Goal: Feedback & Contribution: Contribute content

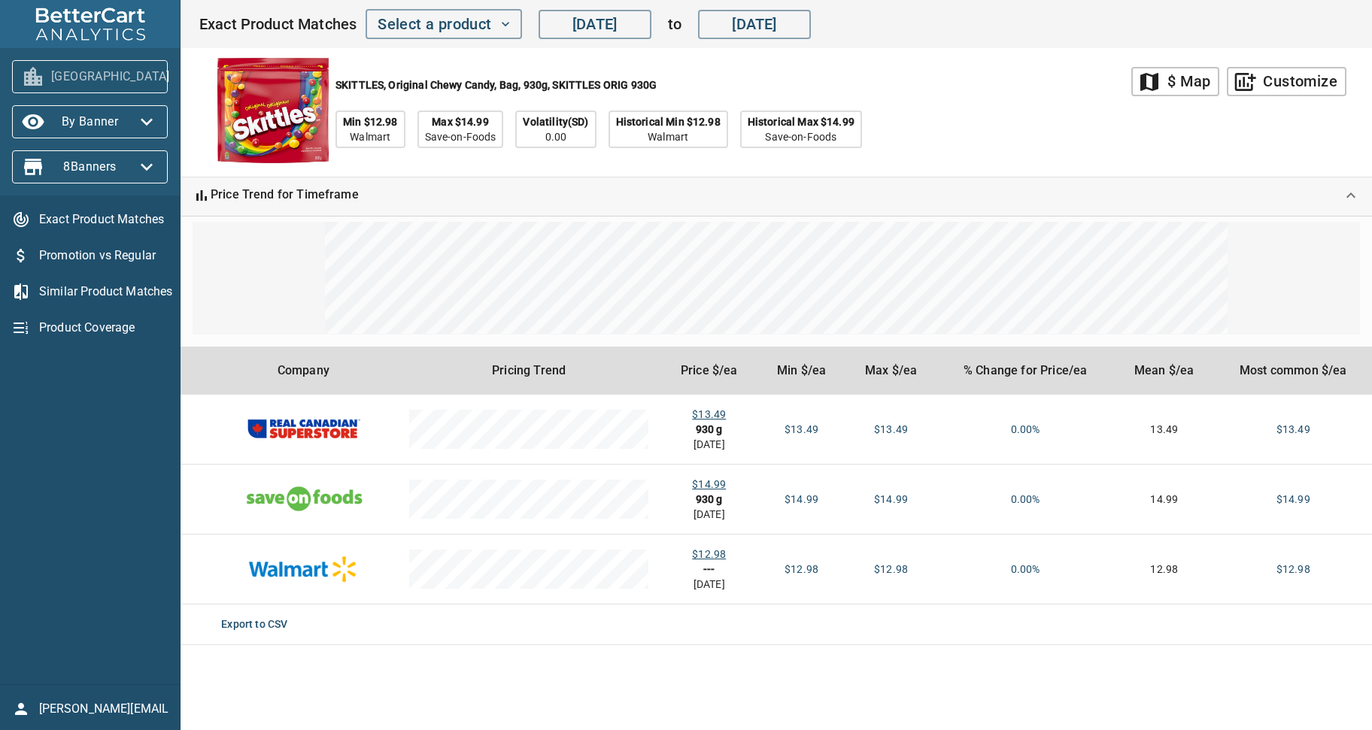
click at [176, 79] on icon "button" at bounding box center [188, 77] width 24 height 24
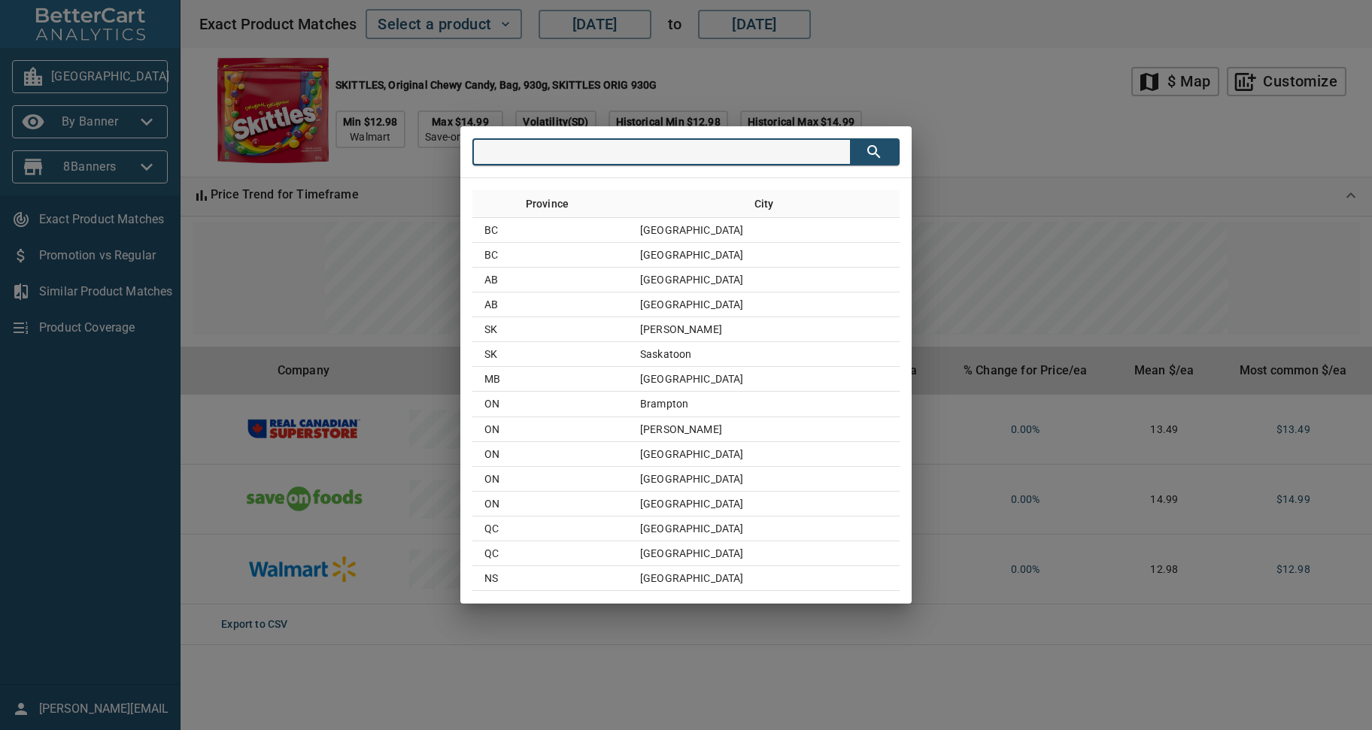
click at [787, 73] on div "Province City BC Surrey BC Vancouver AB Calgary AB Edmonton SK Regina SK Saskat…" at bounding box center [686, 365] width 1372 height 730
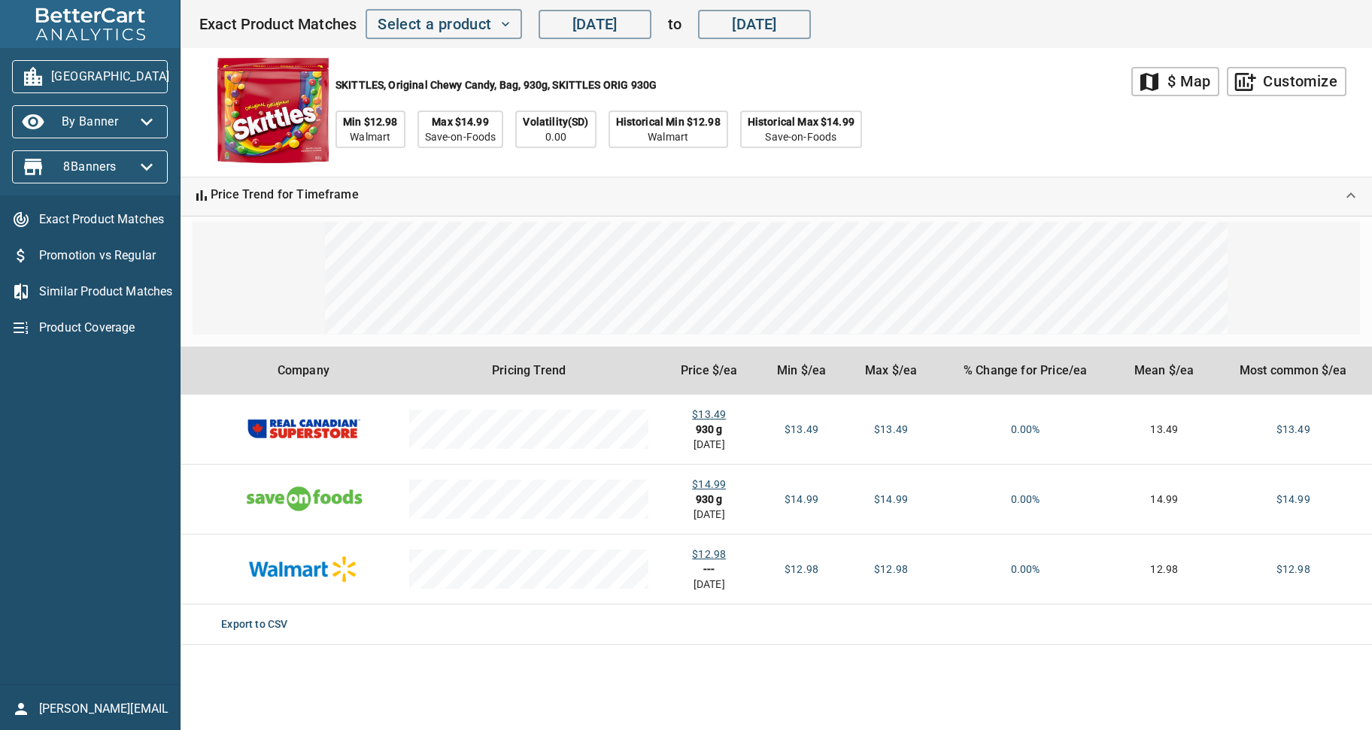
click at [941, 132] on div "SKITTLES, Original Chewy Candy, Bag, 930g, SKITTLES ORIG 930G Min $12.98 Walmar…" at bounding box center [665, 112] width 933 height 129
click at [1002, 137] on div "SKITTLES, Original Chewy Candy, Bag, 930g, SKITTLES ORIG 930G Min $12.98 Walmar…" at bounding box center [665, 112] width 933 height 129
click at [1038, 129] on div "SKITTLES, Original Chewy Candy, Bag, 930g, SKITTLES ORIG 930G Min $12.98 Walmar…" at bounding box center [665, 112] width 933 height 129
drag, startPoint x: 1069, startPoint y: 149, endPoint x: 1195, endPoint y: 94, distance: 137.8
click at [1071, 148] on div "SKITTLES, Original Chewy Candy, Bag, 930g, SKITTLES ORIG 930G Min $12.98 Walmar…" at bounding box center [665, 112] width 933 height 129
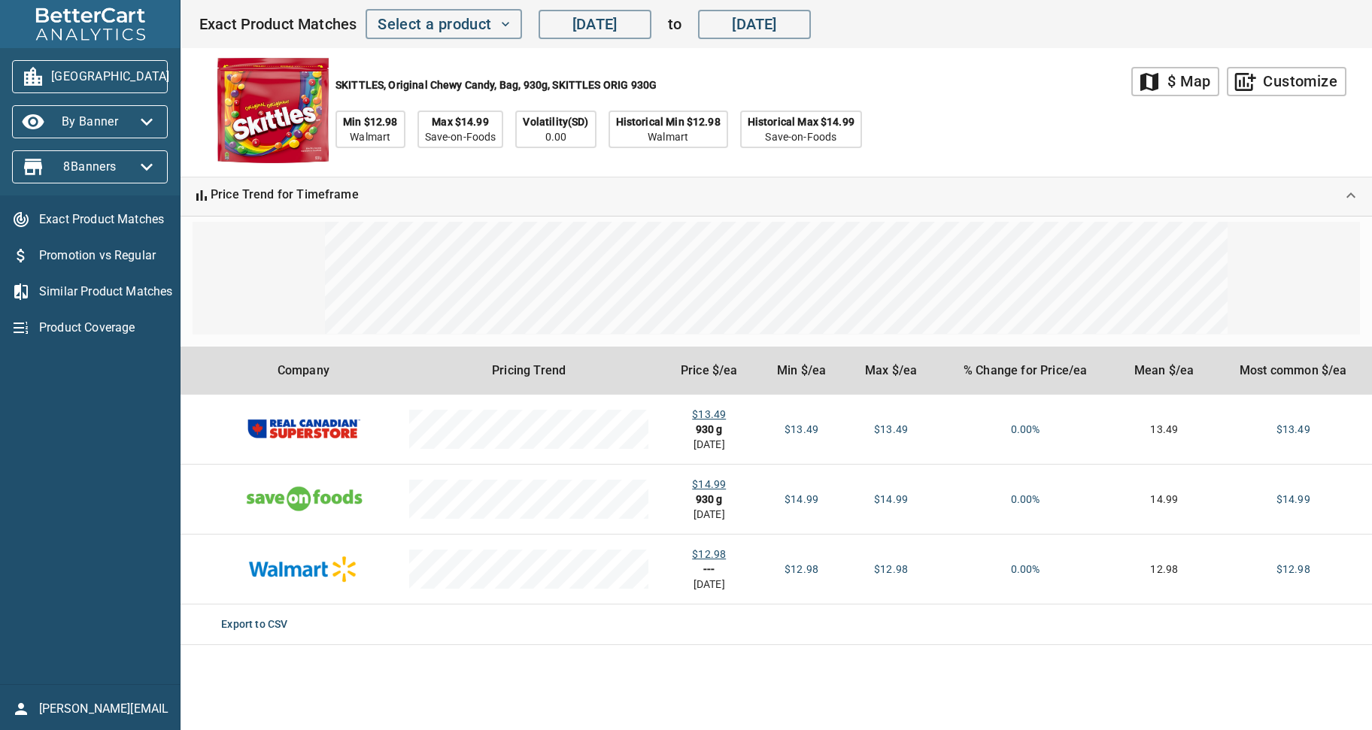
click at [1200, 77] on div "$ Map" at bounding box center [1188, 81] width 43 height 26
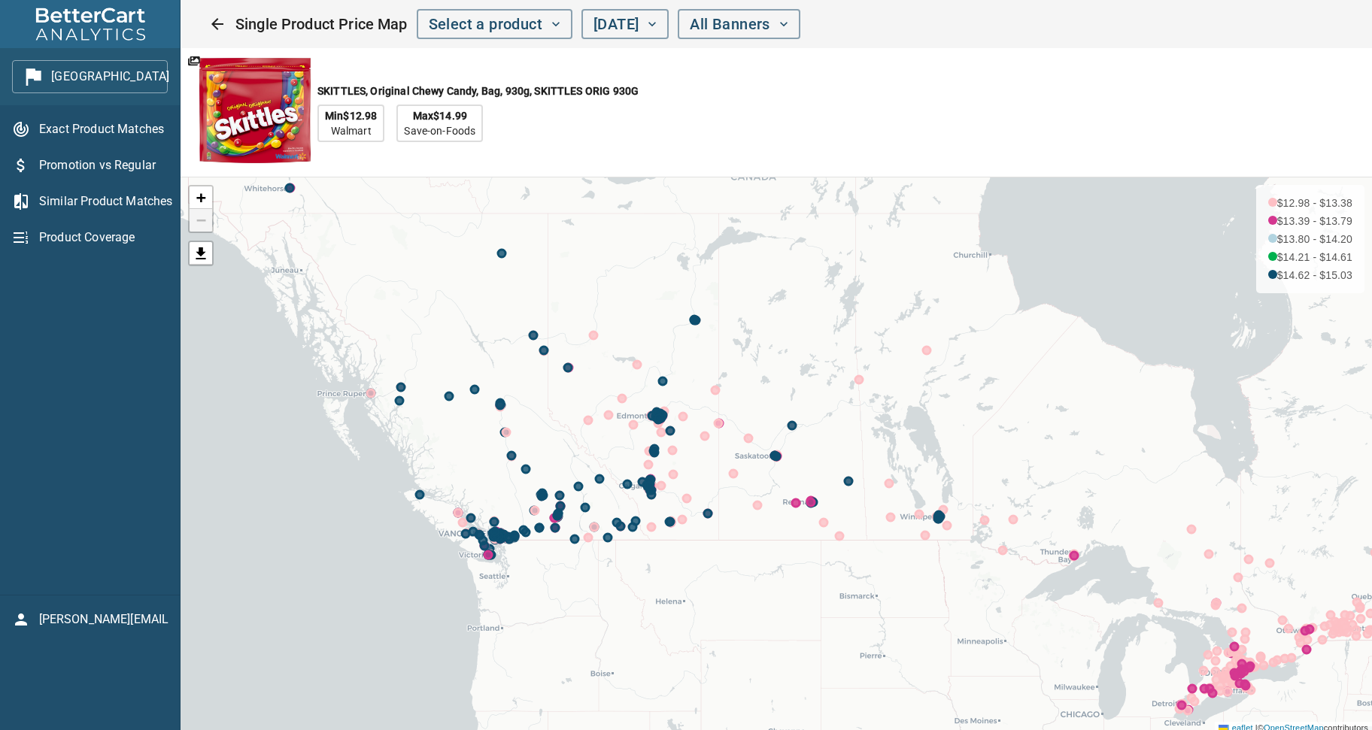
click at [1061, 101] on div "SKITTLES, Original Chewy Candy, Bag, 930g, SKITTLES ORIG 930G Min $12.98 Walmar…" at bounding box center [625, 112] width 888 height 129
drag, startPoint x: 769, startPoint y: 119, endPoint x: 135, endPoint y: 85, distance: 635.0
click at [769, 119] on div "SKITTLES, Original Chewy Candy, Bag, 930g, SKITTLES ORIG 930G Min $12.98 Walmar…" at bounding box center [625, 112] width 888 height 129
click at [746, 136] on div "SKITTLES, Original Chewy Candy, Bag, 930g, SKITTLES ORIG 930G Min $12.98 Walmar…" at bounding box center [625, 112] width 888 height 129
click at [206, 25] on button "Close" at bounding box center [217, 24] width 36 height 36
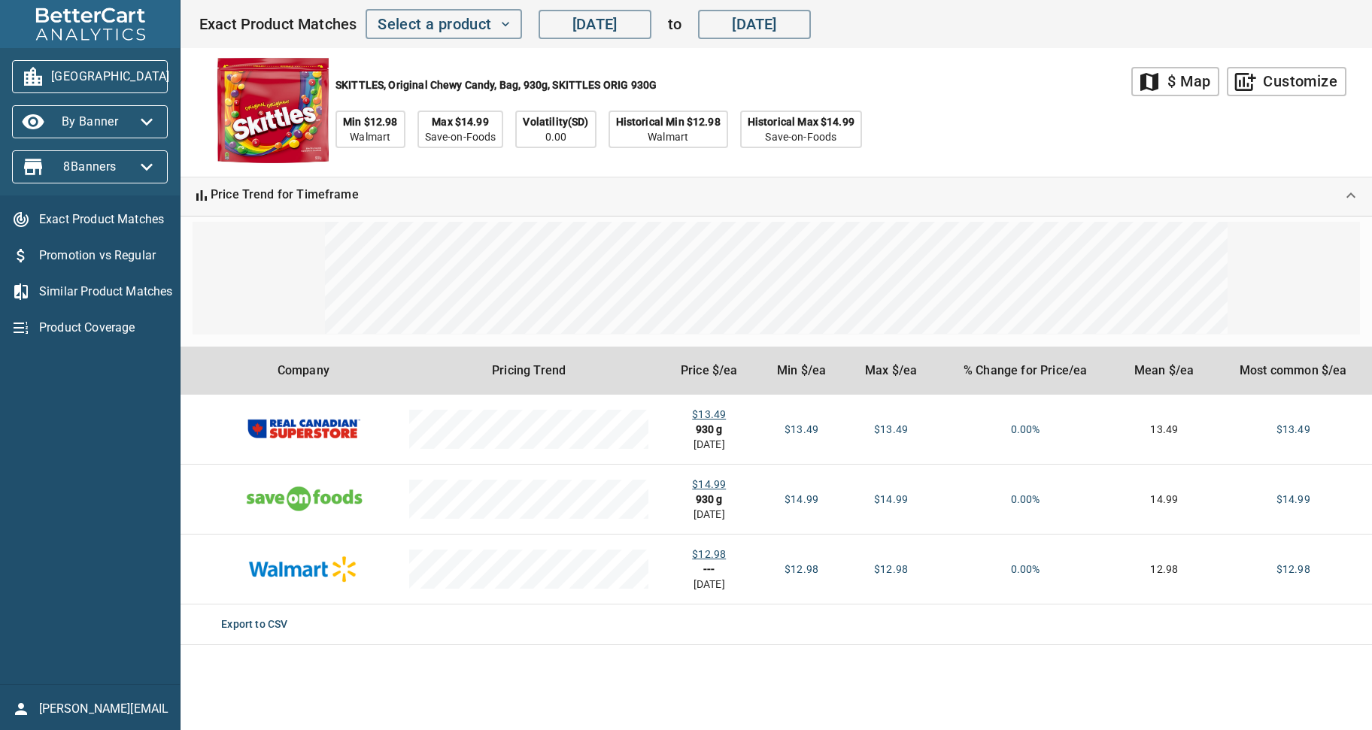
click at [1061, 134] on div "SKITTLES, Original Chewy Candy, Bag, 930g, SKITTLES ORIG 930G Min $12.98 Walmar…" at bounding box center [665, 112] width 933 height 129
click at [176, 81] on icon "button" at bounding box center [188, 77] width 24 height 24
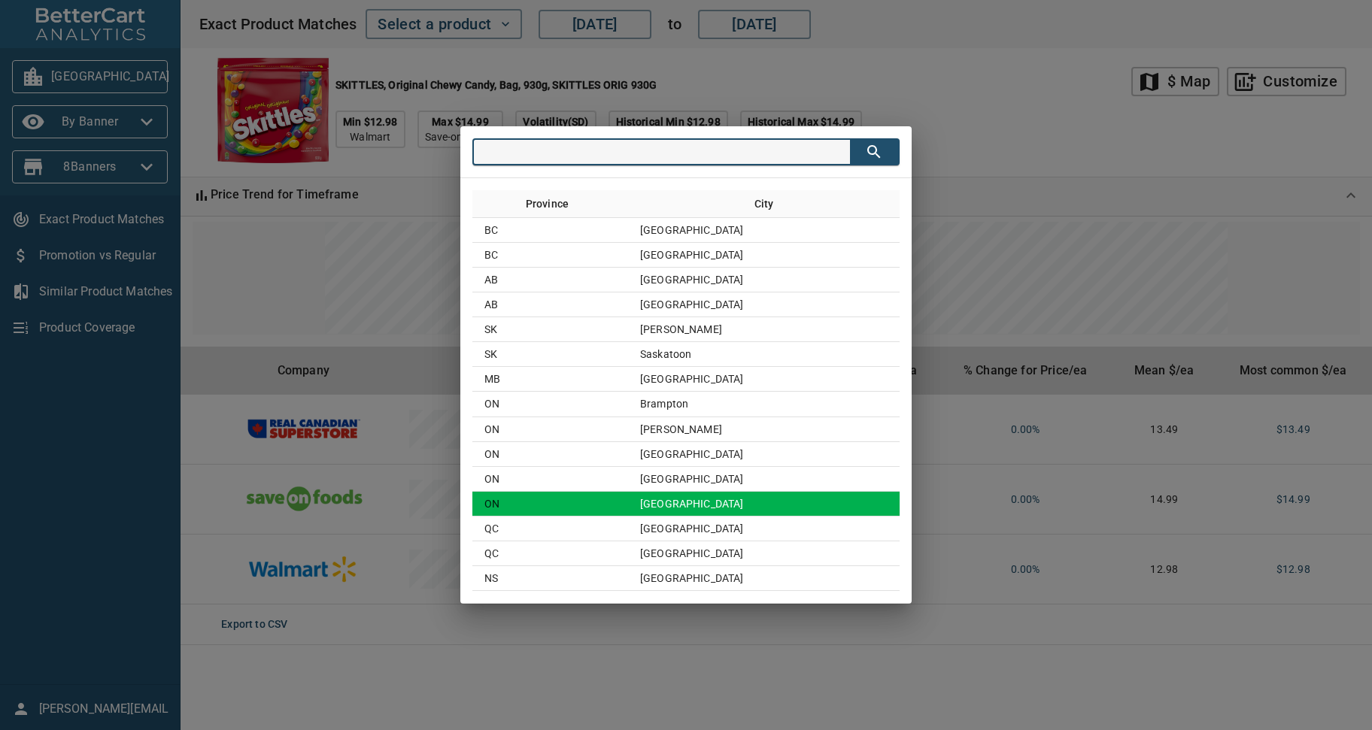
click at [703, 504] on td "Toronto" at bounding box center [764, 504] width 272 height 25
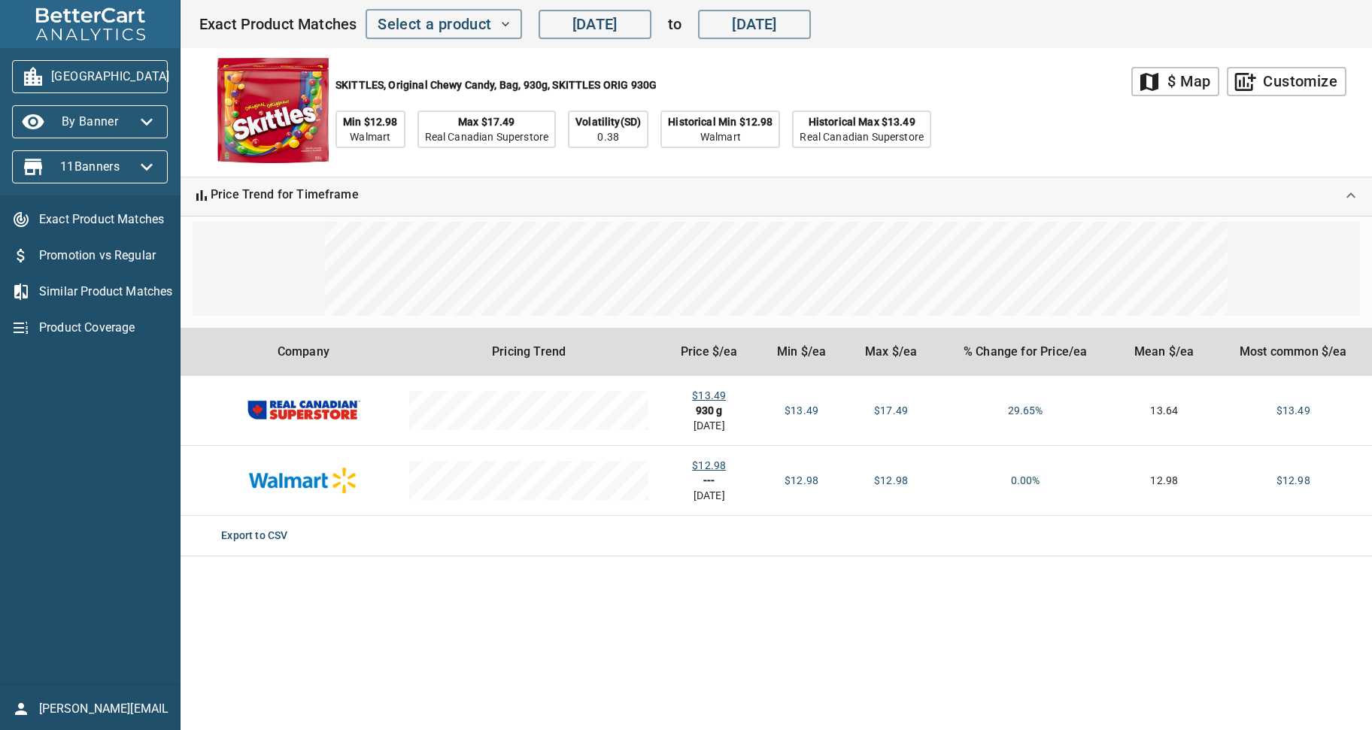
click at [1039, 85] on div "SKITTLES, Original Chewy Candy, Bag, 930g, SKITTLES ORIG 930G Min $12.98 Walmar…" at bounding box center [665, 112] width 933 height 129
click at [176, 79] on icon "button" at bounding box center [188, 77] width 24 height 24
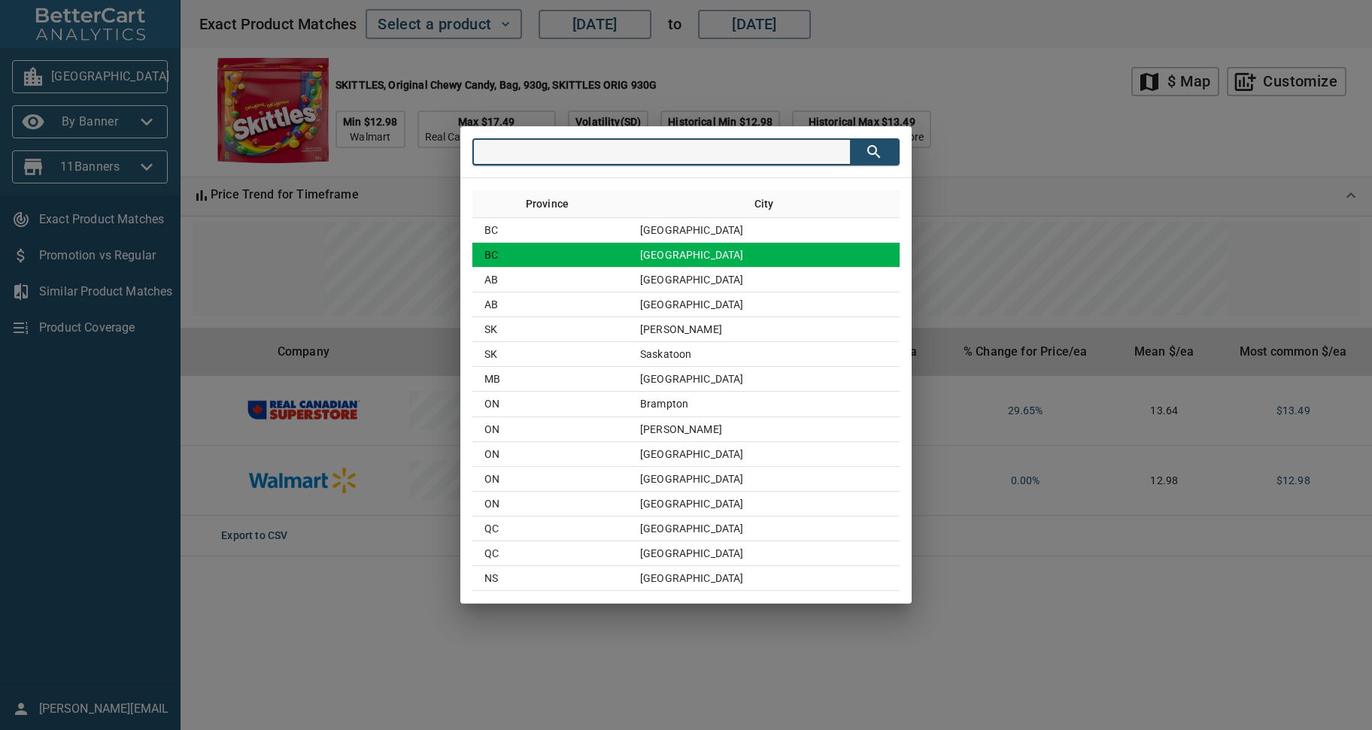
click at [751, 255] on td "Vancouver" at bounding box center [764, 255] width 272 height 25
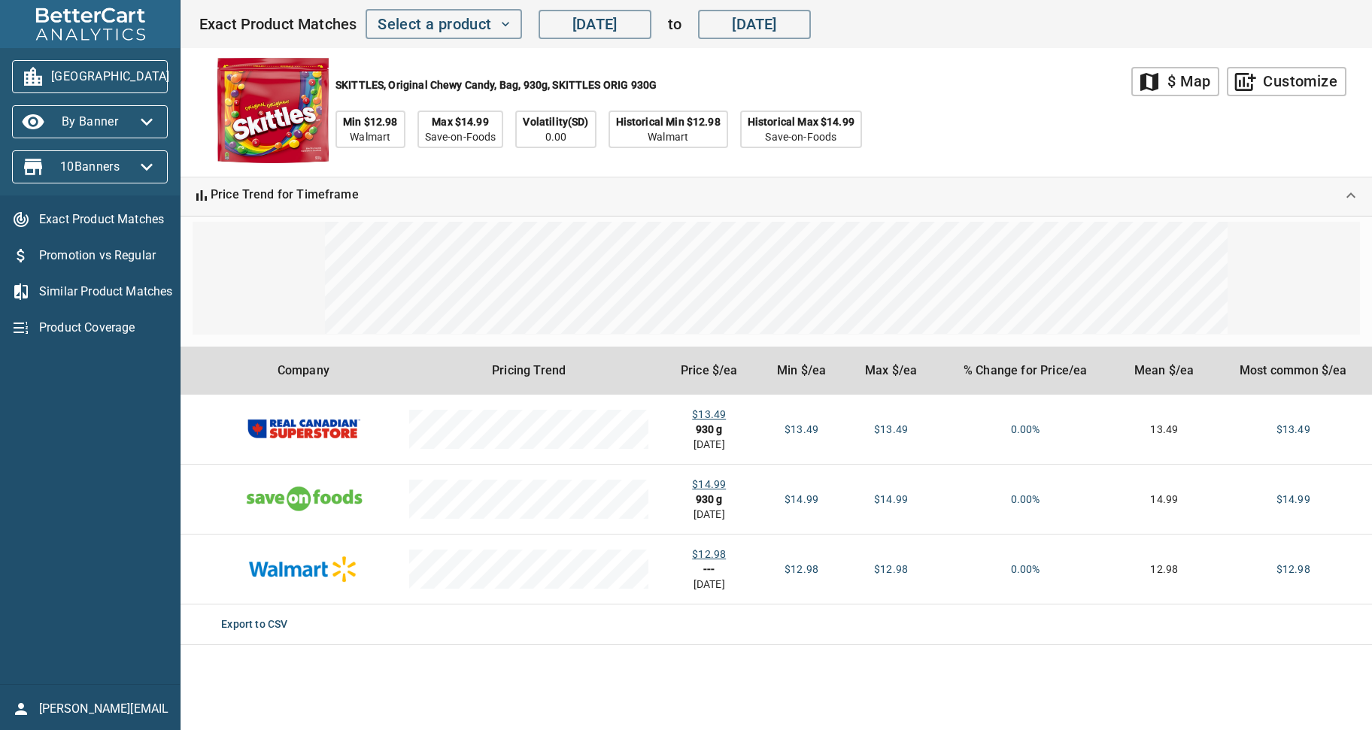
click at [982, 87] on div "SKITTLES, Original Chewy Candy, Bag, 930g, SKITTLES ORIG 930G Min $12.98 Walmar…" at bounding box center [665, 112] width 933 height 129
click at [176, 88] on icon "button" at bounding box center [188, 77] width 24 height 24
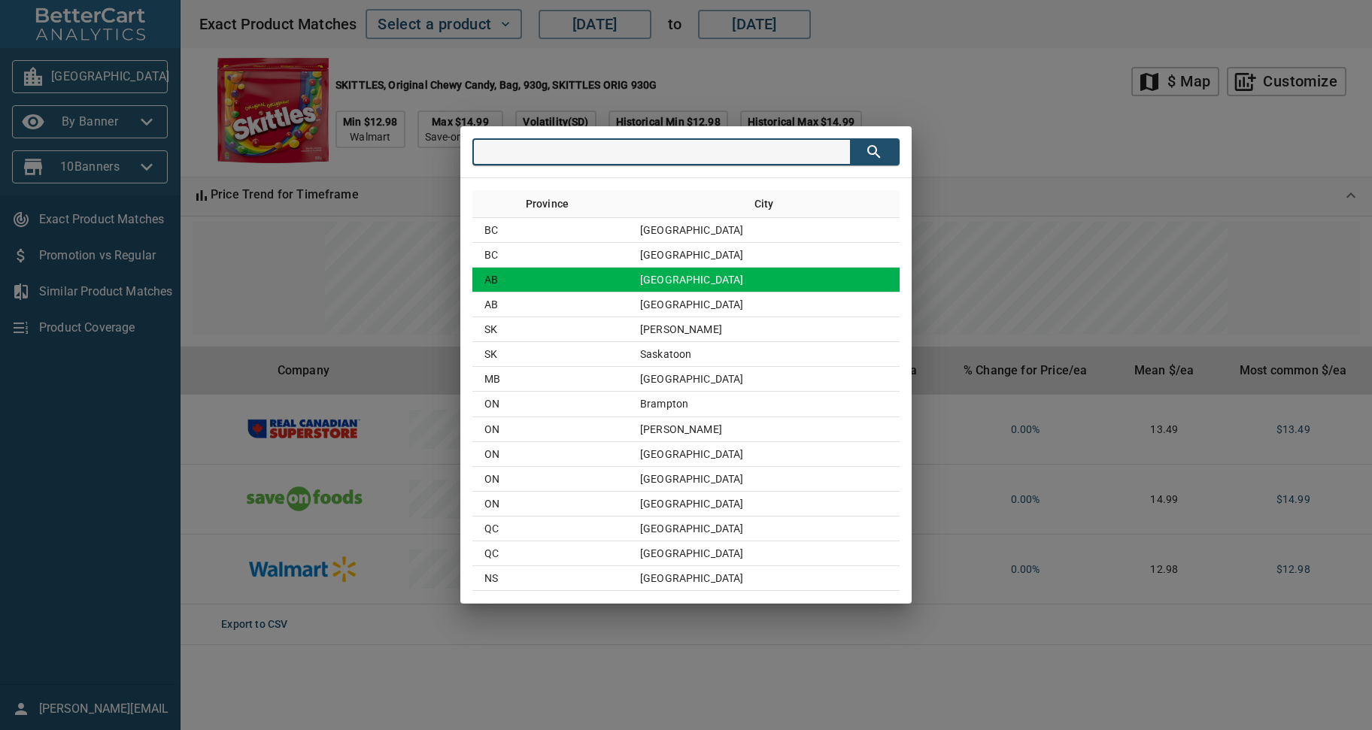
click at [715, 279] on td "Calgary" at bounding box center [764, 280] width 272 height 25
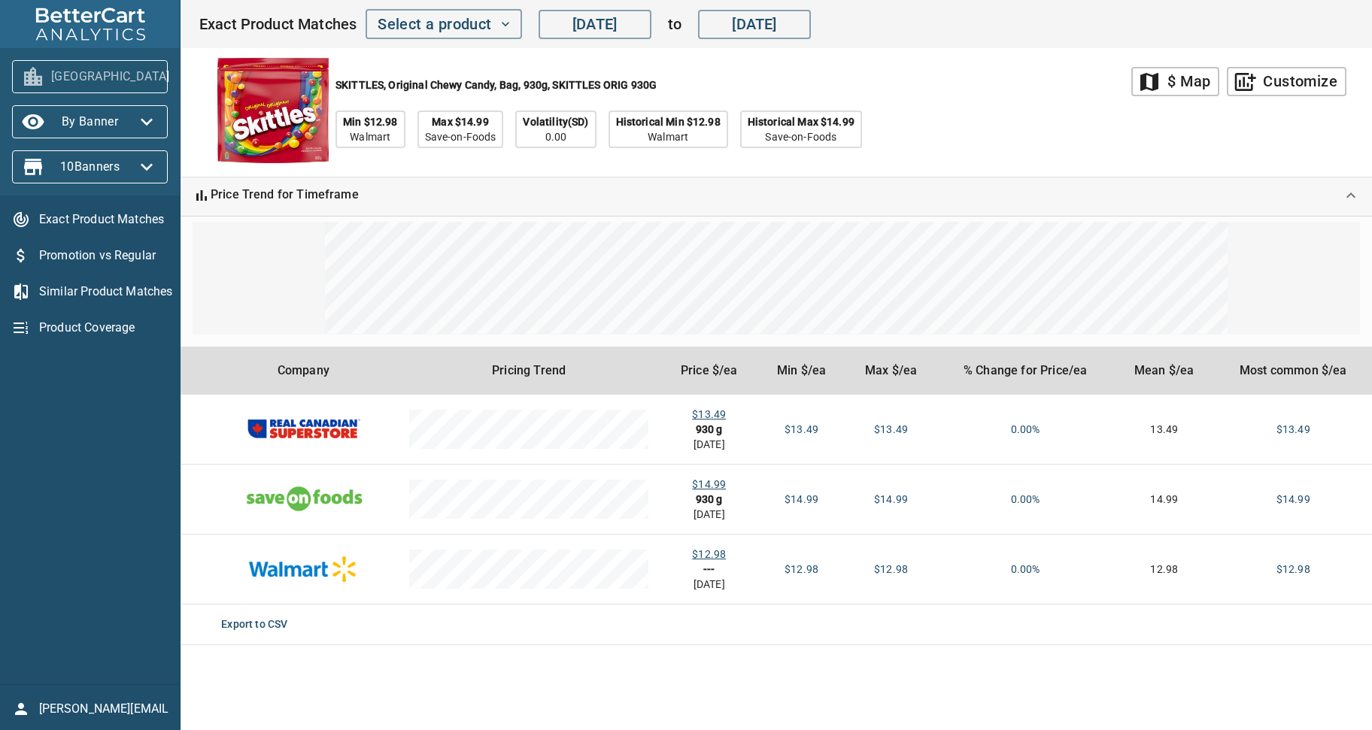
click at [176, 82] on icon "button" at bounding box center [188, 77] width 24 height 24
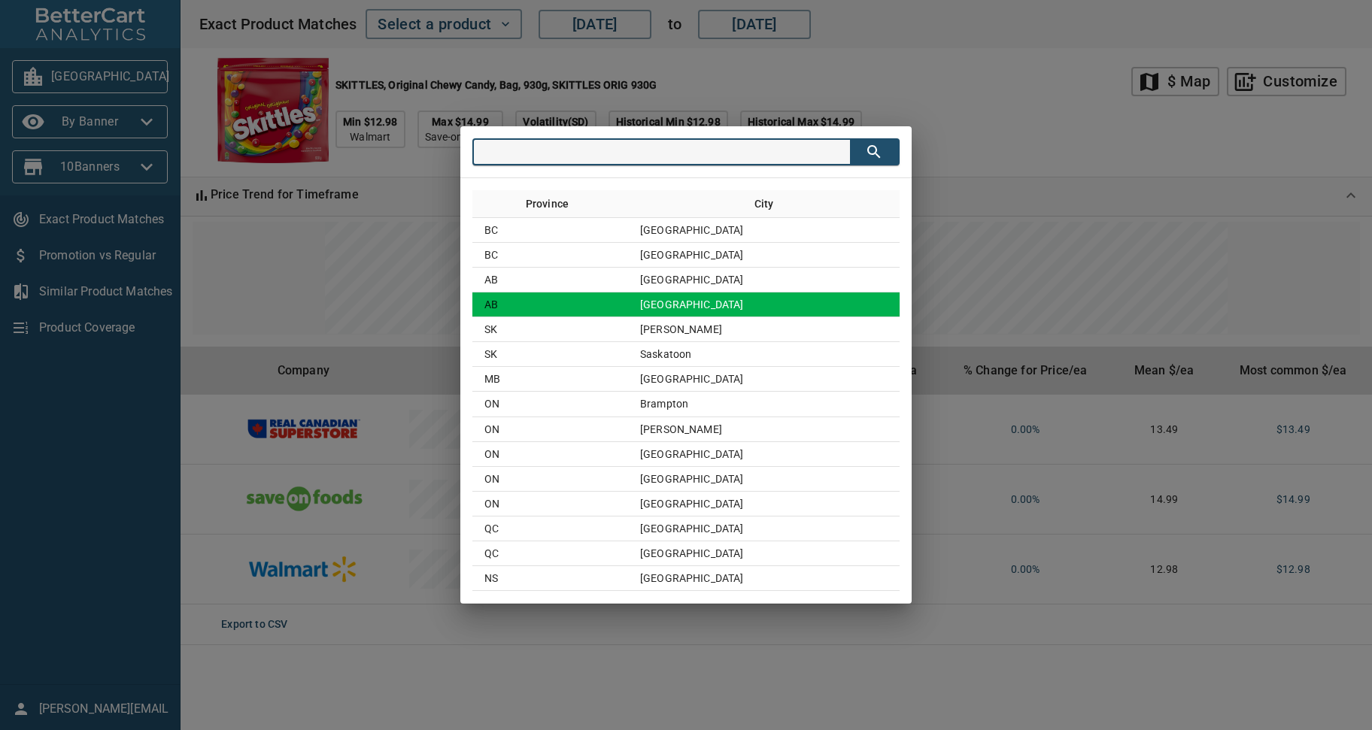
click at [709, 308] on td "Edmonton" at bounding box center [764, 305] width 272 height 25
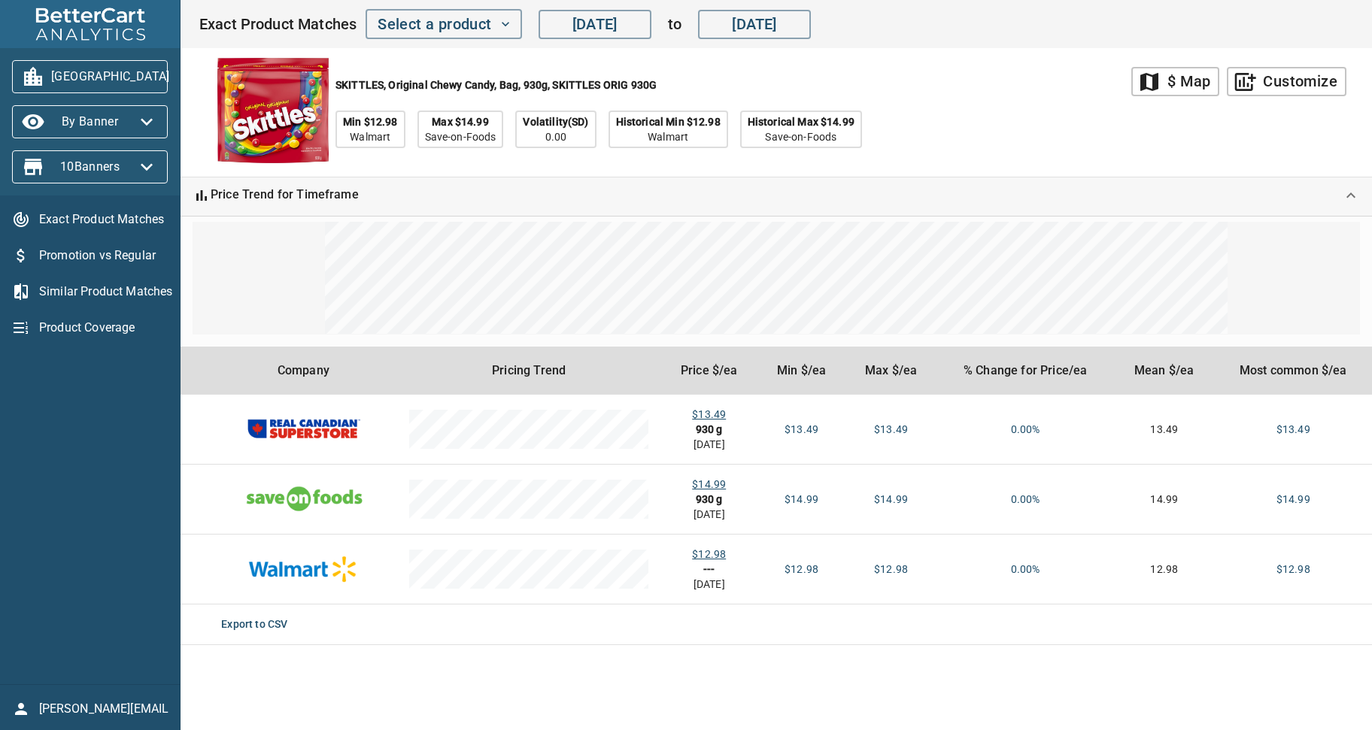
click at [176, 71] on icon "button" at bounding box center [188, 77] width 24 height 24
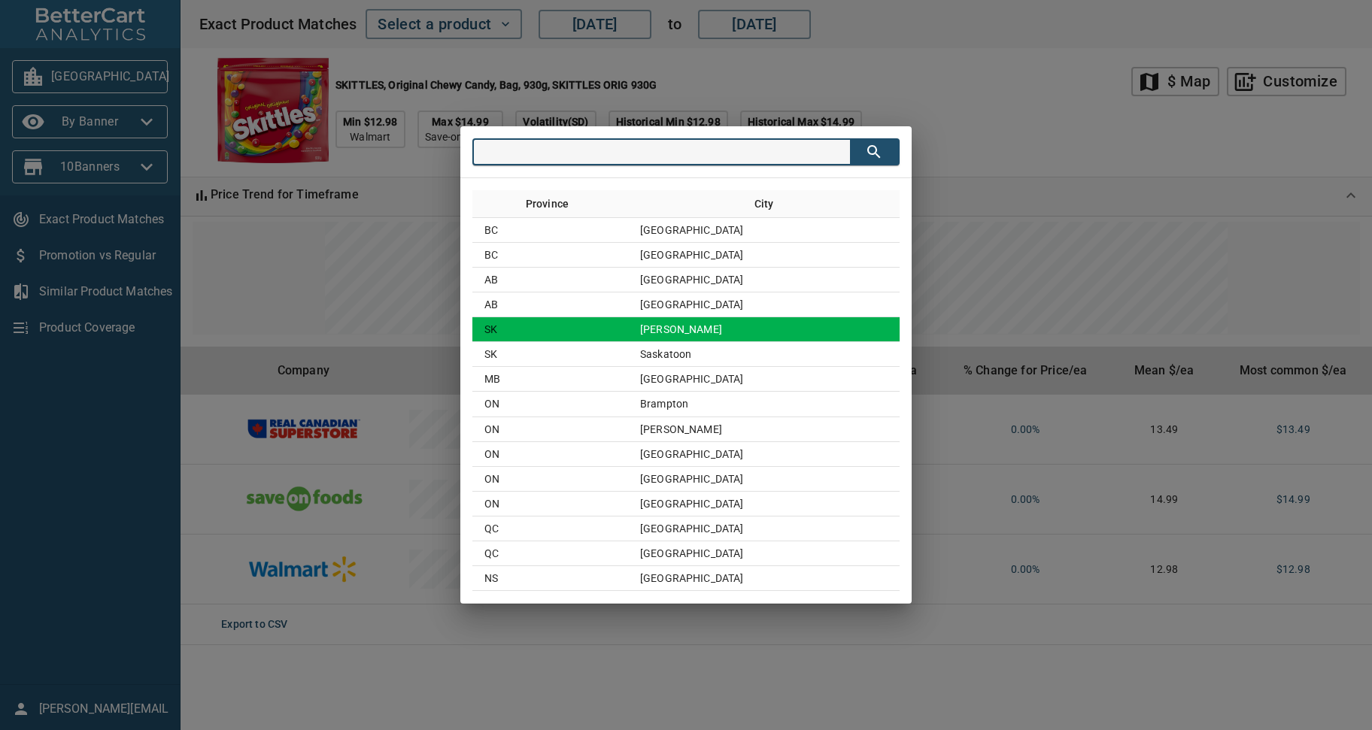
click at [696, 326] on td "Regina" at bounding box center [764, 329] width 272 height 25
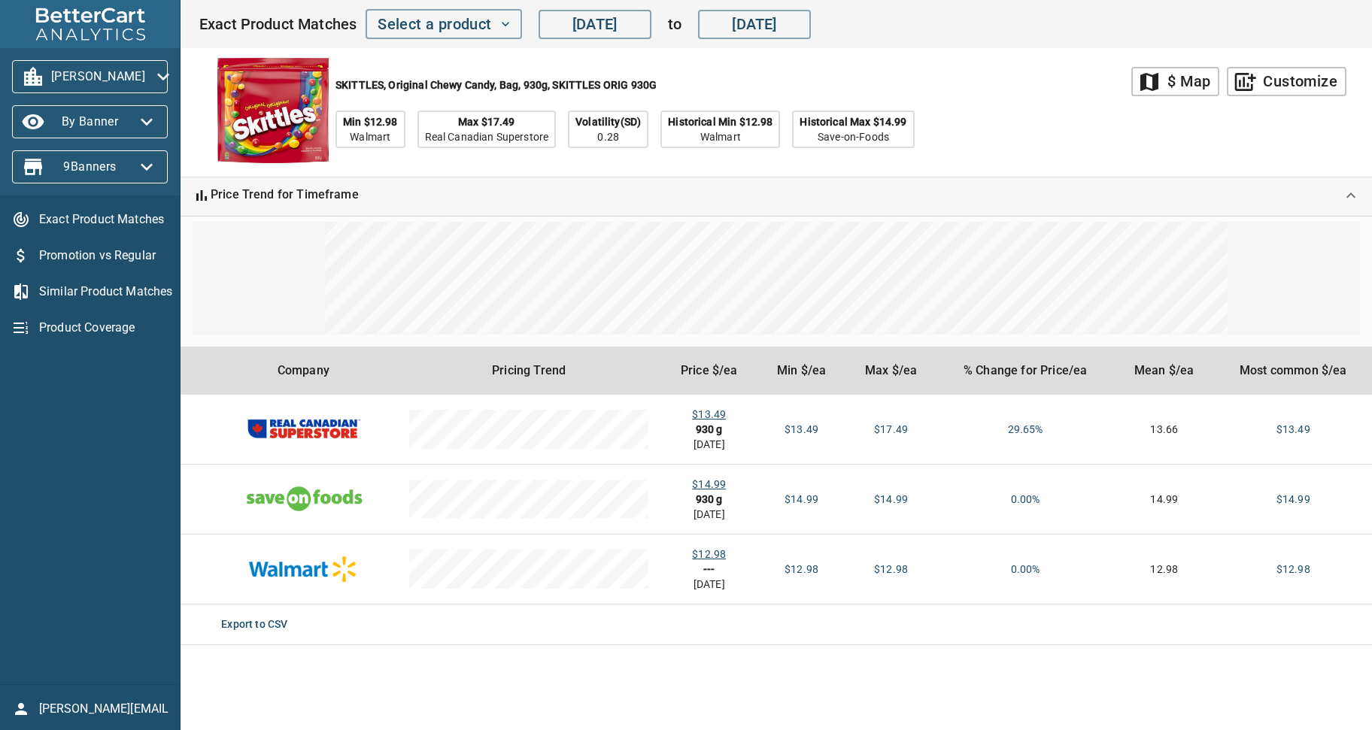
click at [758, 670] on main "map $ Map add_chart Customize SKITTLES, Original Chewy Candy, Bag, 930g, SKITTL…" at bounding box center [776, 365] width 1191 height 730
click at [763, 660] on div "map $ Map add_chart Customize SKITTLES, Original Chewy Candy, Bag, 930g, SKITTL…" at bounding box center [776, 358] width 1191 height 621
click at [153, 74] on icon "button" at bounding box center [163, 77] width 24 height 24
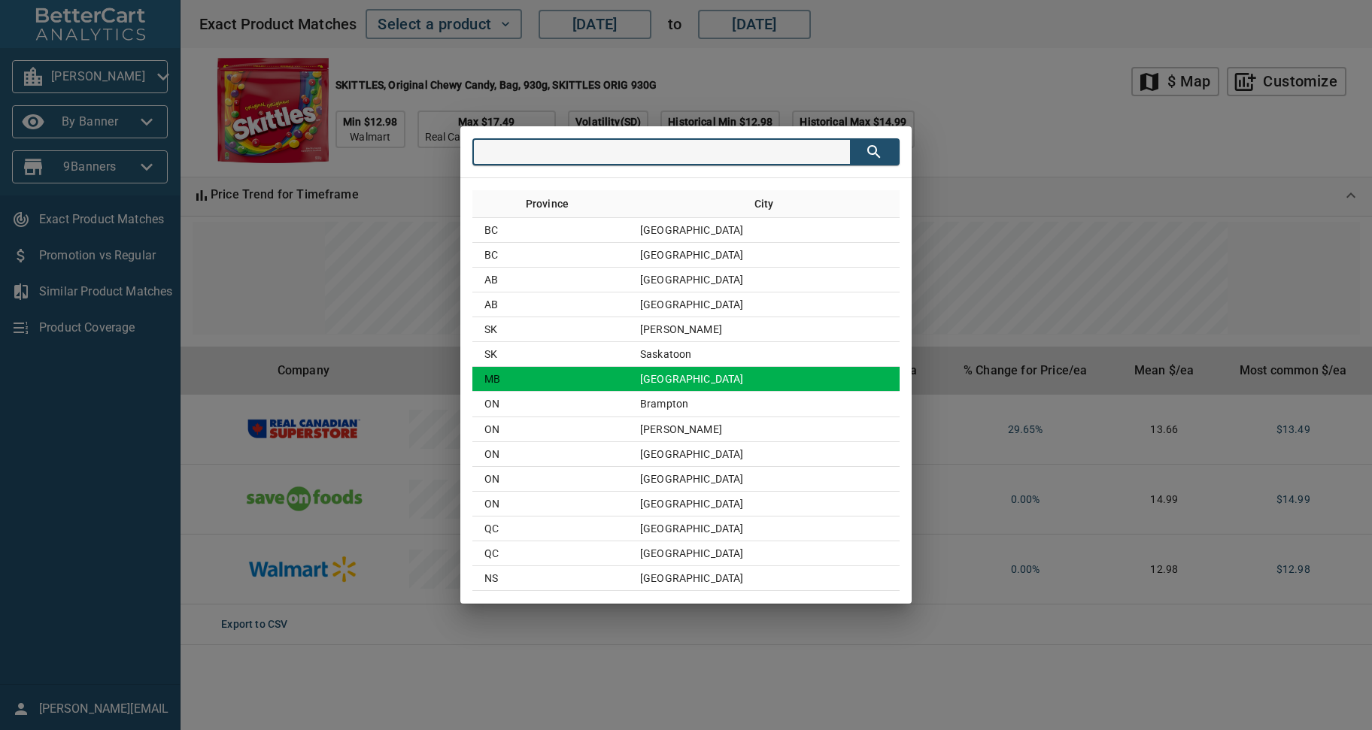
click at [709, 384] on td "Winnipeg" at bounding box center [764, 379] width 272 height 25
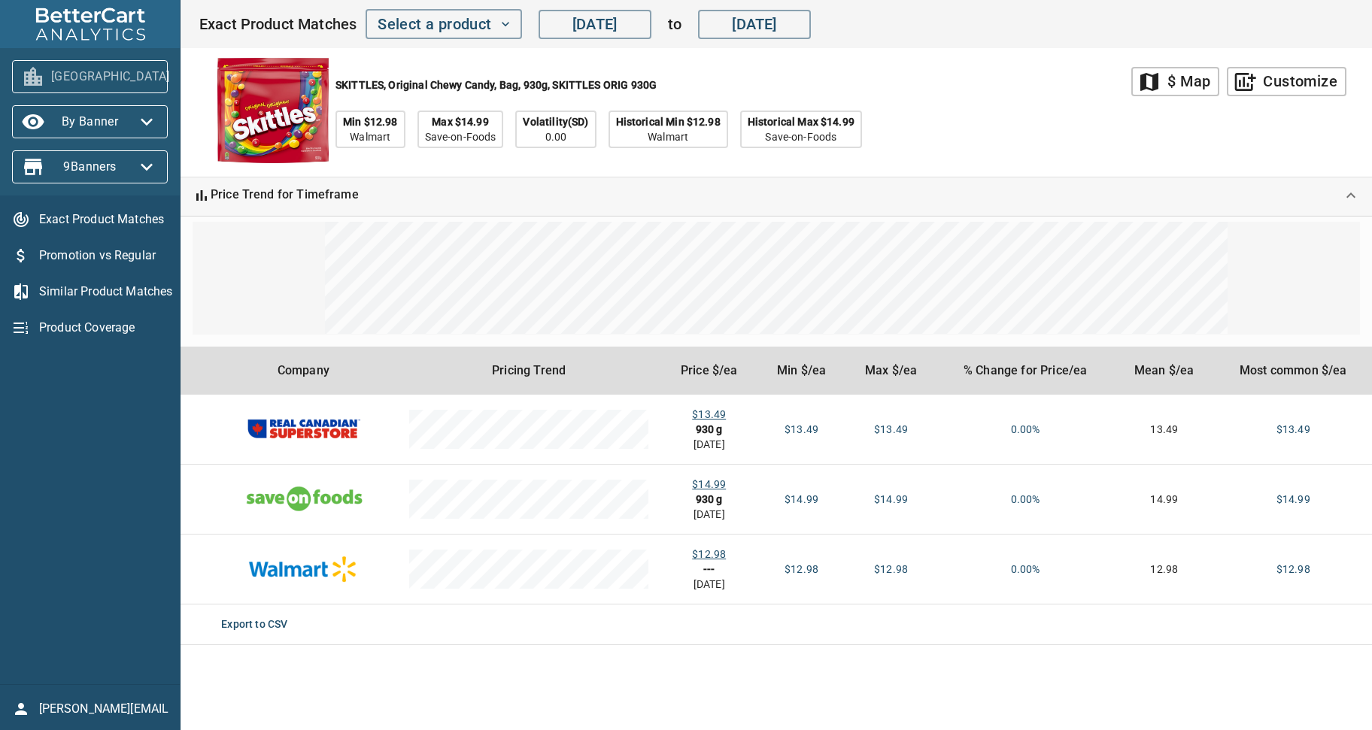
click at [176, 88] on icon "button" at bounding box center [188, 77] width 24 height 24
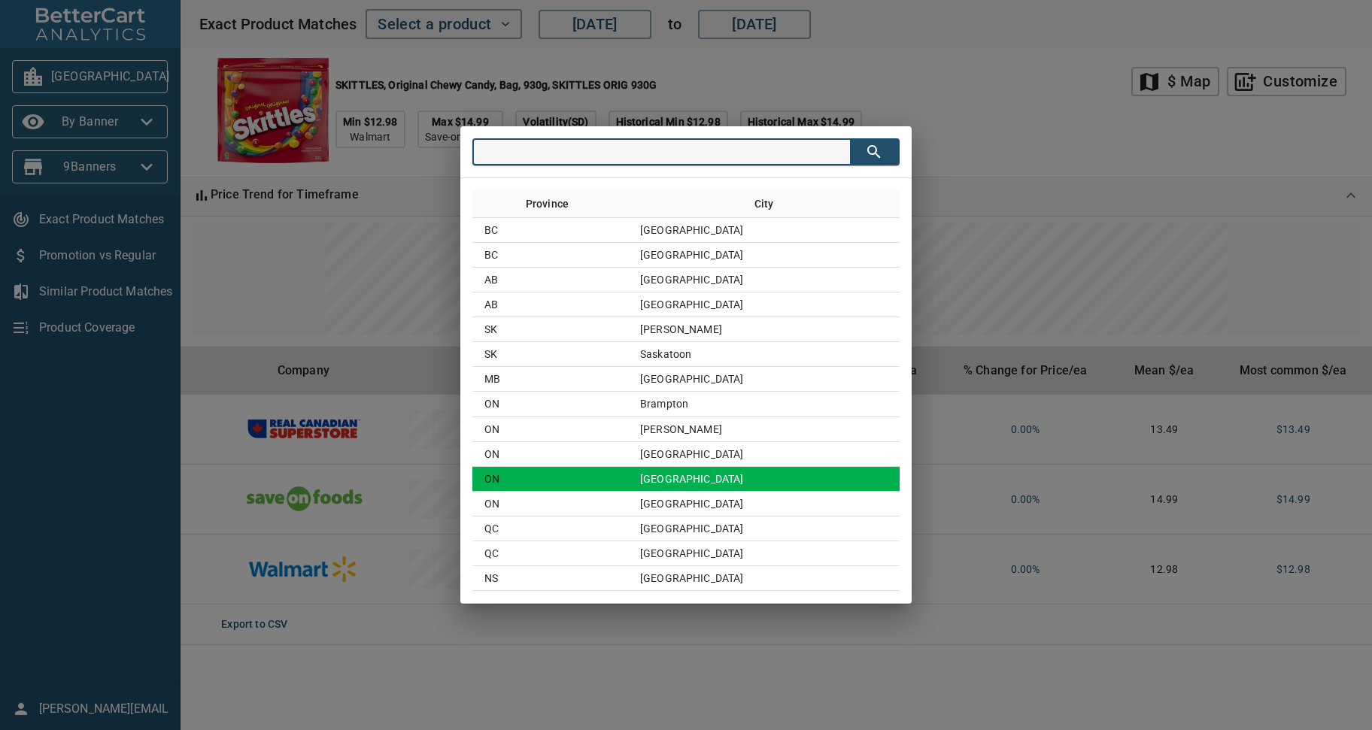
click at [701, 481] on td "Ottawa" at bounding box center [764, 479] width 272 height 25
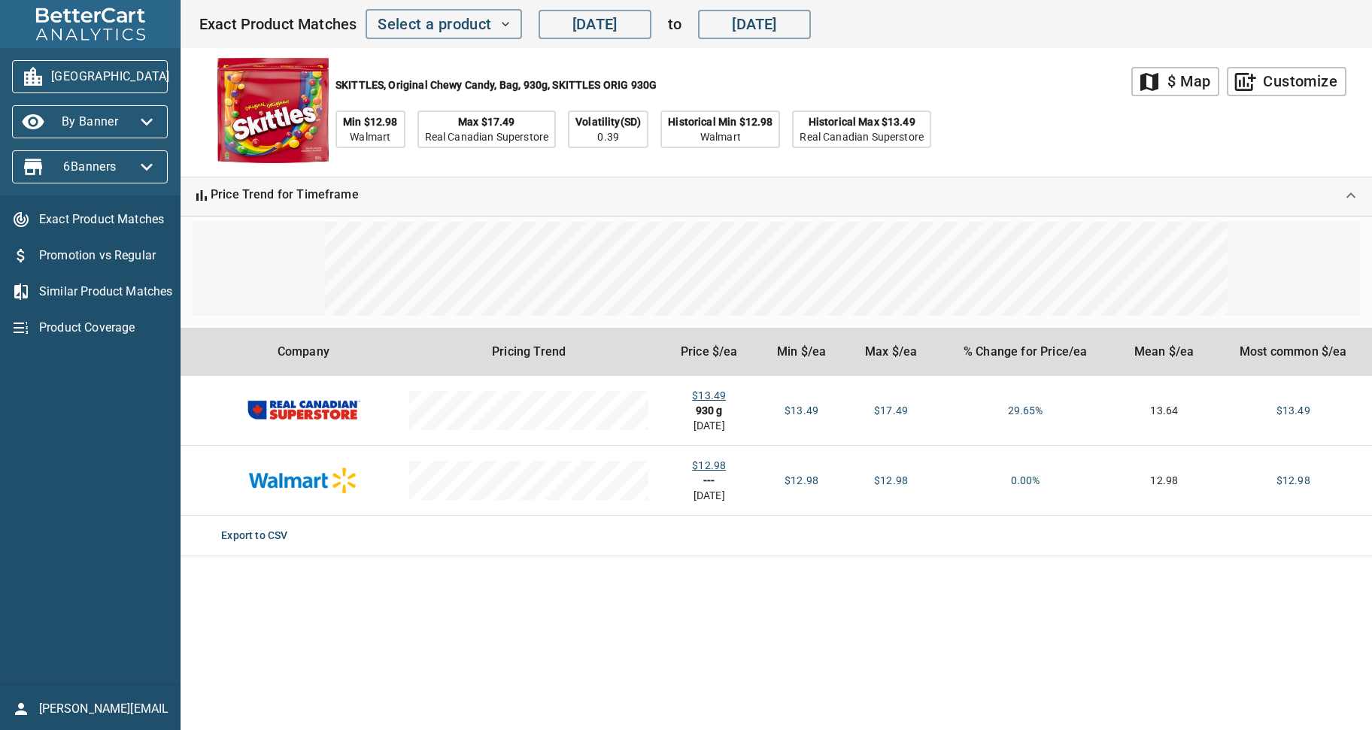
click at [176, 71] on icon "button" at bounding box center [188, 77] width 24 height 24
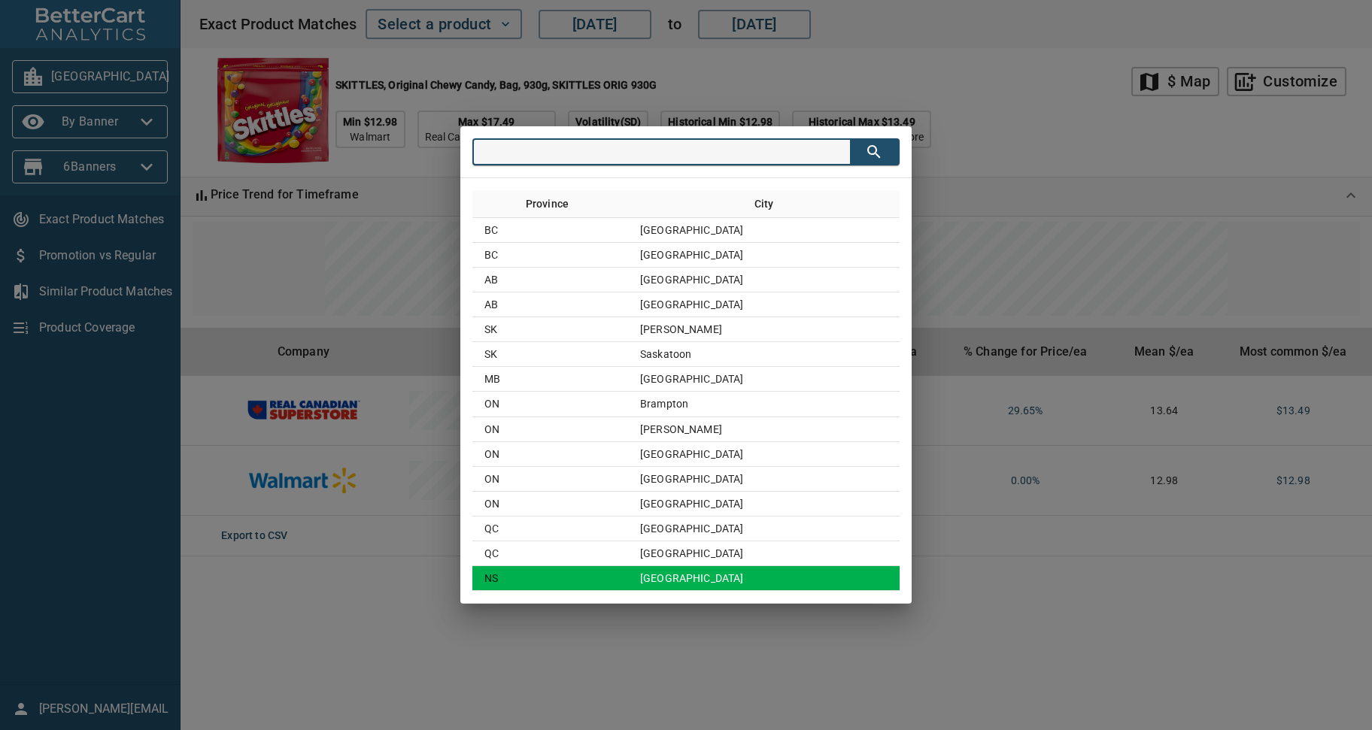
click at [674, 579] on td "Halifax" at bounding box center [764, 578] width 272 height 25
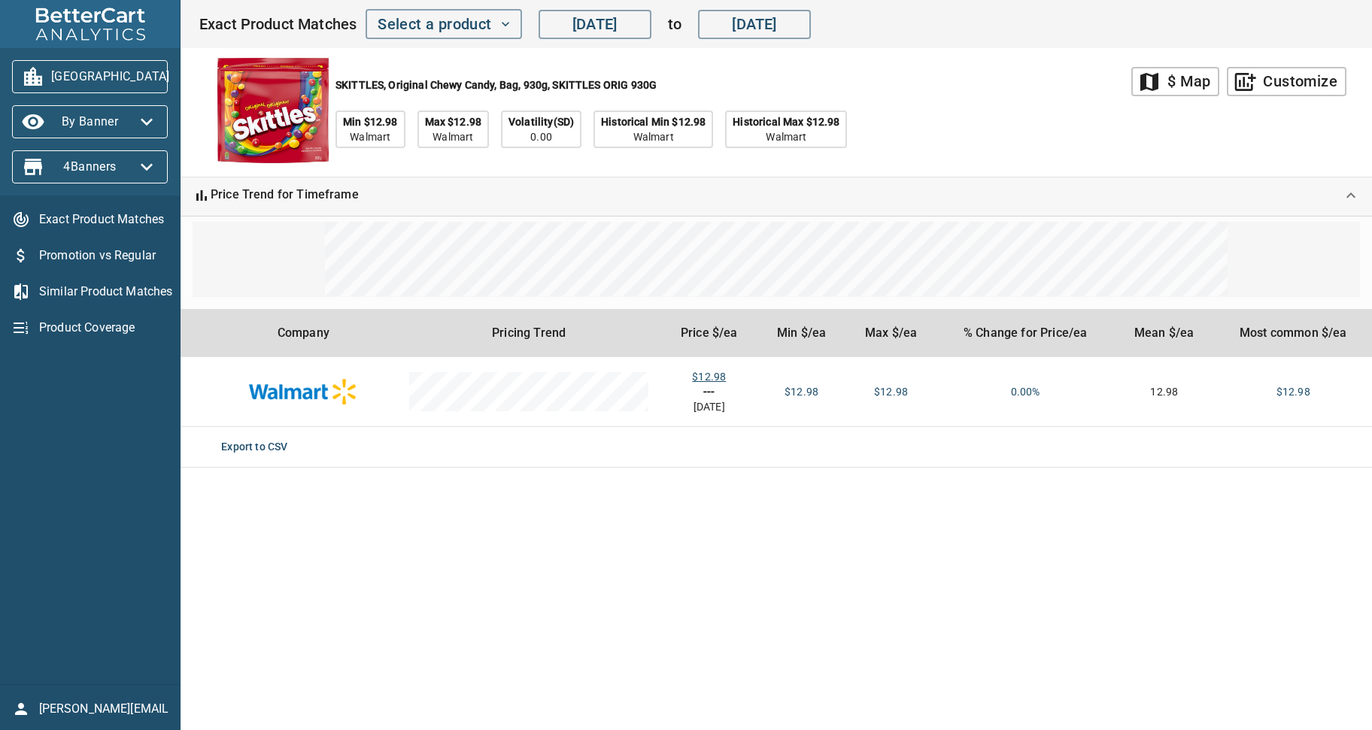
click at [929, 571] on main "map $ Map add_chart Customize SKITTLES, Original Chewy Candy, Bag, 930g, SKITTL…" at bounding box center [776, 365] width 1191 height 730
click at [973, 123] on div "SKITTLES, Original Chewy Candy, Bag, 930g, SKITTLES ORIG 930G Min $12.98 Walmar…" at bounding box center [665, 112] width 933 height 129
click at [867, 527] on main "map $ Map add_chart Customize SKITTLES, Original Chewy Candy, Bag, 930g, SKITTL…" at bounding box center [776, 365] width 1191 height 730
click at [1021, 103] on div "SKITTLES, Original Chewy Candy, Bag, 930g, SKITTLES ORIG 930G Min $12.98 Walmar…" at bounding box center [665, 112] width 933 height 129
click at [176, 68] on icon "button" at bounding box center [188, 77] width 24 height 24
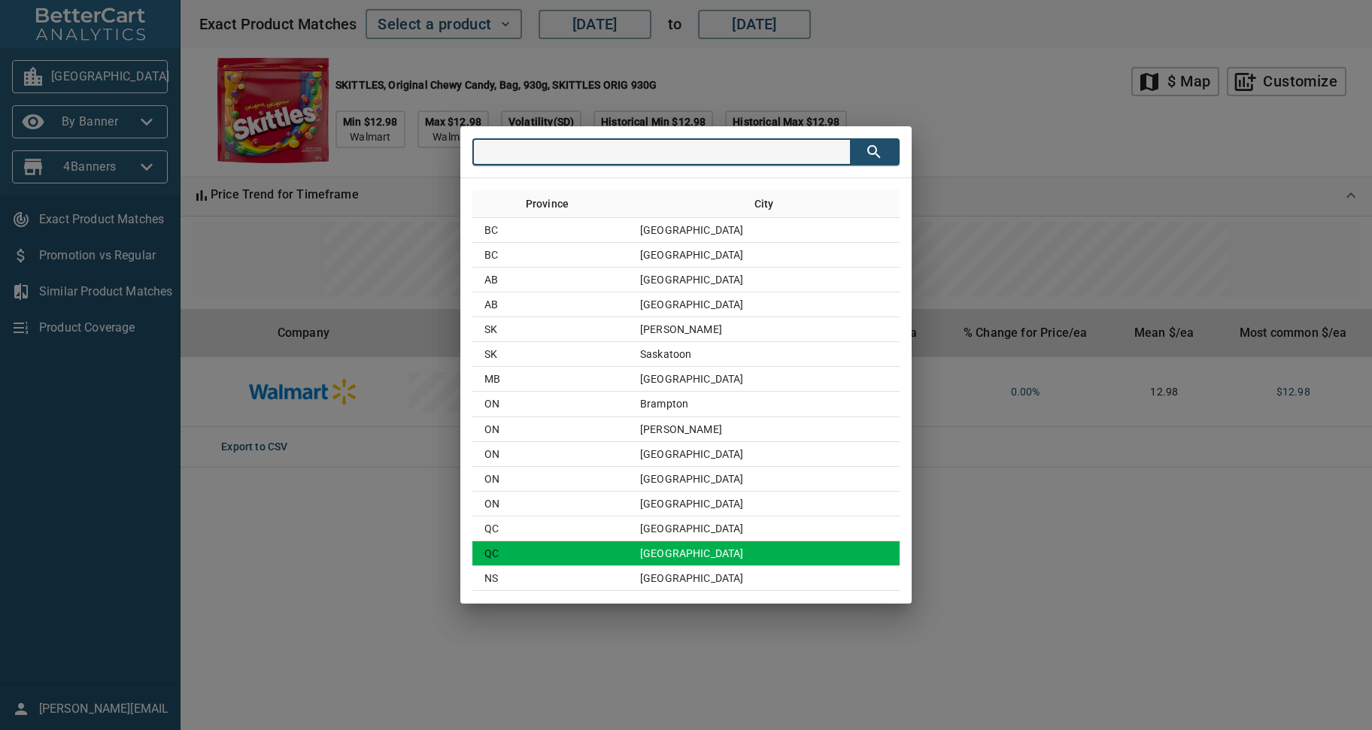
drag, startPoint x: 769, startPoint y: 554, endPoint x: 782, endPoint y: 553, distance: 12.8
click at [770, 554] on td "Québec City" at bounding box center [764, 554] width 272 height 25
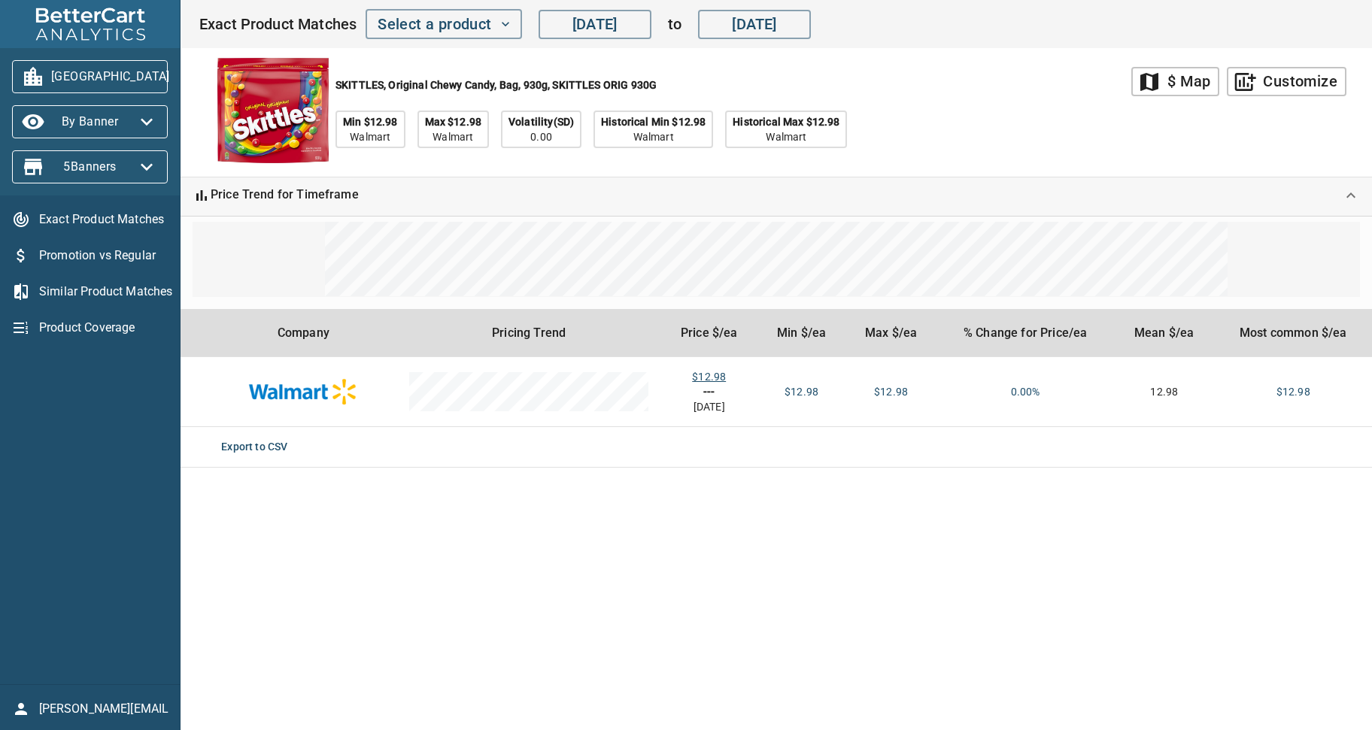
click at [970, 572] on main "map $ Map add_chart Customize SKITTLES, Original Chewy Candy, Bag, 930g, SKITTL…" at bounding box center [776, 365] width 1191 height 730
click at [176, 79] on icon "button" at bounding box center [188, 77] width 24 height 24
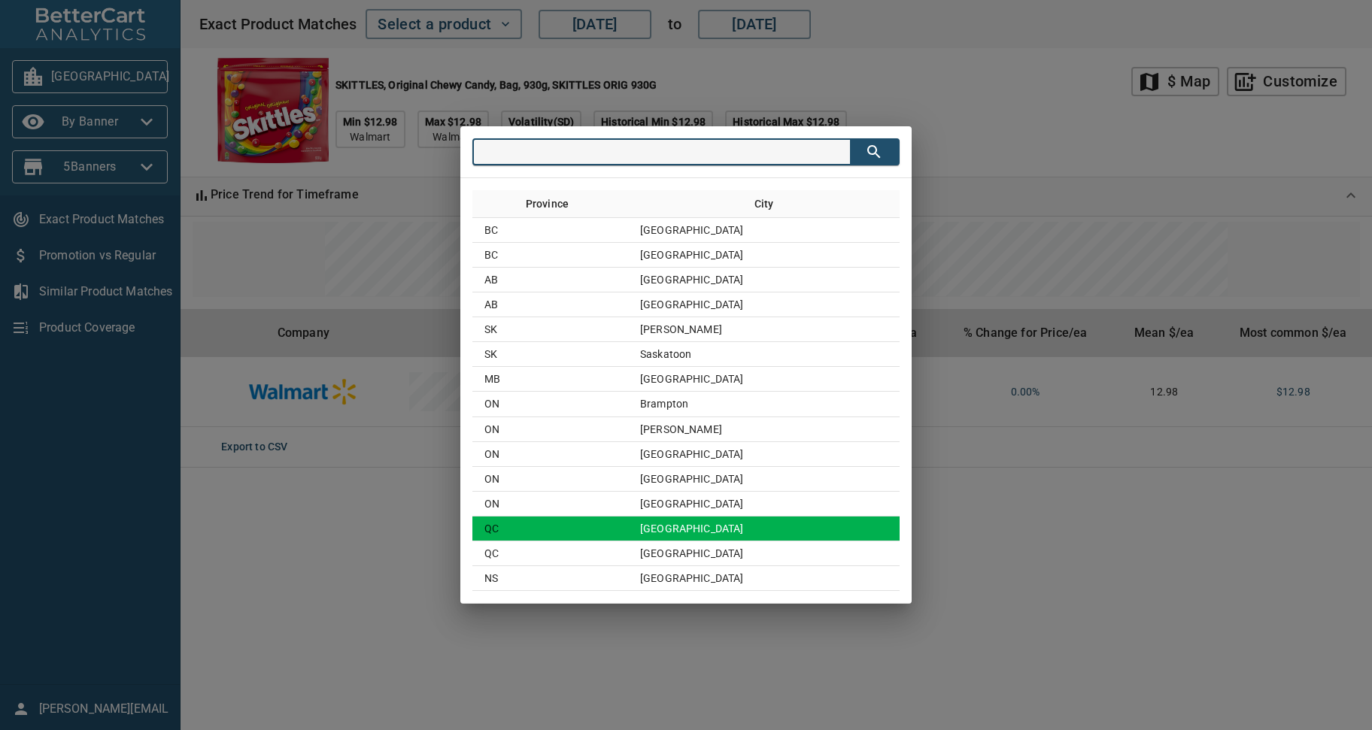
click at [709, 534] on td "Montreal" at bounding box center [764, 529] width 272 height 25
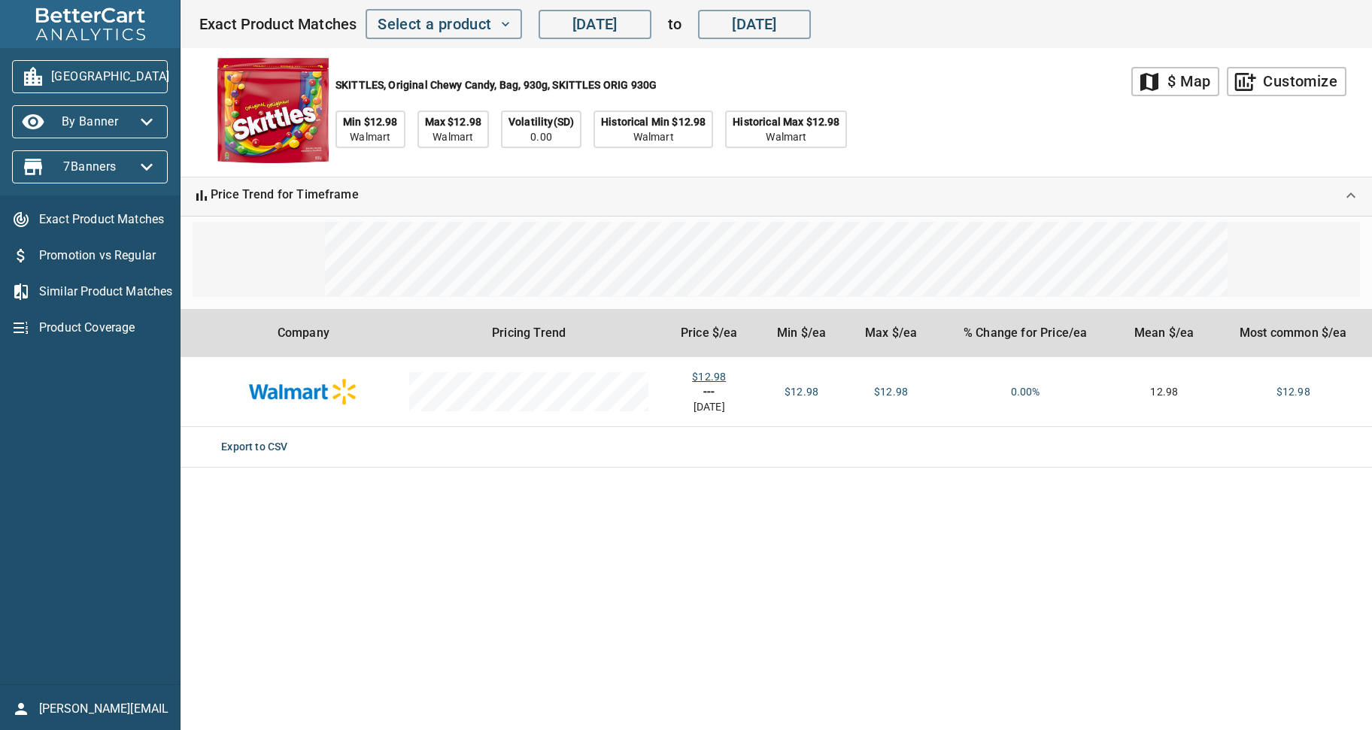
click at [923, 529] on main "map $ Map add_chart Customize SKITTLES, Original Chewy Candy, Bag, 930g, SKITTL…" at bounding box center [776, 365] width 1191 height 730
click at [991, 99] on div "SKITTLES, Original Chewy Candy, Bag, 930g, SKITTLES ORIG 930G Min $12.98 Walmar…" at bounding box center [665, 112] width 933 height 129
click at [959, 108] on div "SKITTLES, Original Chewy Candy, Bag, 930g, SKITTLES ORIG 930G Min $12.98 Walmar…" at bounding box center [665, 112] width 933 height 129
click at [953, 112] on div "SKITTLES, Original Chewy Candy, Bag, 930g, SKITTLES ORIG 930G Min $12.98 Walmar…" at bounding box center [665, 112] width 933 height 129
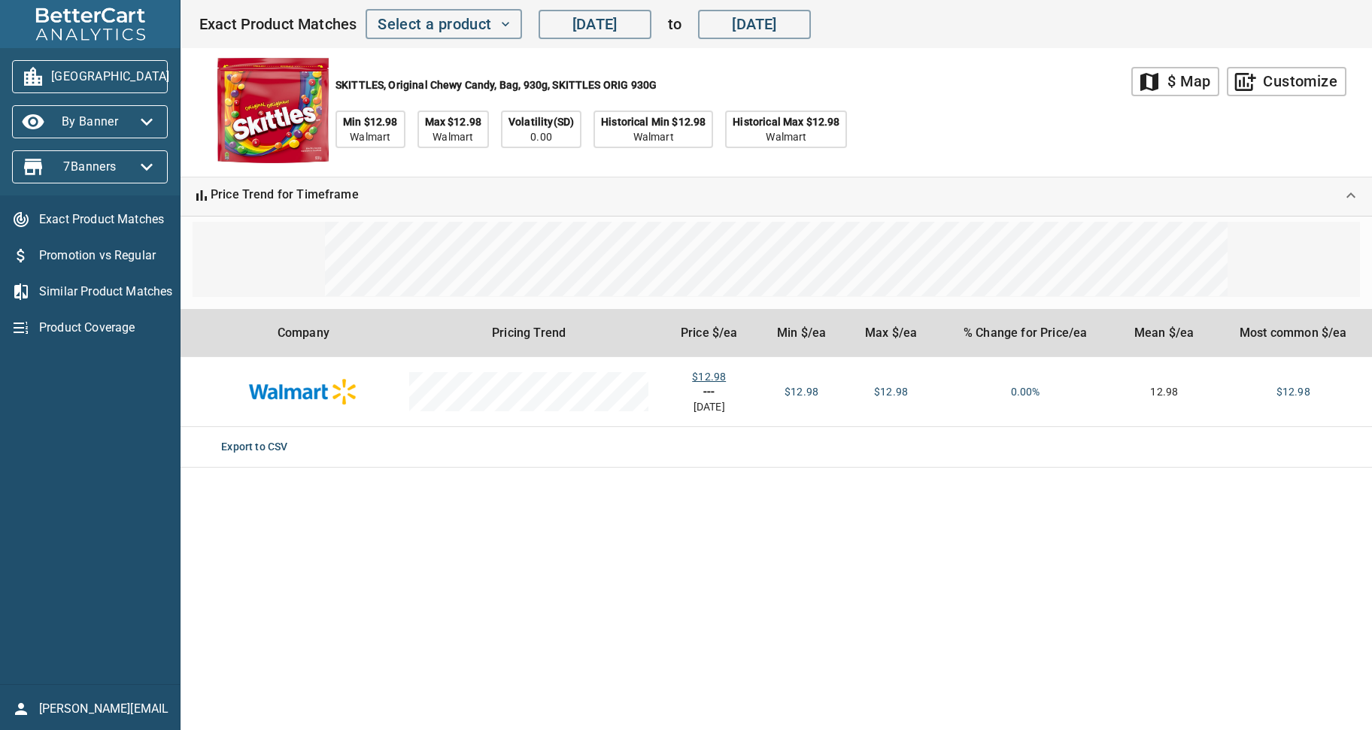
click at [1063, 144] on div "SKITTLES, Original Chewy Candy, Bag, 930g, SKITTLES ORIG 930G Min $12.98 Walmar…" at bounding box center [665, 112] width 933 height 129
click at [979, 111] on div "SKITTLES, Original Chewy Candy, Bag, 930g, SKITTLES ORIG 930G Min $12.98 Walmar…" at bounding box center [665, 112] width 933 height 129
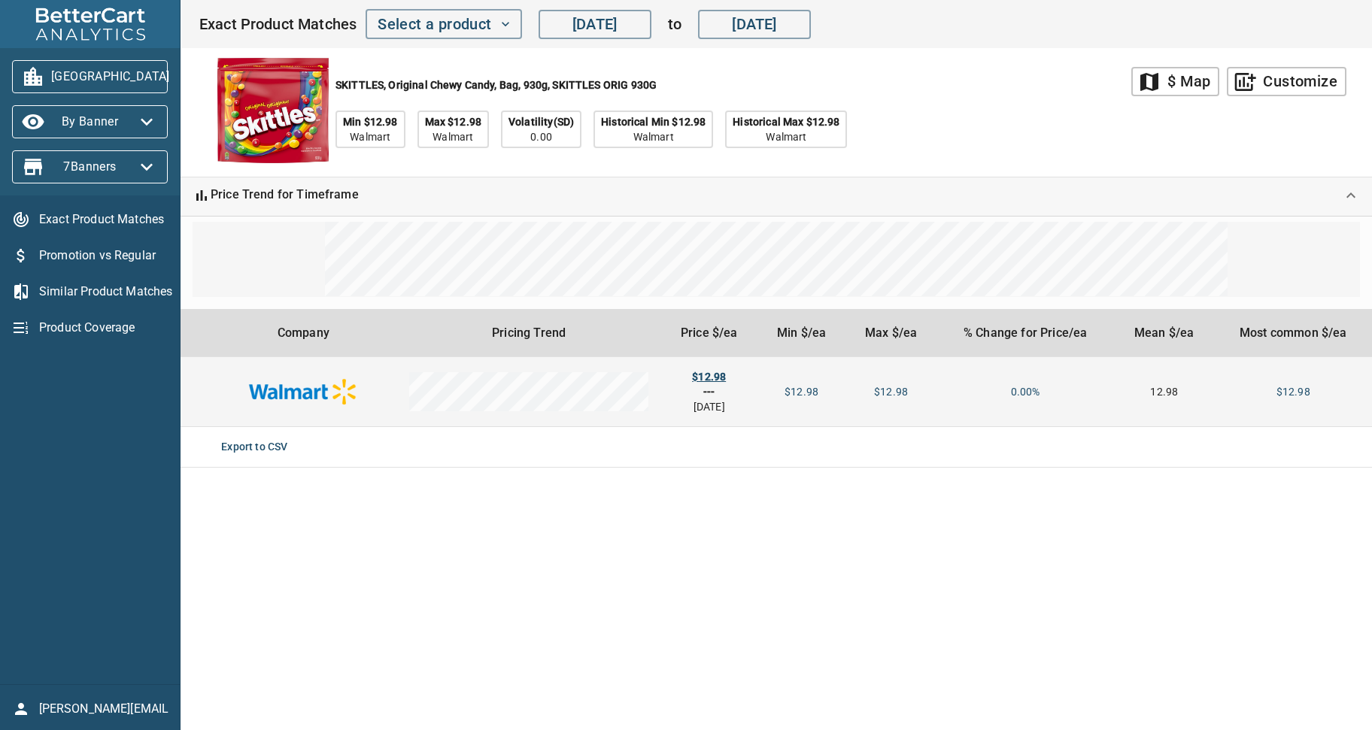
click at [712, 379] on div "$12.98" at bounding box center [708, 376] width 73 height 15
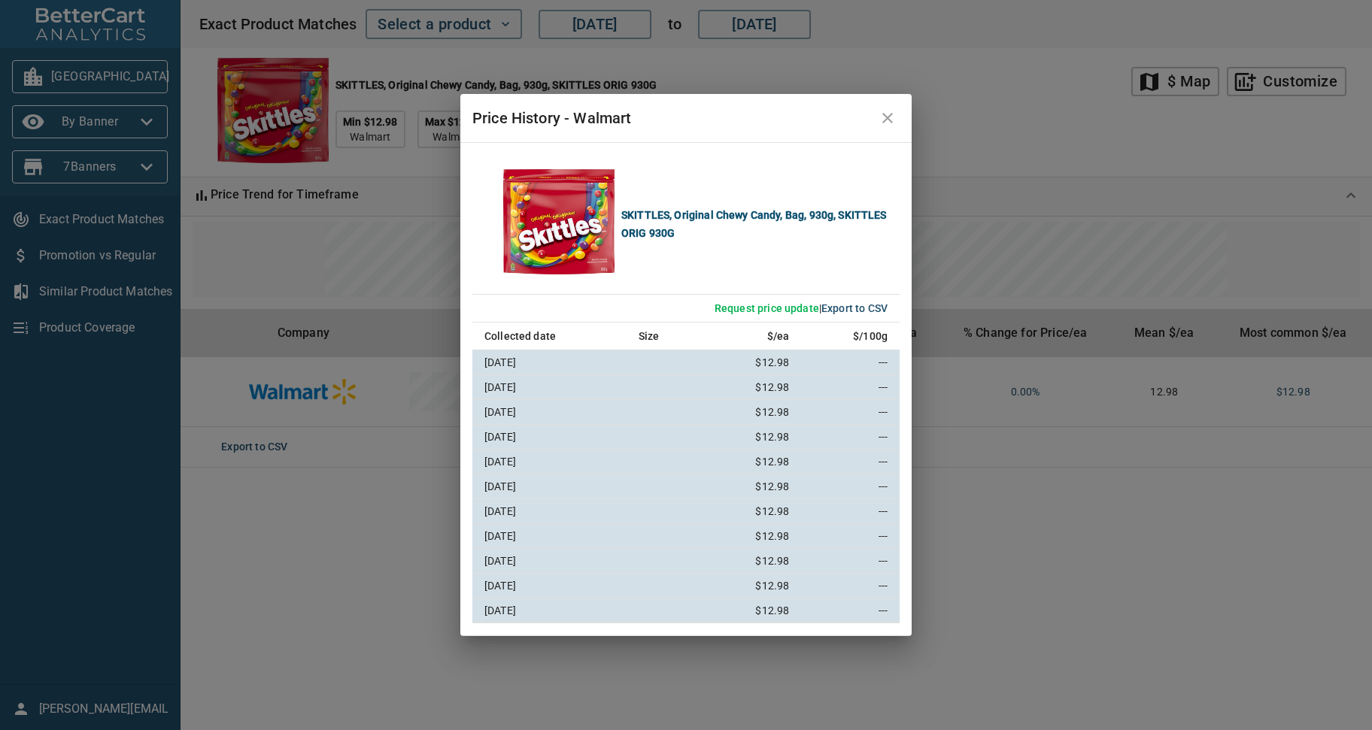
drag, startPoint x: 883, startPoint y: 126, endPoint x: 885, endPoint y: 62, distance: 64.7
click at [885, 62] on div "Price History - Walmart SKITTLES, Original Chewy Candy, Bag, 930g, SKITTLES ORI…" at bounding box center [686, 365] width 1372 height 730
click at [885, 120] on icon "close" at bounding box center [888, 118] width 18 height 18
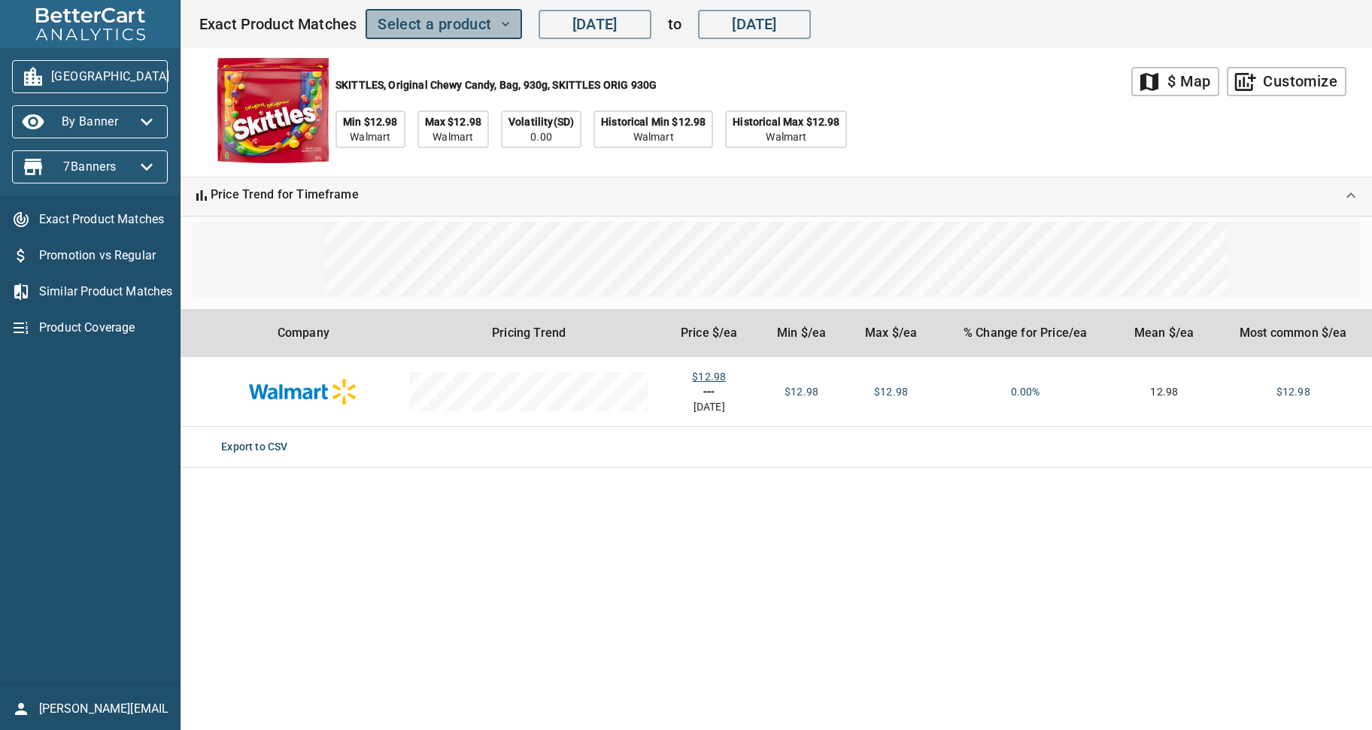
click at [499, 20] on icon "button" at bounding box center [505, 24] width 15 height 15
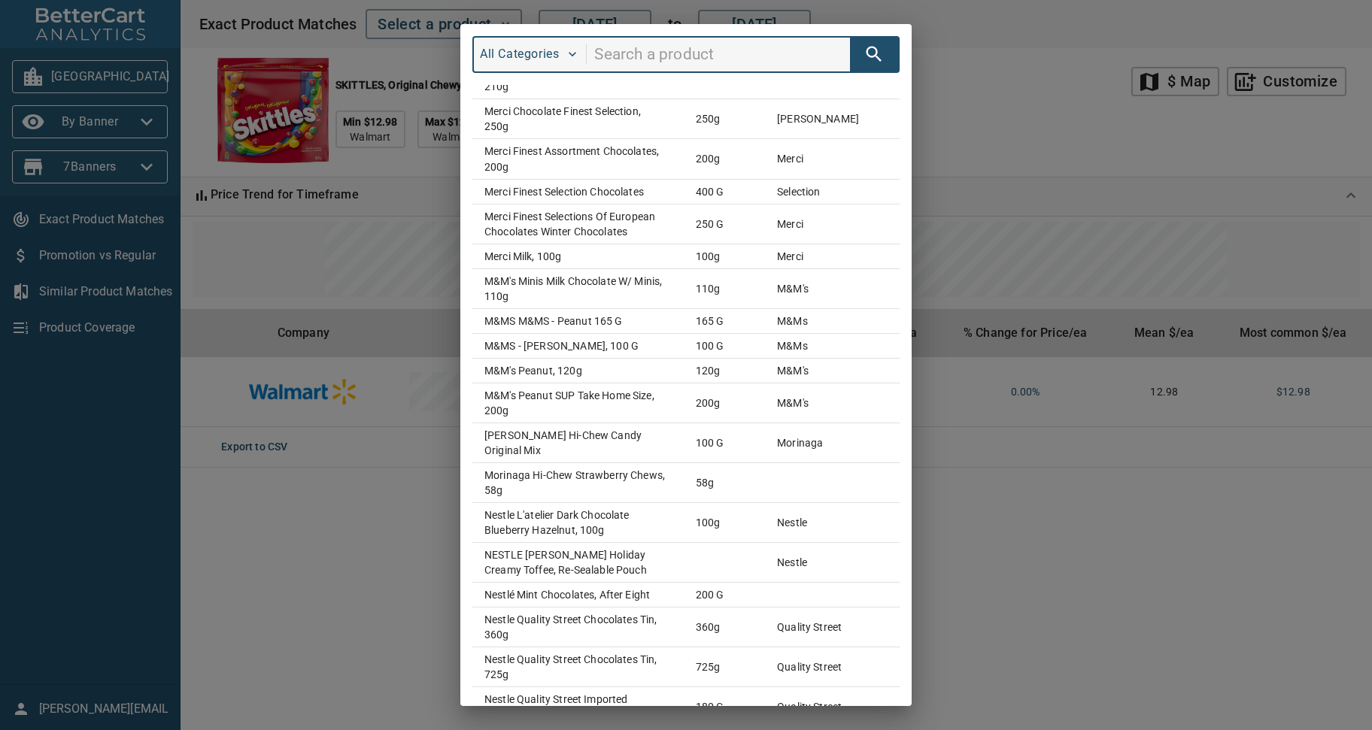
scroll to position [2315, 0]
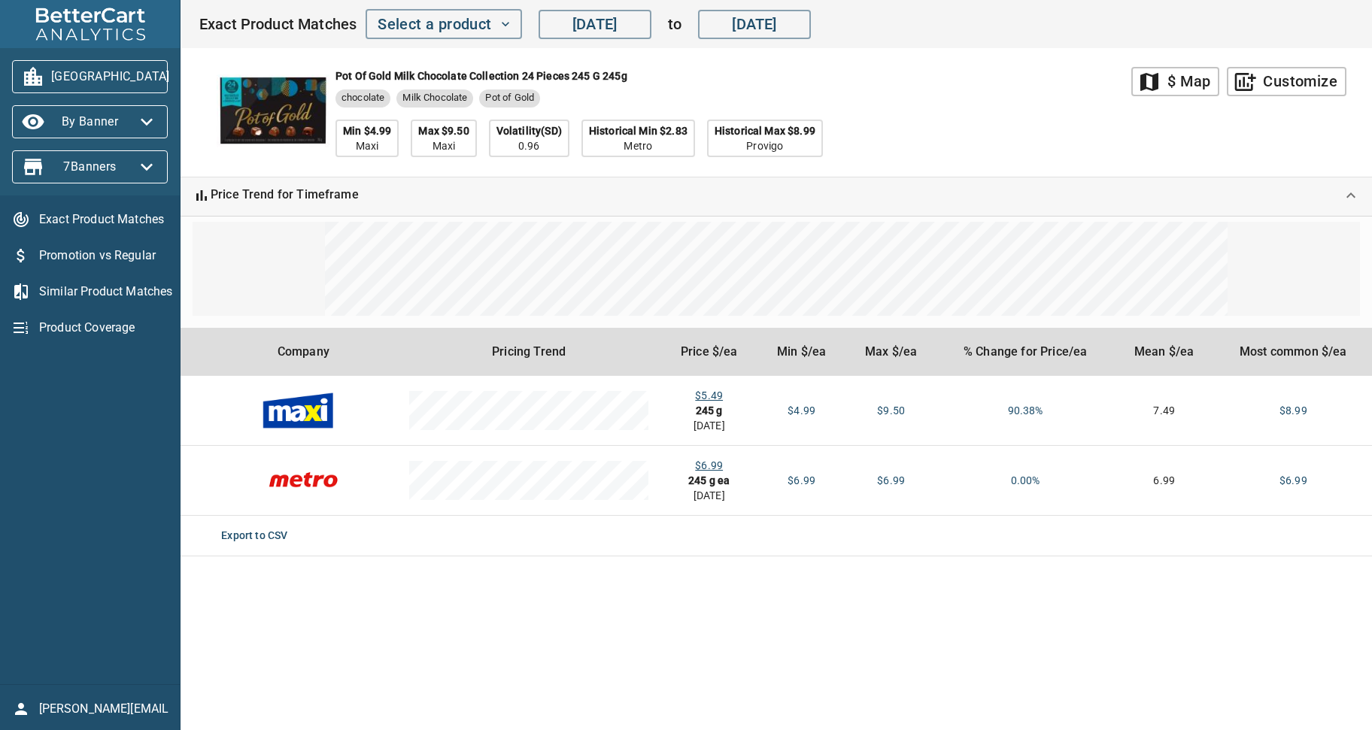
click at [933, 654] on main "map $ Map add_chart Customize Pot of Gold Milk Chocolate Collection 24 Pieces 2…" at bounding box center [776, 365] width 1191 height 730
click at [1014, 144] on div "Pot of Gold Milk Chocolate Collection 24 Pieces 245 g 245g chocolate Milk Choco…" at bounding box center [665, 112] width 933 height 129
click at [1110, 166] on div "Pot of Gold Milk Chocolate Collection 24 Pieces 245 g 245g chocolate Milk Choco…" at bounding box center [665, 112] width 933 height 129
click at [1071, 171] on div "Pot of Gold Milk Chocolate Collection 24 Pieces 245 g 245g chocolate Milk Choco…" at bounding box center [665, 112] width 933 height 129
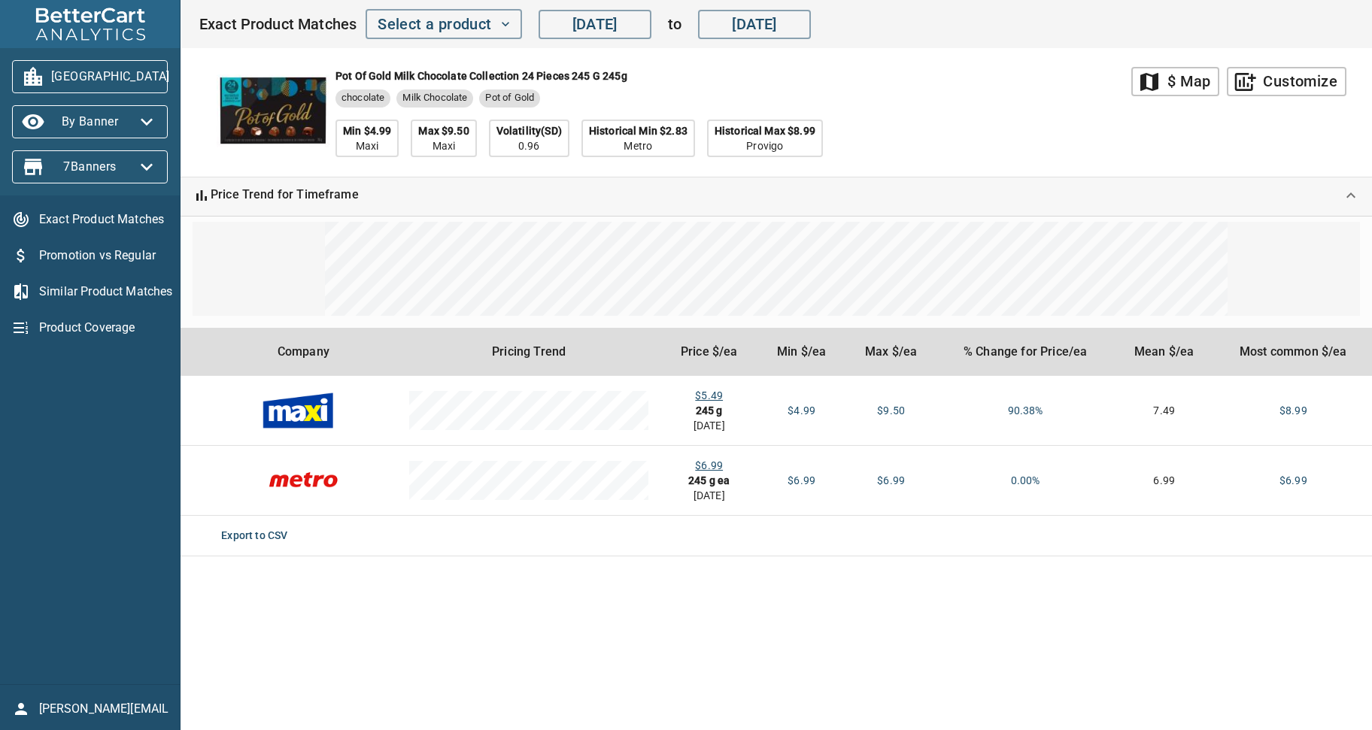
click at [822, 668] on main "map $ Map add_chart Customize Pot of Gold Milk Chocolate Collection 24 Pieces 2…" at bounding box center [776, 365] width 1191 height 730
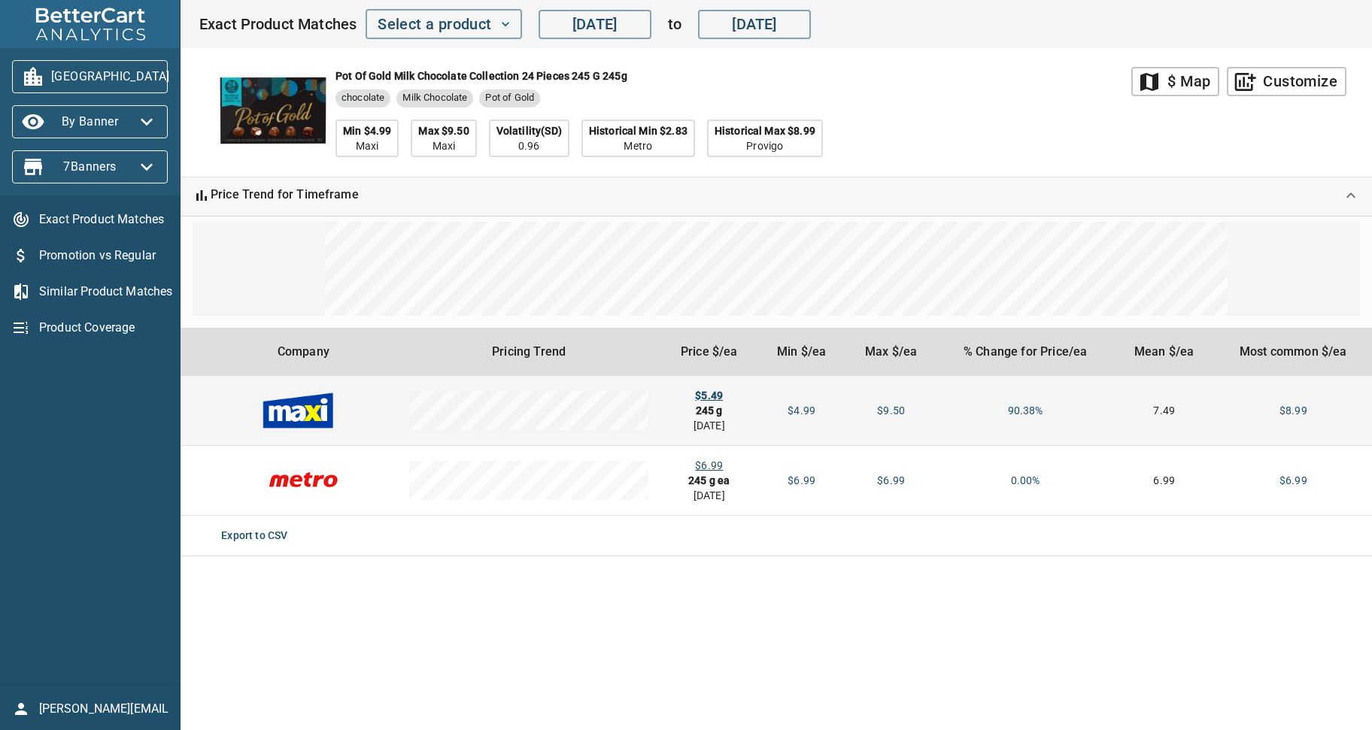
click at [720, 394] on div "$5.49" at bounding box center [708, 395] width 73 height 15
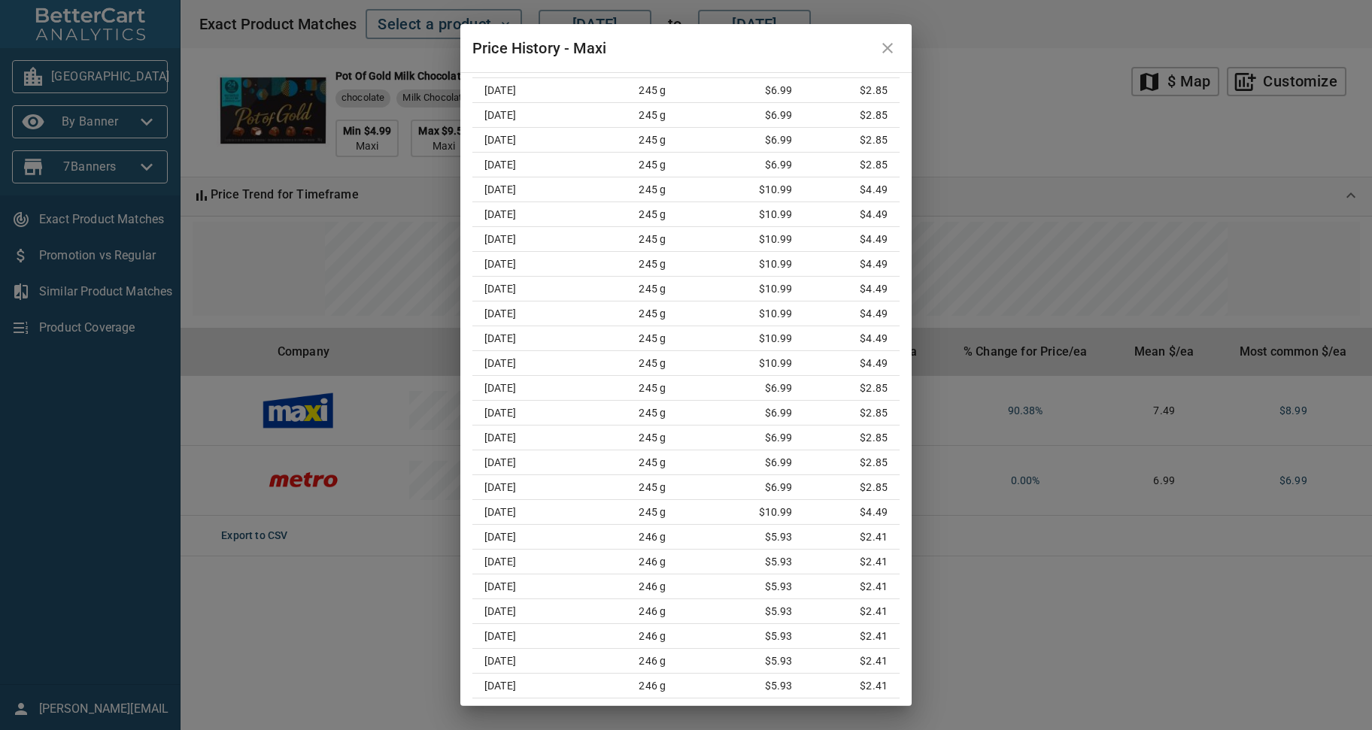
scroll to position [1747, 0]
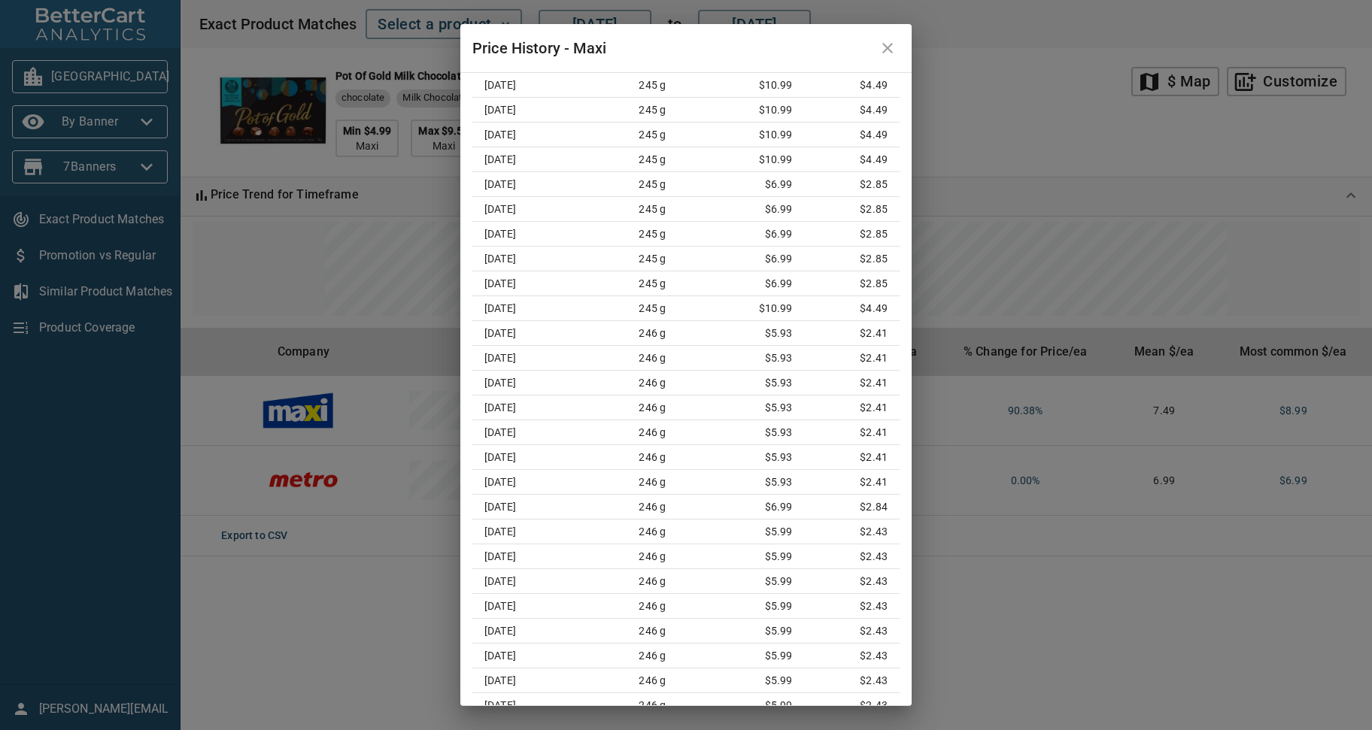
click at [948, 179] on div "Price History - Maxi Pot of Gold Milk Chocolate Collection 24 Pieces 245 g 245g…" at bounding box center [686, 365] width 1372 height 730
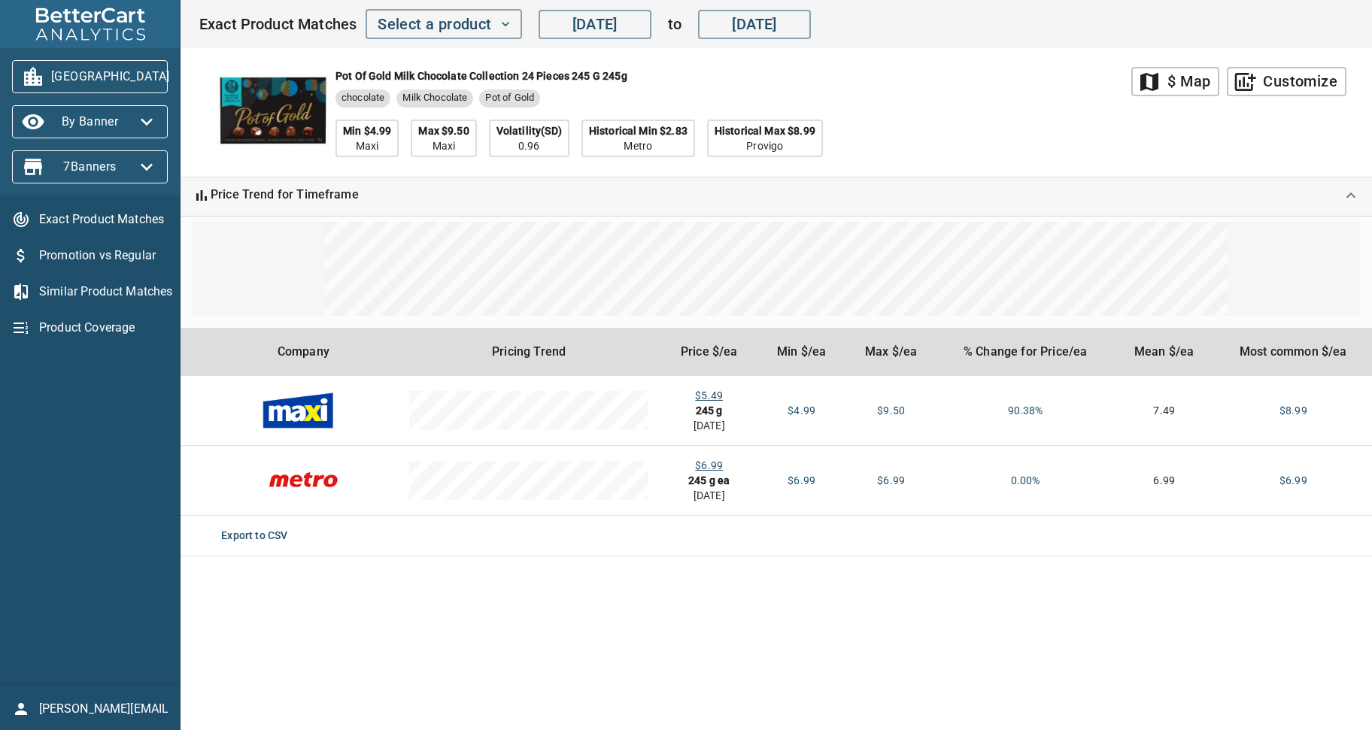
click at [943, 129] on div "Pot of Gold Milk Chocolate Collection 24 Pieces 245 g 245g chocolate Milk Choco…" at bounding box center [665, 112] width 933 height 129
click at [176, 78] on icon "button" at bounding box center [188, 77] width 24 height 24
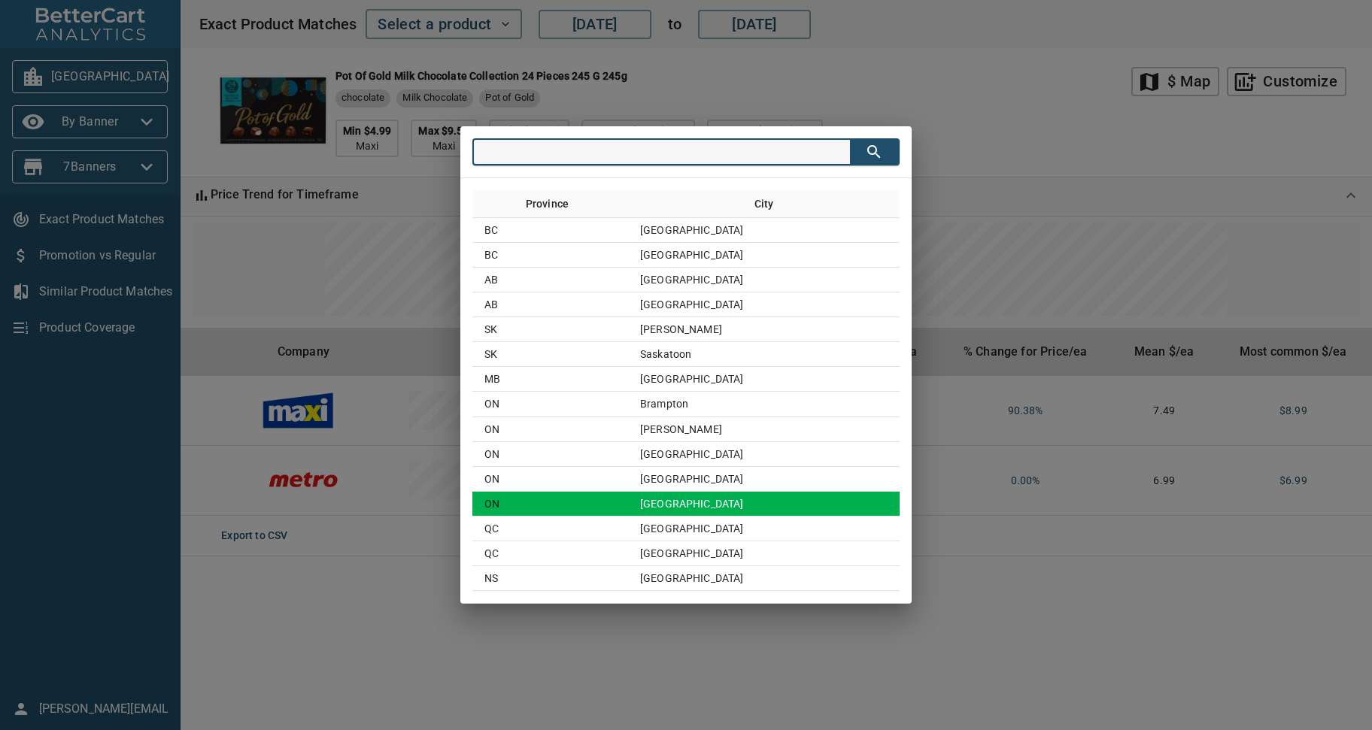
click at [715, 495] on td "Toronto" at bounding box center [764, 504] width 272 height 25
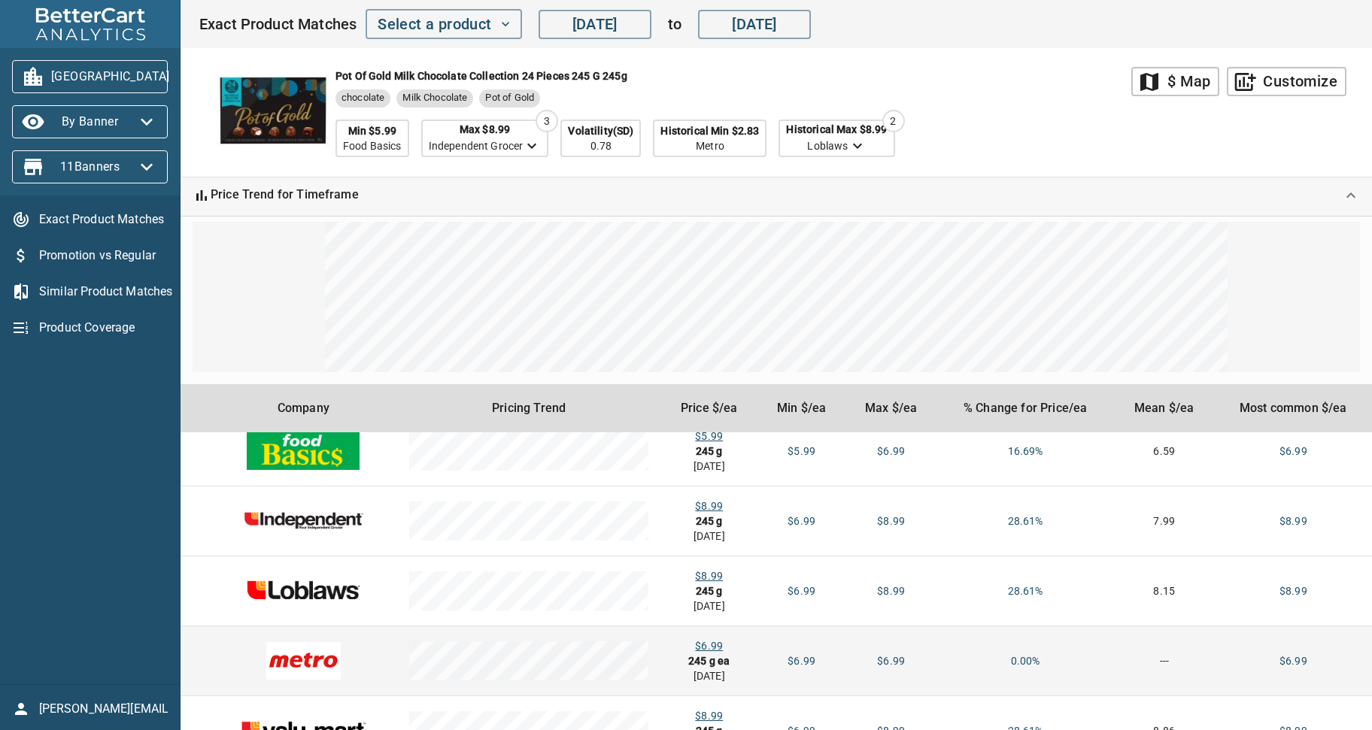
scroll to position [0, 0]
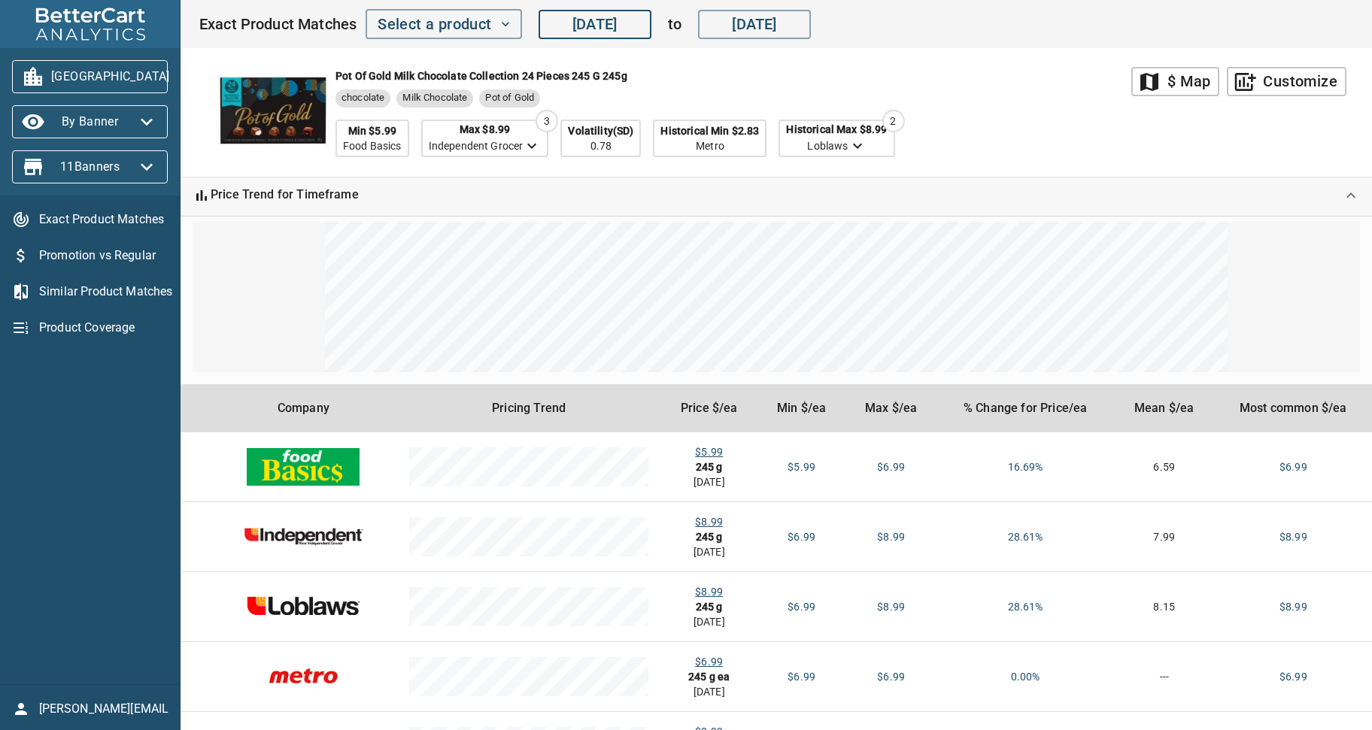
click at [611, 23] on input "Aug 20, 2024" at bounding box center [595, 24] width 113 height 30
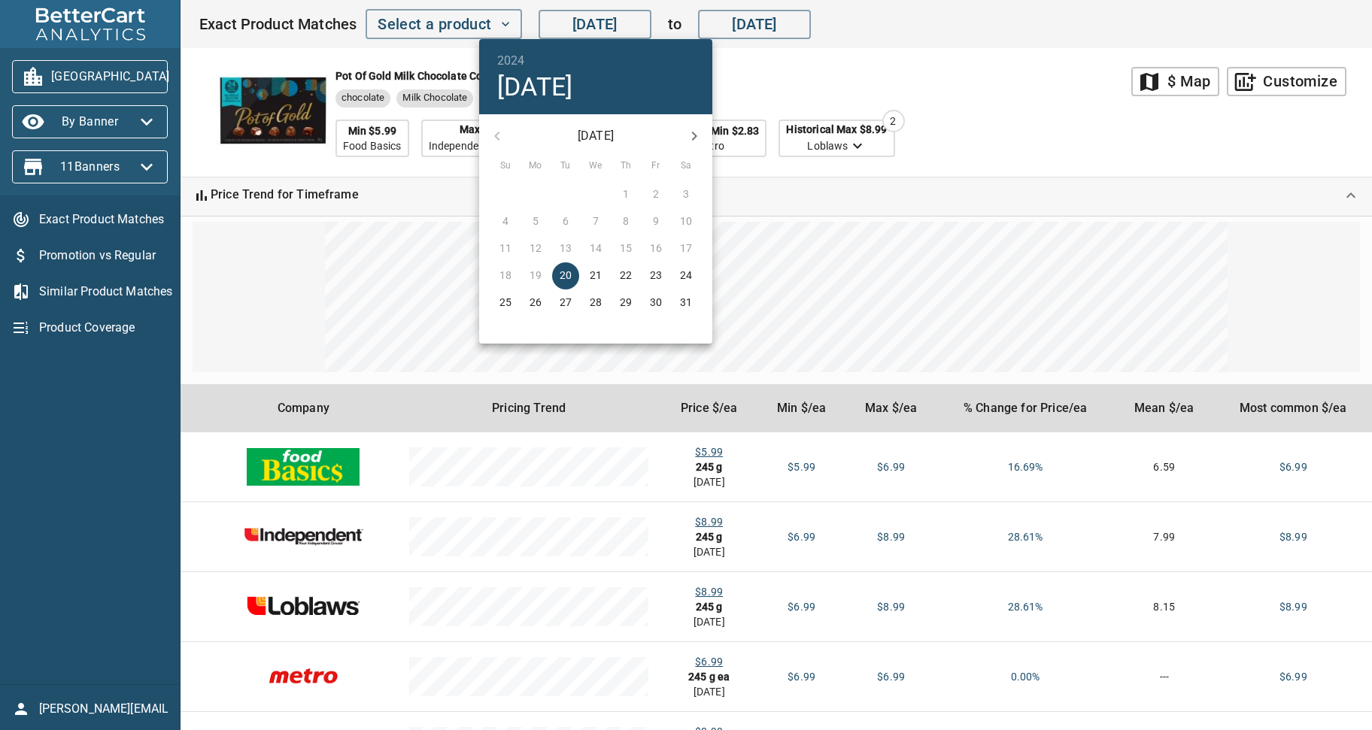
drag, startPoint x: 503, startPoint y: 140, endPoint x: 583, endPoint y: 138, distance: 79.7
click at [505, 140] on div "August 2024" at bounding box center [595, 136] width 233 height 36
click at [597, 139] on p "August 2024" at bounding box center [595, 136] width 161 height 18
click at [573, 94] on h4 "Tue, Aug 20" at bounding box center [535, 87] width 76 height 32
click at [898, 79] on div at bounding box center [686, 365] width 1372 height 730
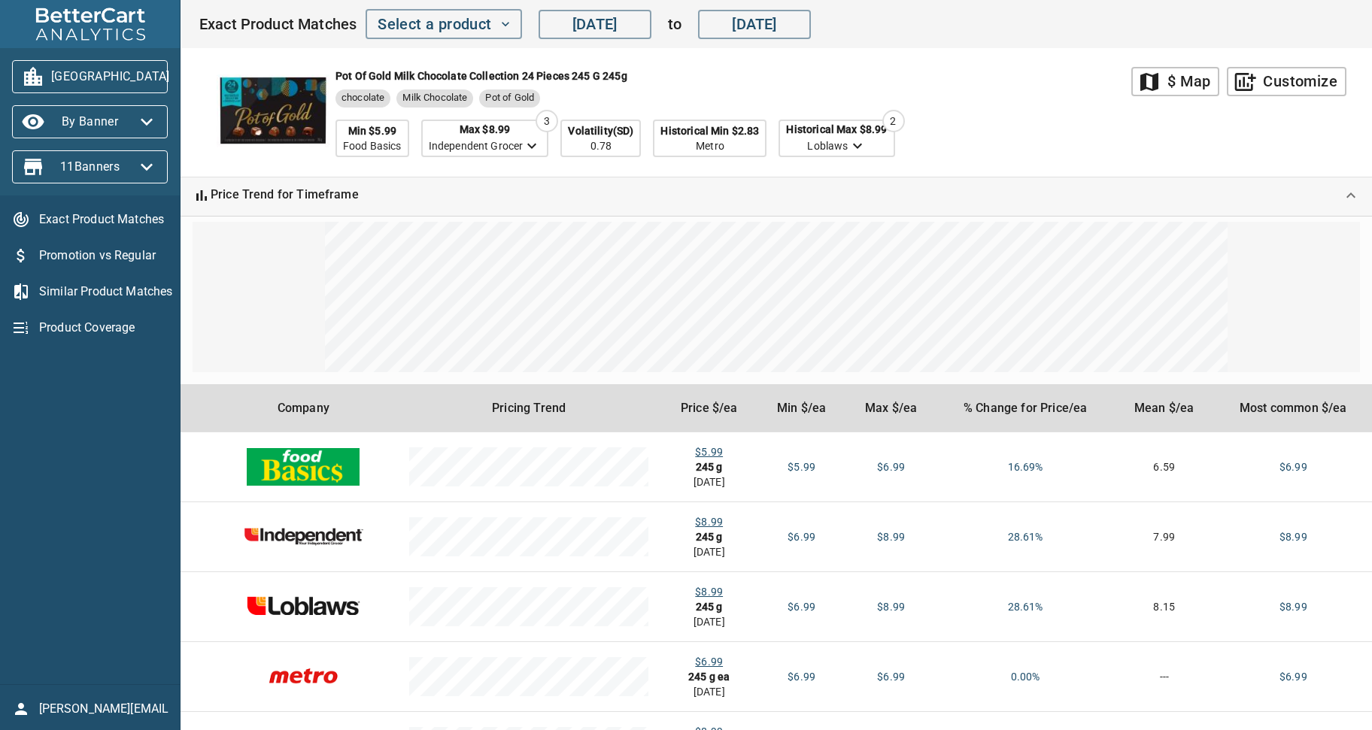
click at [103, 386] on div "Exact Product Matches Promotion vs Regular Similar Product Matches Product Cove…" at bounding box center [90, 440] width 180 height 489
click at [90, 275] on div "Similar Product Matches" at bounding box center [90, 292] width 180 height 36
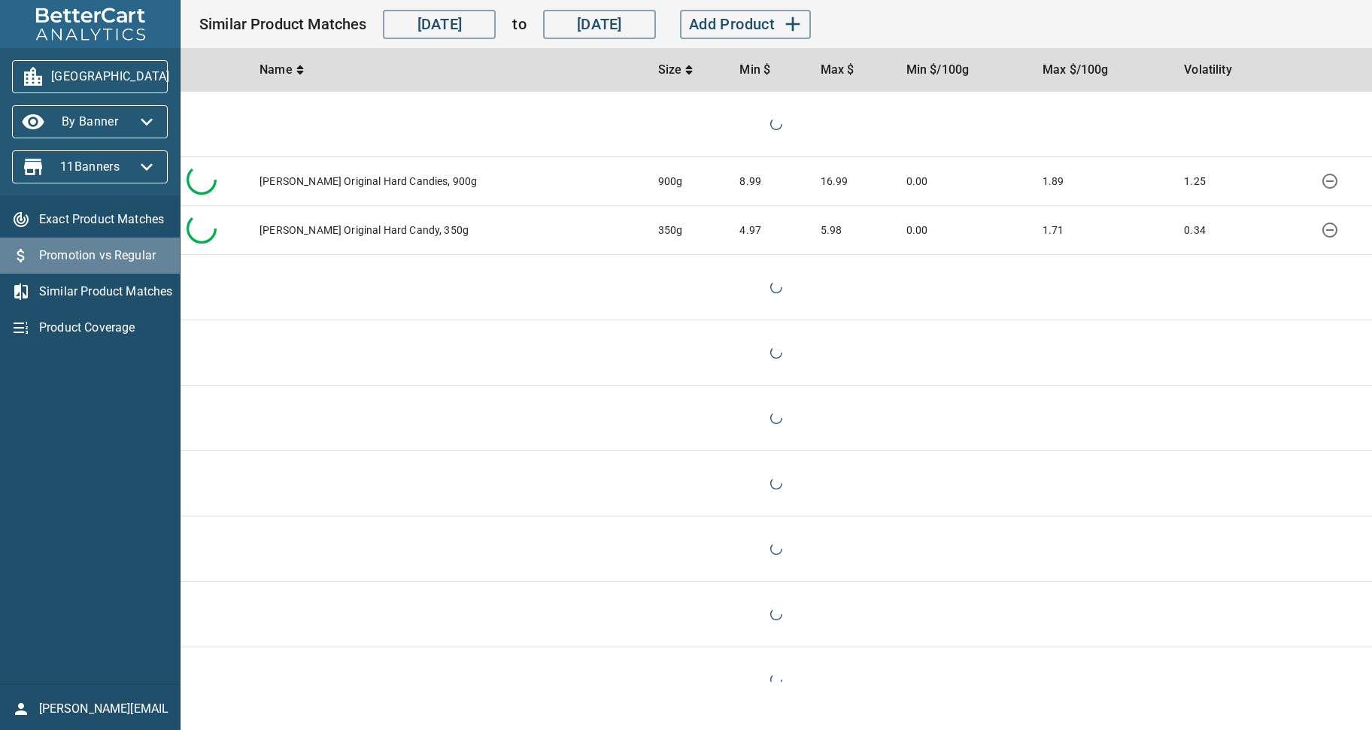
click at [101, 256] on span "Promotion vs Regular" at bounding box center [103, 256] width 129 height 18
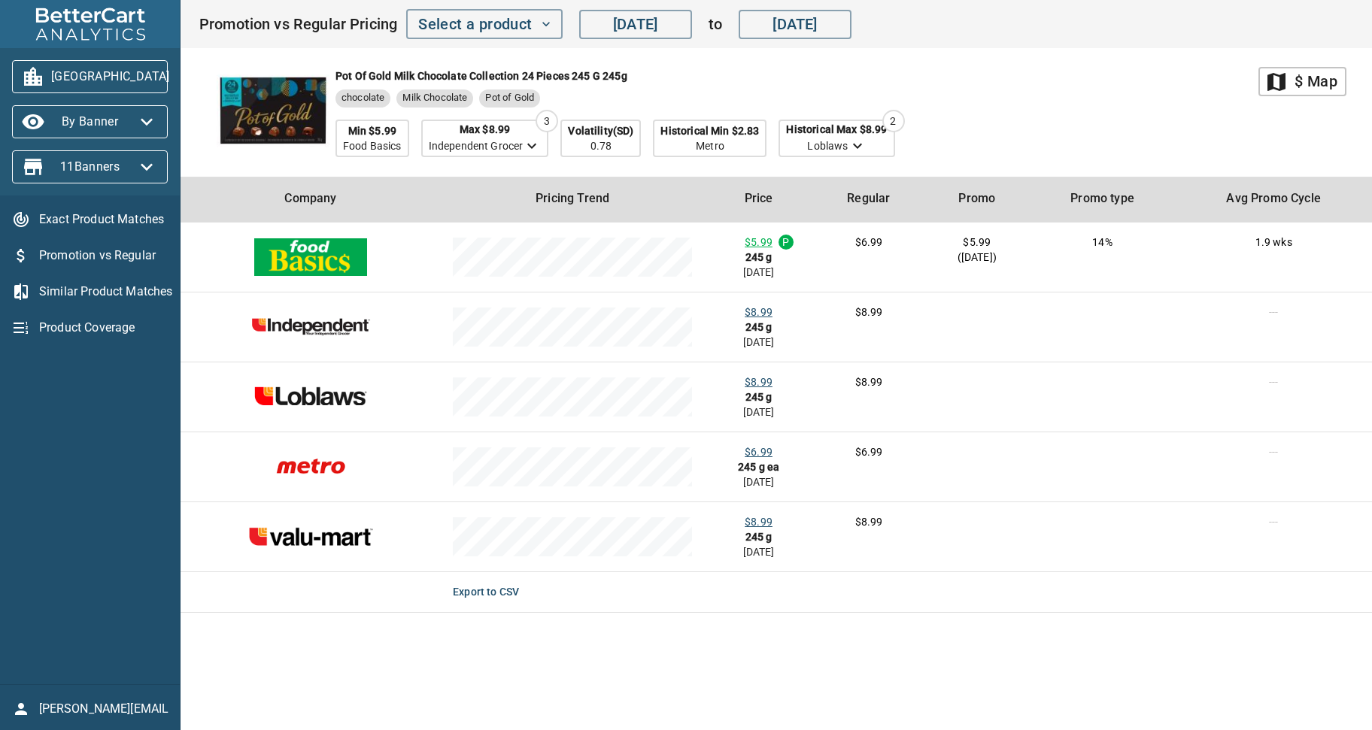
click at [1005, 646] on main "map $ Map Pot of Gold Milk Chocolate Collection 24 Pieces 245 g 245g chocolate …" at bounding box center [776, 365] width 1191 height 730
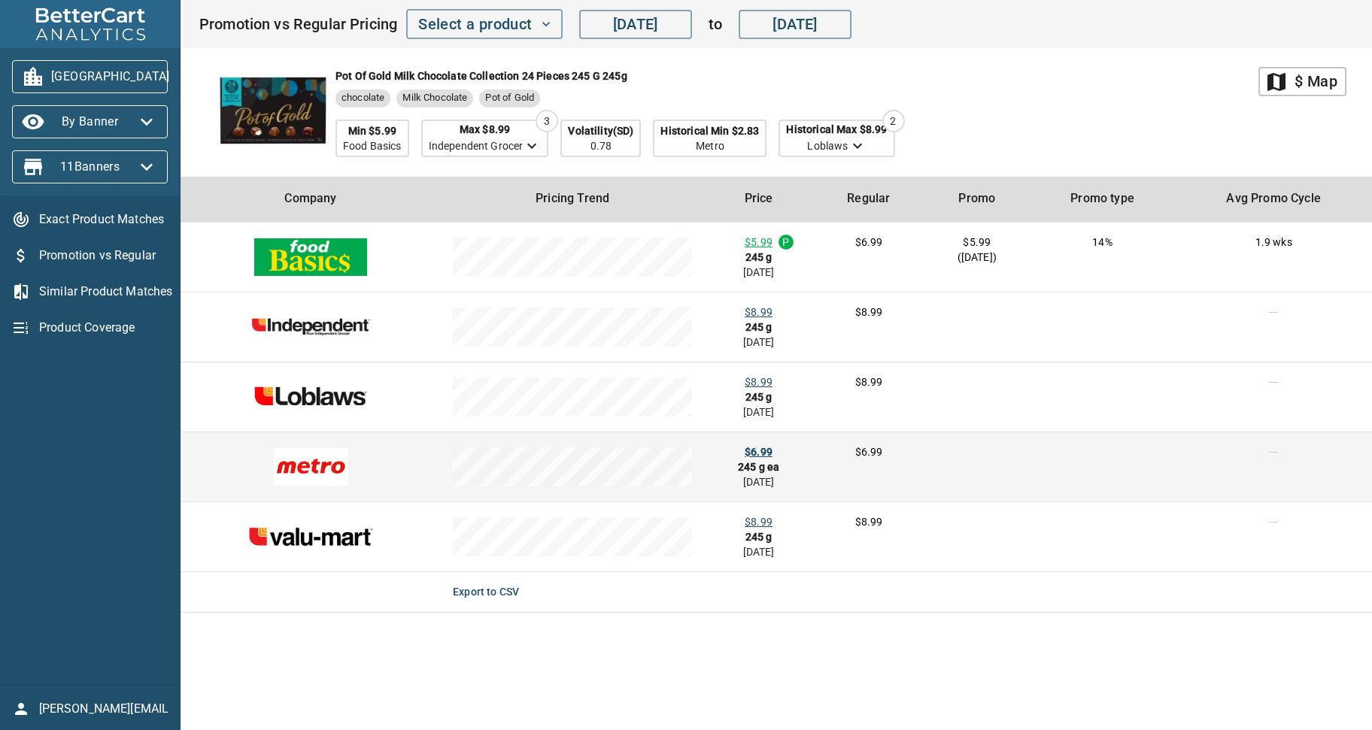
click at [758, 455] on div "$6.99" at bounding box center [759, 452] width 28 height 15
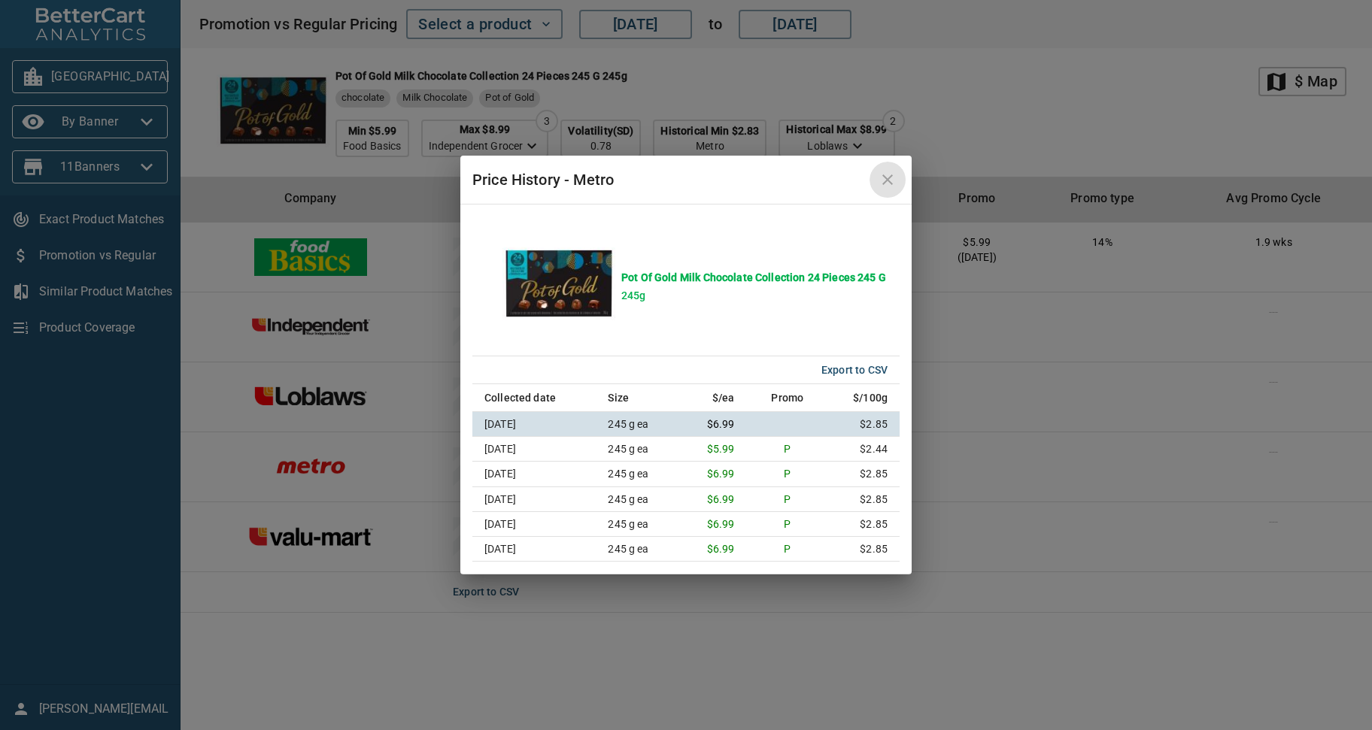
click at [885, 183] on icon "close" at bounding box center [887, 180] width 11 height 11
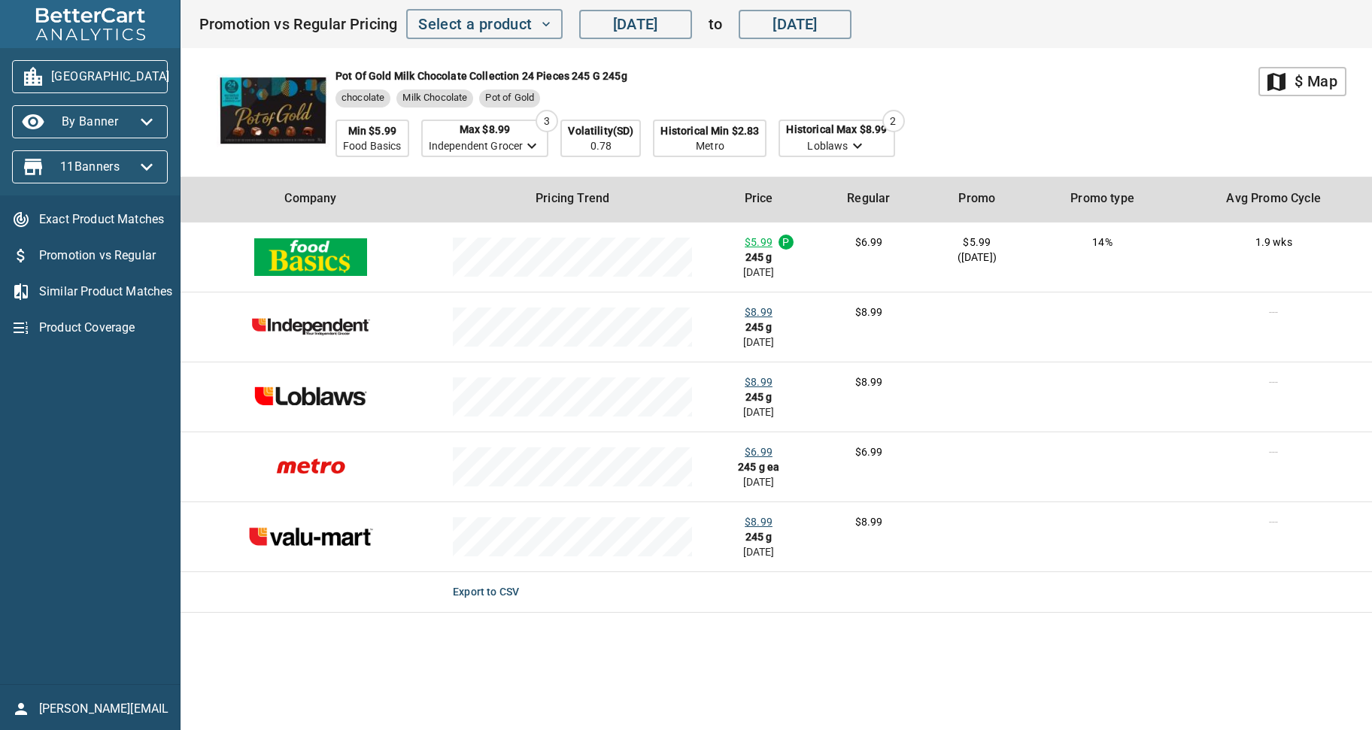
click at [525, 669] on main "map $ Map Pot of Gold Milk Chocolate Collection 24 Pieces 245 g 245g chocolate …" at bounding box center [776, 365] width 1191 height 730
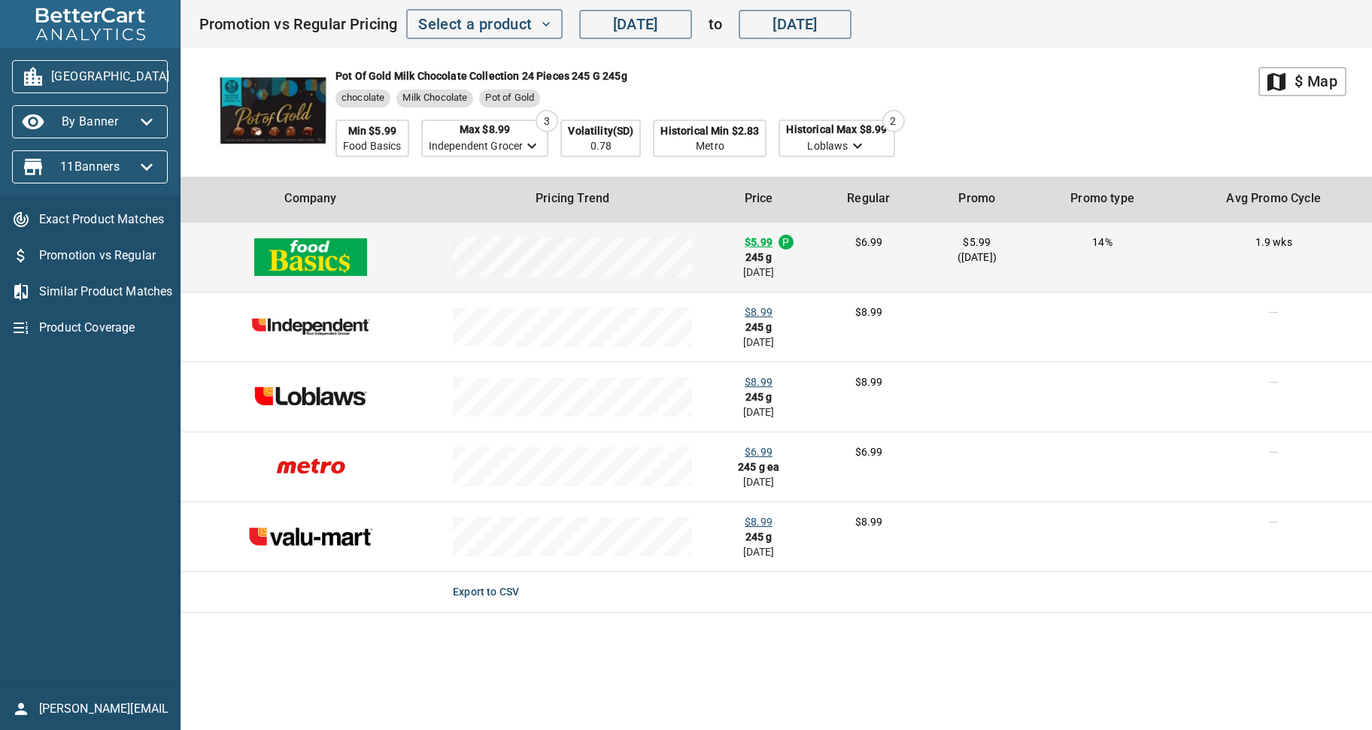
click at [746, 237] on div "$5.99" at bounding box center [759, 242] width 28 height 15
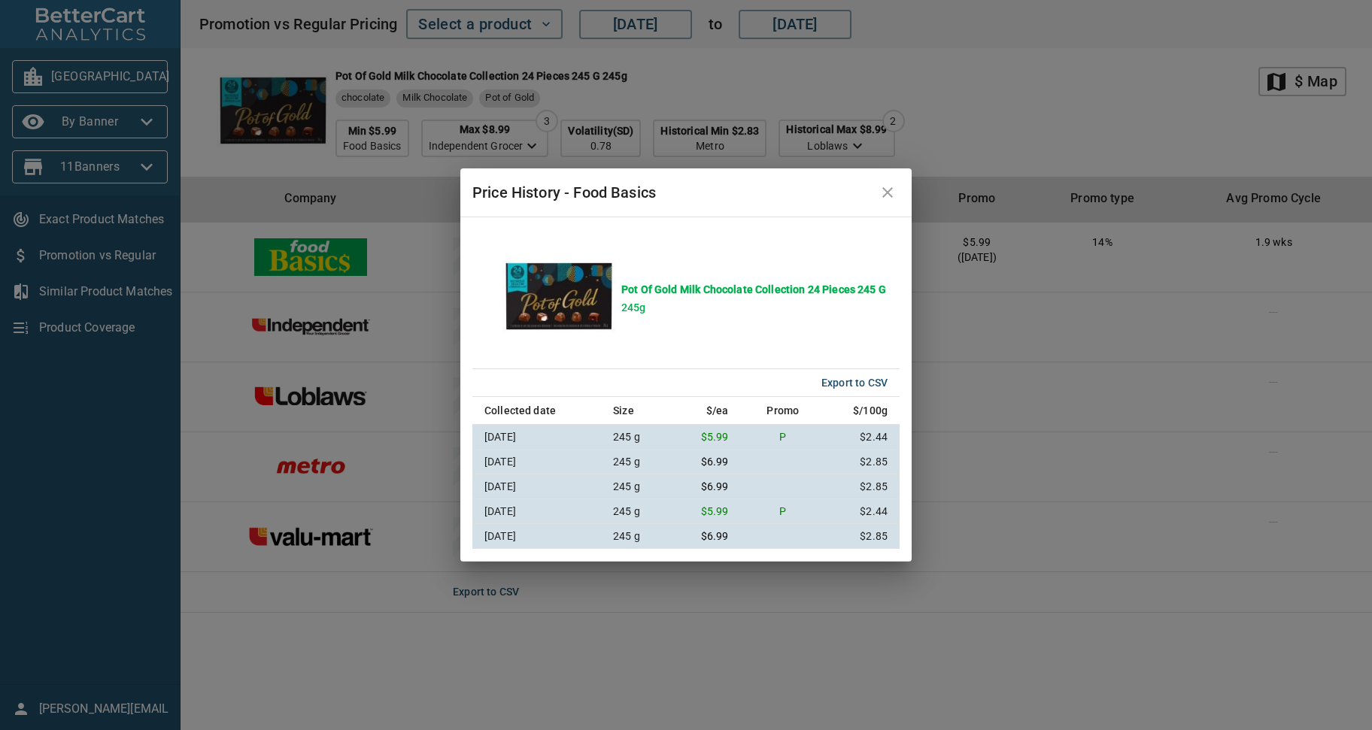
click at [753, 332] on div "Pot of Gold Milk Chocolate Collection 24 Pieces 245 g 245g" at bounding box center [685, 299] width 403 height 130
click at [891, 191] on icon "close" at bounding box center [887, 192] width 11 height 11
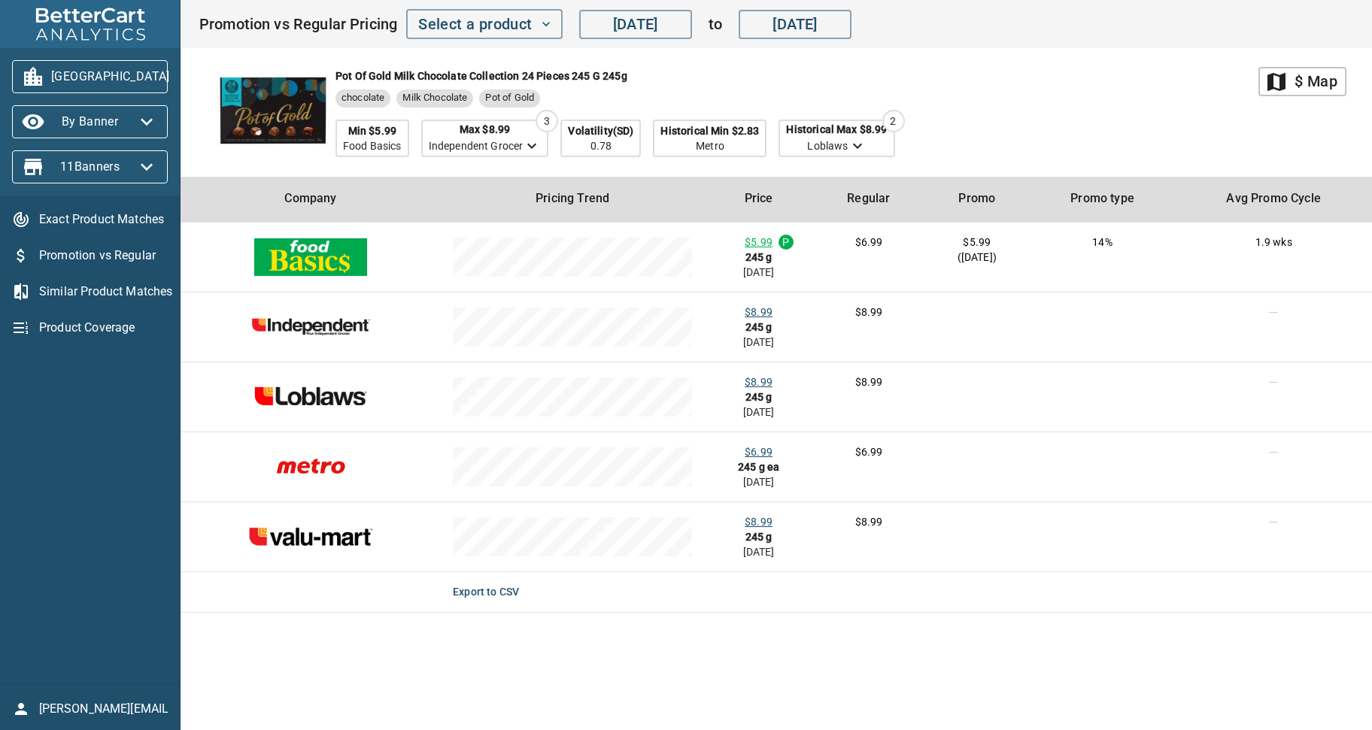
click at [1097, 91] on div "Pot of Gold Milk Chocolate Collection 24 Pieces 245 g 245g chocolate Milk Choco…" at bounding box center [729, 112] width 1060 height 129
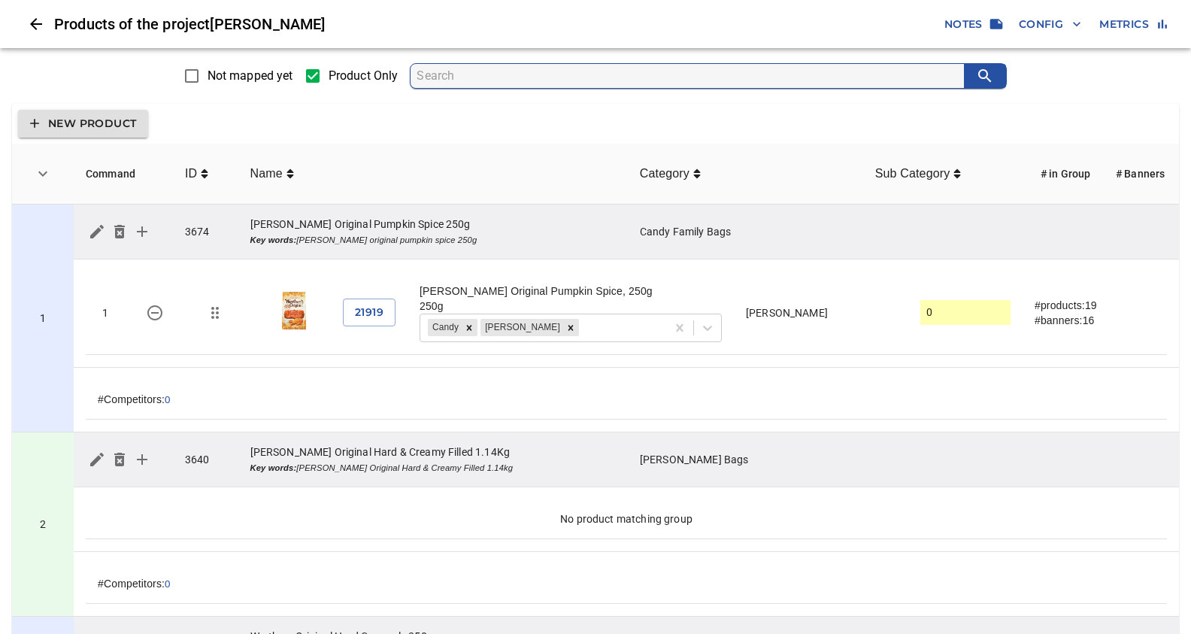
scroll to position [5101, 0]
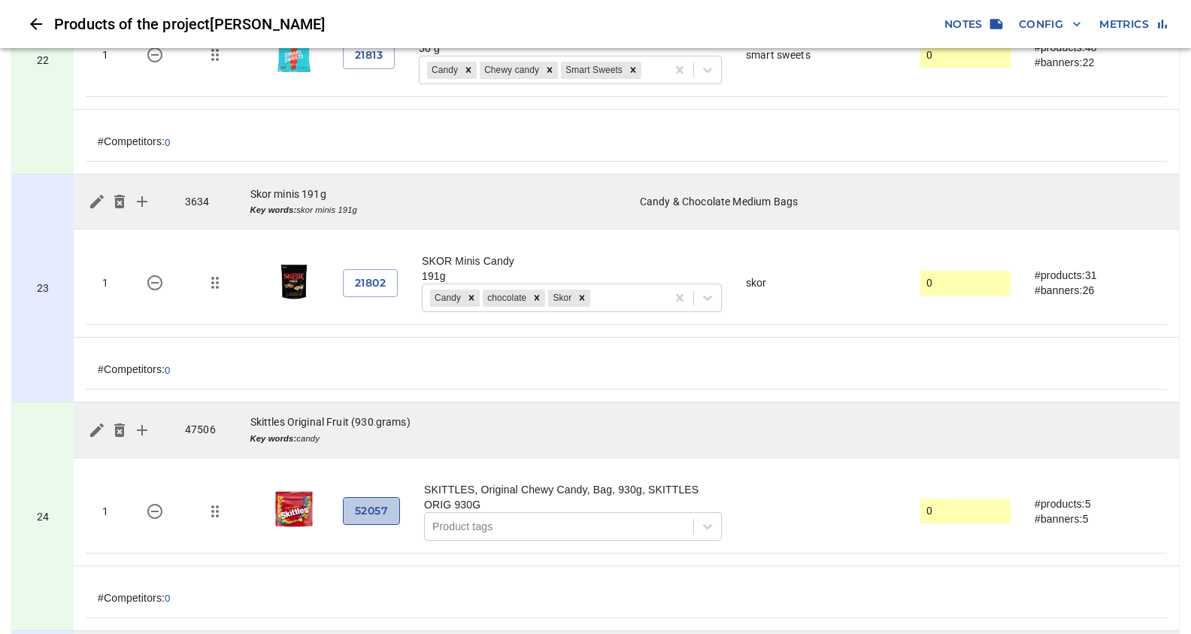
click at [381, 502] on span "52057" at bounding box center [371, 511] width 33 height 19
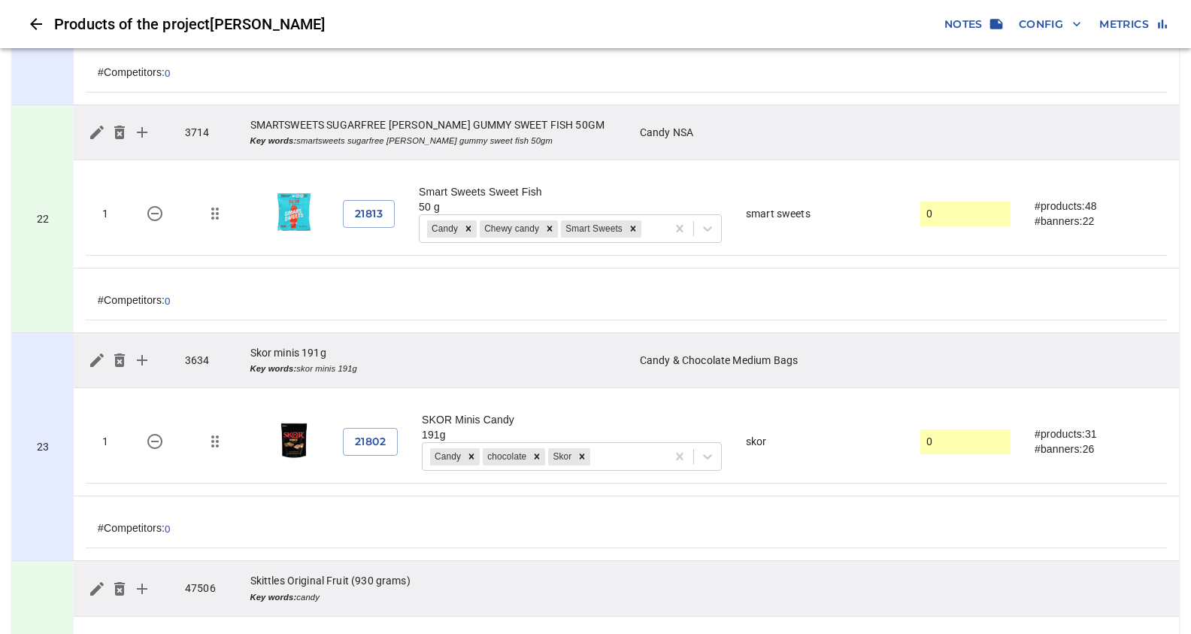
scroll to position [4625, 0]
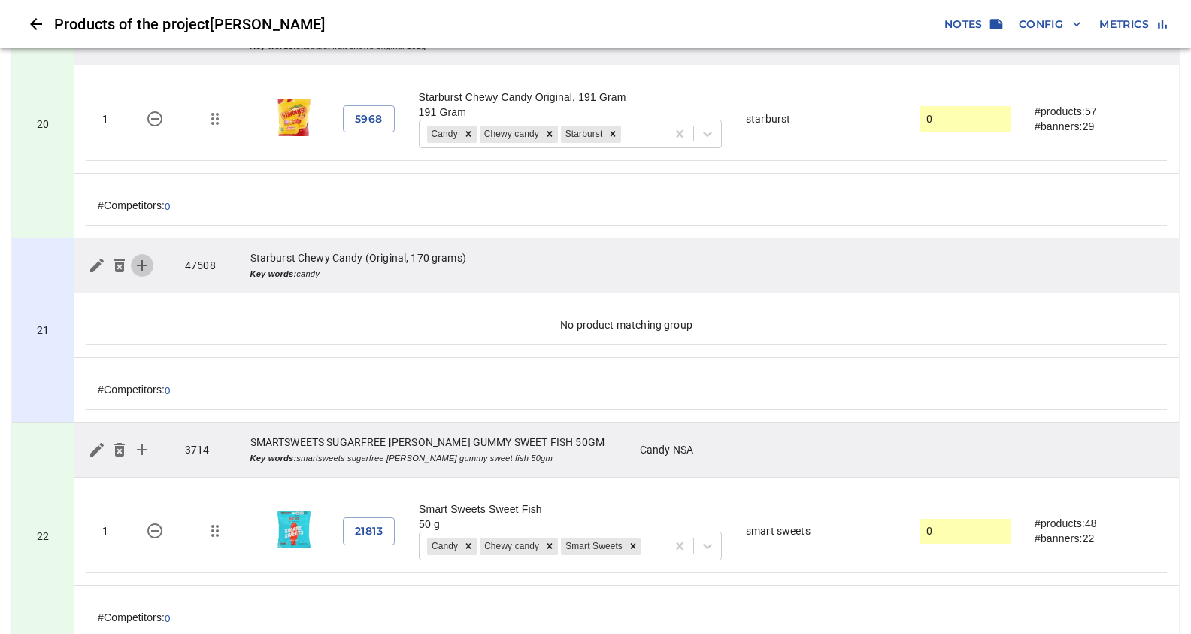
click at [144, 256] on icon "simple table" at bounding box center [142, 265] width 18 height 18
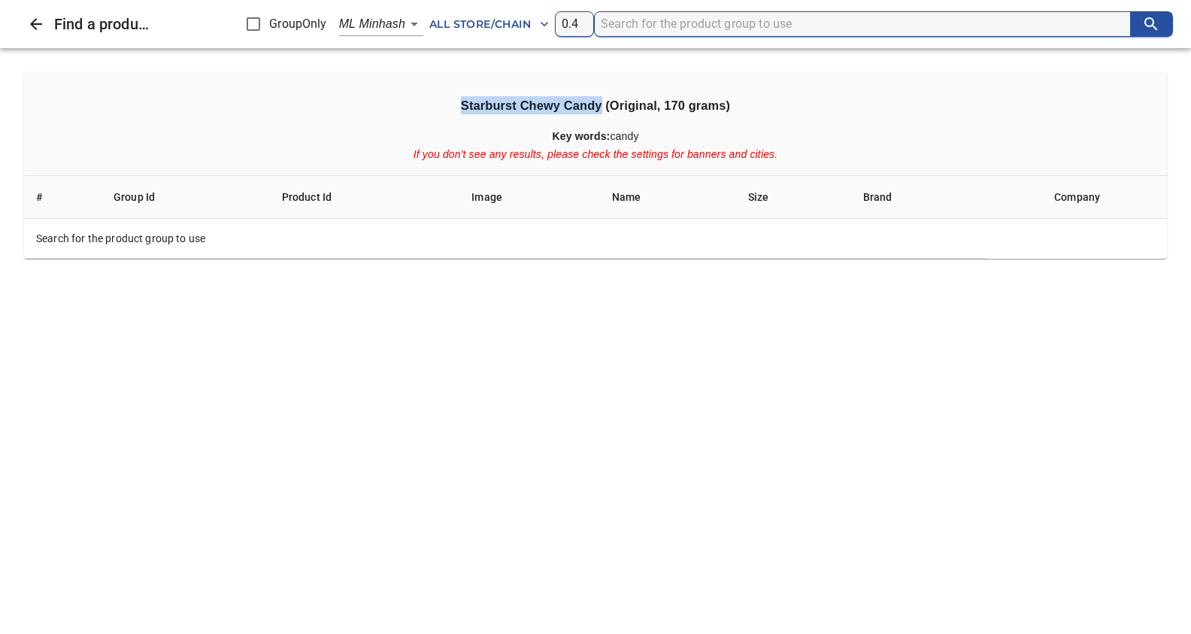
drag, startPoint x: 463, startPoint y: 105, endPoint x: 601, endPoint y: 105, distance: 137.6
click at [601, 105] on h3 "Starburst Chewy Candy (Original, 170 grams)" at bounding box center [595, 105] width 1119 height 18
copy h3 "Starburst Chewy Candy"
click at [630, 28] on input "search" at bounding box center [866, 24] width 530 height 24
paste input "Starburst Chewy Candy"
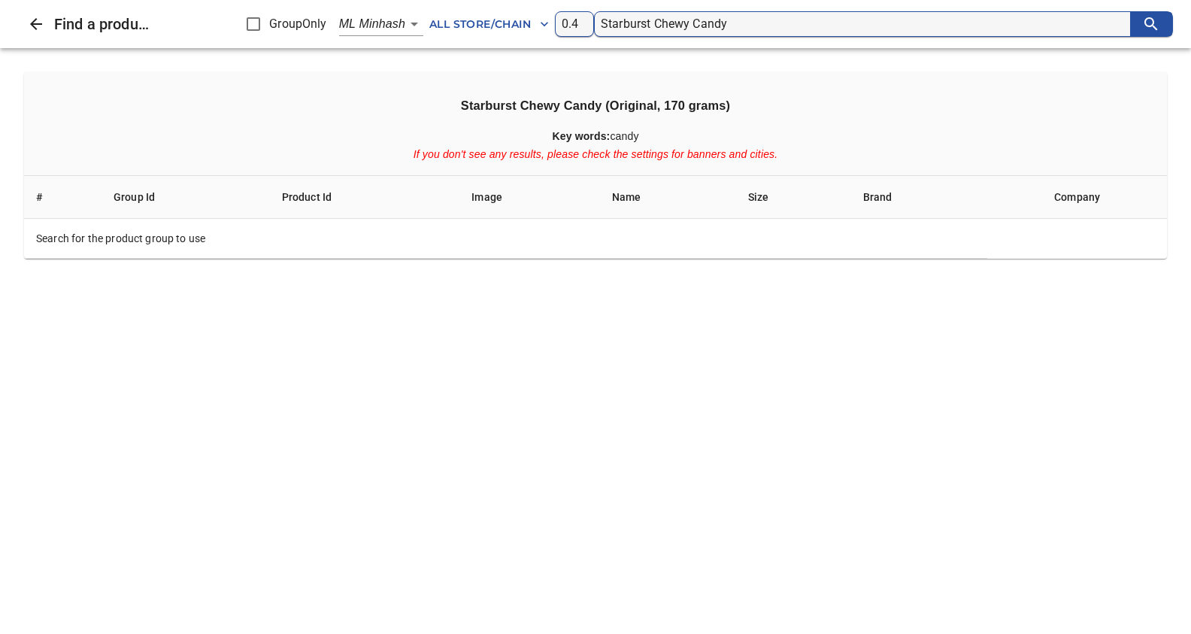
type input "Starburst Chewy Candy"
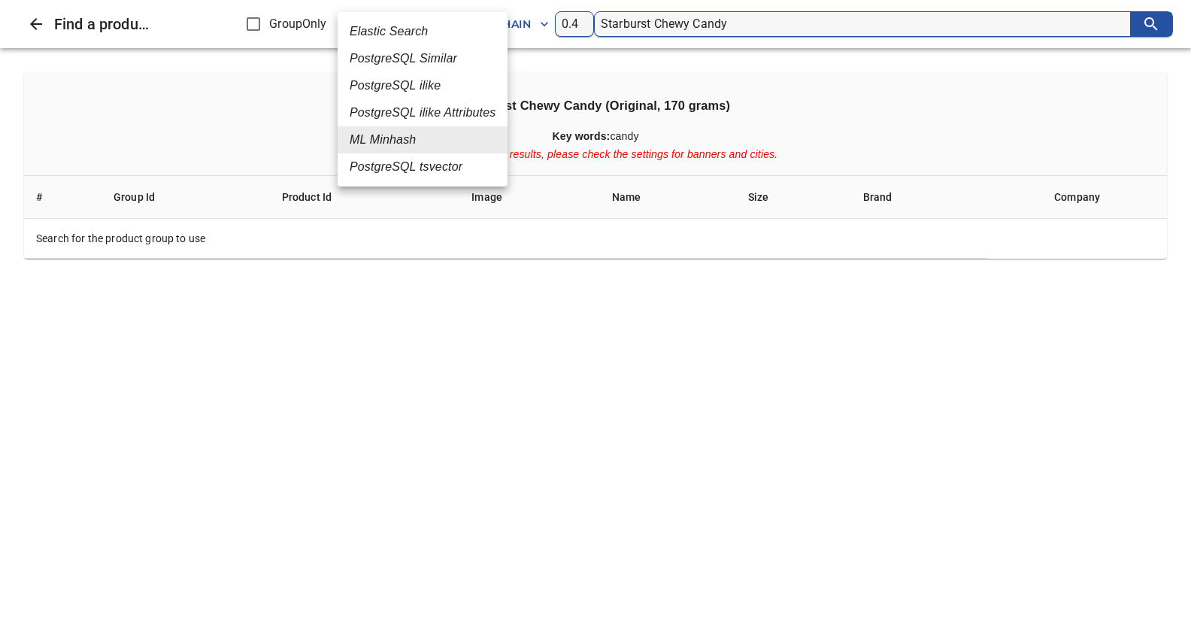
click at [411, 63] on em "PostgreSQL Similar" at bounding box center [404, 59] width 108 height 18
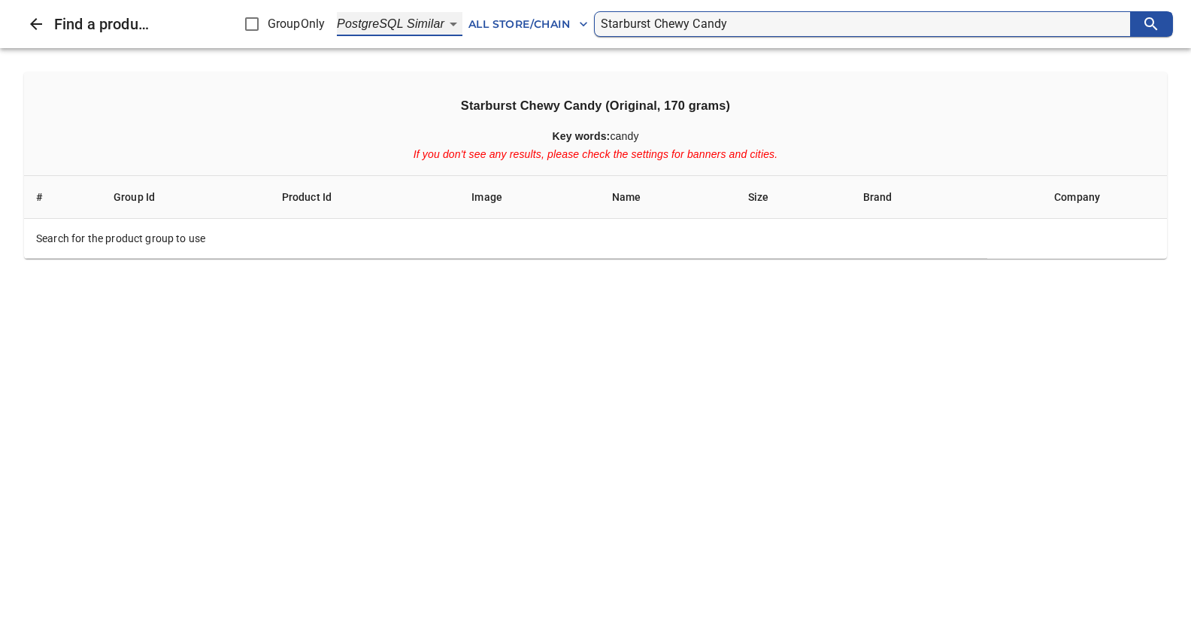
type input "2"
click at [735, 24] on input "Starburst Chewy Candy" at bounding box center [866, 24] width 530 height 24
type input "Starburst Chewy Candy 170"
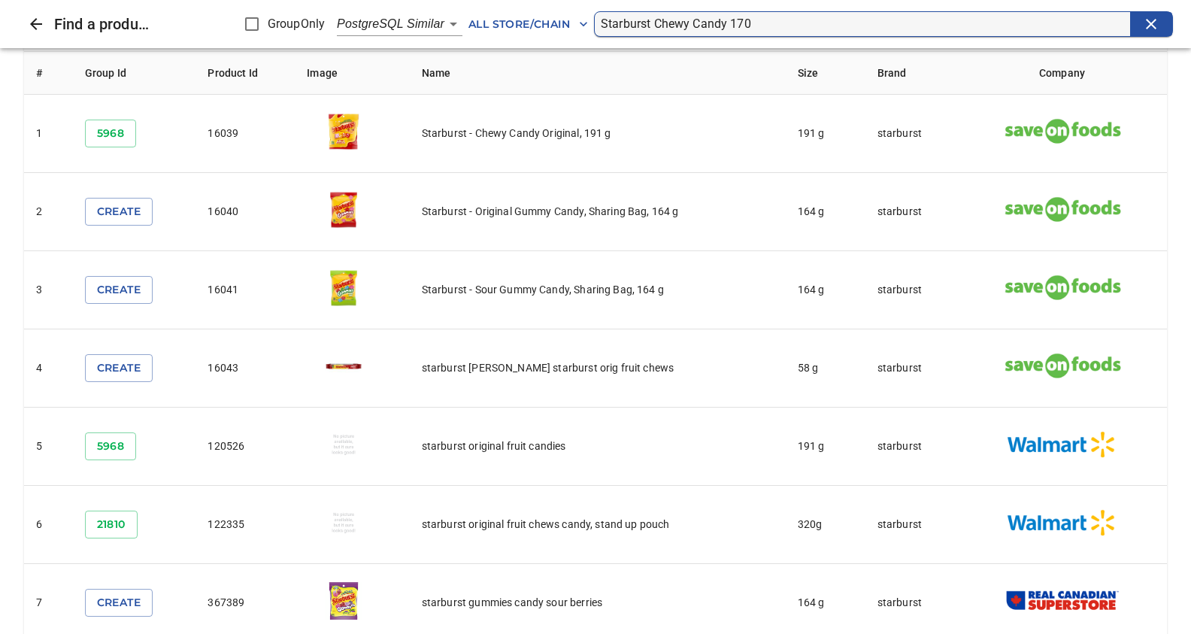
scroll to position [0, 0]
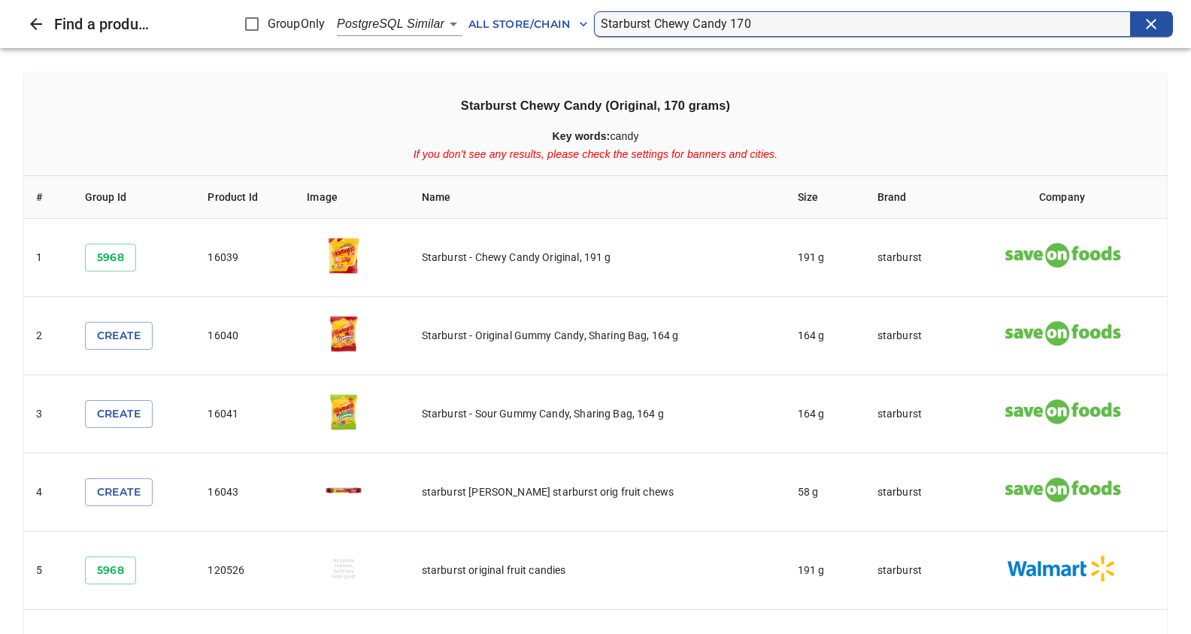
click at [939, 96] on th "Starburst Chewy Candy (Original, 170 grams) Key words: candy If you don't see a…" at bounding box center [595, 124] width 1143 height 104
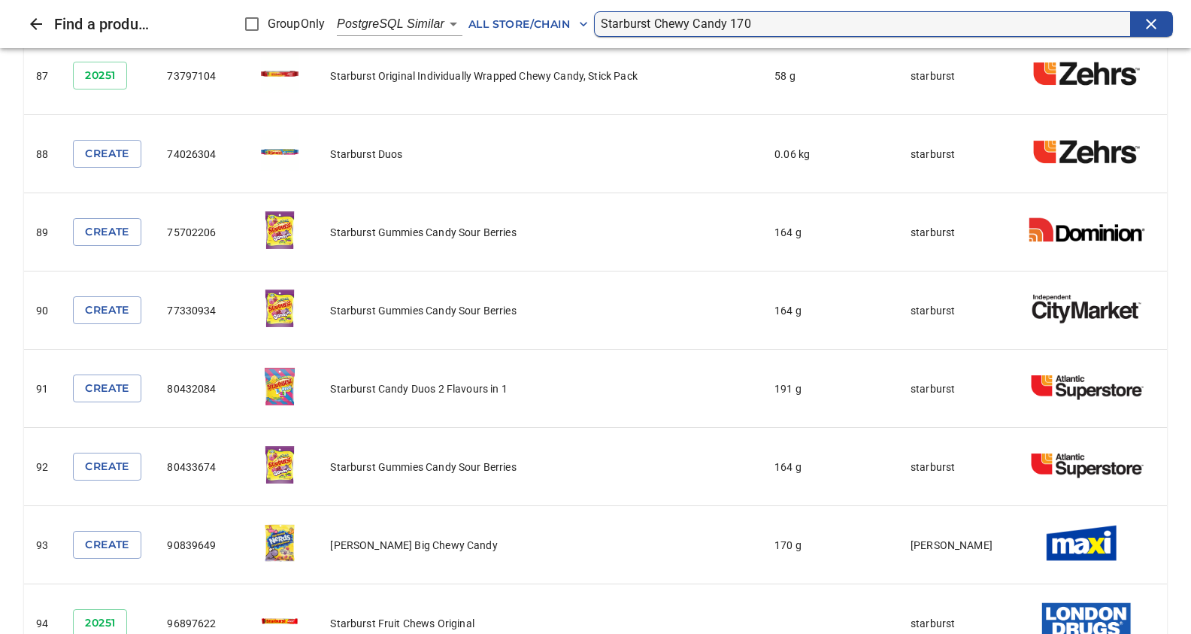
scroll to position [7069, 0]
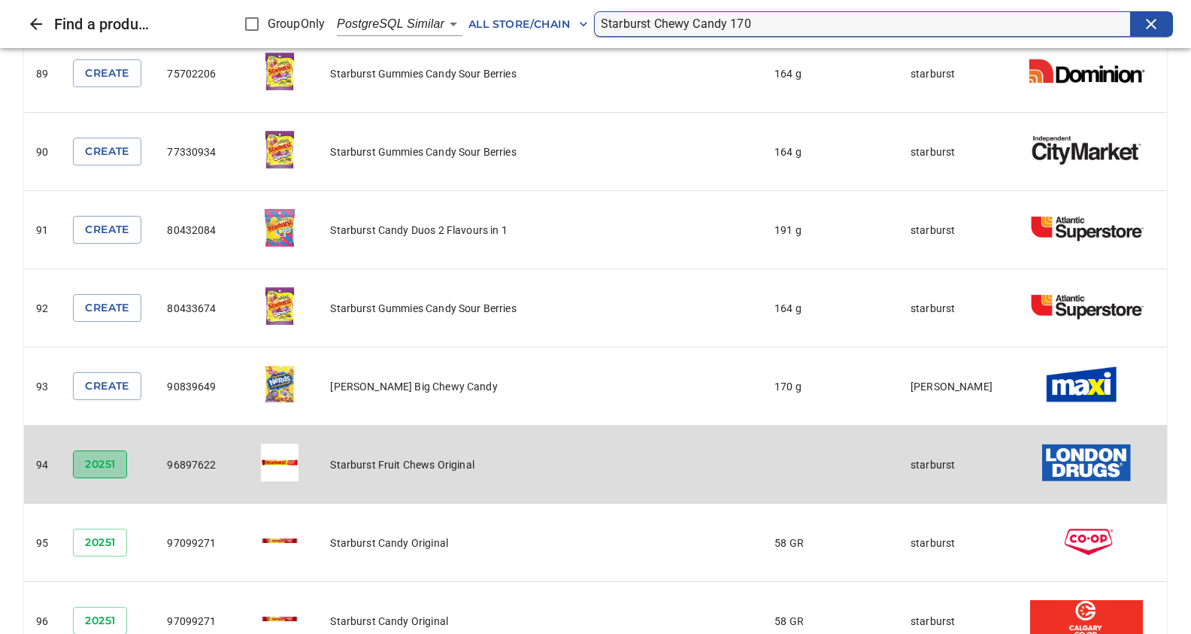
click at [100, 455] on span "20251" at bounding box center [100, 464] width 30 height 19
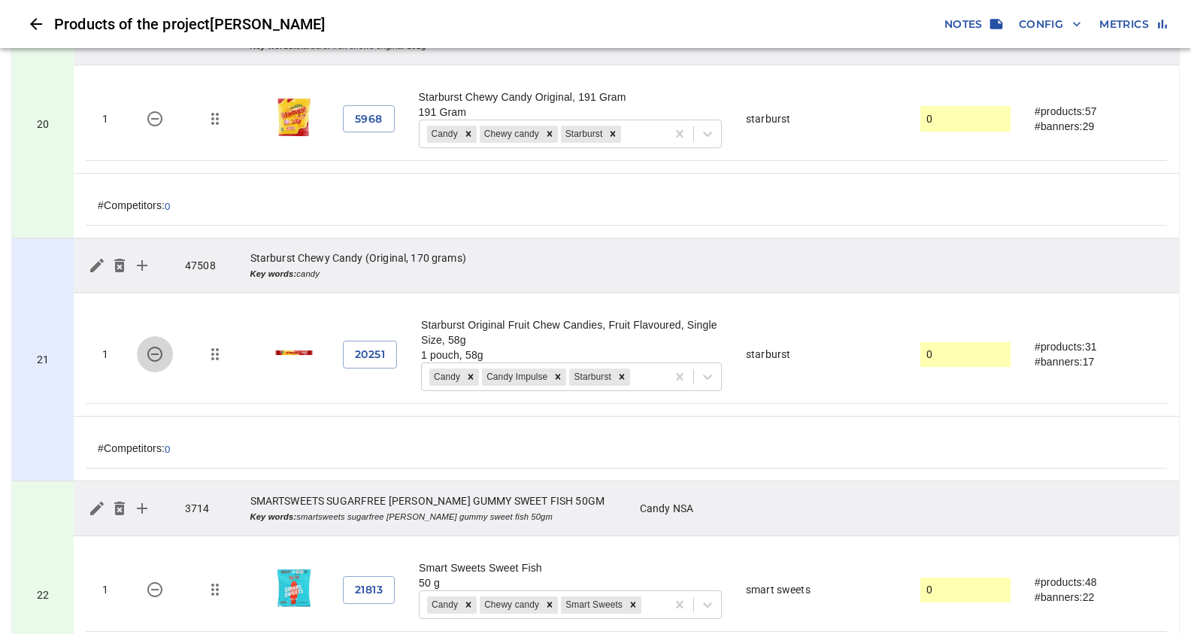
click at [158, 345] on icon "simple table" at bounding box center [155, 354] width 18 height 18
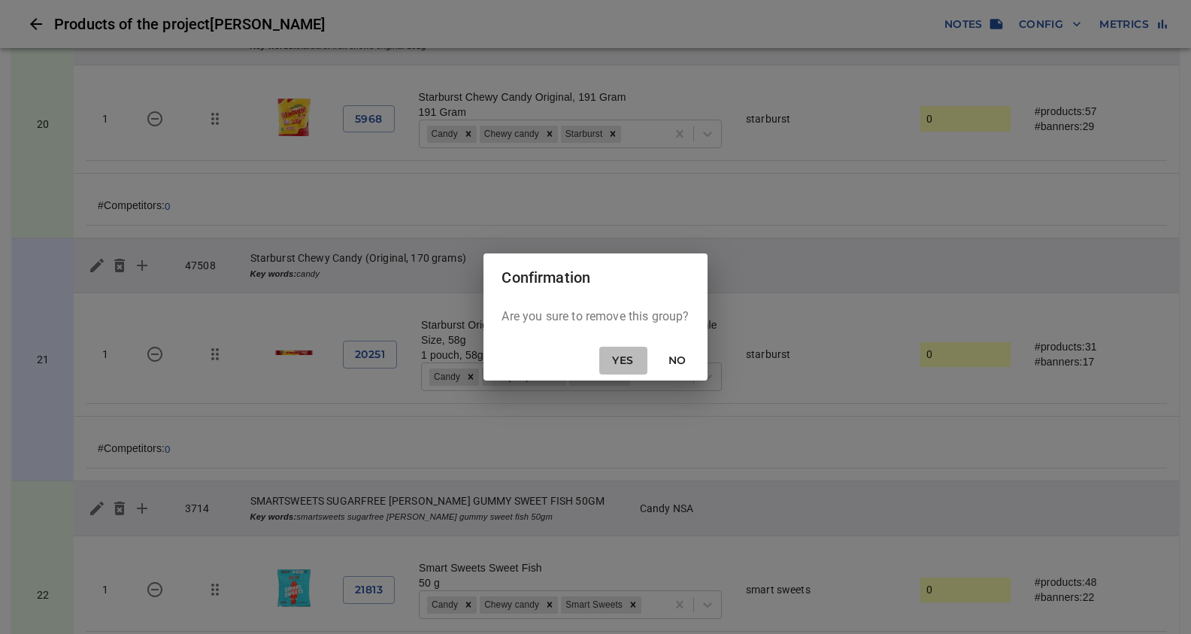
click at [624, 363] on span "Yes" at bounding box center [624, 360] width 36 height 19
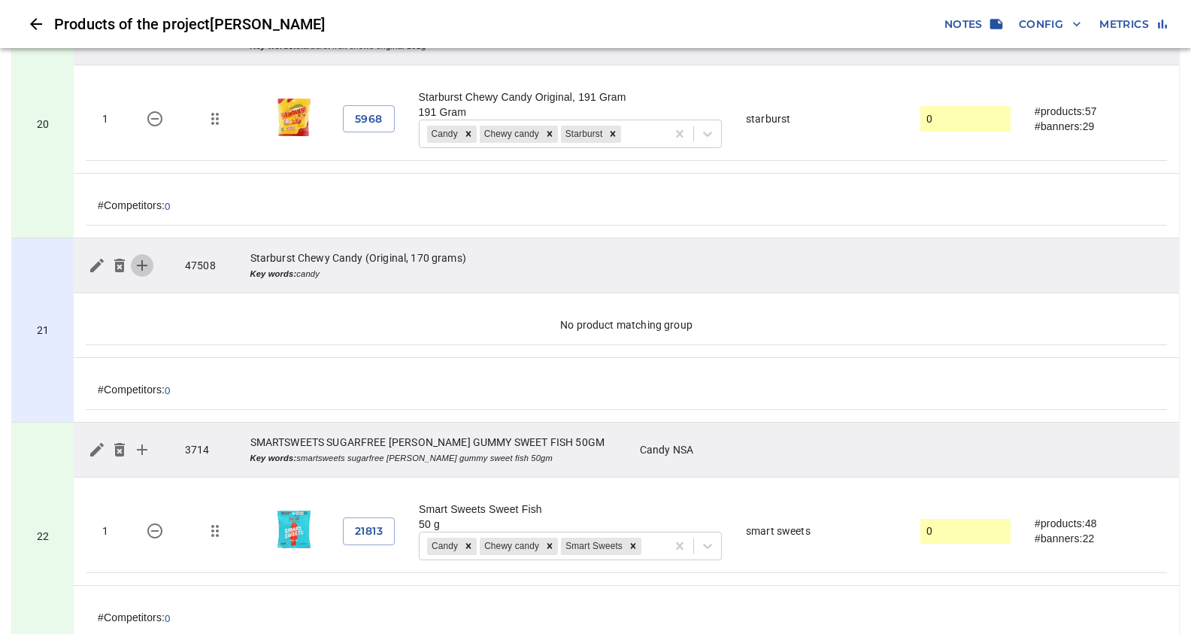
click at [145, 260] on icon "simple table" at bounding box center [142, 265] width 11 height 11
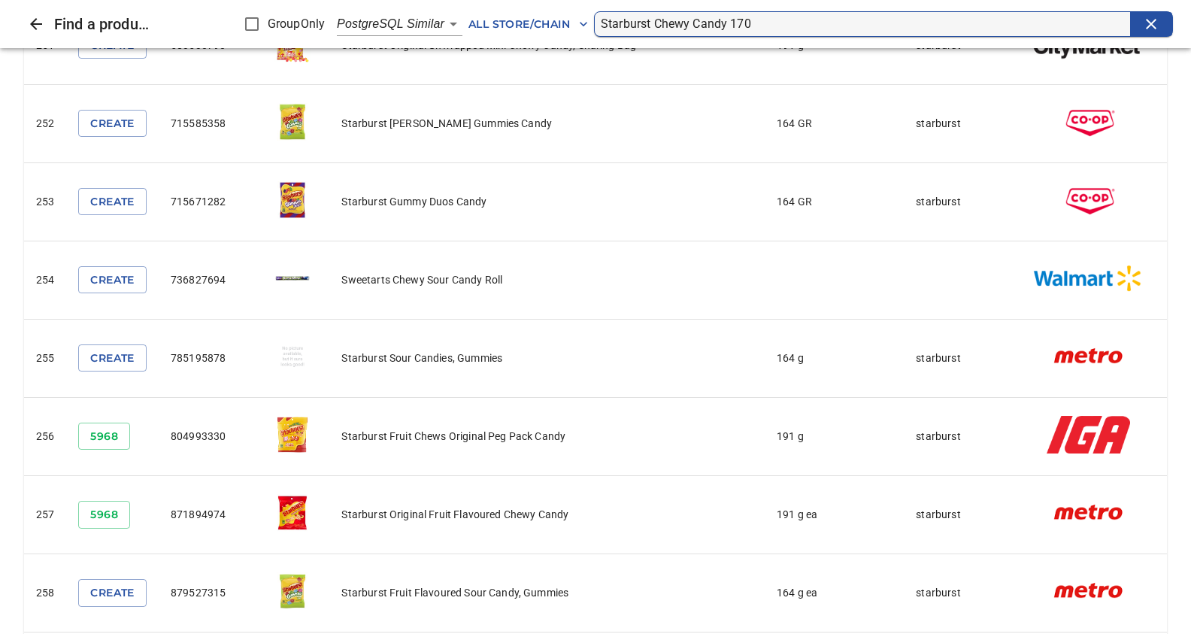
scroll to position [19375, 0]
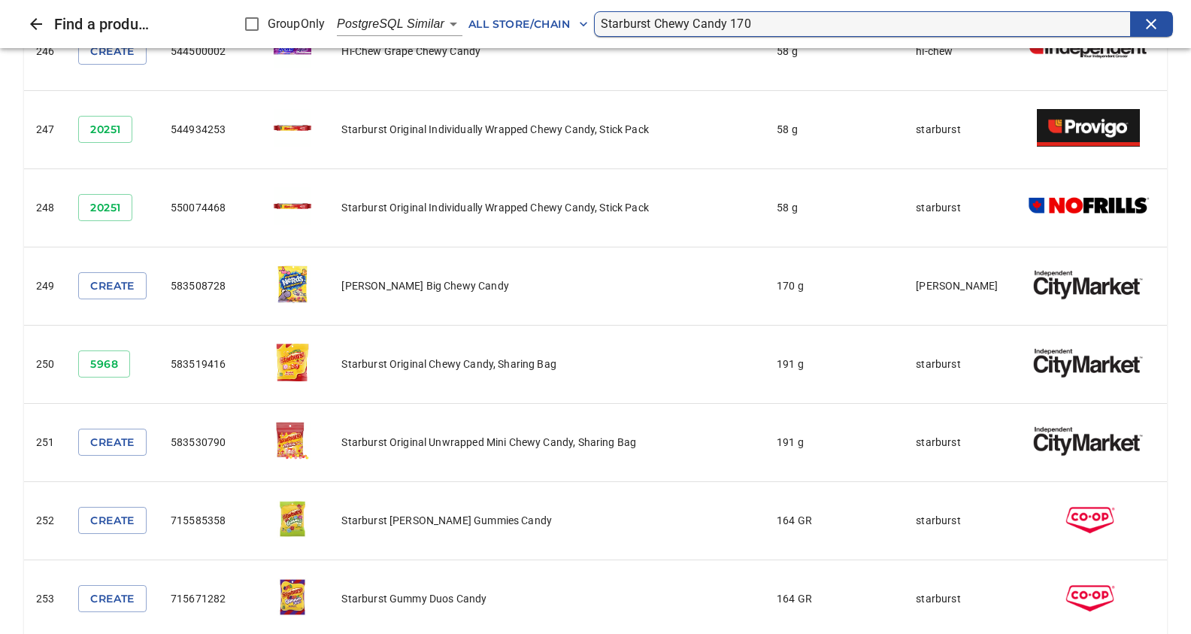
click at [756, 26] on input "Starburst Chewy Candy 170" at bounding box center [866, 24] width 530 height 24
type input "Starburst Chewy Cand"
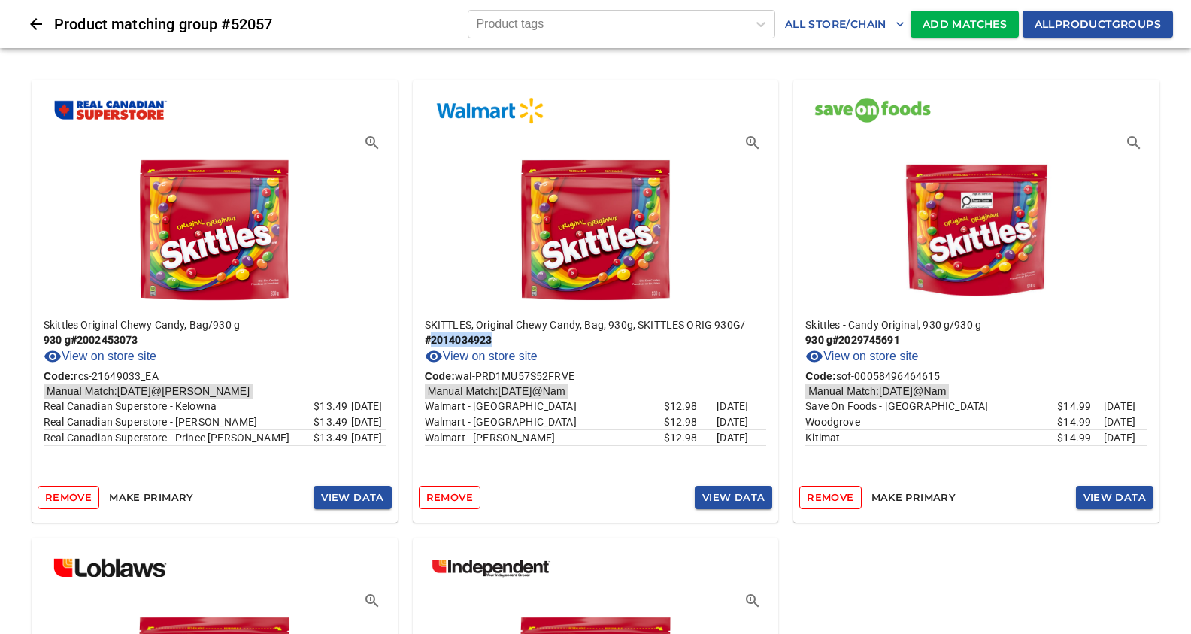
drag, startPoint x: 493, startPoint y: 338, endPoint x: 405, endPoint y: 340, distance: 88.0
click at [413, 346] on div "SKITTLES, Original Chewy Candy, Bag, 930g, SKITTLES ORIG 930G / # 2014034923 Vi…" at bounding box center [596, 392] width 366 height 175
copy p "# 2014034923"
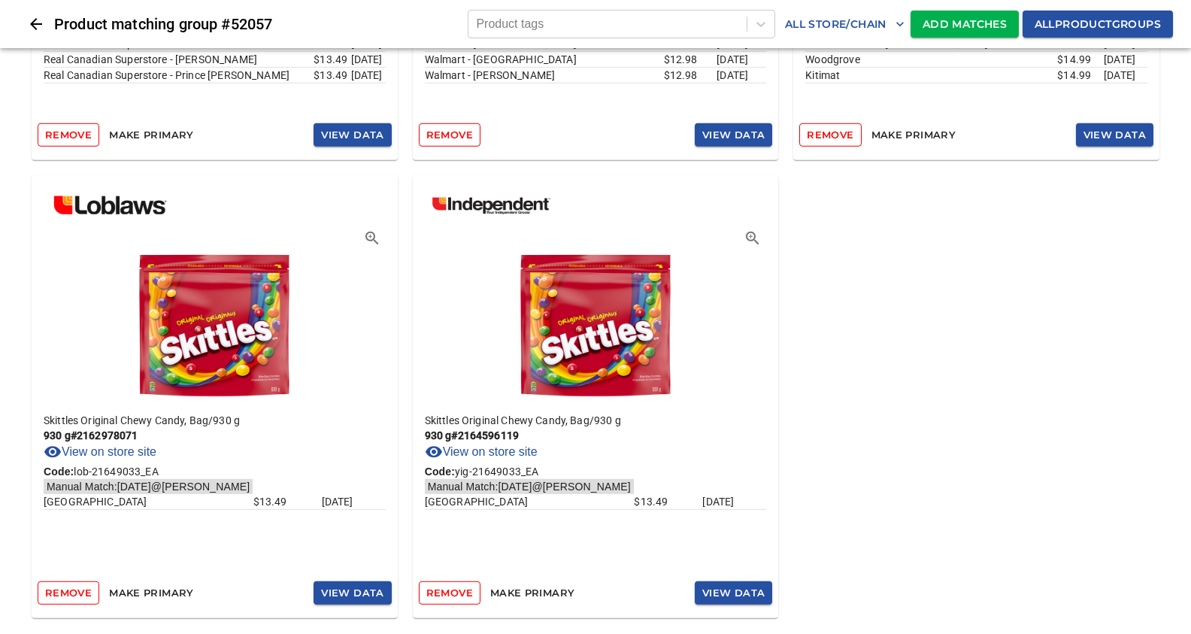
scroll to position [378, 0]
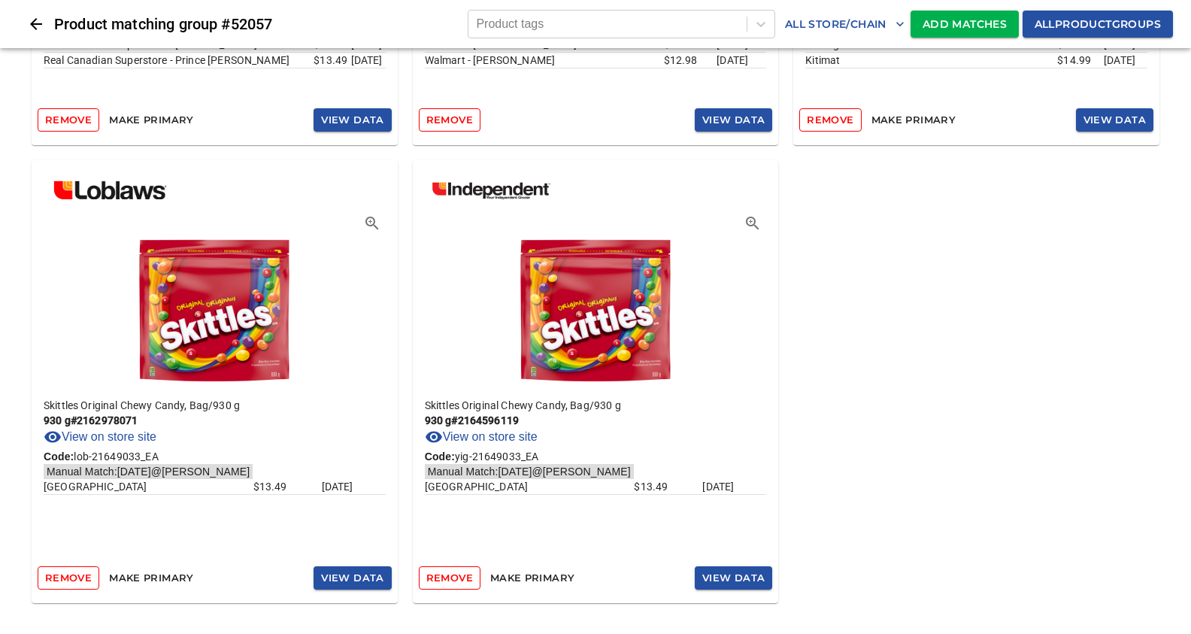
click at [1077, 466] on div "Skittles Original Chewy Candy, Bag / 930 g 930 g # 2002453073 View on store sit…" at bounding box center [595, 153] width 1191 height 964
click at [805, 323] on div "Skittles Original Chewy Candy, Bag / 930 g 930 g # 2002453073 View on store sit…" at bounding box center [595, 153] width 1191 height 964
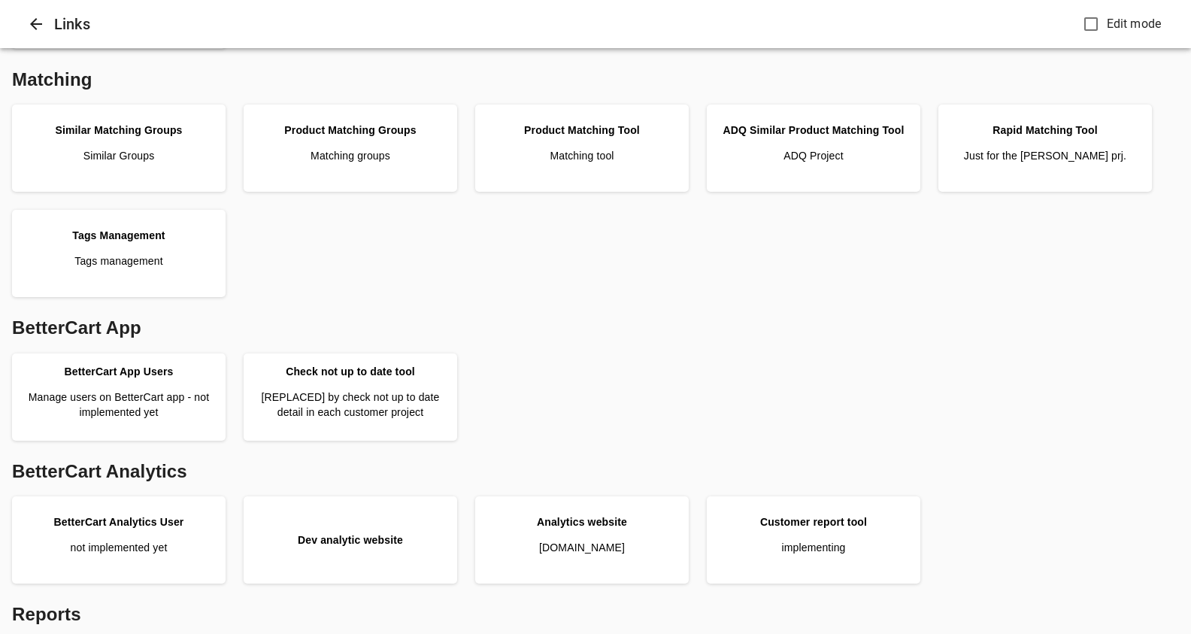
scroll to position [423, 0]
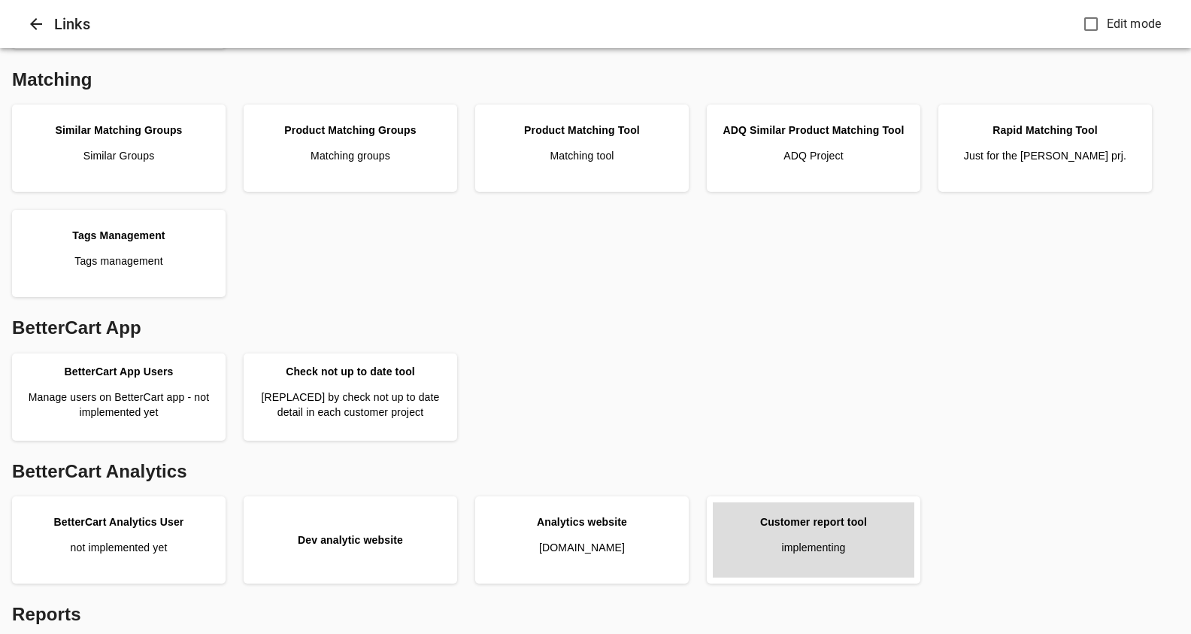
click at [788, 524] on div "Customer report tool" at bounding box center [813, 521] width 107 height 15
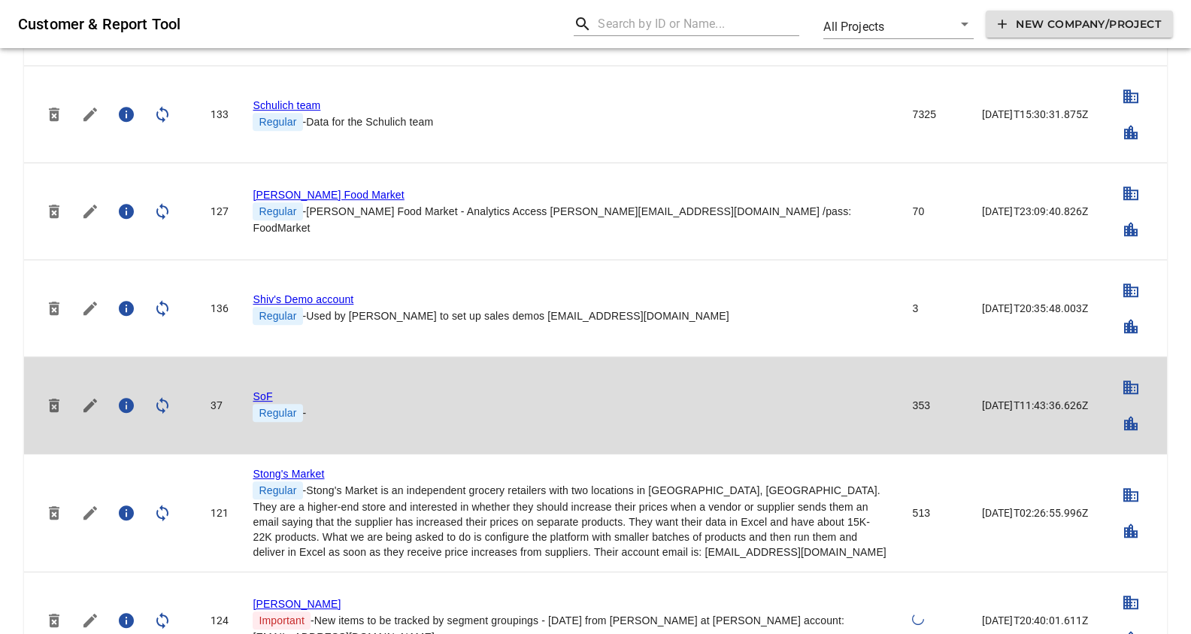
scroll to position [3653, 0]
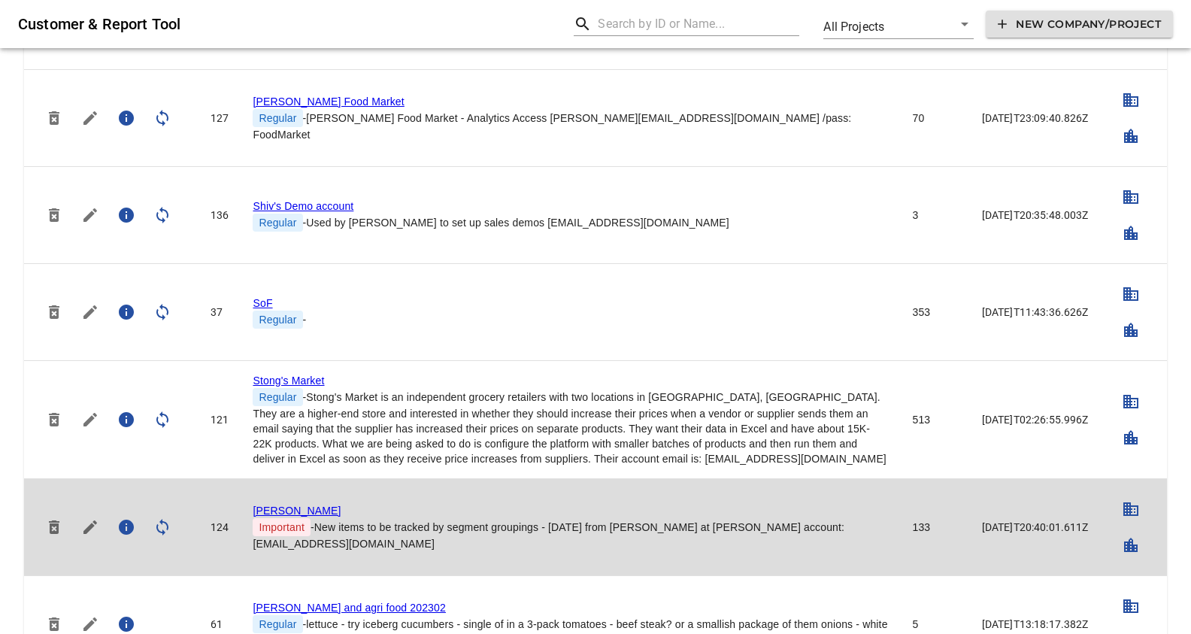
click at [269, 505] on link "[PERSON_NAME]" at bounding box center [297, 511] width 88 height 12
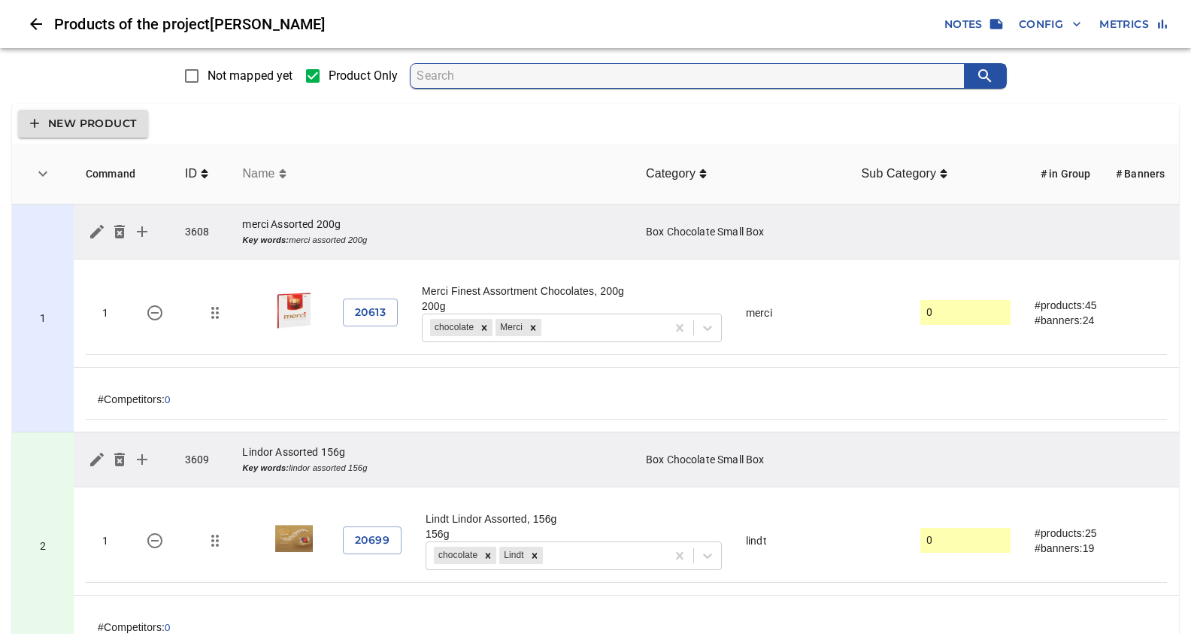
click at [281, 175] on icon "simple table" at bounding box center [282, 173] width 7 height 9
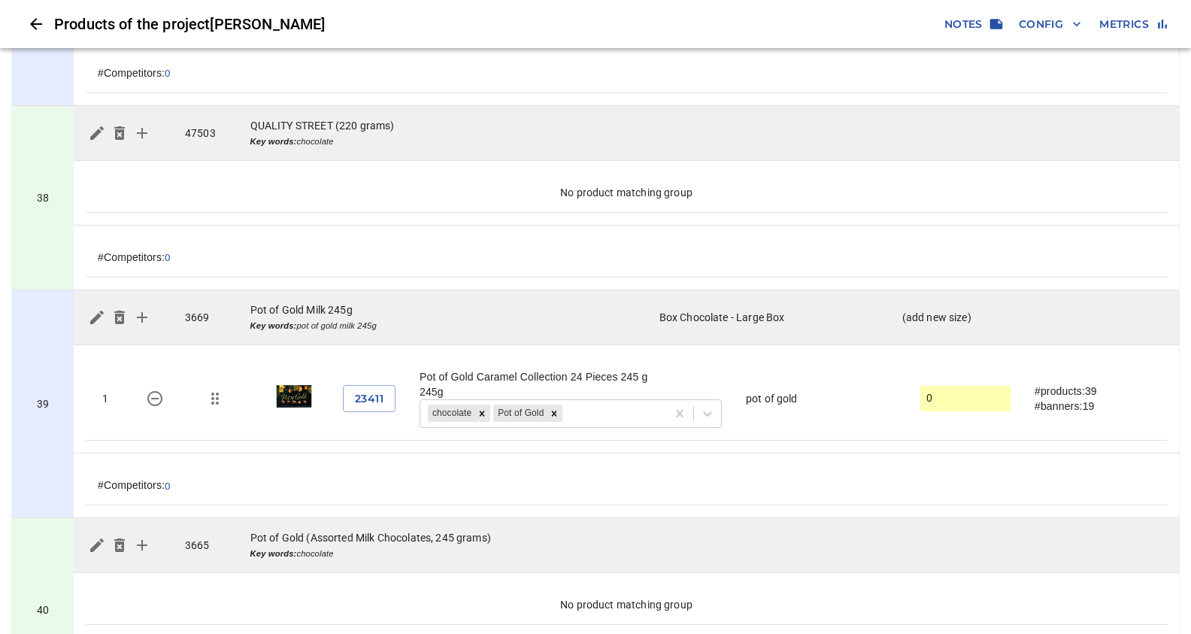
scroll to position [8525, 0]
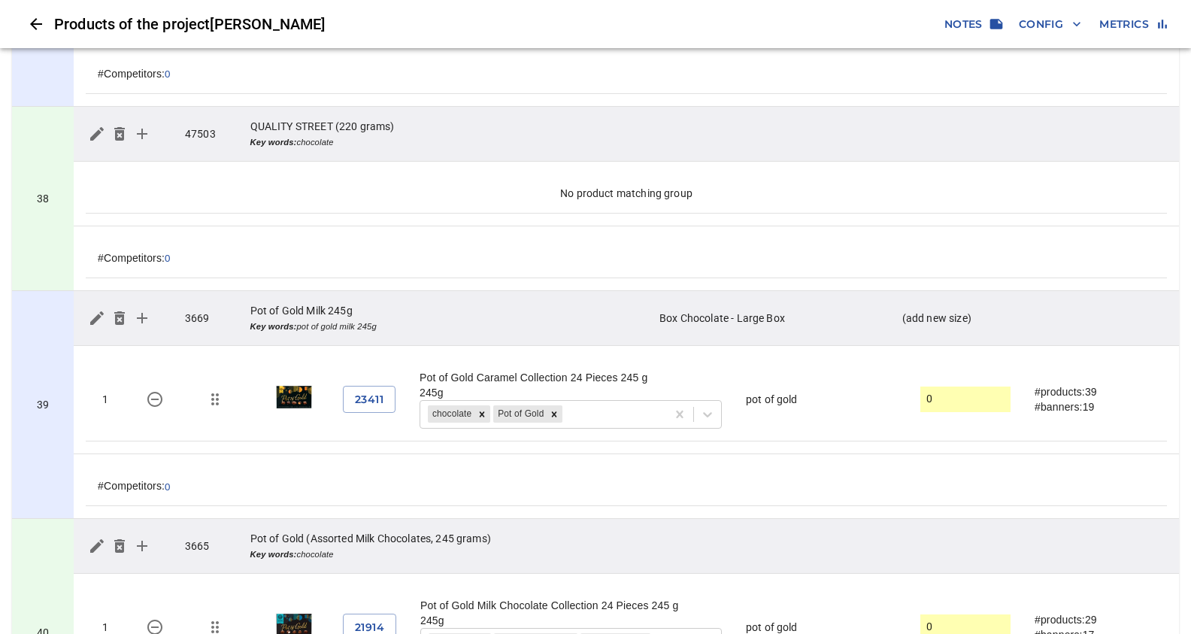
drag, startPoint x: 366, startPoint y: 491, endPoint x: 367, endPoint y: 454, distance: 36.9
click at [367, 586] on td "21914" at bounding box center [369, 627] width 77 height 83
click at [361, 618] on span "21914" at bounding box center [369, 627] width 29 height 19
click at [1043, 23] on span "Config" at bounding box center [1050, 24] width 62 height 19
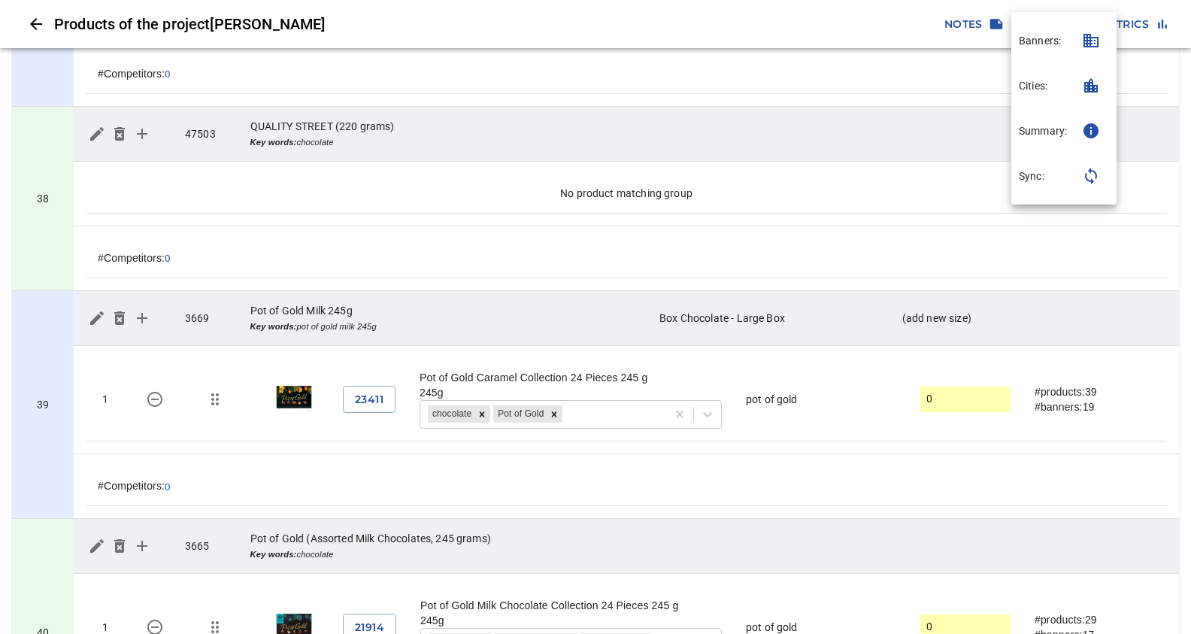
click at [1038, 178] on p "Sync:" at bounding box center [1032, 175] width 26 height 15
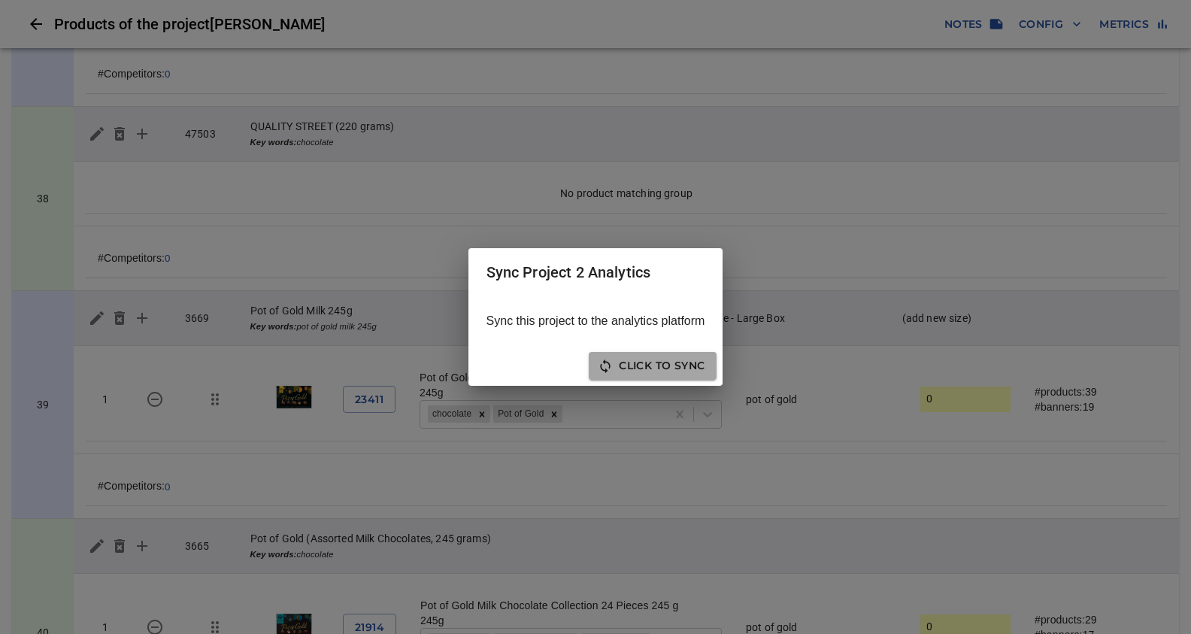
click at [675, 363] on span "Click to sync" at bounding box center [653, 366] width 104 height 19
drag, startPoint x: 544, startPoint y: 371, endPoint x: 617, endPoint y: 374, distance: 73.0
click at [544, 371] on span "Click to Re-Sync" at bounding box center [575, 366] width 123 height 19
click at [686, 367] on span "Close" at bounding box center [686, 366] width 38 height 19
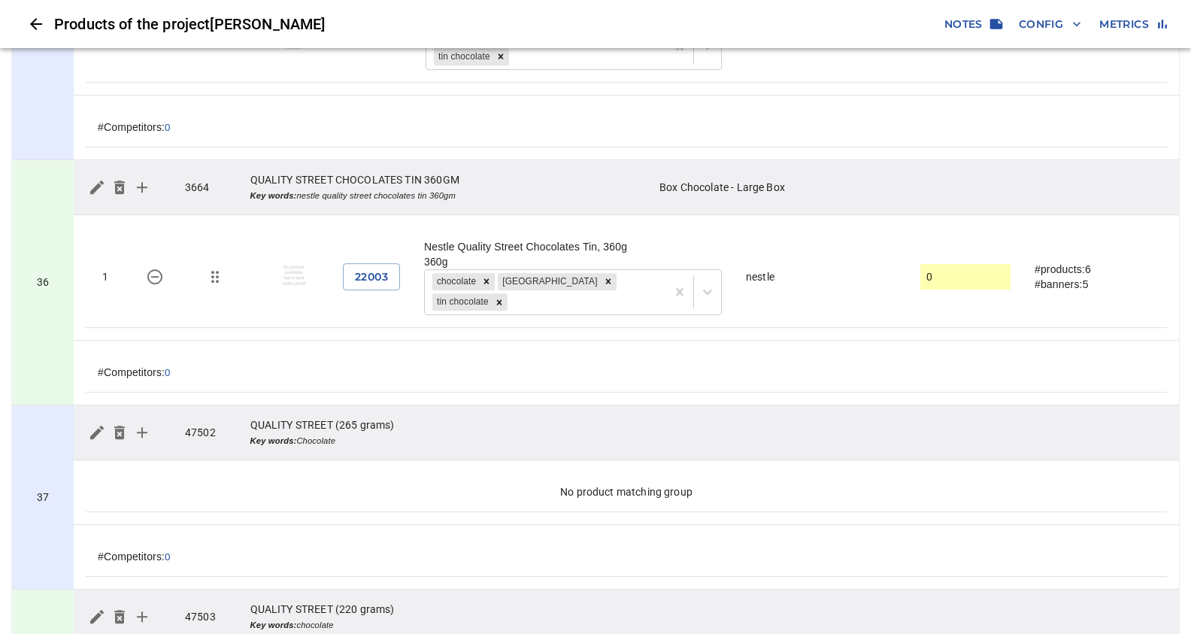
scroll to position [8128, 0]
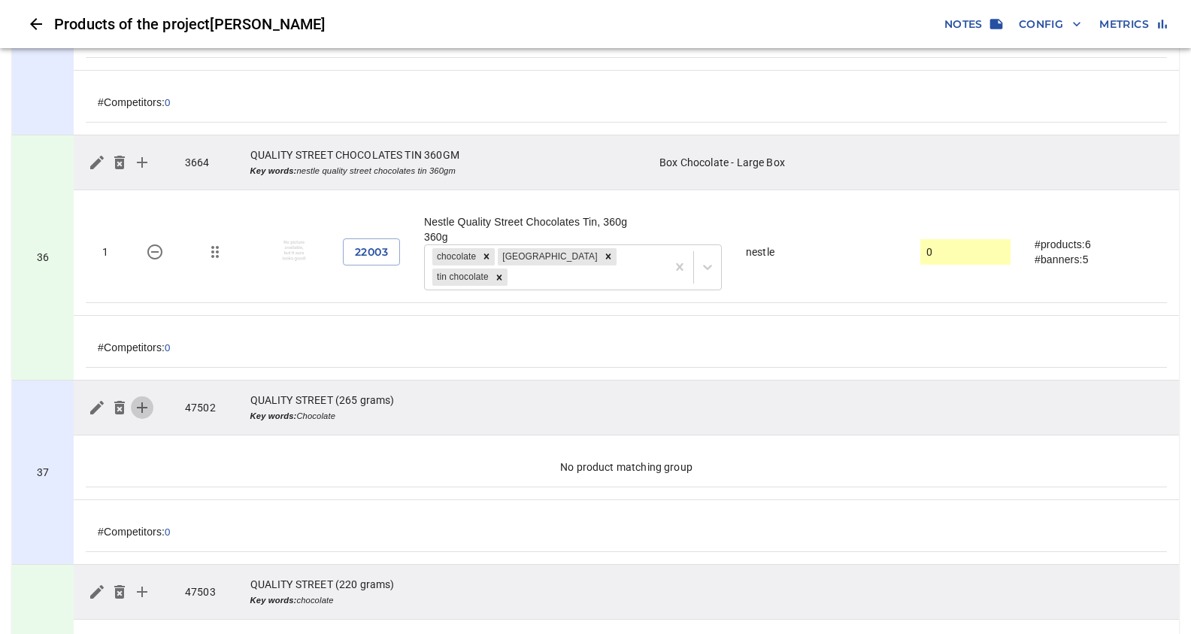
click at [141, 402] on icon "simple table" at bounding box center [142, 407] width 11 height 11
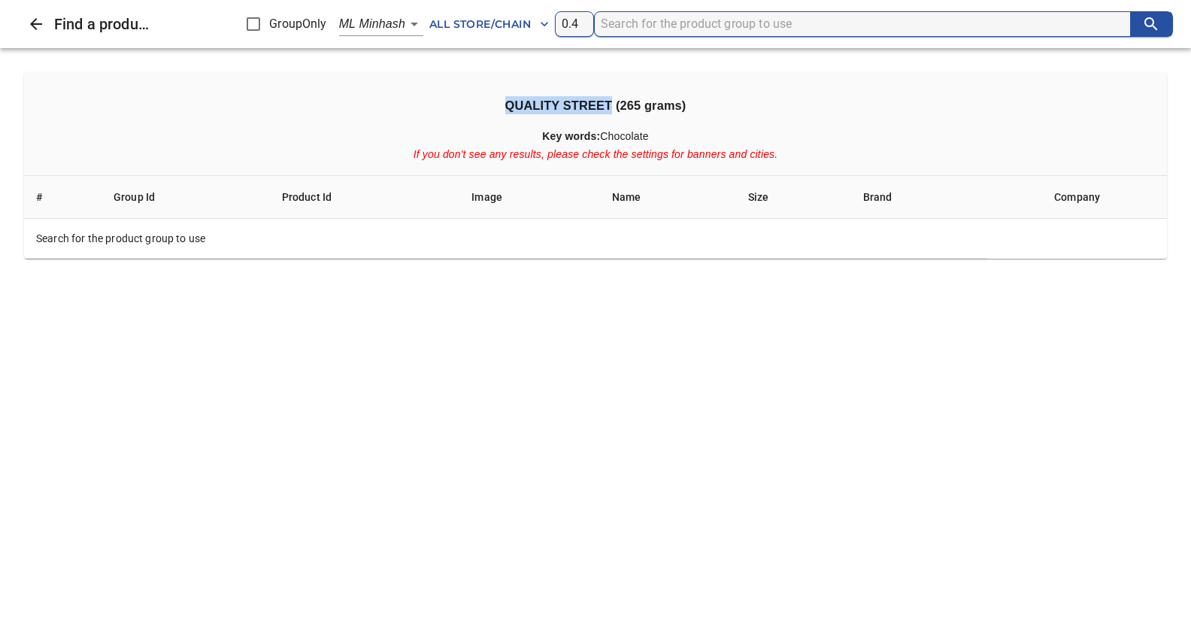
drag, startPoint x: 506, startPoint y: 107, endPoint x: 613, endPoint y: 105, distance: 106.8
click at [613, 105] on h3 "QUALITY STREET (265 grams)" at bounding box center [595, 105] width 1119 height 18
copy h3 "QUALITY STREET"
click at [631, 18] on input "search" at bounding box center [866, 24] width 530 height 24
paste input "QUALITY STREET"
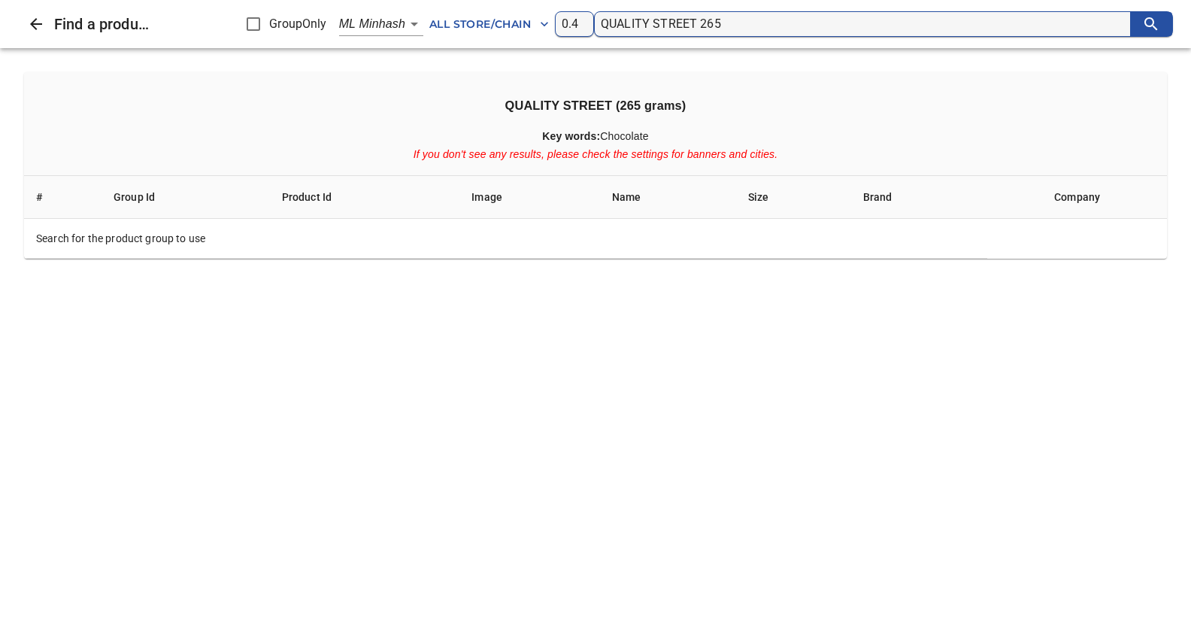
type input "QUALITY STREET 265"
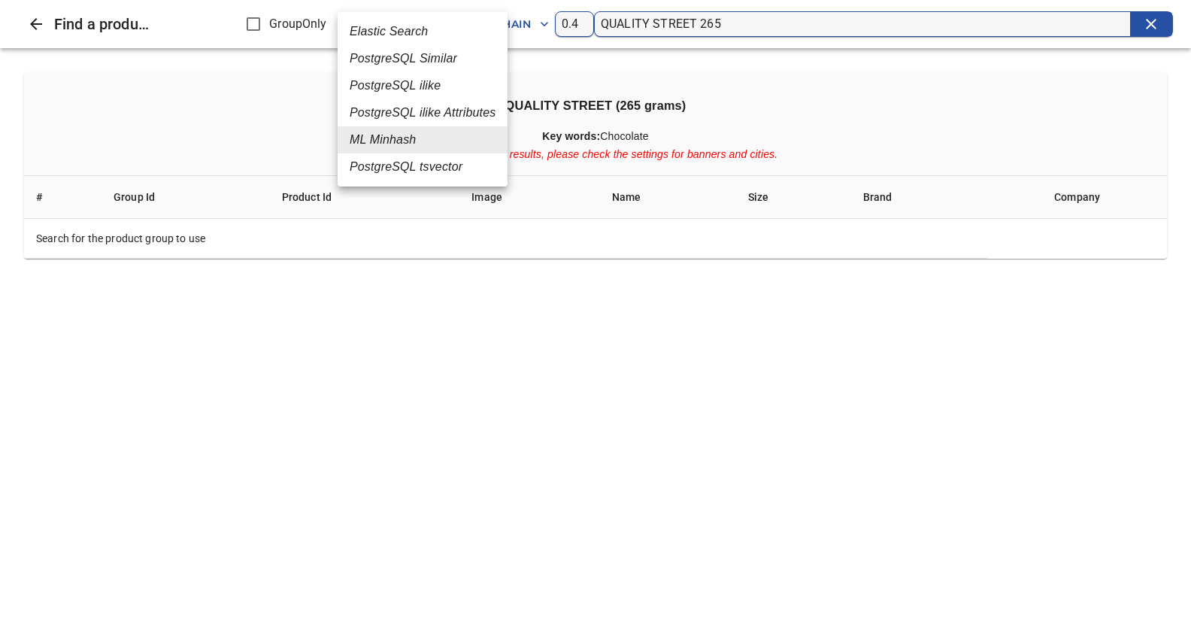
click at [405, 55] on em "PostgreSQL Similar" at bounding box center [404, 59] width 108 height 18
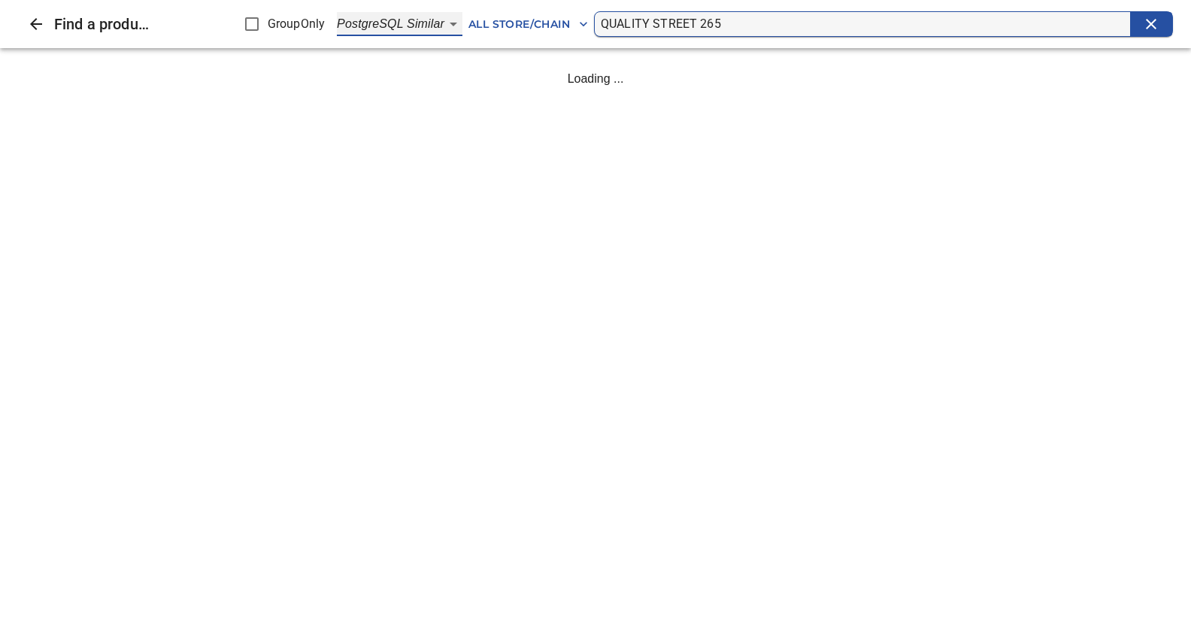
type input "2"
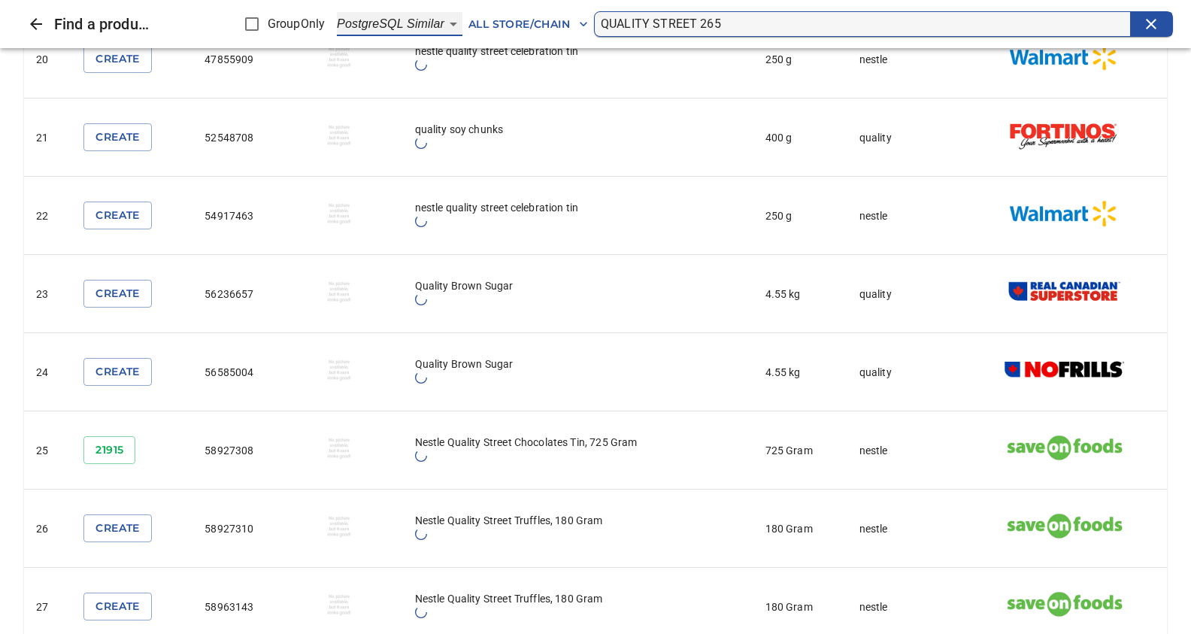
scroll to position [1661, 0]
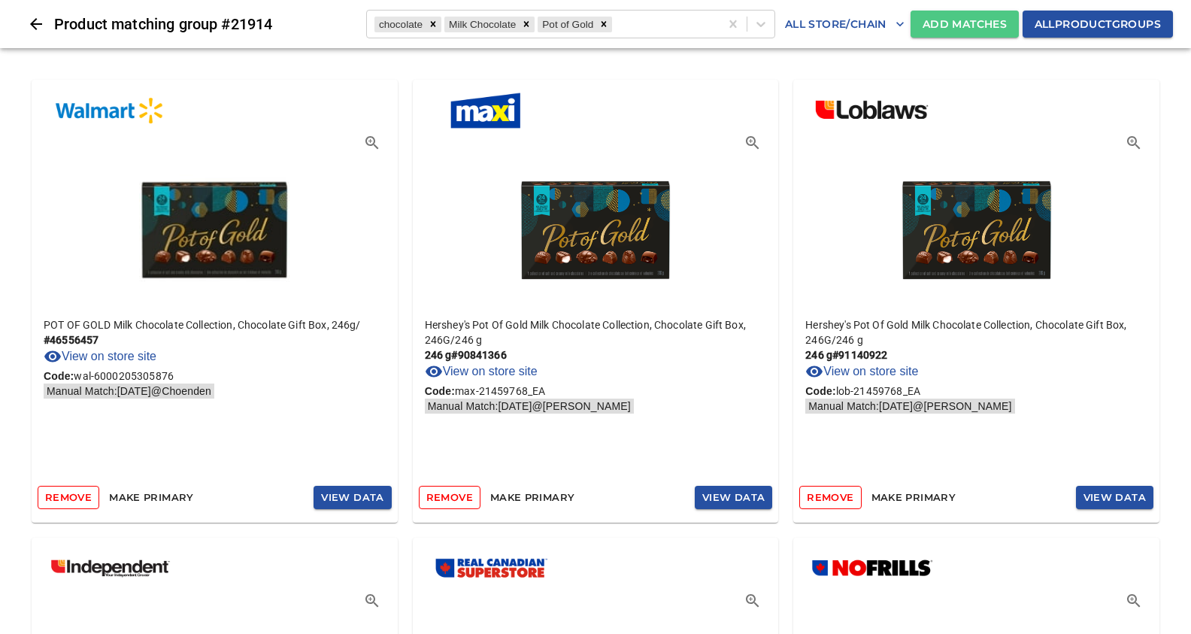
click at [961, 24] on span "Add Matches" at bounding box center [965, 24] width 84 height 19
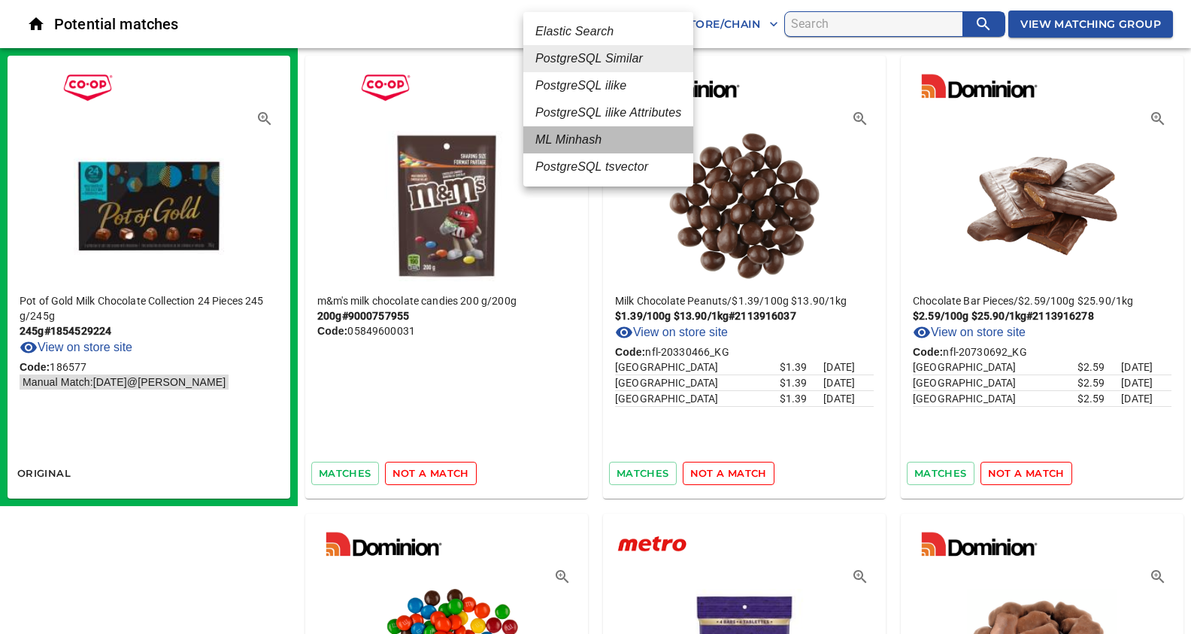
click at [569, 144] on em "ML Minhash" at bounding box center [569, 140] width 66 height 18
type input "3"
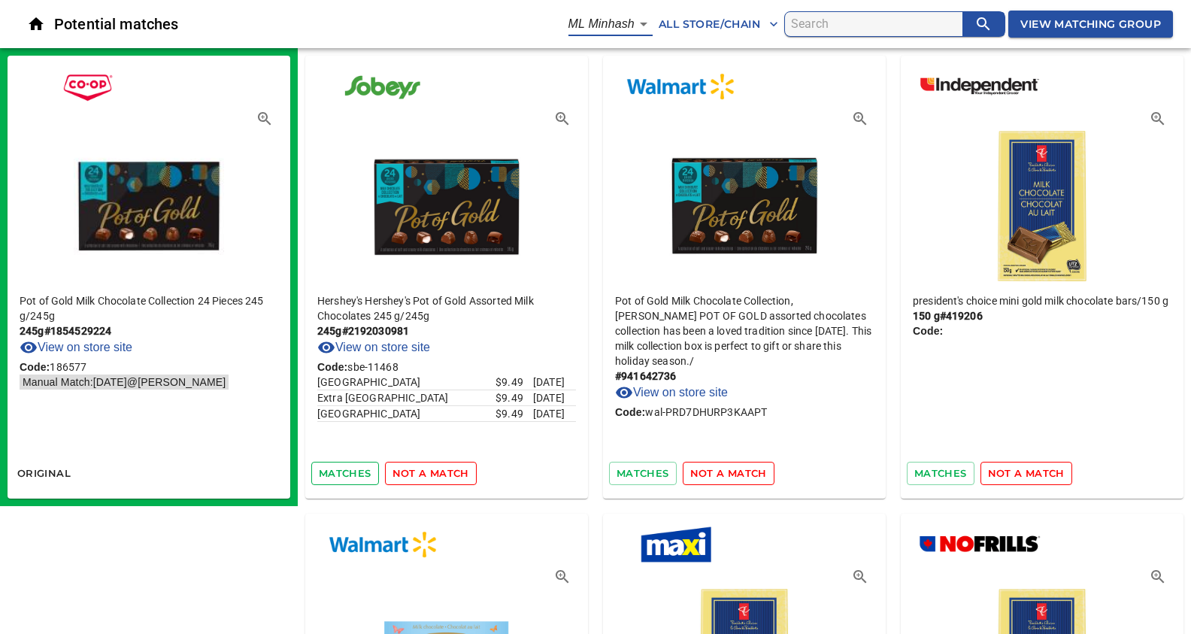
click at [335, 473] on span "matches" at bounding box center [345, 473] width 53 height 17
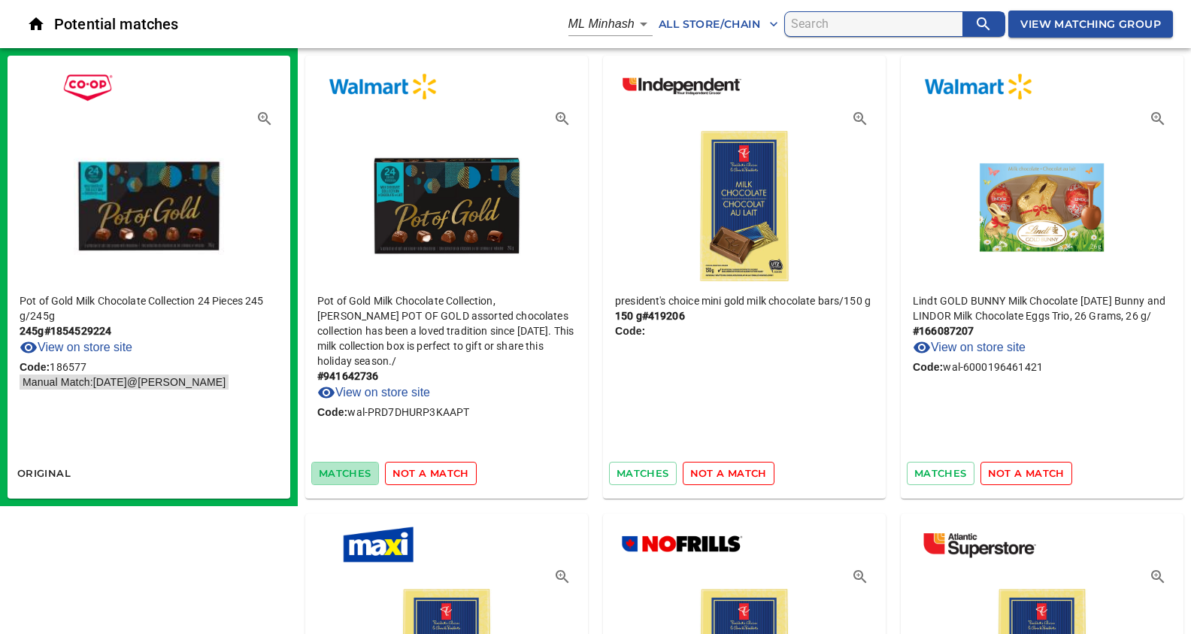
click at [335, 473] on span "matches" at bounding box center [345, 473] width 53 height 17
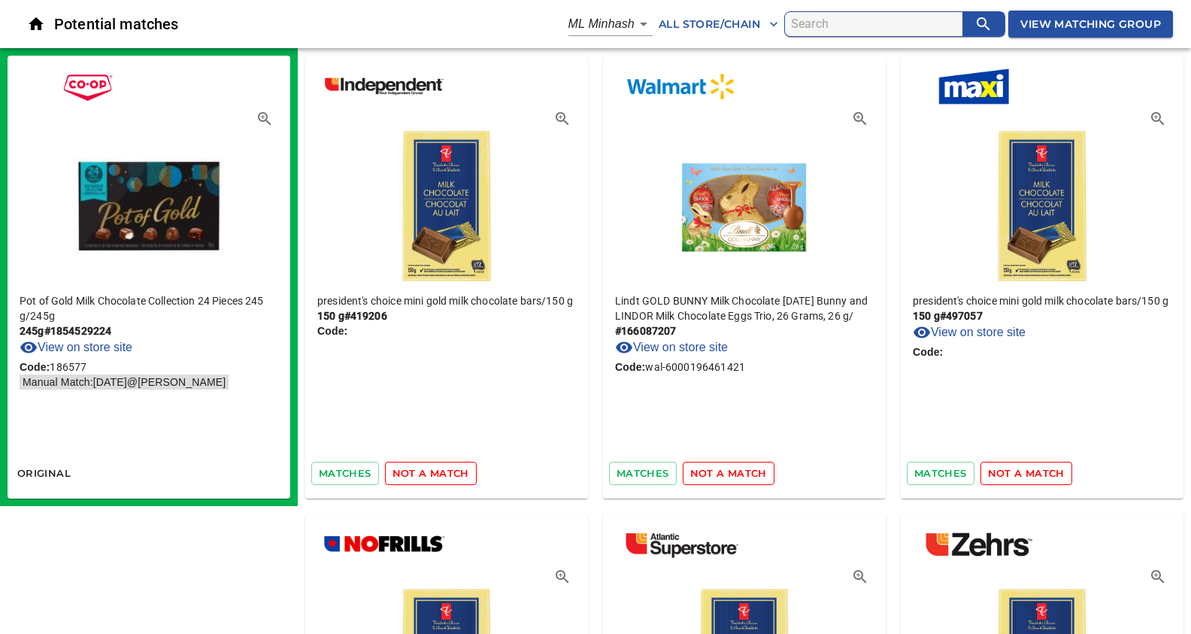
click at [450, 478] on span "not a match" at bounding box center [431, 473] width 77 height 17
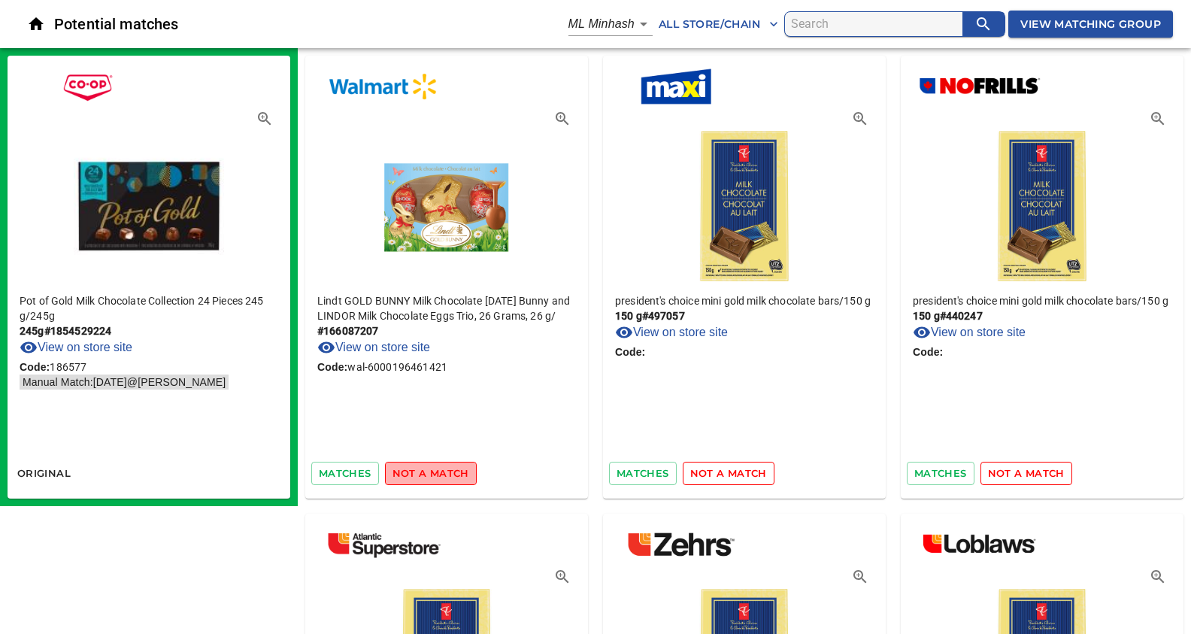
click at [449, 478] on span "not a match" at bounding box center [431, 473] width 77 height 17
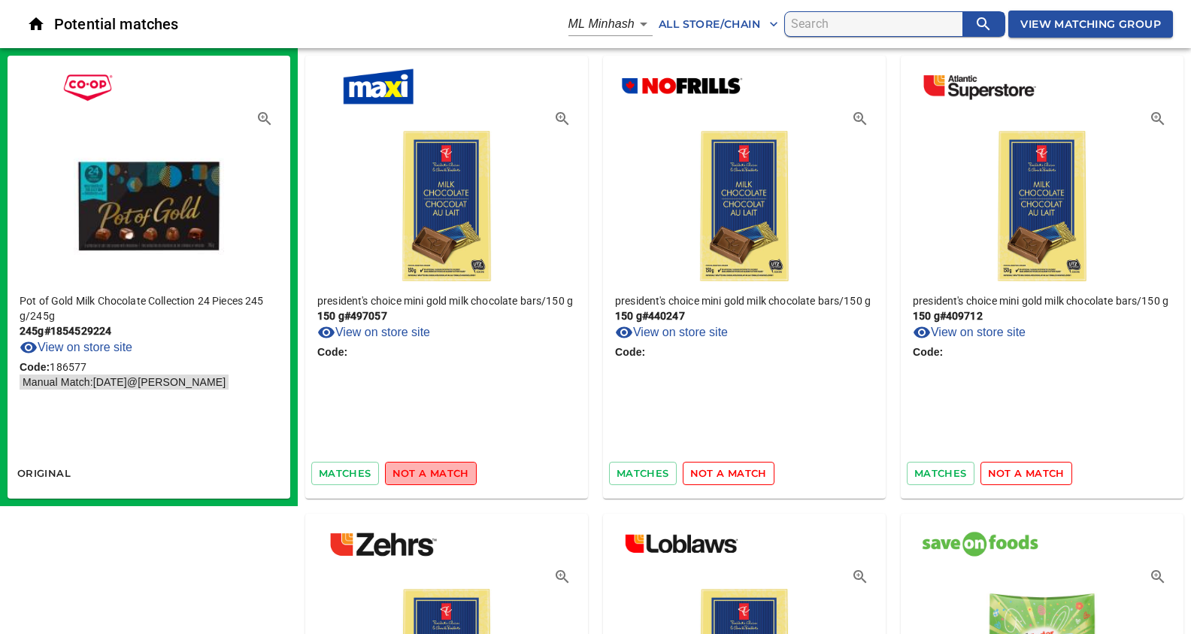
click at [449, 478] on span "not a match" at bounding box center [431, 473] width 77 height 17
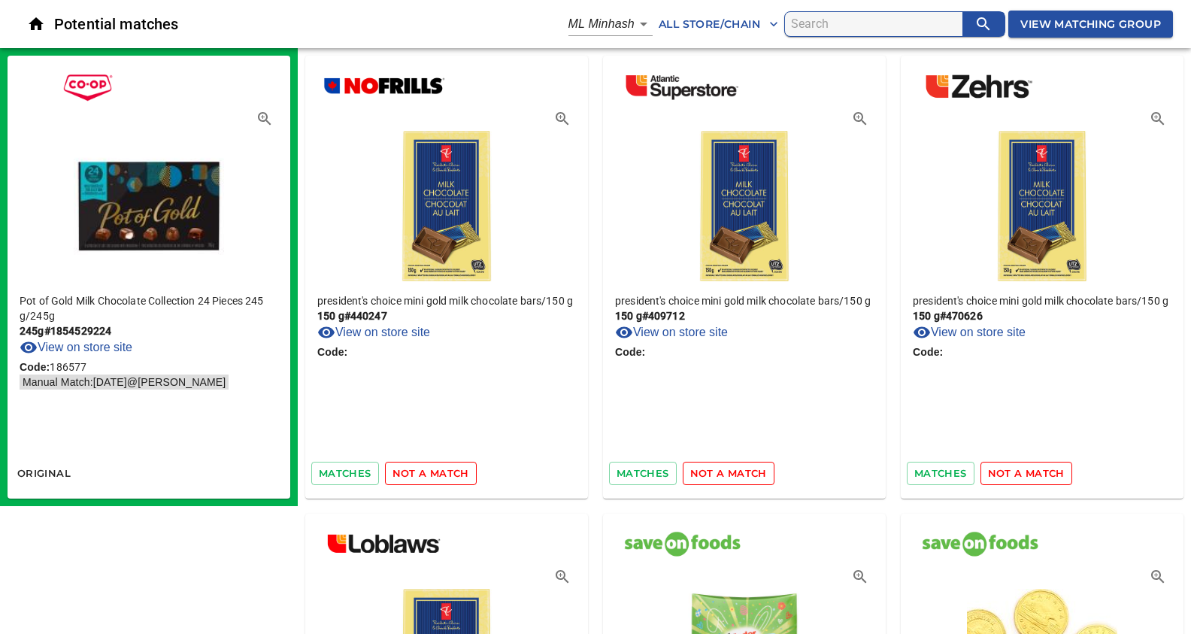
click at [449, 478] on span "not a match" at bounding box center [431, 473] width 77 height 17
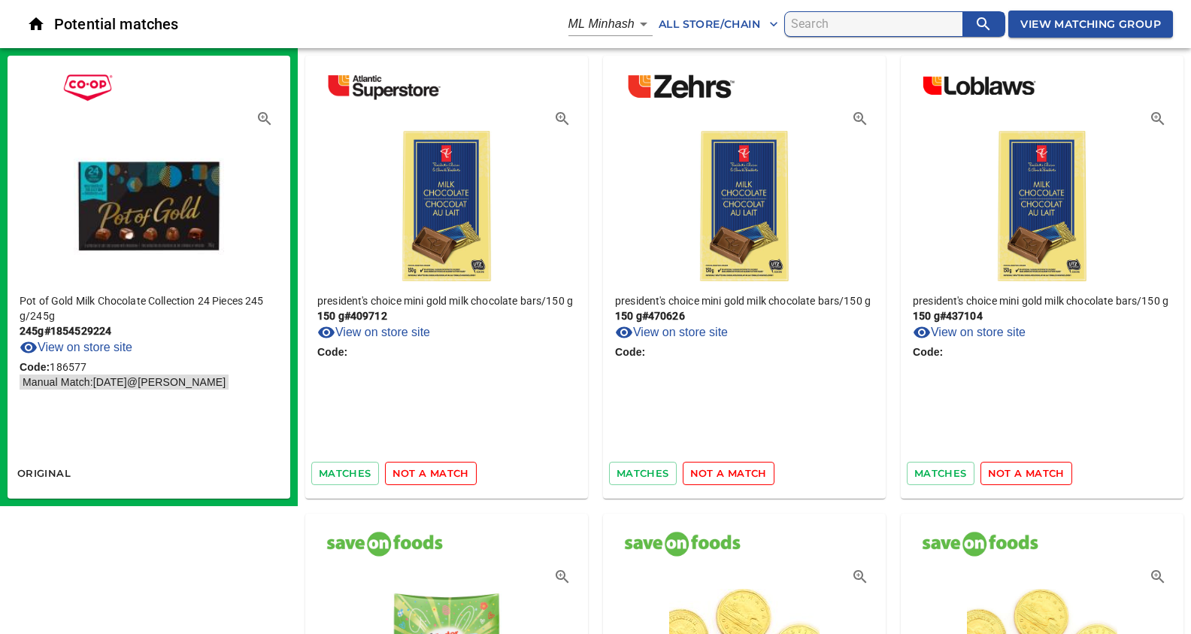
click at [449, 478] on span "not a match" at bounding box center [431, 473] width 77 height 17
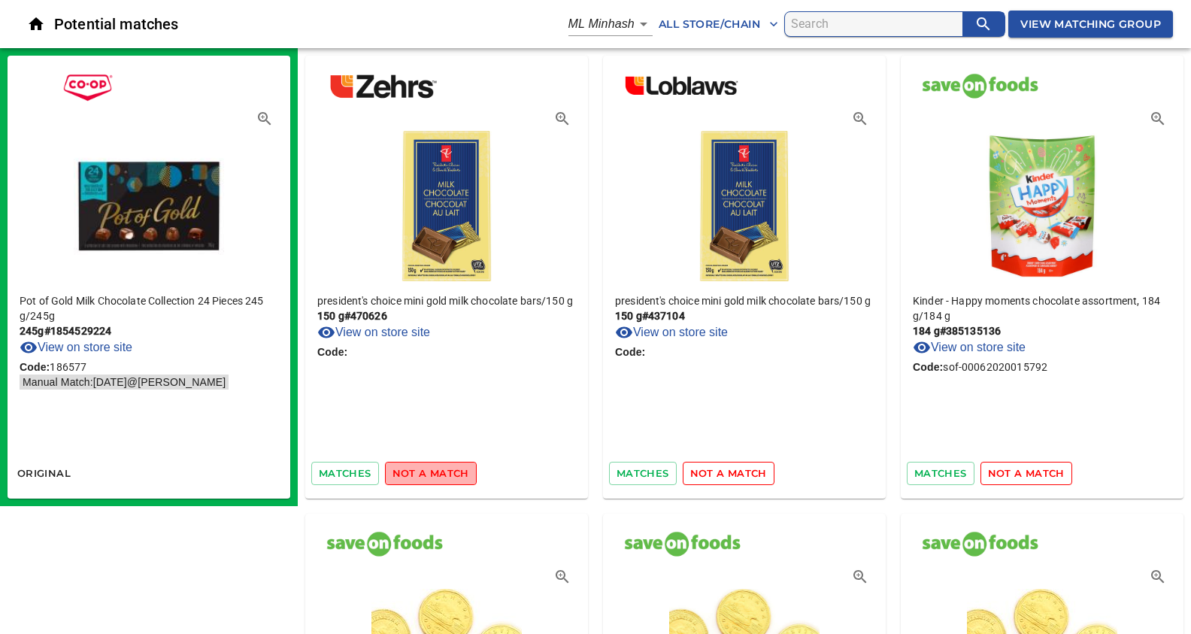
click at [449, 478] on span "not a match" at bounding box center [431, 473] width 77 height 17
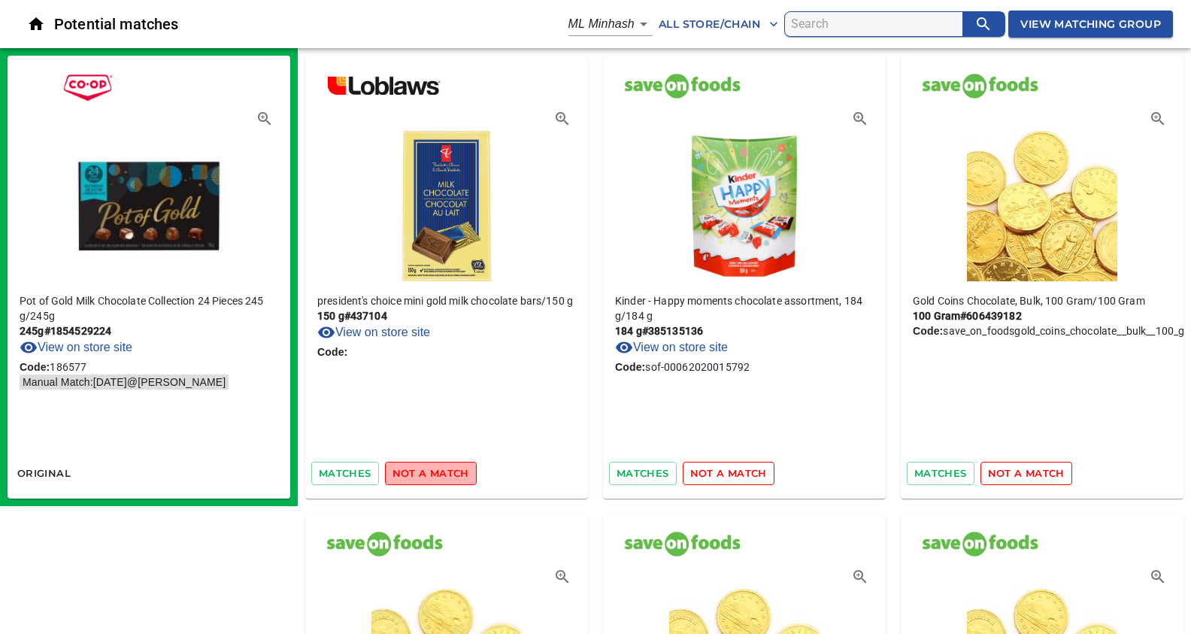
click at [449, 478] on span "not a match" at bounding box center [431, 473] width 77 height 17
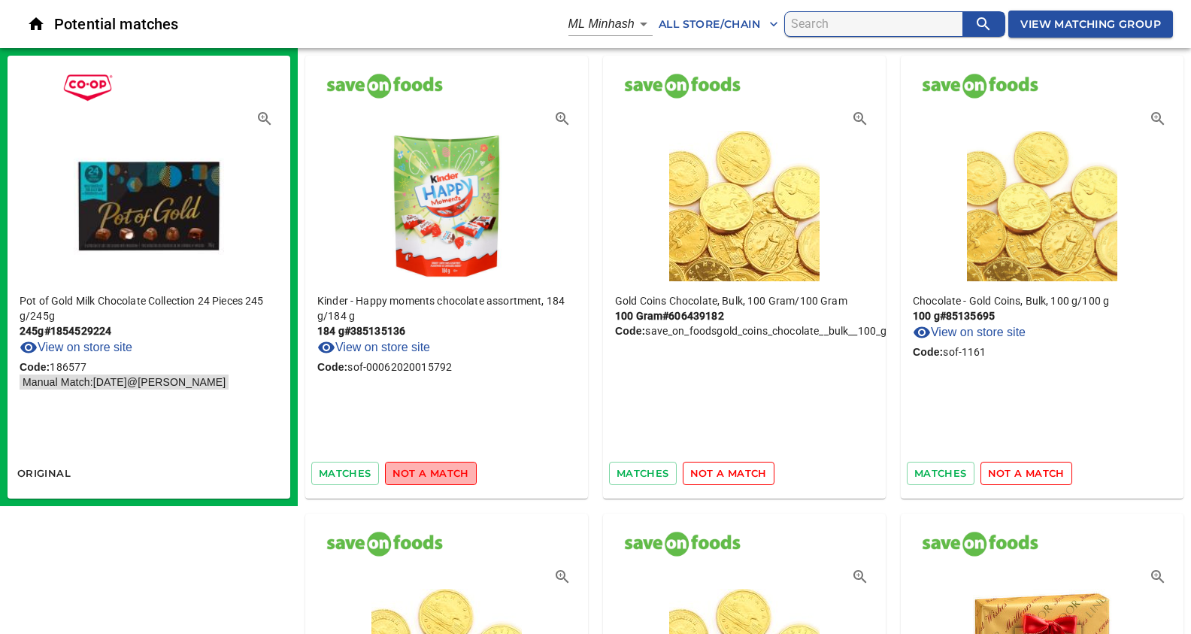
click at [449, 478] on span "not a match" at bounding box center [431, 473] width 77 height 17
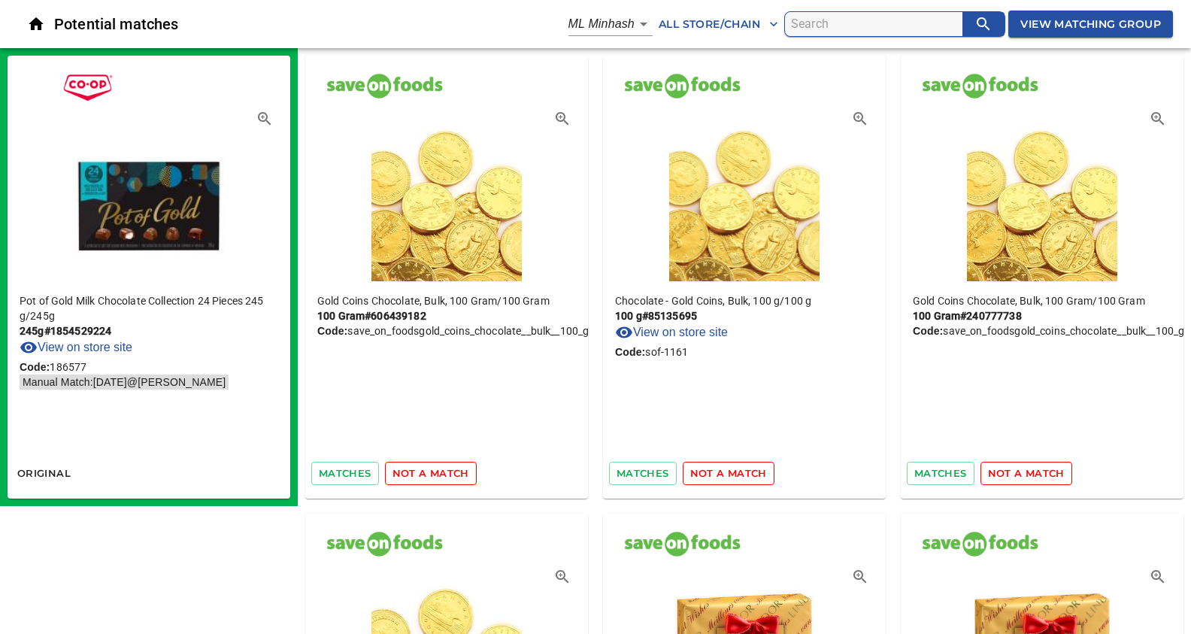
click at [449, 478] on span "not a match" at bounding box center [431, 473] width 77 height 17
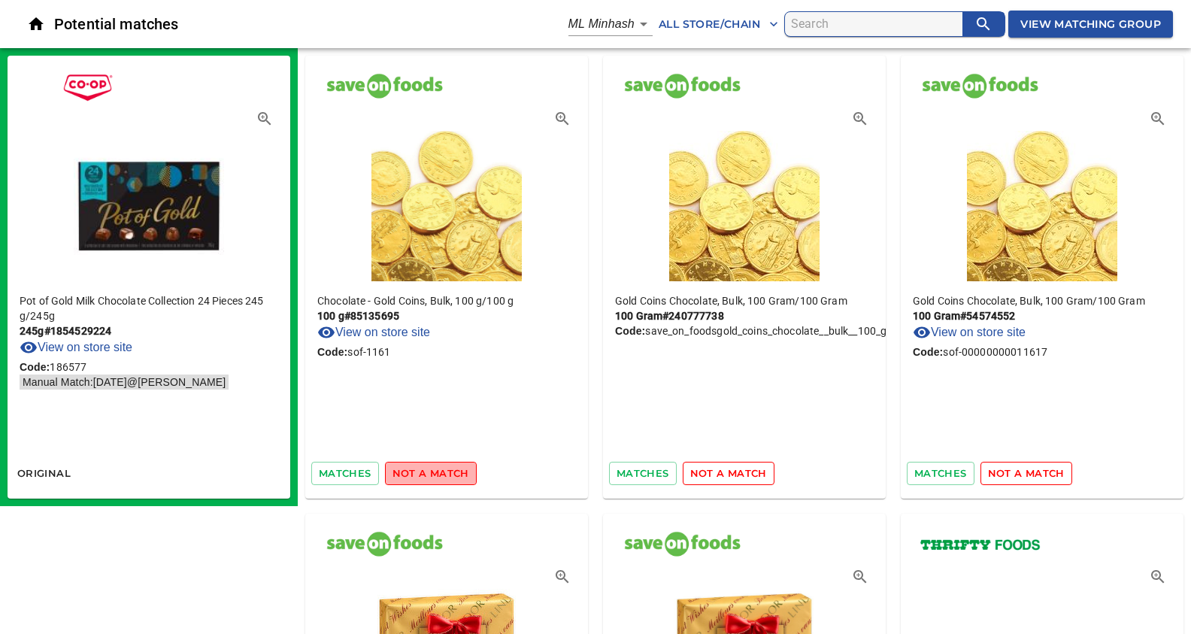
click at [449, 478] on span "not a match" at bounding box center [431, 473] width 77 height 17
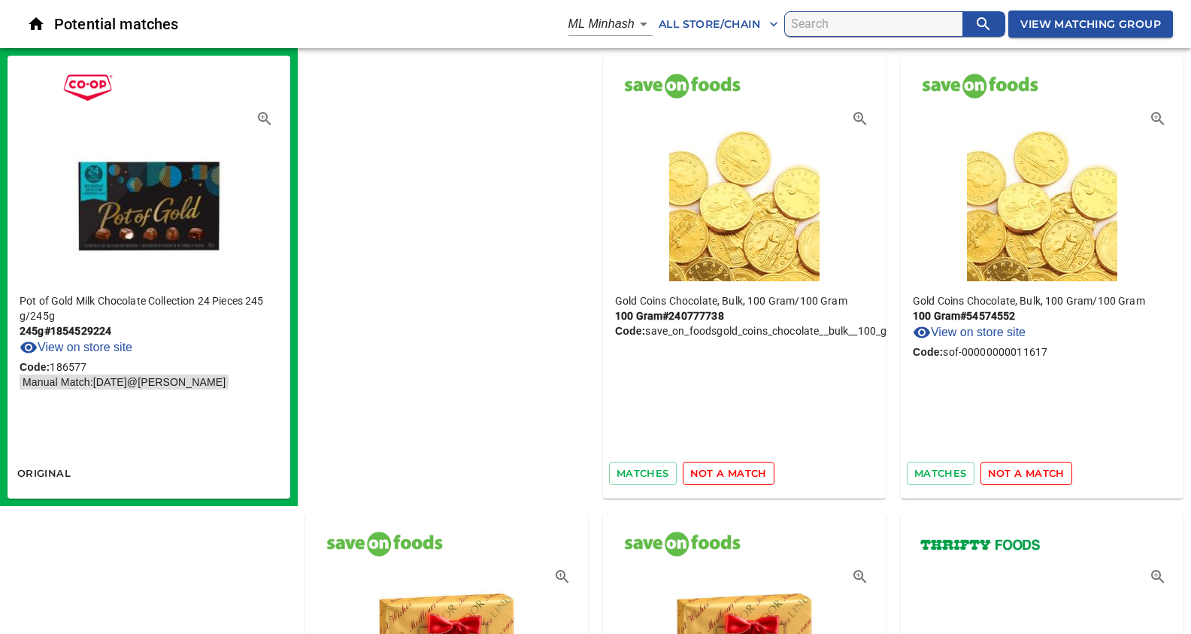
click at [690, 478] on span "not a match" at bounding box center [728, 473] width 77 height 17
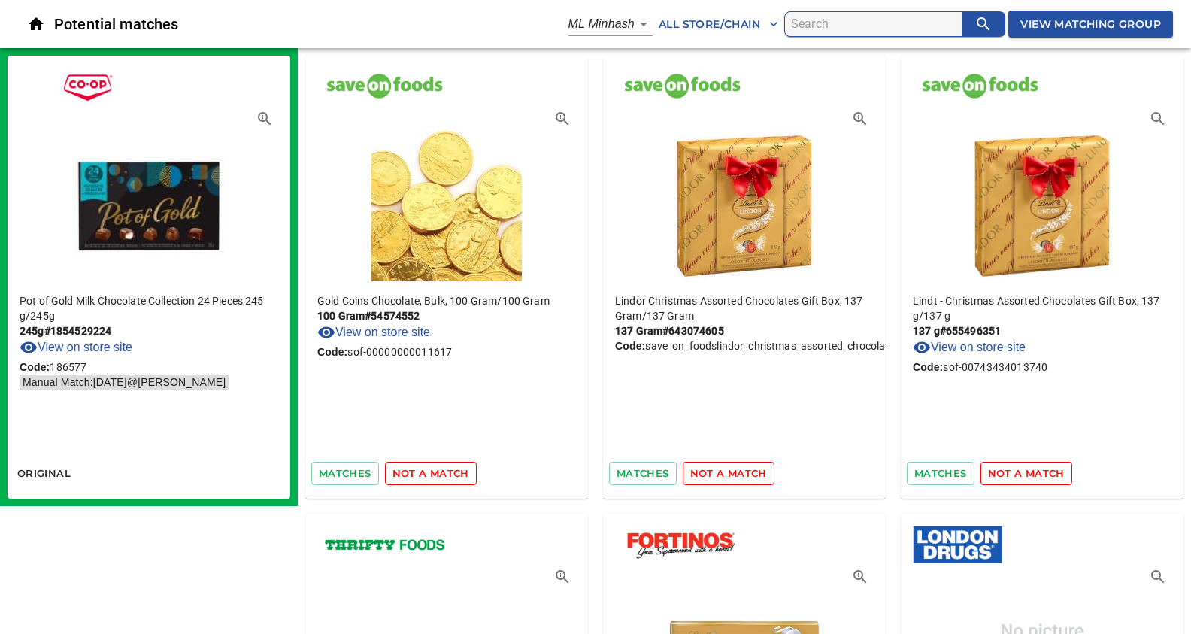
click at [449, 478] on span "not a match" at bounding box center [431, 473] width 77 height 17
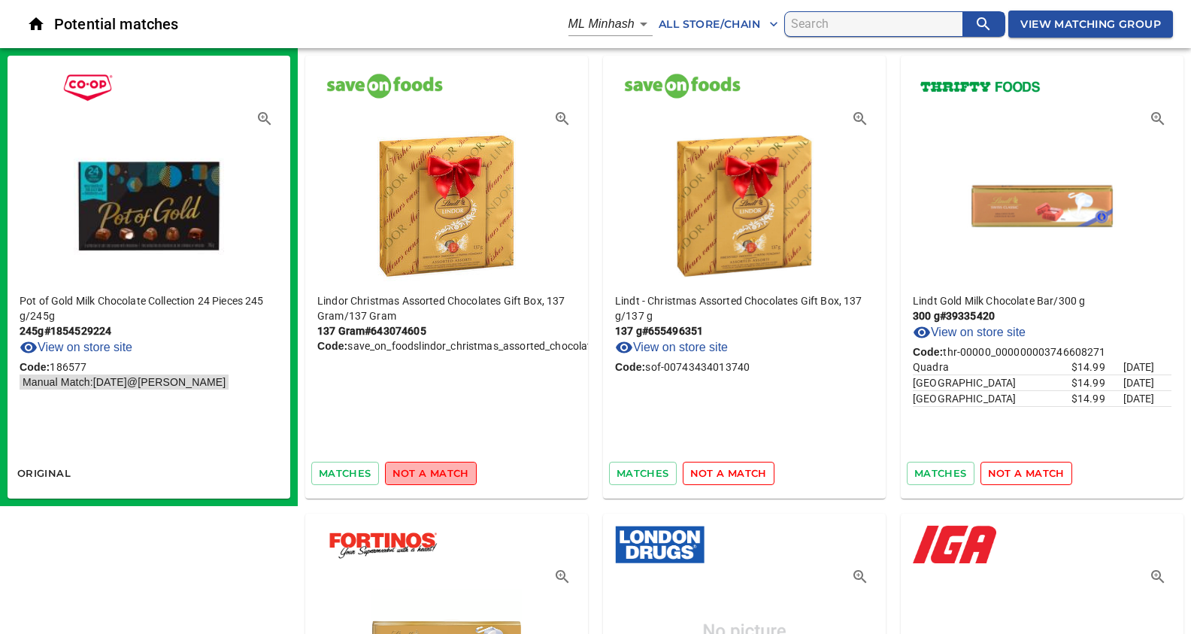
click at [449, 478] on span "not a match" at bounding box center [431, 473] width 77 height 17
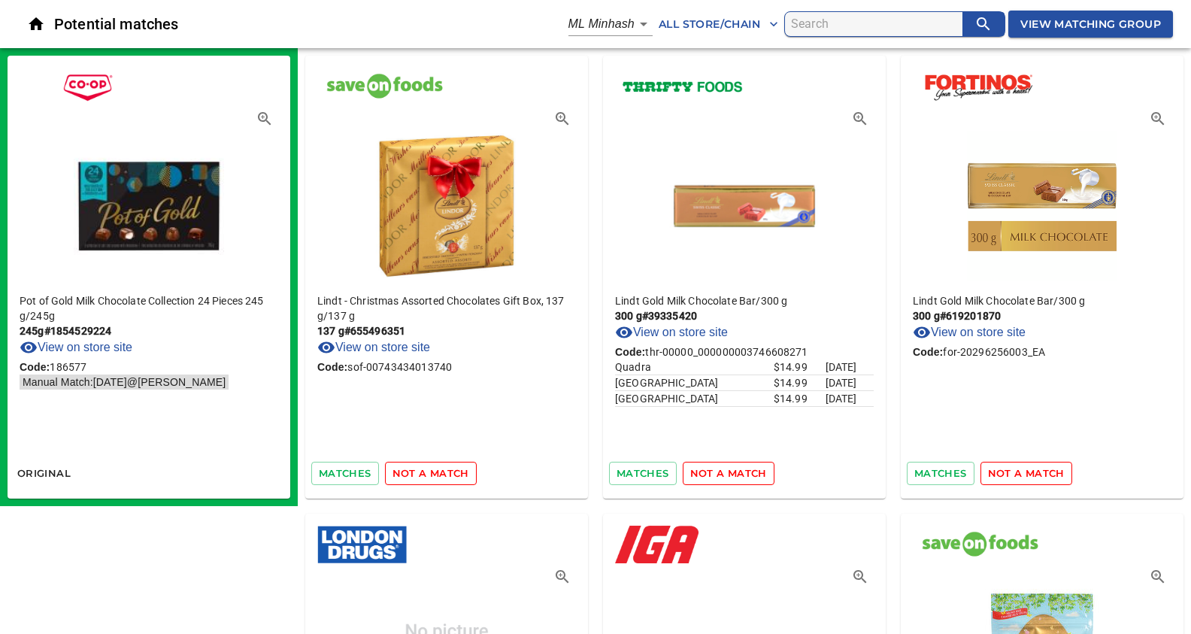
click at [449, 478] on span "not a match" at bounding box center [431, 473] width 77 height 17
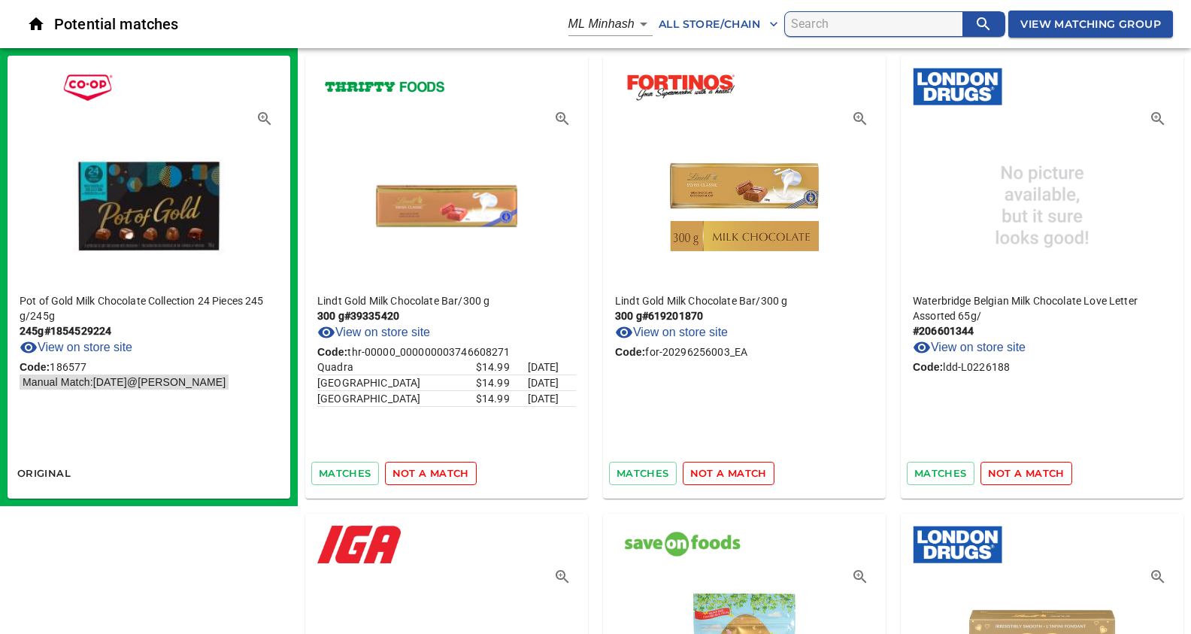
click at [449, 478] on span "not a match" at bounding box center [431, 473] width 77 height 17
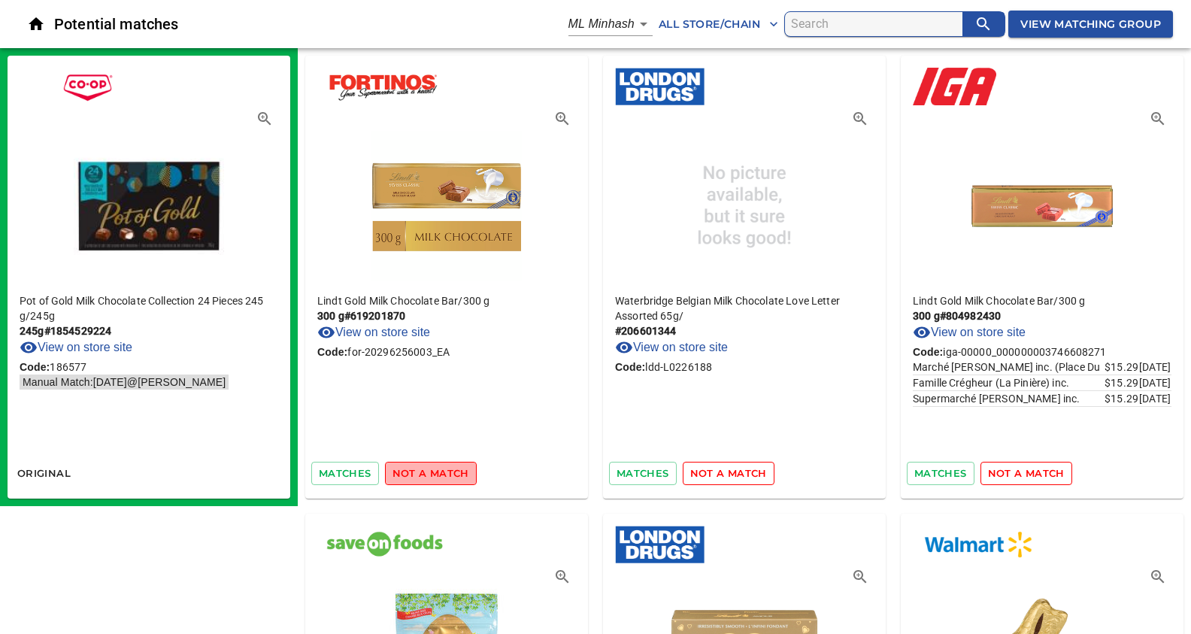
click at [449, 478] on span "not a match" at bounding box center [431, 473] width 77 height 17
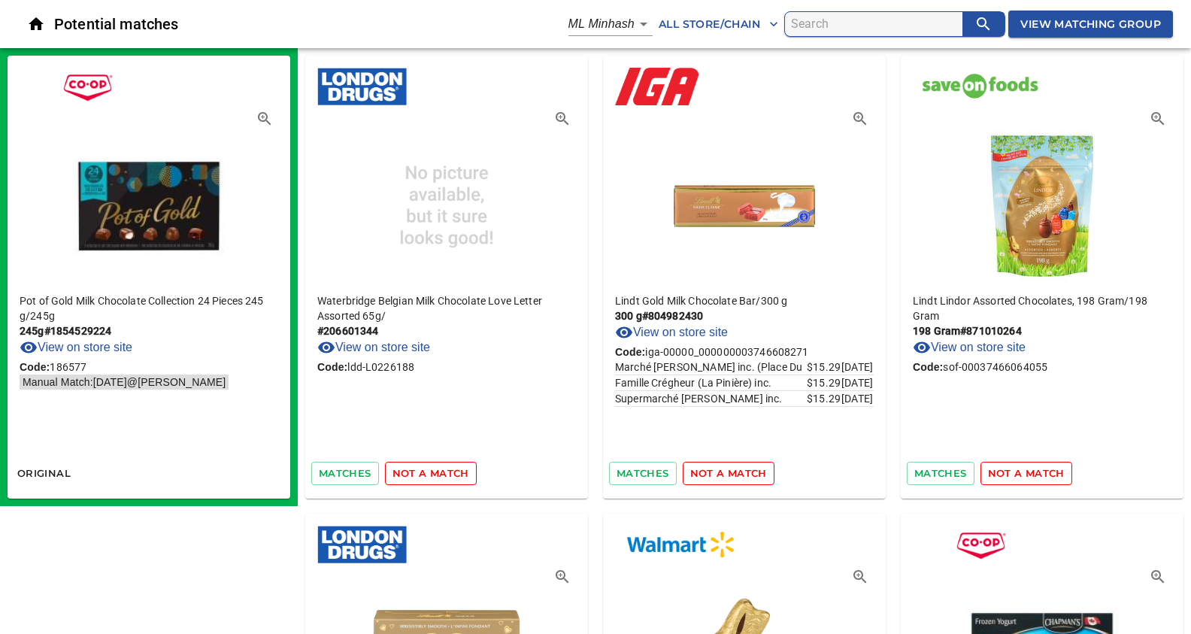
click at [449, 478] on span "not a match" at bounding box center [431, 473] width 77 height 17
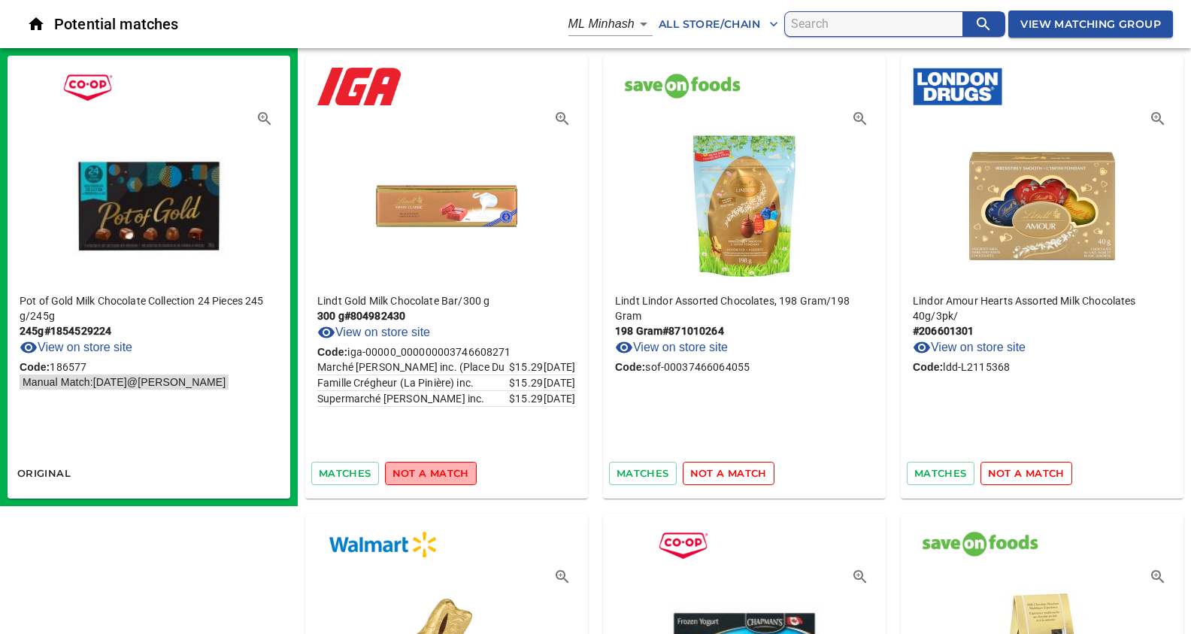
click at [449, 478] on span "not a match" at bounding box center [431, 473] width 77 height 17
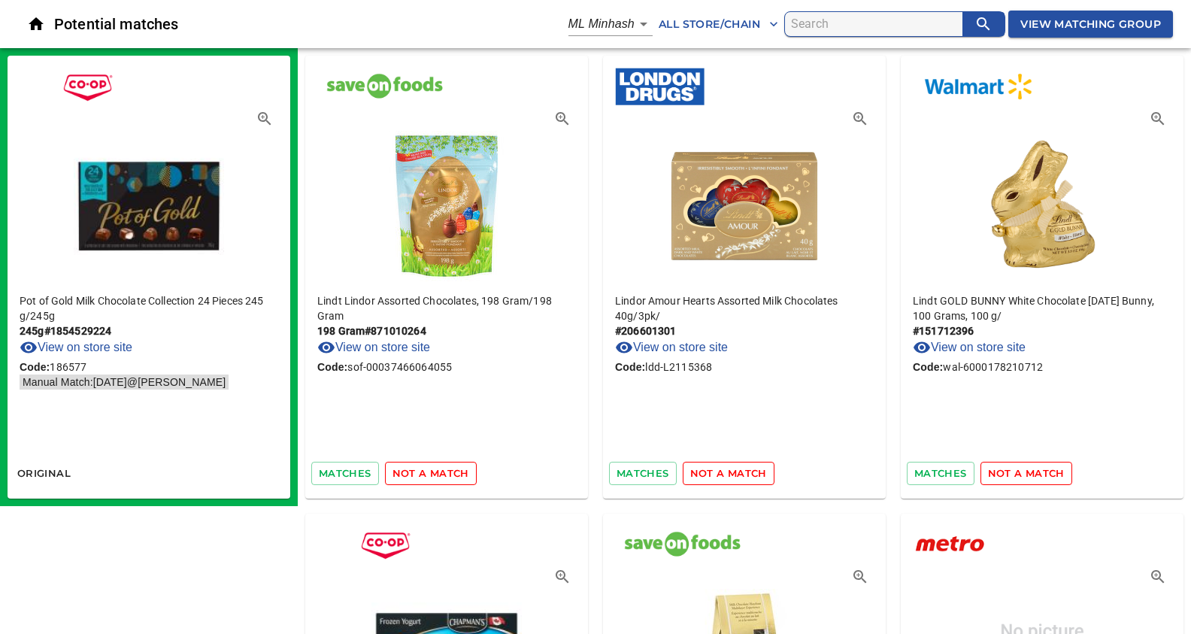
click at [449, 478] on span "not a match" at bounding box center [431, 473] width 77 height 17
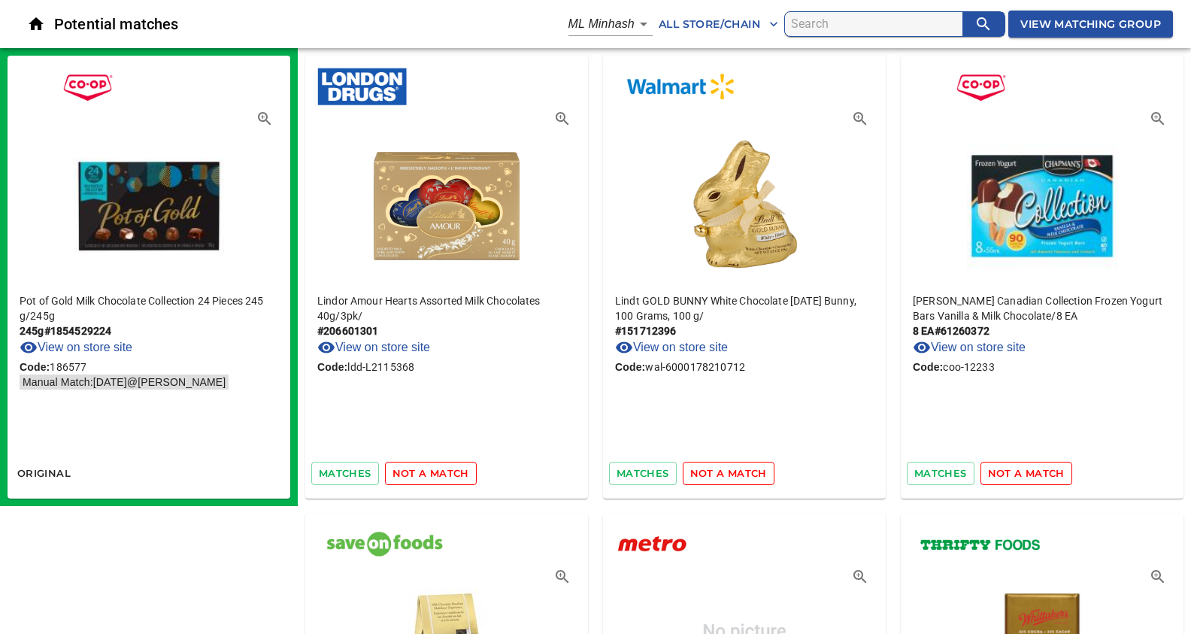
click at [449, 478] on span "not a match" at bounding box center [431, 473] width 77 height 17
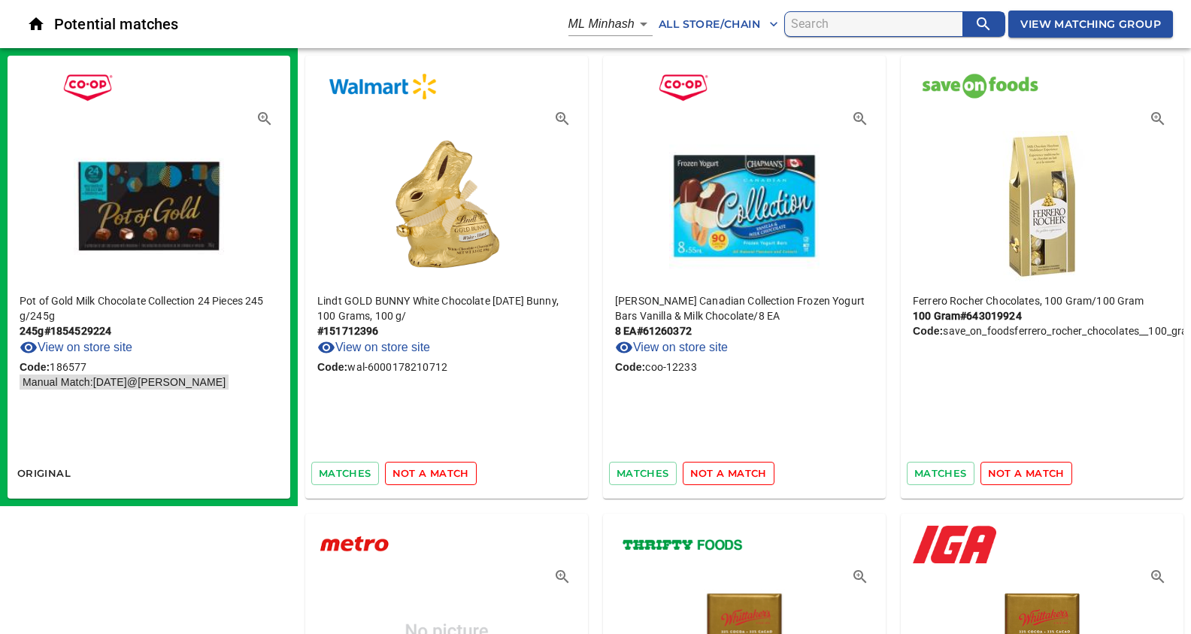
click at [449, 478] on span "not a match" at bounding box center [431, 473] width 77 height 17
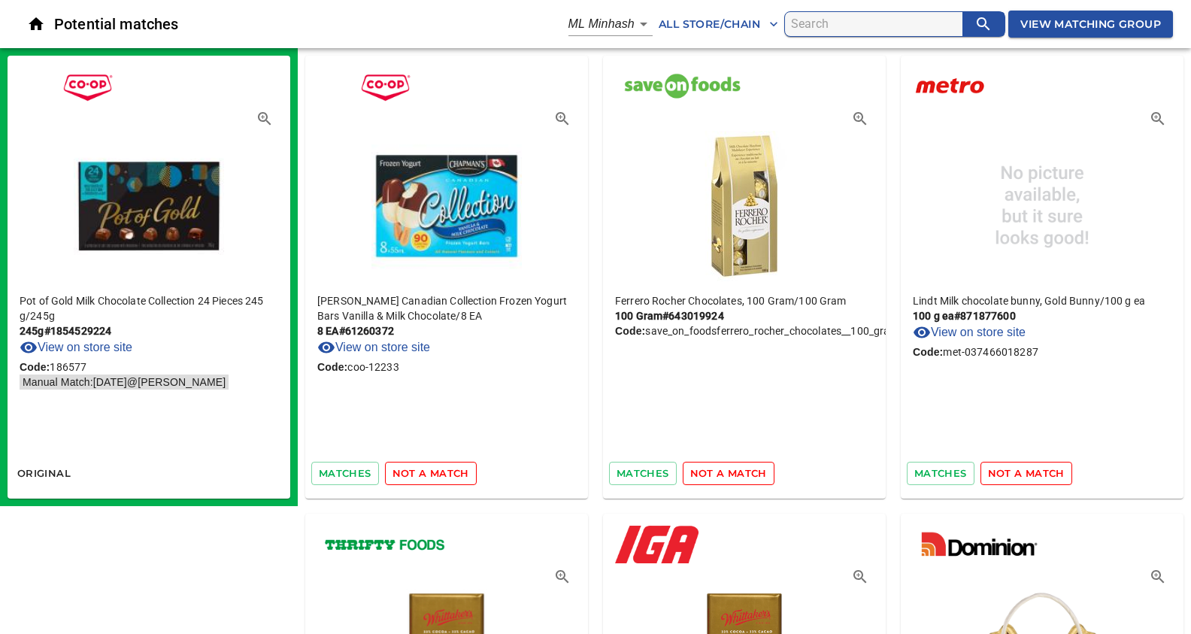
click at [449, 478] on span "not a match" at bounding box center [431, 473] width 77 height 17
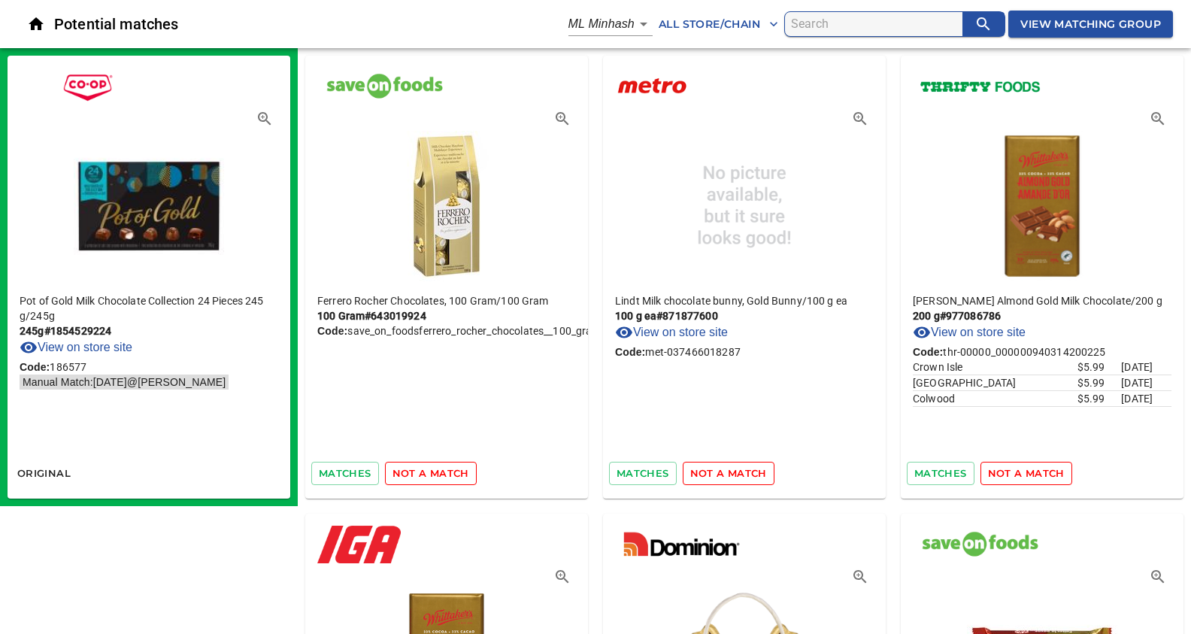
click at [449, 478] on span "not a match" at bounding box center [431, 473] width 77 height 17
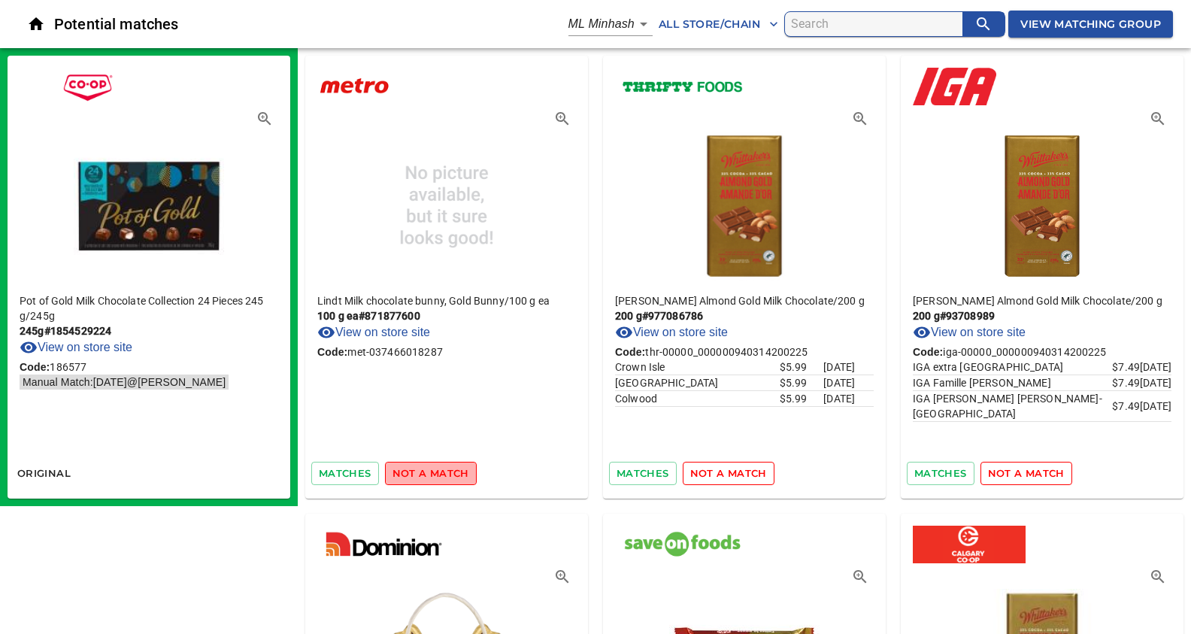
click at [449, 478] on span "not a match" at bounding box center [431, 473] width 77 height 17
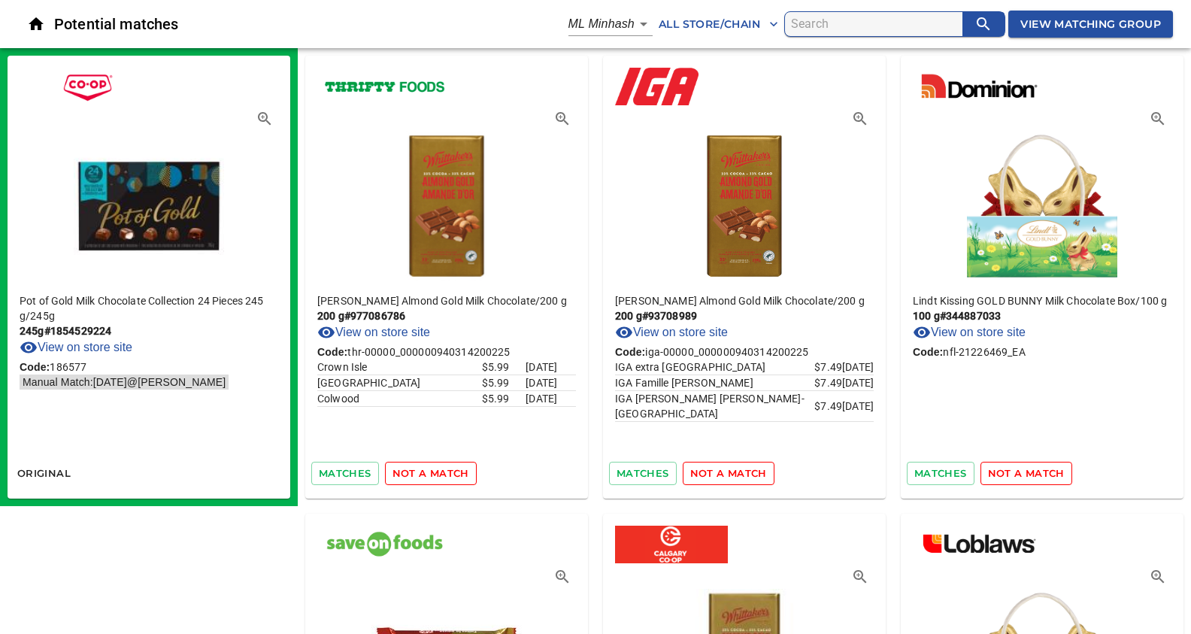
click at [449, 478] on span "not a match" at bounding box center [431, 473] width 77 height 17
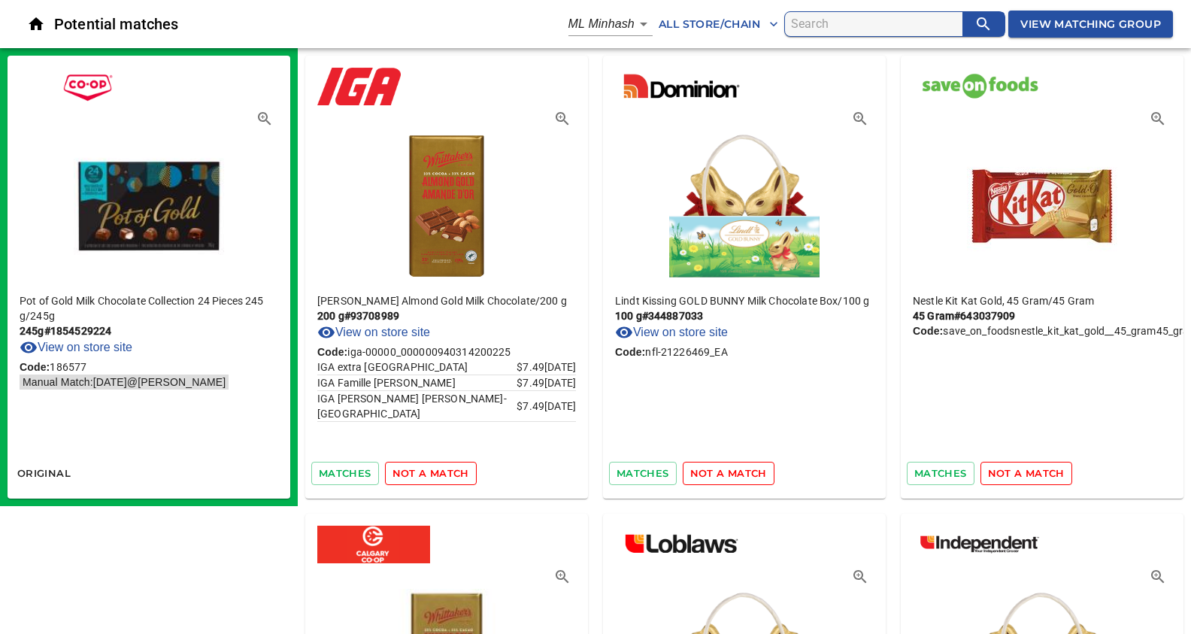
click at [449, 478] on span "not a match" at bounding box center [431, 473] width 77 height 17
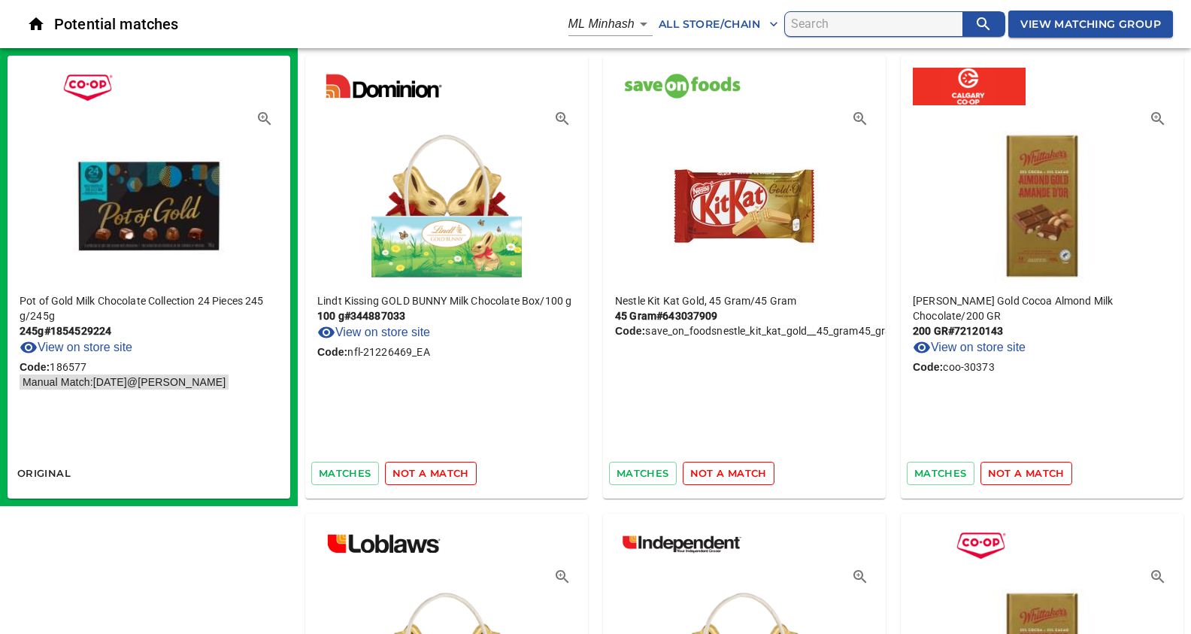
click at [449, 478] on span "not a match" at bounding box center [431, 473] width 77 height 17
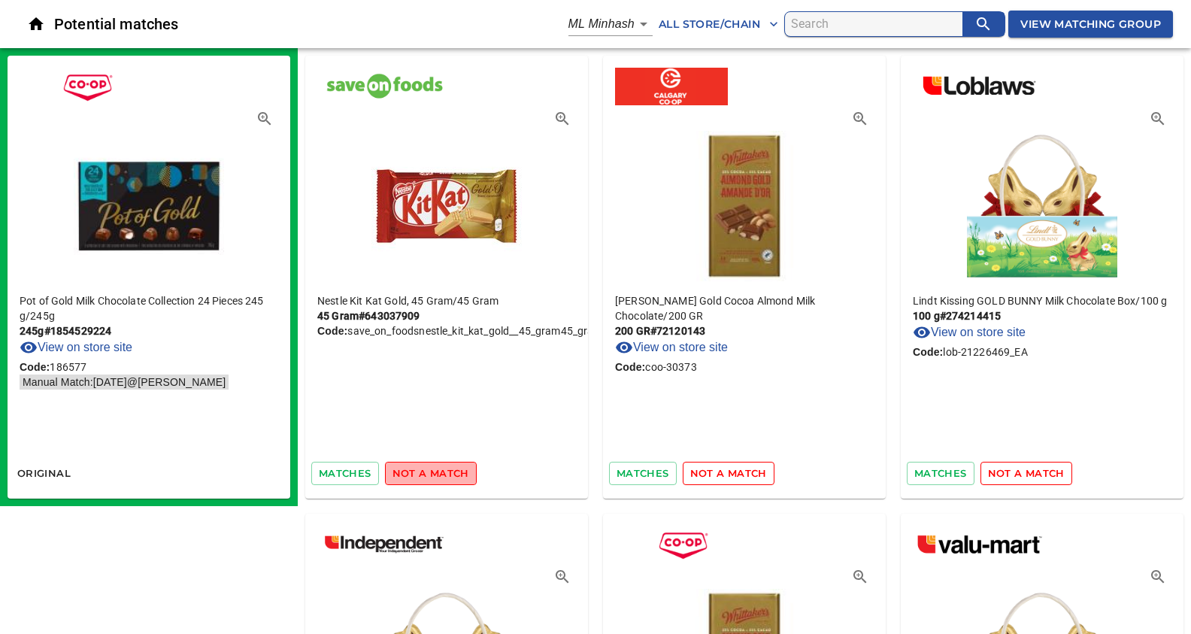
click at [449, 478] on span "not a match" at bounding box center [431, 473] width 77 height 17
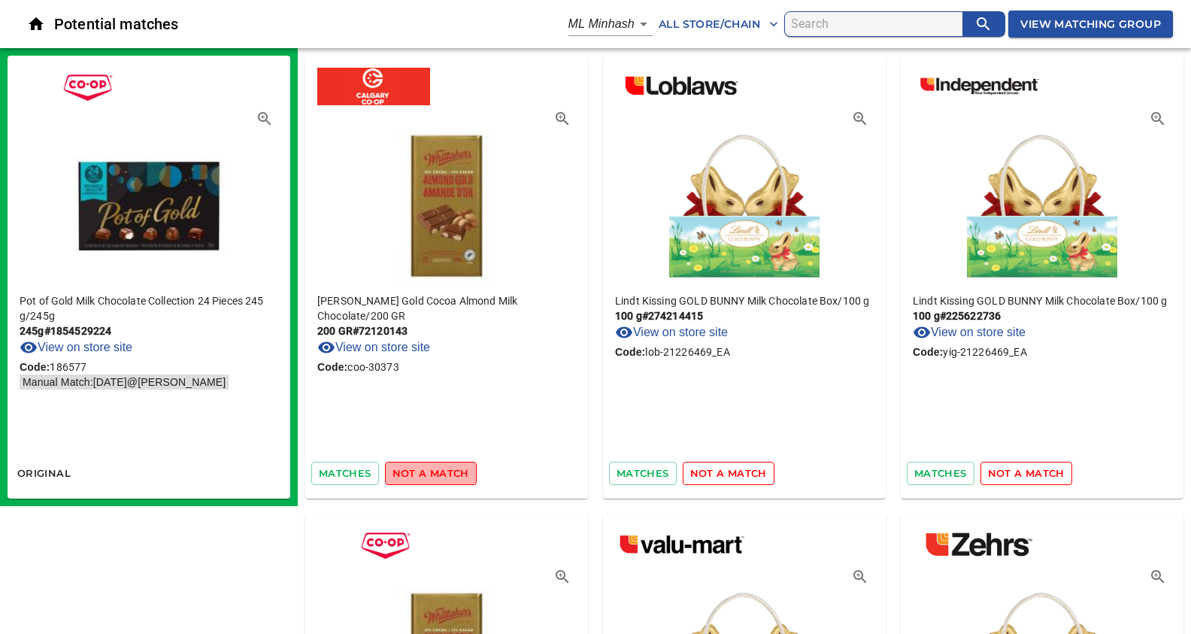
click at [449, 478] on span "not a match" at bounding box center [431, 473] width 77 height 17
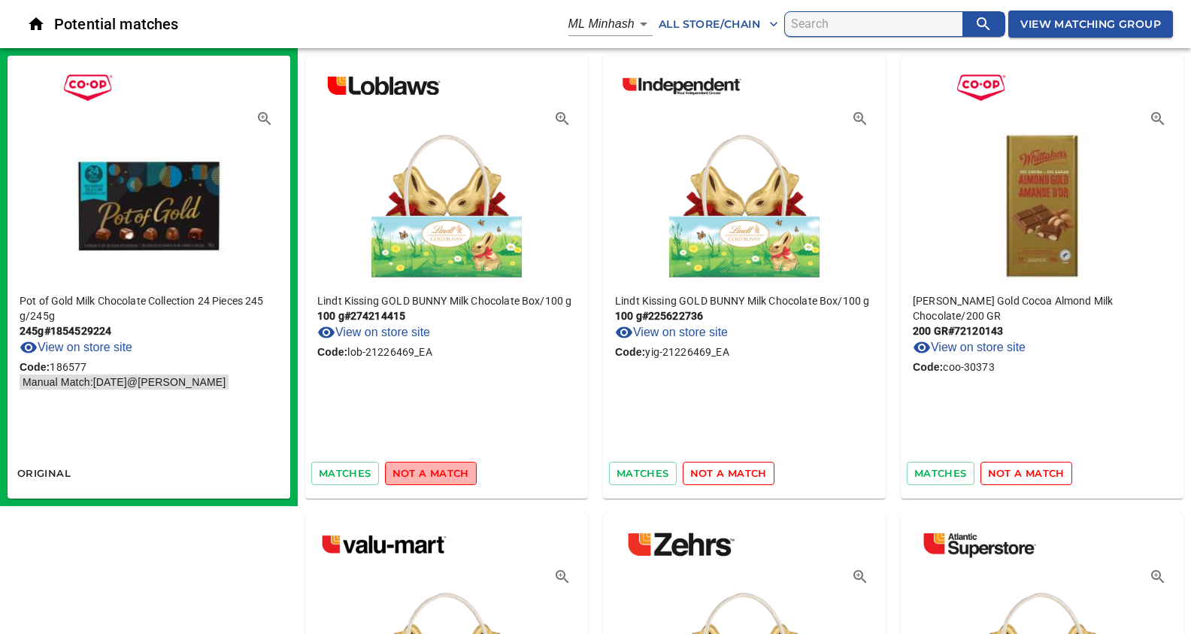
click at [449, 478] on span "not a match" at bounding box center [431, 473] width 77 height 17
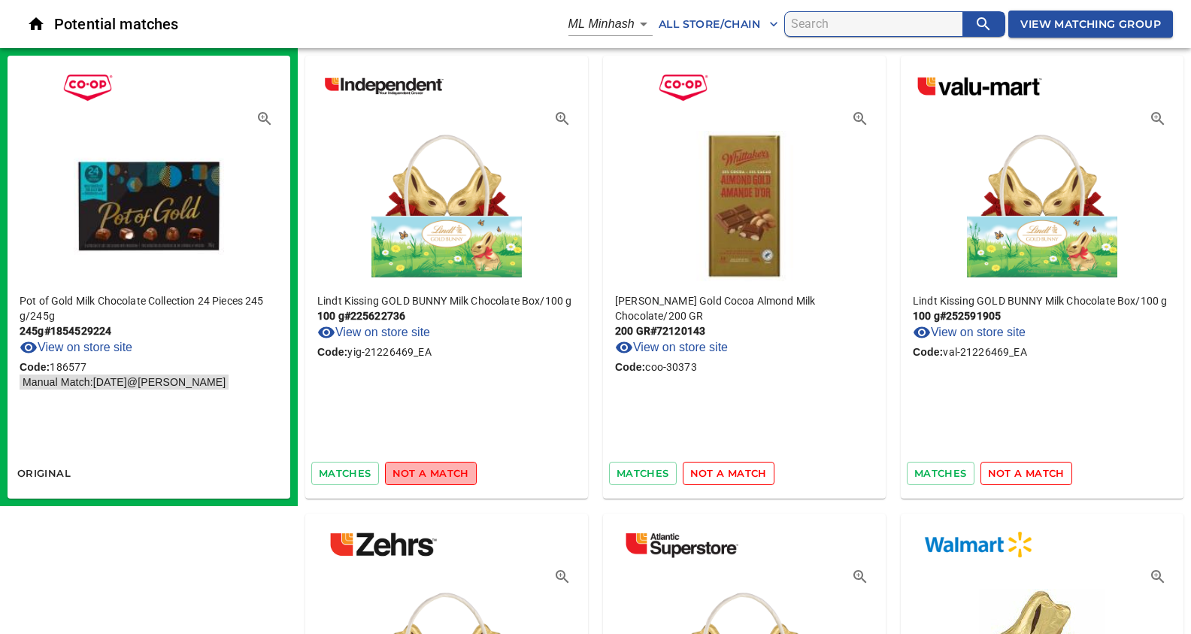
click at [449, 478] on span "not a match" at bounding box center [431, 473] width 77 height 17
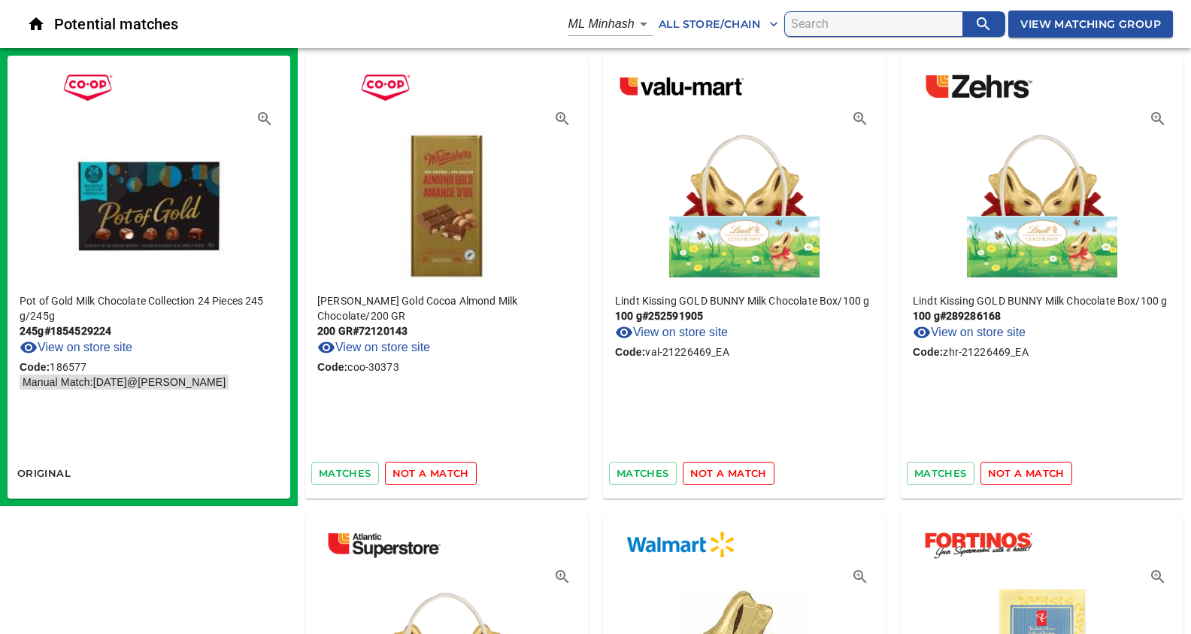
click at [449, 478] on span "not a match" at bounding box center [431, 473] width 77 height 17
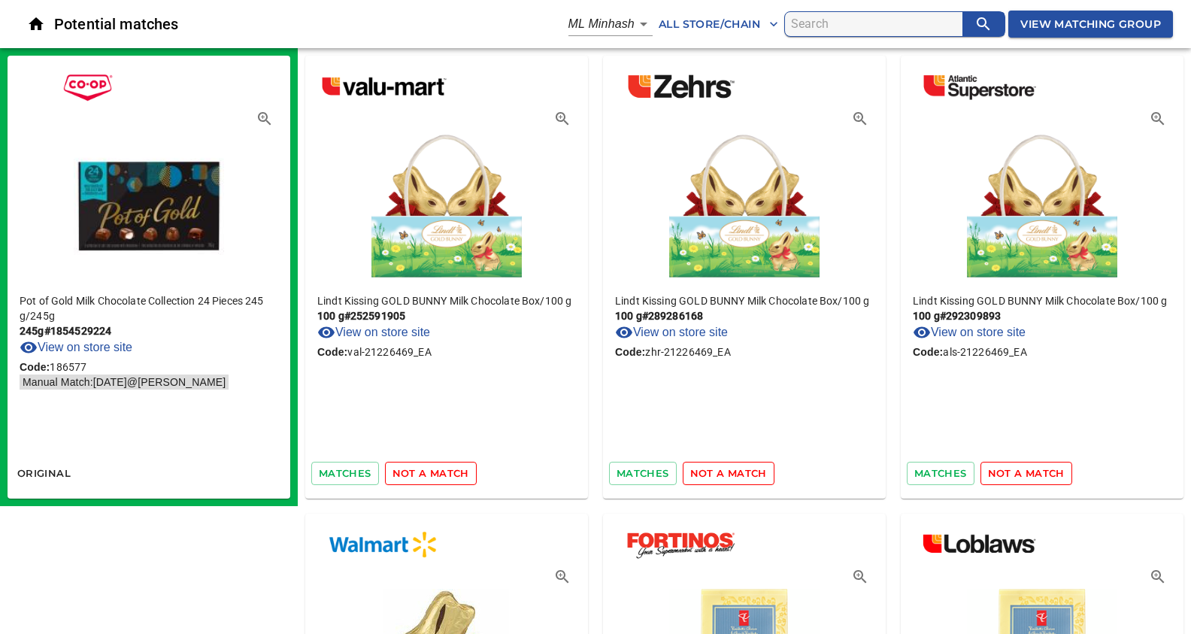
click at [449, 478] on span "not a match" at bounding box center [431, 473] width 77 height 17
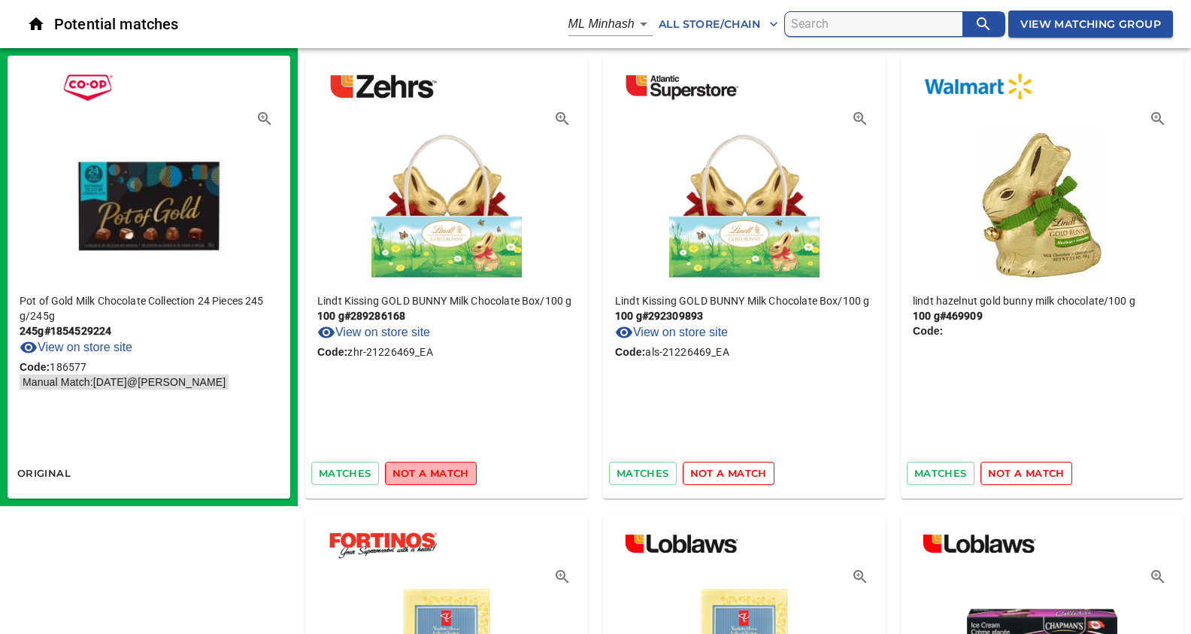
click at [449, 478] on span "not a match" at bounding box center [431, 473] width 77 height 17
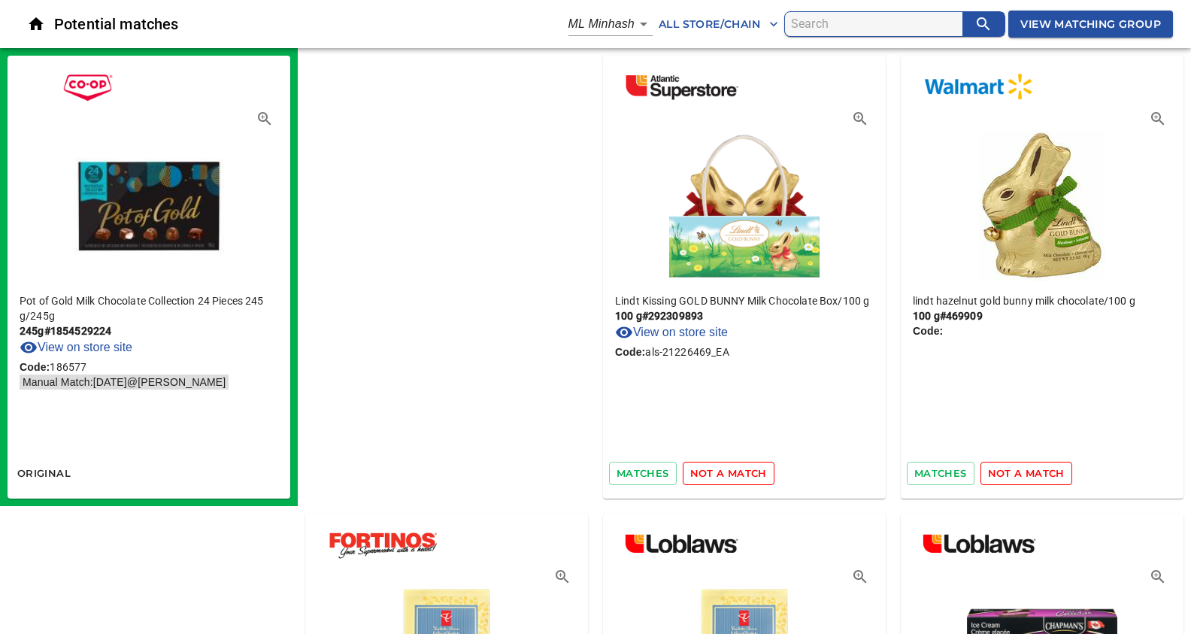
click at [690, 478] on span "not a match" at bounding box center [728, 473] width 77 height 17
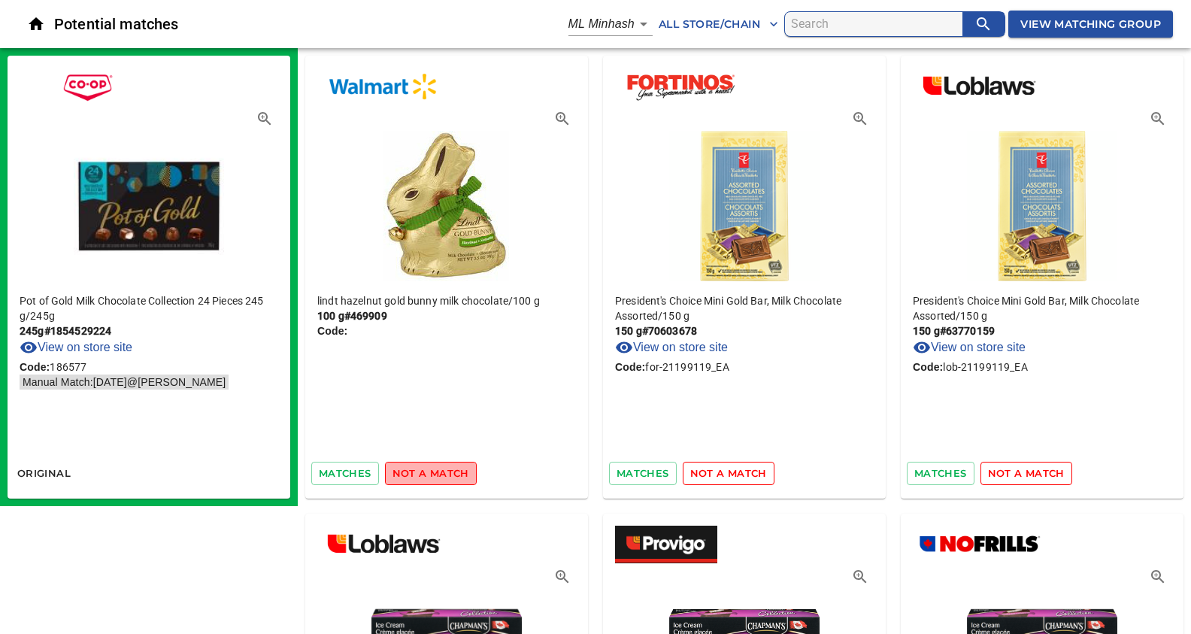
click at [449, 478] on span "not a match" at bounding box center [431, 473] width 77 height 17
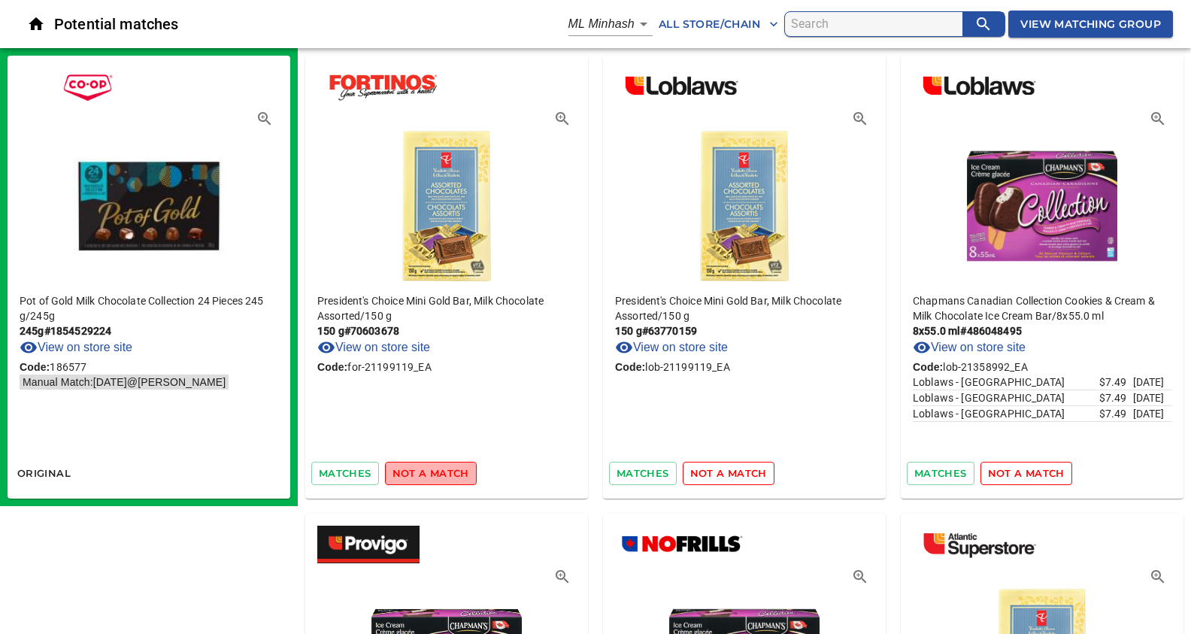
click at [449, 478] on span "not a match" at bounding box center [431, 473] width 77 height 17
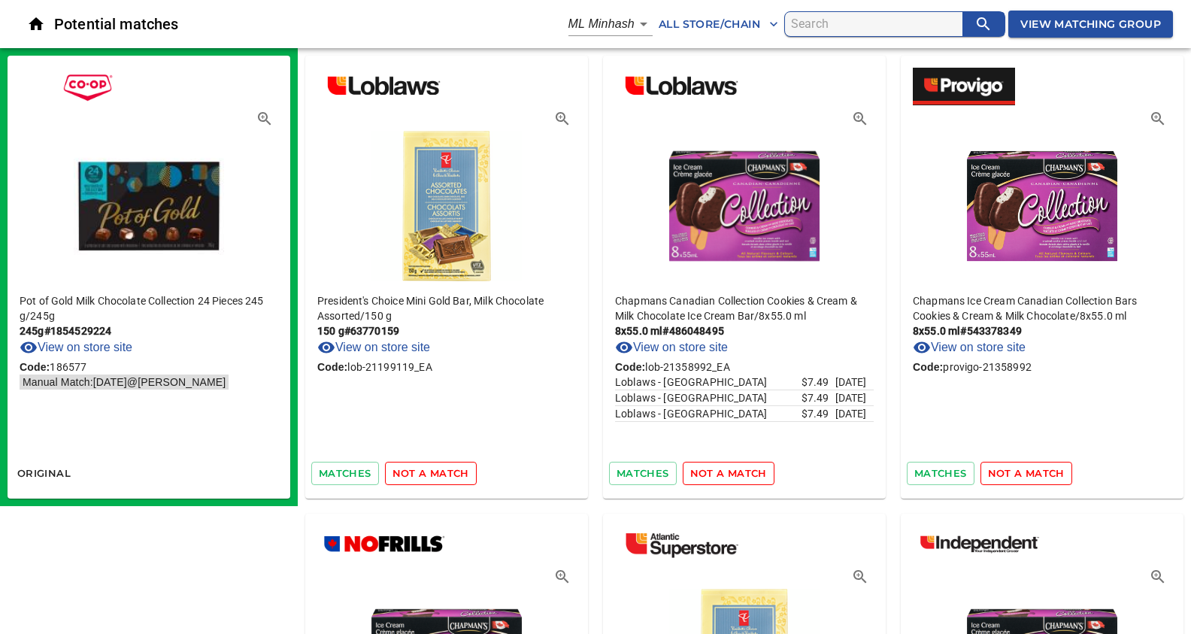
click at [449, 478] on span "not a match" at bounding box center [431, 473] width 77 height 17
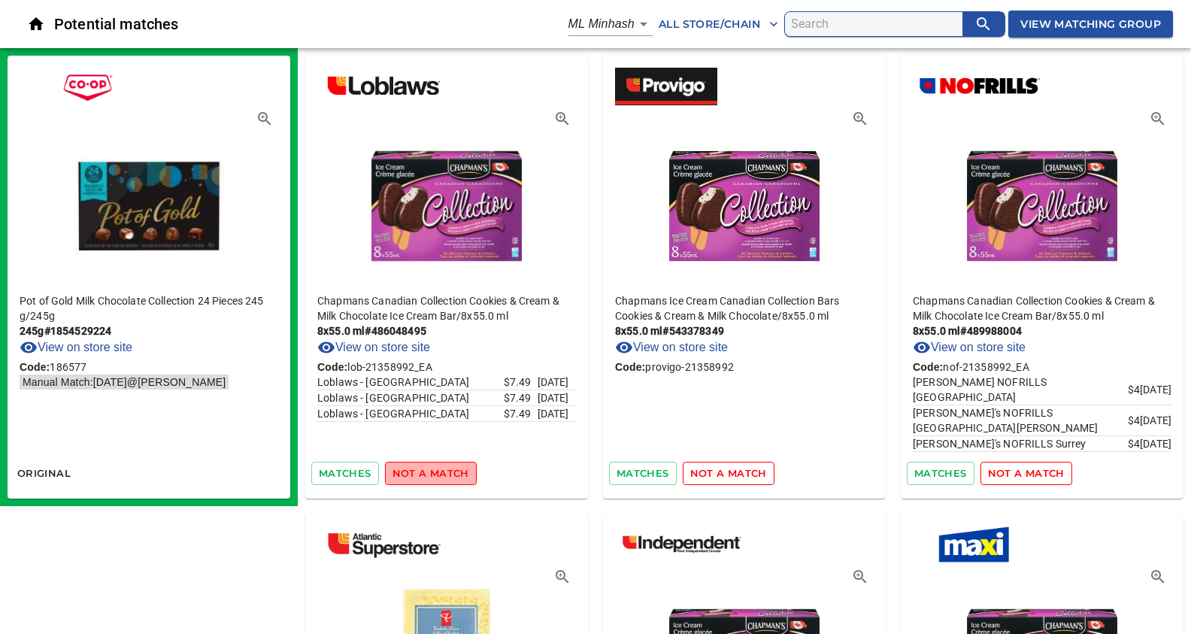
click at [449, 478] on span "not a match" at bounding box center [431, 473] width 77 height 17
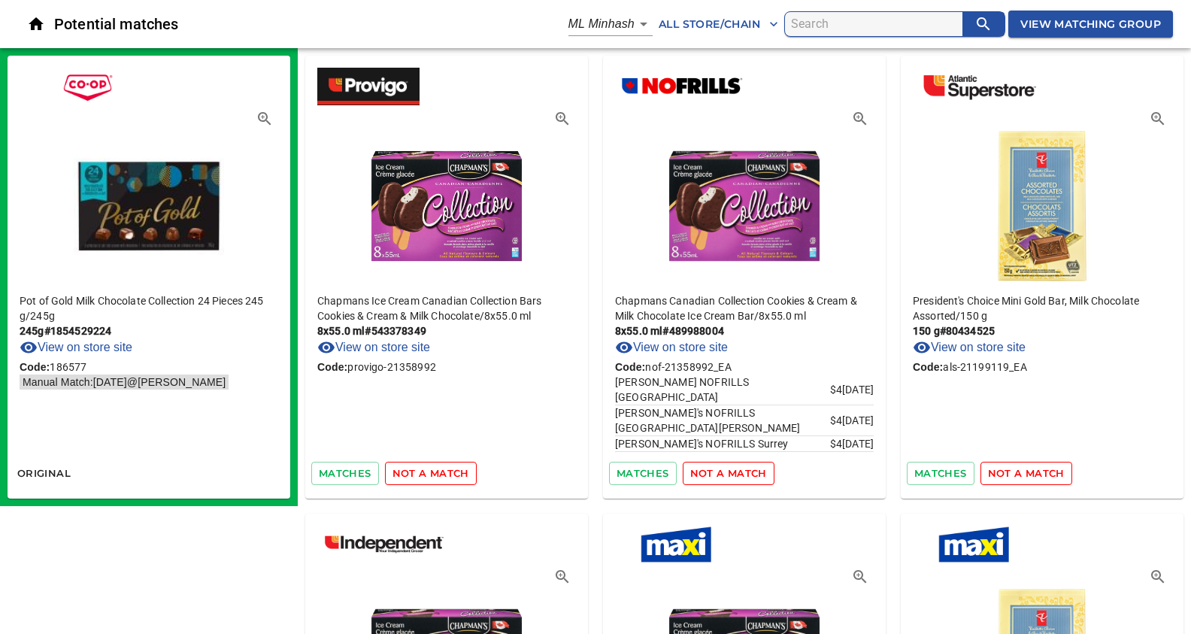
click at [449, 478] on span "not a match" at bounding box center [431, 473] width 77 height 17
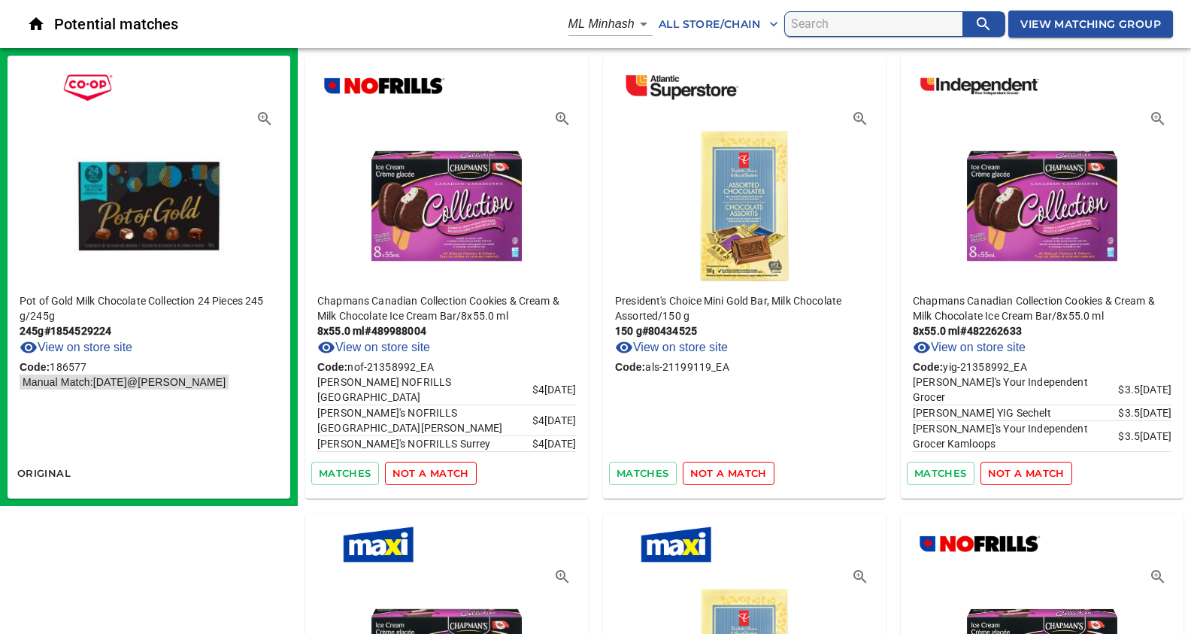
click at [449, 478] on span "not a match" at bounding box center [431, 473] width 77 height 17
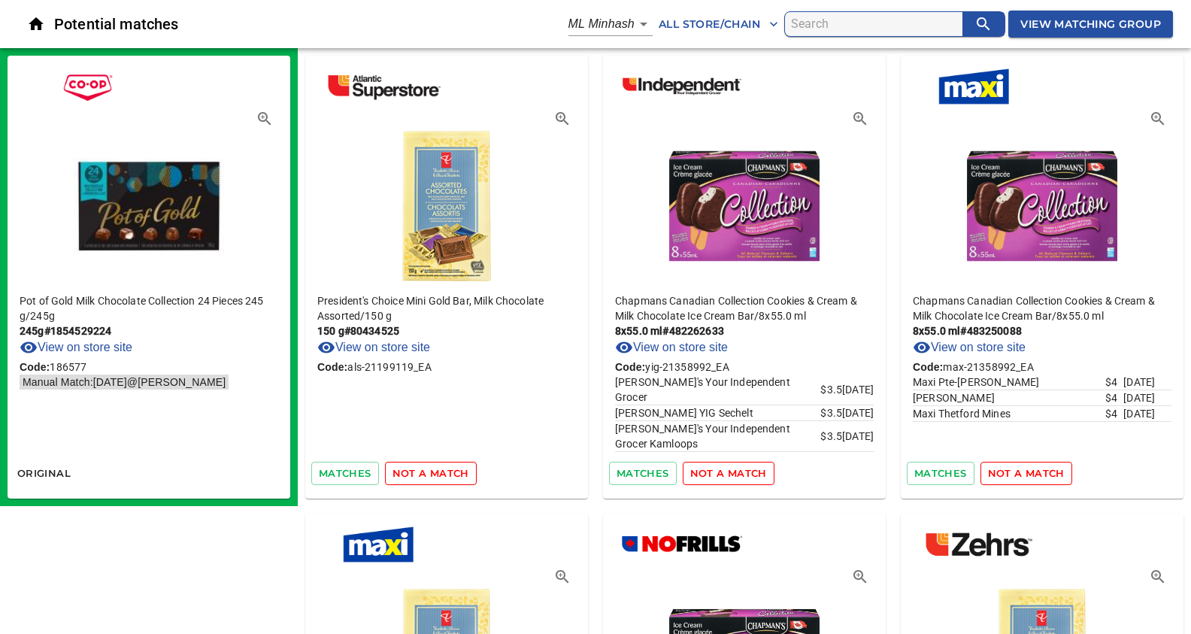
click at [449, 478] on span "not a match" at bounding box center [431, 473] width 77 height 17
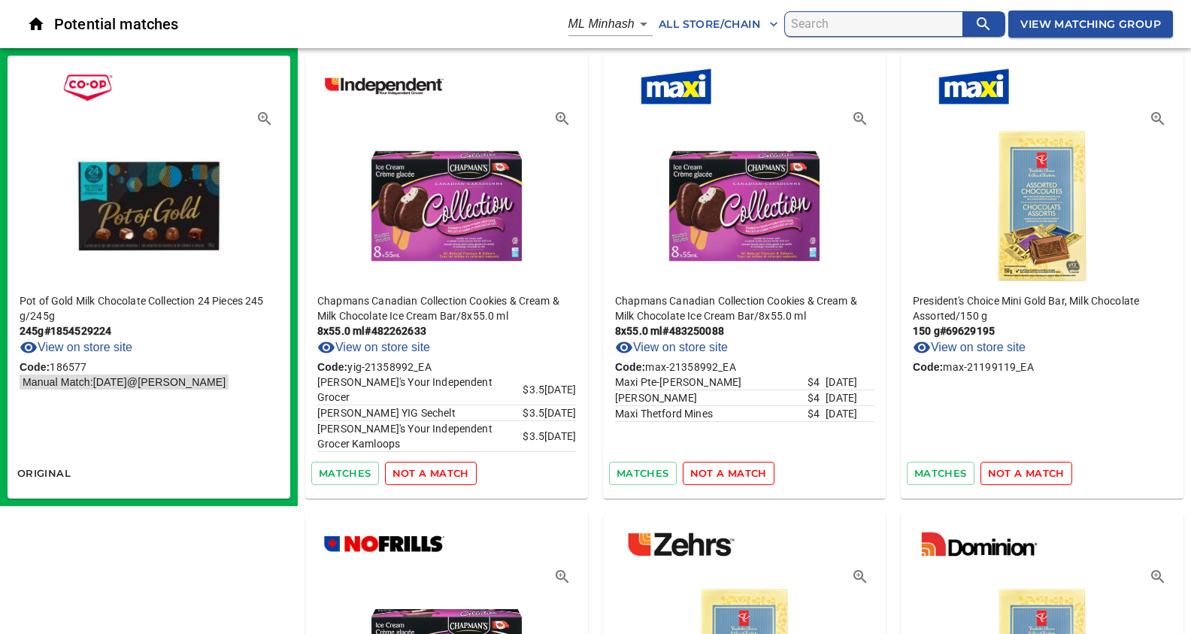
click at [449, 478] on span "not a match" at bounding box center [431, 473] width 77 height 17
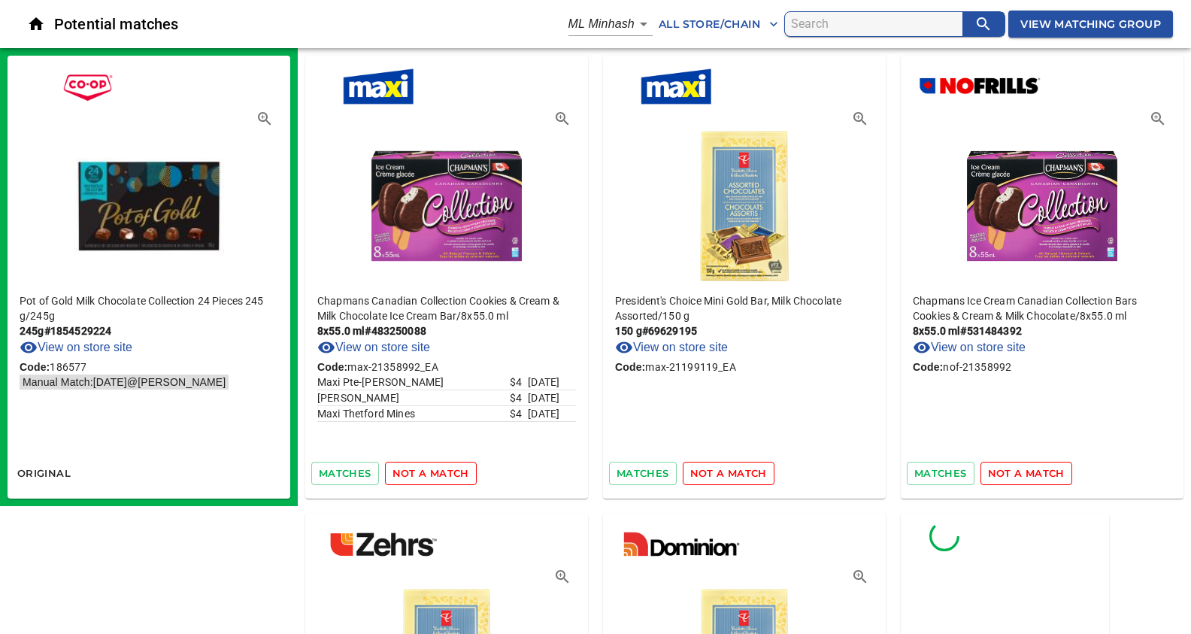
click at [449, 478] on span "not a match" at bounding box center [431, 473] width 77 height 17
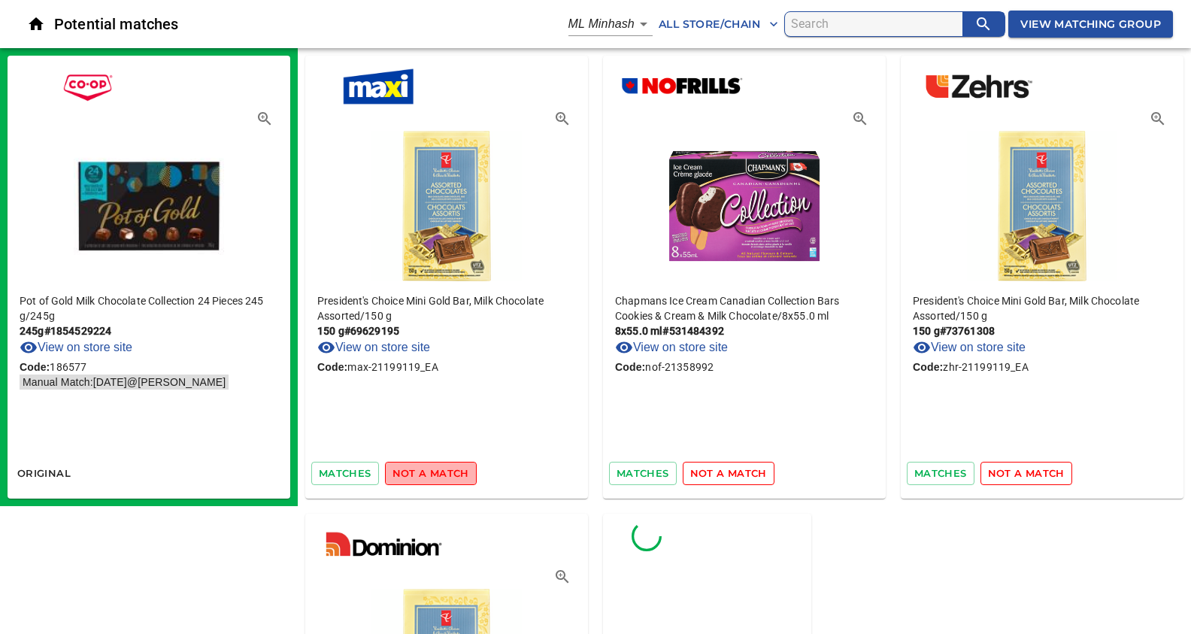
click at [449, 478] on span "not a match" at bounding box center [431, 473] width 77 height 17
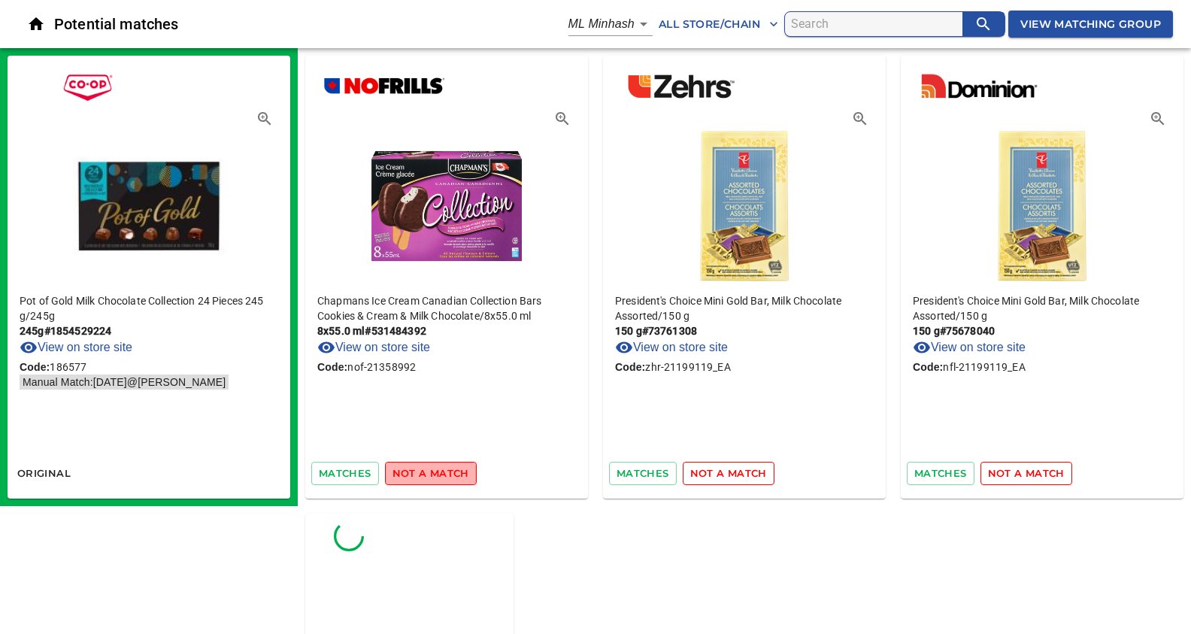
click at [449, 478] on span "not a match" at bounding box center [431, 473] width 77 height 17
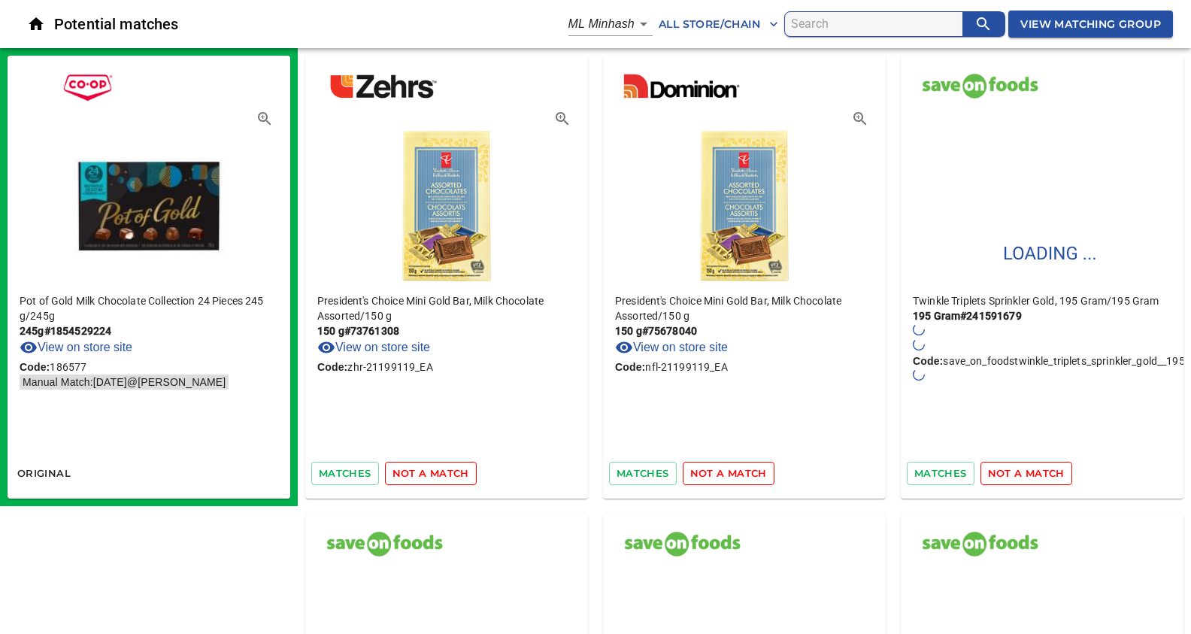
click at [449, 478] on span "not a match" at bounding box center [431, 473] width 77 height 17
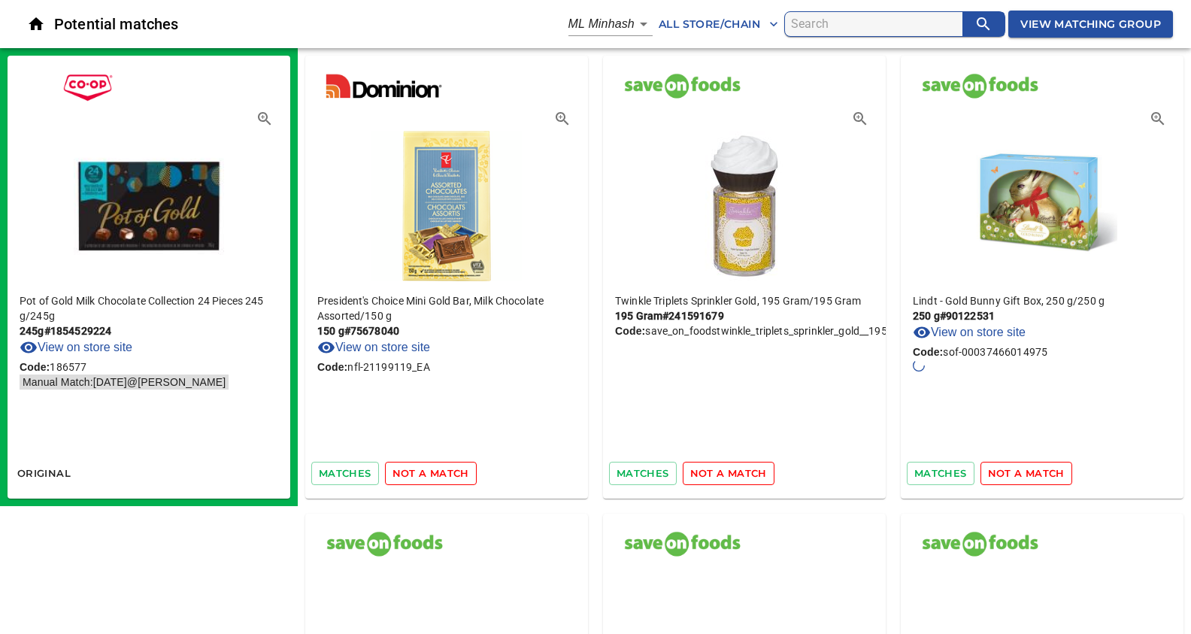
click at [449, 478] on span "not a match" at bounding box center [431, 473] width 77 height 17
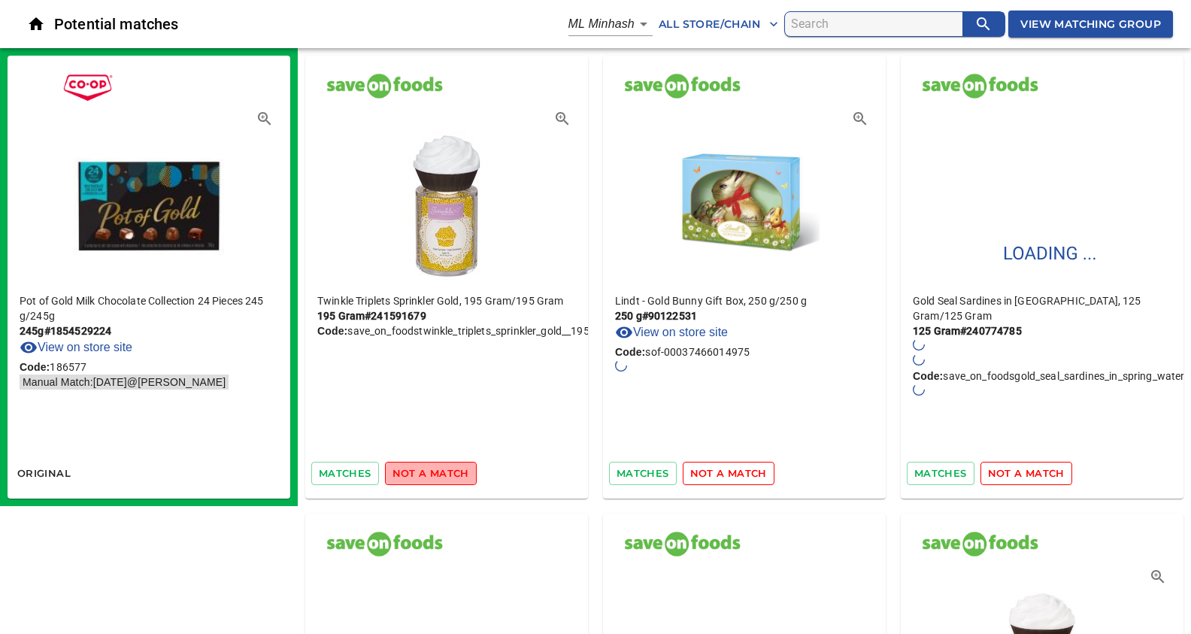
click at [449, 478] on span "not a match" at bounding box center [431, 473] width 77 height 17
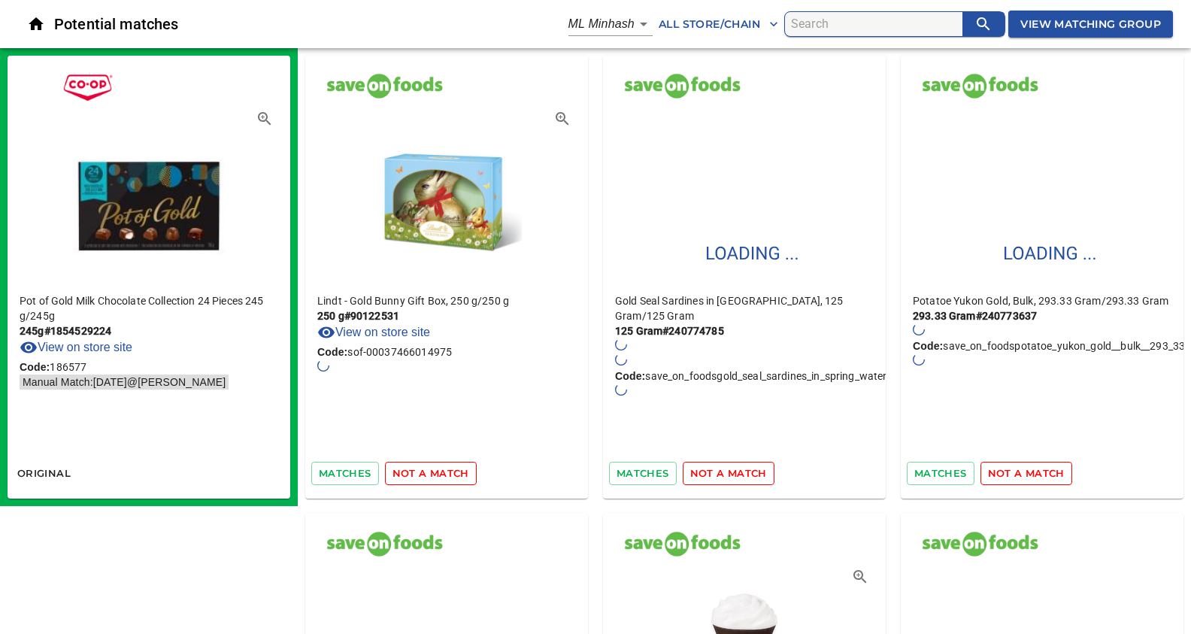
click at [449, 478] on span "not a match" at bounding box center [431, 473] width 77 height 17
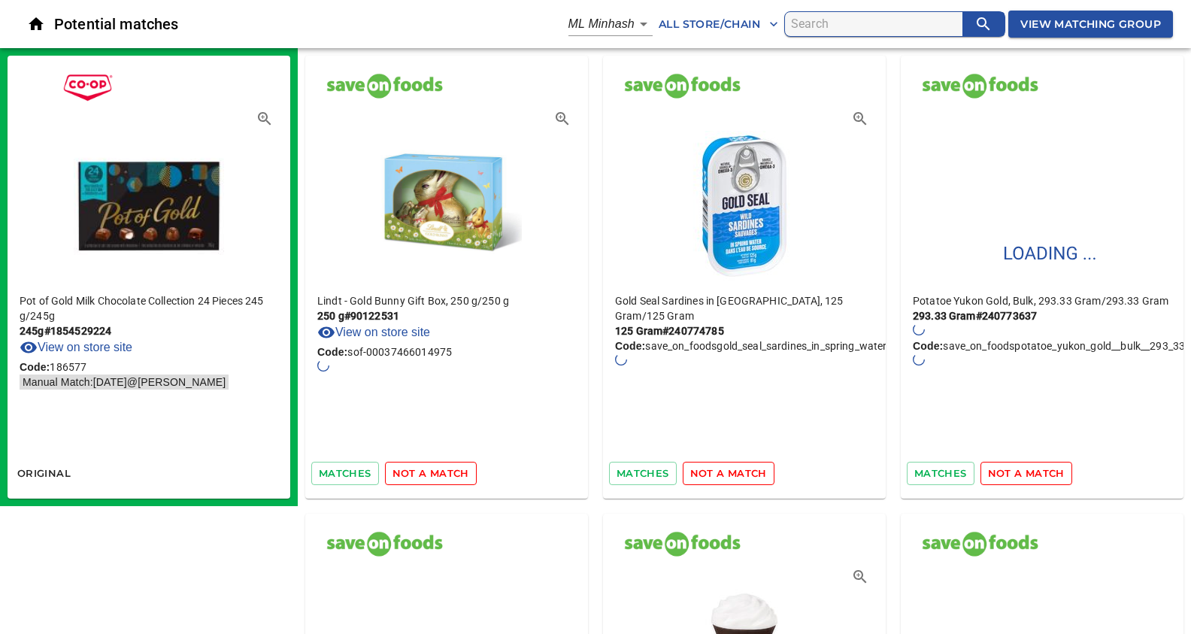
click at [449, 478] on span "not a match" at bounding box center [431, 473] width 77 height 17
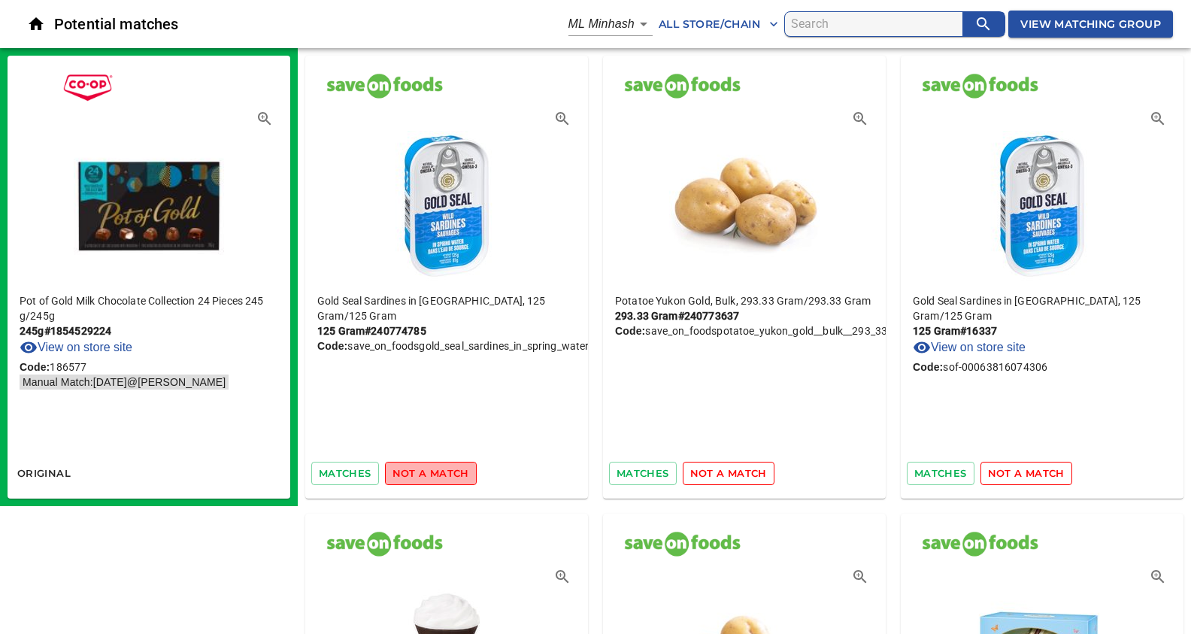
click at [449, 478] on span "not a match" at bounding box center [431, 473] width 77 height 17
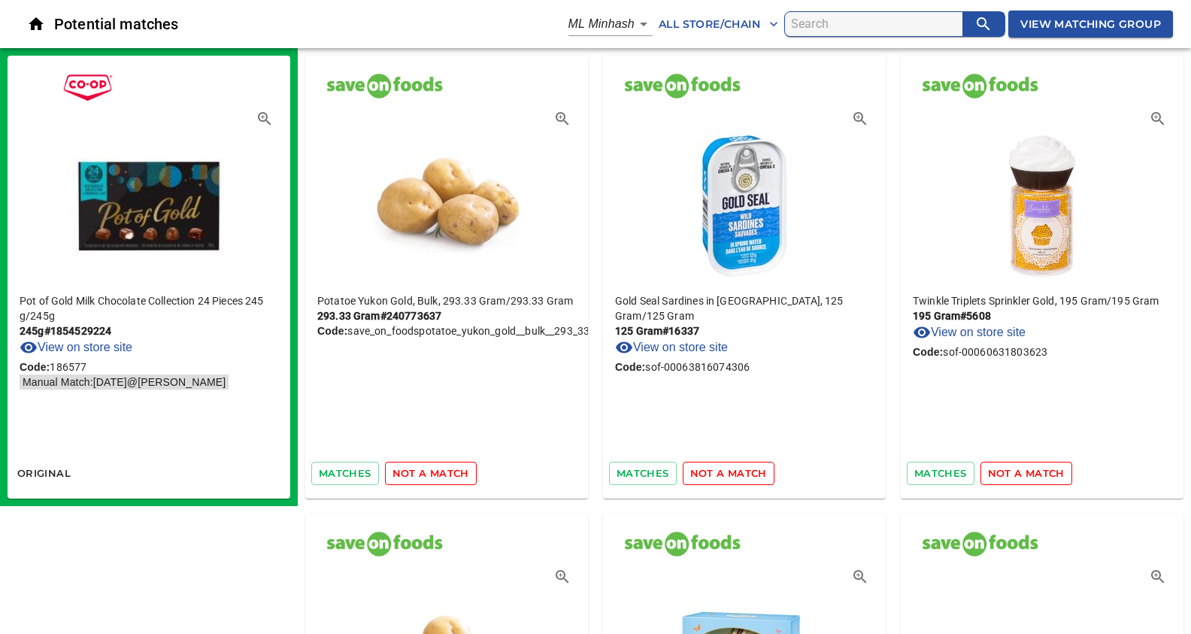
click at [449, 478] on span "not a match" at bounding box center [431, 473] width 77 height 17
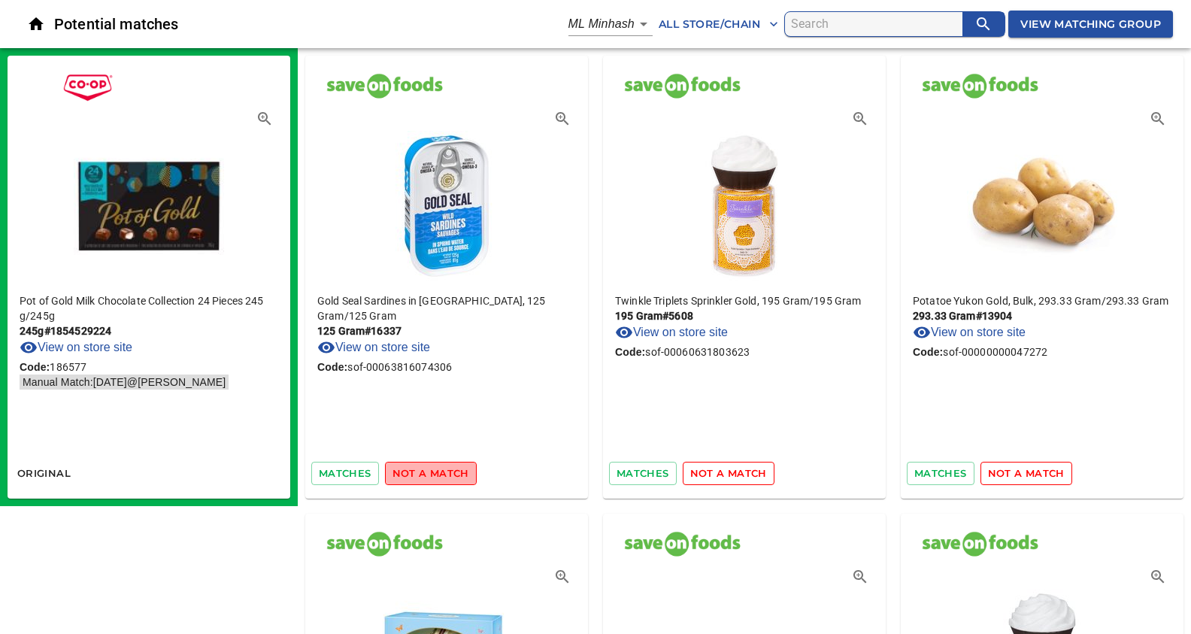
click at [449, 478] on span "not a match" at bounding box center [431, 473] width 77 height 17
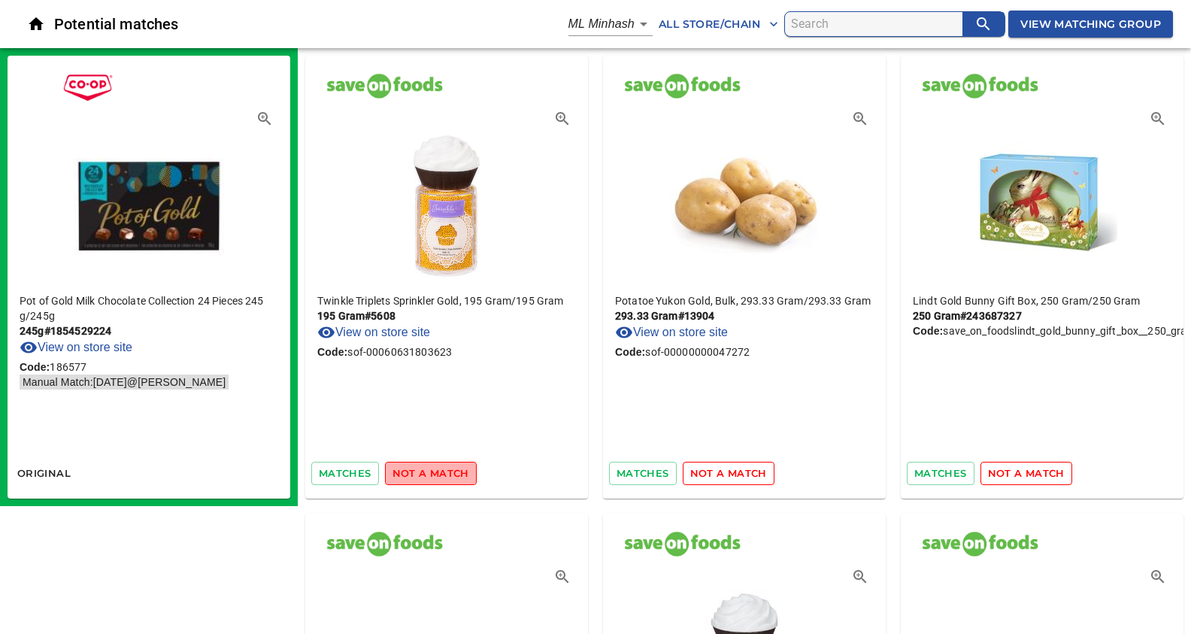
click at [449, 478] on span "not a match" at bounding box center [431, 473] width 77 height 17
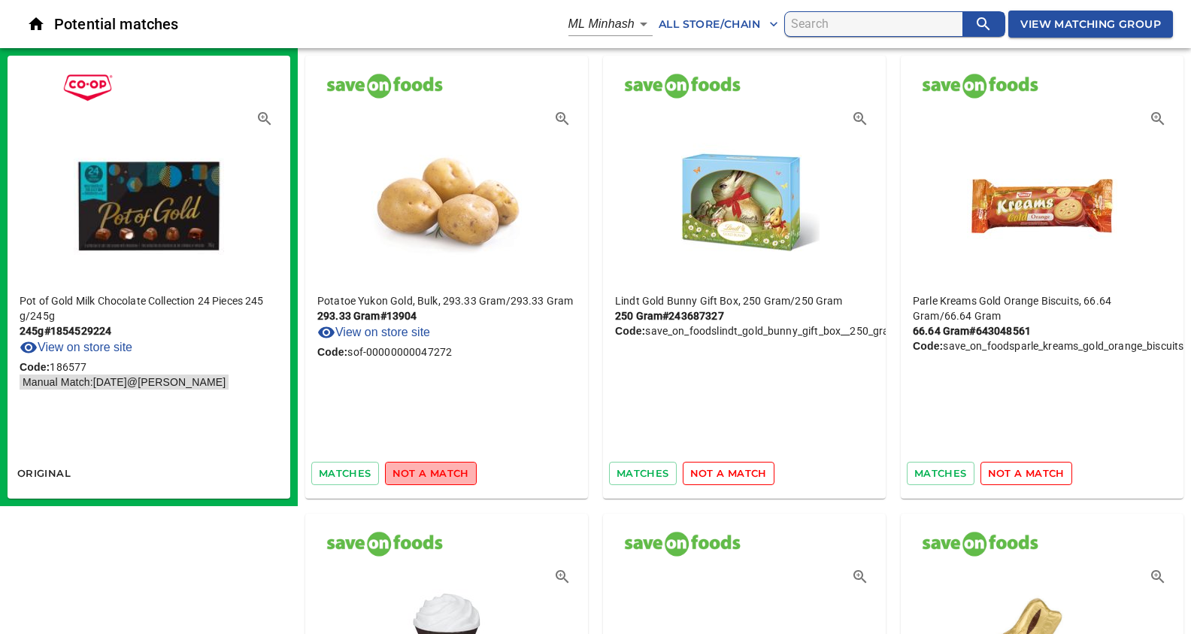
click at [449, 478] on span "not a match" at bounding box center [431, 473] width 77 height 17
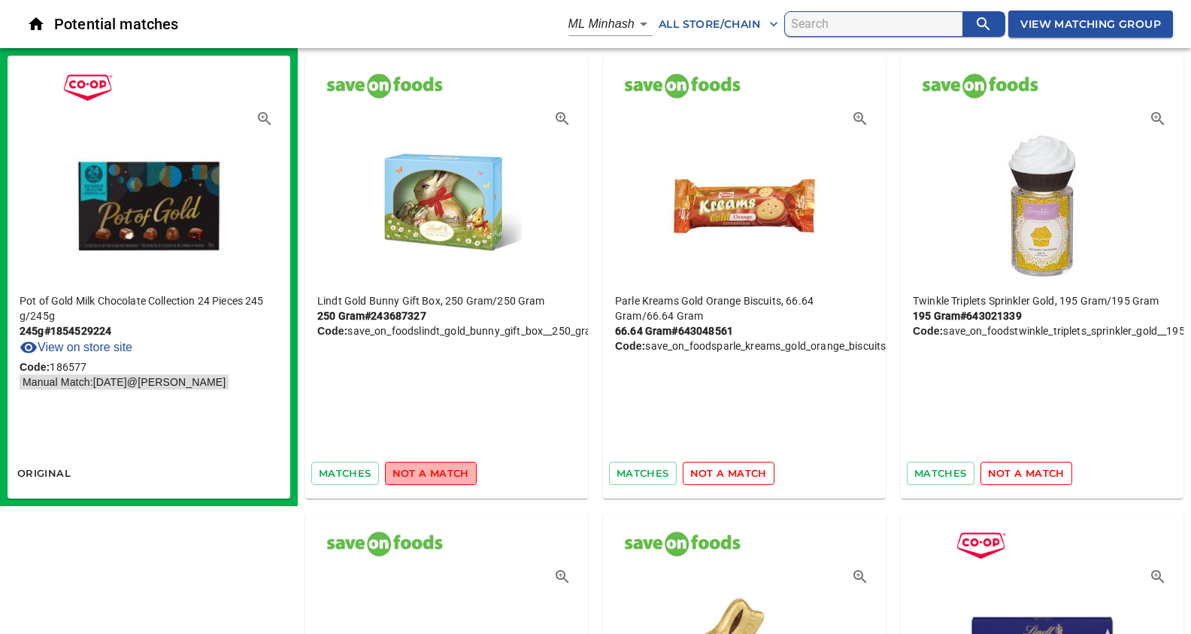
click at [449, 478] on span "not a match" at bounding box center [431, 473] width 77 height 17
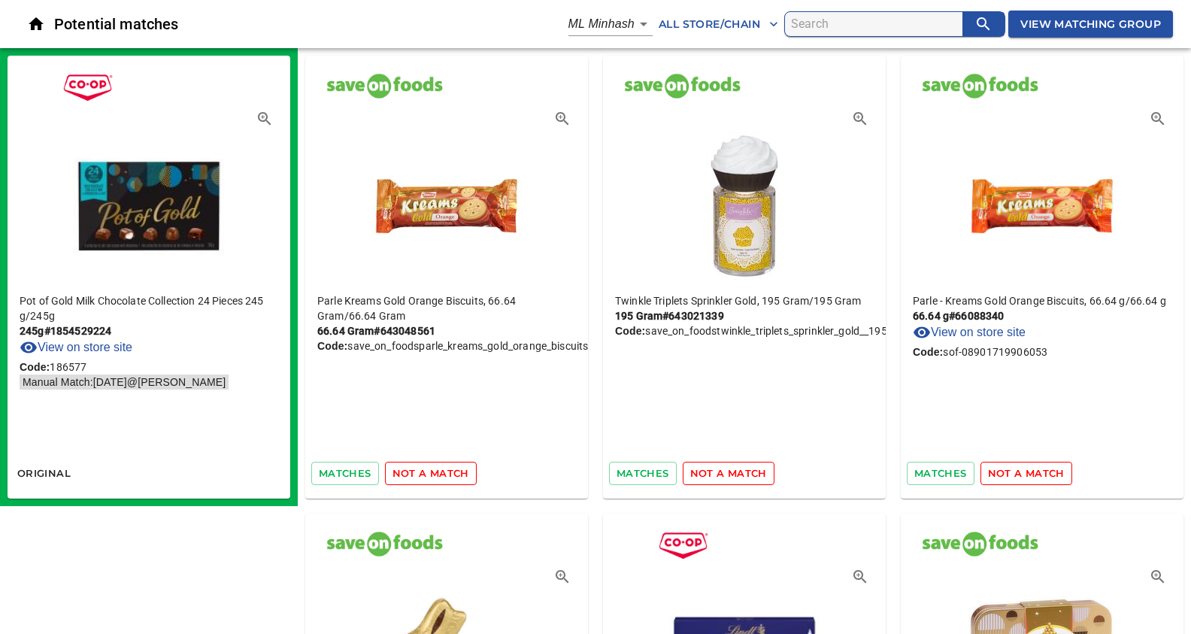
click at [449, 478] on span "not a match" at bounding box center [431, 473] width 77 height 17
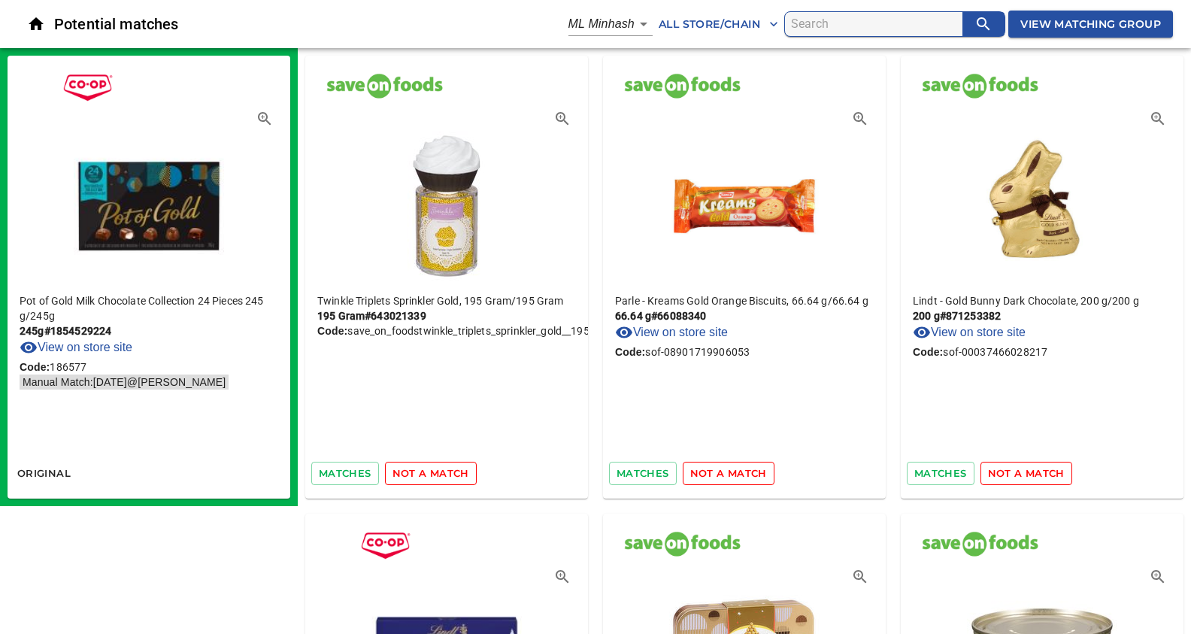
click at [449, 478] on span "not a match" at bounding box center [431, 473] width 77 height 17
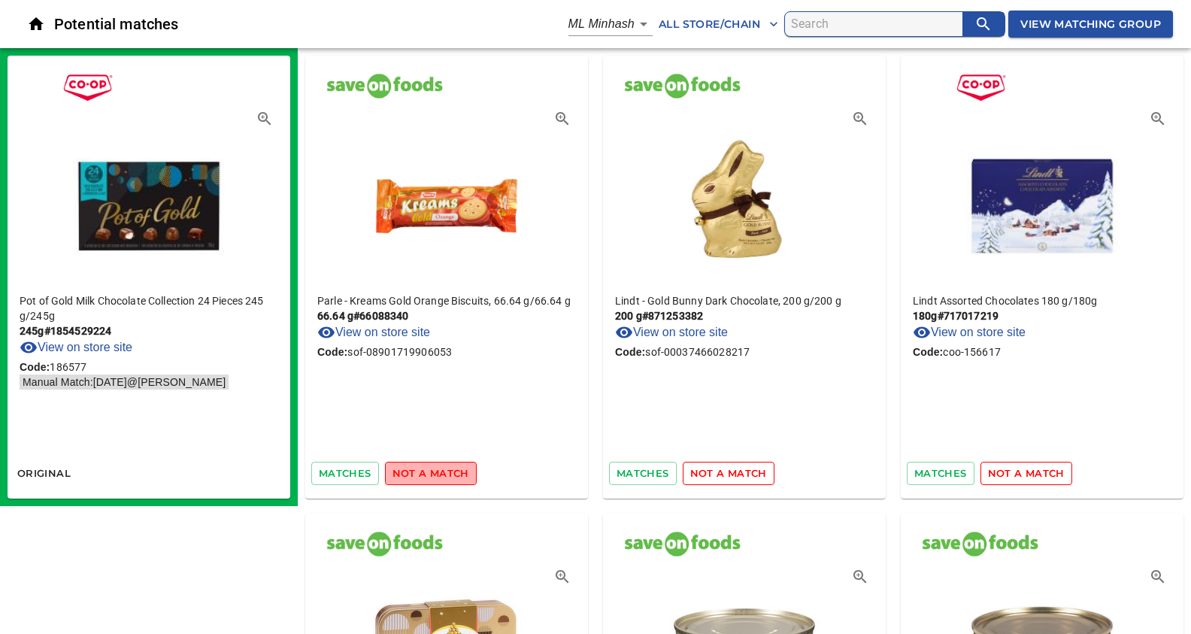
click at [449, 478] on span "not a match" at bounding box center [431, 473] width 77 height 17
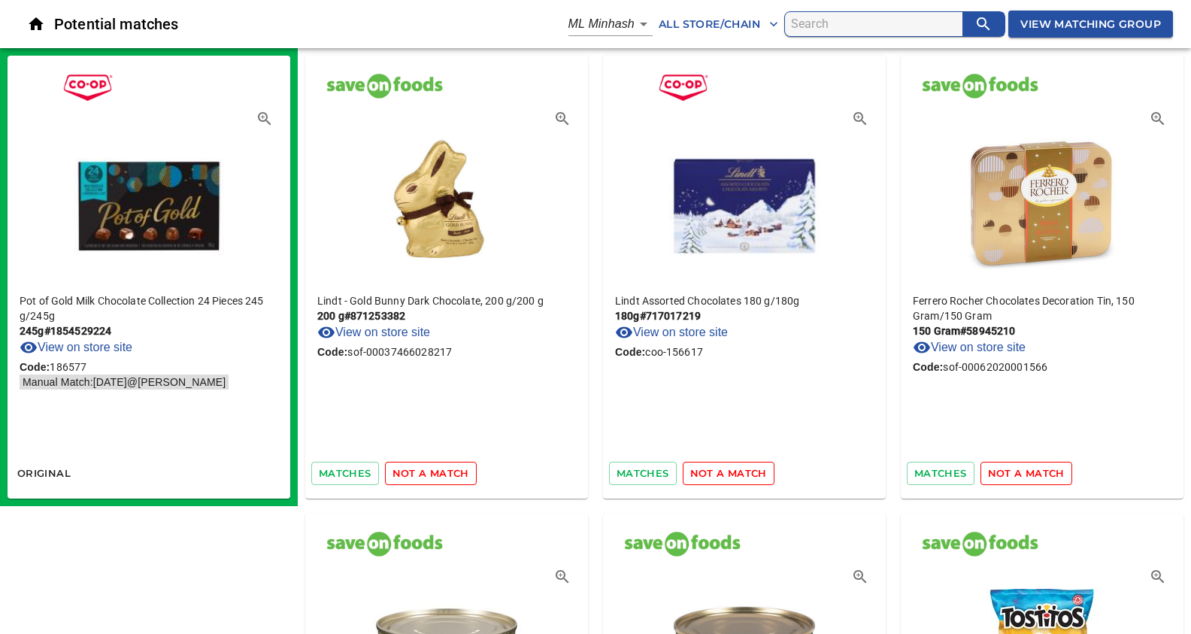
click at [449, 478] on span "not a match" at bounding box center [431, 473] width 77 height 17
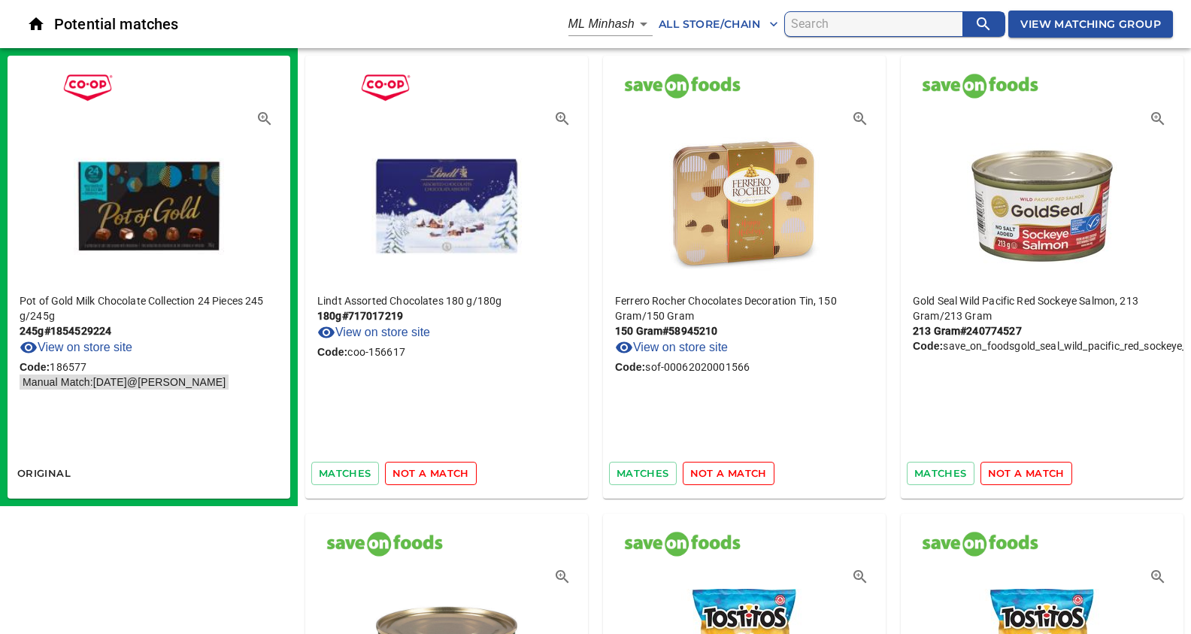
click at [449, 478] on span "not a match" at bounding box center [431, 473] width 77 height 17
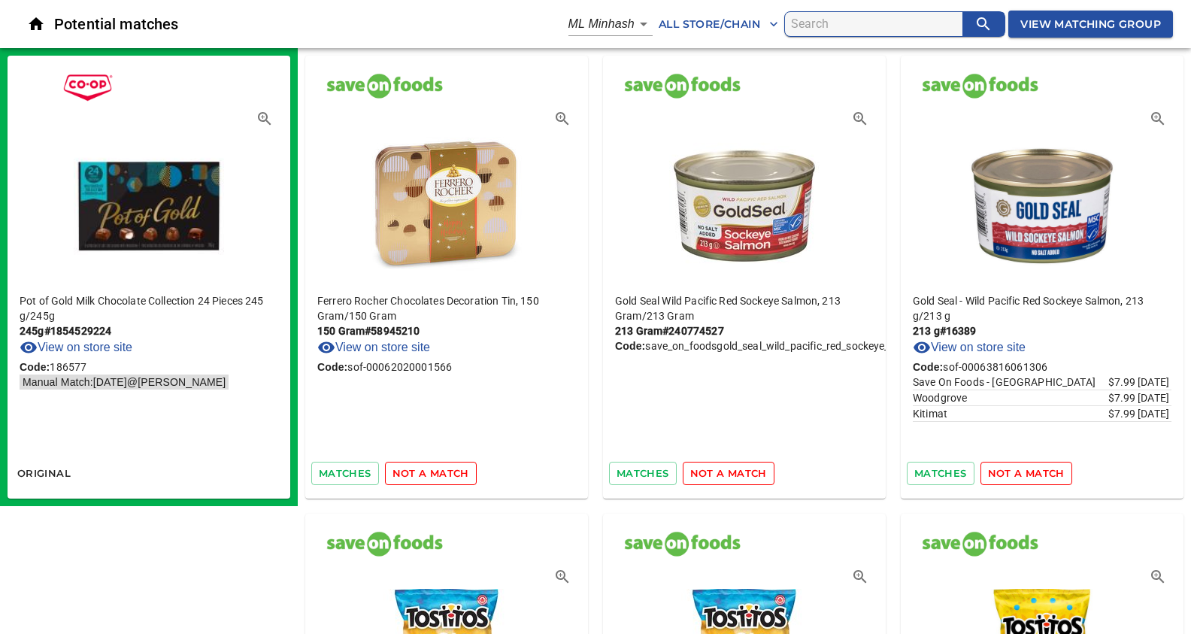
click at [449, 478] on span "not a match" at bounding box center [431, 473] width 77 height 17
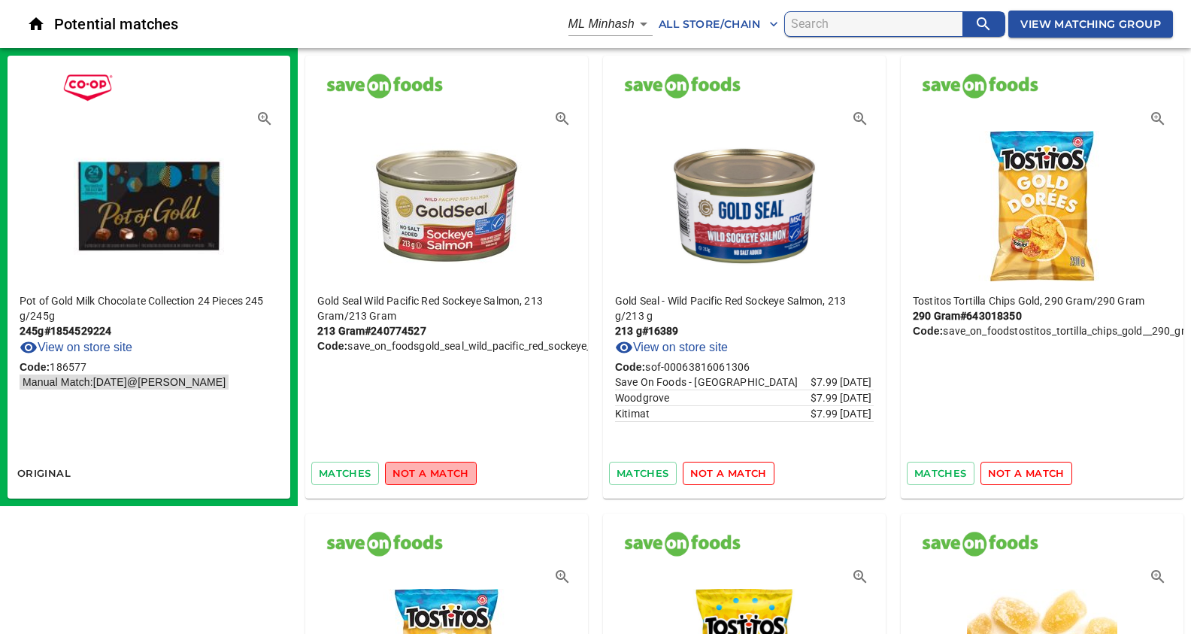
click at [449, 478] on span "not a match" at bounding box center [431, 473] width 77 height 17
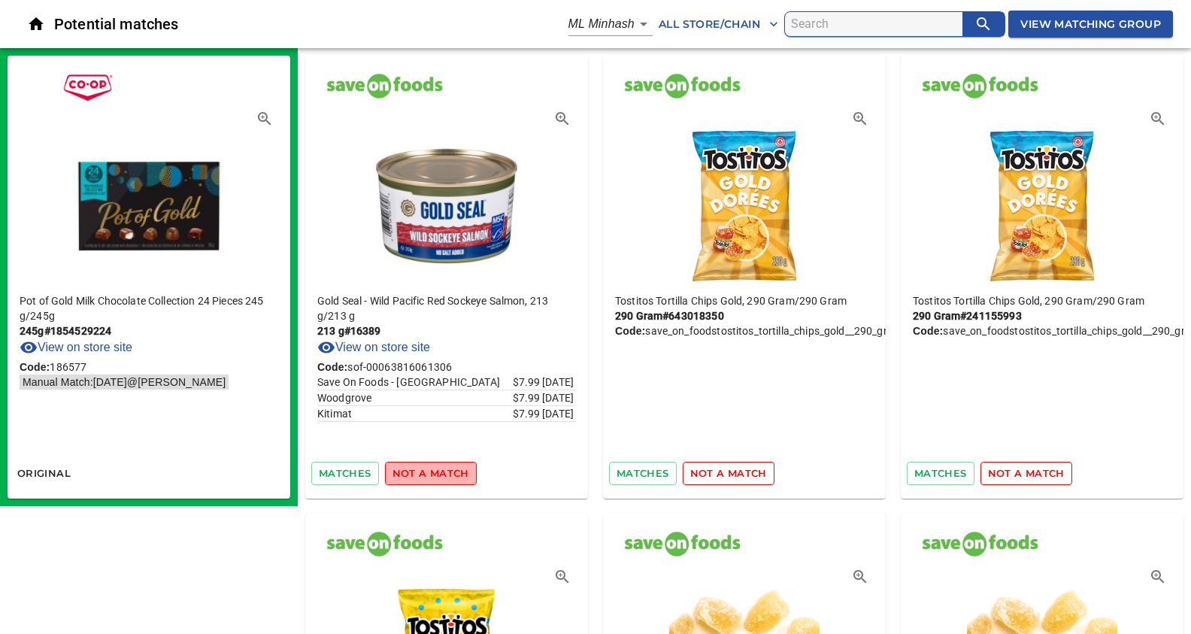
click at [449, 478] on span "not a match" at bounding box center [431, 473] width 77 height 17
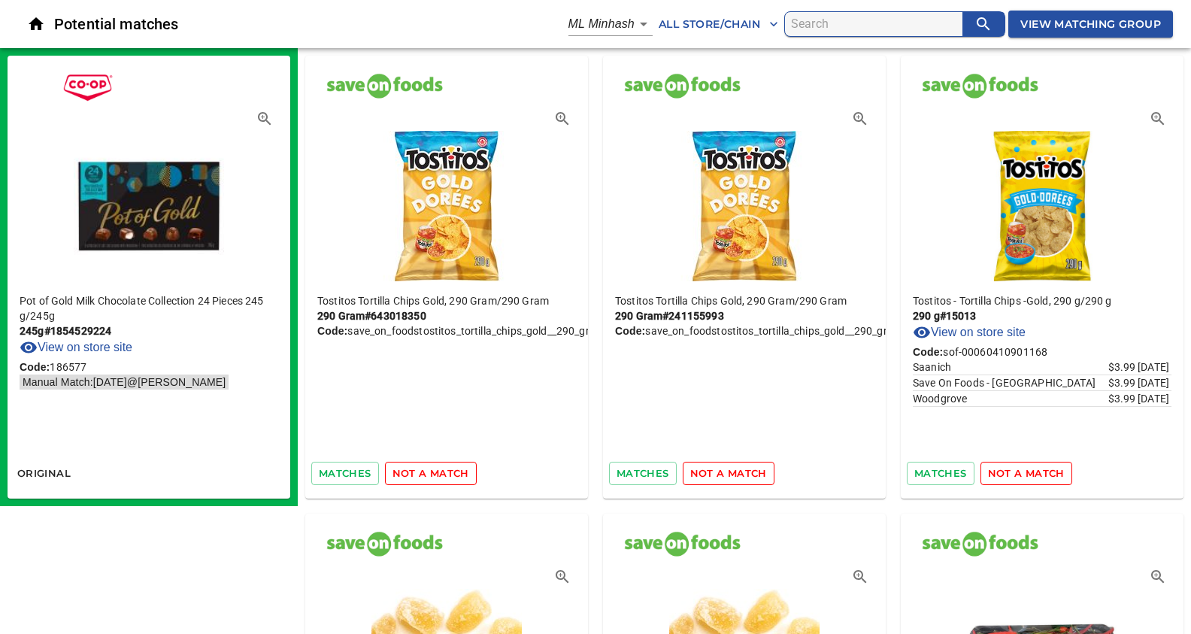
click at [449, 478] on span "not a match" at bounding box center [431, 473] width 77 height 17
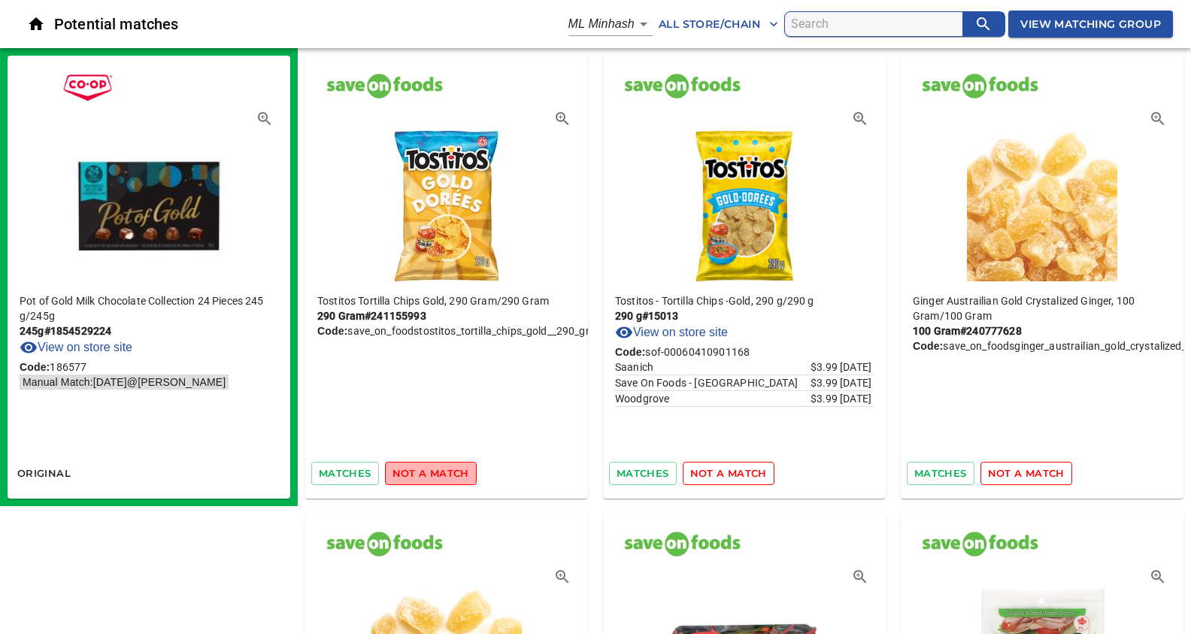
click at [449, 478] on span "not a match" at bounding box center [431, 473] width 77 height 17
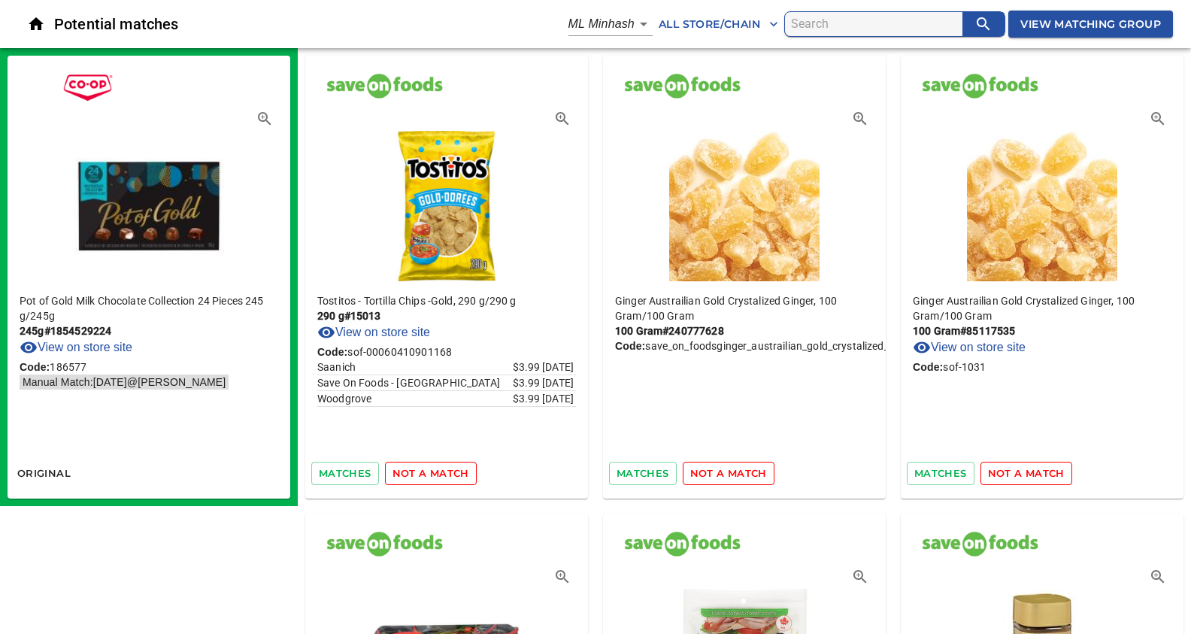
click at [449, 478] on span "not a match" at bounding box center [431, 473] width 77 height 17
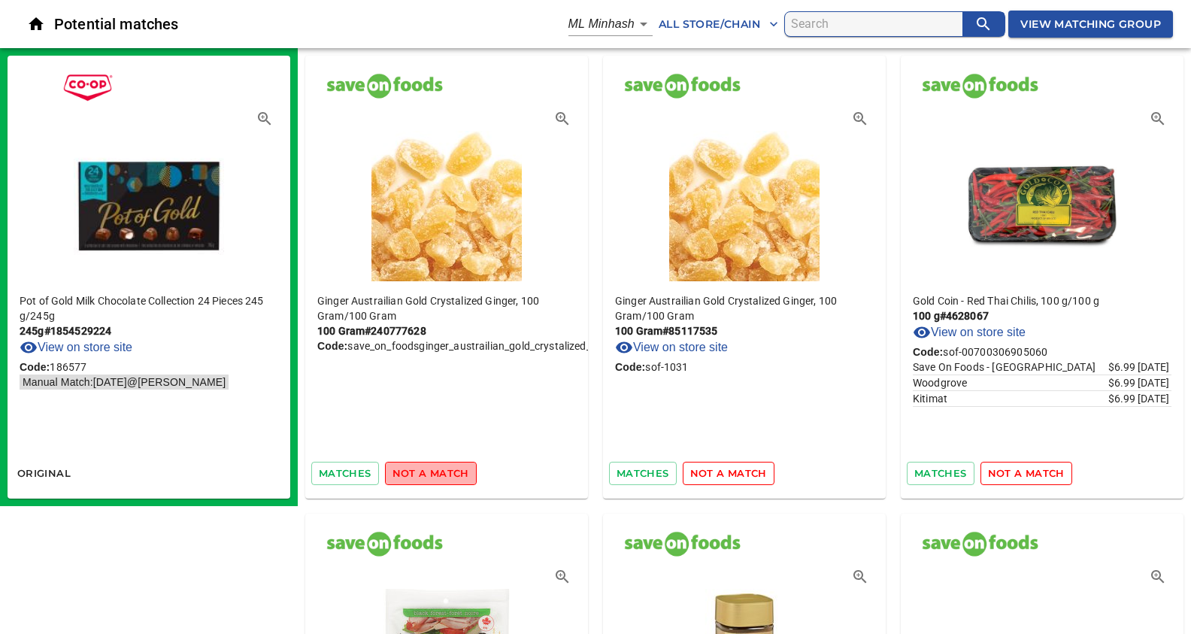
click at [449, 478] on span "not a match" at bounding box center [431, 473] width 77 height 17
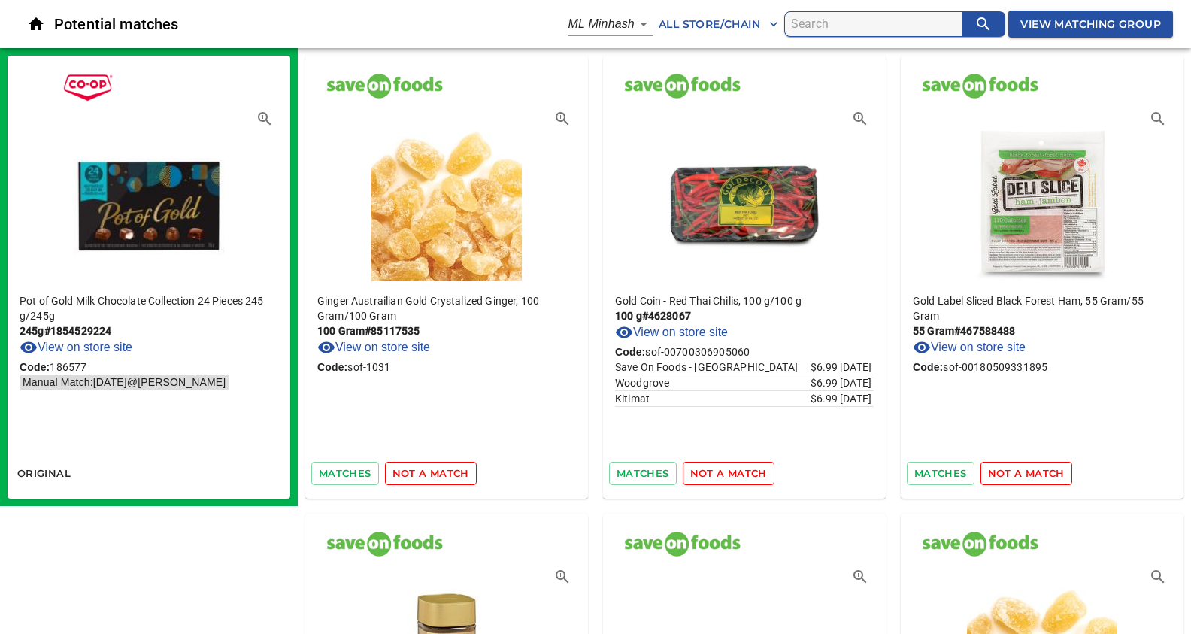
click at [449, 478] on span "not a match" at bounding box center [431, 473] width 77 height 17
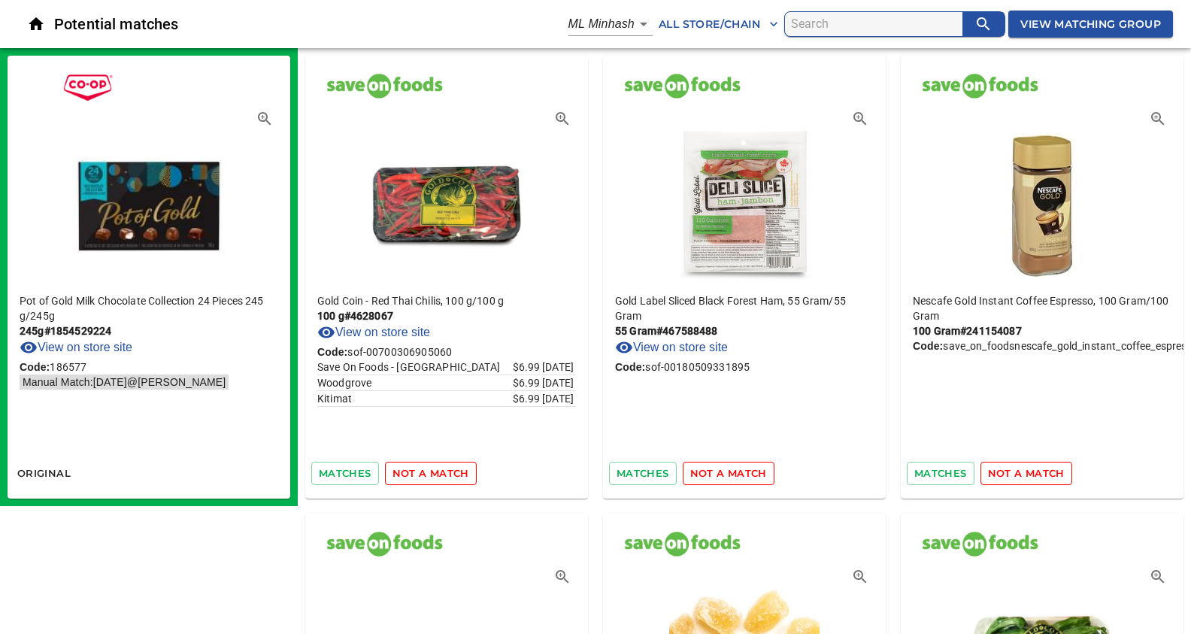
click at [449, 478] on span "not a match" at bounding box center [431, 473] width 77 height 17
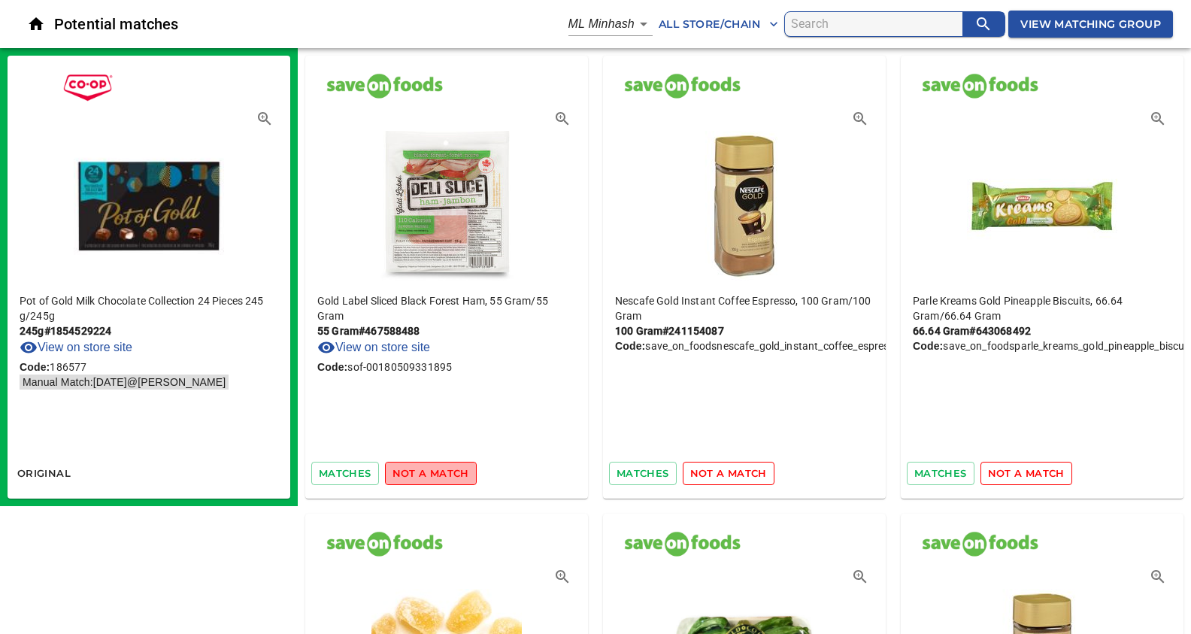
click at [449, 478] on span "not a match" at bounding box center [431, 473] width 77 height 17
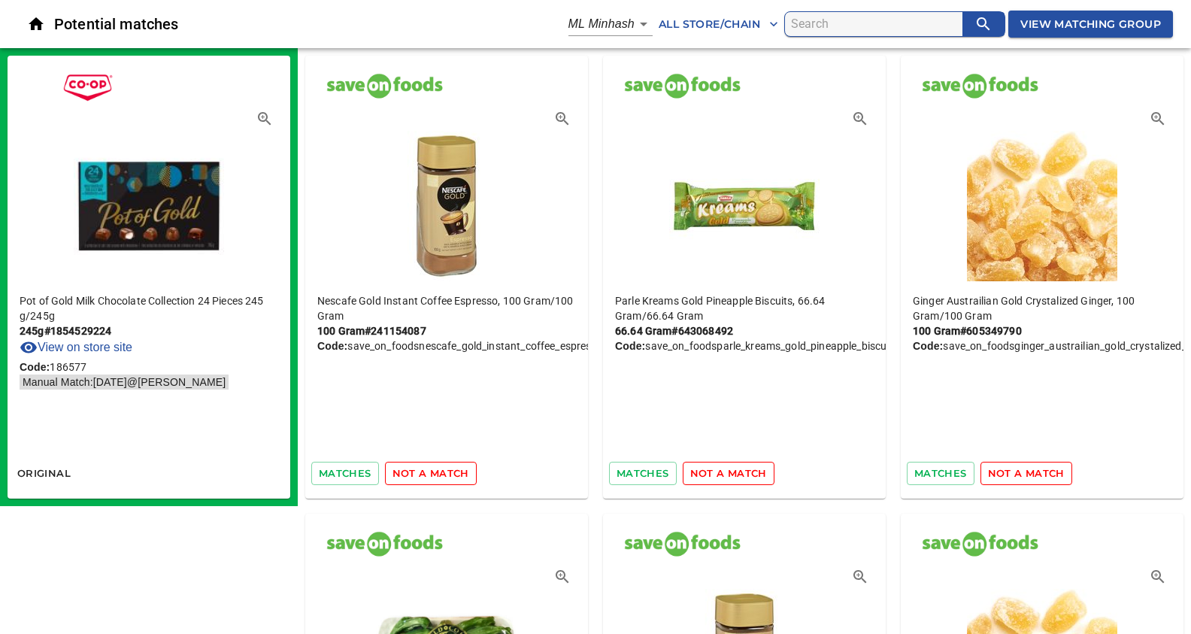
click at [449, 478] on span "not a match" at bounding box center [431, 473] width 77 height 17
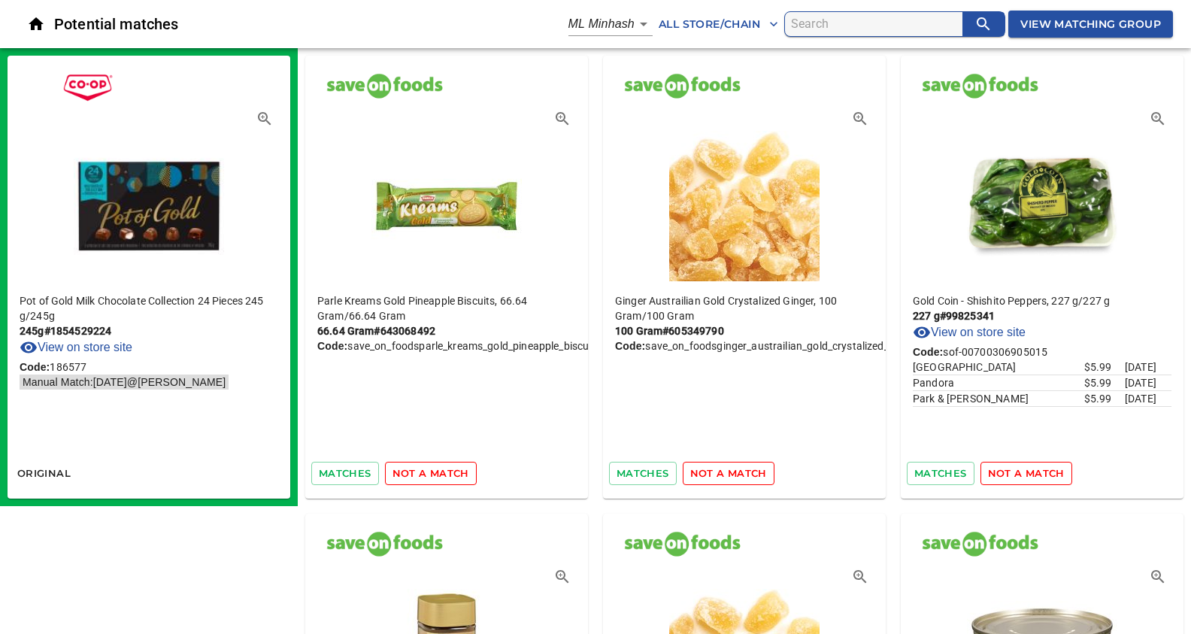
click at [449, 478] on span "not a match" at bounding box center [431, 473] width 77 height 17
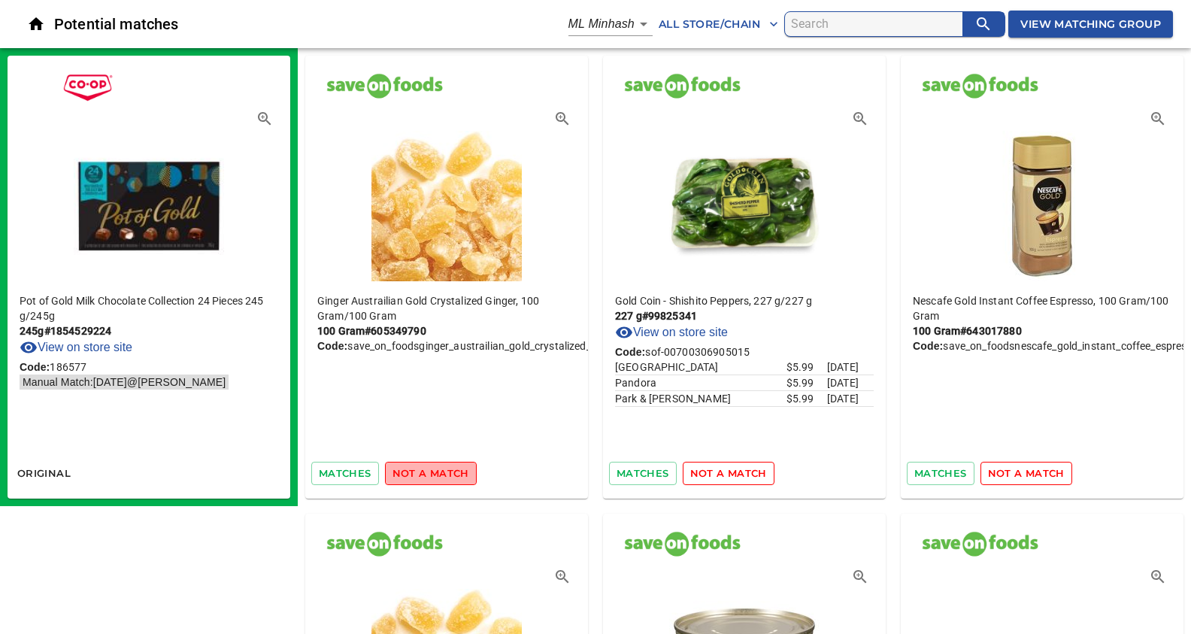
click at [449, 478] on span "not a match" at bounding box center [431, 473] width 77 height 17
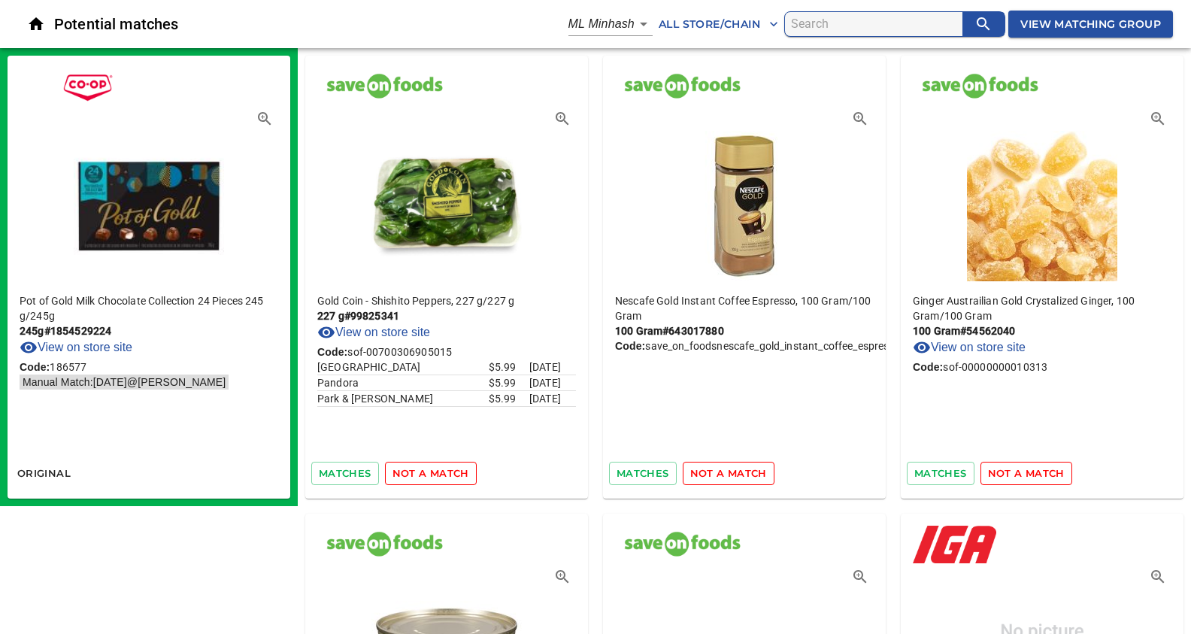
click at [449, 478] on span "not a match" at bounding box center [431, 473] width 77 height 17
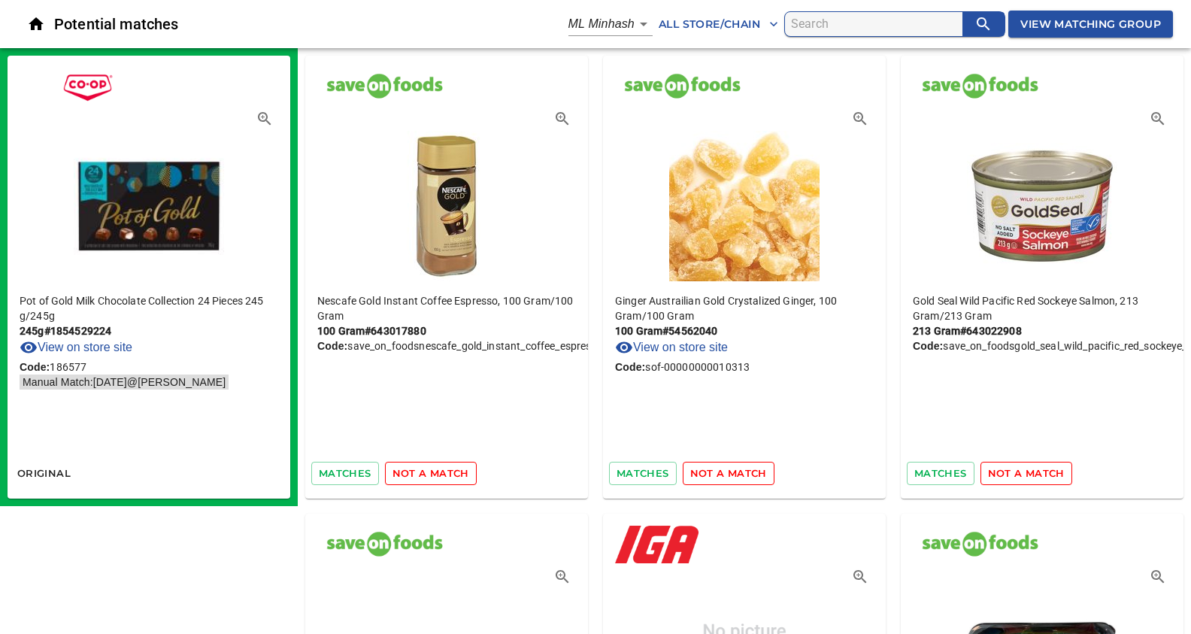
click at [449, 478] on span "not a match" at bounding box center [431, 473] width 77 height 17
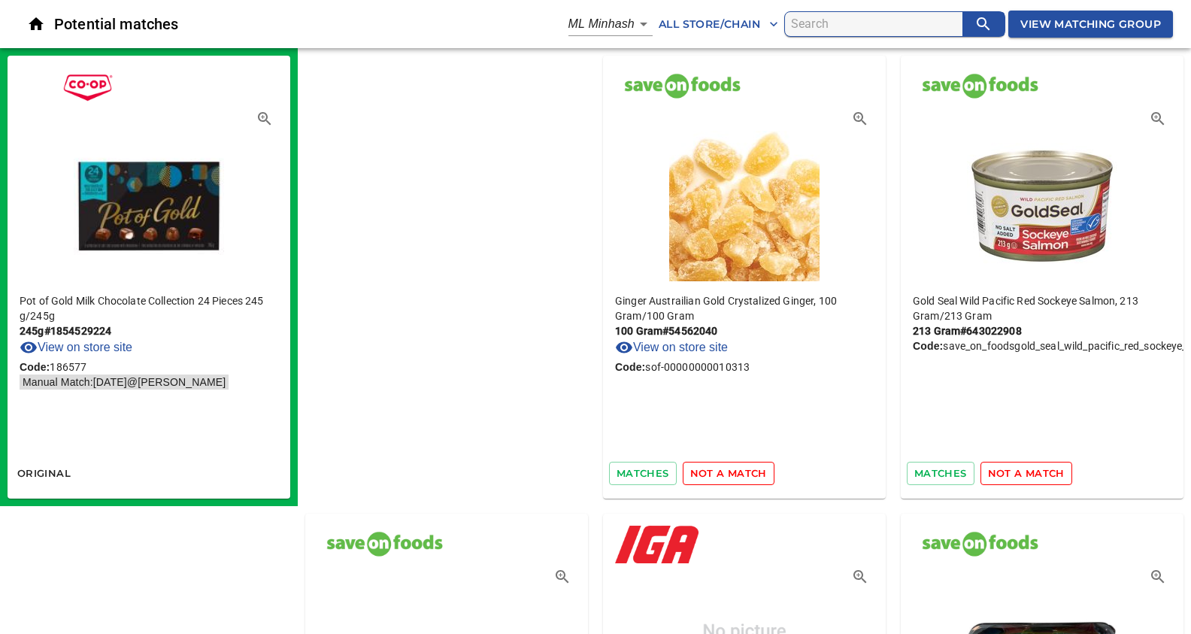
click at [690, 478] on span "not a match" at bounding box center [728, 473] width 77 height 17
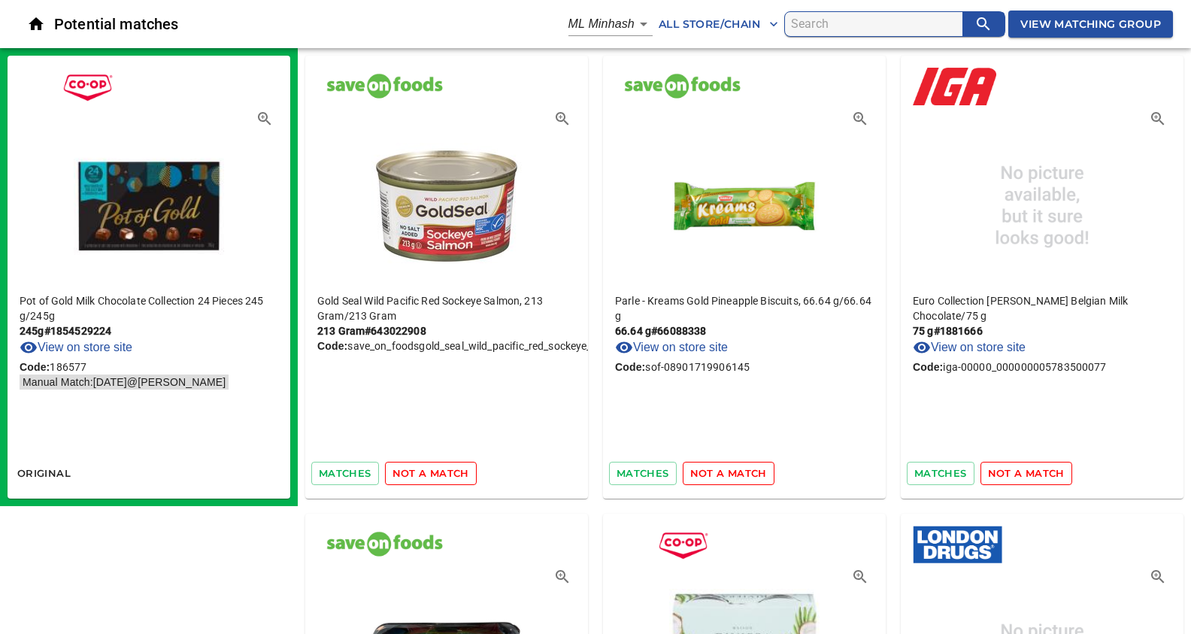
click at [449, 478] on span "not a match" at bounding box center [431, 473] width 77 height 17
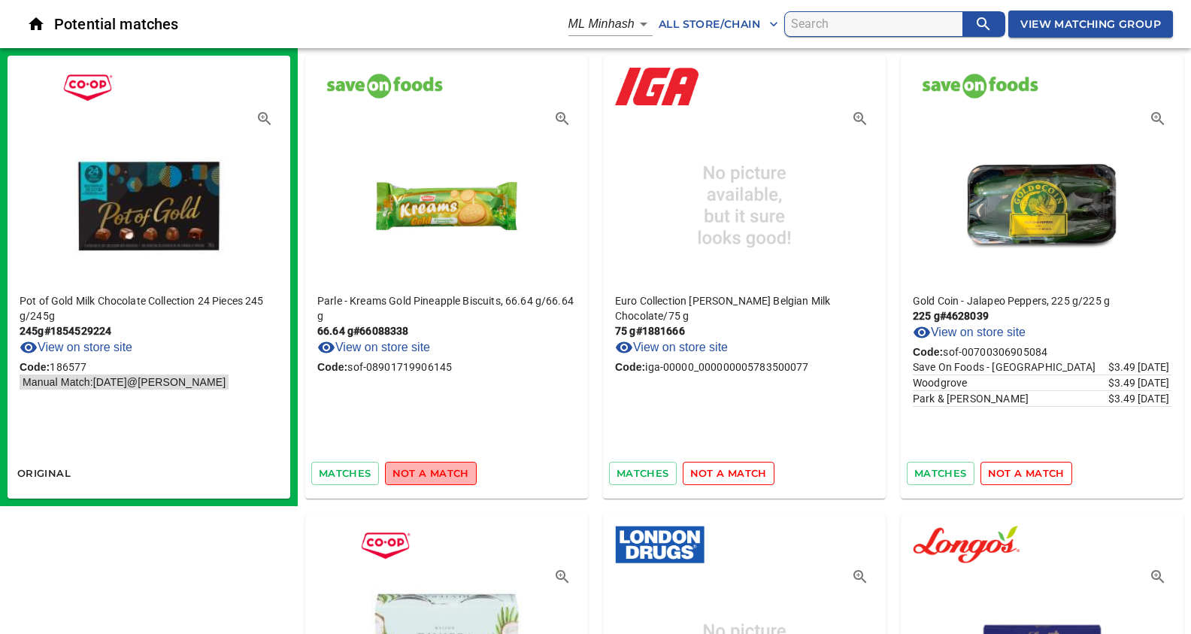
click at [449, 478] on span "not a match" at bounding box center [431, 473] width 77 height 17
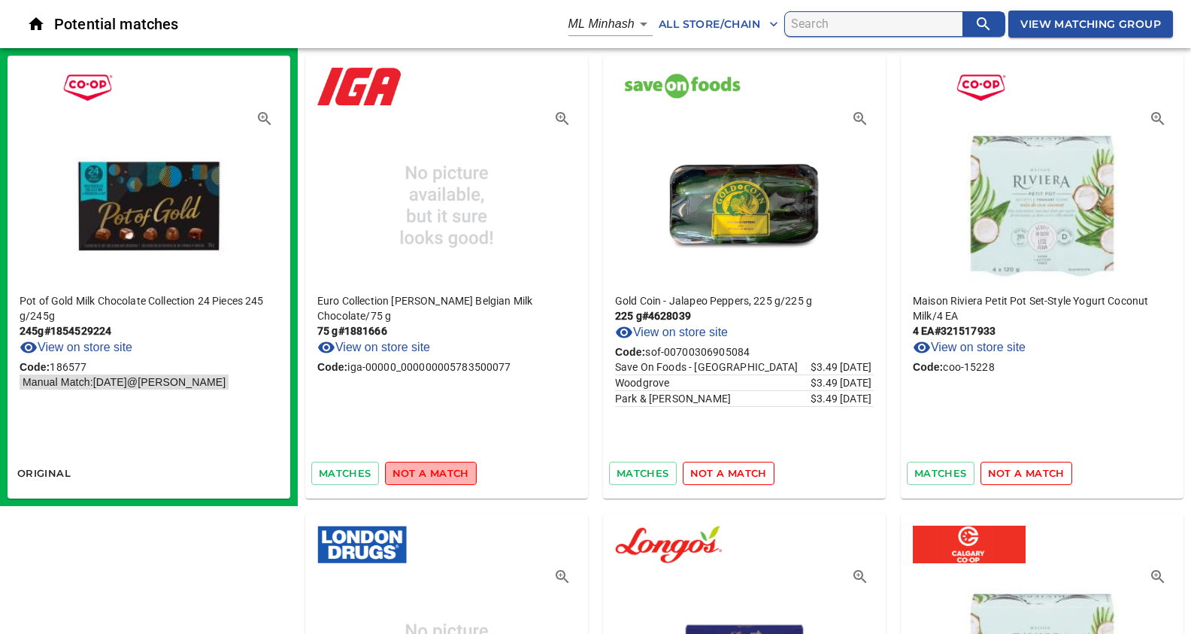
click at [449, 478] on span "not a match" at bounding box center [431, 473] width 77 height 17
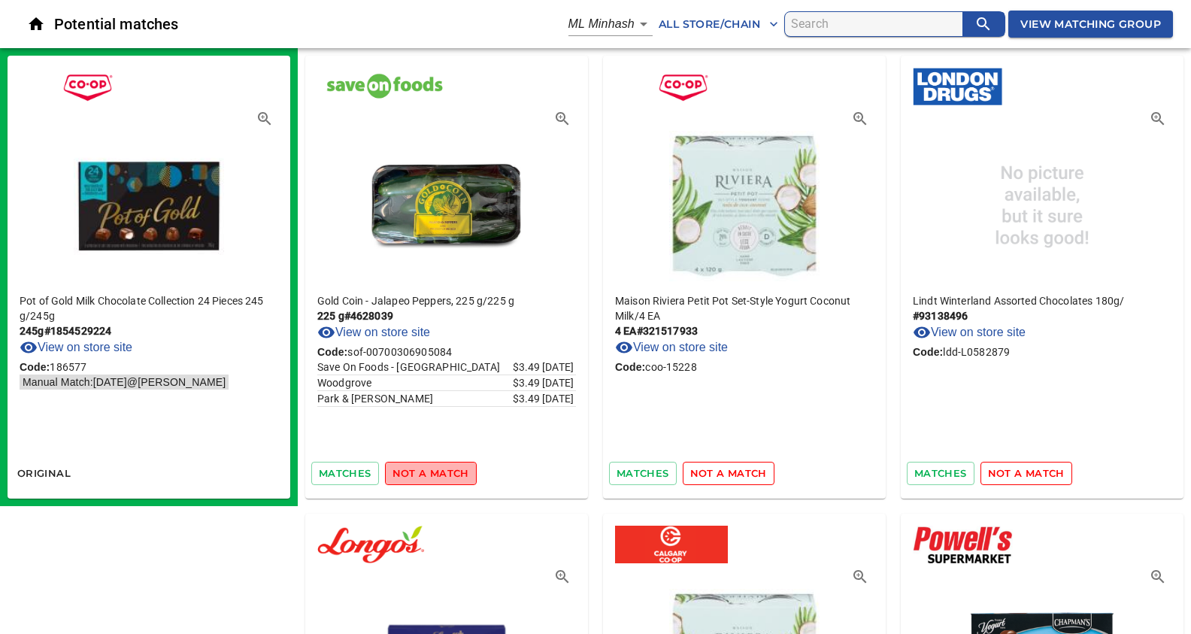
click at [449, 478] on span "not a match" at bounding box center [431, 473] width 77 height 17
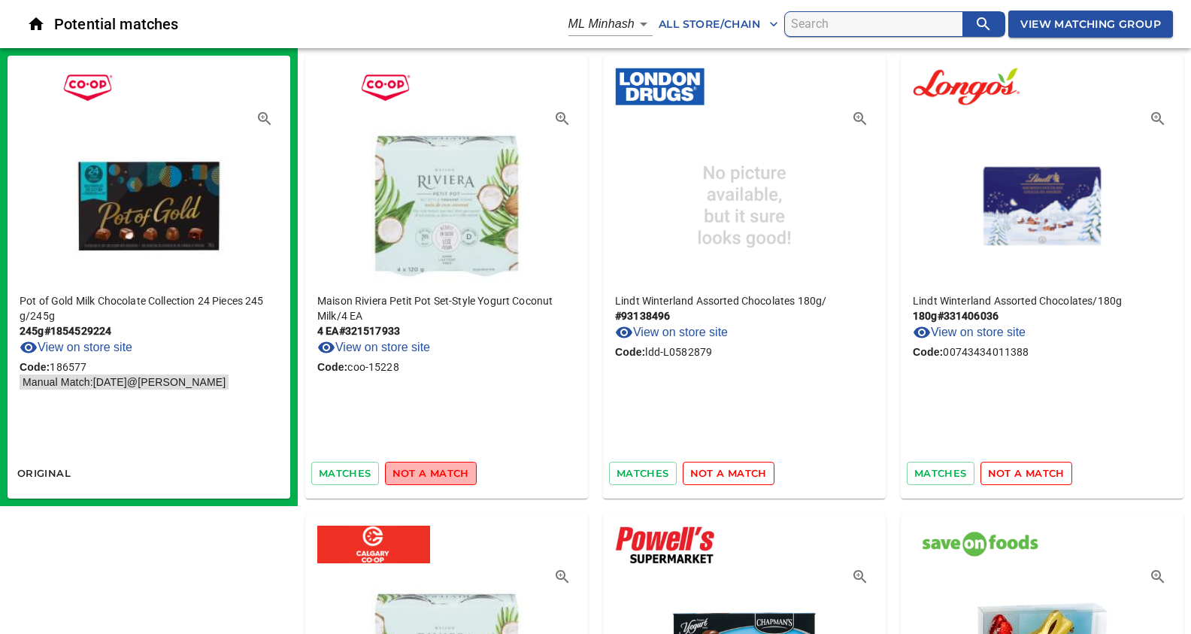
click at [449, 478] on span "not a match" at bounding box center [431, 473] width 77 height 17
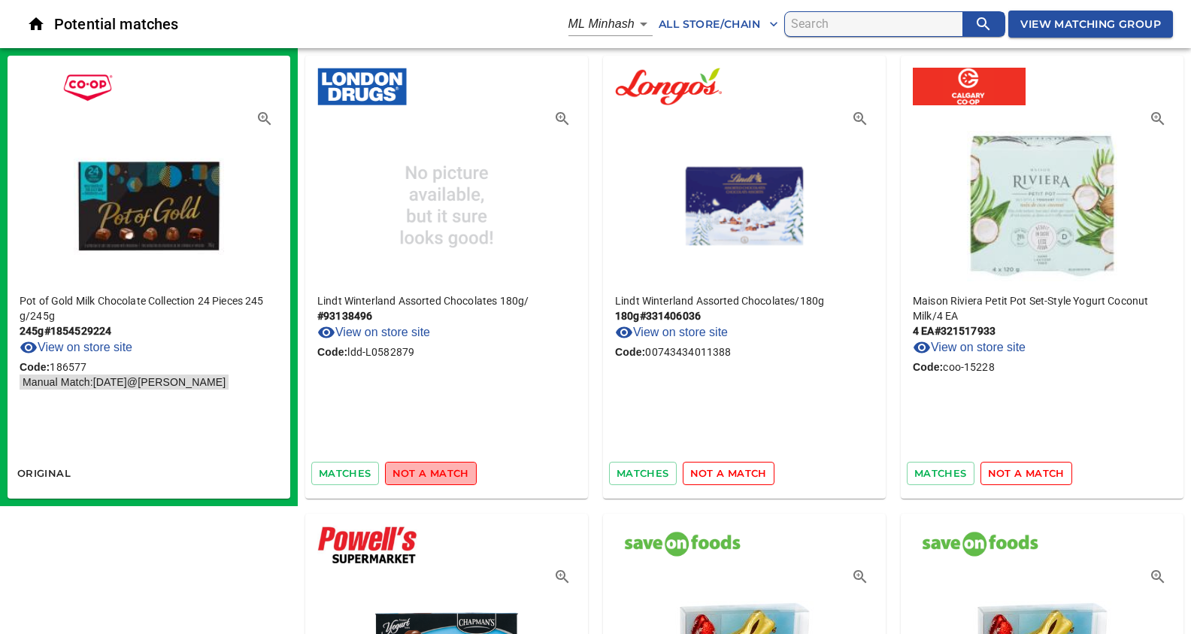
click at [449, 478] on span "not a match" at bounding box center [431, 473] width 77 height 17
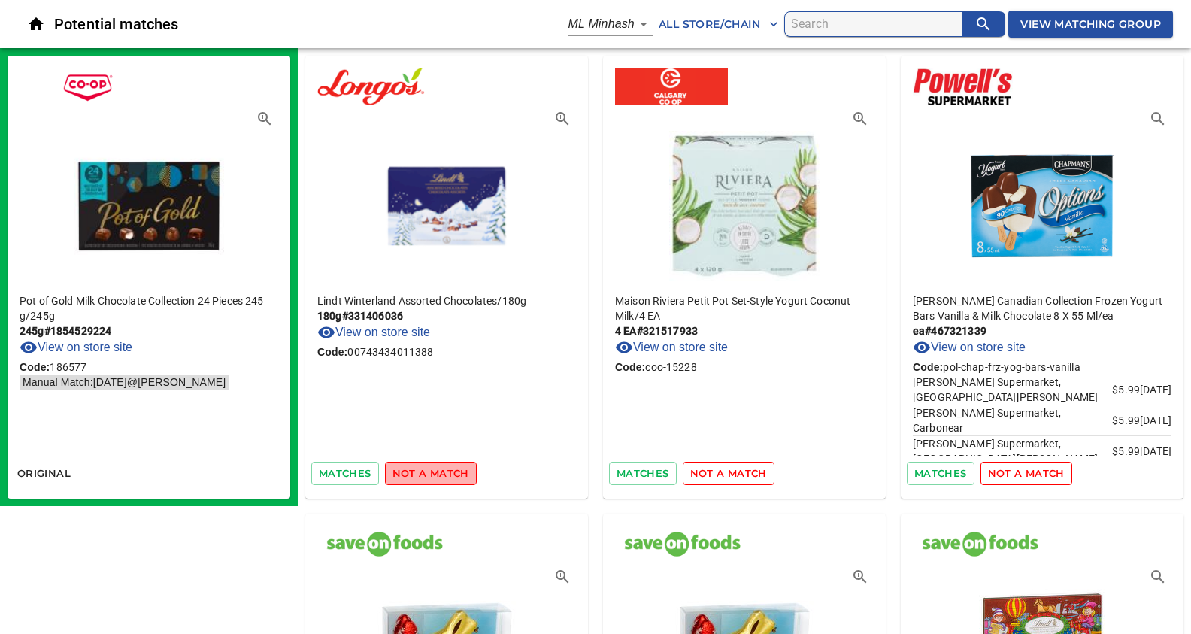
click at [449, 478] on span "not a match" at bounding box center [431, 473] width 77 height 17
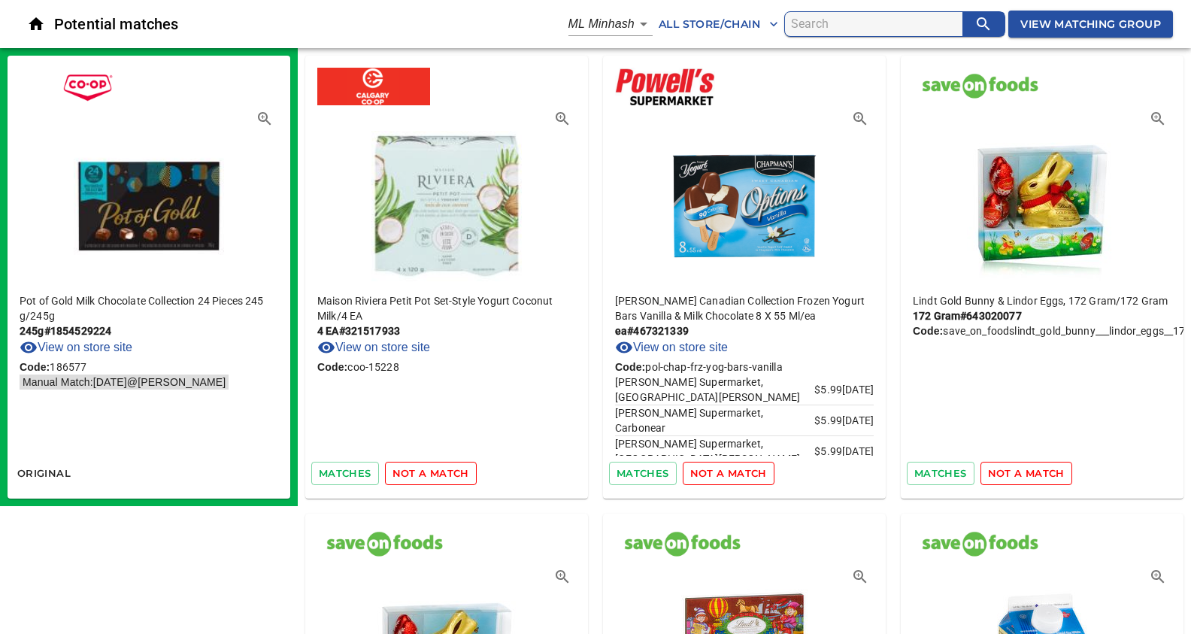
click at [449, 478] on span "not a match" at bounding box center [431, 473] width 77 height 17
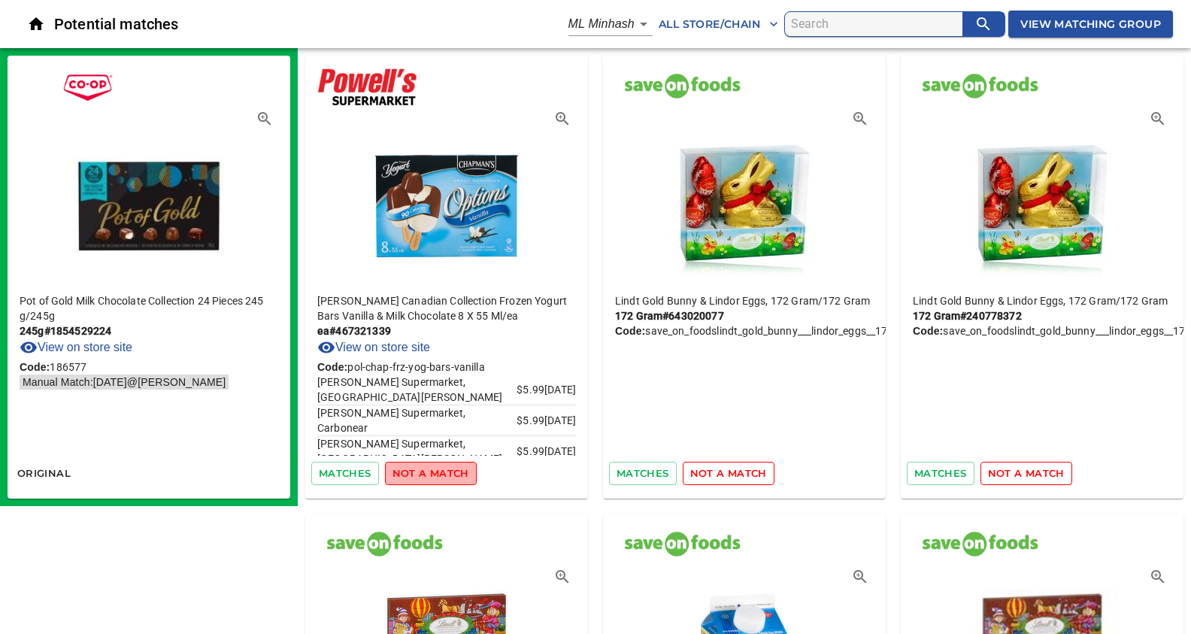
click at [449, 478] on span "not a match" at bounding box center [431, 473] width 77 height 17
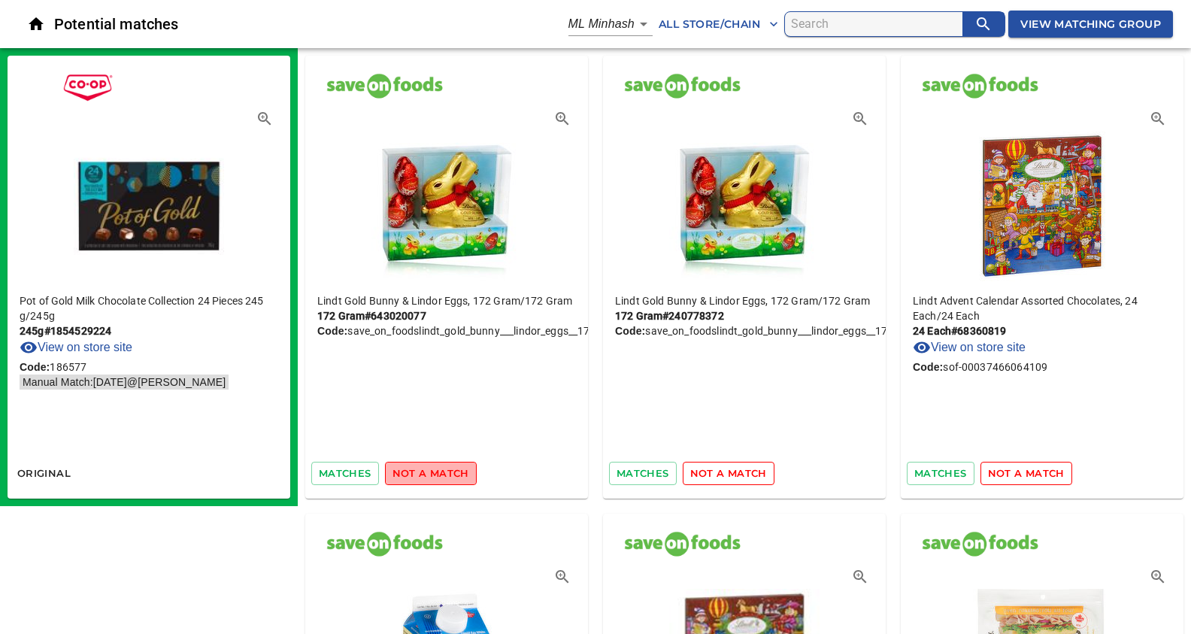
click at [449, 478] on span "not a match" at bounding box center [431, 473] width 77 height 17
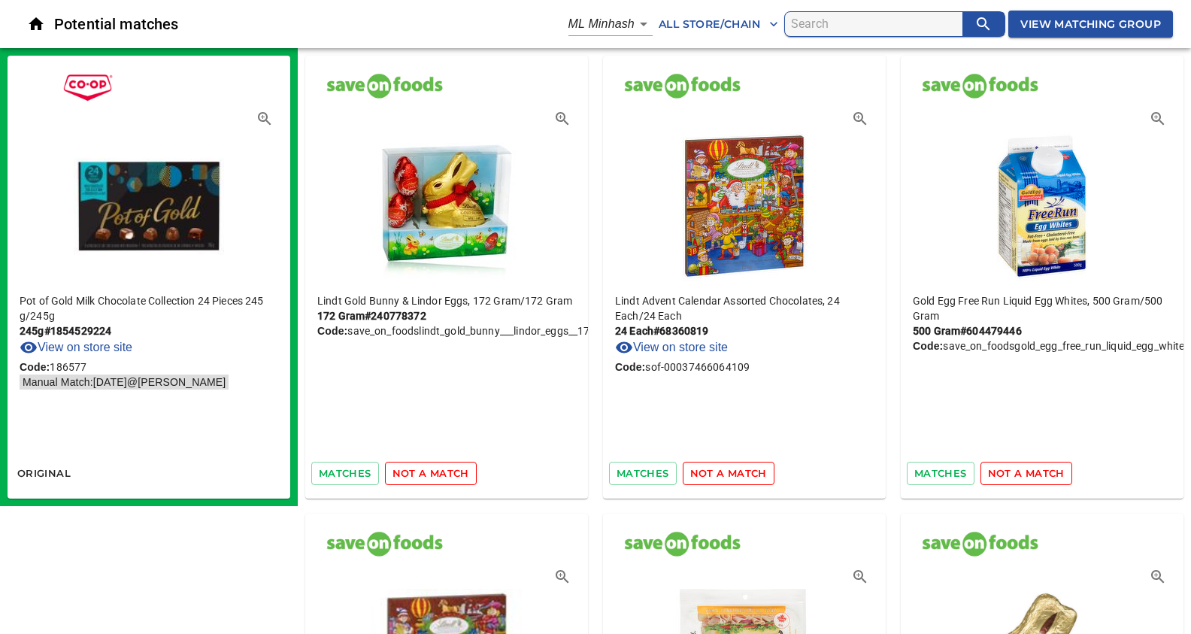
click at [449, 478] on span "not a match" at bounding box center [431, 473] width 77 height 17
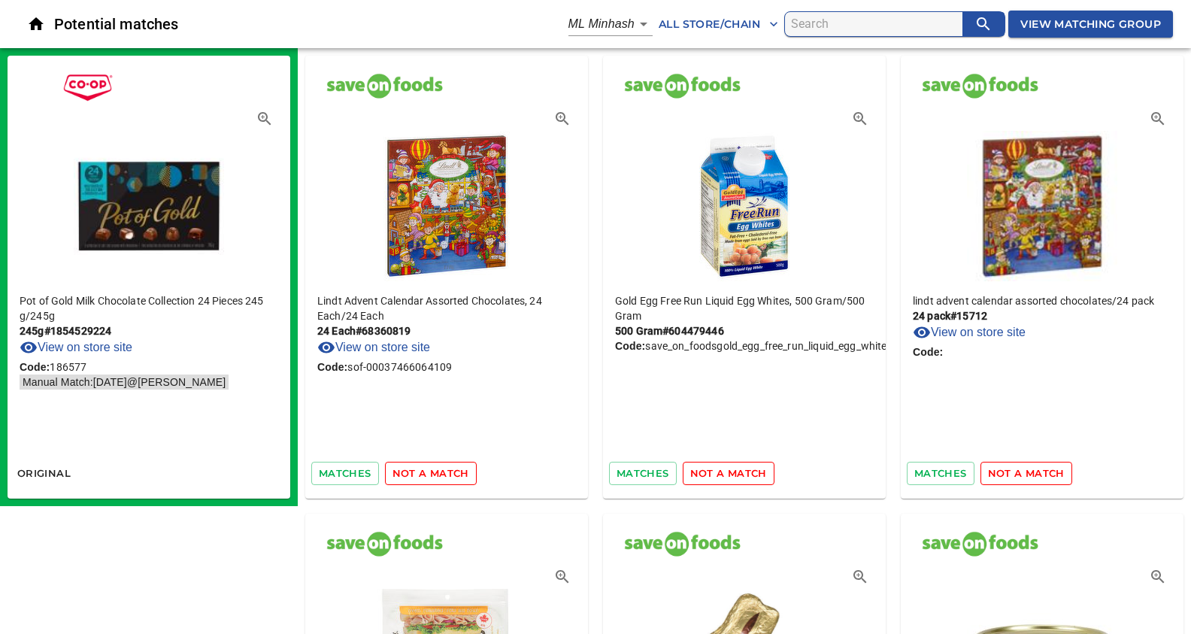
click at [449, 478] on span "not a match" at bounding box center [431, 473] width 77 height 17
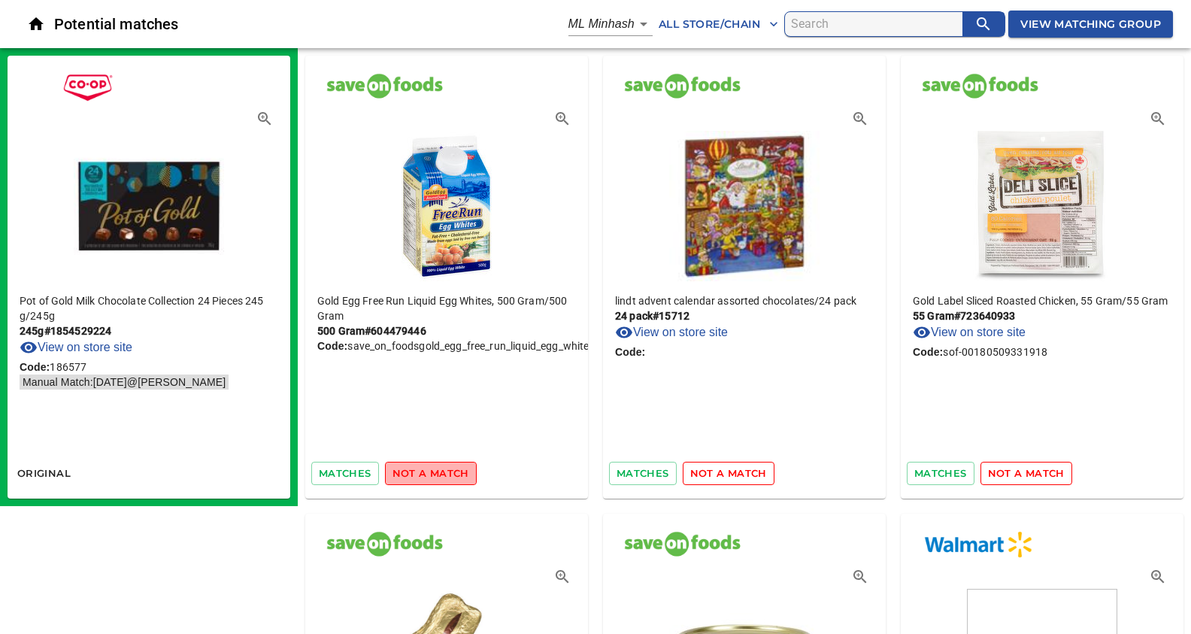
click at [449, 478] on span "not a match" at bounding box center [431, 473] width 77 height 17
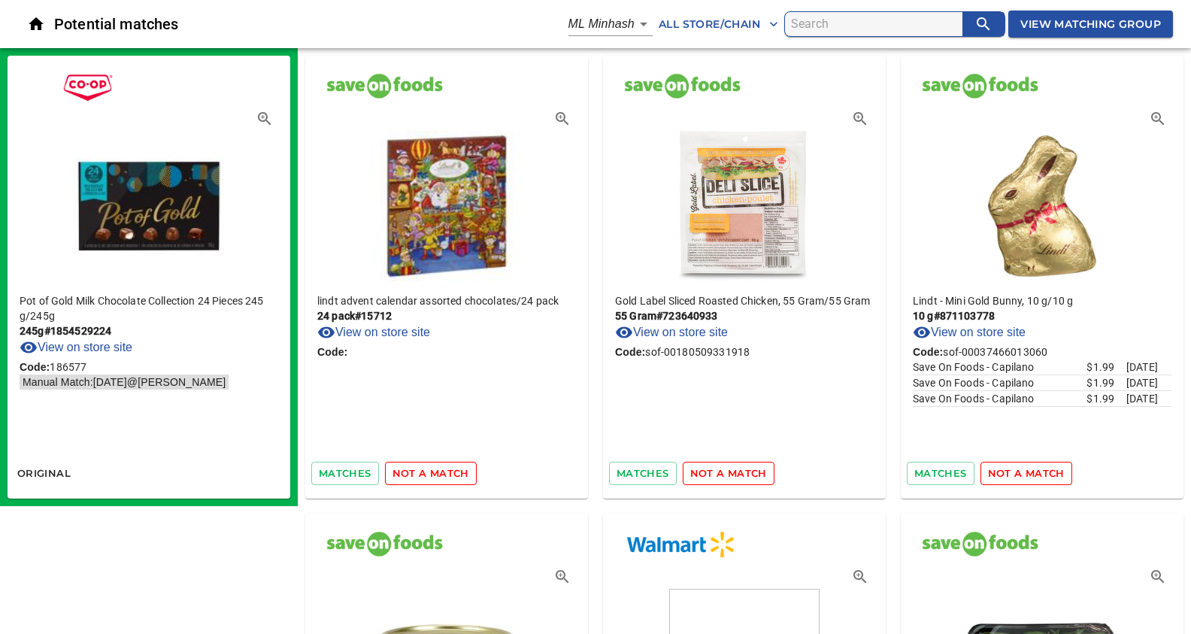
click at [449, 478] on span "not a match" at bounding box center [431, 473] width 77 height 17
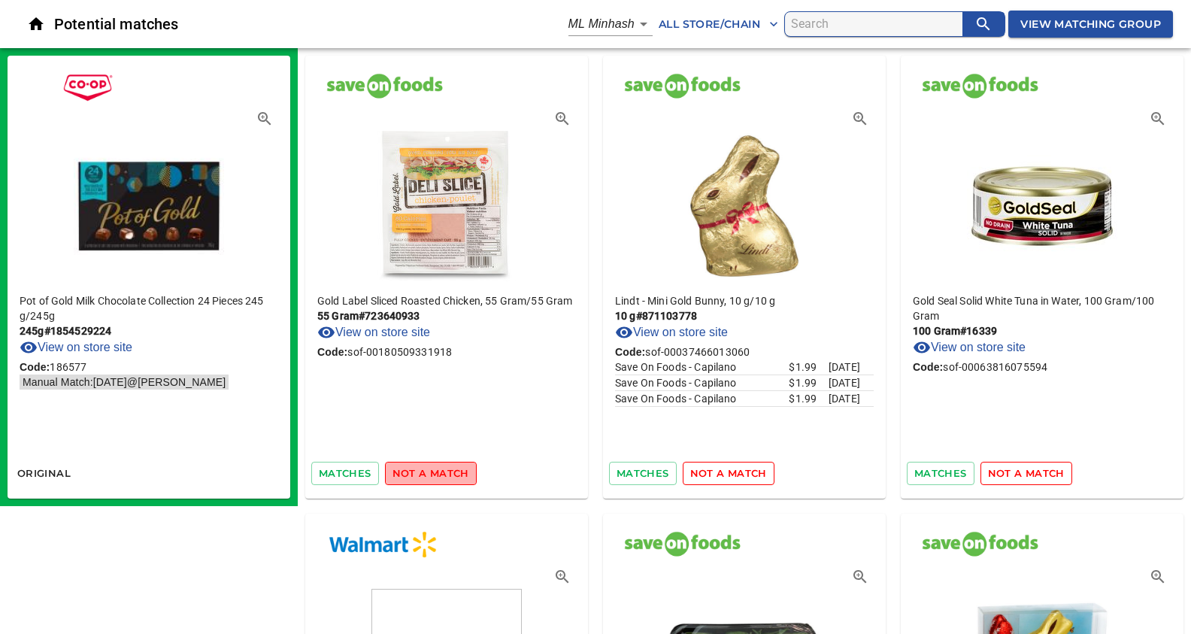
click at [449, 478] on span "not a match" at bounding box center [431, 473] width 77 height 17
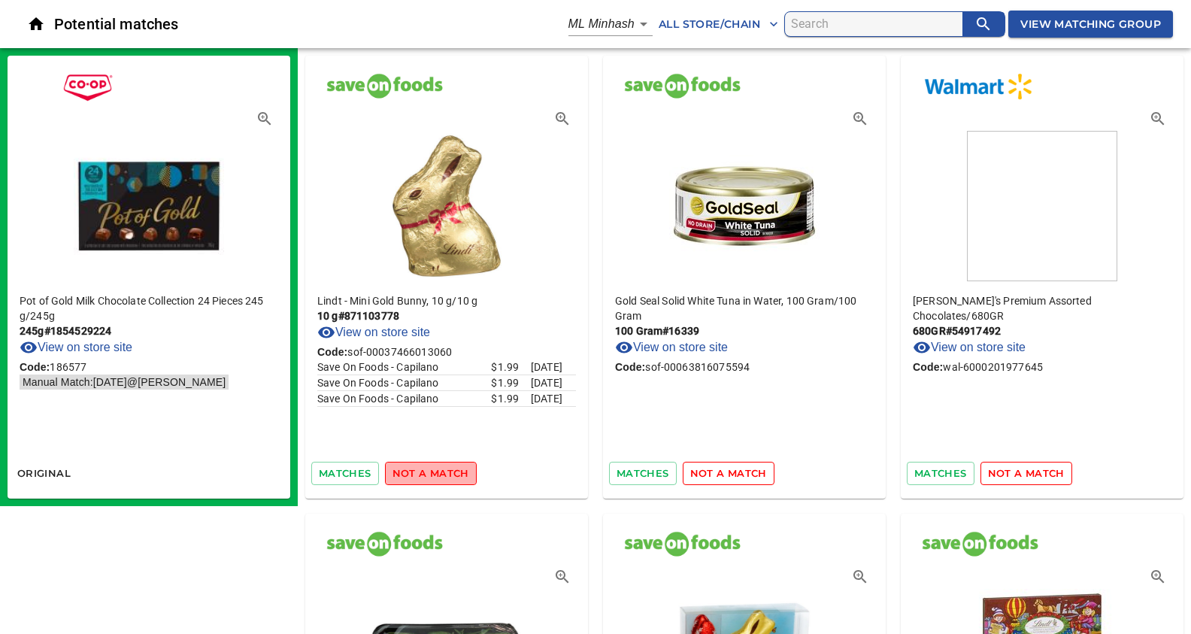
click at [449, 478] on span "not a match" at bounding box center [431, 473] width 77 height 17
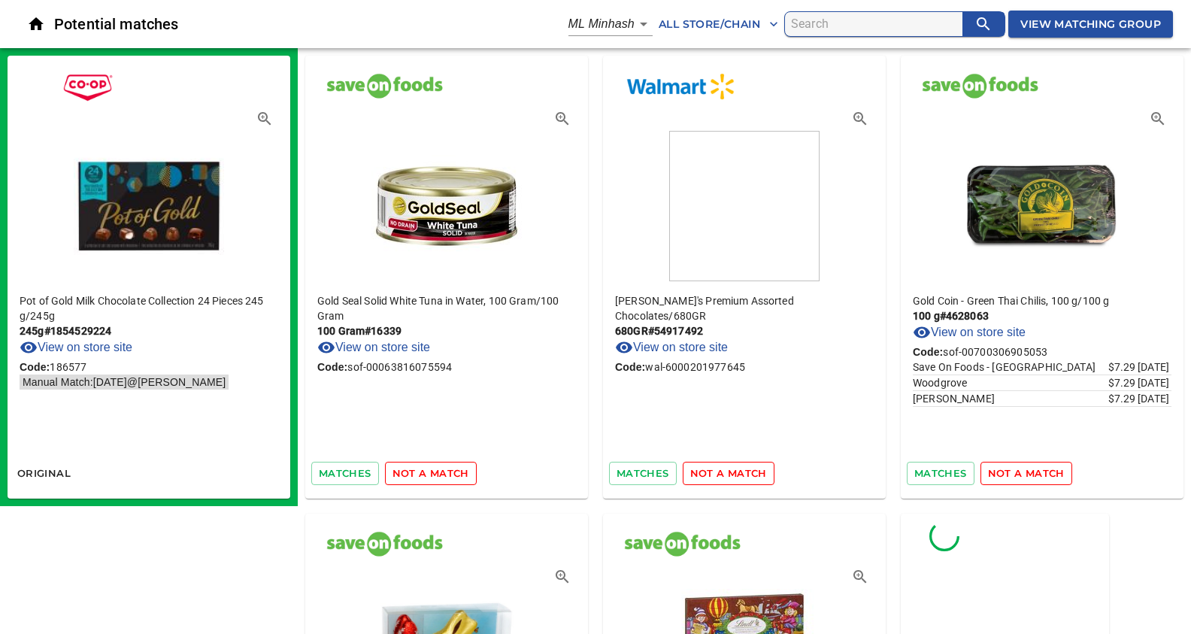
click at [449, 478] on span "not a match" at bounding box center [431, 473] width 77 height 17
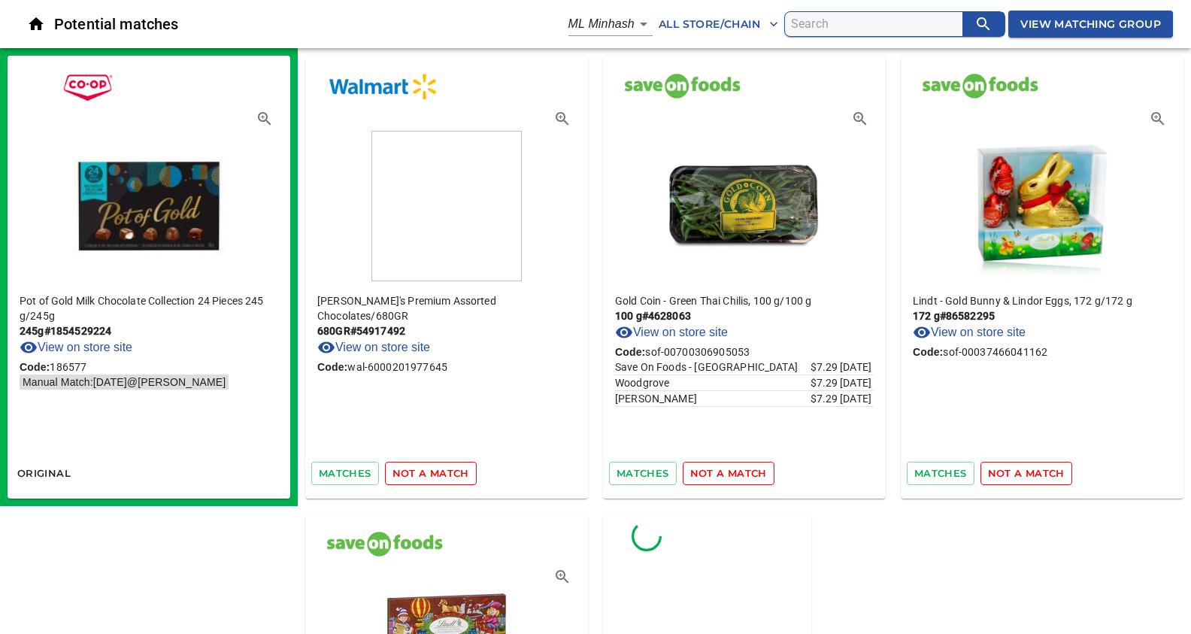
click at [441, 481] on span "not a match" at bounding box center [431, 473] width 77 height 17
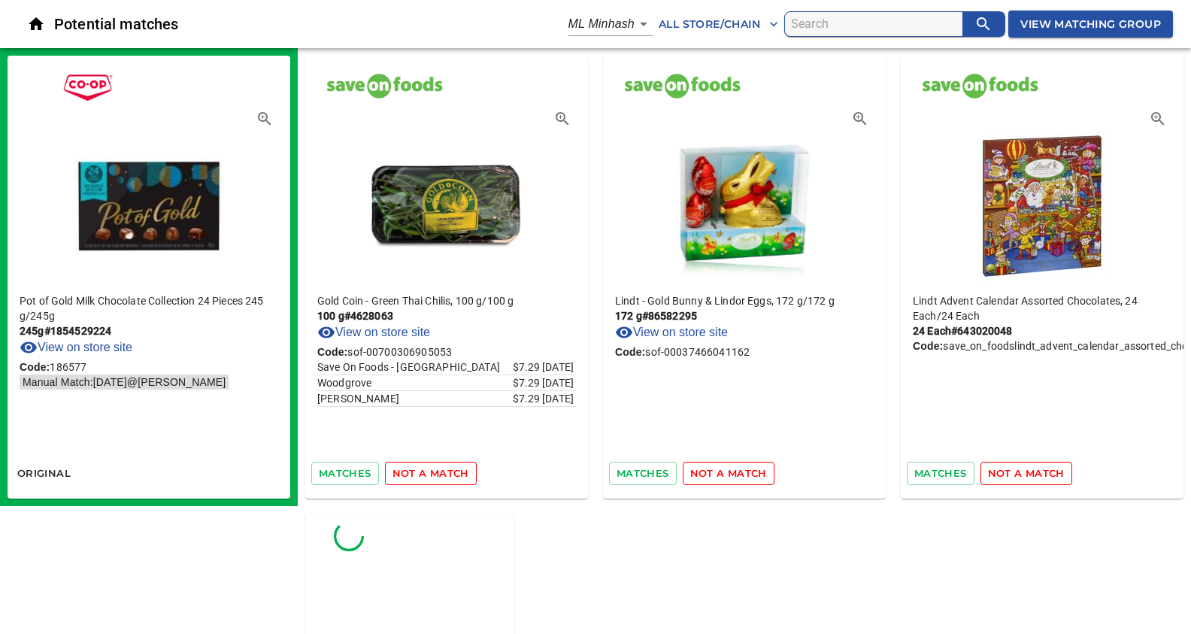
click at [441, 474] on span "not a match" at bounding box center [431, 473] width 77 height 17
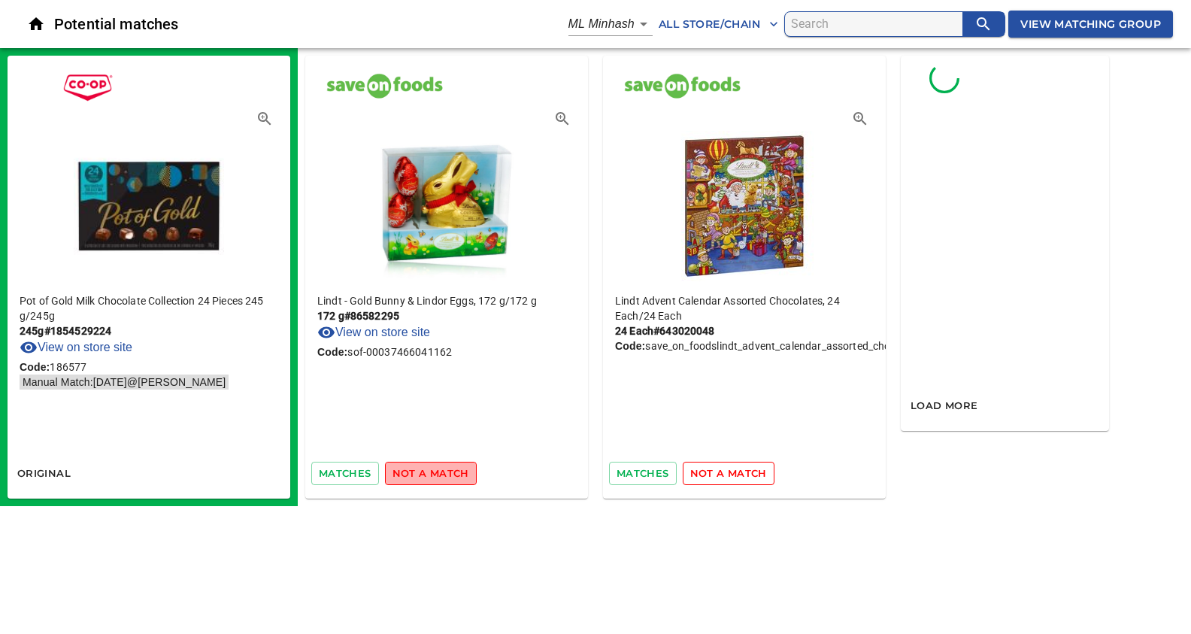
click at [441, 474] on span "not a match" at bounding box center [431, 473] width 77 height 17
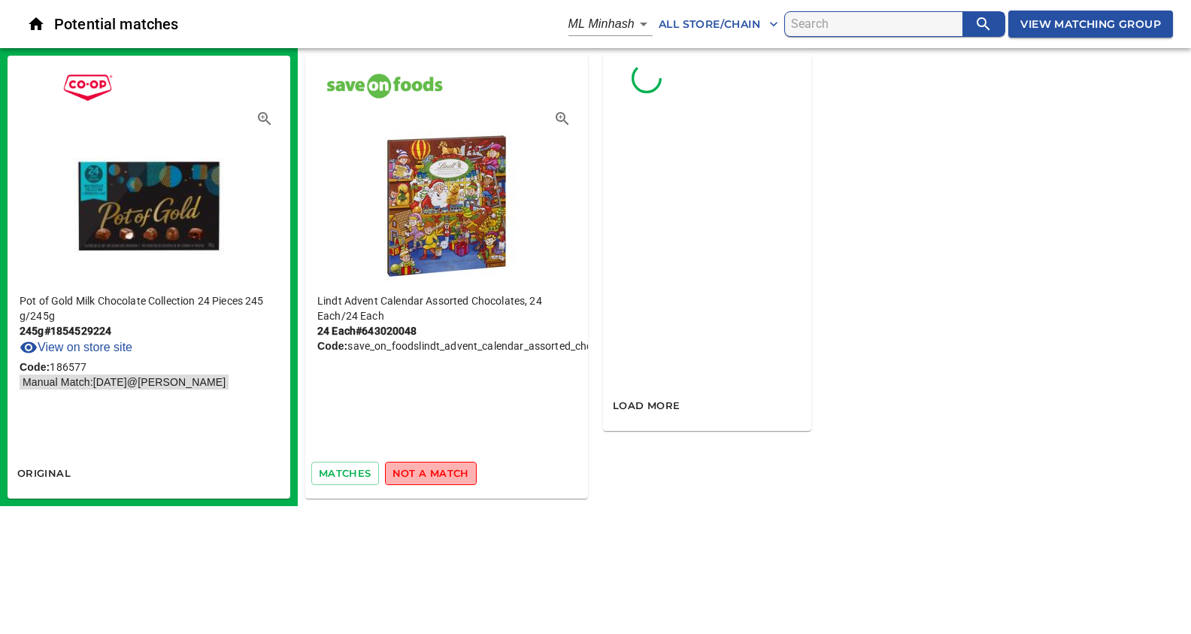
click at [441, 474] on span "not a match" at bounding box center [431, 473] width 77 height 17
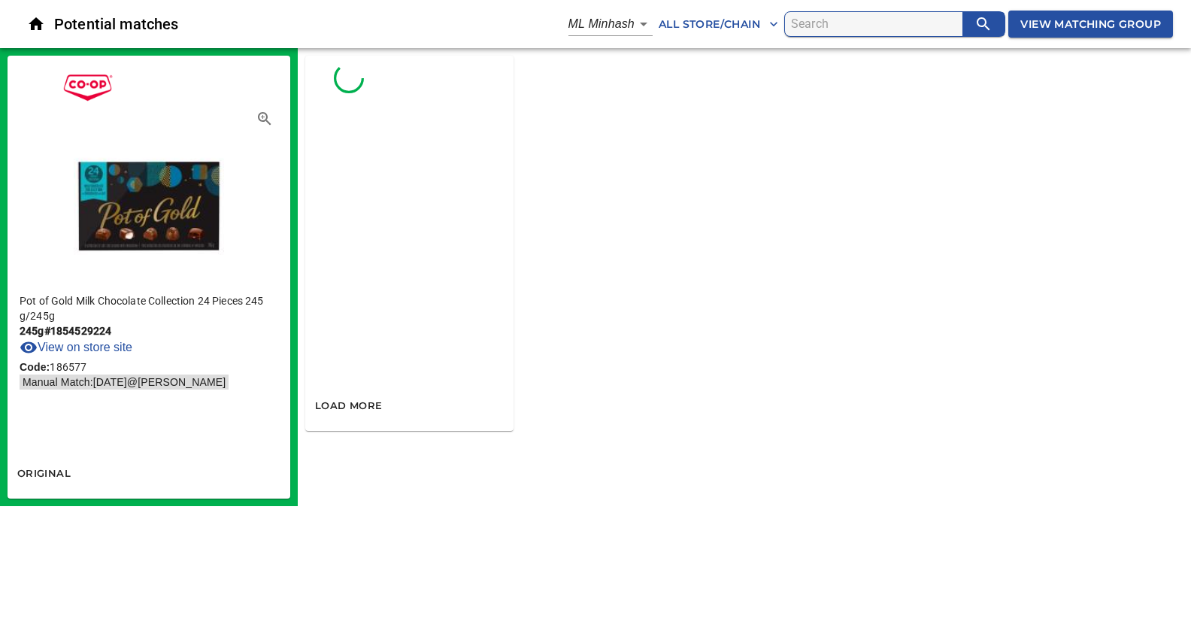
click at [729, 217] on div "load more" at bounding box center [745, 243] width 894 height 390
click at [1055, 19] on span "View Matching Group" at bounding box center [1091, 24] width 141 height 19
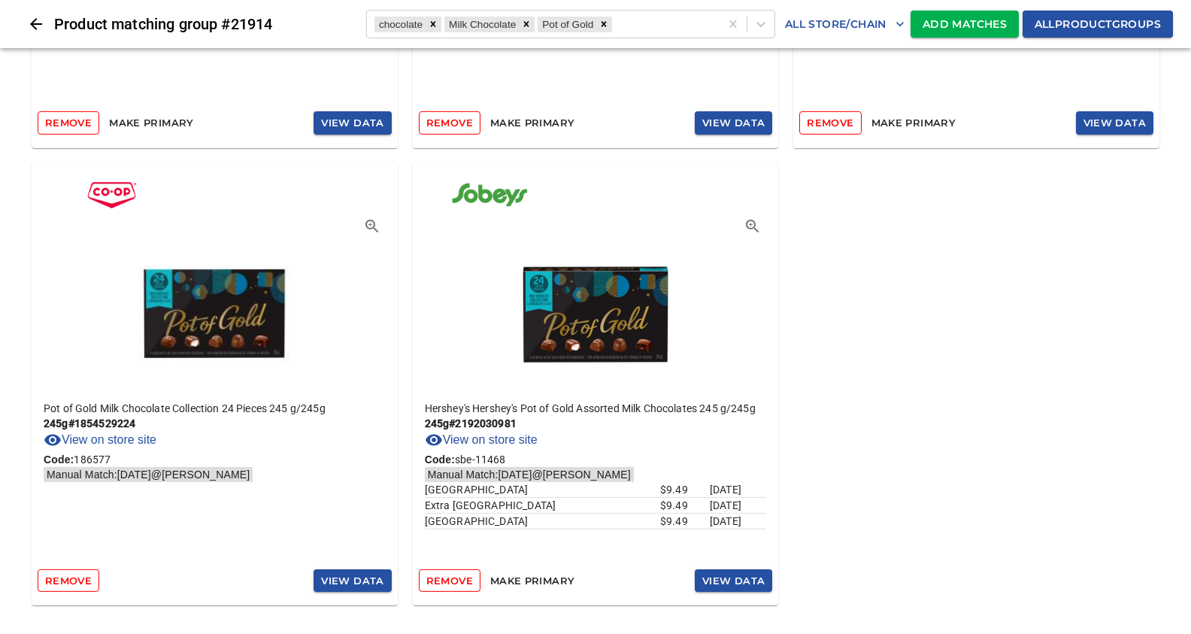
scroll to position [4496, 0]
click at [947, 21] on span "Add Matches" at bounding box center [965, 24] width 84 height 19
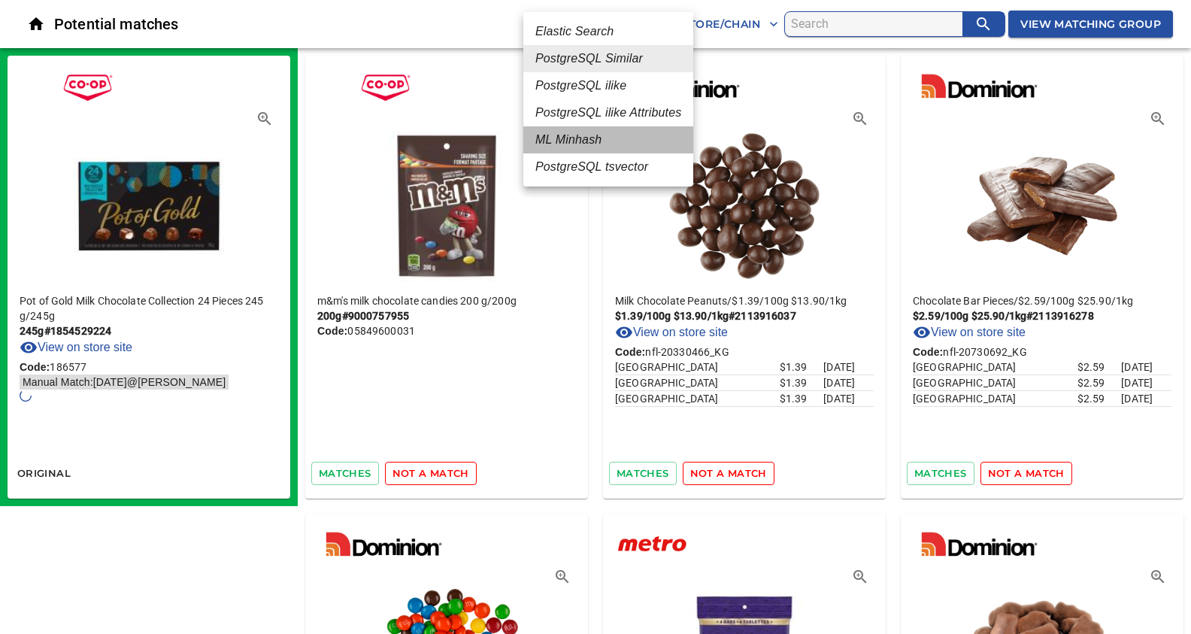
click at [575, 138] on em "ML Minhash" at bounding box center [569, 140] width 66 height 18
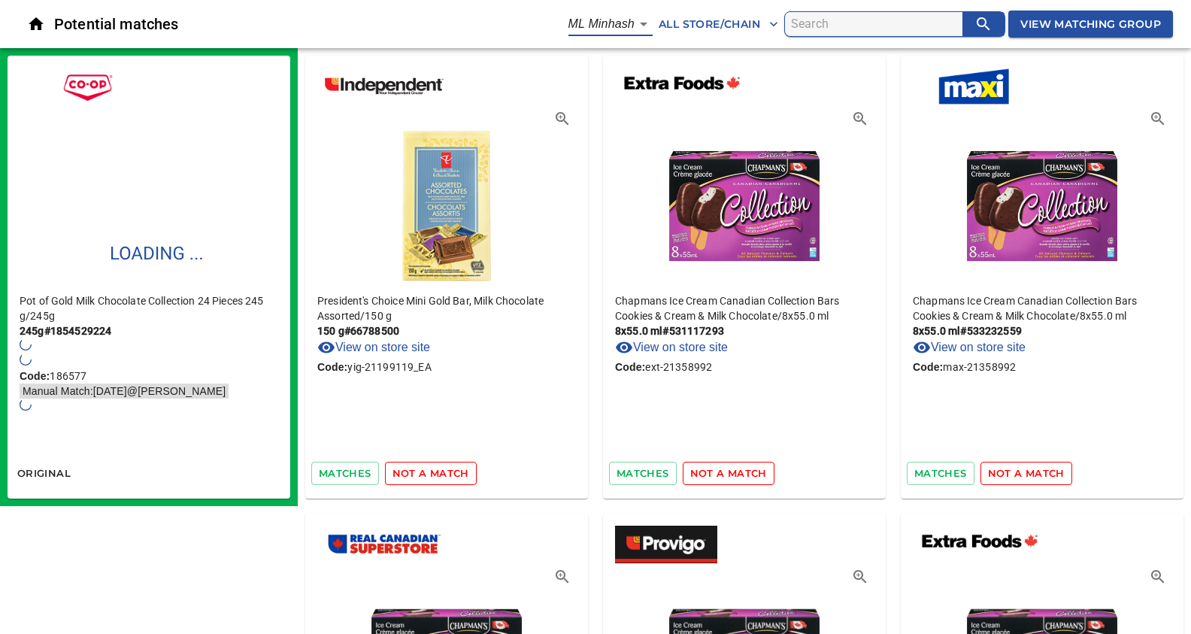
click at [445, 471] on span "not a match" at bounding box center [431, 473] width 77 height 17
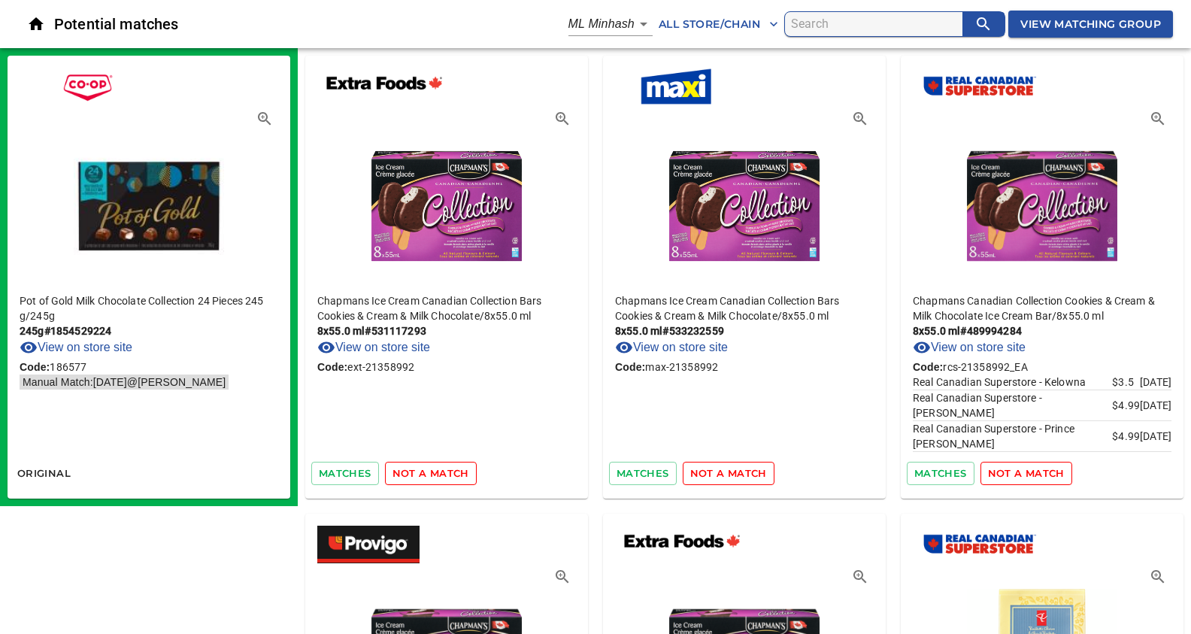
click at [427, 469] on span "not a match" at bounding box center [431, 473] width 77 height 17
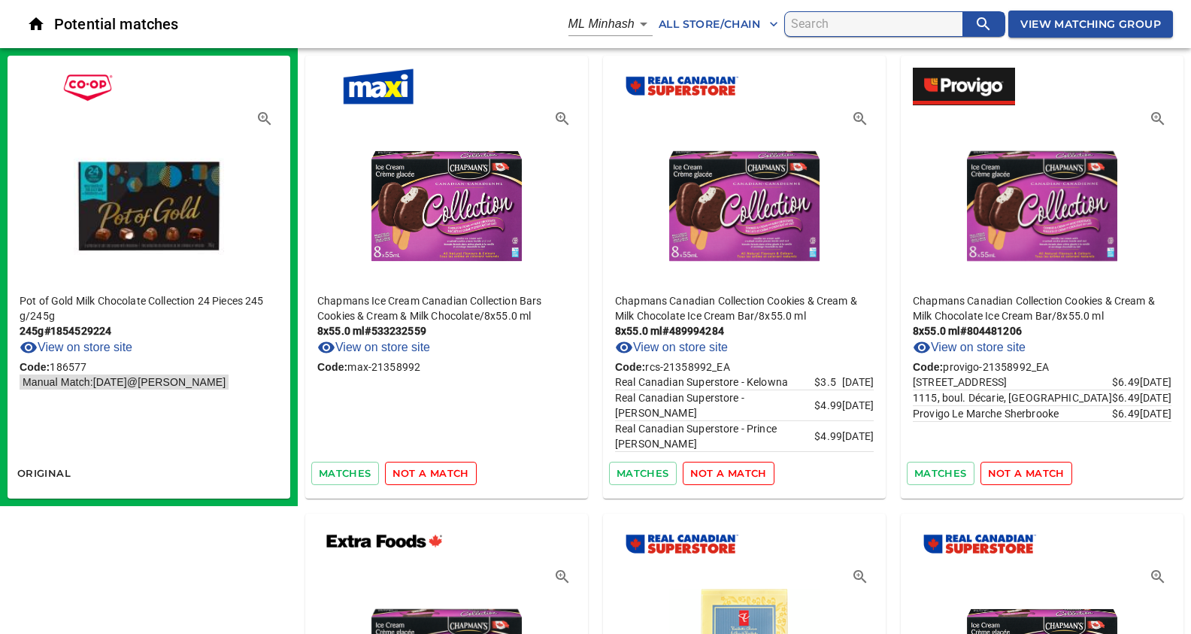
click at [427, 469] on span "not a match" at bounding box center [431, 473] width 77 height 17
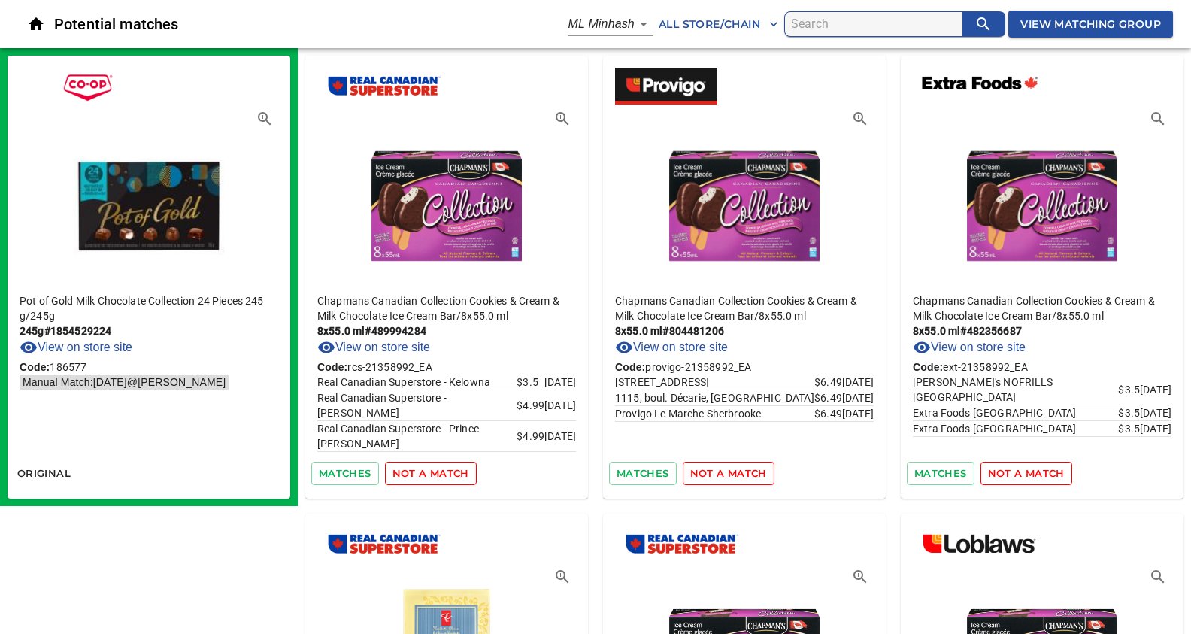
click at [427, 469] on span "not a match" at bounding box center [431, 473] width 77 height 17
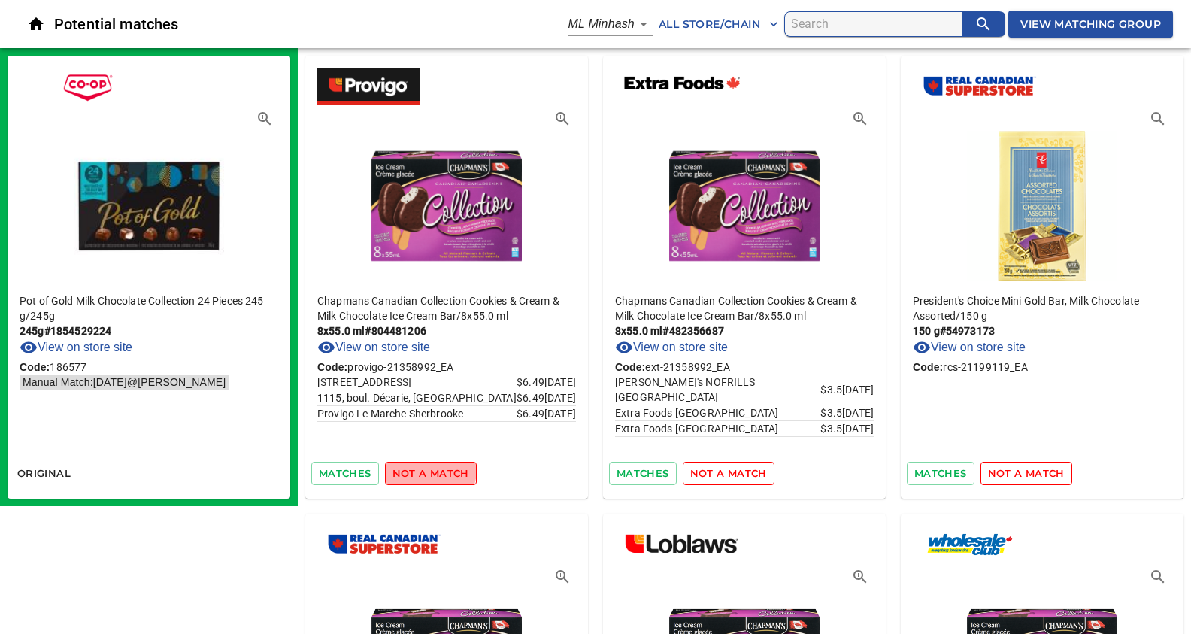
click at [427, 469] on span "not a match" at bounding box center [431, 473] width 77 height 17
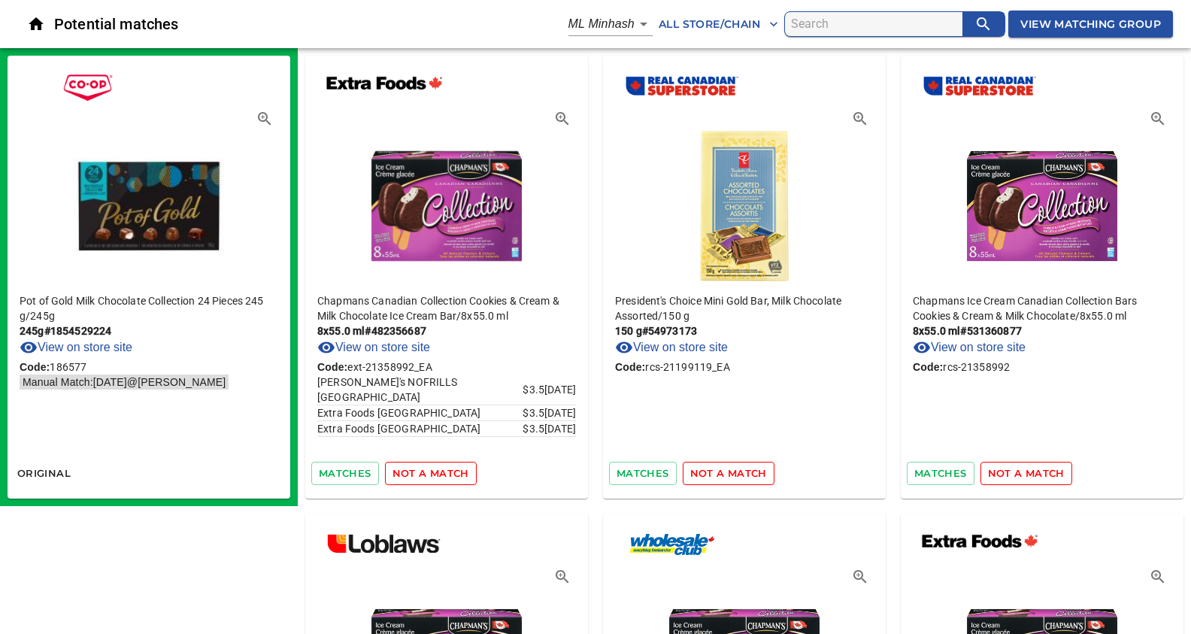
click at [427, 469] on span "not a match" at bounding box center [431, 473] width 77 height 17
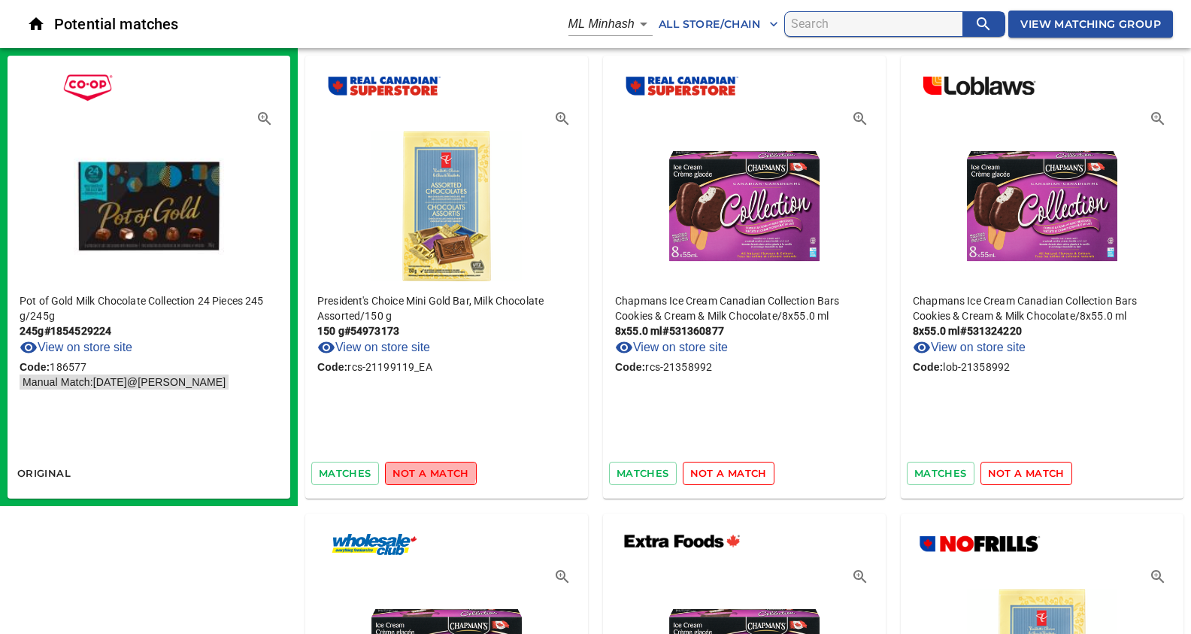
click at [427, 469] on span "not a match" at bounding box center [431, 473] width 77 height 17
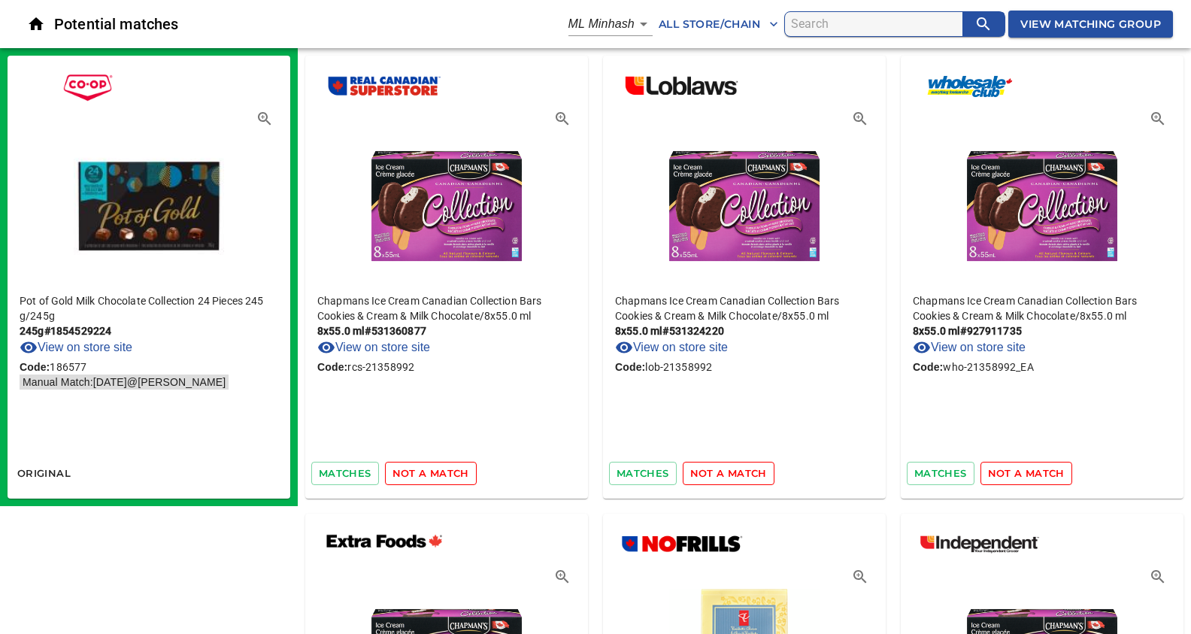
click at [427, 469] on span "not a match" at bounding box center [431, 473] width 77 height 17
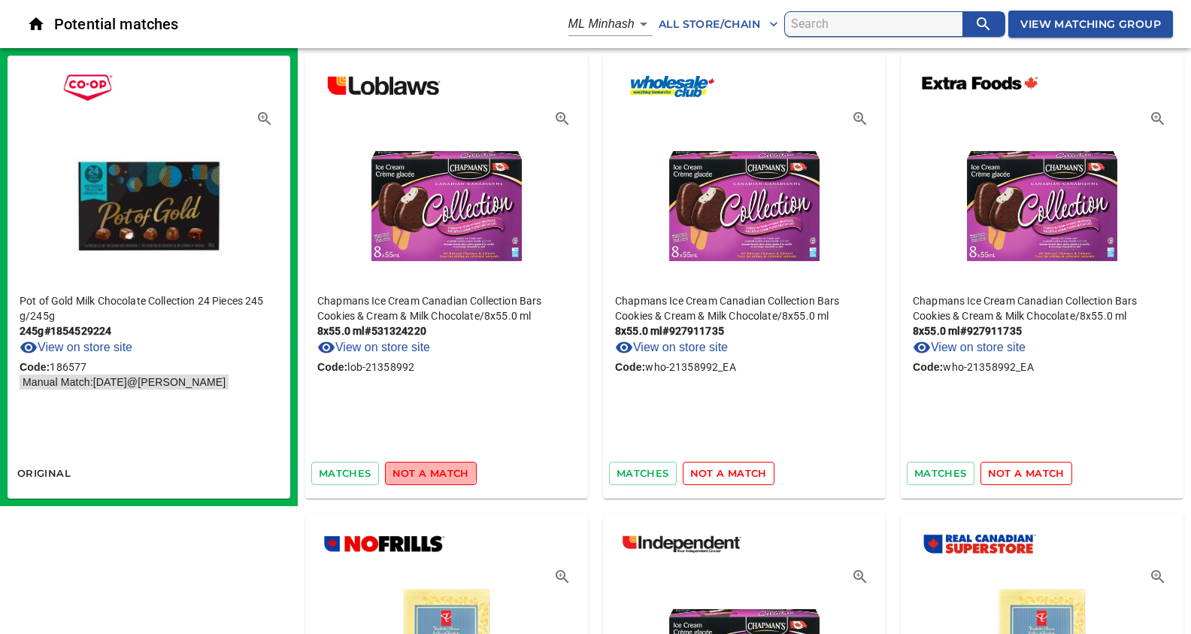
click at [427, 469] on span "not a match" at bounding box center [431, 473] width 77 height 17
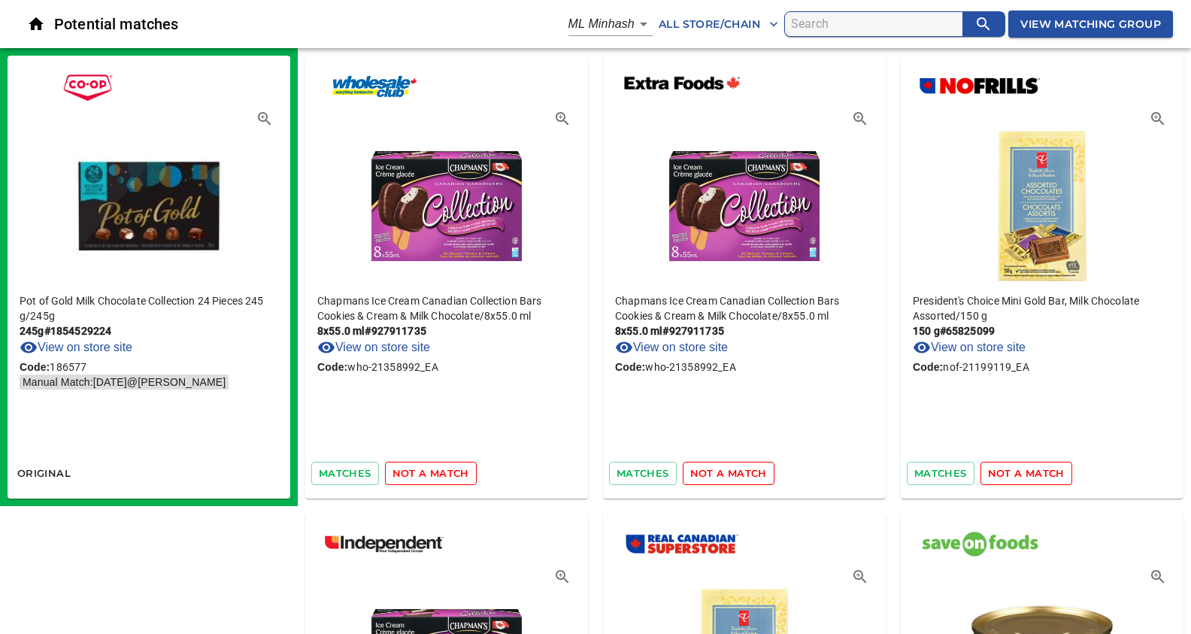
click at [427, 469] on span "not a match" at bounding box center [431, 473] width 77 height 17
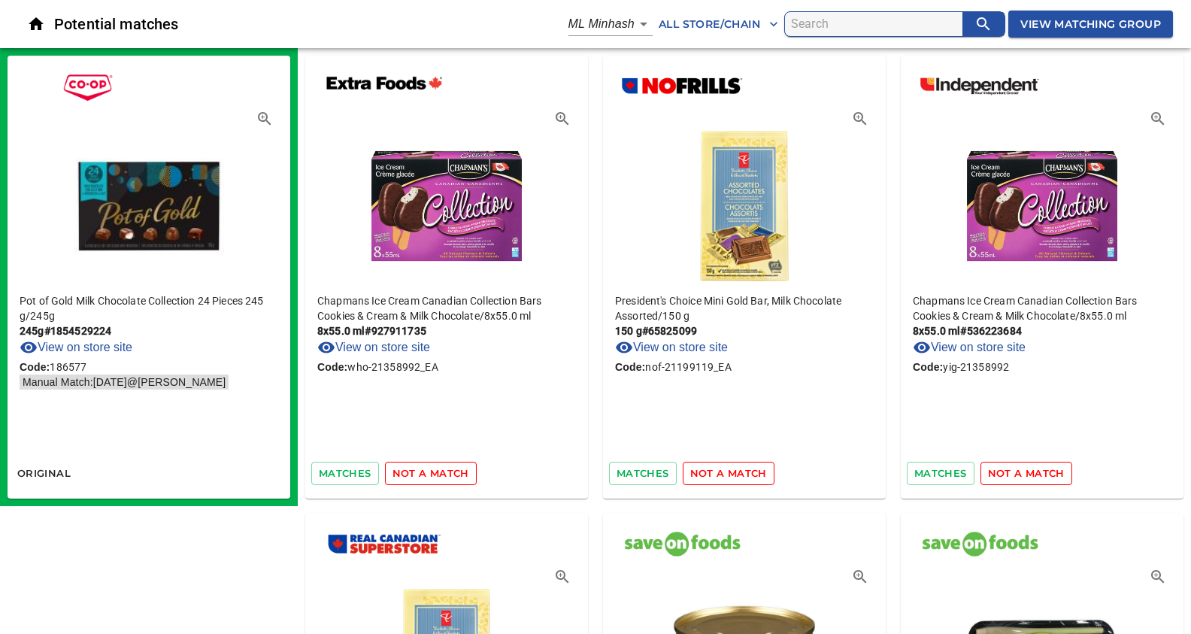
click at [427, 469] on span "not a match" at bounding box center [431, 473] width 77 height 17
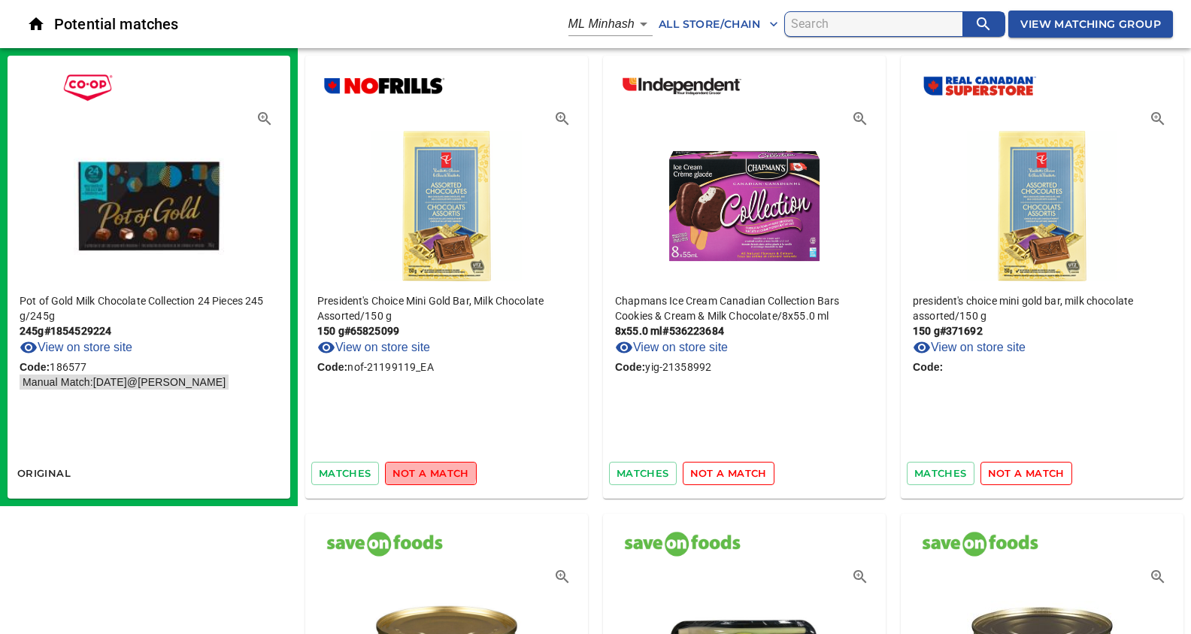
click at [427, 469] on span "not a match" at bounding box center [431, 473] width 77 height 17
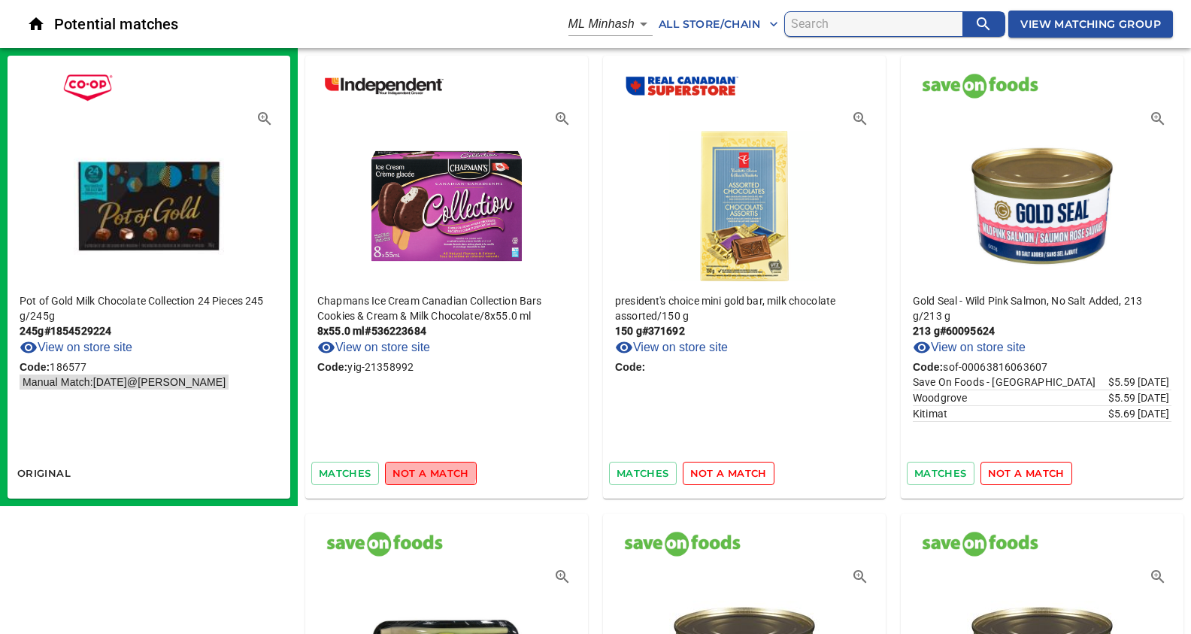
click at [427, 469] on span "not a match" at bounding box center [431, 473] width 77 height 17
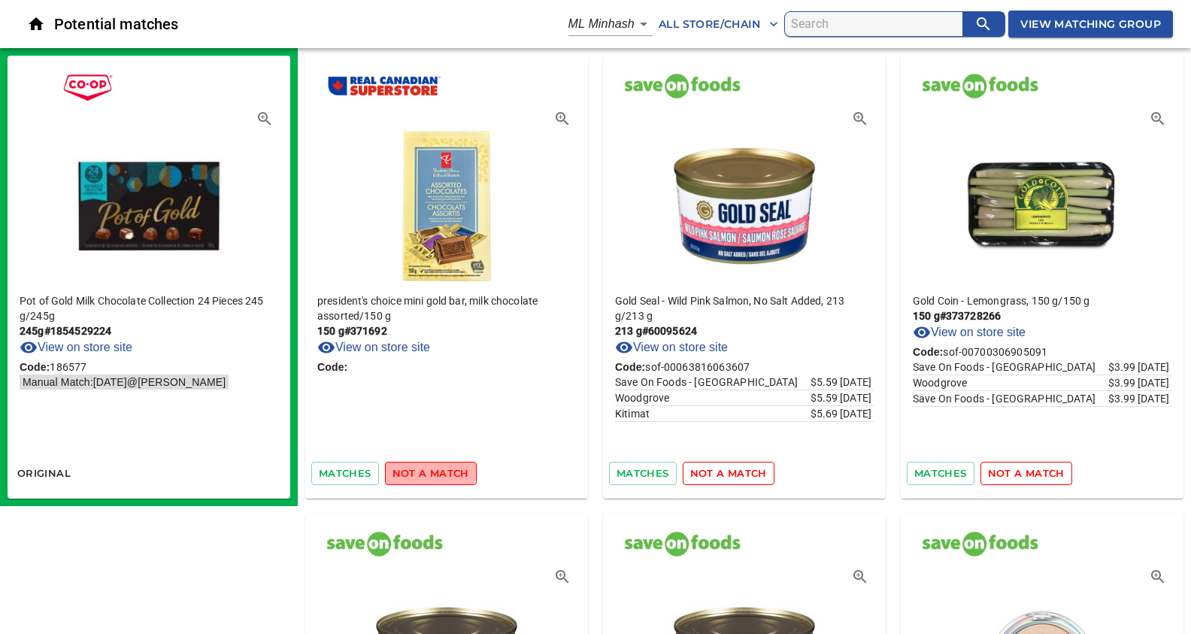
click at [427, 469] on span "not a match" at bounding box center [431, 473] width 77 height 17
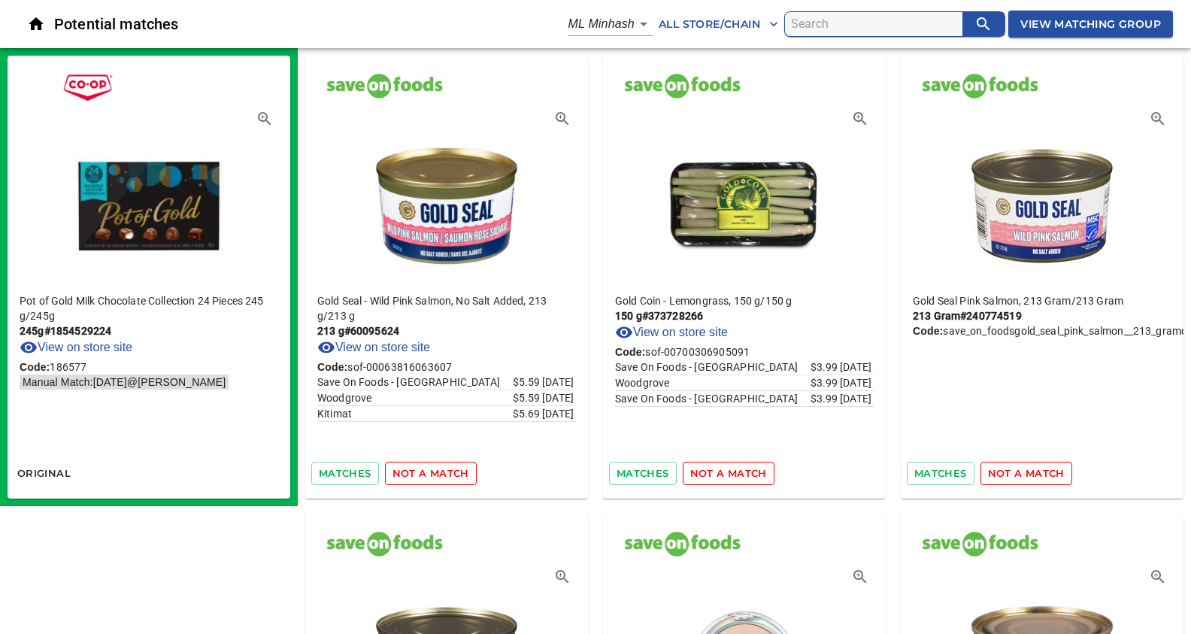
click at [427, 469] on span "not a match" at bounding box center [431, 473] width 77 height 17
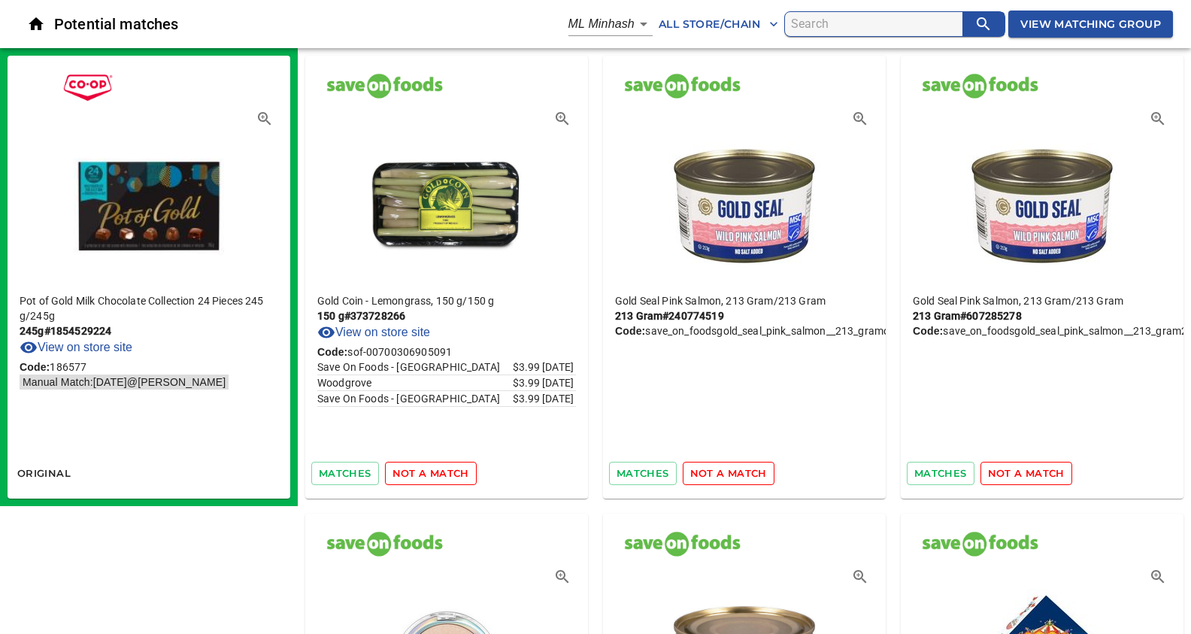
click at [427, 469] on span "not a match" at bounding box center [431, 473] width 77 height 17
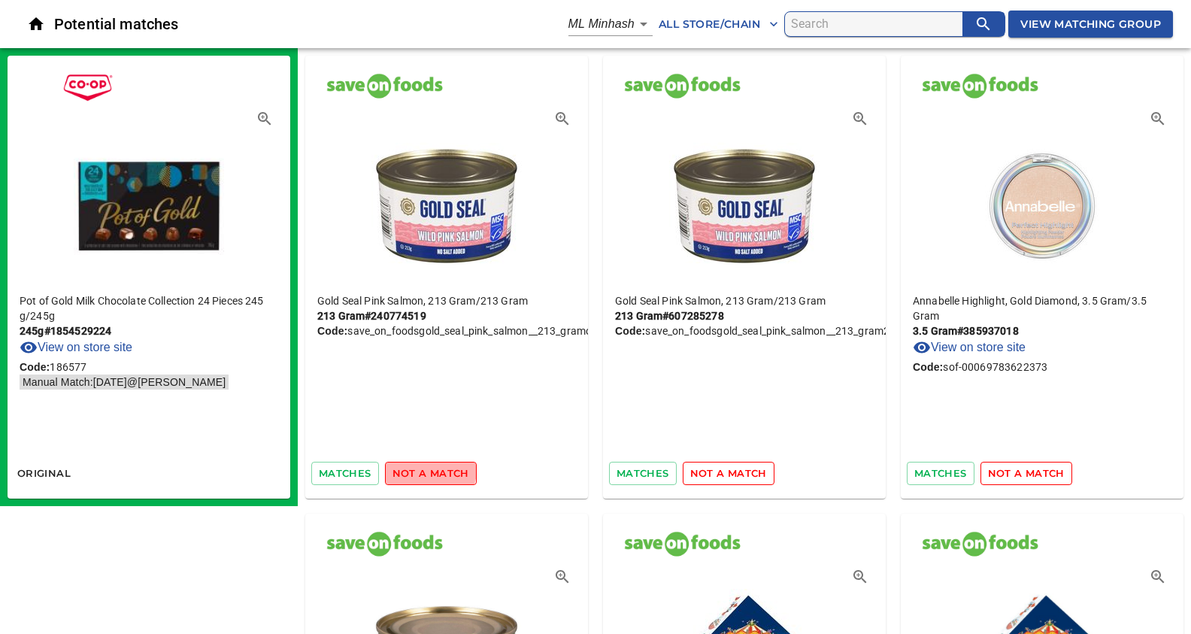
click at [427, 469] on span "not a match" at bounding box center [431, 473] width 77 height 17
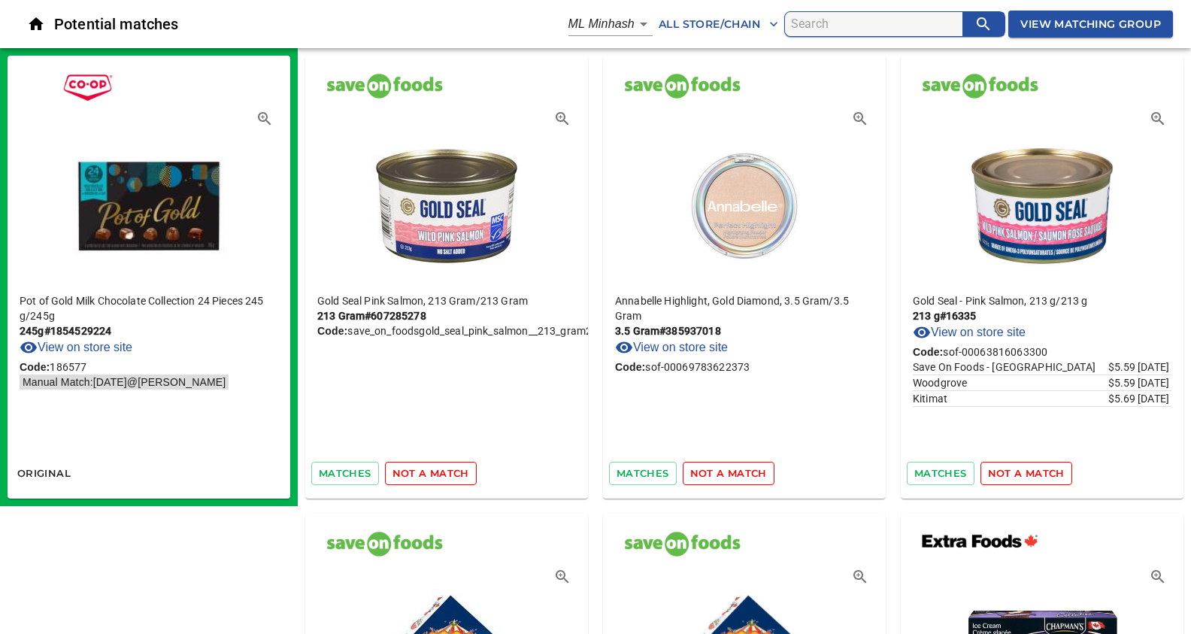
click at [427, 469] on span "not a match" at bounding box center [431, 473] width 77 height 17
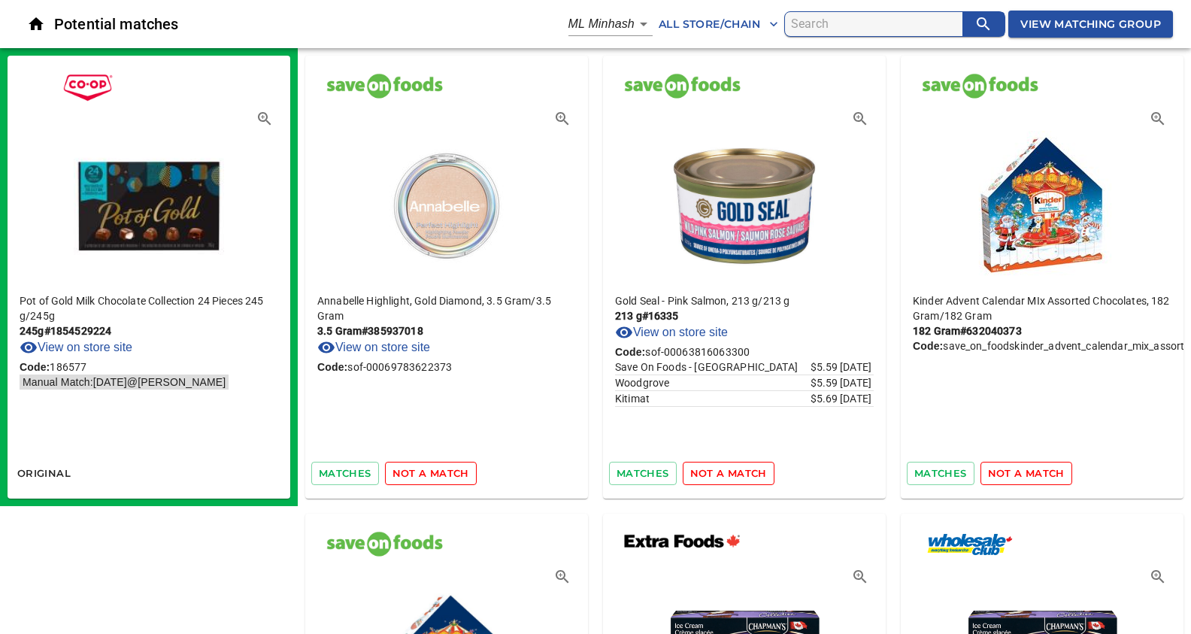
click at [427, 469] on span "not a match" at bounding box center [431, 473] width 77 height 17
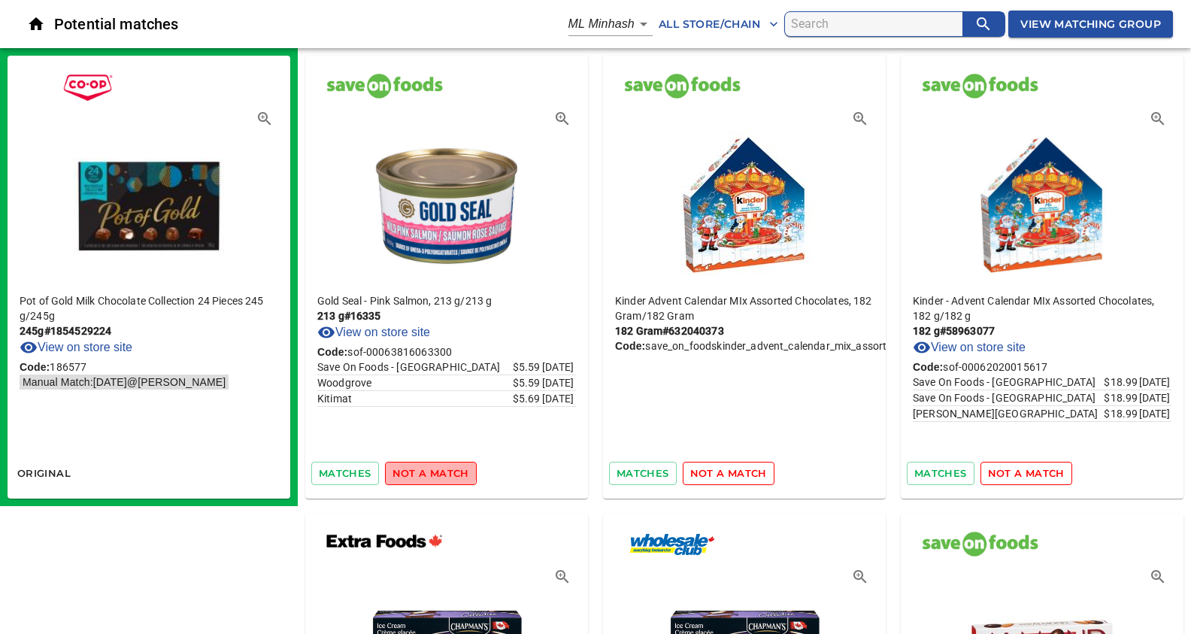
click at [427, 469] on span "not a match" at bounding box center [431, 473] width 77 height 17
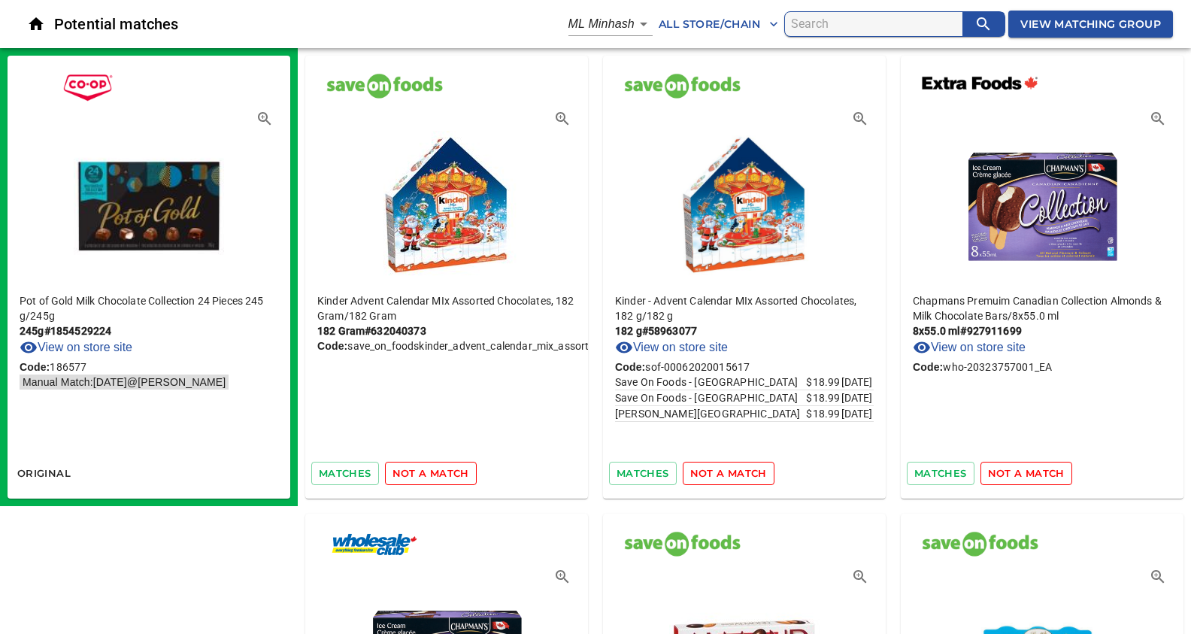
click at [427, 469] on span "not a match" at bounding box center [431, 473] width 77 height 17
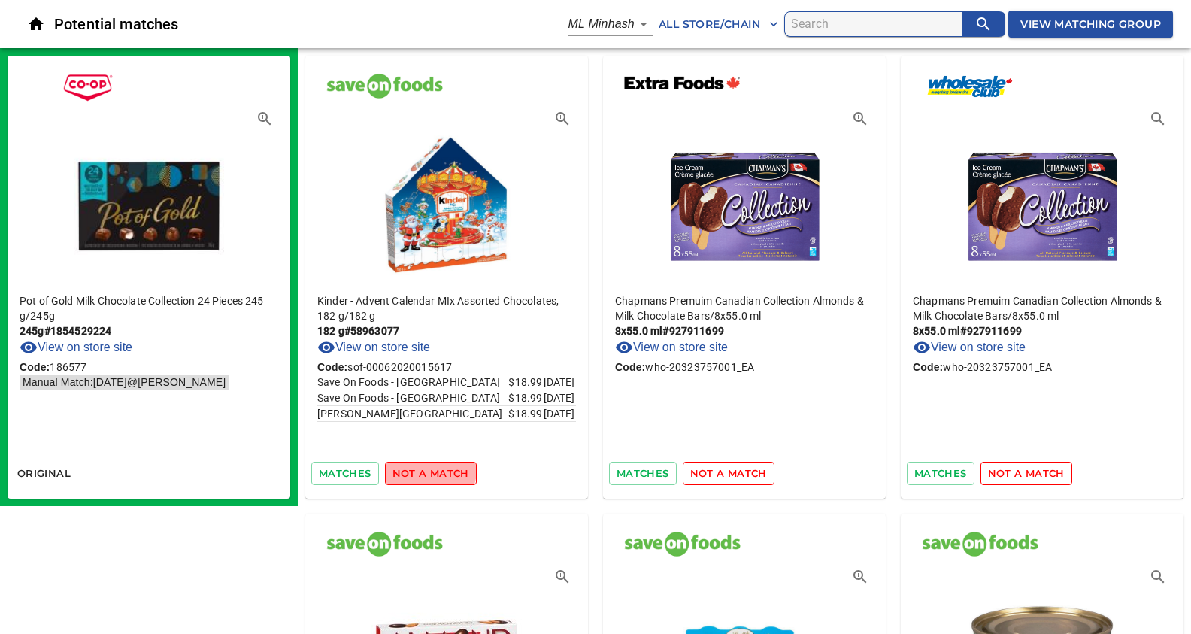
click at [427, 469] on span "not a match" at bounding box center [431, 473] width 77 height 17
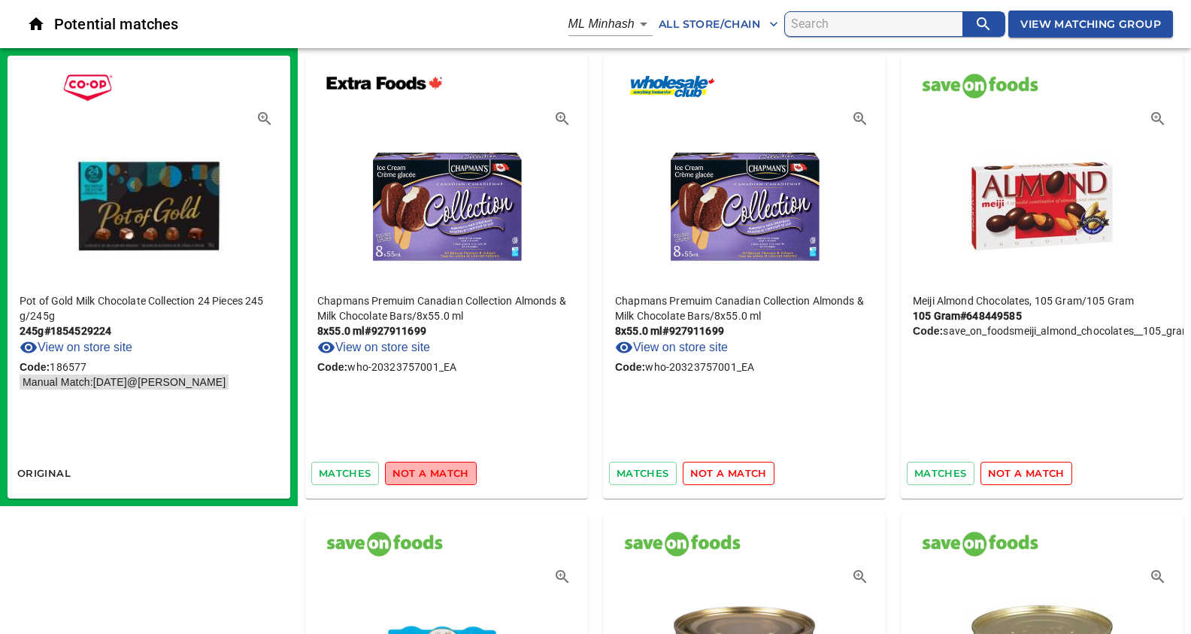
click at [427, 469] on span "not a match" at bounding box center [431, 473] width 77 height 17
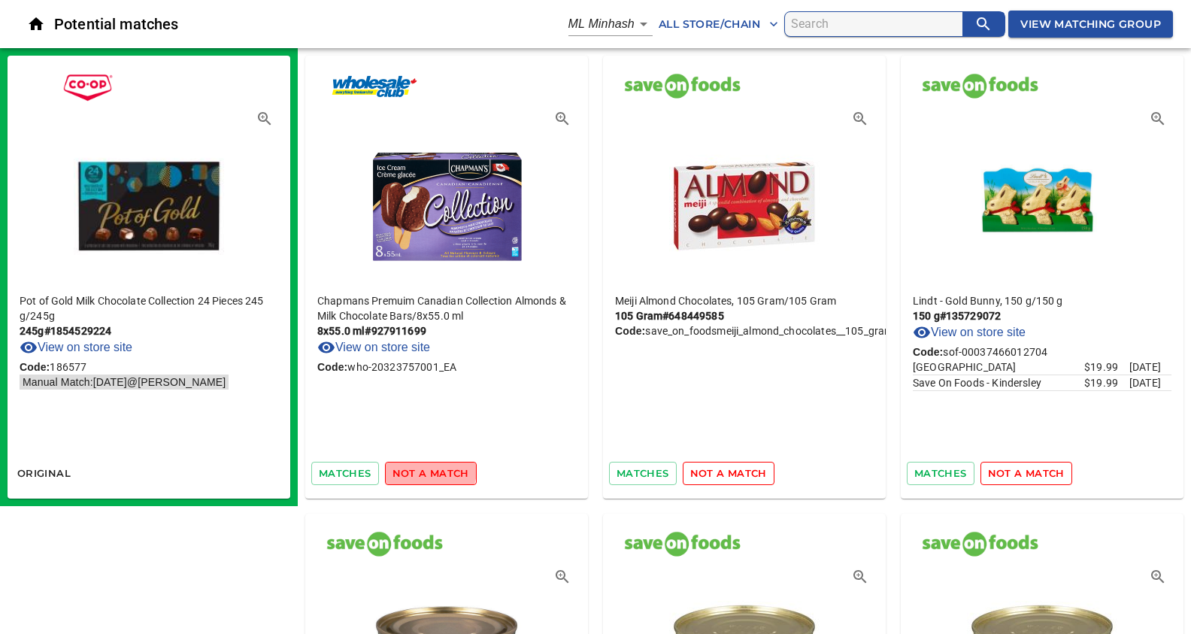
click at [427, 469] on span "not a match" at bounding box center [431, 473] width 77 height 17
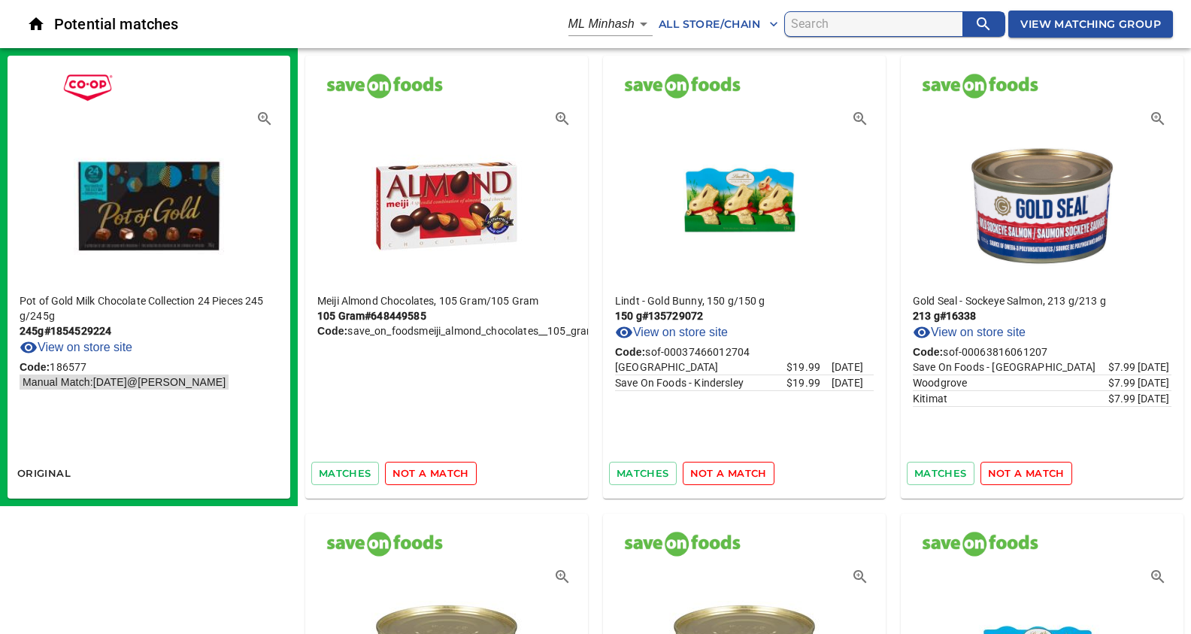
click at [427, 469] on span "not a match" at bounding box center [431, 473] width 77 height 17
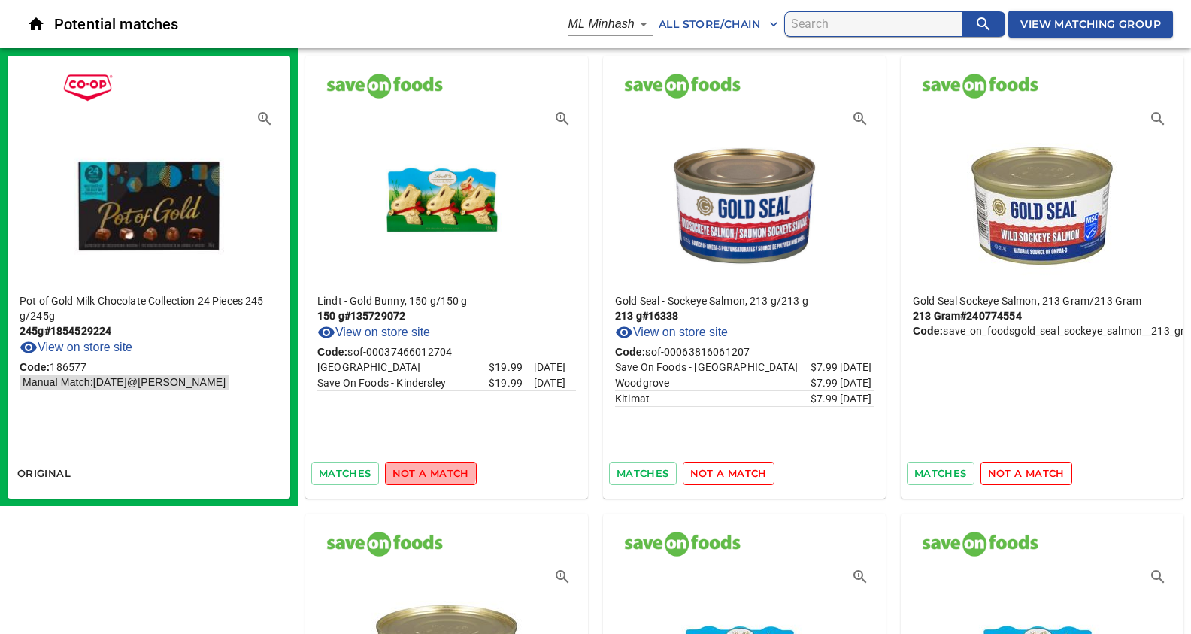
click at [427, 469] on span "not a match" at bounding box center [431, 473] width 77 height 17
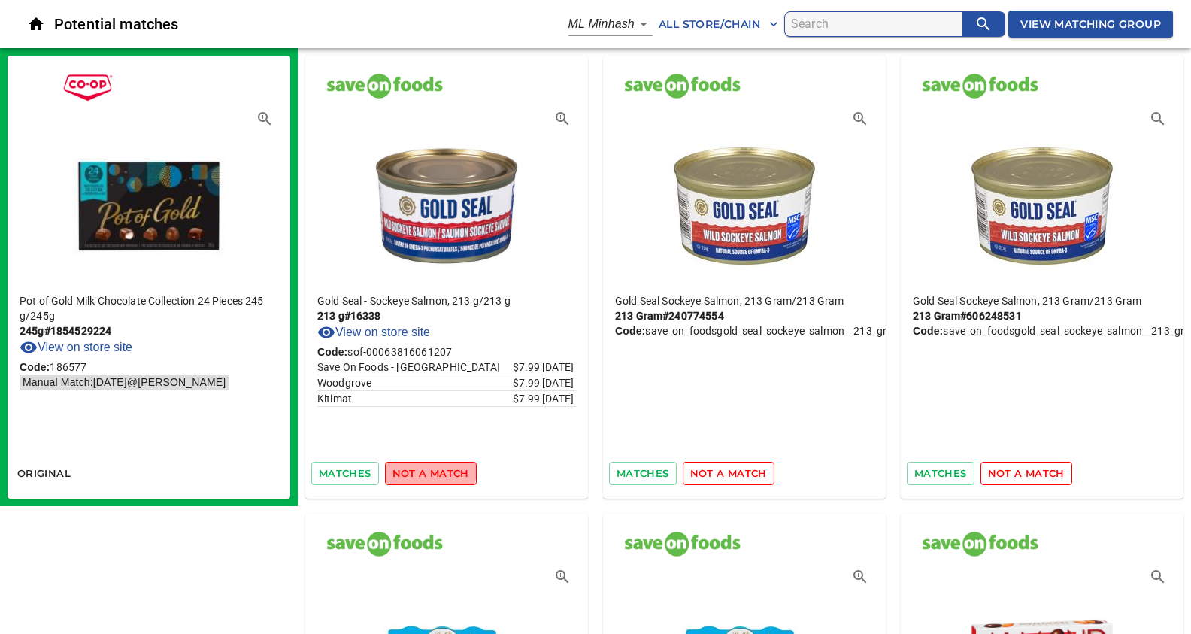
click at [427, 469] on span "not a match" at bounding box center [431, 473] width 77 height 17
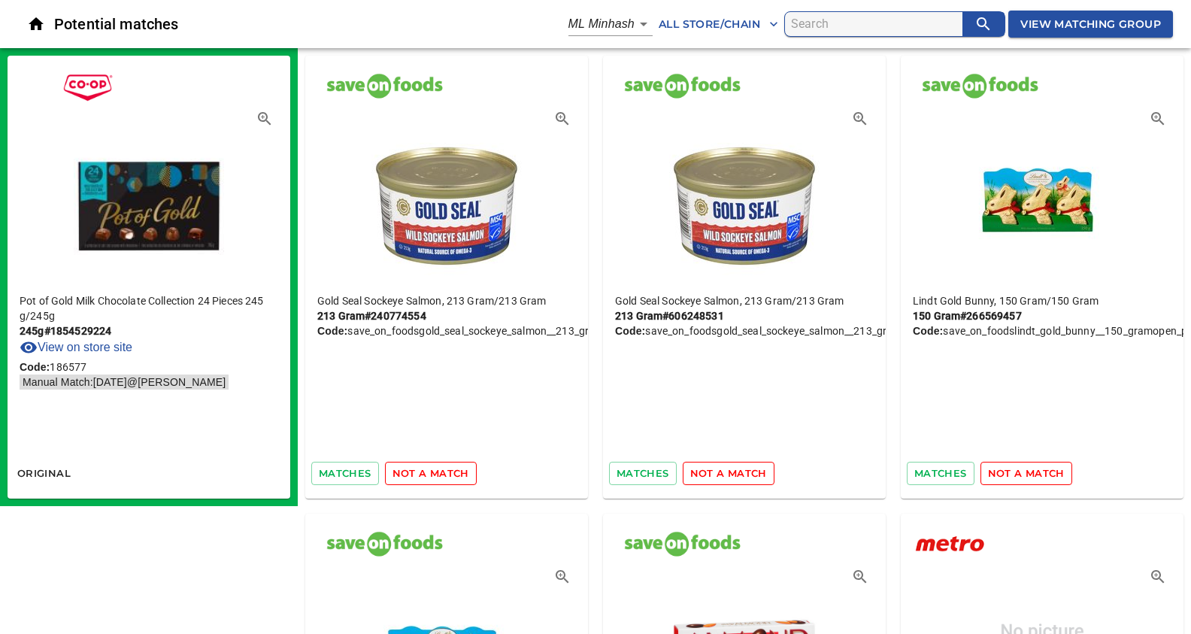
click at [427, 469] on span "not a match" at bounding box center [431, 473] width 77 height 17
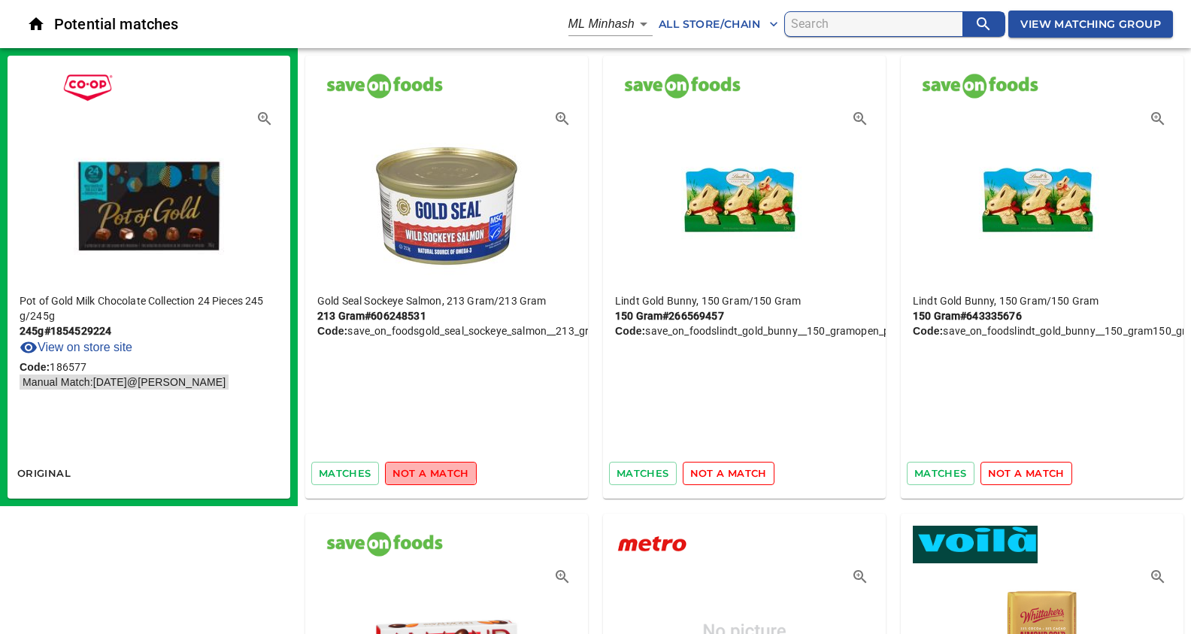
click at [427, 469] on span "not a match" at bounding box center [431, 473] width 77 height 17
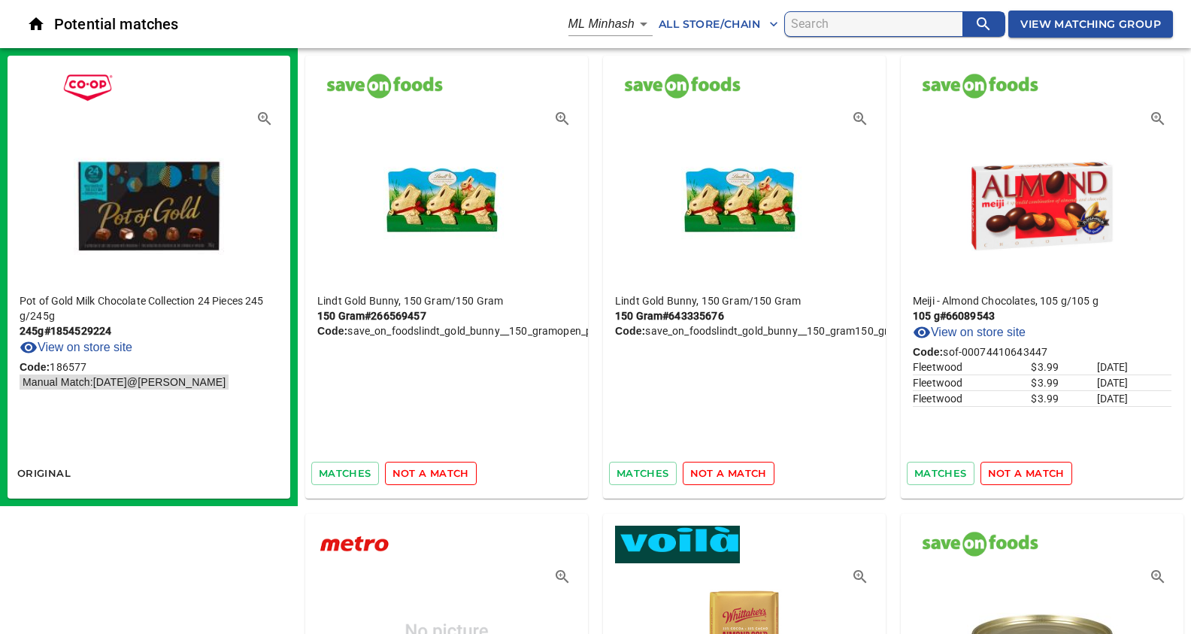
click at [427, 469] on span "not a match" at bounding box center [431, 473] width 77 height 17
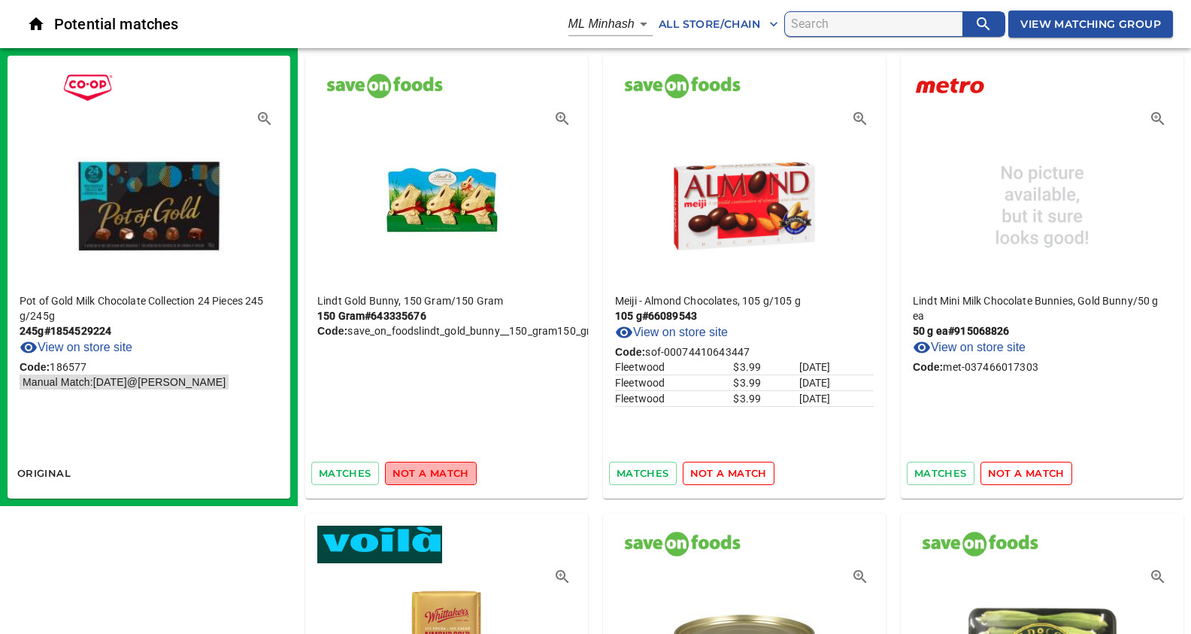
click at [427, 469] on span "not a match" at bounding box center [431, 473] width 77 height 17
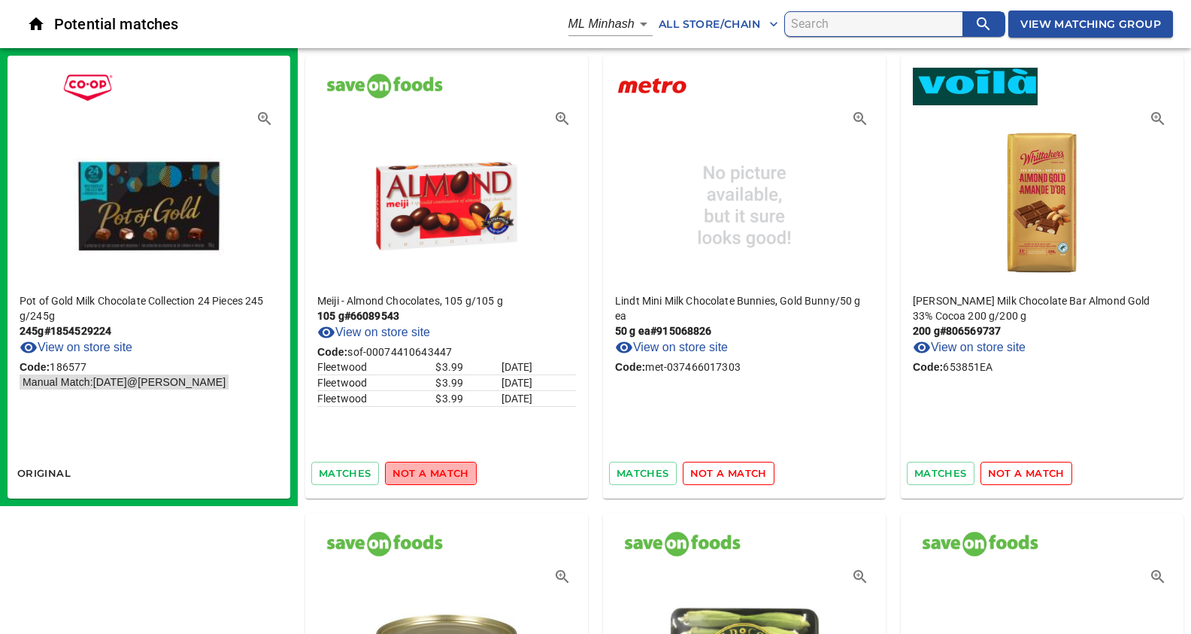
click at [427, 469] on span "not a match" at bounding box center [431, 473] width 77 height 17
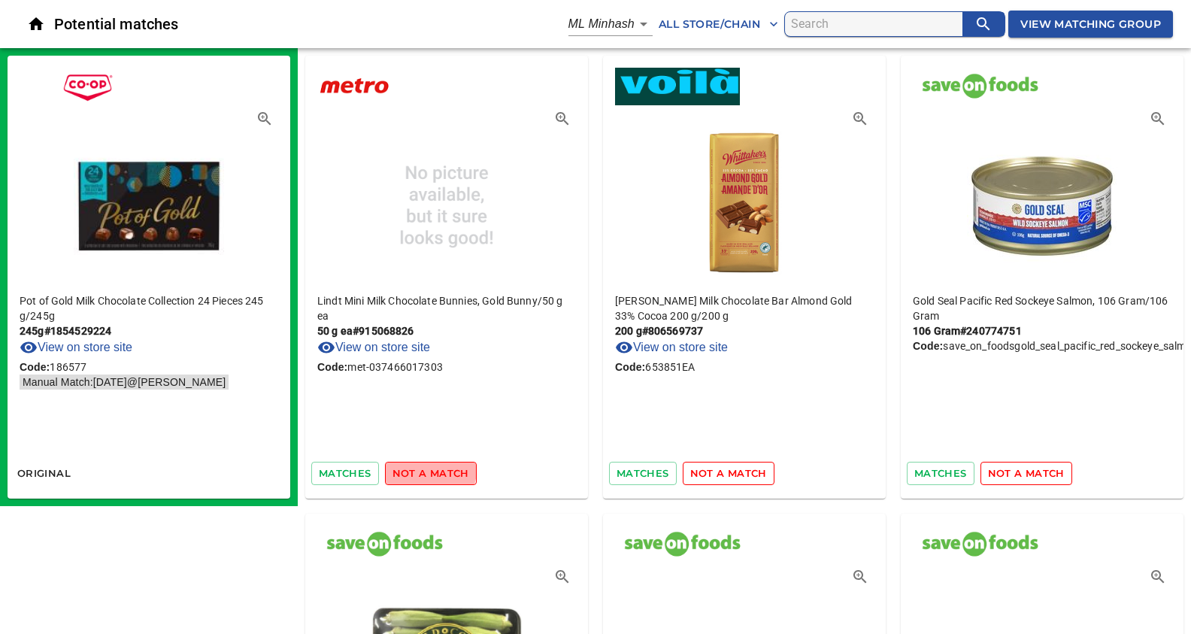
click at [427, 469] on span "not a match" at bounding box center [431, 473] width 77 height 17
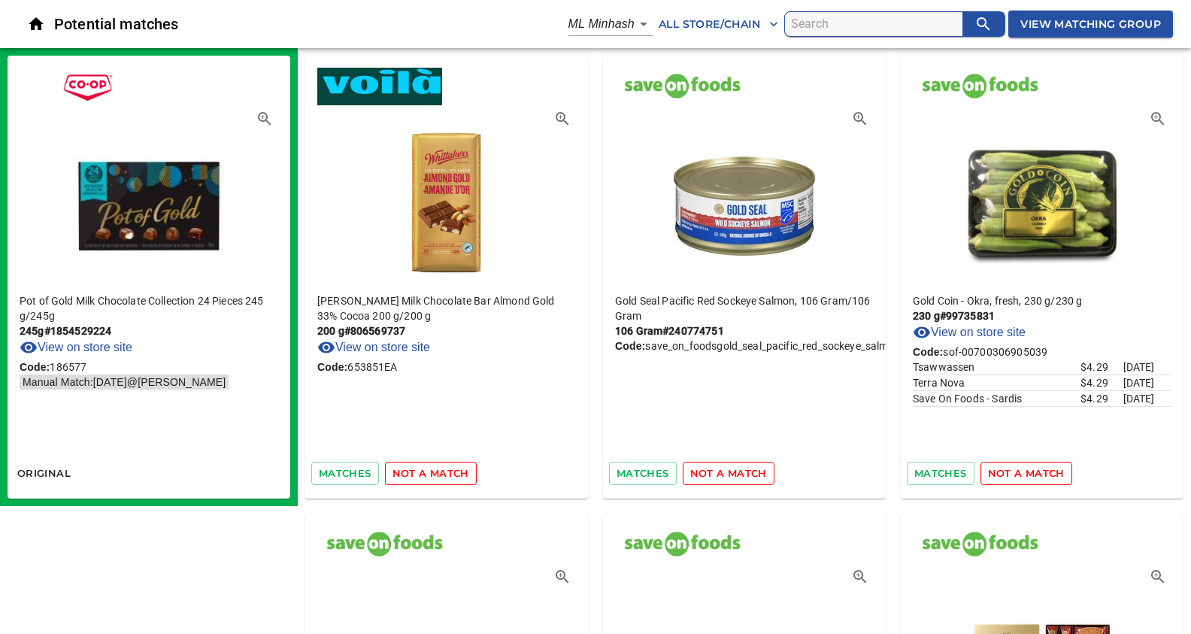
click at [427, 469] on span "not a match" at bounding box center [431, 473] width 77 height 17
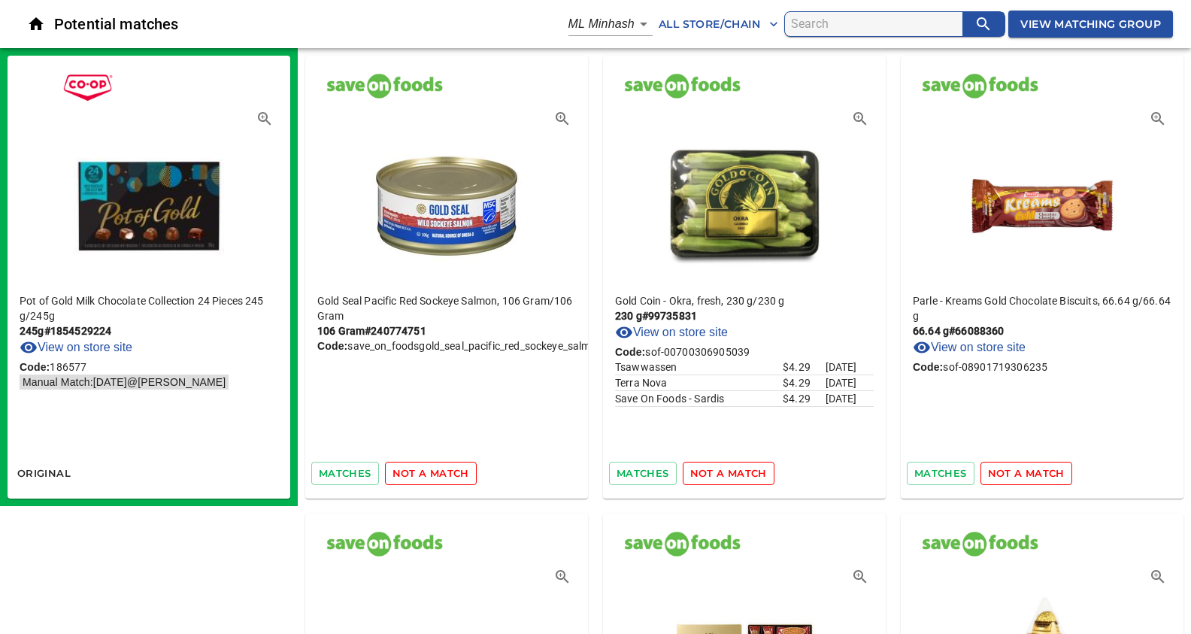
click at [427, 469] on span "not a match" at bounding box center [431, 473] width 77 height 17
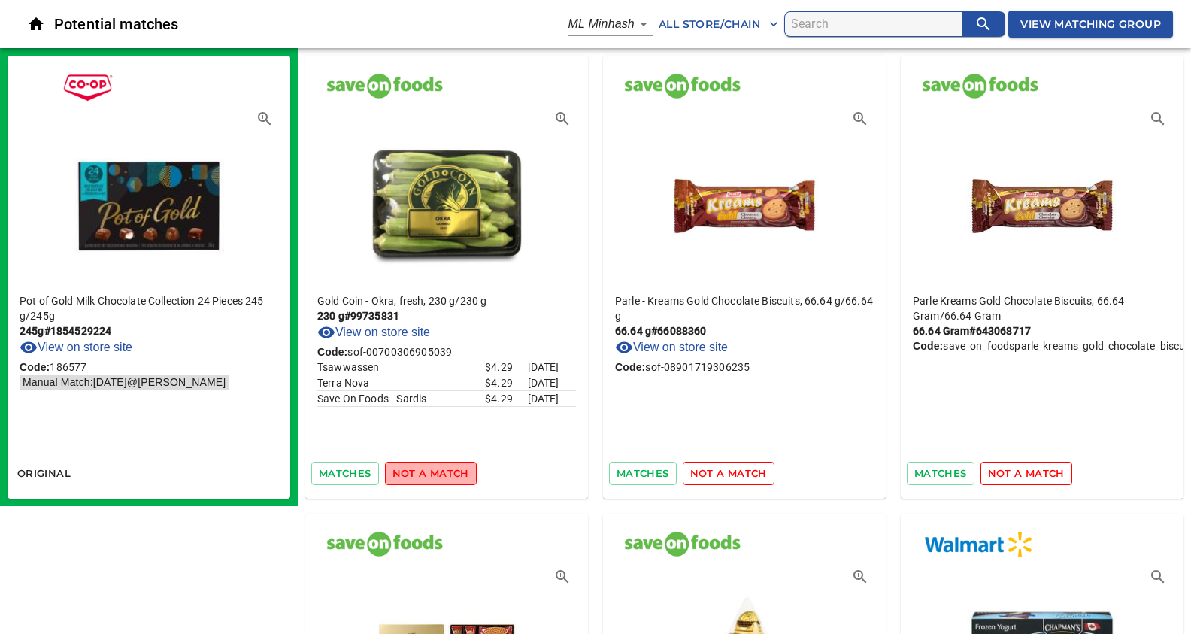
click at [427, 468] on span "not a match" at bounding box center [431, 473] width 77 height 17
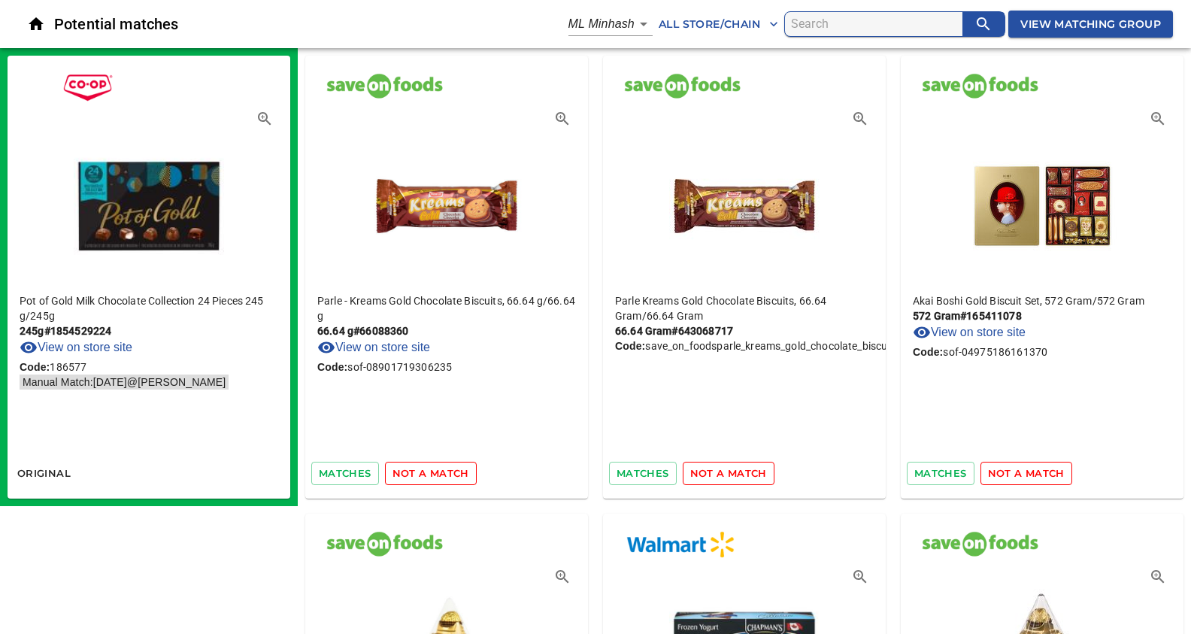
click at [427, 472] on span "not a match" at bounding box center [431, 473] width 77 height 17
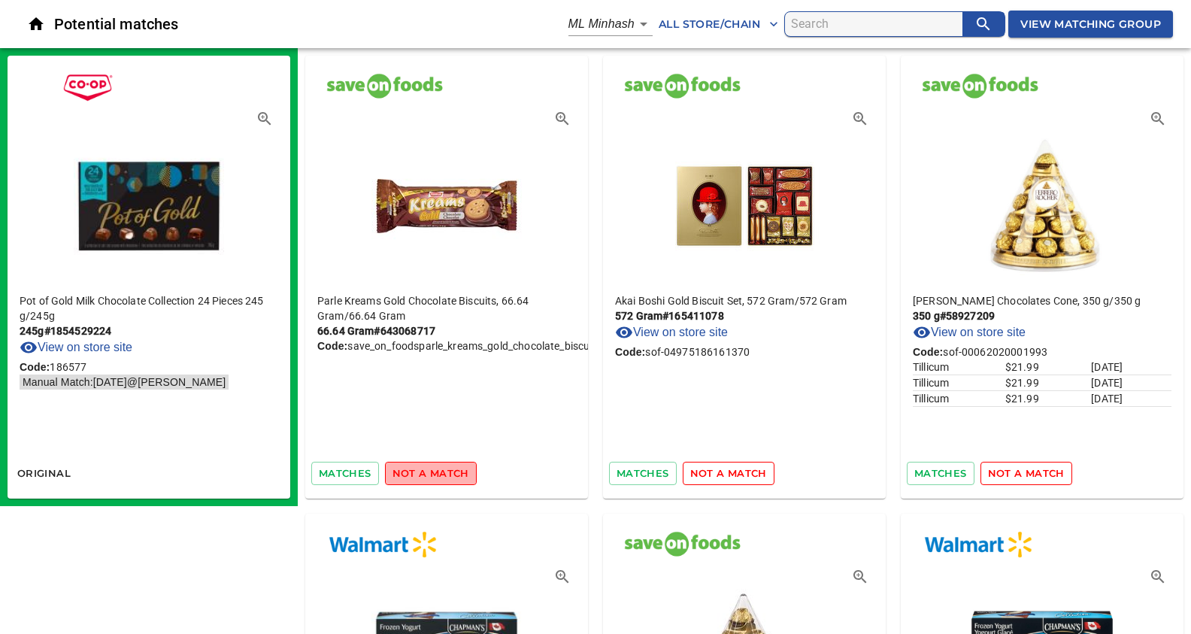
click at [428, 472] on span "not a match" at bounding box center [431, 473] width 77 height 17
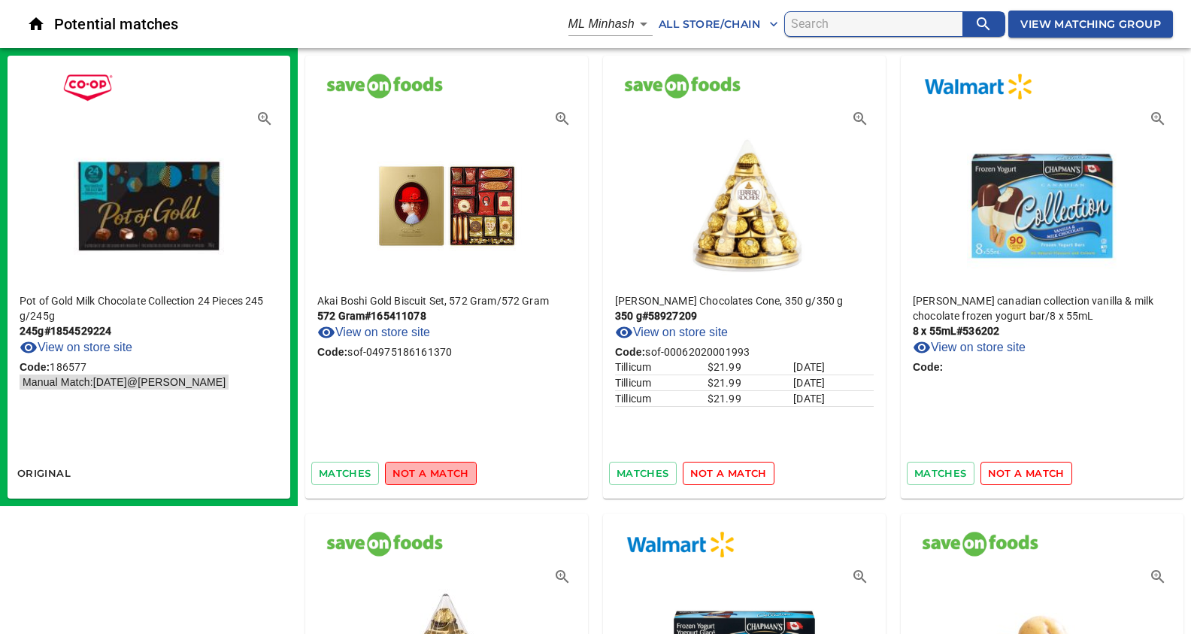
click at [428, 472] on span "not a match" at bounding box center [431, 473] width 77 height 17
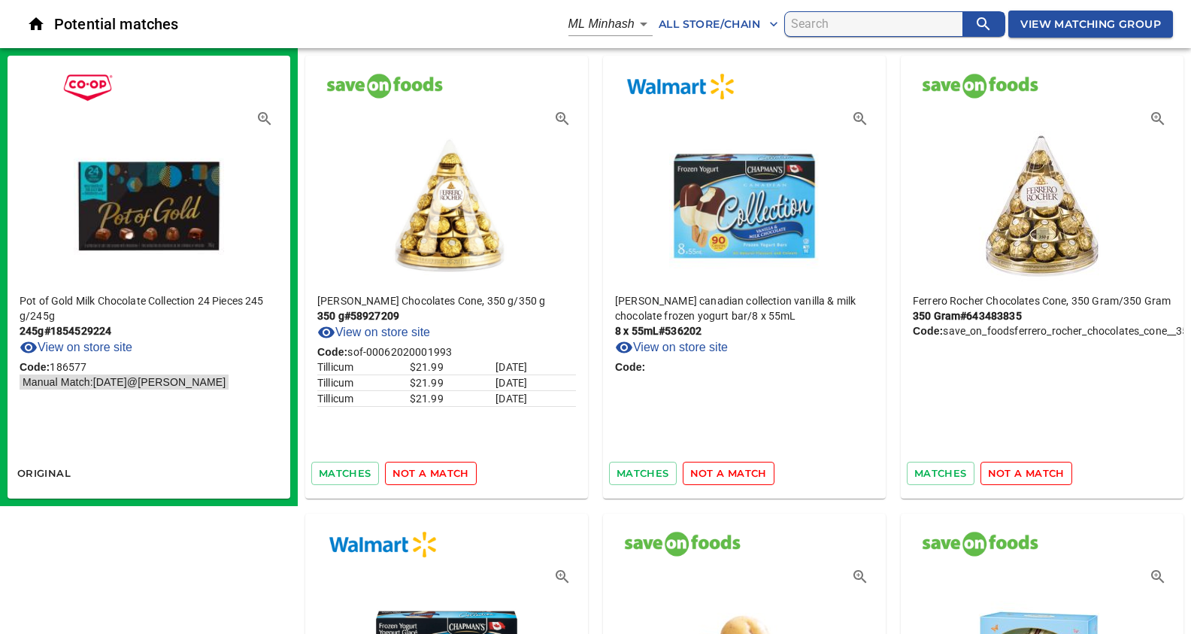
click at [428, 472] on span "not a match" at bounding box center [431, 473] width 77 height 17
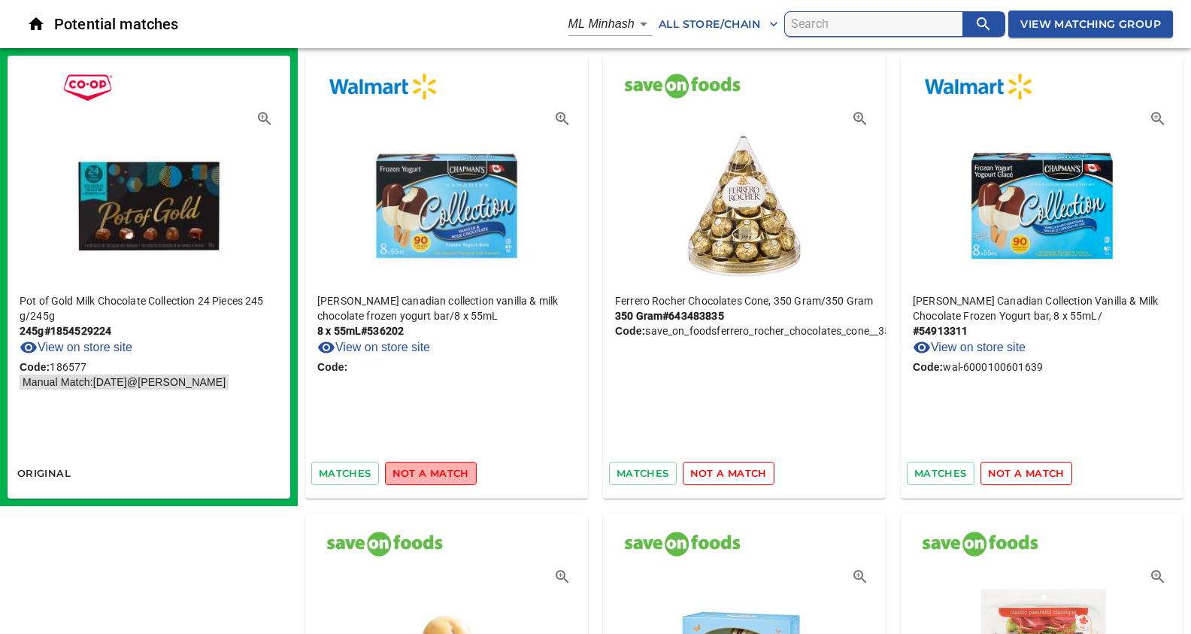
click at [431, 472] on span "not a match" at bounding box center [431, 473] width 77 height 17
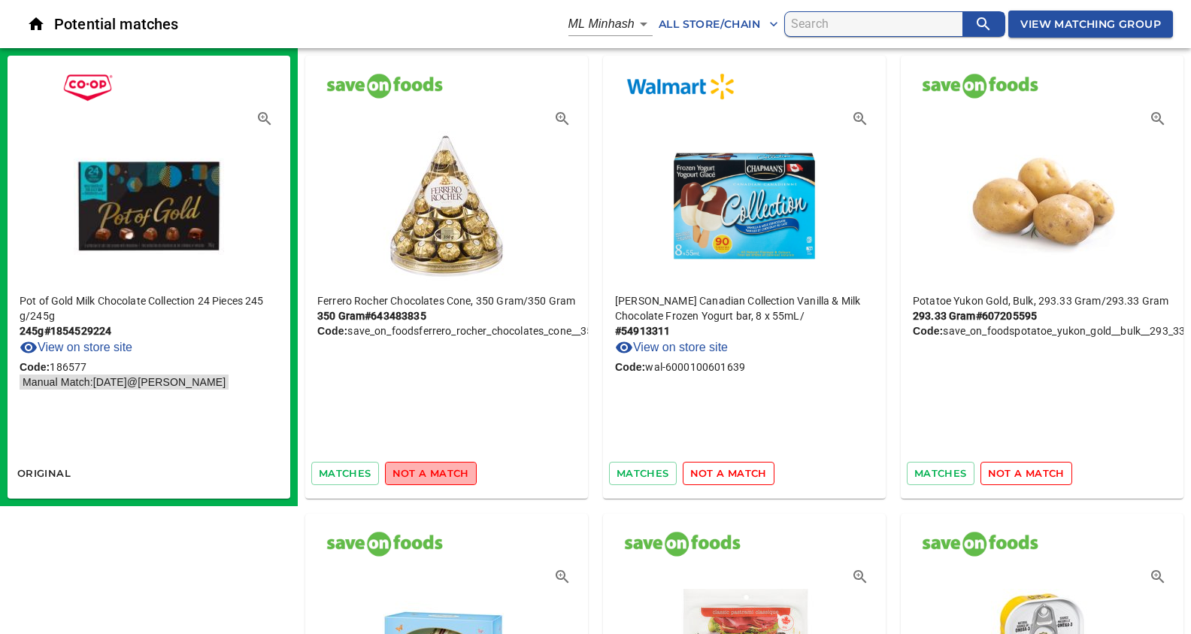
click at [431, 472] on span "not a match" at bounding box center [431, 473] width 77 height 17
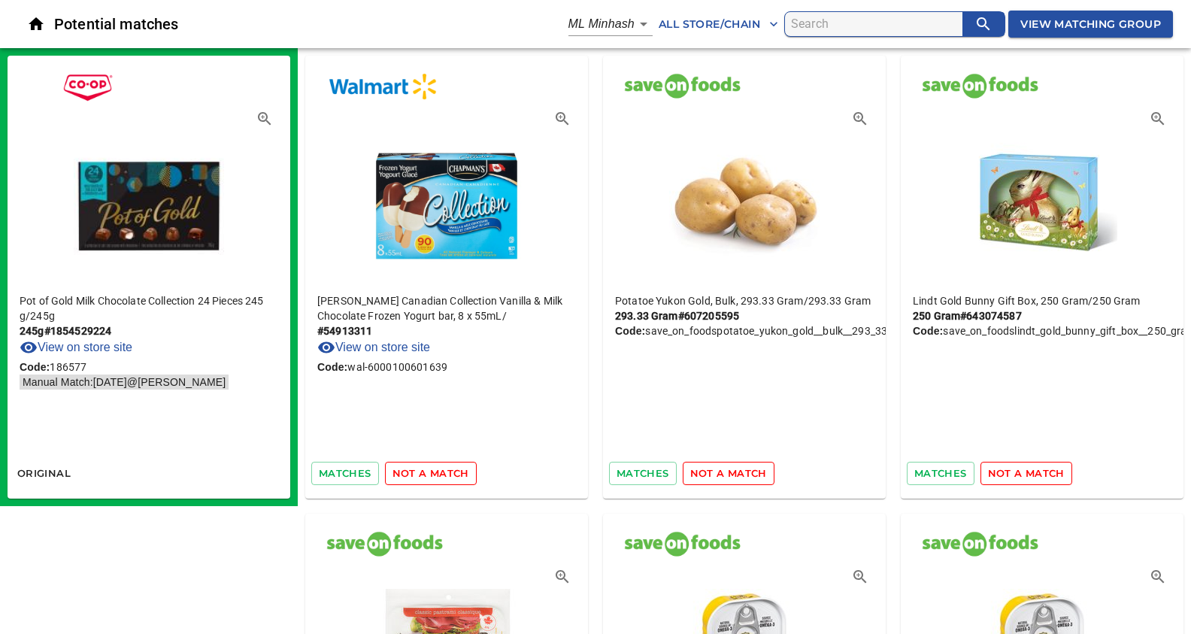
click at [431, 472] on span "not a match" at bounding box center [431, 473] width 77 height 17
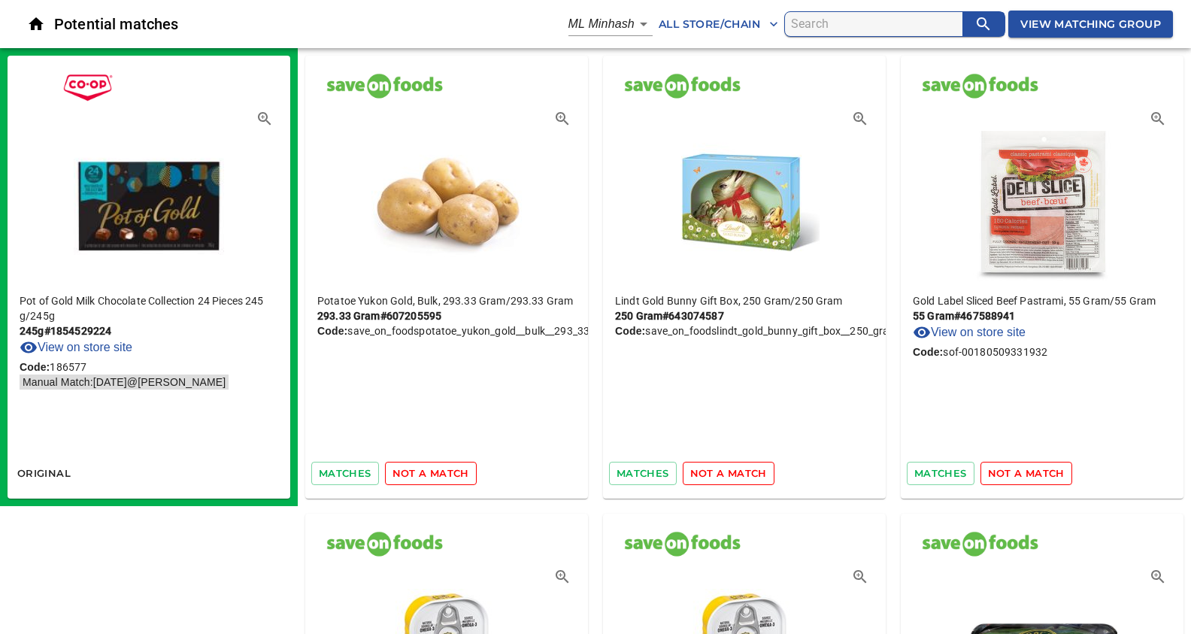
drag, startPoint x: 426, startPoint y: 493, endPoint x: 424, endPoint y: 525, distance: 32.4
click at [424, 472] on span "not a match" at bounding box center [431, 473] width 77 height 17
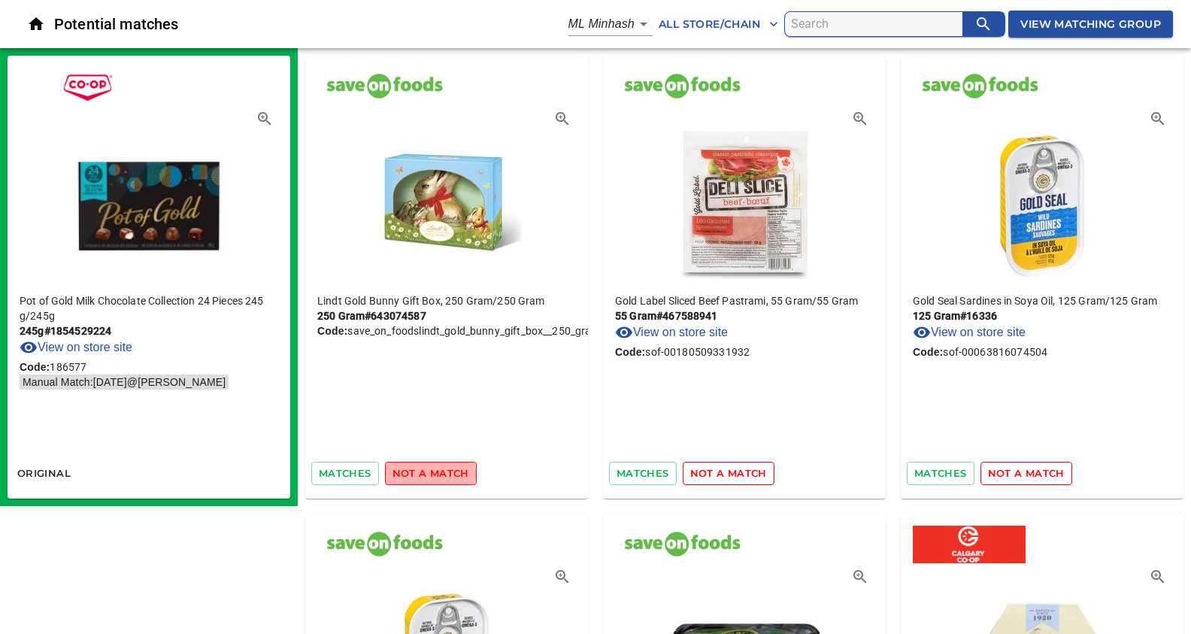
click at [424, 472] on span "not a match" at bounding box center [431, 473] width 77 height 17
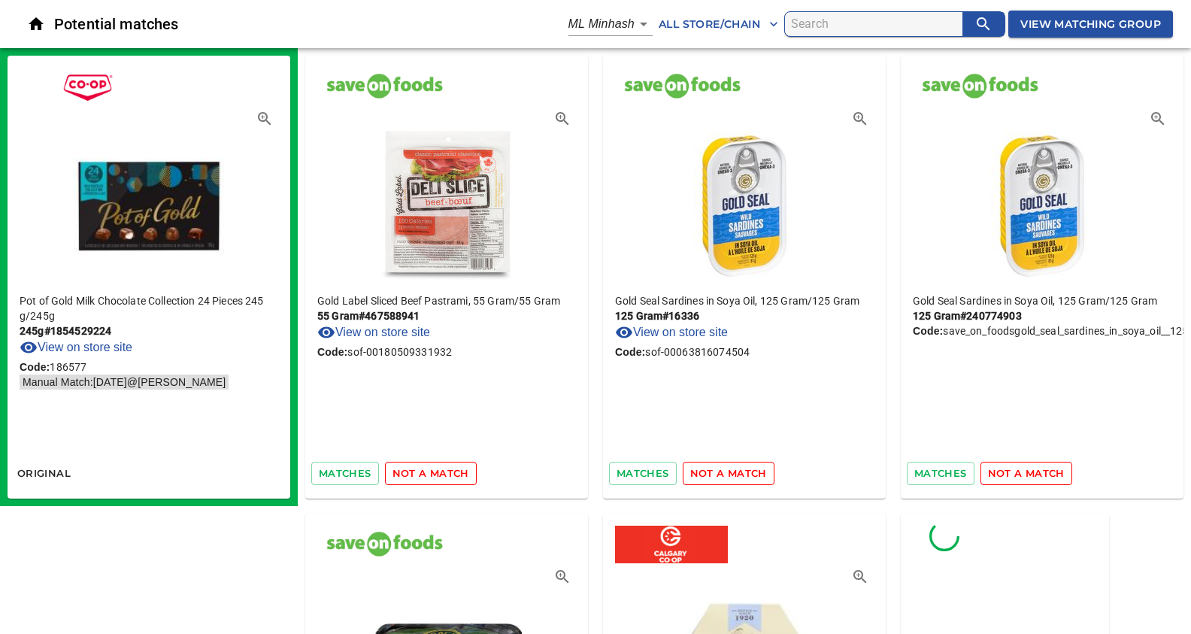
click at [424, 472] on span "not a match" at bounding box center [431, 473] width 77 height 17
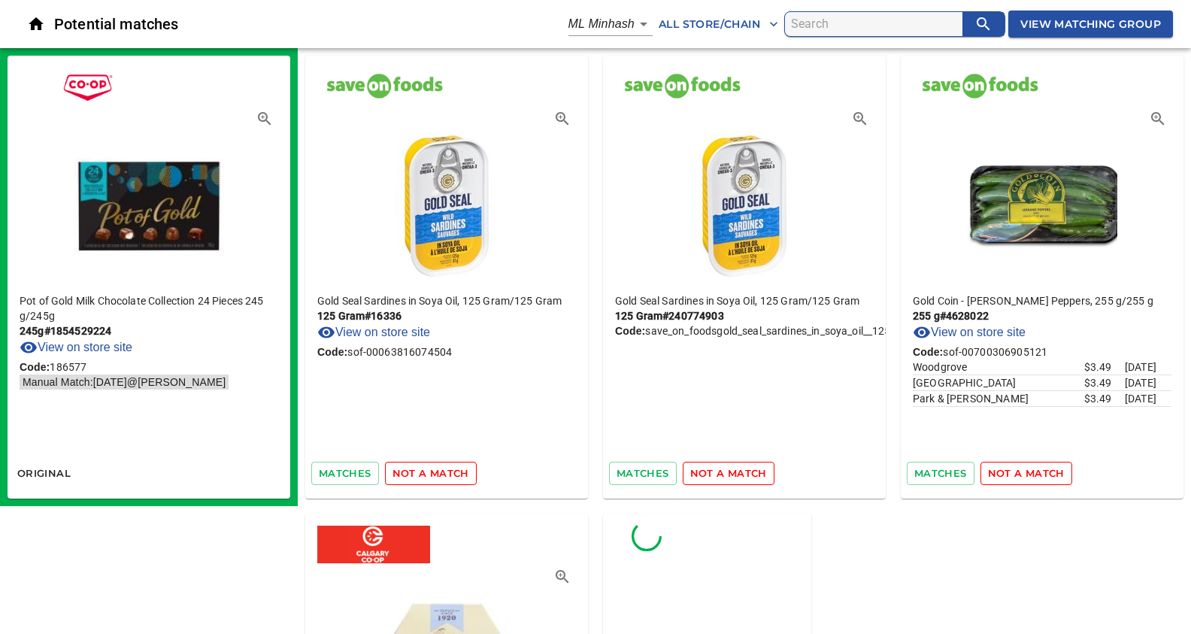
click at [424, 472] on span "not a match" at bounding box center [431, 473] width 77 height 17
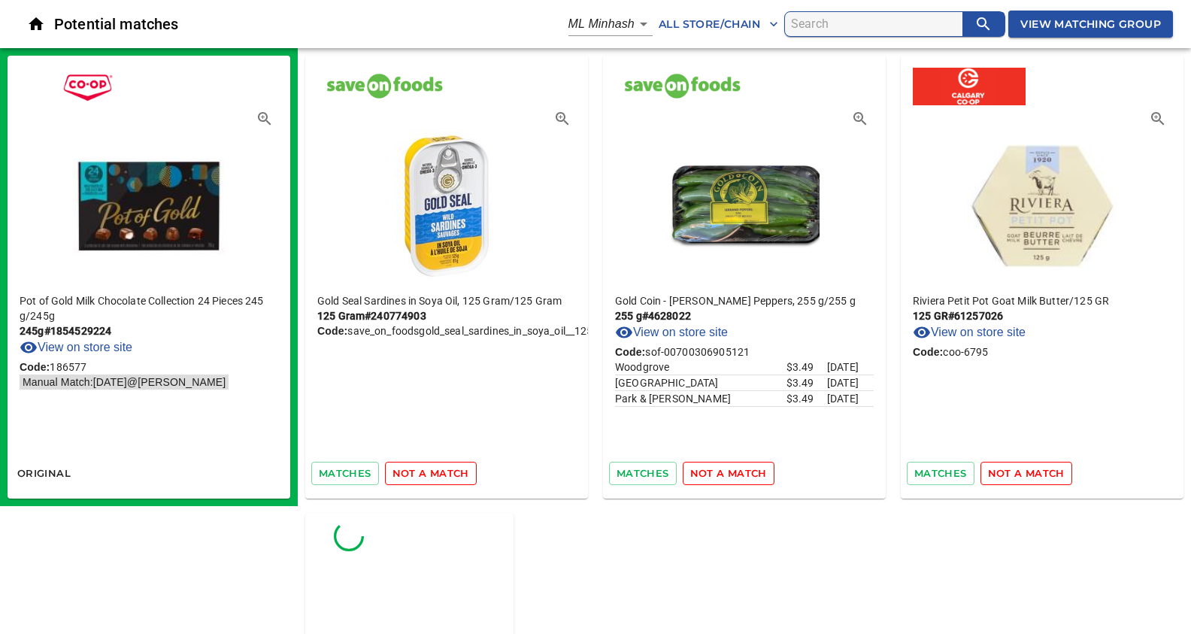
click at [424, 472] on span "not a match" at bounding box center [431, 473] width 77 height 17
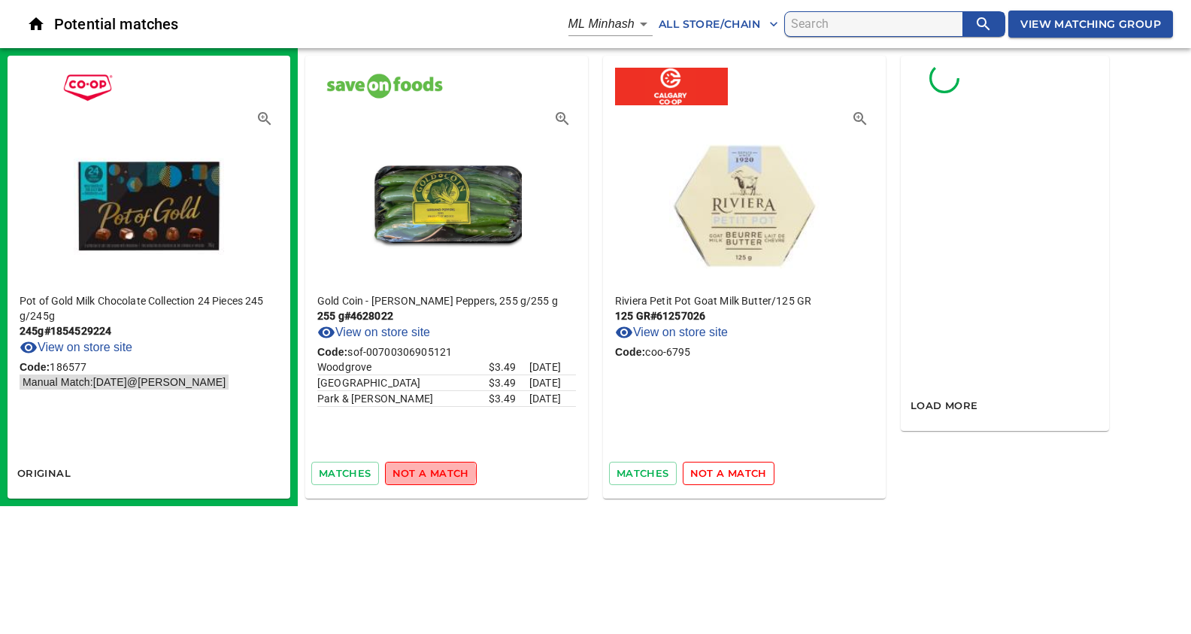
click at [424, 472] on span "not a match" at bounding box center [431, 473] width 77 height 17
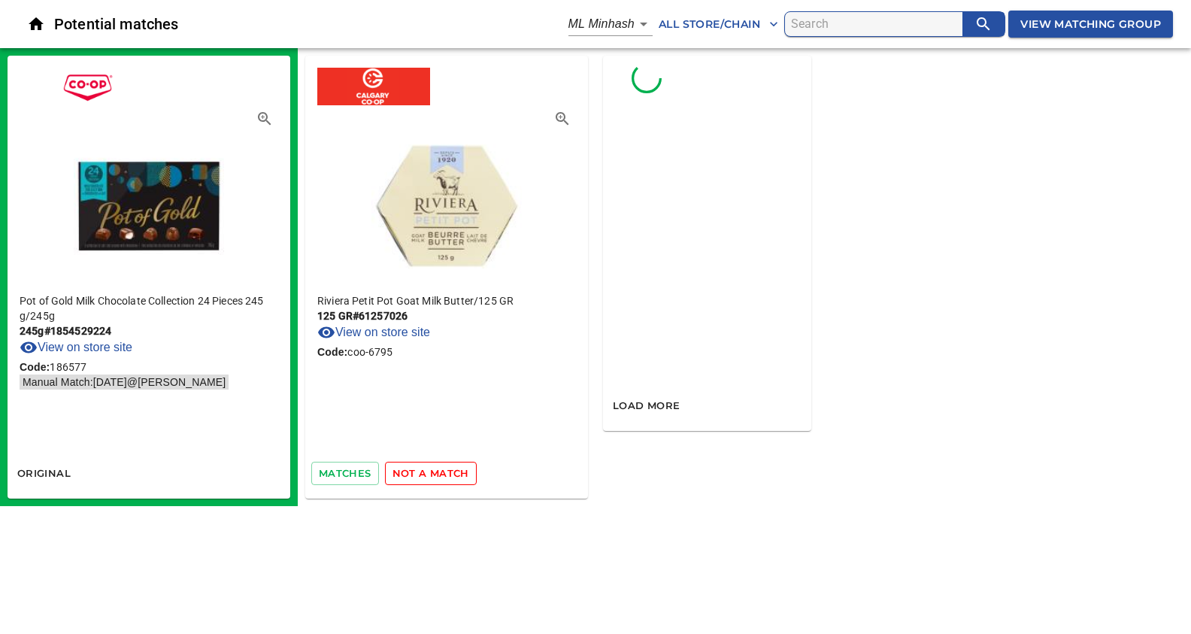
click at [424, 472] on span "not a match" at bounding box center [431, 473] width 77 height 17
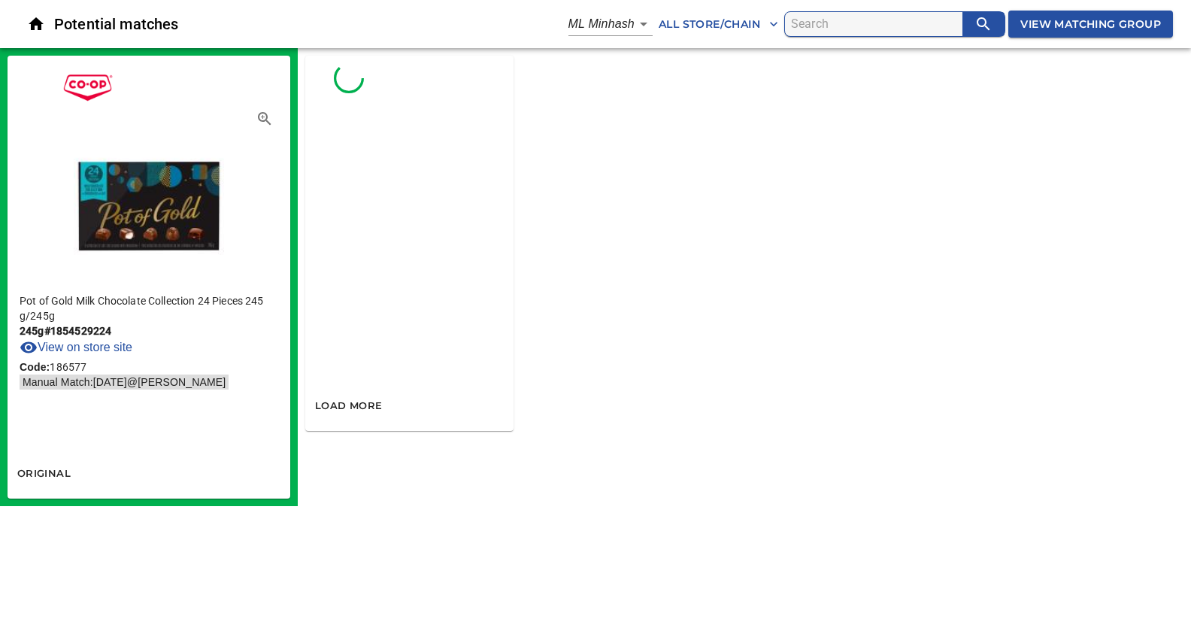
click at [640, 20] on body "tspan{white-space:pre} Potential matches ML Minhash 3 All Store/Chain View Matc…" at bounding box center [595, 253] width 1191 height 506
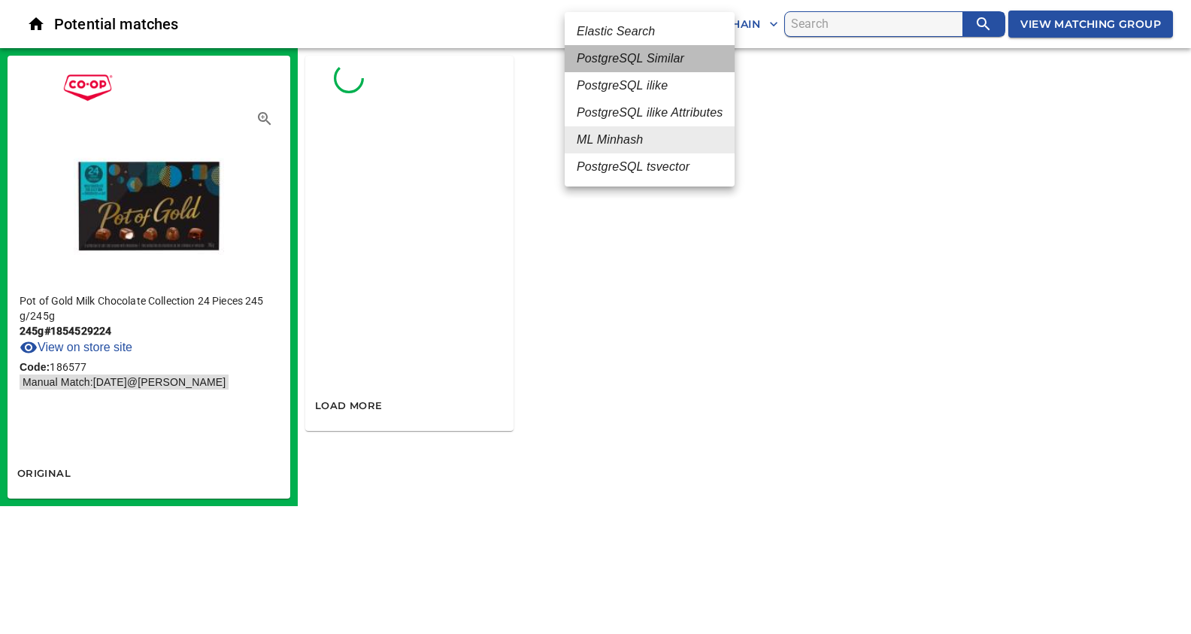
click at [634, 63] on em "PostgreSQL Similar" at bounding box center [631, 59] width 108 height 18
type input "2"
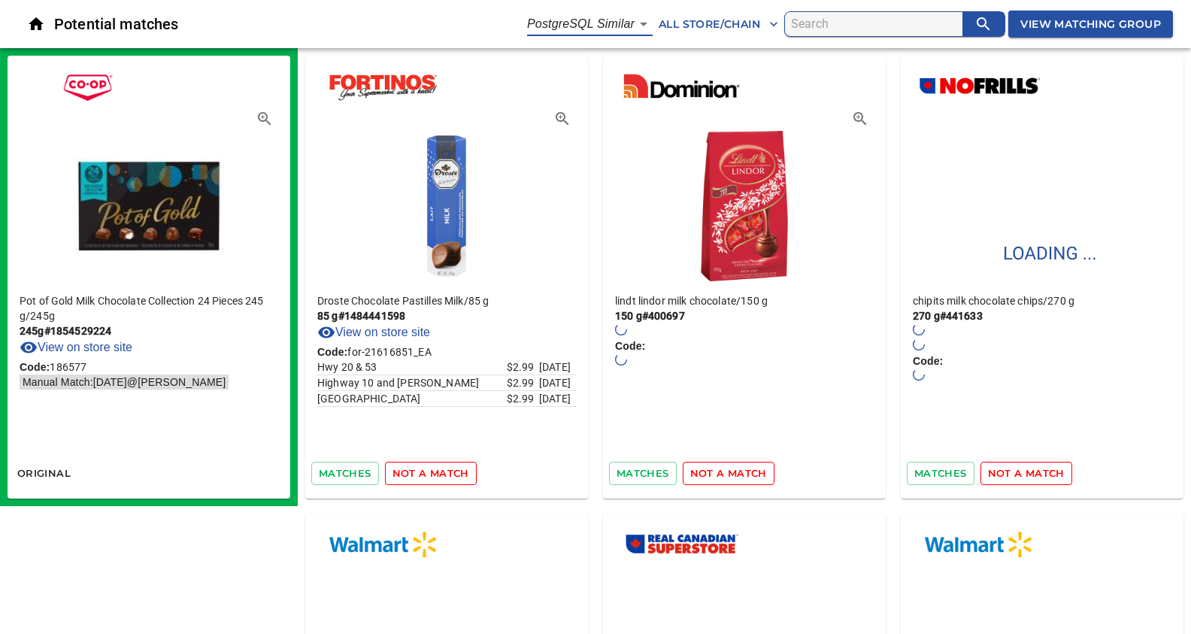
click at [446, 472] on span "not a match" at bounding box center [431, 473] width 77 height 17
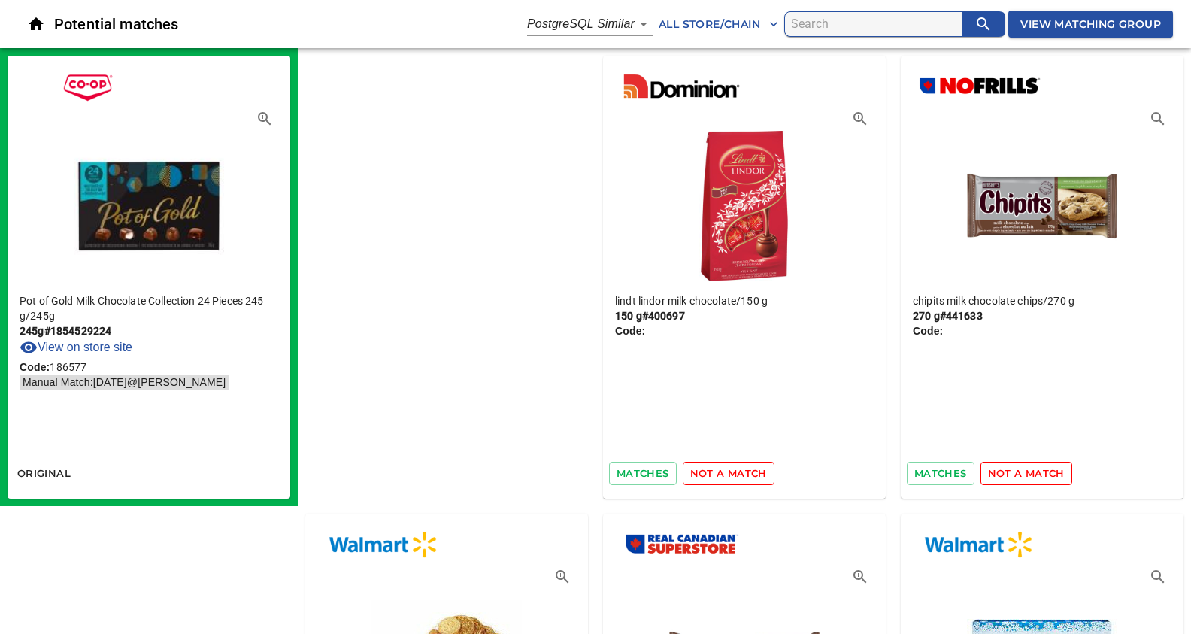
click at [690, 472] on span "not a match" at bounding box center [728, 473] width 77 height 17
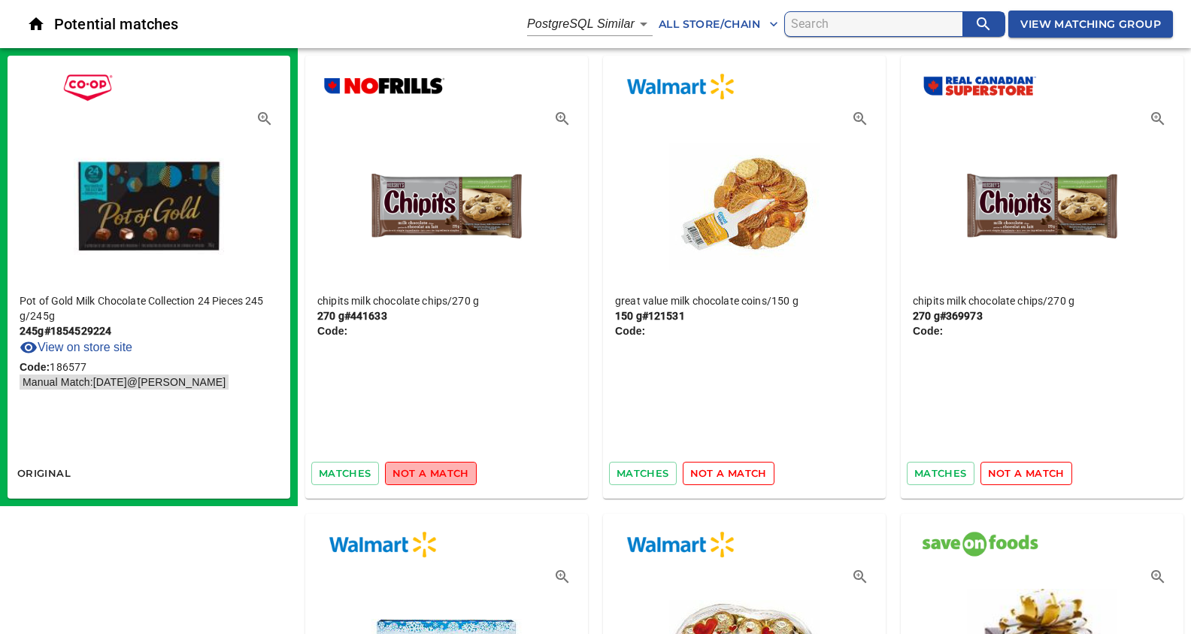
click at [446, 472] on span "not a match" at bounding box center [431, 473] width 77 height 17
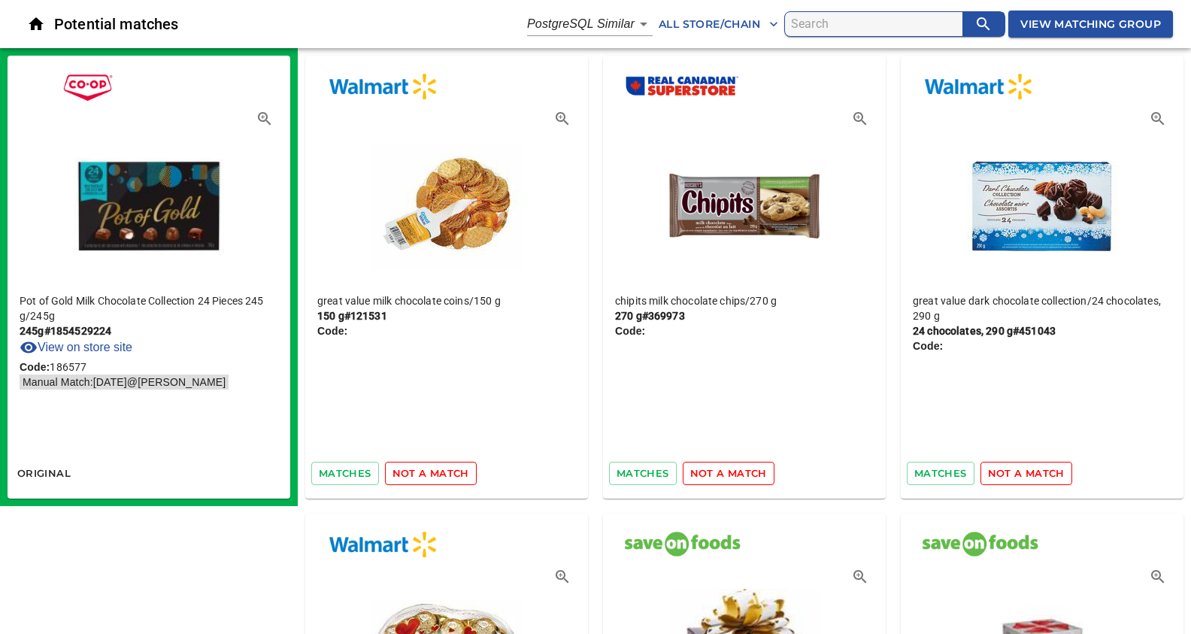
click at [446, 472] on span "not a match" at bounding box center [431, 473] width 77 height 17
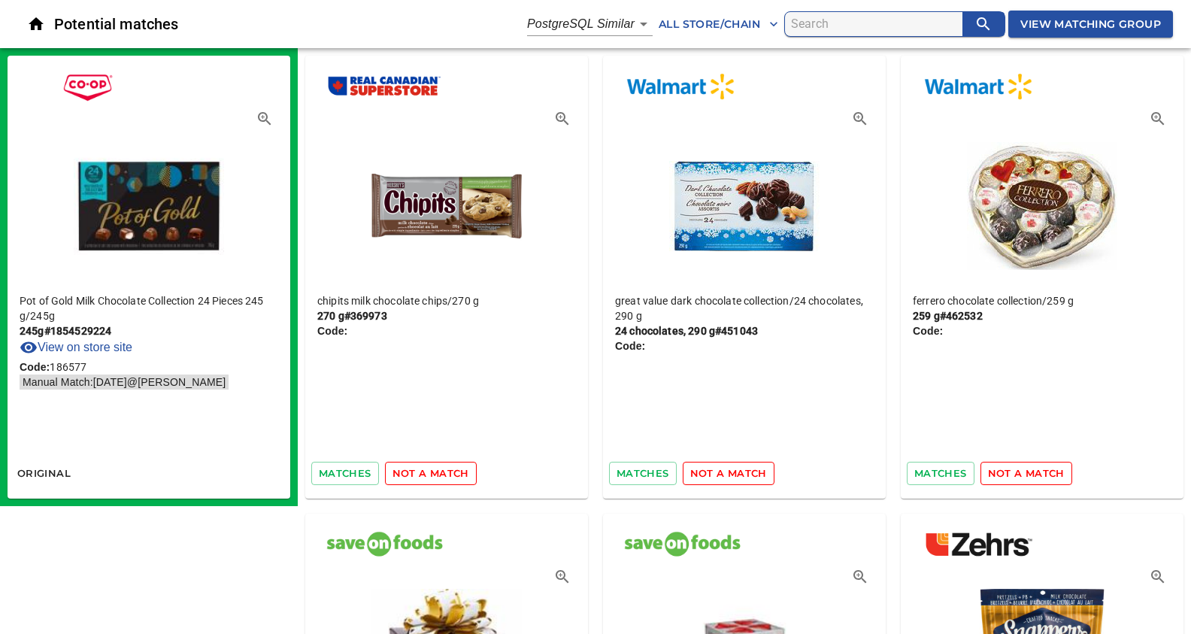
click at [446, 472] on span "not a match" at bounding box center [431, 473] width 77 height 17
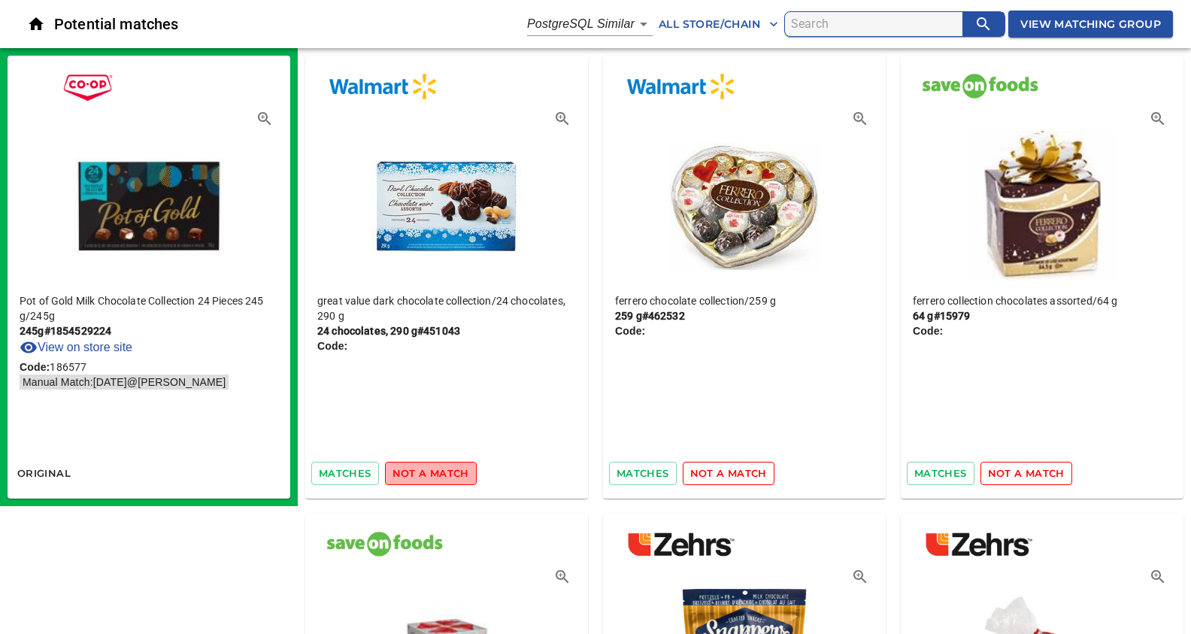
click at [446, 472] on span "not a match" at bounding box center [431, 473] width 77 height 17
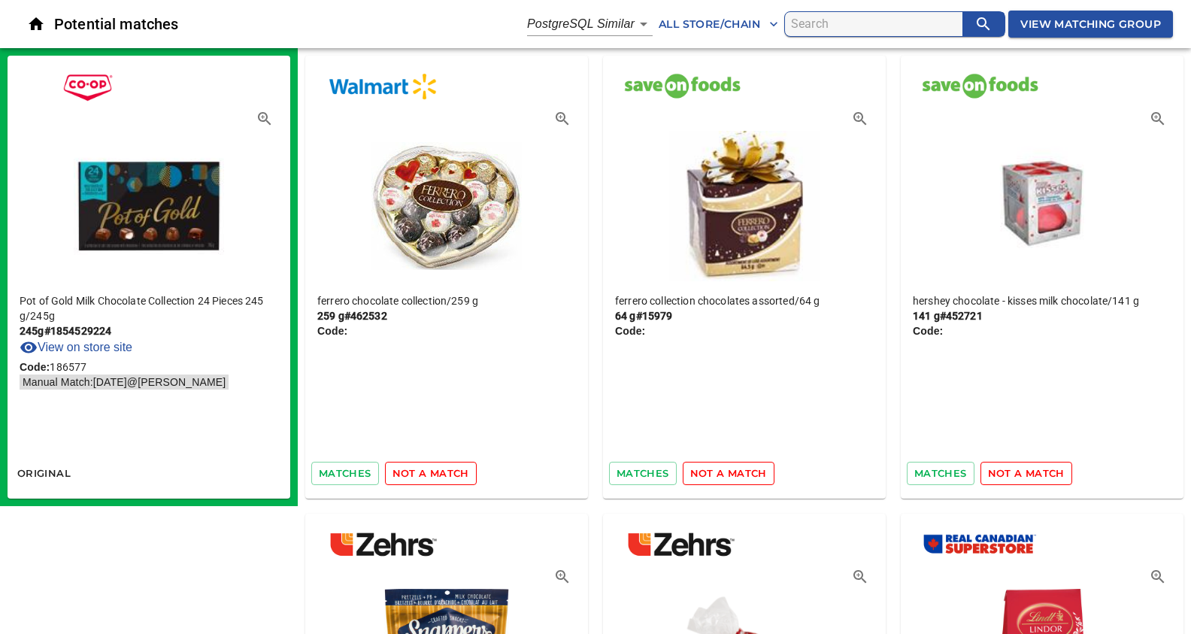
click at [446, 472] on span "not a match" at bounding box center [431, 473] width 77 height 17
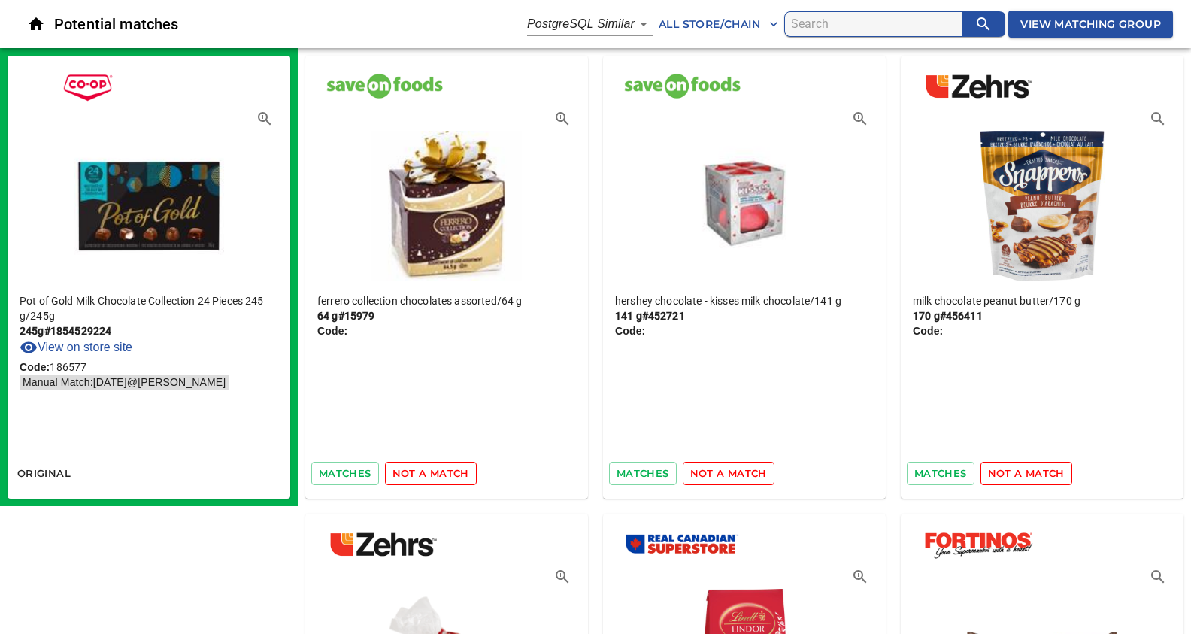
click at [446, 472] on span "not a match" at bounding box center [431, 473] width 77 height 17
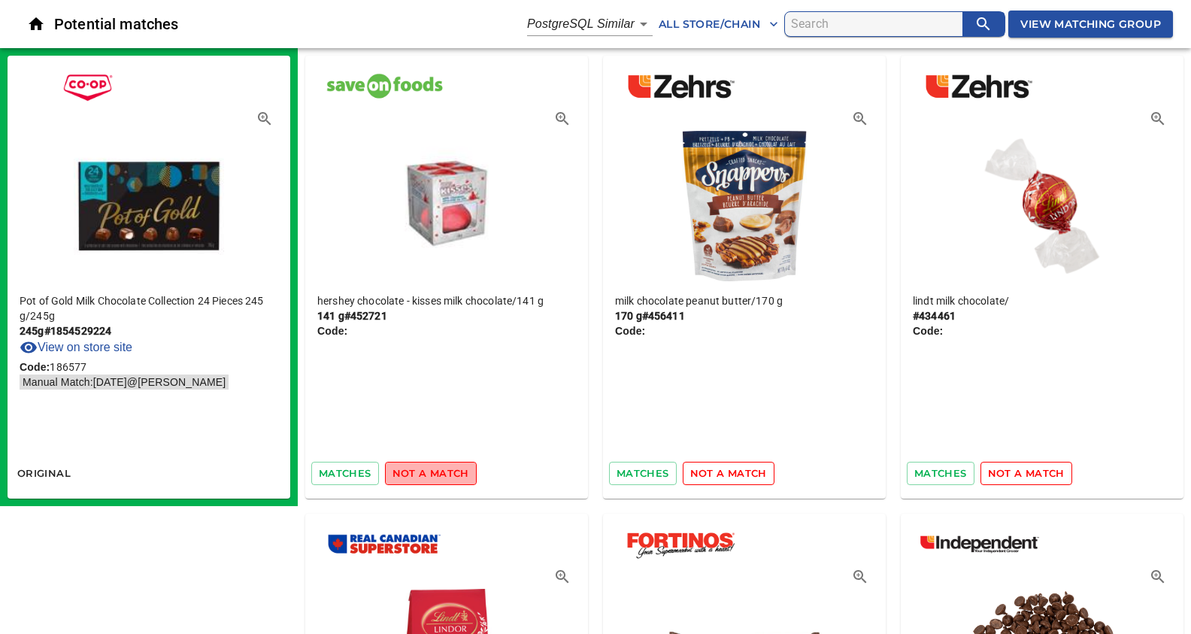
click at [446, 472] on span "not a match" at bounding box center [431, 473] width 77 height 17
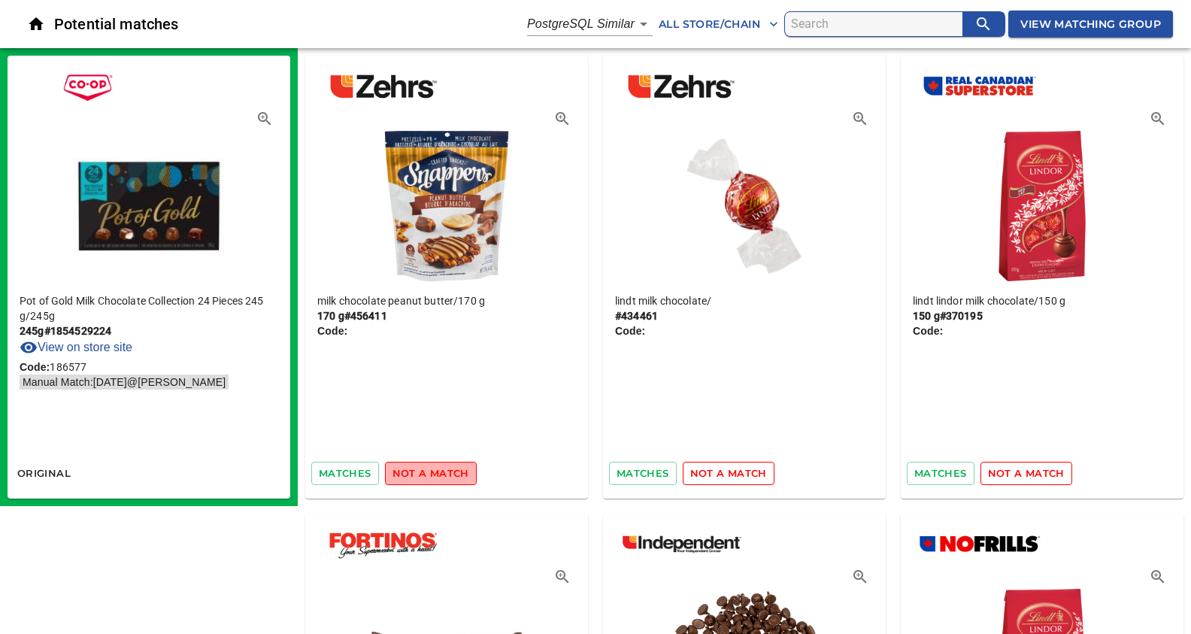
click at [446, 472] on span "not a match" at bounding box center [431, 473] width 77 height 17
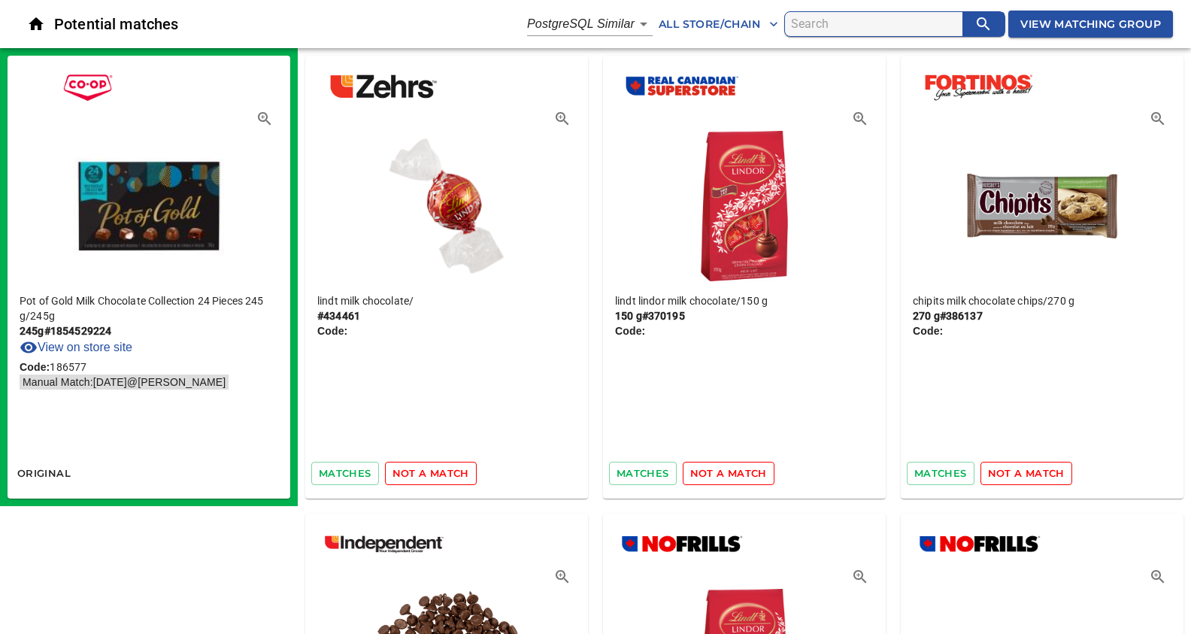
click at [446, 472] on span "not a match" at bounding box center [431, 473] width 77 height 17
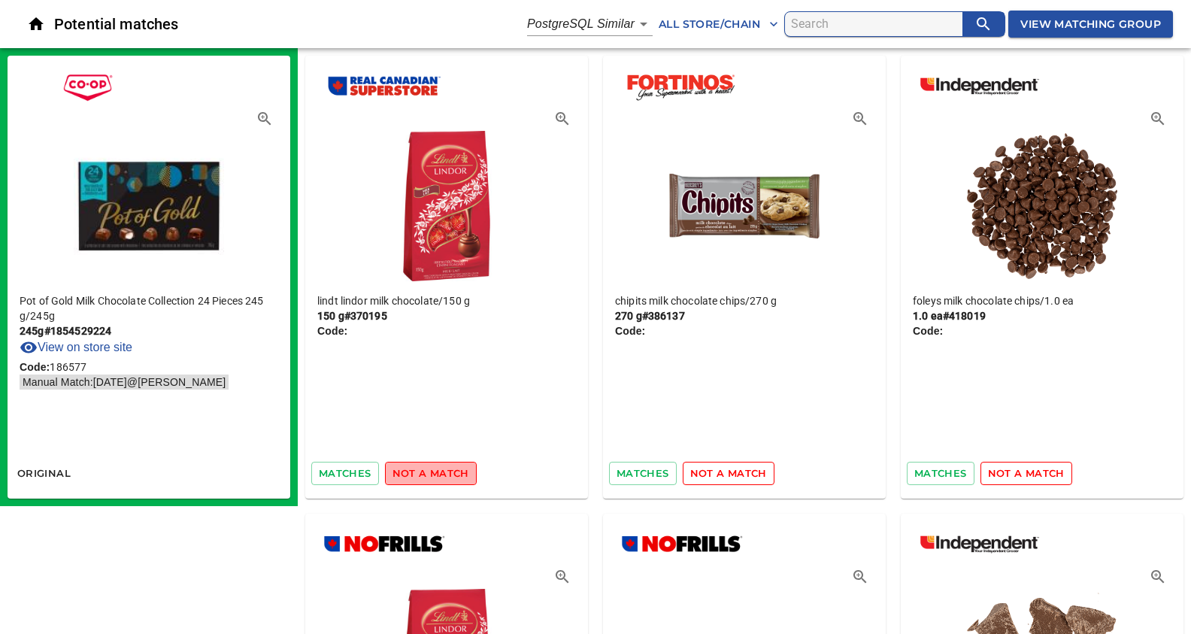
click at [446, 472] on span "not a match" at bounding box center [431, 473] width 77 height 17
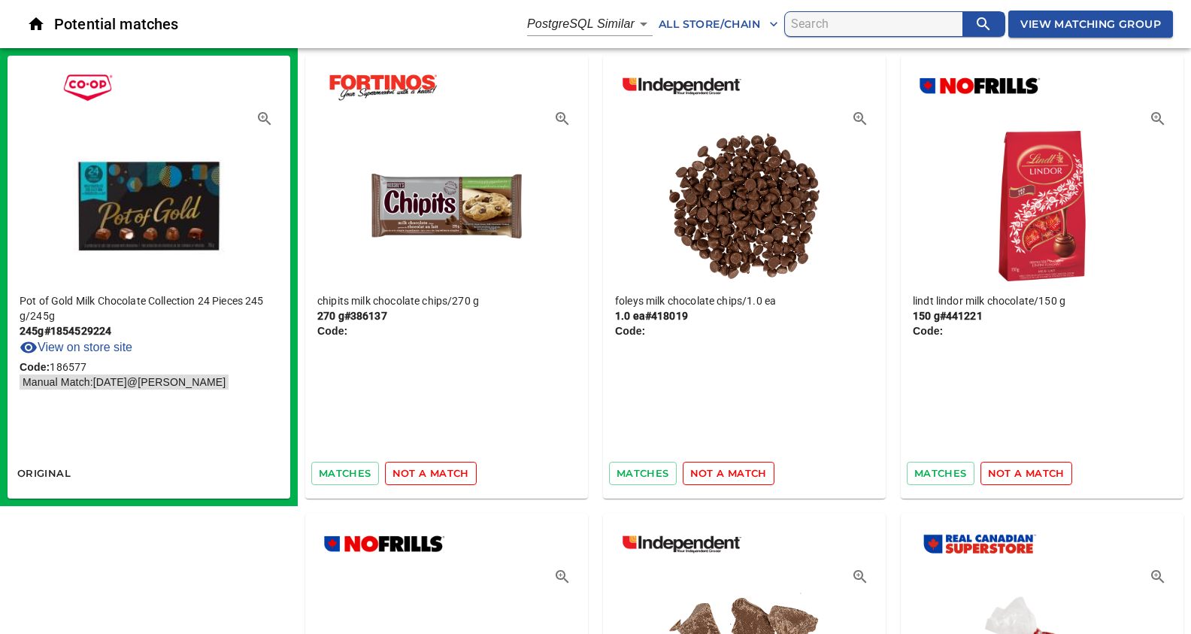
click at [446, 472] on span "not a match" at bounding box center [431, 473] width 77 height 17
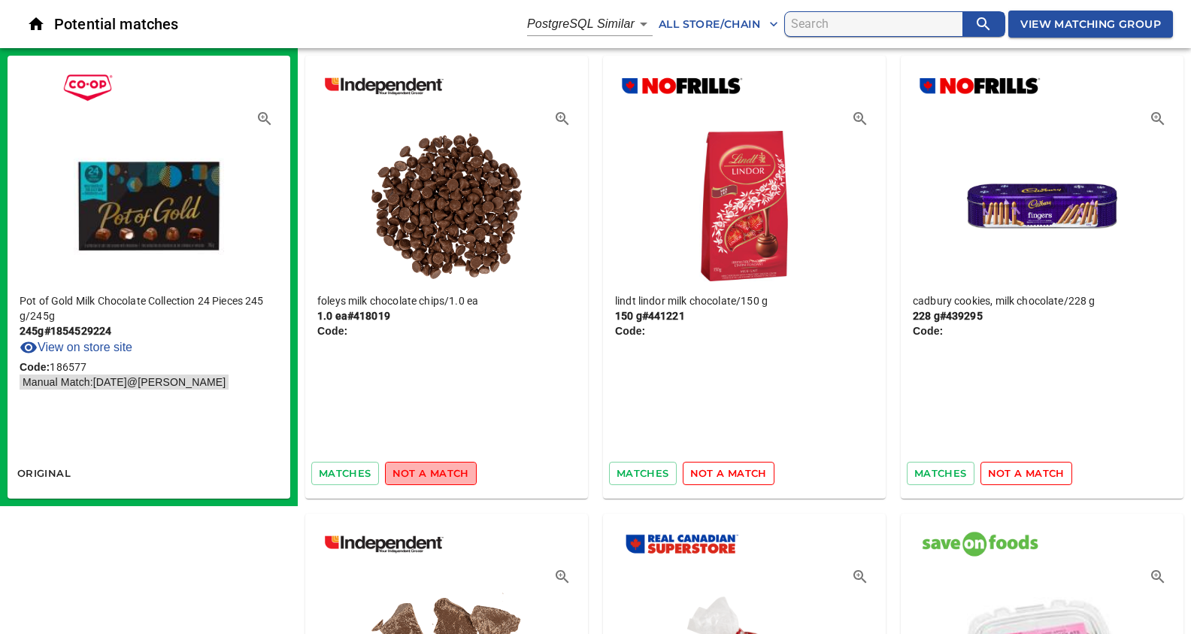
click at [446, 472] on span "not a match" at bounding box center [431, 473] width 77 height 17
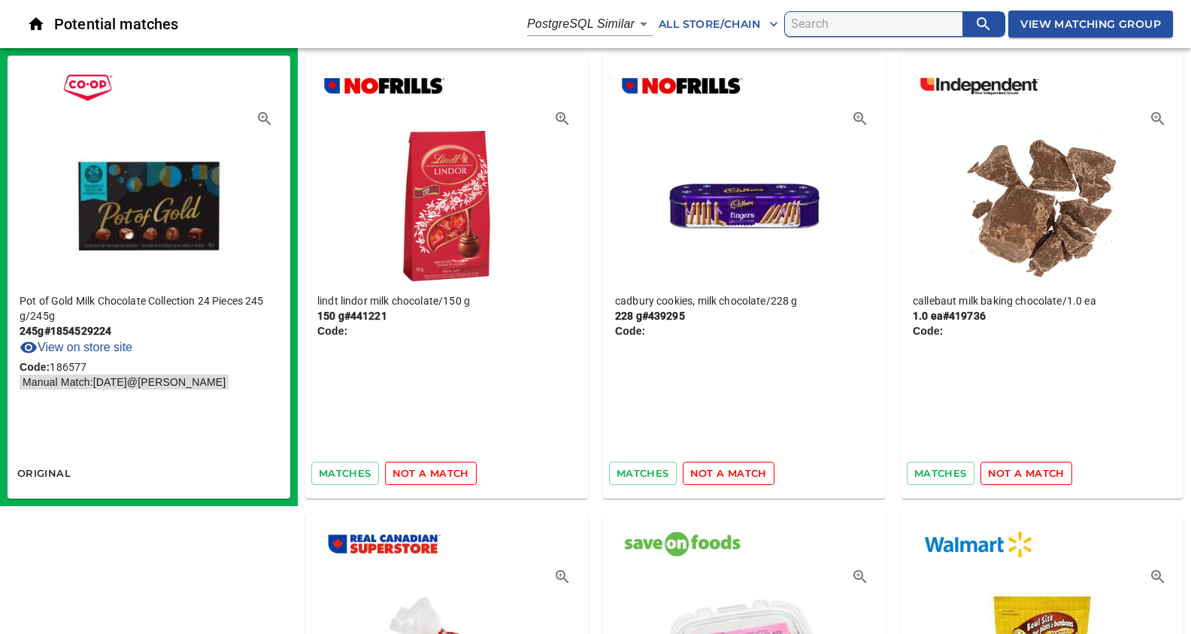
click at [446, 472] on span "not a match" at bounding box center [431, 473] width 77 height 17
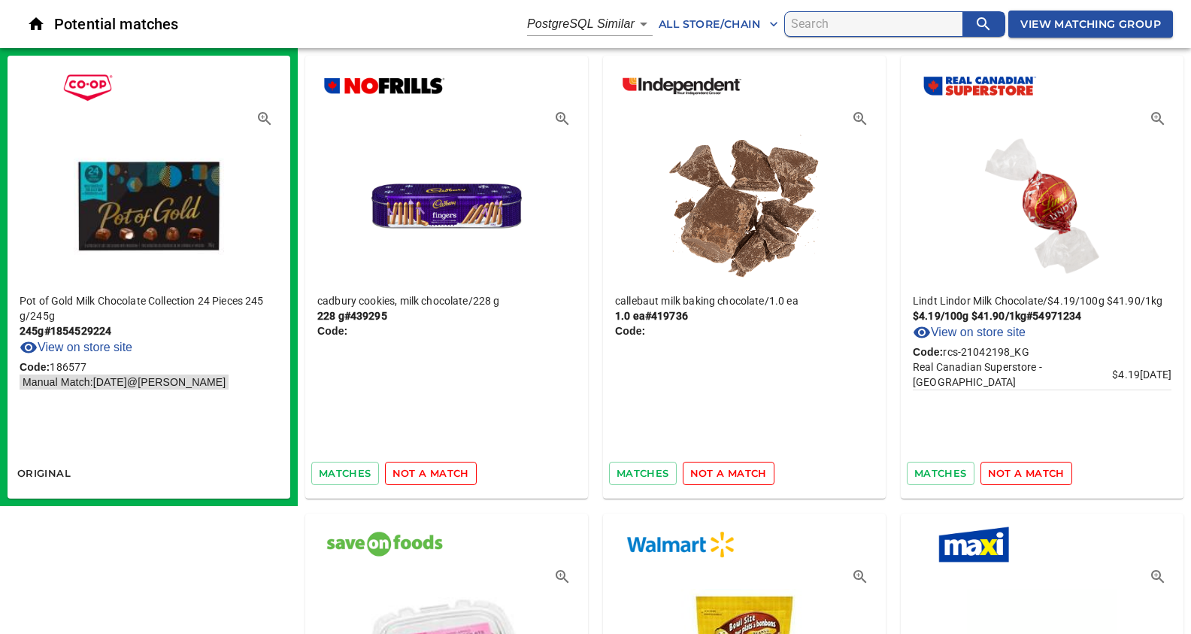
click at [446, 472] on span "not a match" at bounding box center [431, 473] width 77 height 17
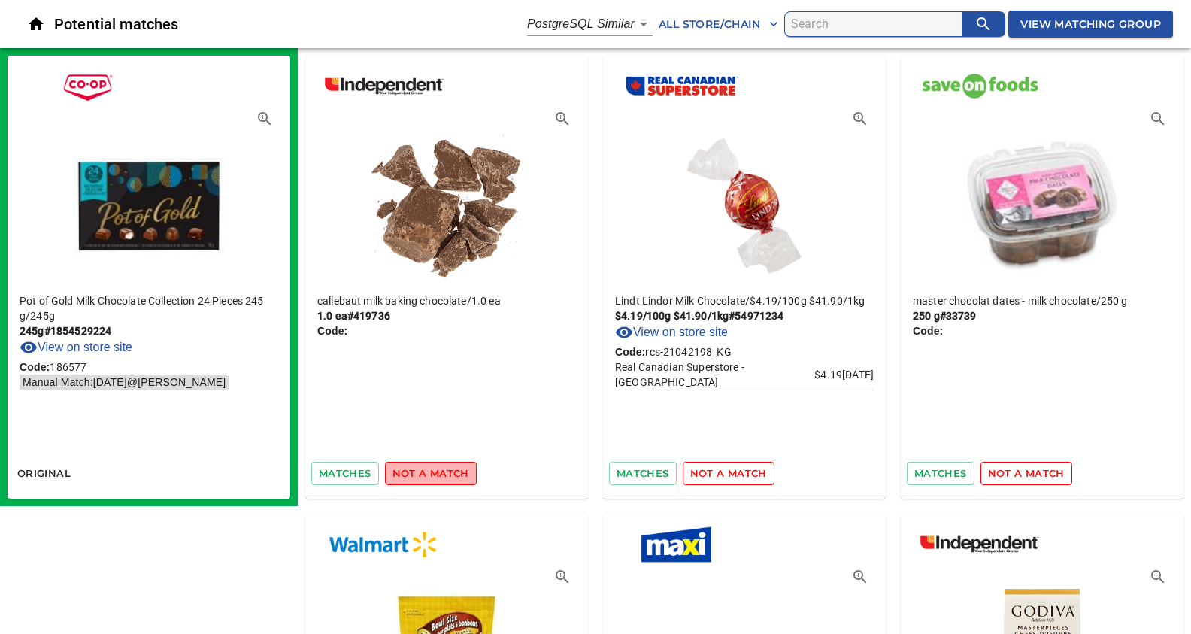
click at [446, 472] on span "not a match" at bounding box center [431, 473] width 77 height 17
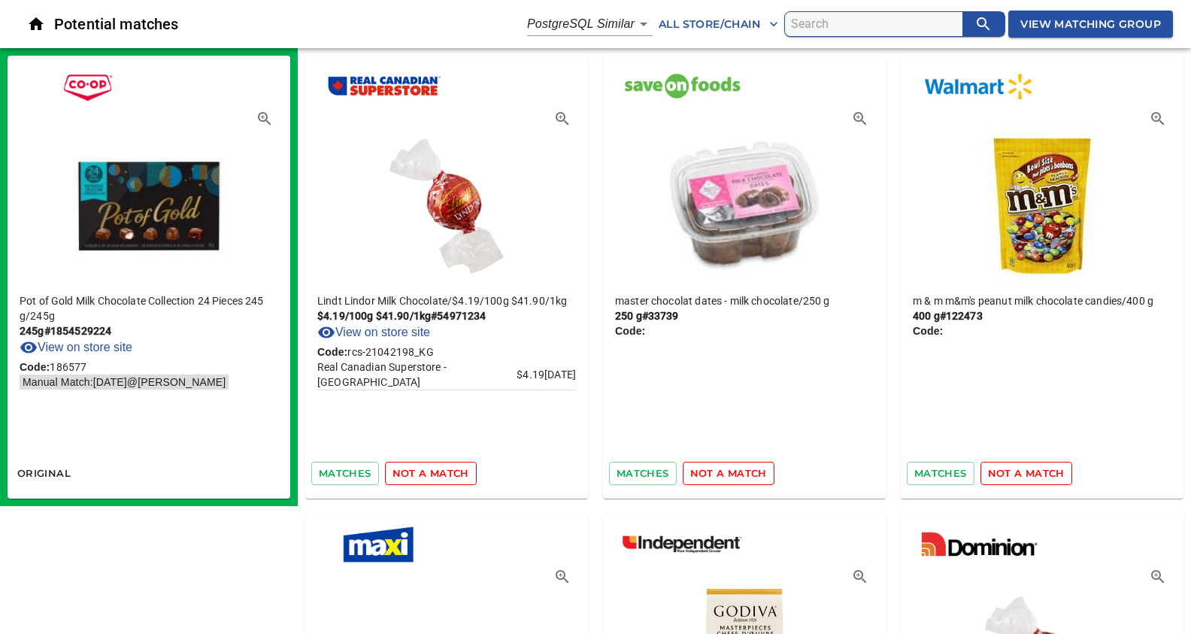
click at [446, 472] on span "not a match" at bounding box center [431, 473] width 77 height 17
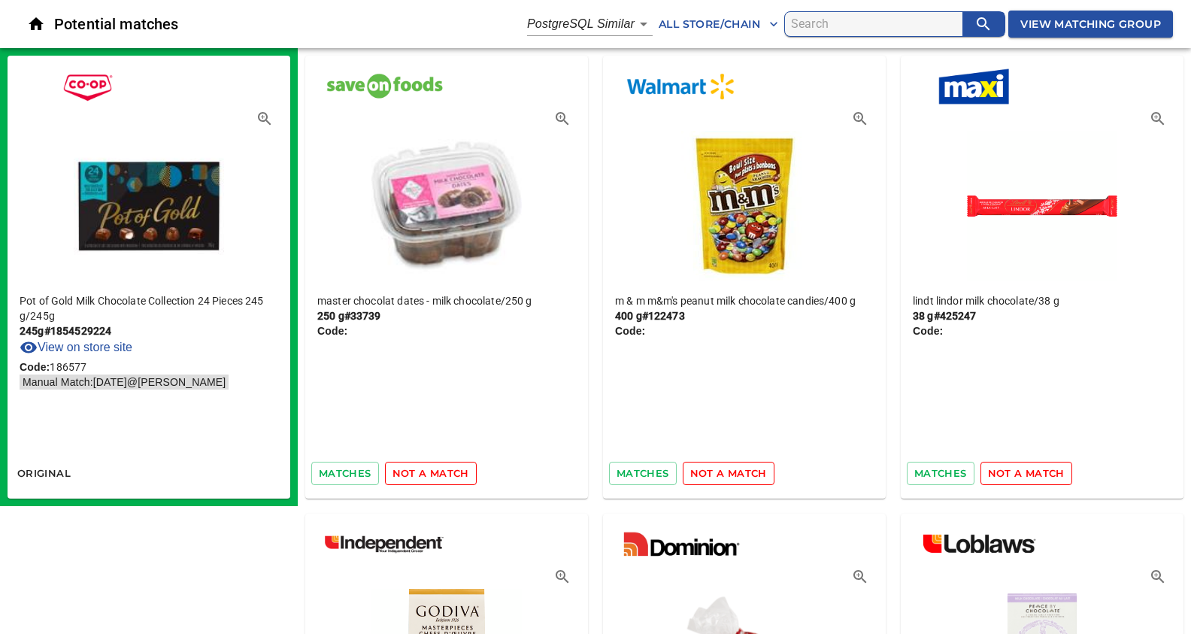
click at [446, 472] on span "not a match" at bounding box center [431, 473] width 77 height 17
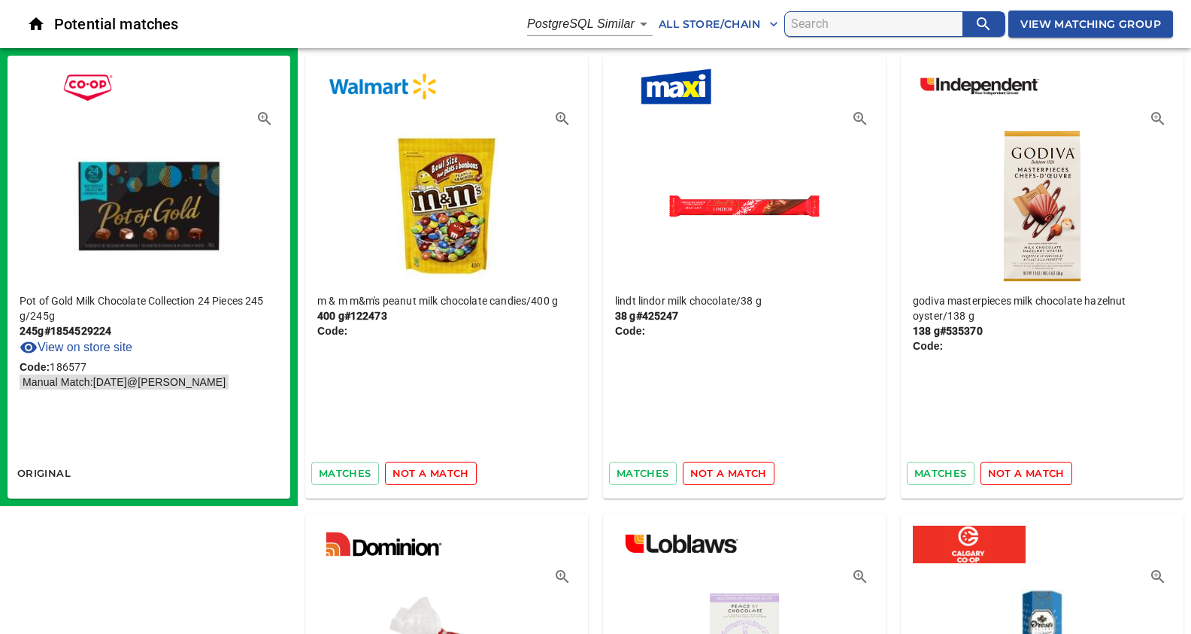
click at [446, 472] on span "not a match" at bounding box center [431, 473] width 77 height 17
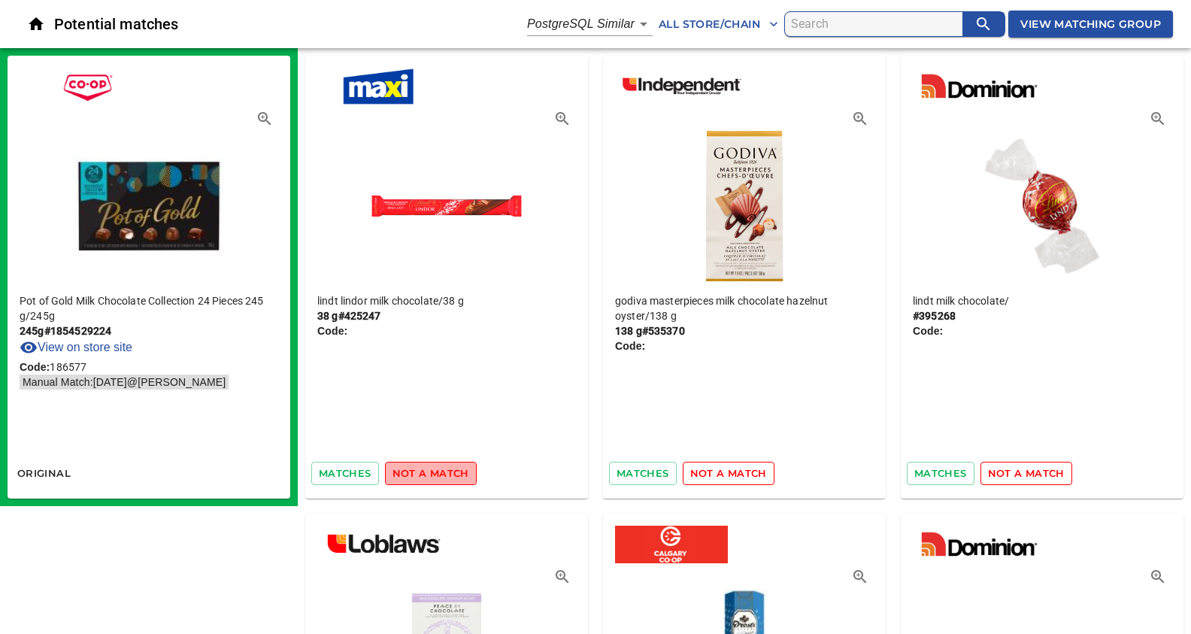
click at [446, 472] on span "not a match" at bounding box center [431, 473] width 77 height 17
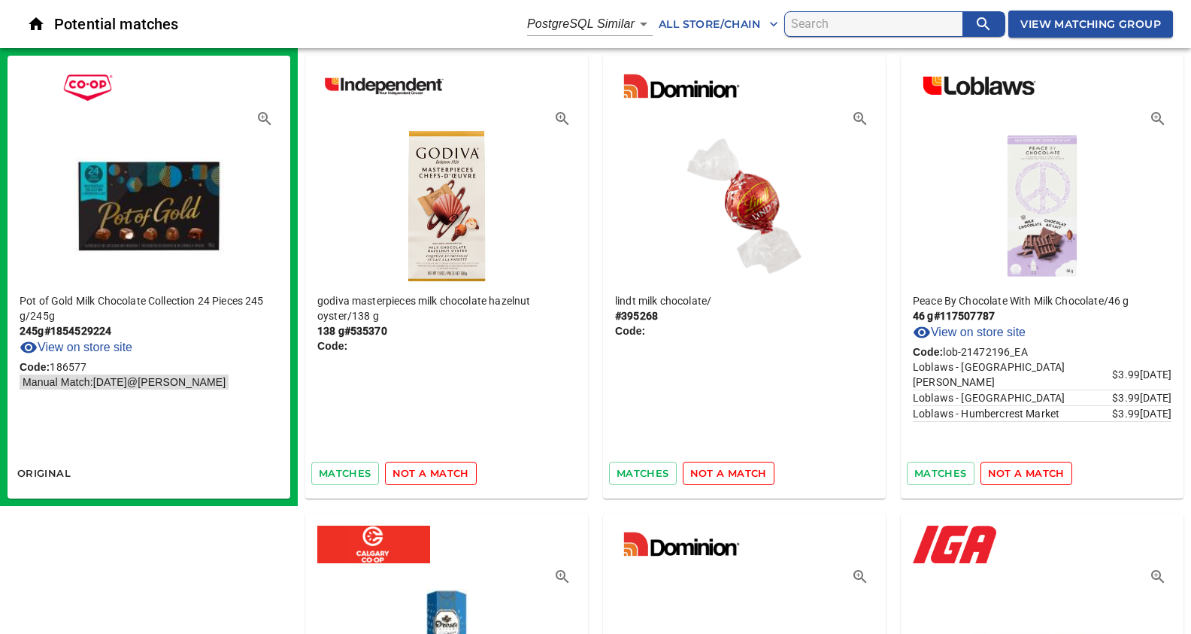
click at [446, 472] on span "not a match" at bounding box center [431, 473] width 77 height 17
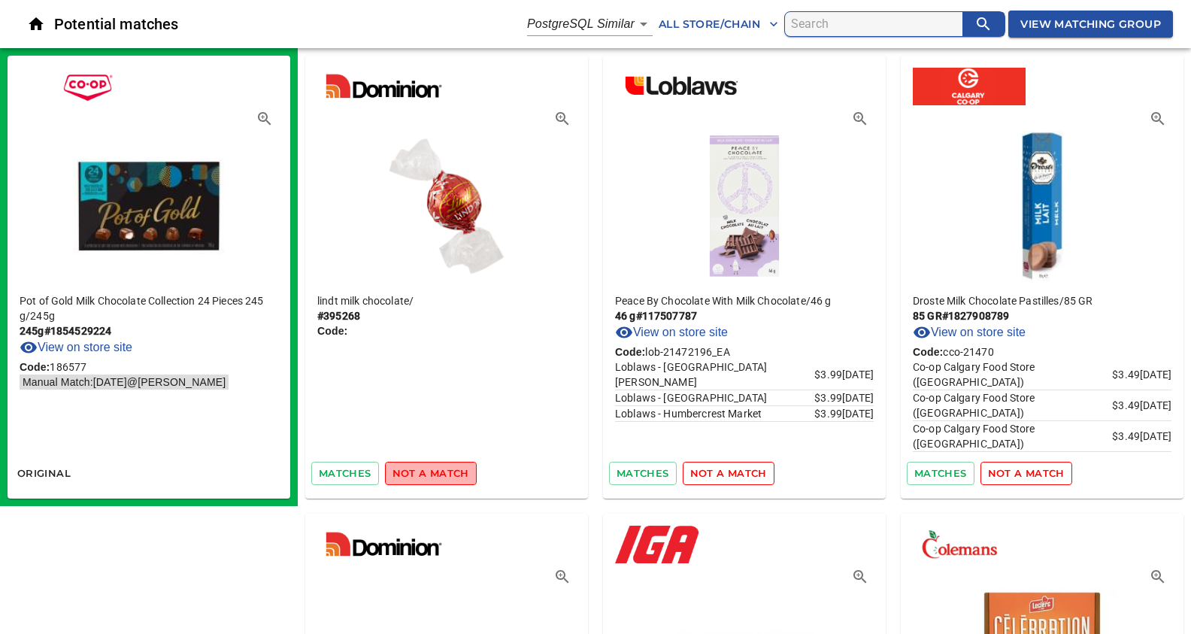
click at [446, 472] on span "not a match" at bounding box center [431, 473] width 77 height 17
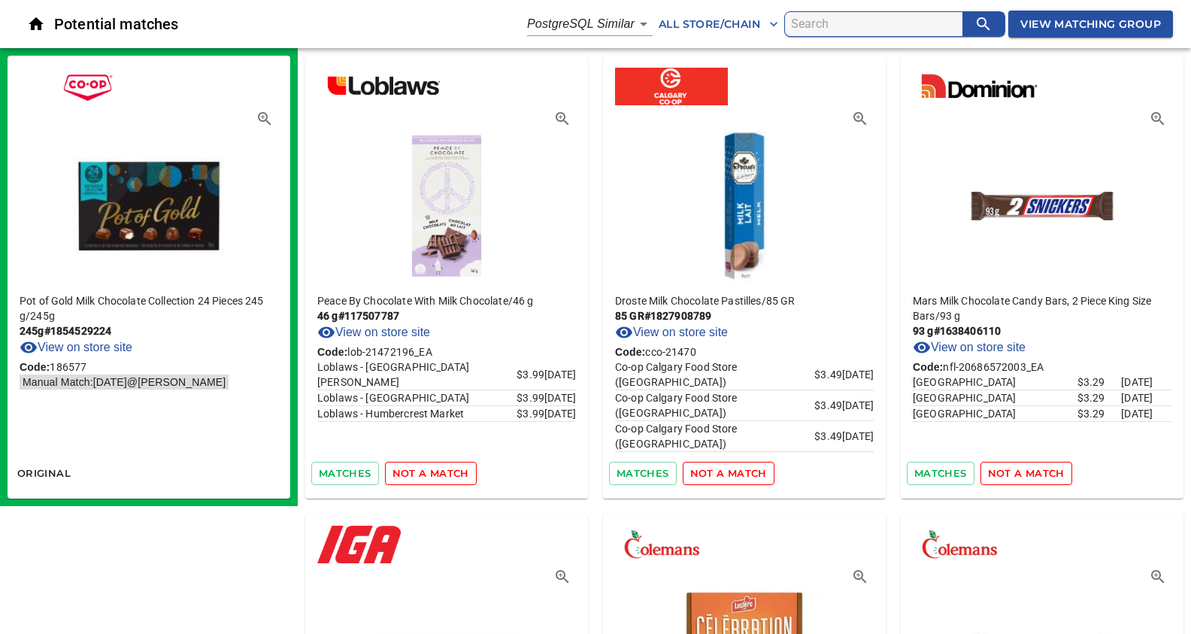
click at [446, 472] on span "not a match" at bounding box center [431, 473] width 77 height 17
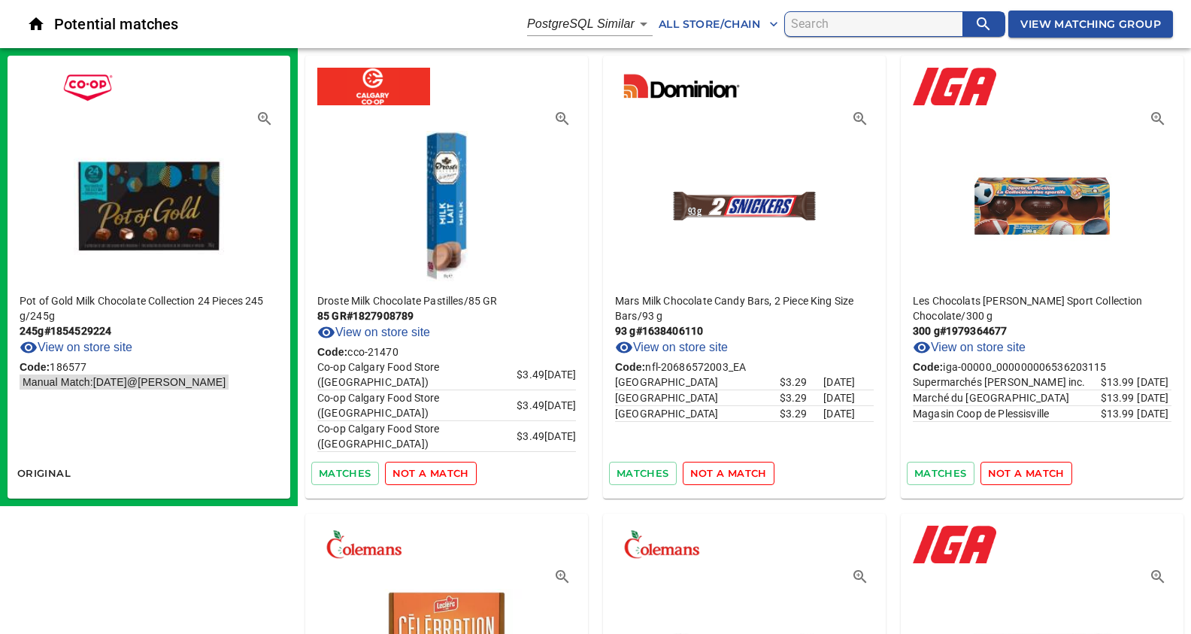
click at [446, 472] on span "not a match" at bounding box center [431, 473] width 77 height 17
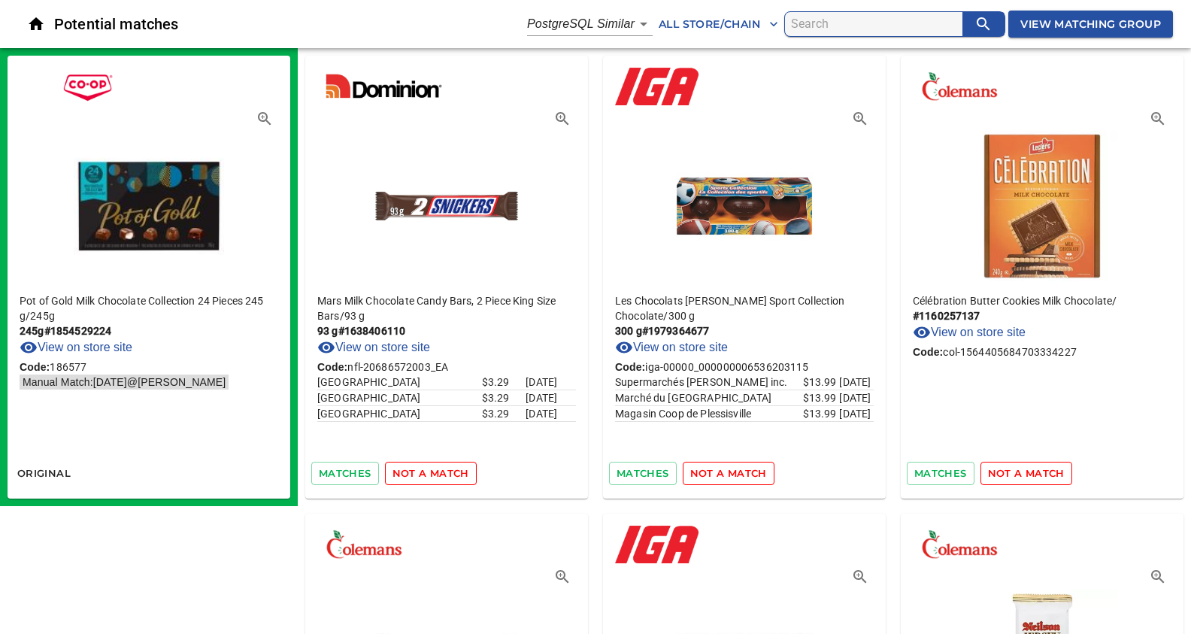
click at [446, 472] on span "not a match" at bounding box center [431, 473] width 77 height 17
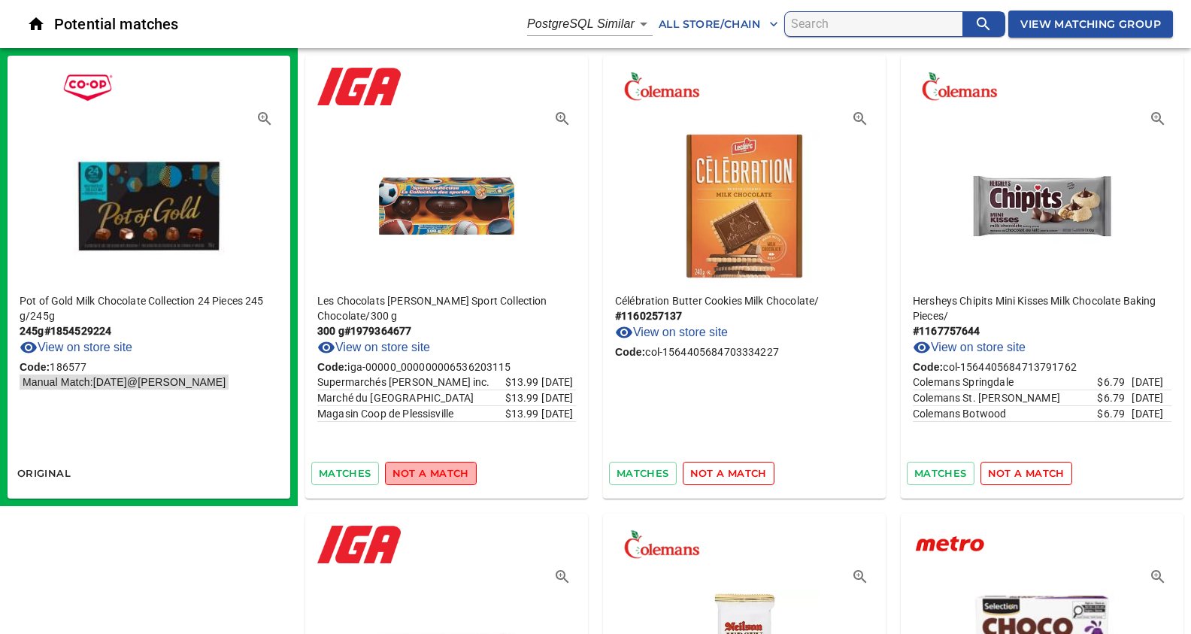
click at [446, 472] on span "not a match" at bounding box center [431, 473] width 77 height 17
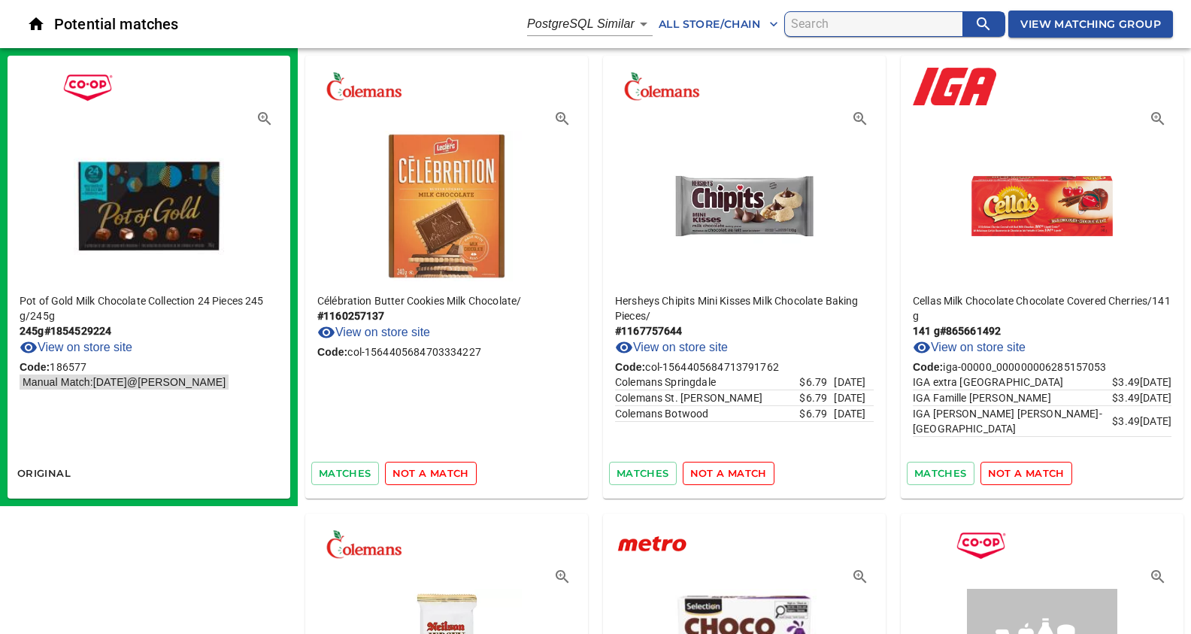
click at [446, 472] on span "not a match" at bounding box center [431, 473] width 77 height 17
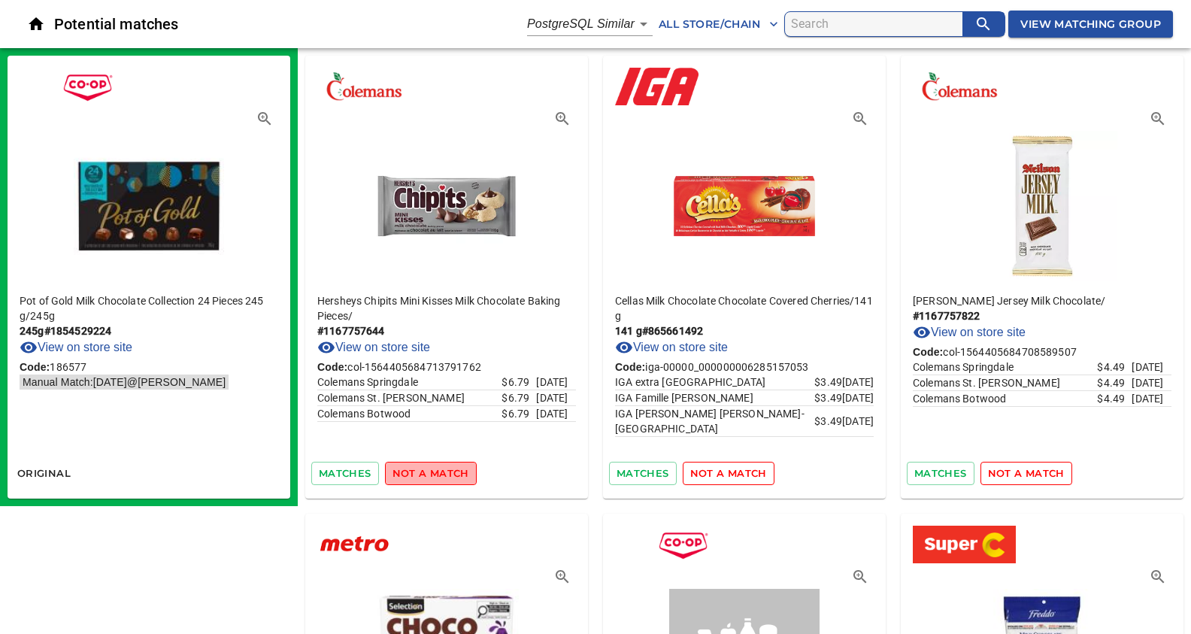
click at [446, 472] on span "not a match" at bounding box center [431, 473] width 77 height 17
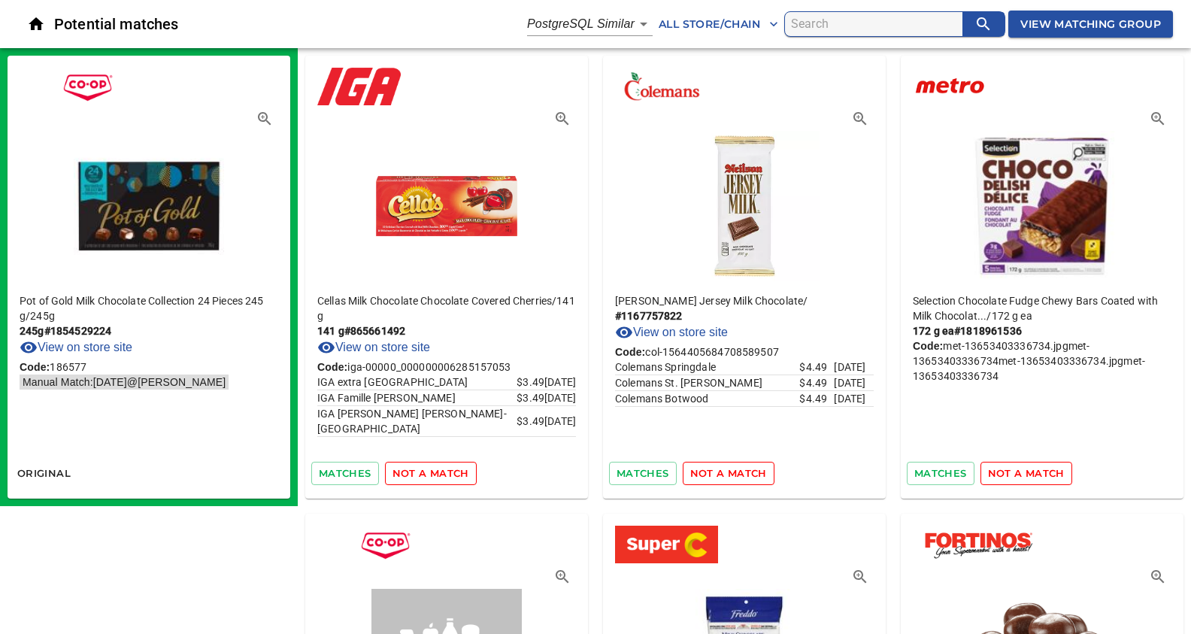
click at [446, 472] on span "not a match" at bounding box center [431, 473] width 77 height 17
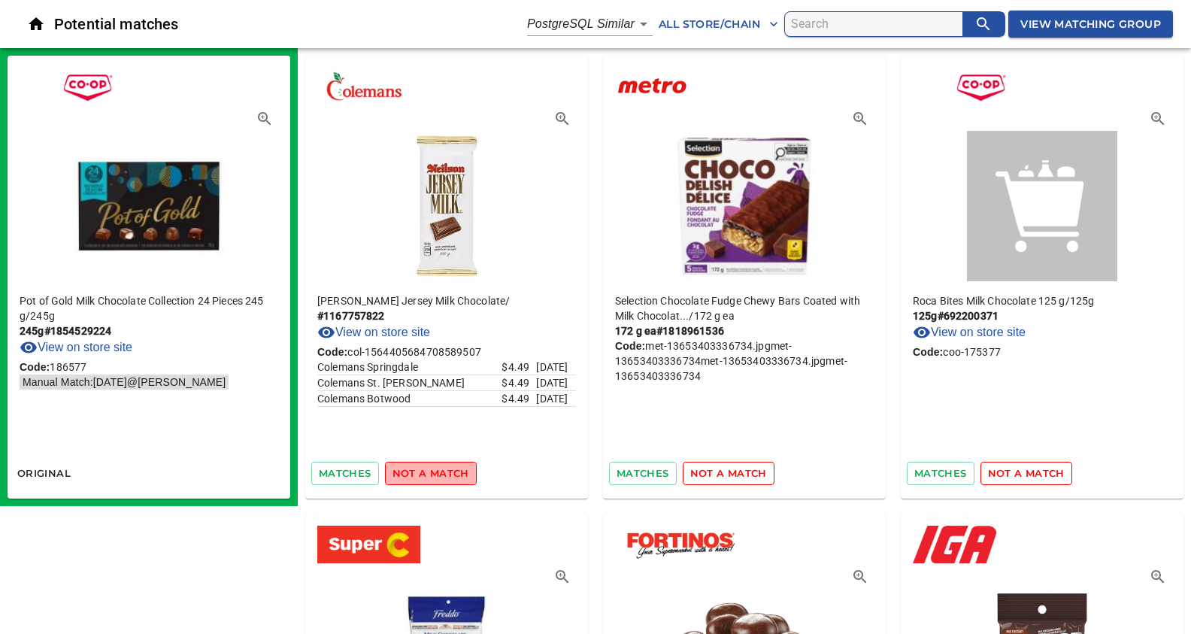
click at [446, 472] on span "not a match" at bounding box center [431, 473] width 77 height 17
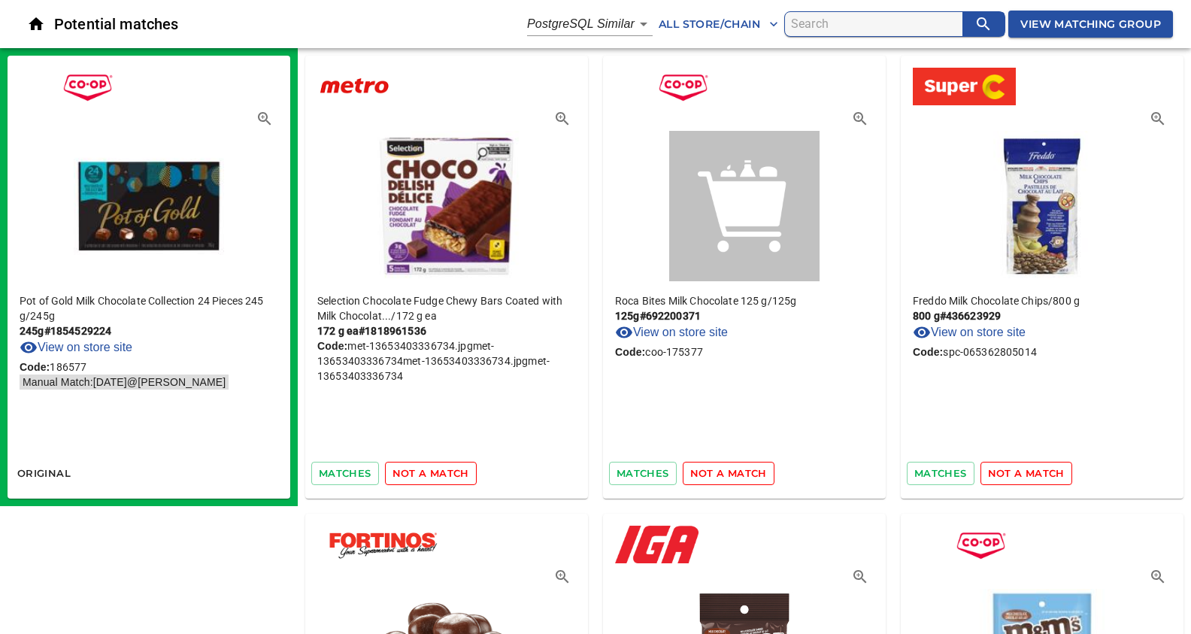
click at [446, 472] on span "not a match" at bounding box center [431, 473] width 77 height 17
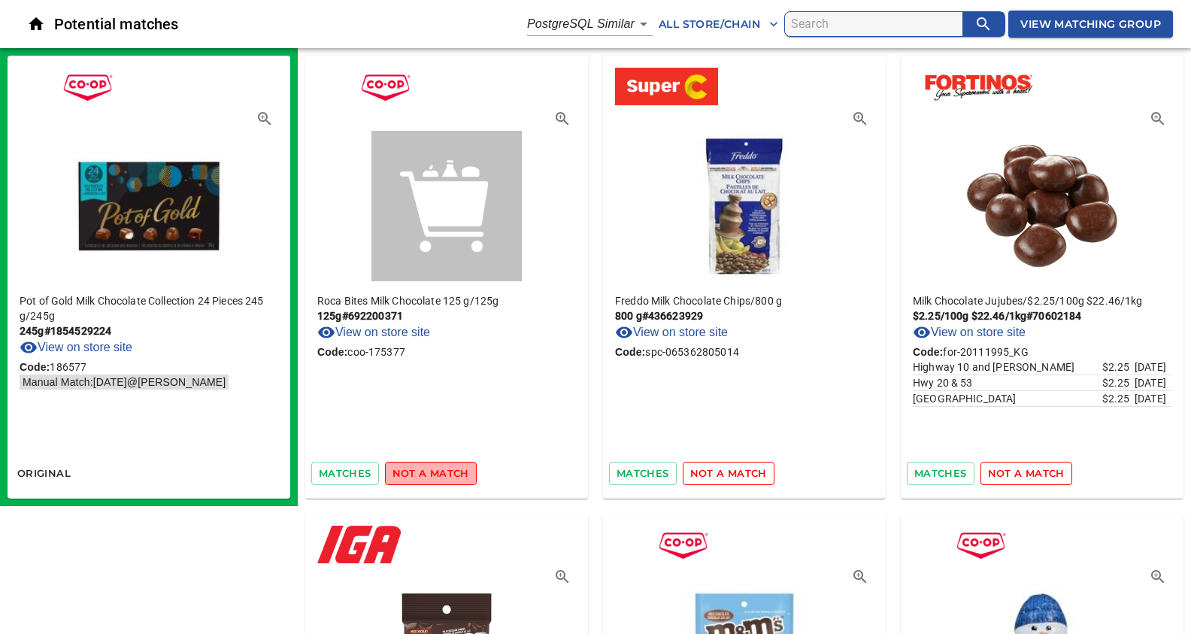
click at [446, 472] on span "not a match" at bounding box center [431, 473] width 77 height 17
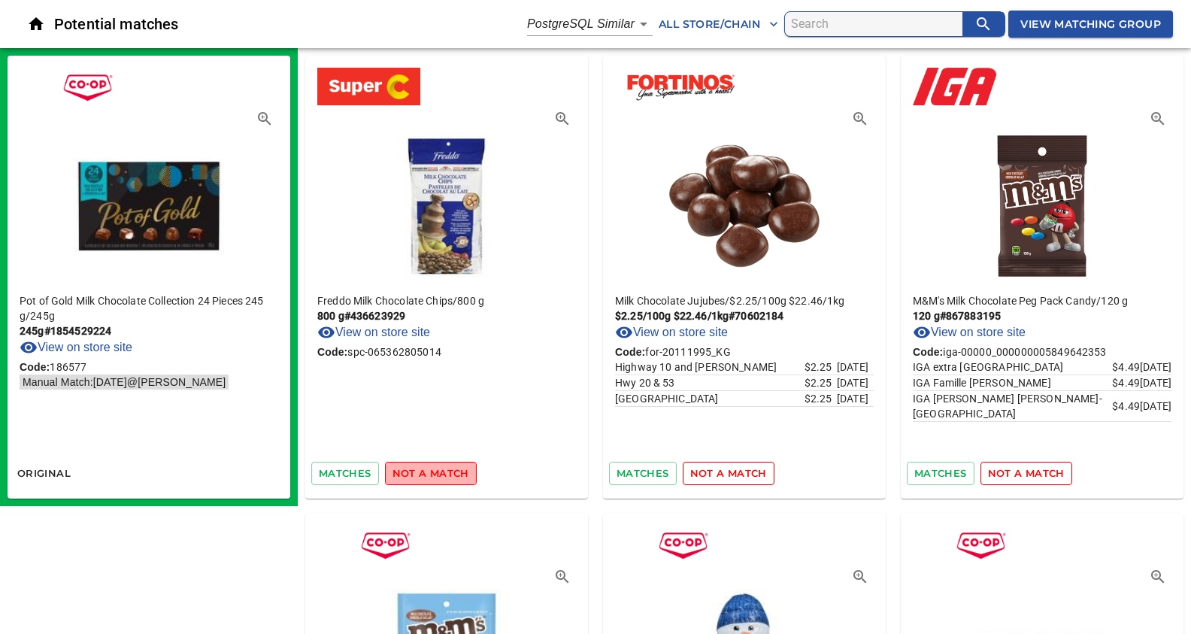
click at [446, 472] on span "not a match" at bounding box center [431, 473] width 77 height 17
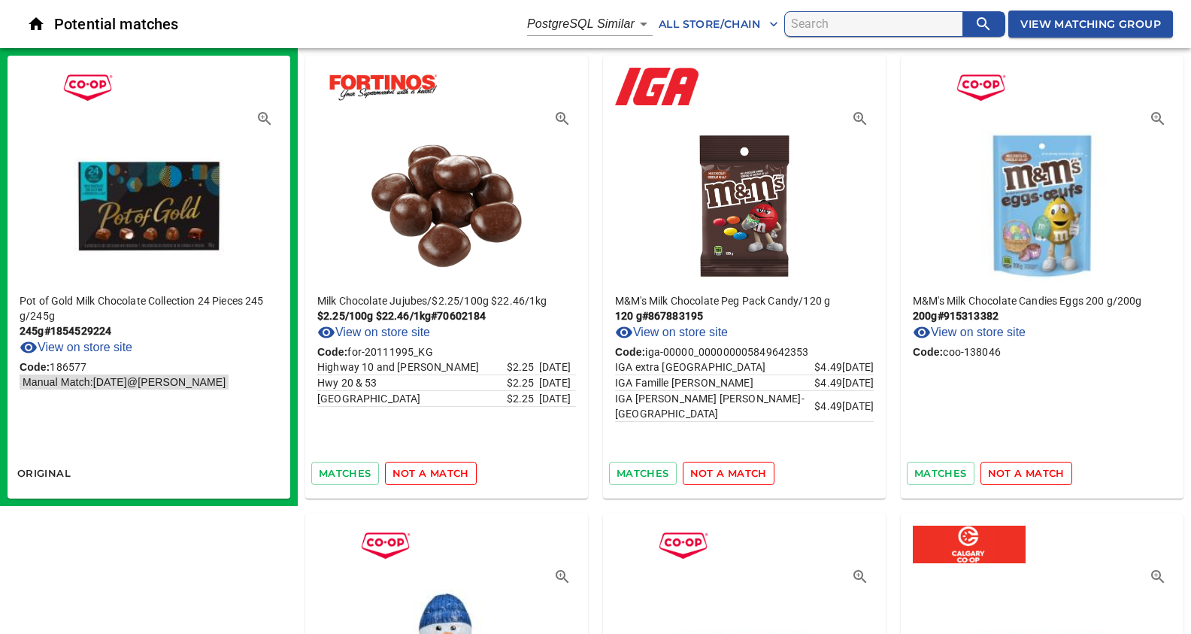
click at [446, 472] on span "not a match" at bounding box center [431, 473] width 77 height 17
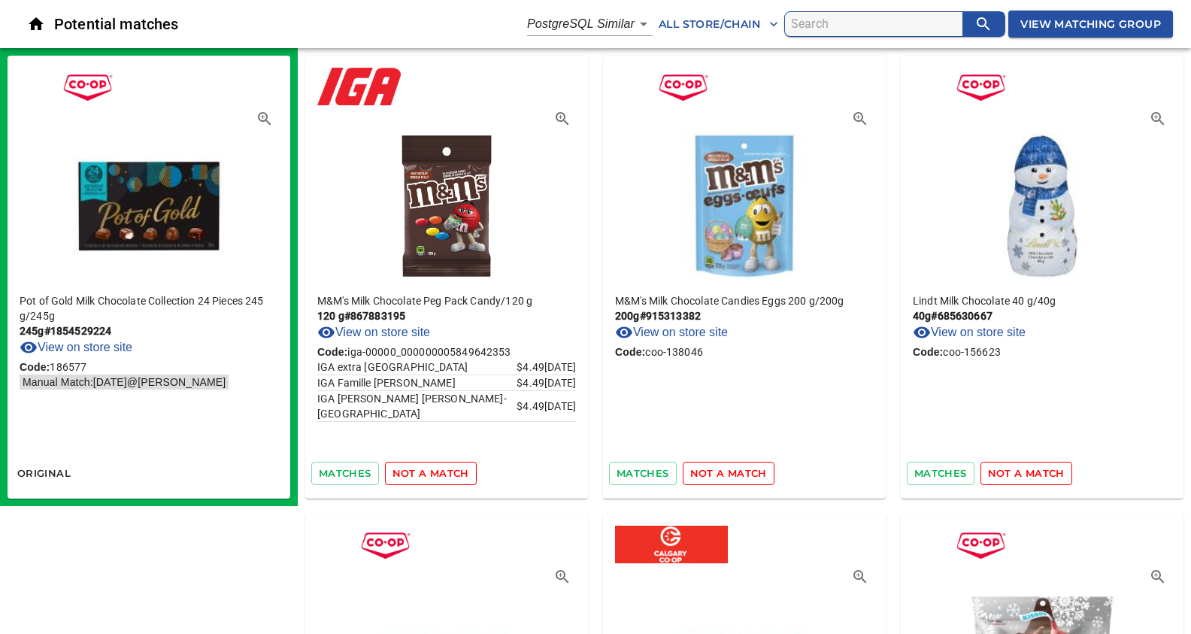
click at [446, 472] on span "not a match" at bounding box center [431, 473] width 77 height 17
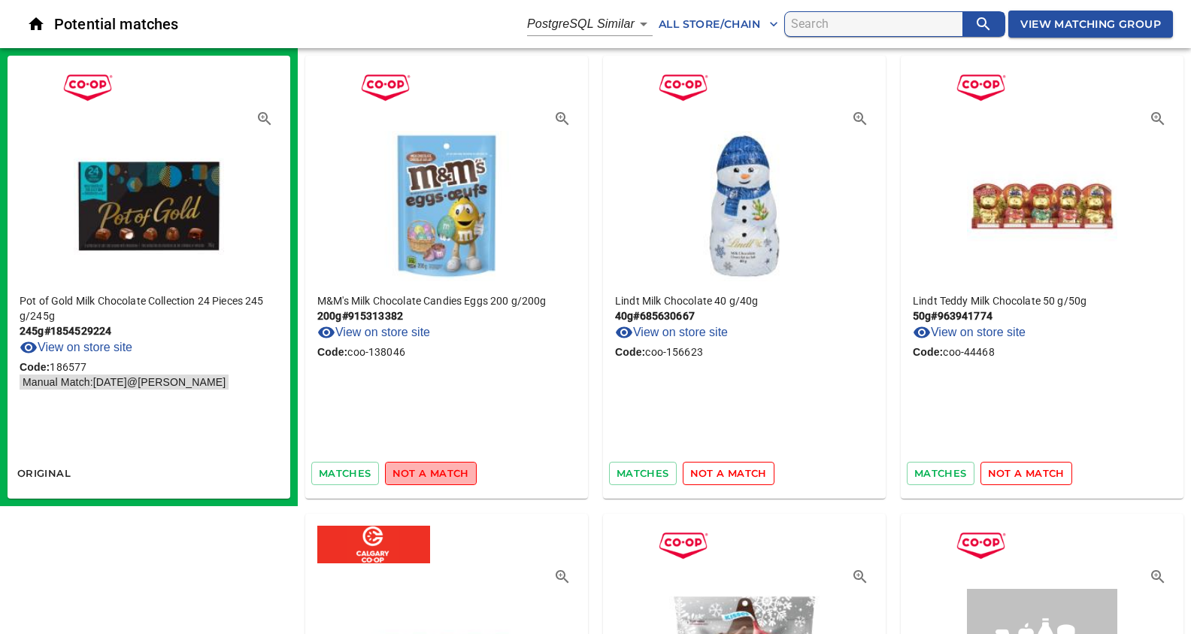
click at [446, 472] on span "not a match" at bounding box center [431, 473] width 77 height 17
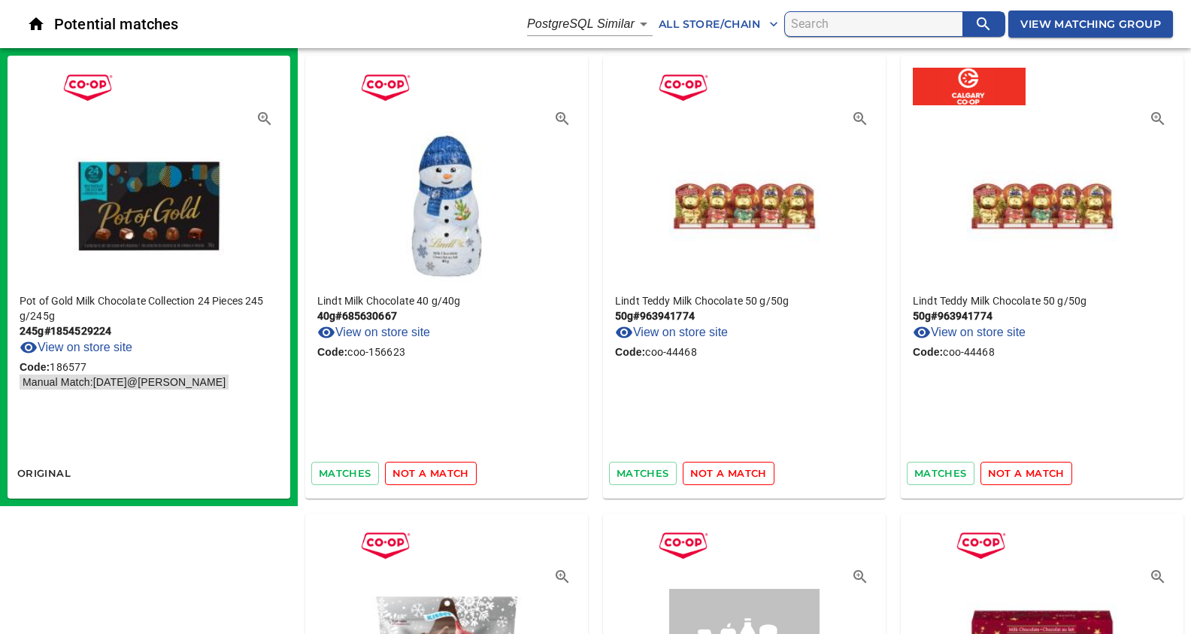
click at [446, 472] on span "not a match" at bounding box center [431, 473] width 77 height 17
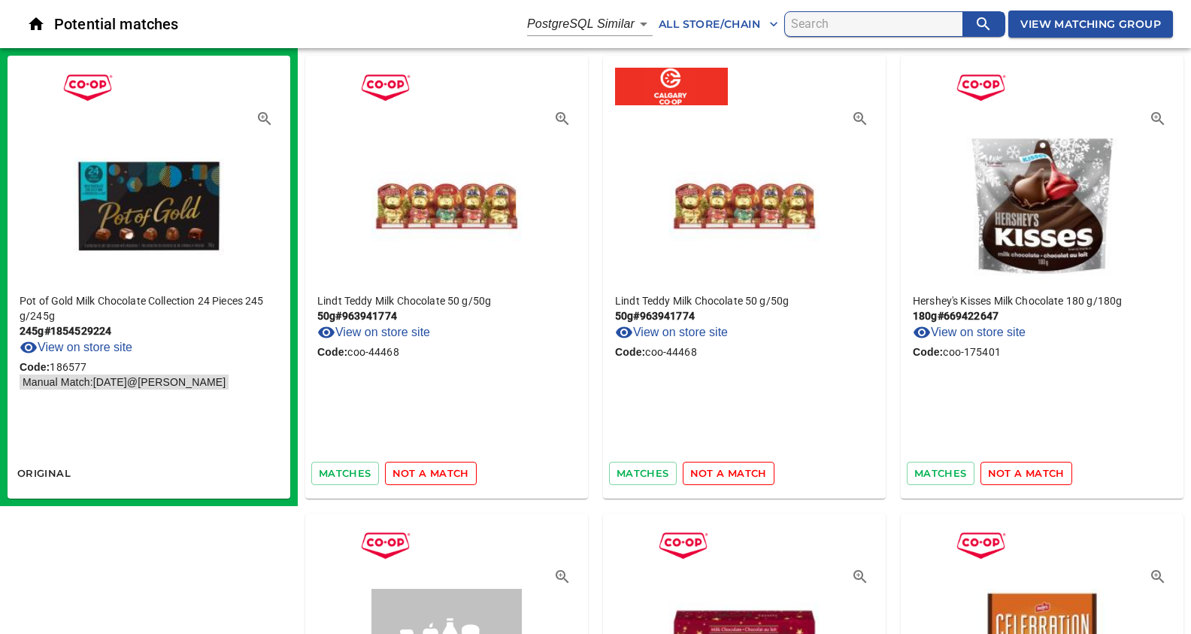
click at [446, 472] on span "not a match" at bounding box center [431, 473] width 77 height 17
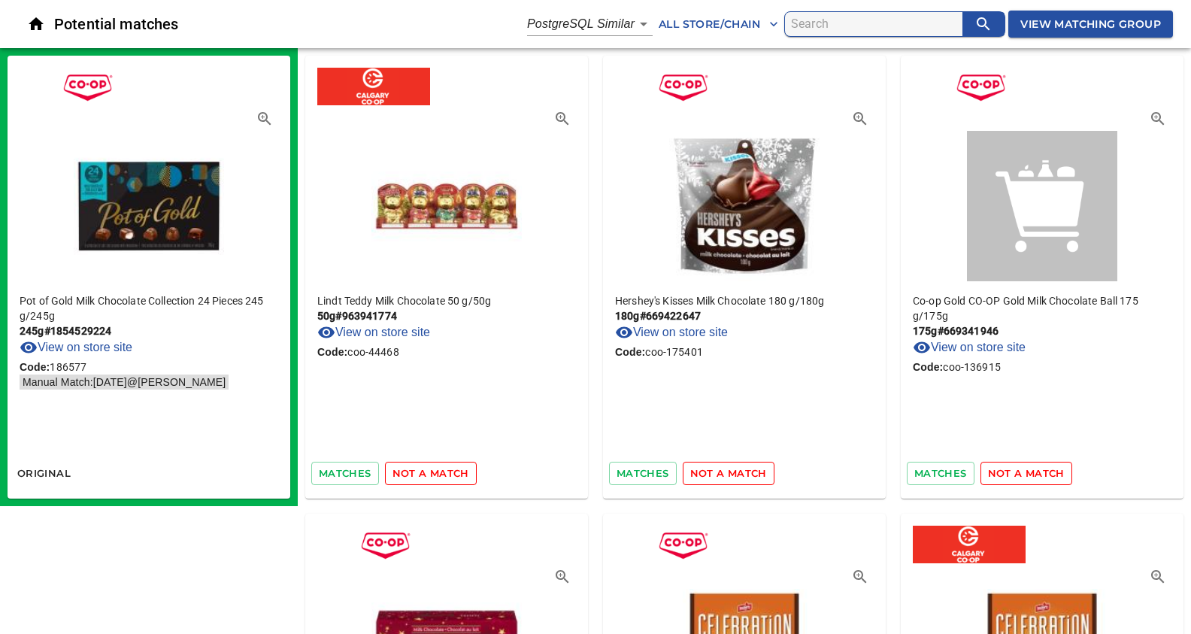
click at [446, 472] on span "not a match" at bounding box center [431, 473] width 77 height 17
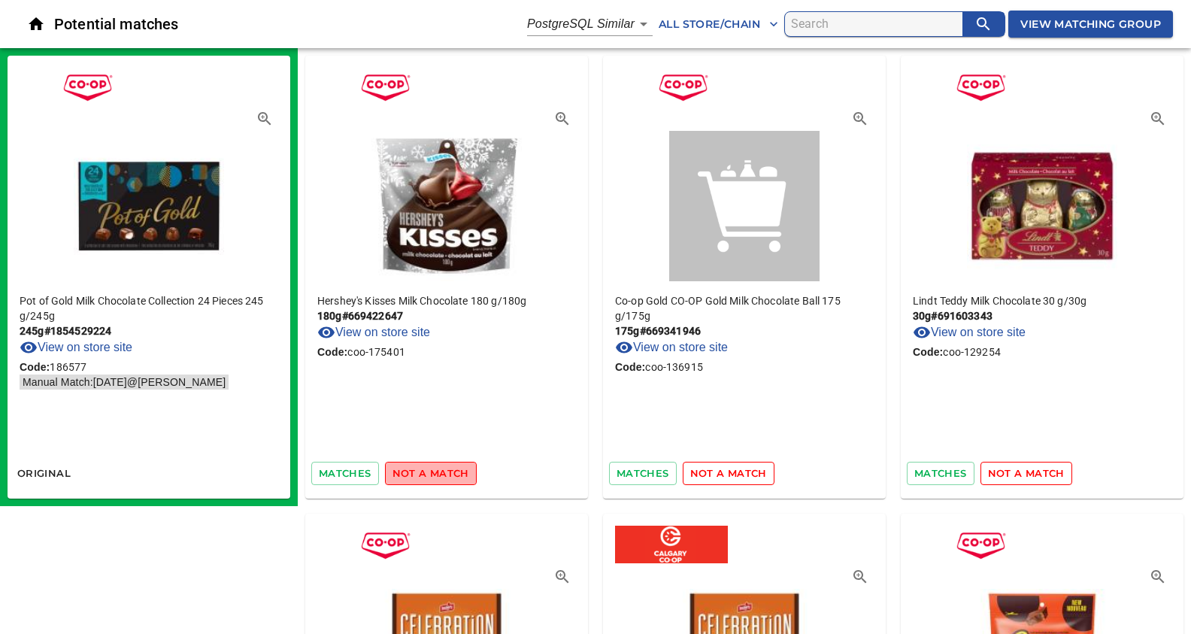
click at [446, 472] on span "not a match" at bounding box center [431, 473] width 77 height 17
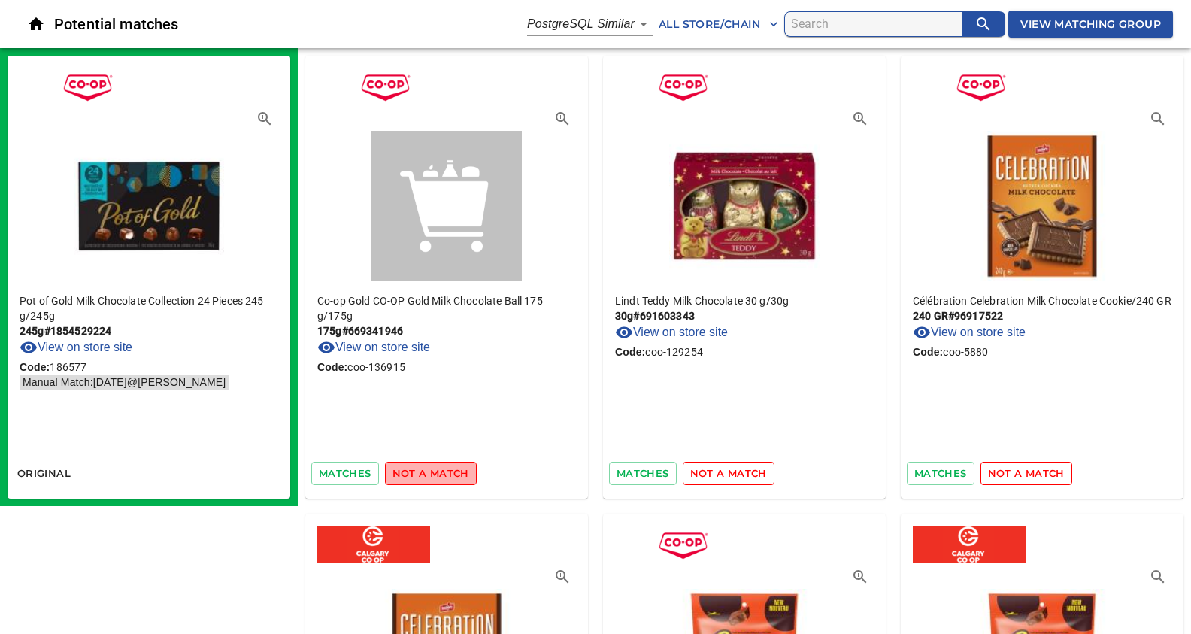
click at [446, 472] on span "not a match" at bounding box center [431, 473] width 77 height 17
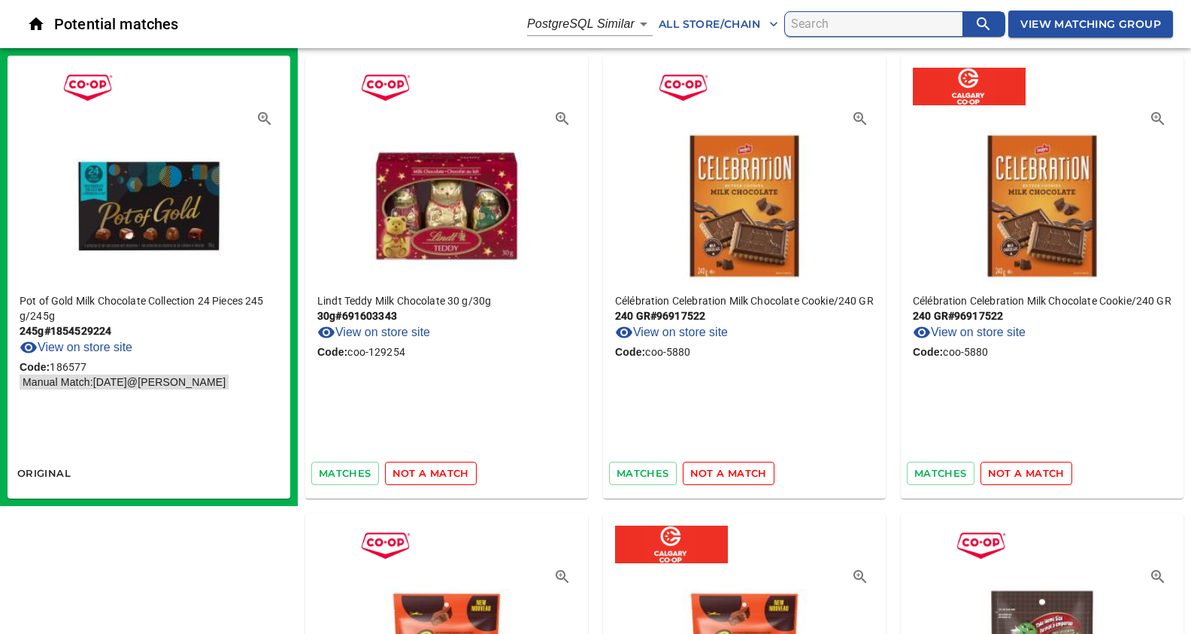
click at [446, 472] on span "not a match" at bounding box center [431, 473] width 77 height 17
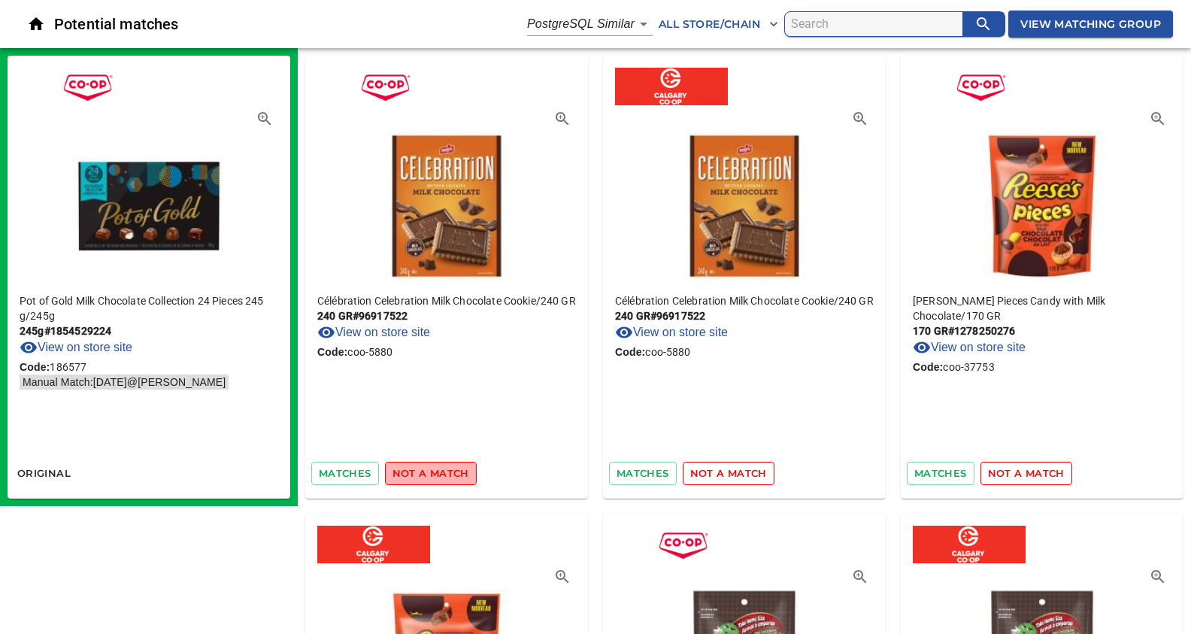
click at [446, 472] on span "not a match" at bounding box center [431, 473] width 77 height 17
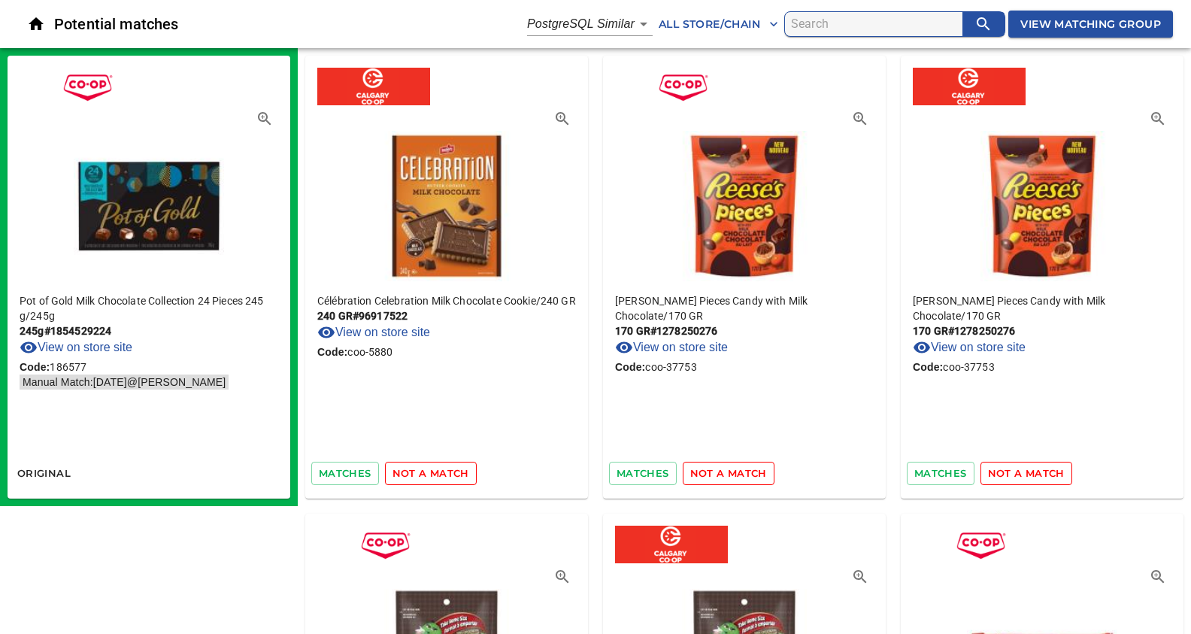
click at [446, 472] on span "not a match" at bounding box center [431, 473] width 77 height 17
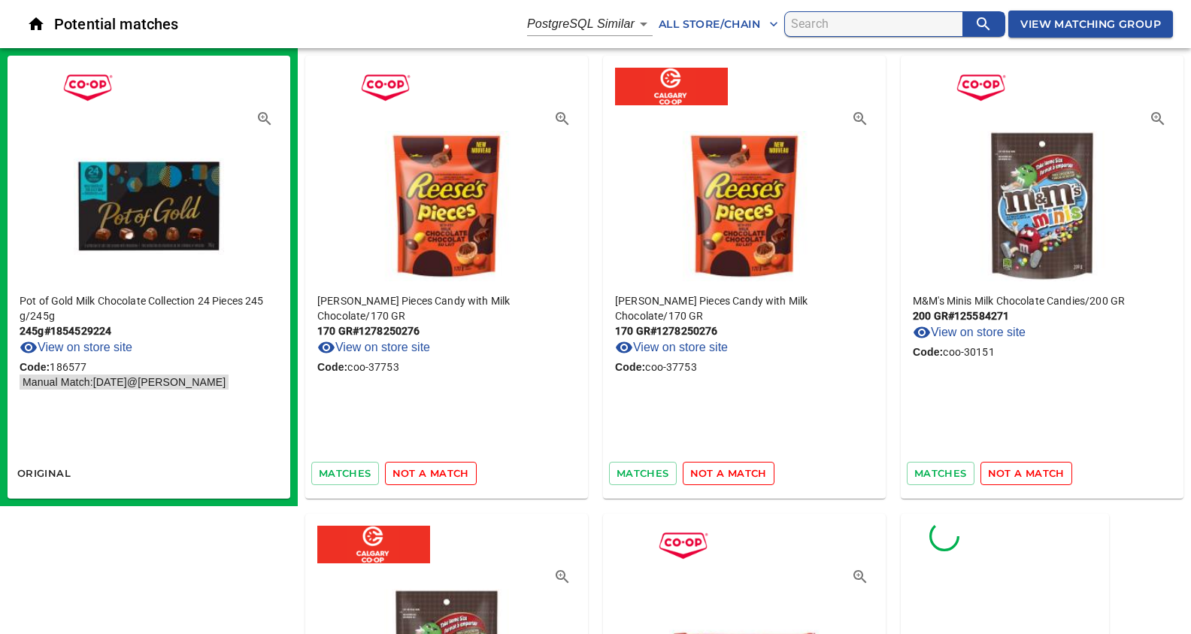
click at [446, 472] on span "not a match" at bounding box center [431, 473] width 77 height 17
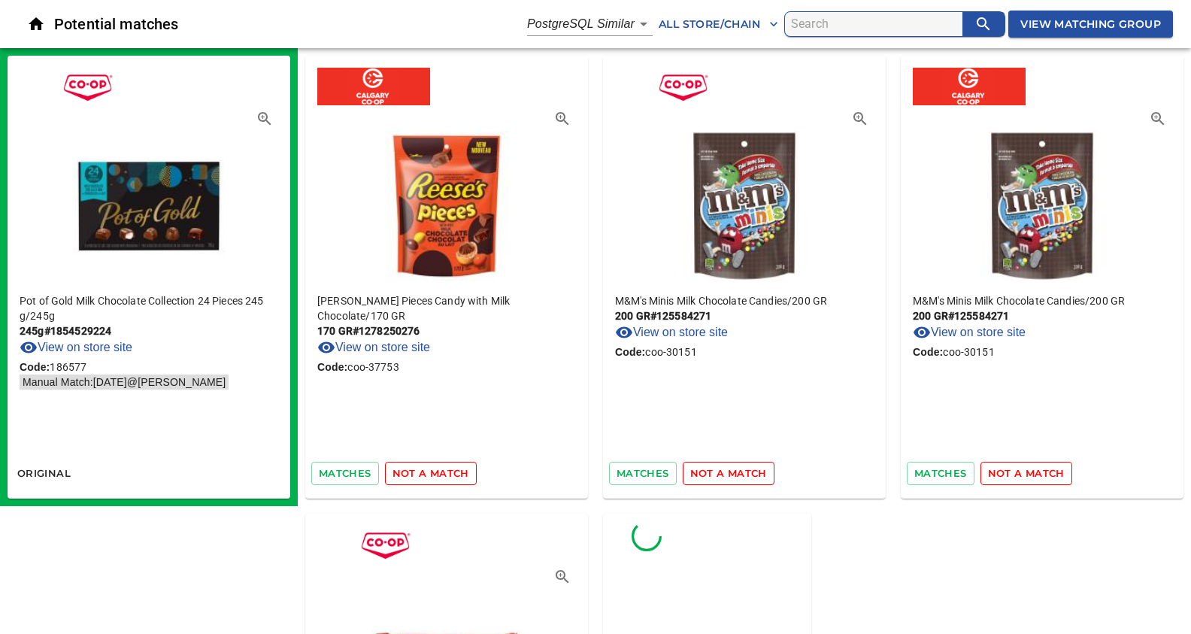
click at [446, 472] on span "not a match" at bounding box center [431, 473] width 77 height 17
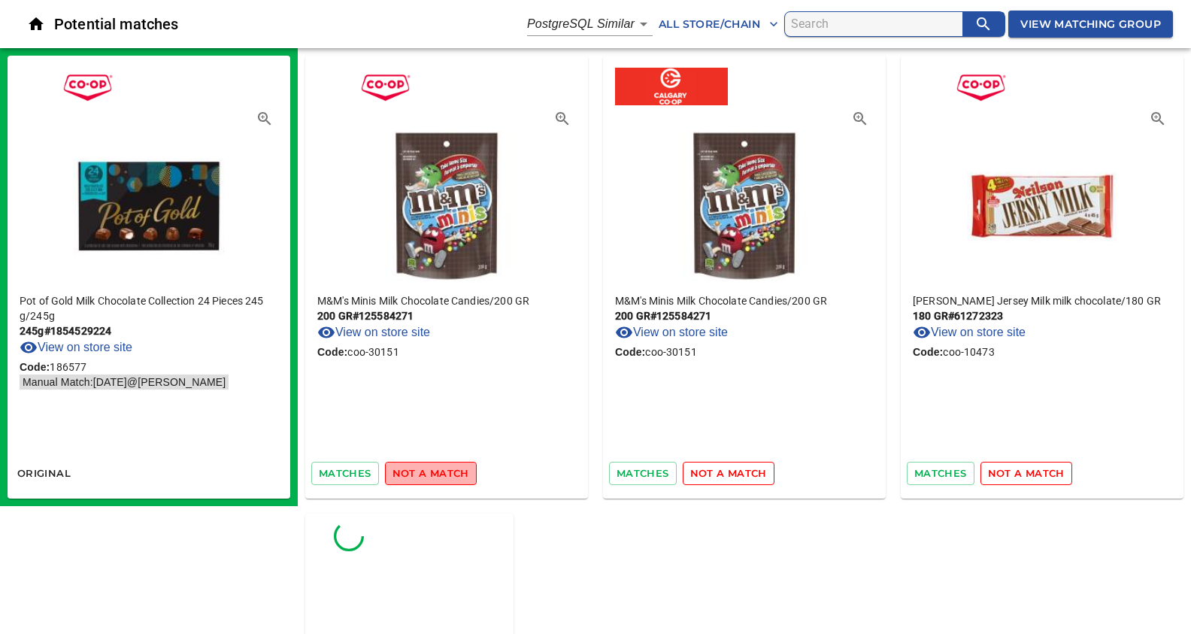
click at [446, 472] on span "not a match" at bounding box center [431, 473] width 77 height 17
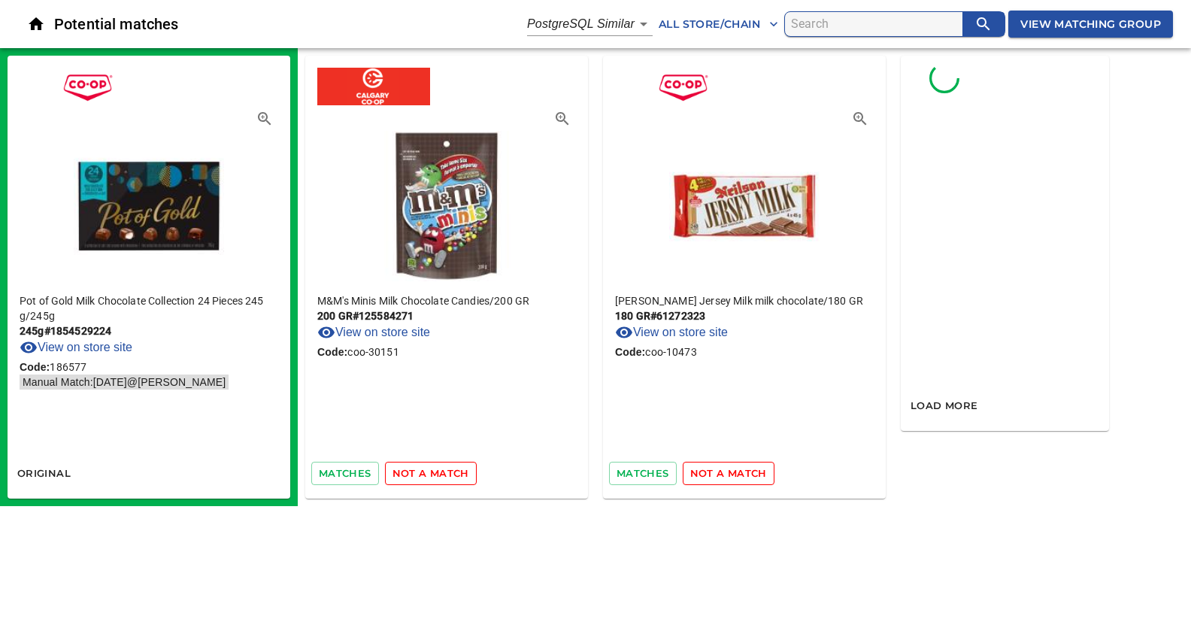
click at [446, 472] on span "not a match" at bounding box center [431, 473] width 77 height 17
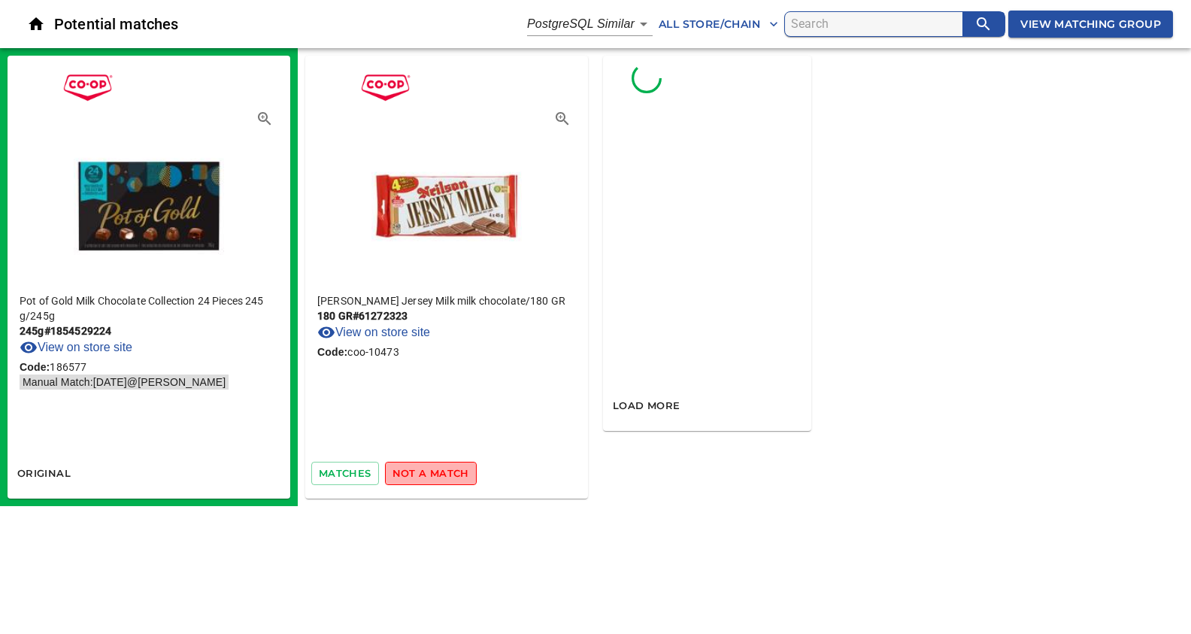
click at [446, 472] on span "not a match" at bounding box center [431, 473] width 77 height 17
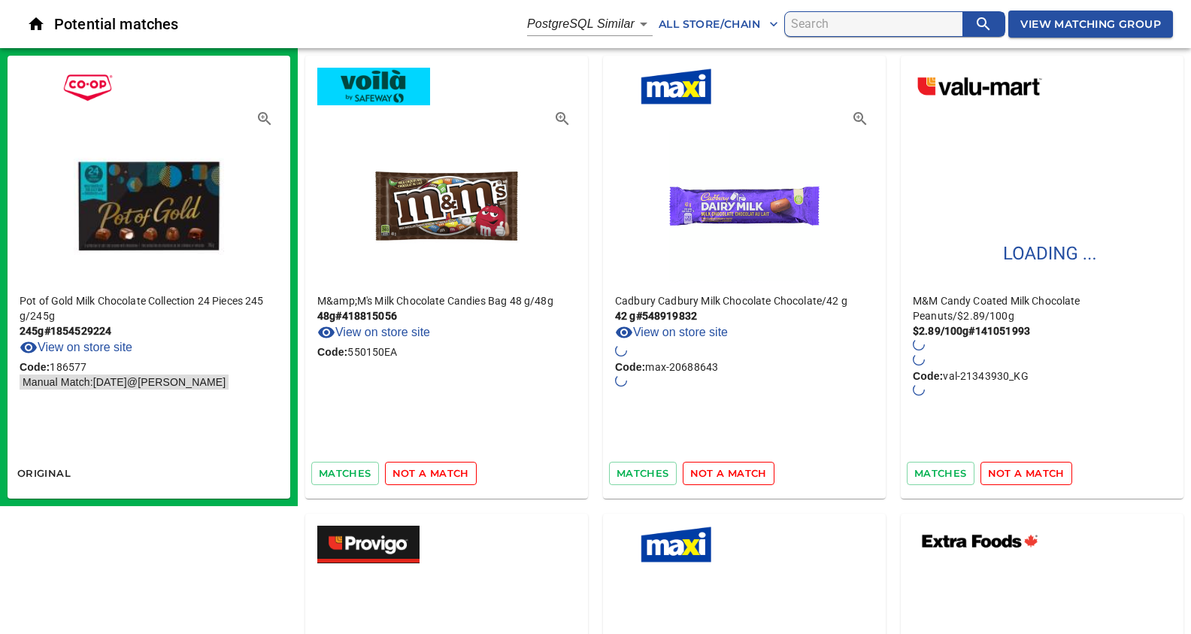
click at [446, 472] on span "not a match" at bounding box center [431, 473] width 77 height 17
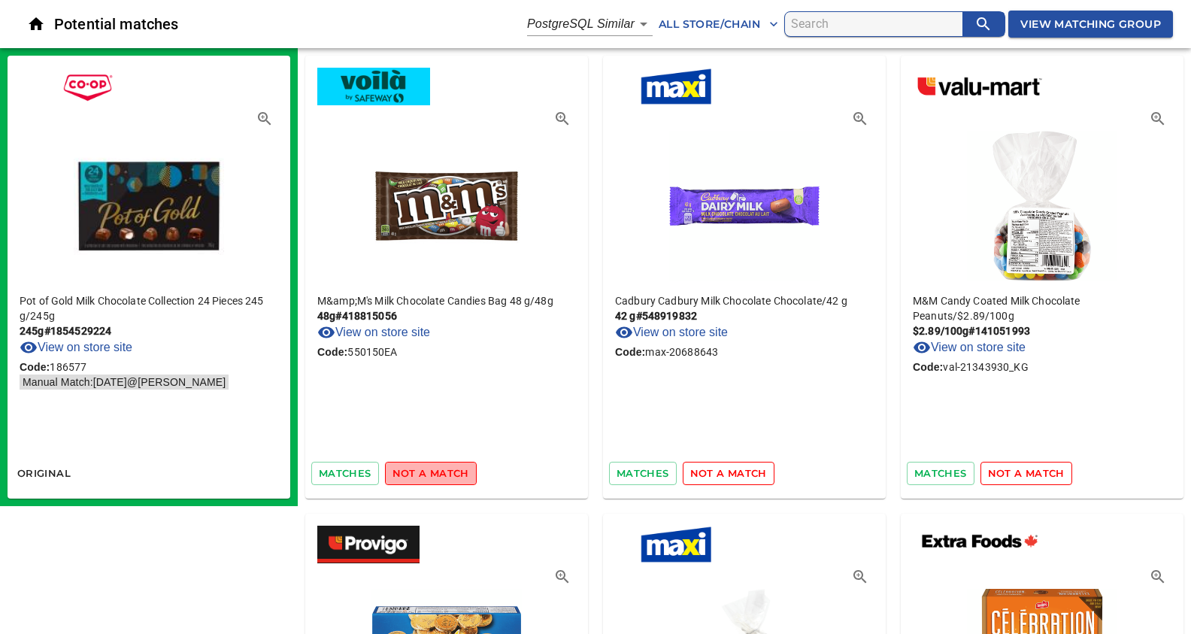
click at [436, 466] on span "not a match" at bounding box center [431, 473] width 77 height 17
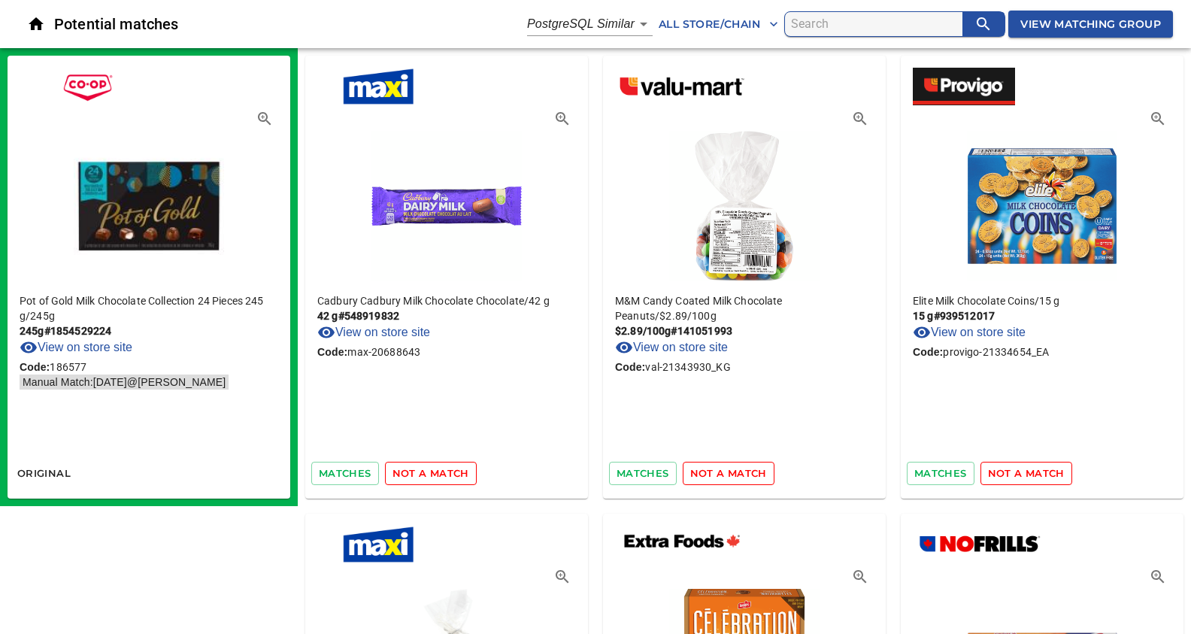
click at [420, 476] on span "not a match" at bounding box center [431, 473] width 77 height 17
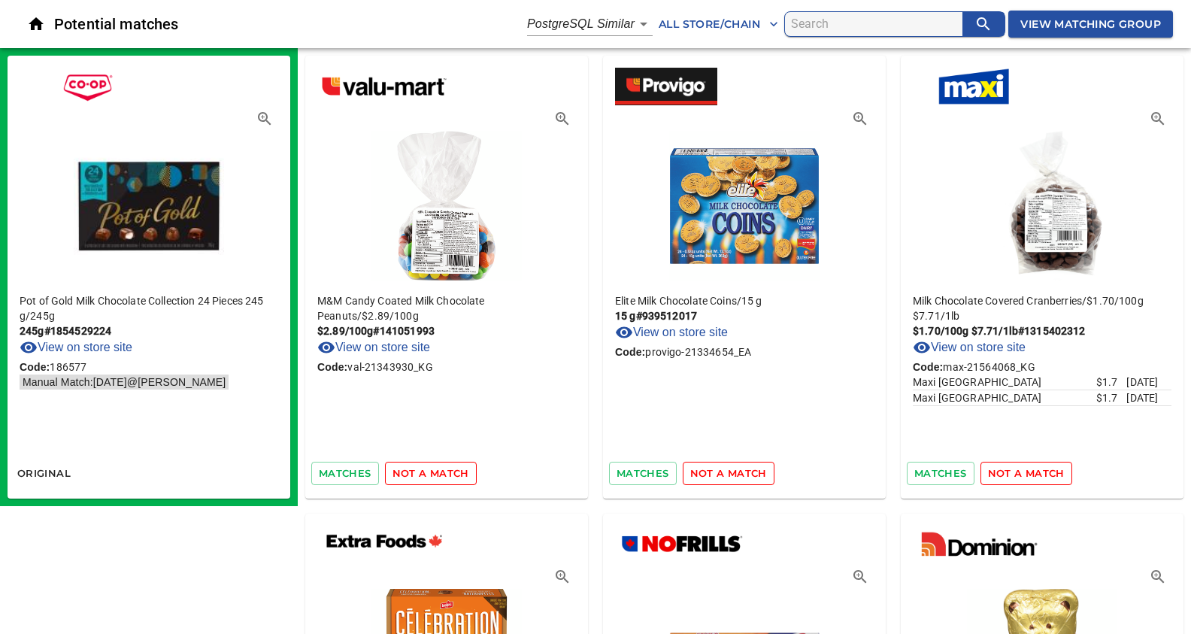
click at [420, 476] on span "not a match" at bounding box center [431, 473] width 77 height 17
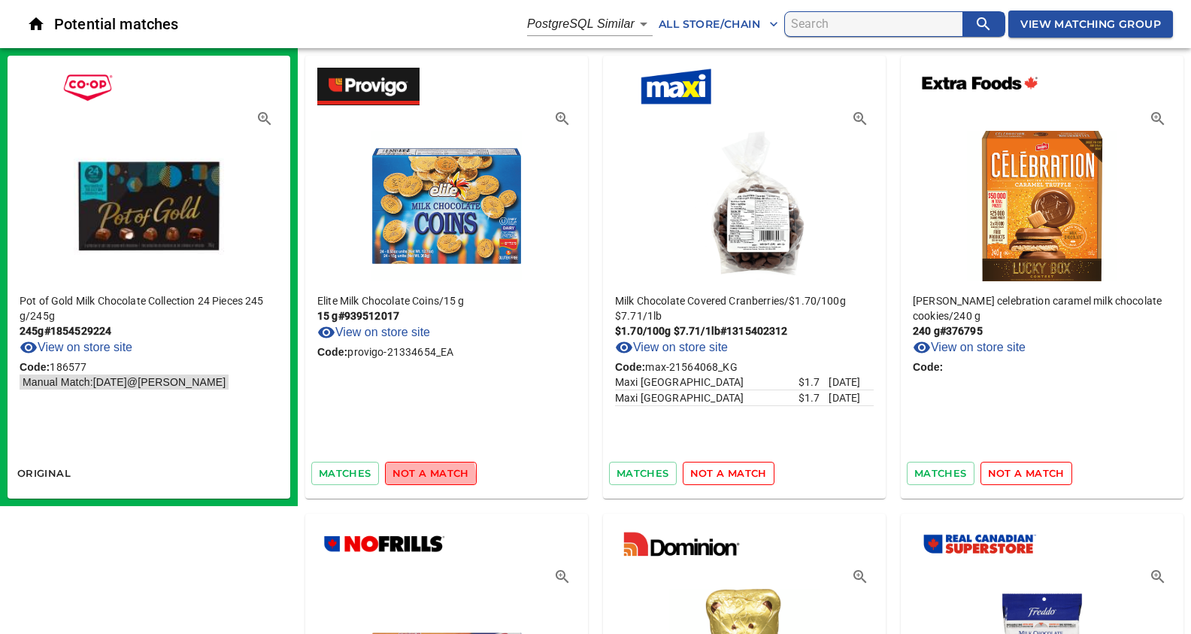
click at [420, 476] on span "not a match" at bounding box center [431, 473] width 77 height 17
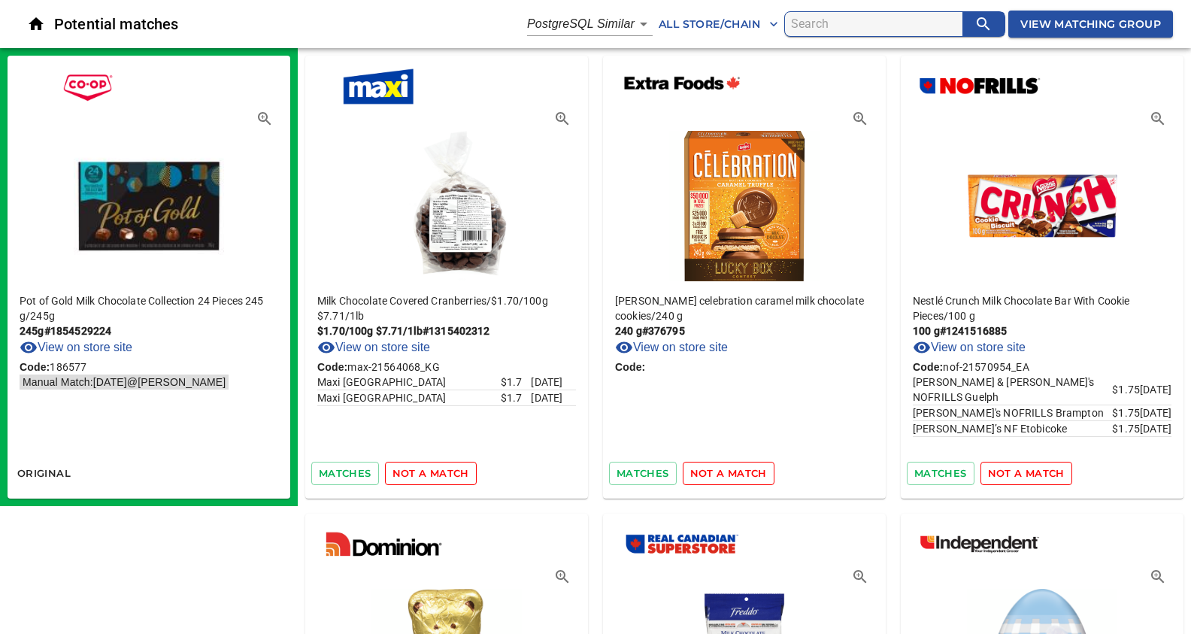
click at [420, 476] on span "not a match" at bounding box center [431, 473] width 77 height 17
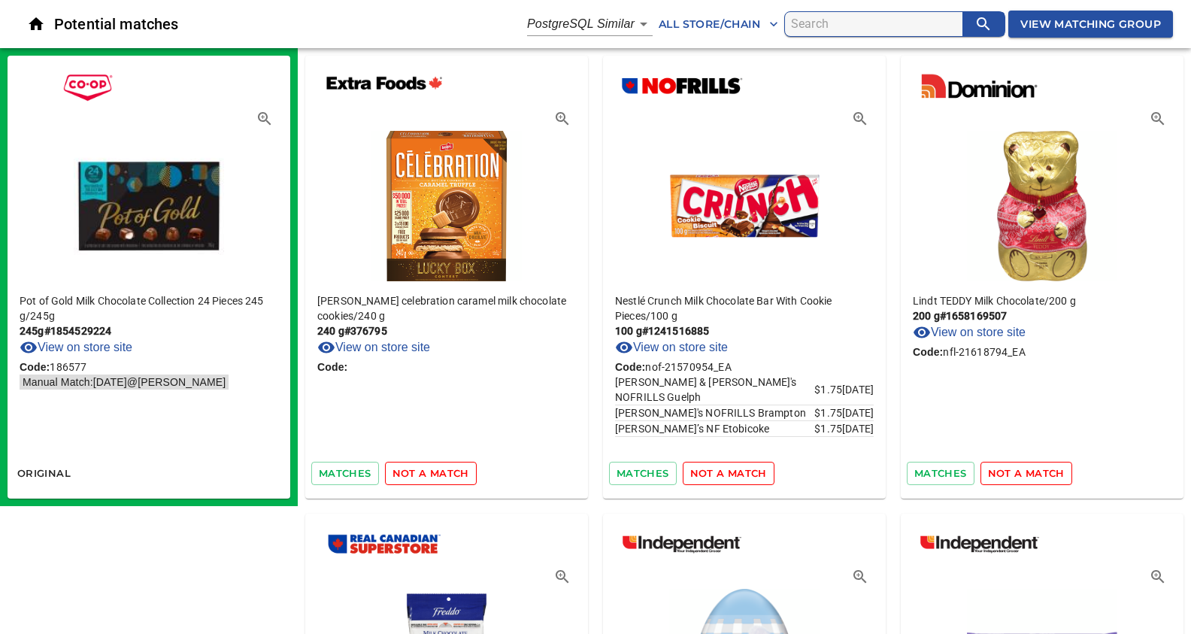
click at [420, 476] on span "not a match" at bounding box center [431, 473] width 77 height 17
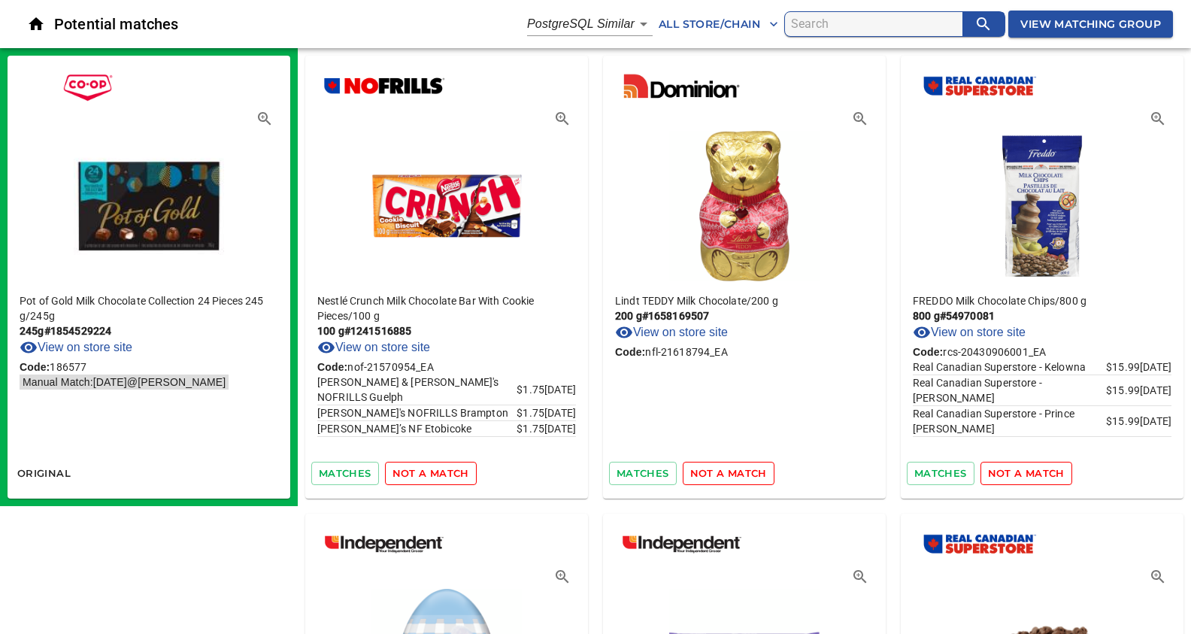
click at [420, 476] on span "not a match" at bounding box center [431, 473] width 77 height 17
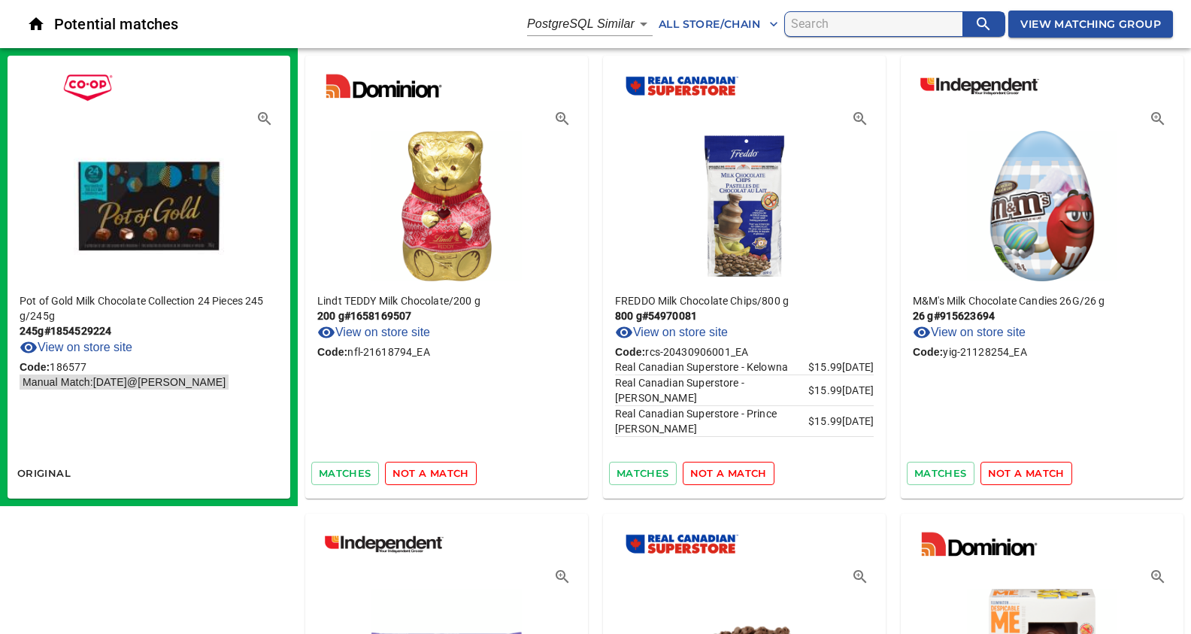
click at [420, 476] on span "not a match" at bounding box center [431, 473] width 77 height 17
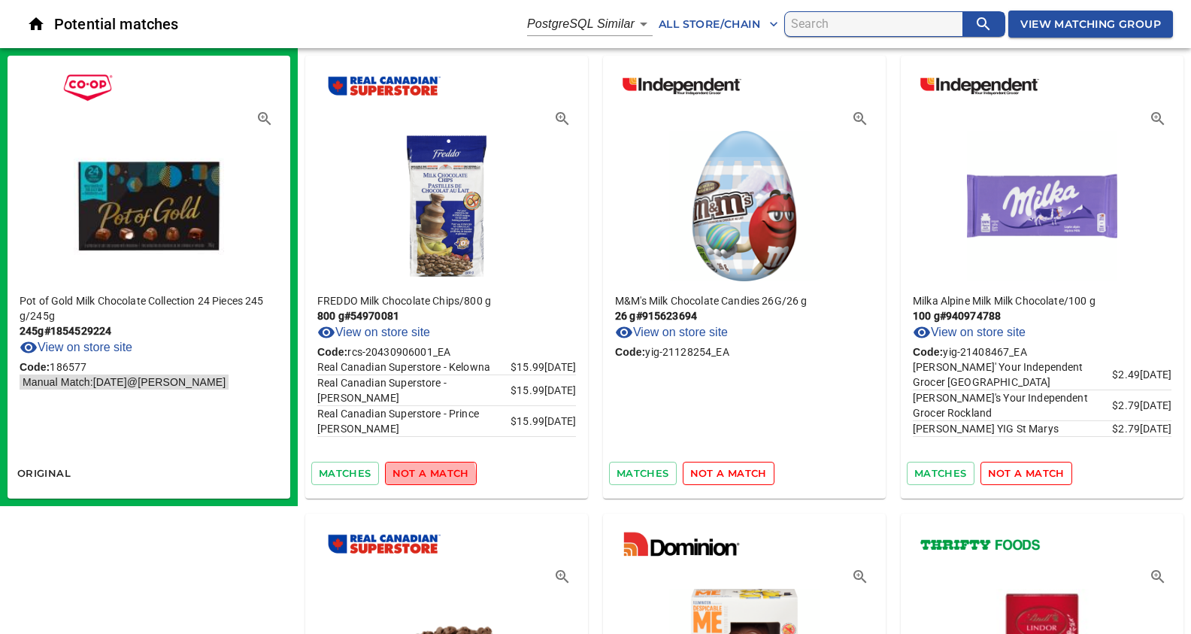
click at [420, 476] on span "not a match" at bounding box center [431, 473] width 77 height 17
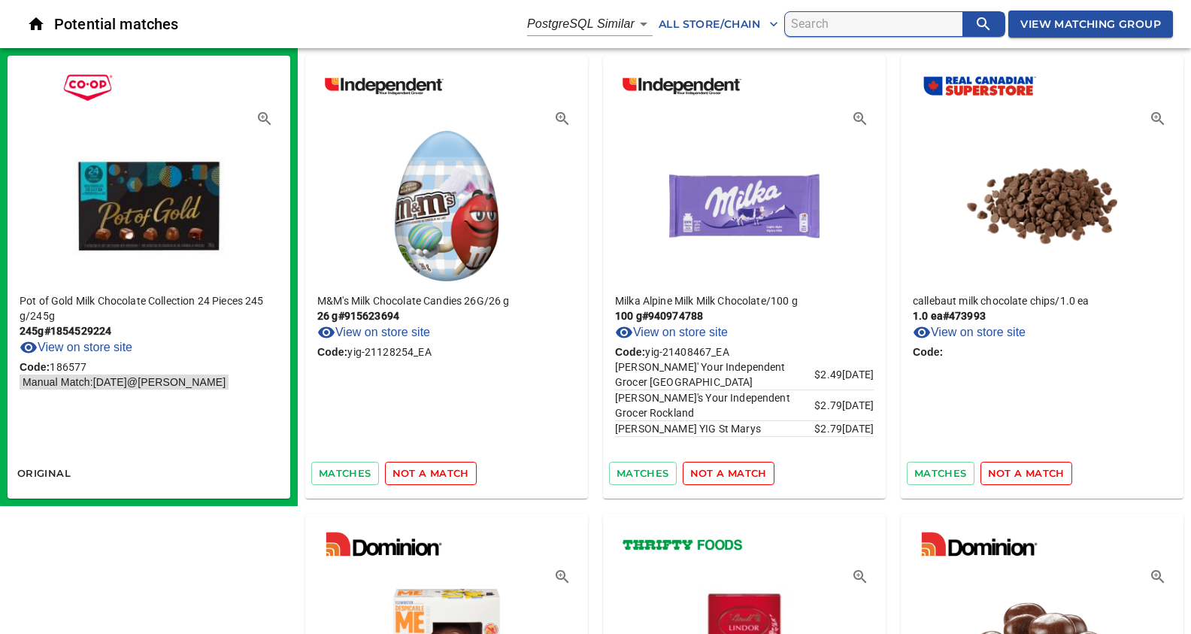
click at [420, 476] on span "not a match" at bounding box center [431, 473] width 77 height 17
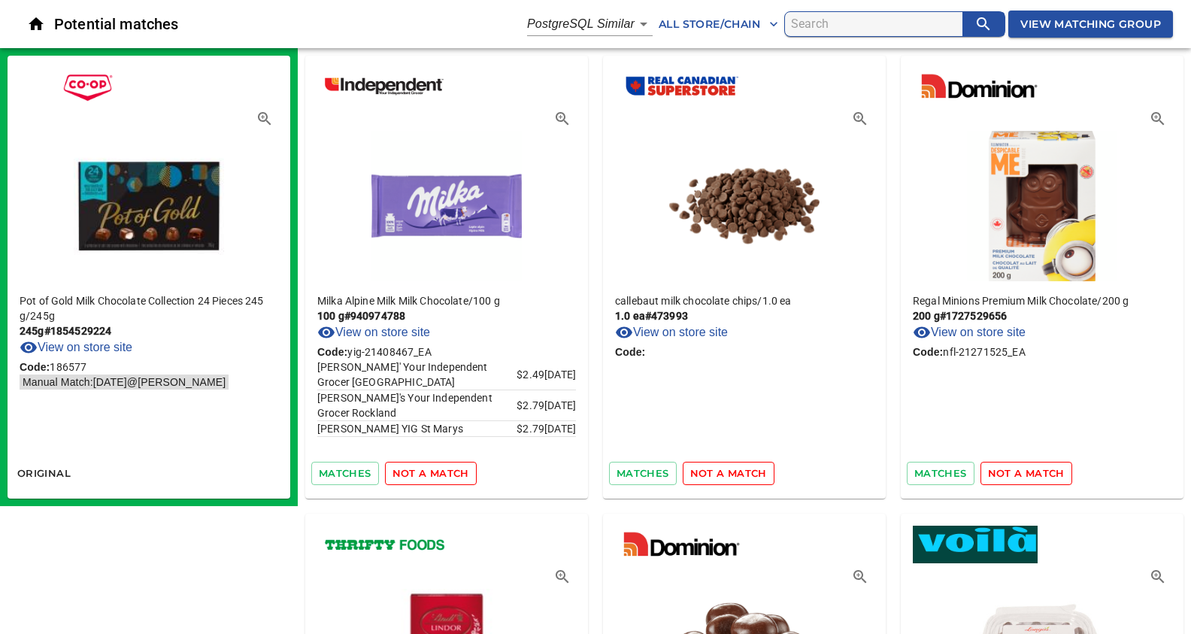
click at [420, 476] on span "not a match" at bounding box center [431, 473] width 77 height 17
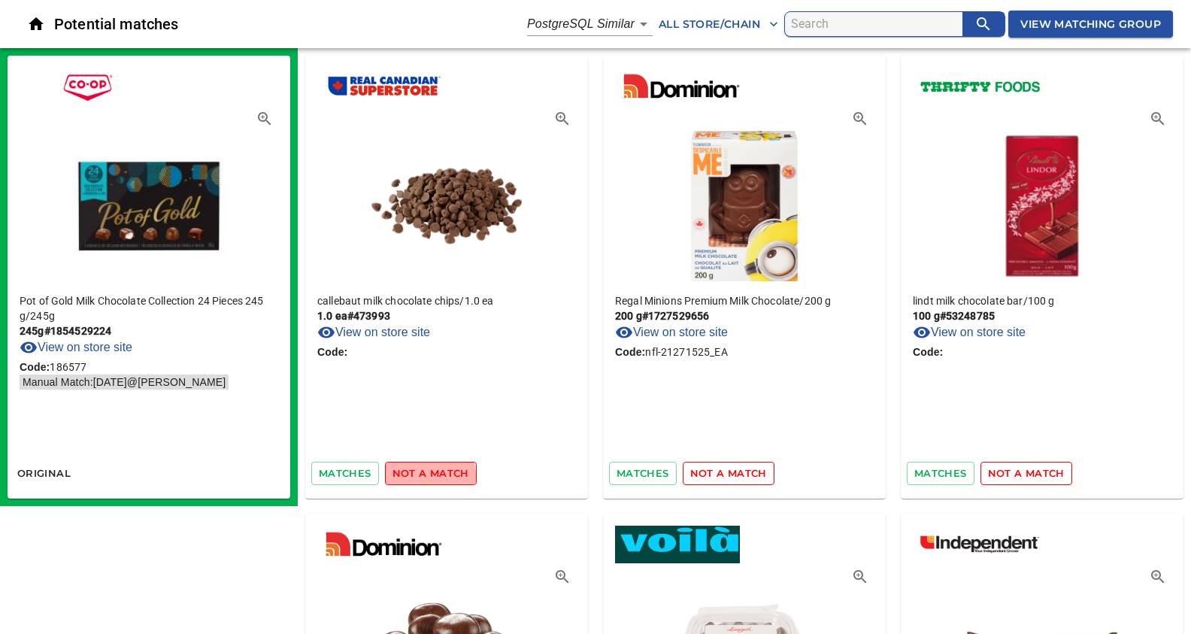
click at [420, 476] on span "not a match" at bounding box center [431, 473] width 77 height 17
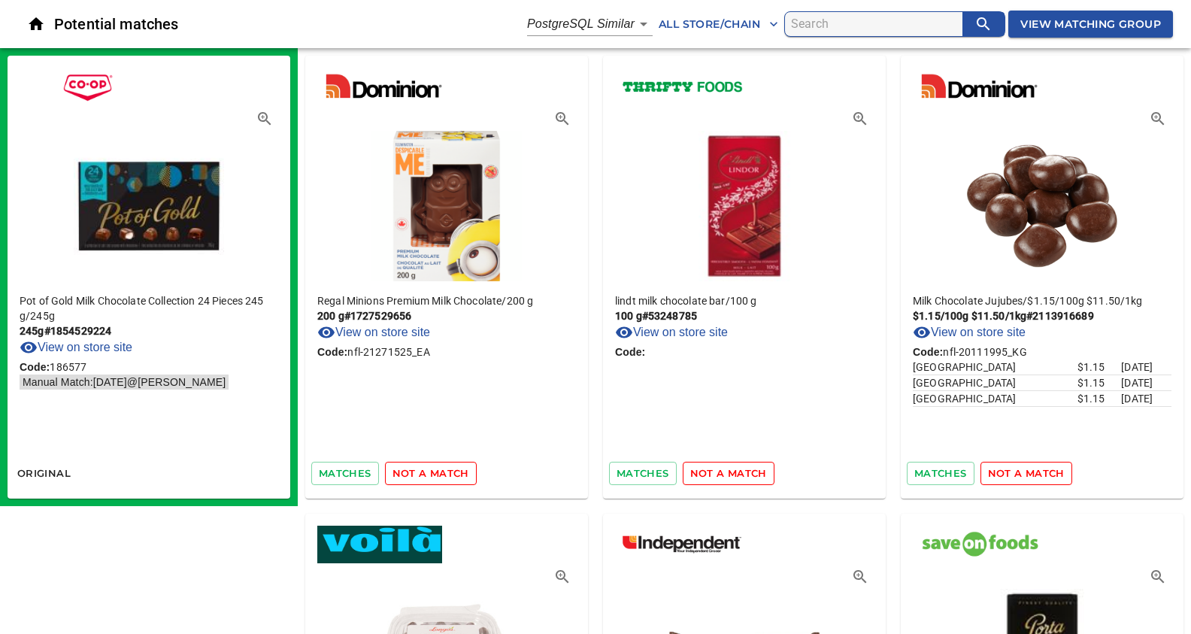
click at [420, 476] on span "not a match" at bounding box center [431, 473] width 77 height 17
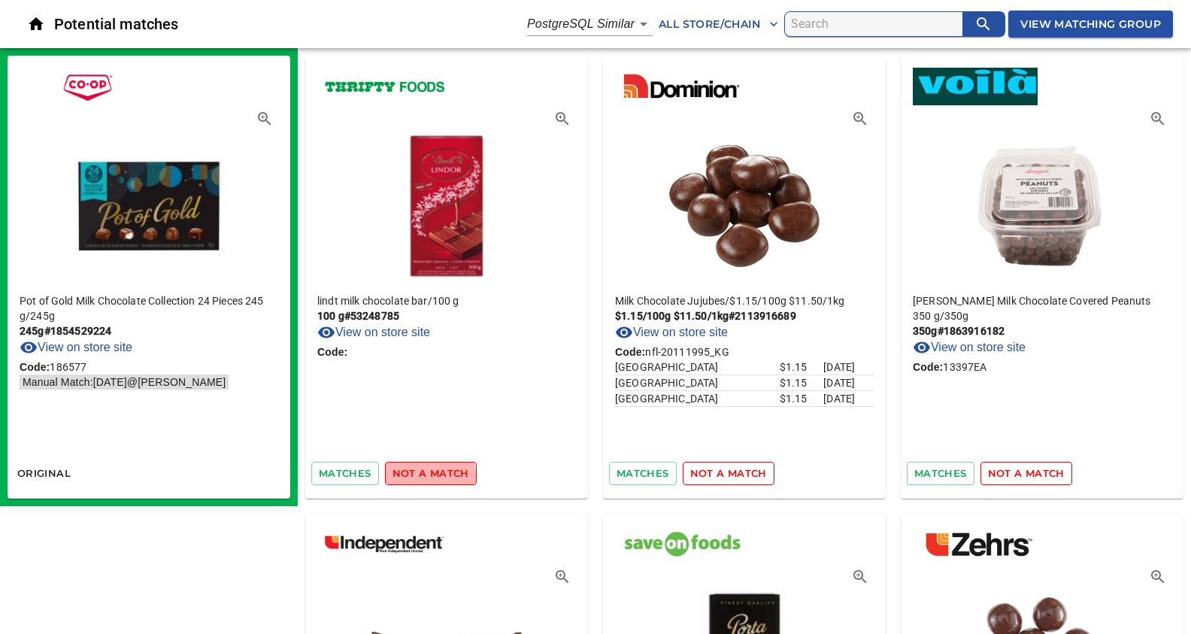
click at [420, 476] on span "not a match" at bounding box center [431, 473] width 77 height 17
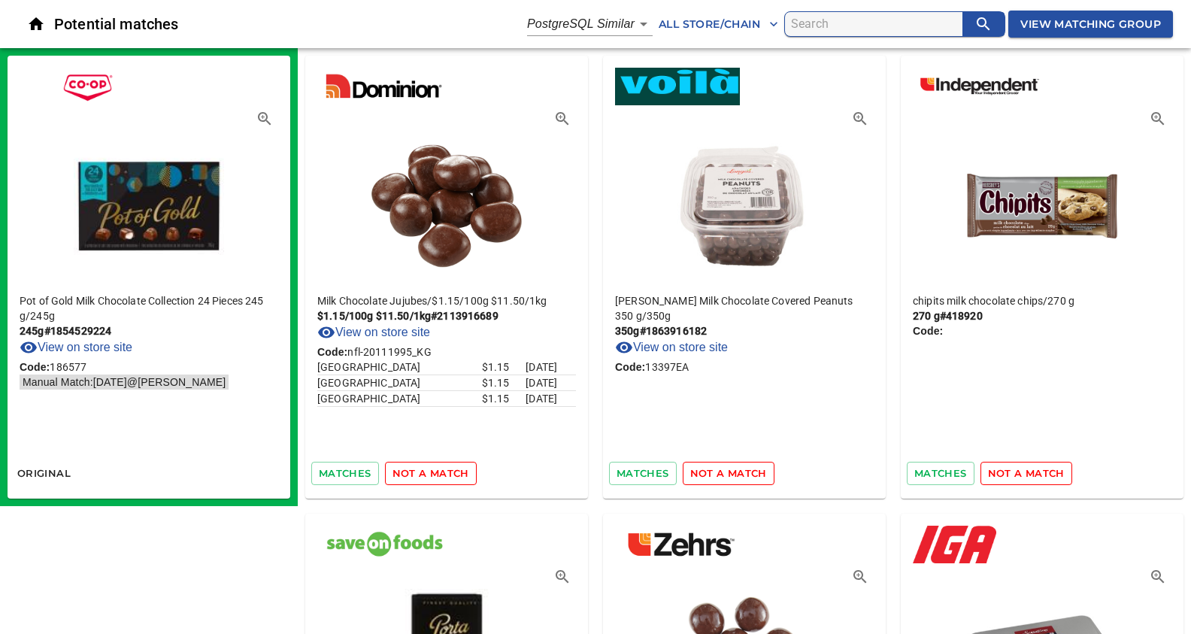
click at [420, 476] on span "not a match" at bounding box center [431, 473] width 77 height 17
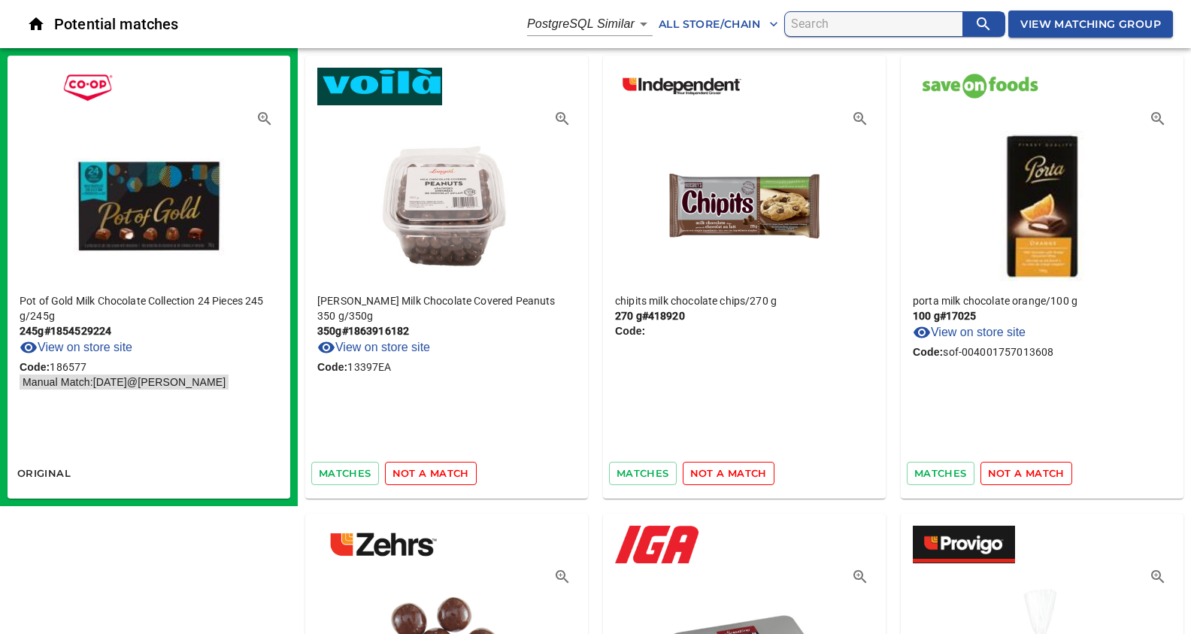
click at [420, 476] on span "not a match" at bounding box center [431, 473] width 77 height 17
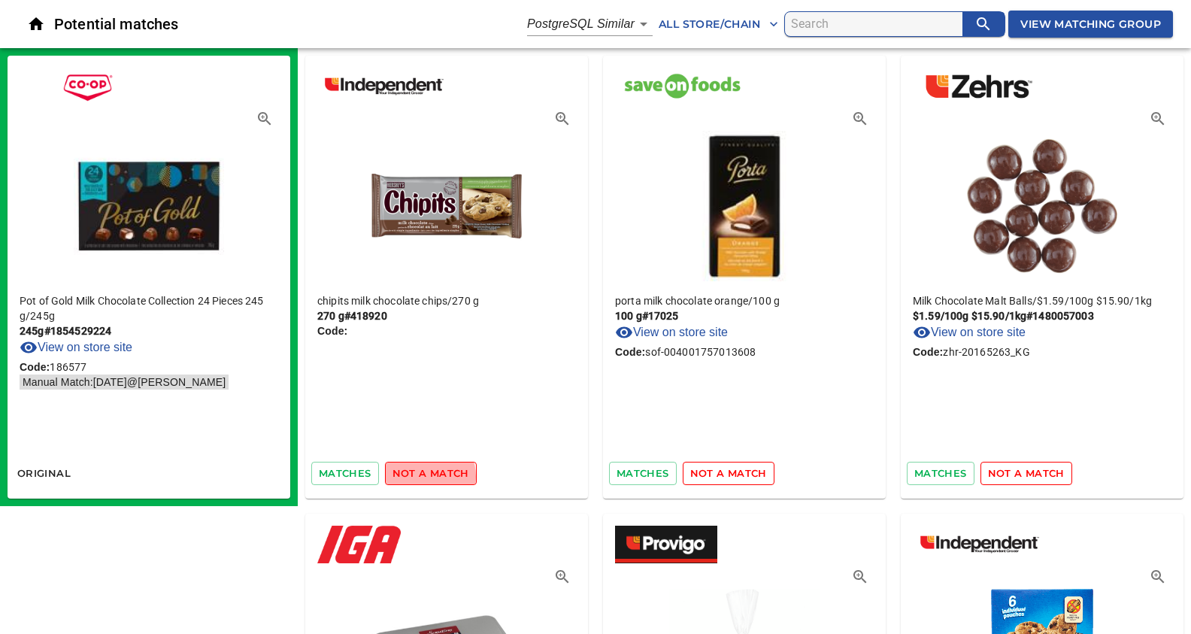
click at [420, 476] on span "not a match" at bounding box center [431, 473] width 77 height 17
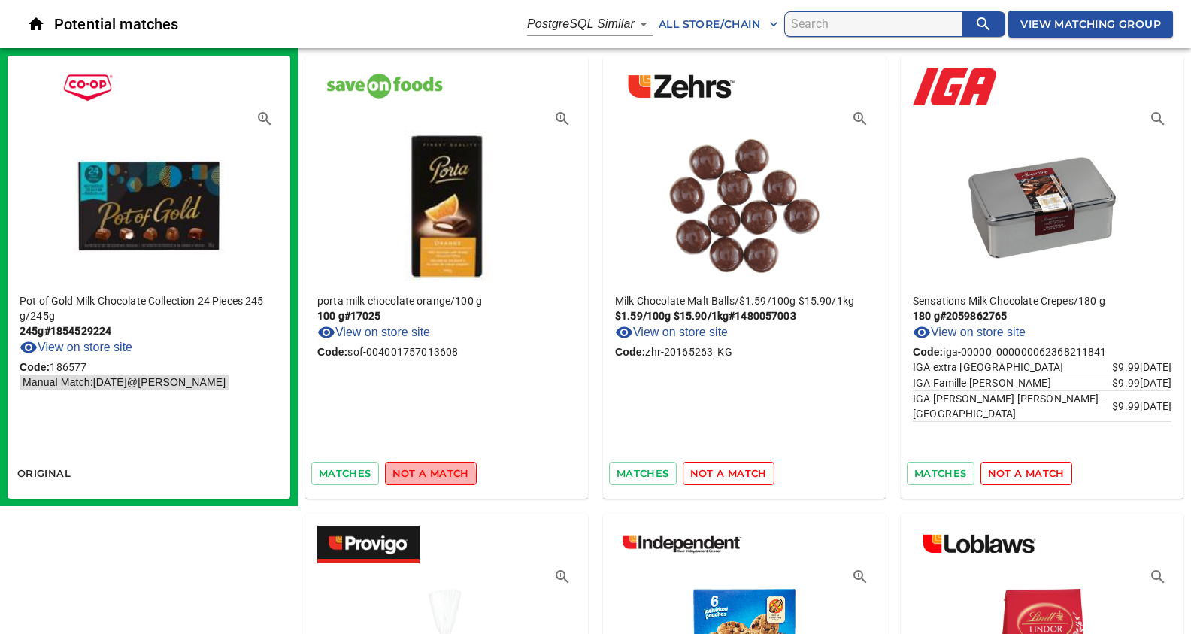
click at [420, 476] on span "not a match" at bounding box center [431, 473] width 77 height 17
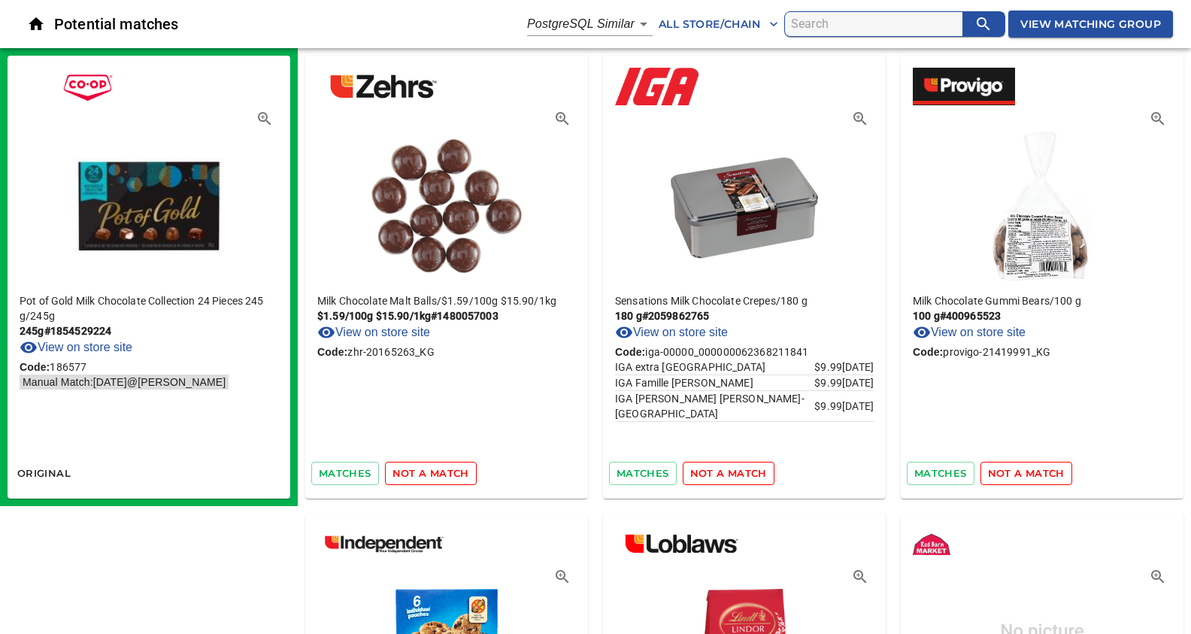
click at [420, 476] on span "not a match" at bounding box center [431, 473] width 77 height 17
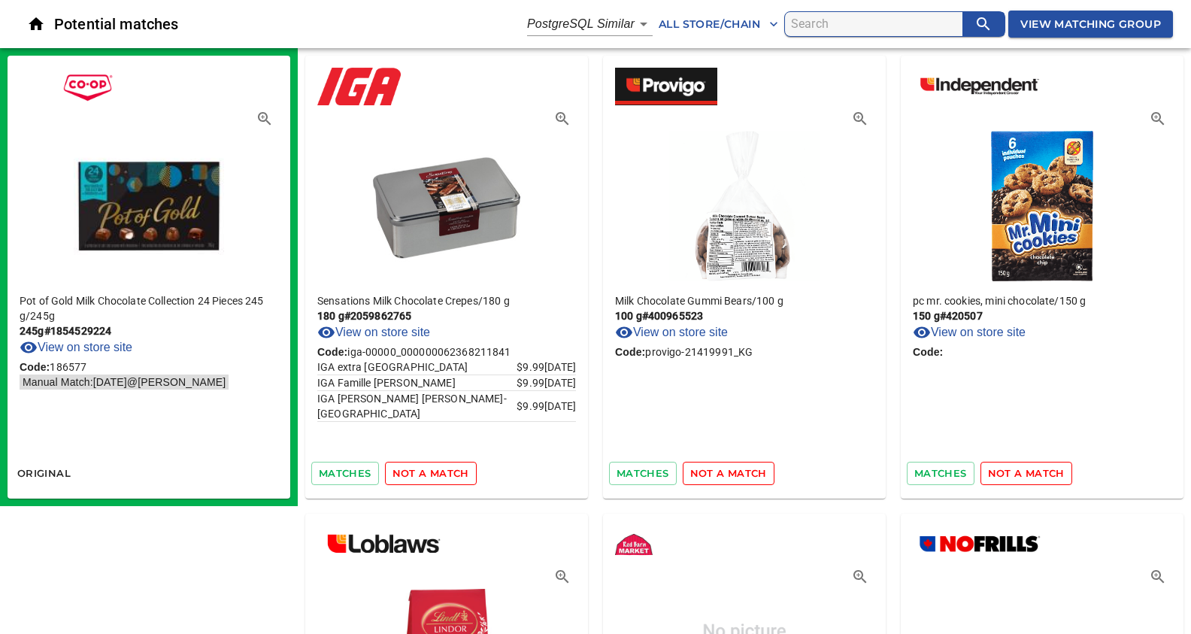
click at [420, 476] on span "not a match" at bounding box center [431, 473] width 77 height 17
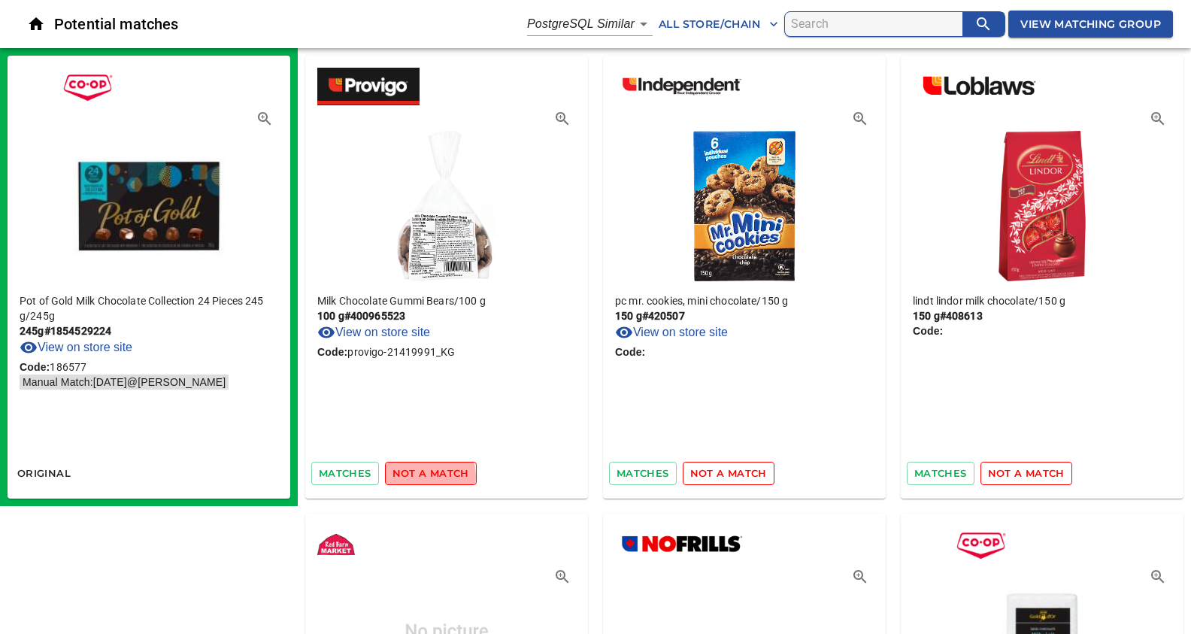
click at [420, 476] on span "not a match" at bounding box center [431, 473] width 77 height 17
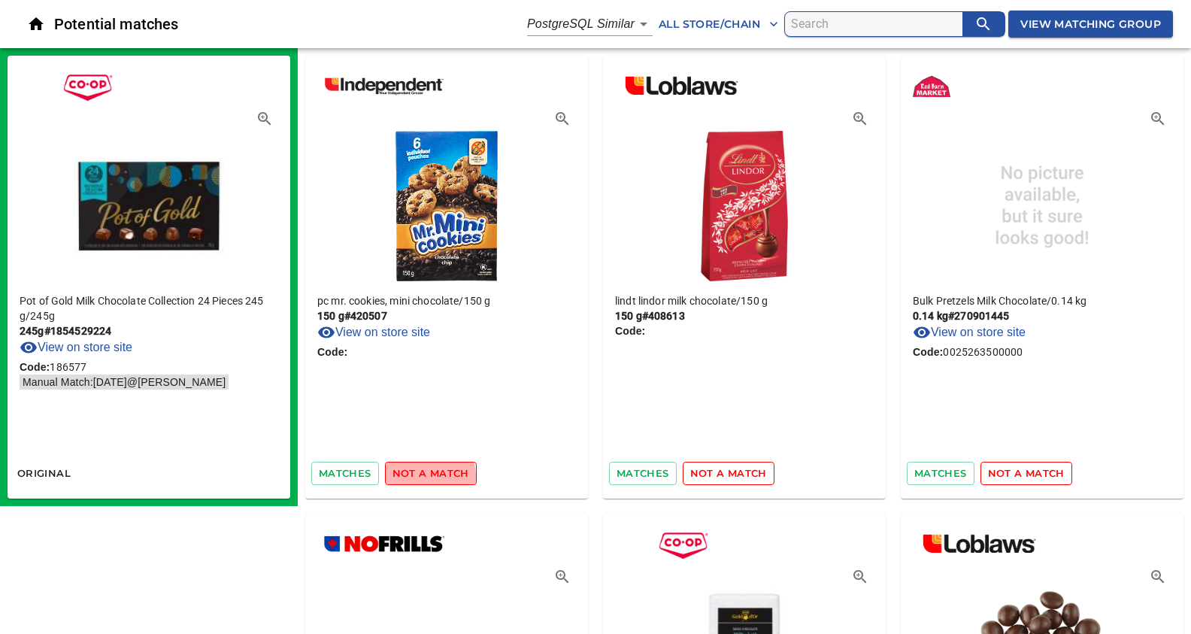
click at [420, 476] on span "not a match" at bounding box center [431, 473] width 77 height 17
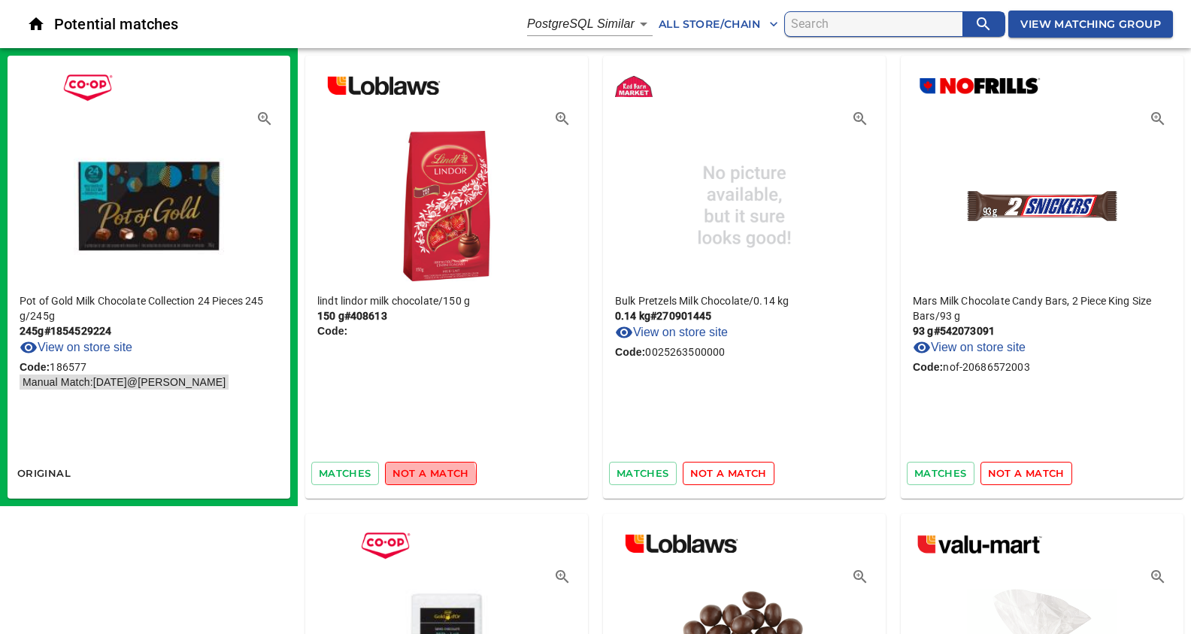
click at [420, 476] on span "not a match" at bounding box center [431, 473] width 77 height 17
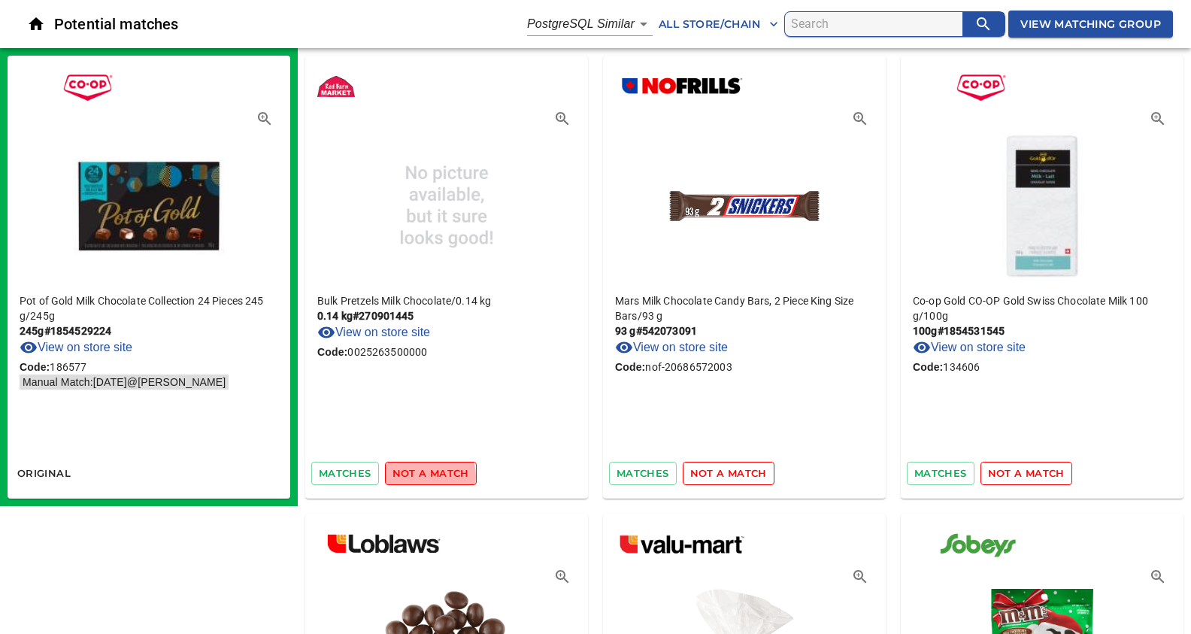
click at [420, 476] on span "not a match" at bounding box center [431, 473] width 77 height 17
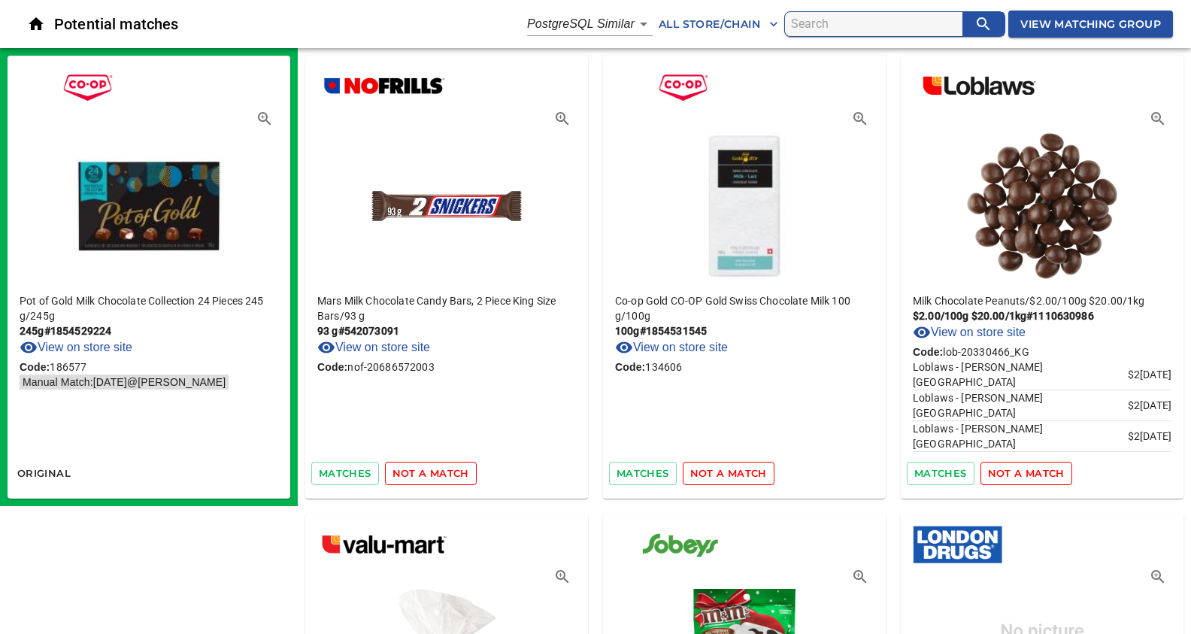
click at [420, 476] on span "not a match" at bounding box center [431, 473] width 77 height 17
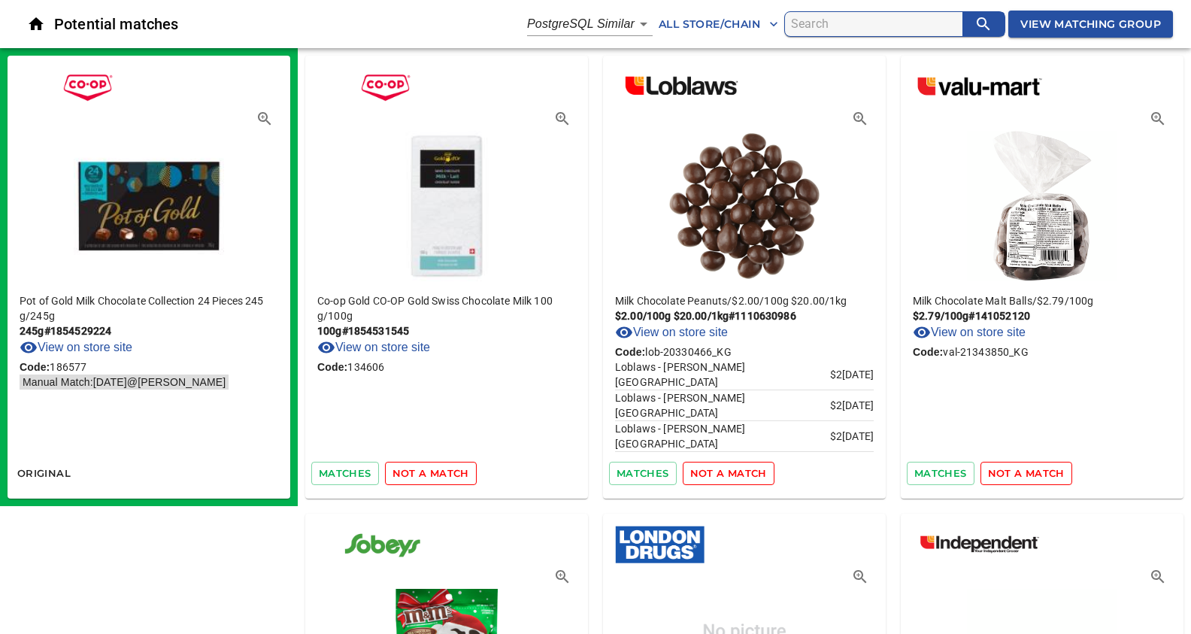
click at [420, 476] on span "not a match" at bounding box center [431, 473] width 77 height 17
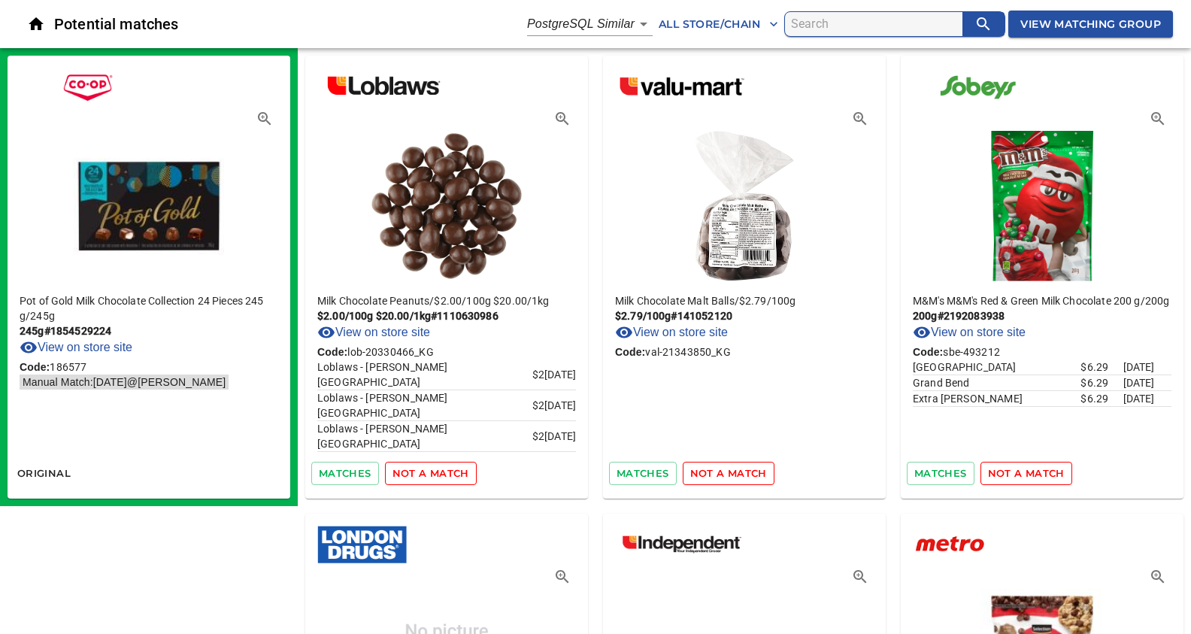
click at [420, 476] on span "not a match" at bounding box center [431, 473] width 77 height 17
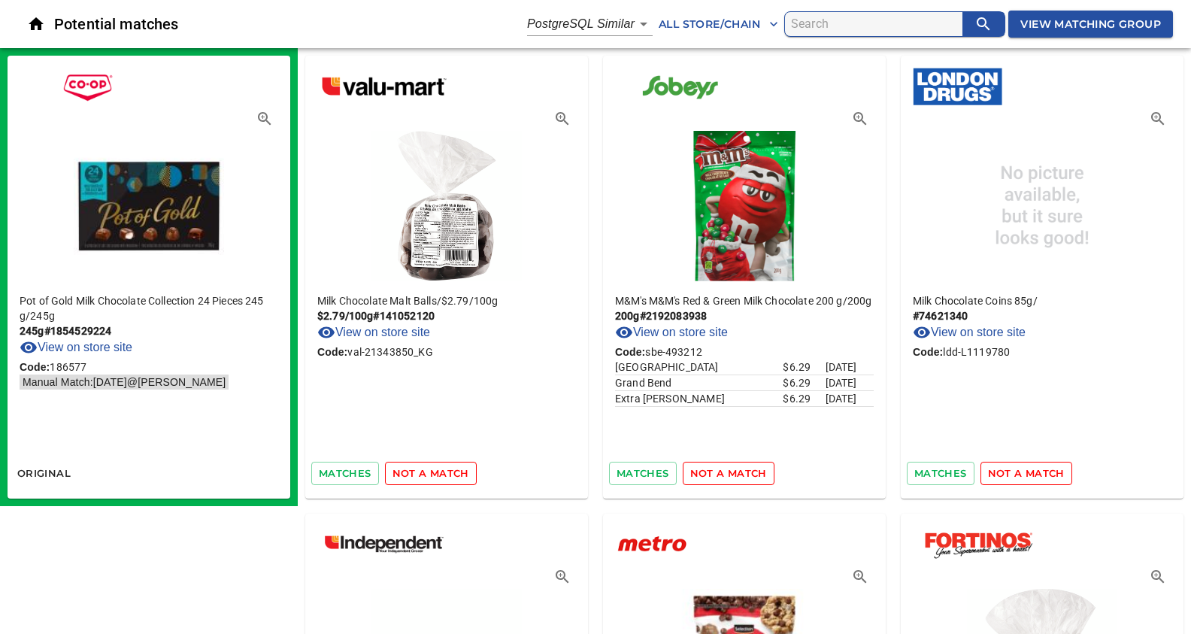
click at [420, 476] on span "not a match" at bounding box center [431, 473] width 77 height 17
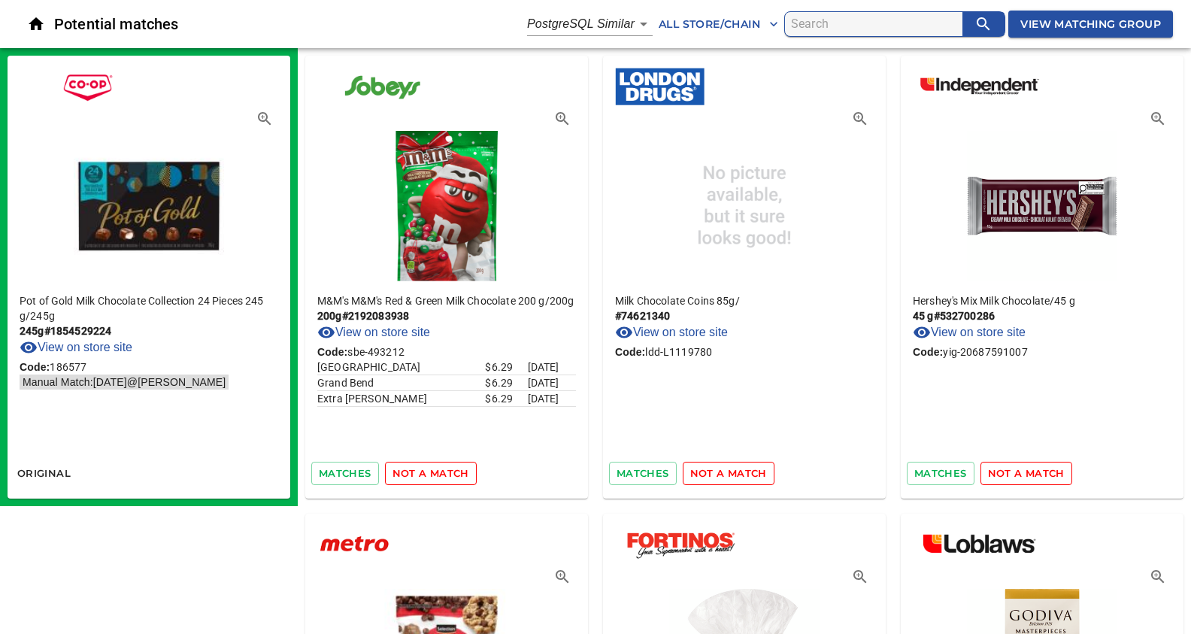
click at [420, 476] on span "not a match" at bounding box center [431, 473] width 77 height 17
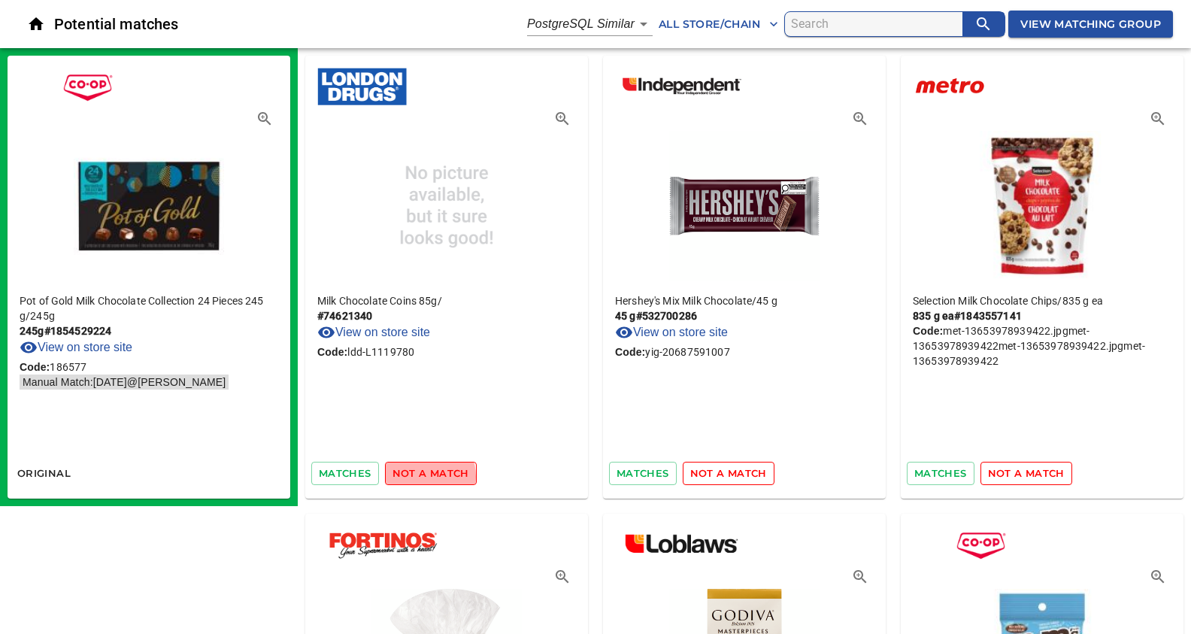
click at [420, 476] on span "not a match" at bounding box center [431, 473] width 77 height 17
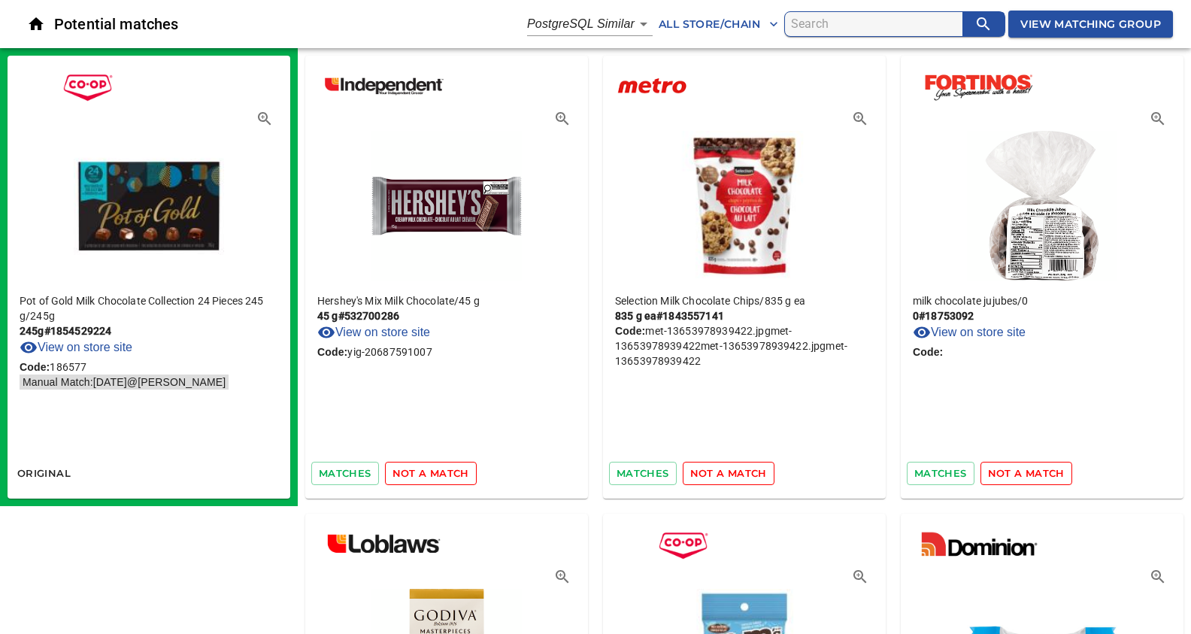
click at [420, 476] on span "not a match" at bounding box center [431, 473] width 77 height 17
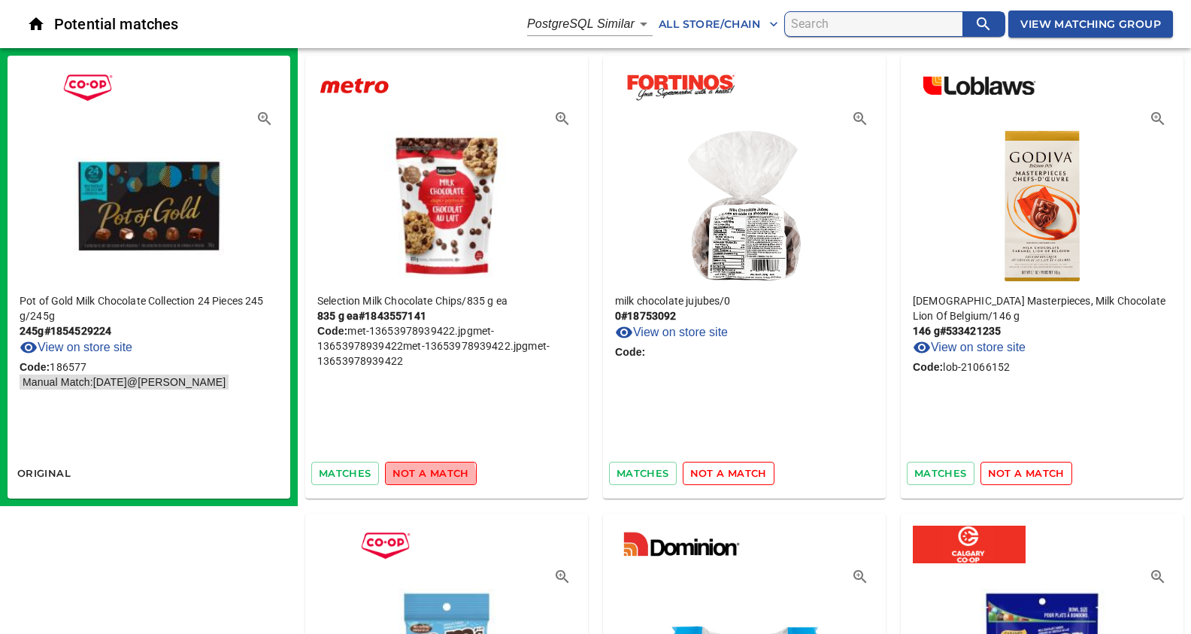
click at [420, 476] on span "not a match" at bounding box center [431, 473] width 77 height 17
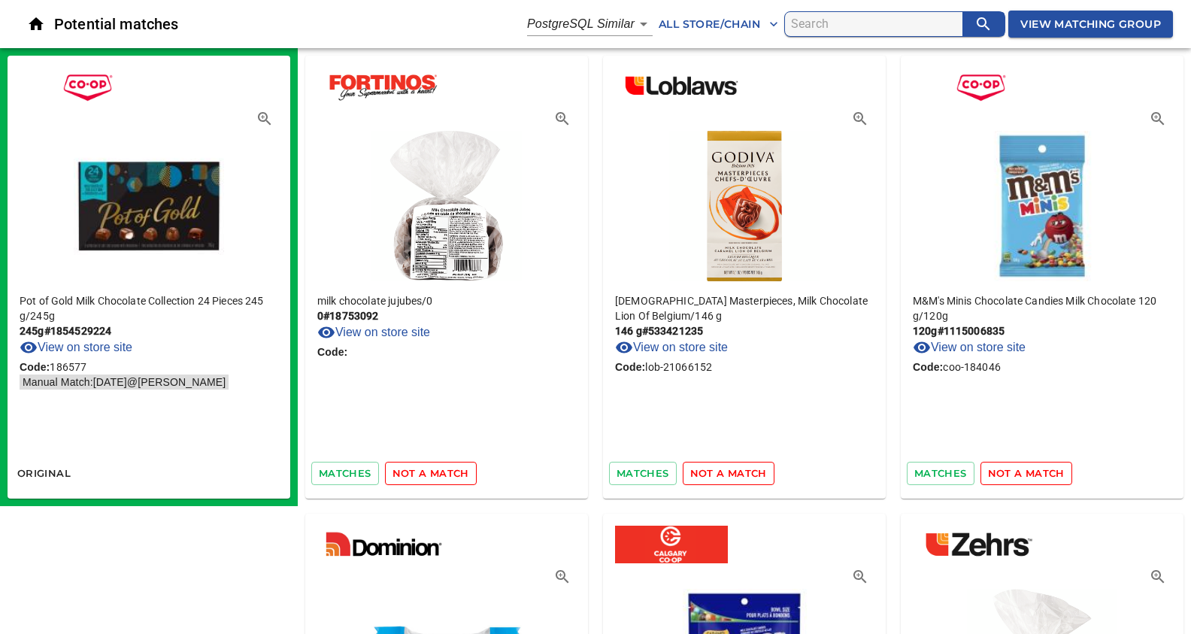
click at [420, 476] on span "not a match" at bounding box center [431, 473] width 77 height 17
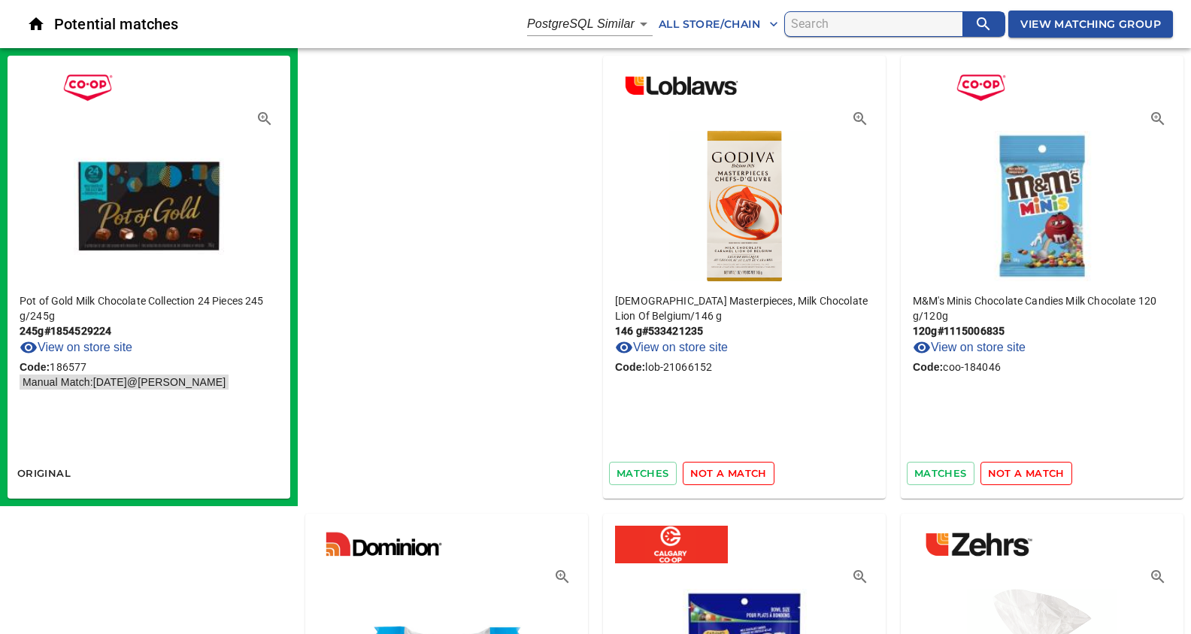
click at [690, 476] on span "not a match" at bounding box center [728, 473] width 77 height 17
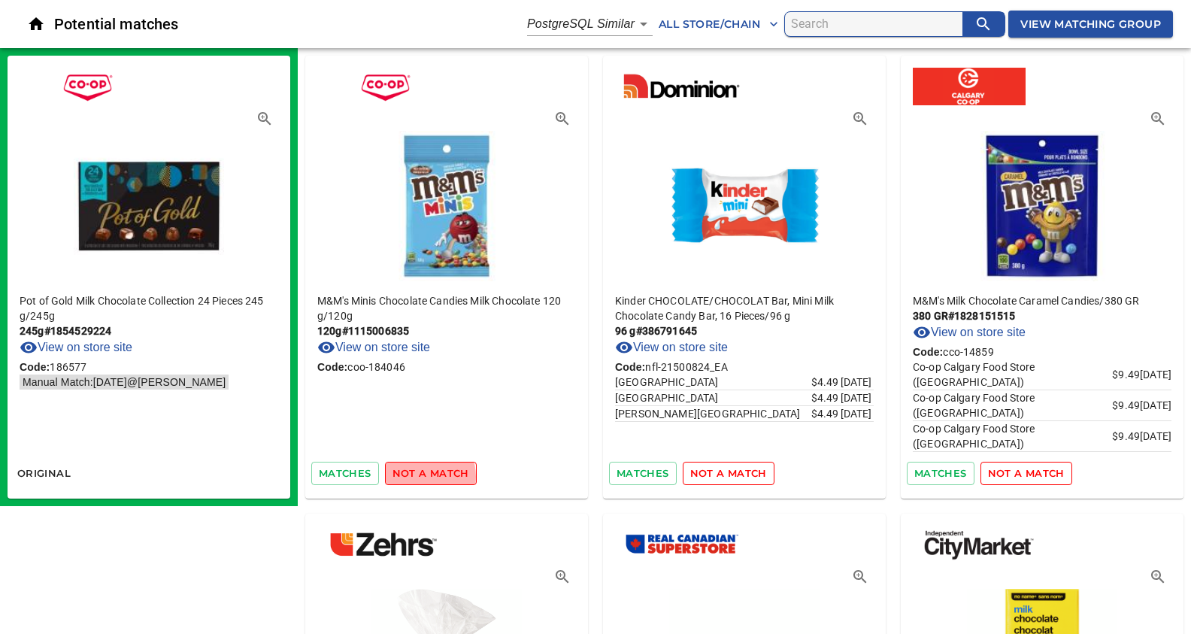
click at [420, 476] on span "not a match" at bounding box center [431, 473] width 77 height 17
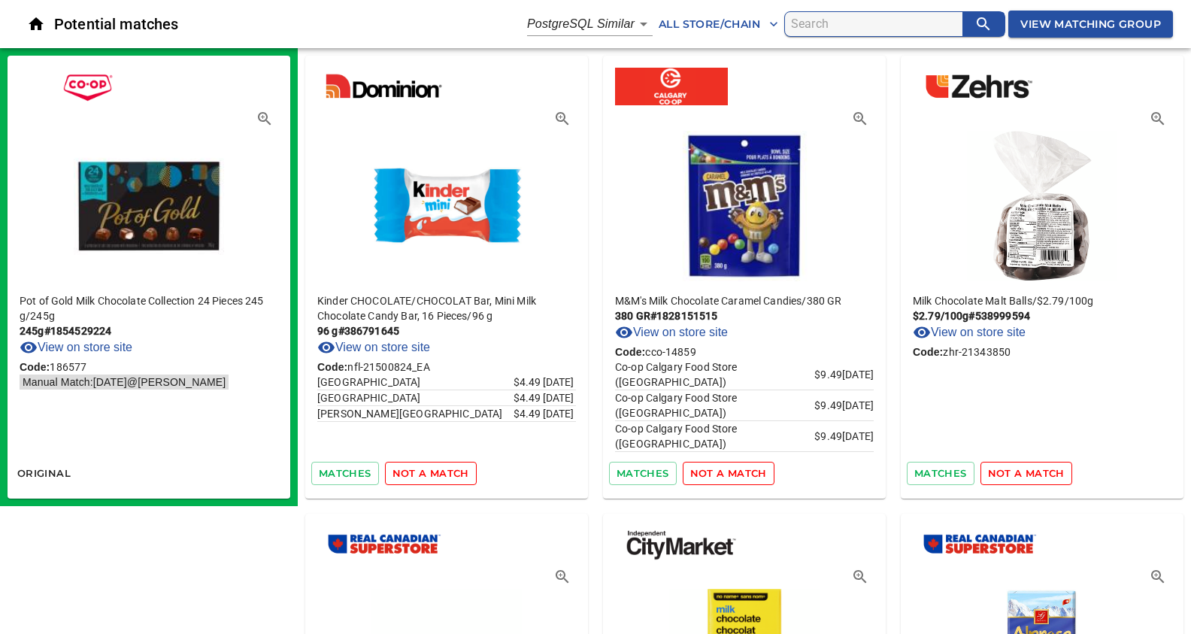
click at [420, 476] on span "not a match" at bounding box center [431, 473] width 77 height 17
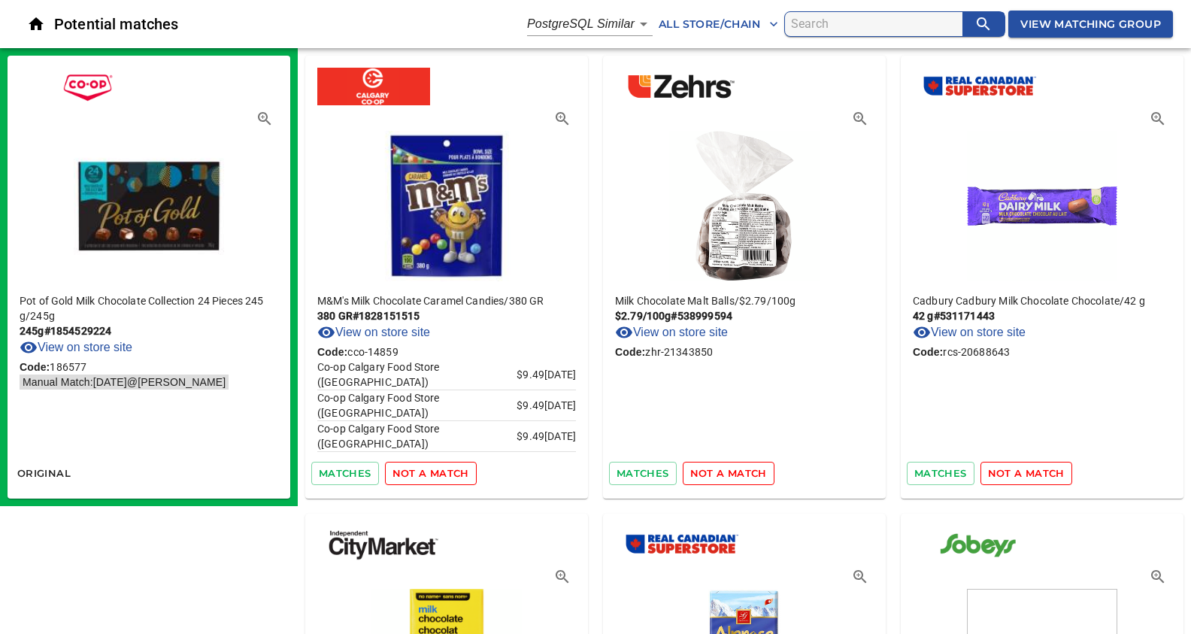
click at [420, 476] on span "not a match" at bounding box center [431, 473] width 77 height 17
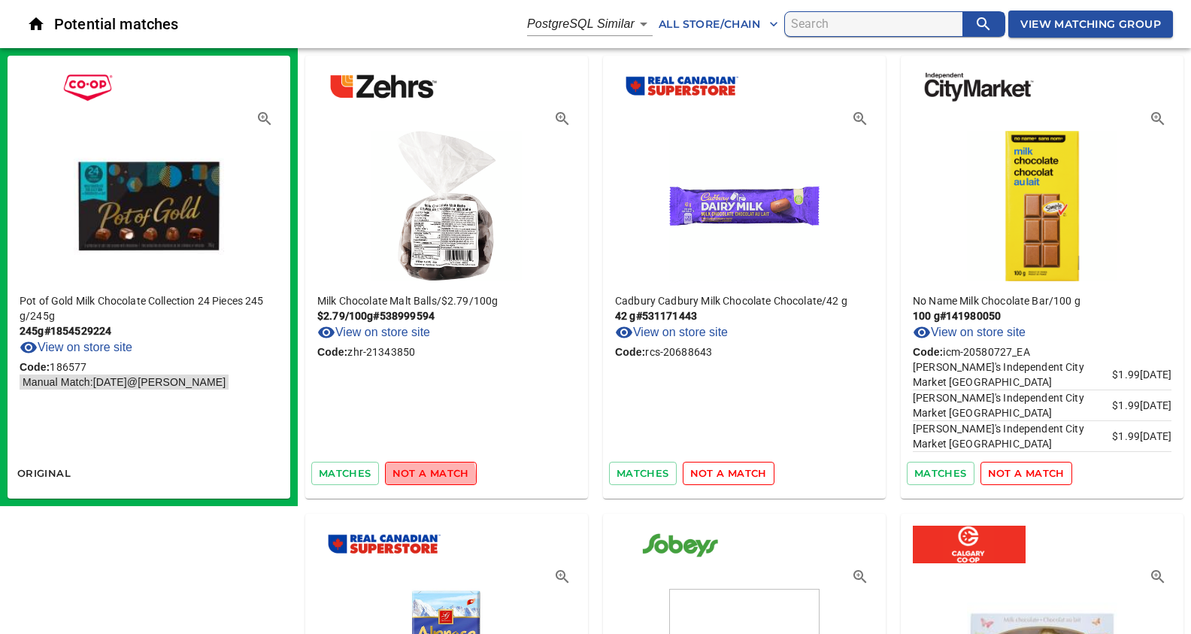
click at [420, 476] on span "not a match" at bounding box center [431, 473] width 77 height 17
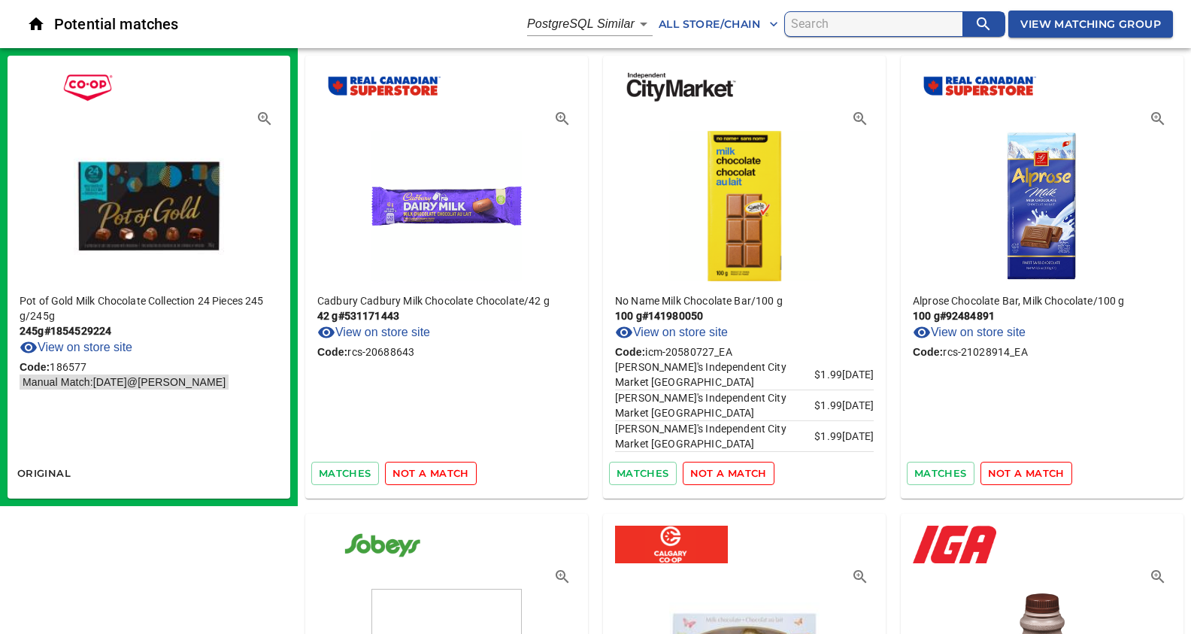
click at [420, 476] on span "not a match" at bounding box center [431, 473] width 77 height 17
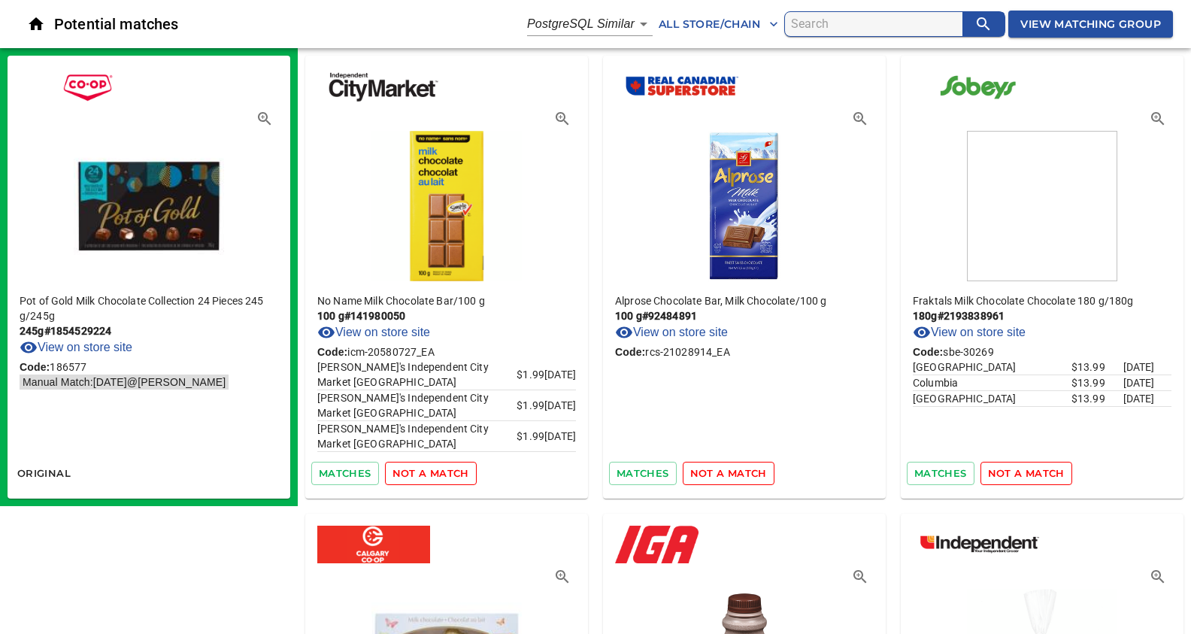
click at [420, 476] on span "not a match" at bounding box center [431, 473] width 77 height 17
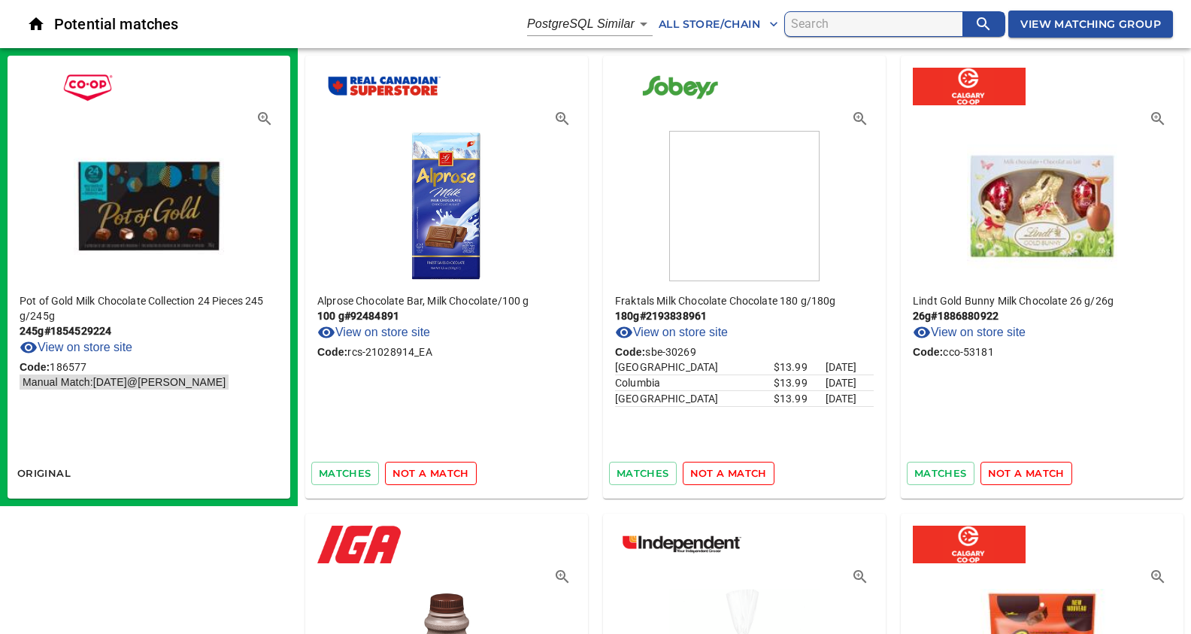
click at [420, 476] on span "not a match" at bounding box center [431, 473] width 77 height 17
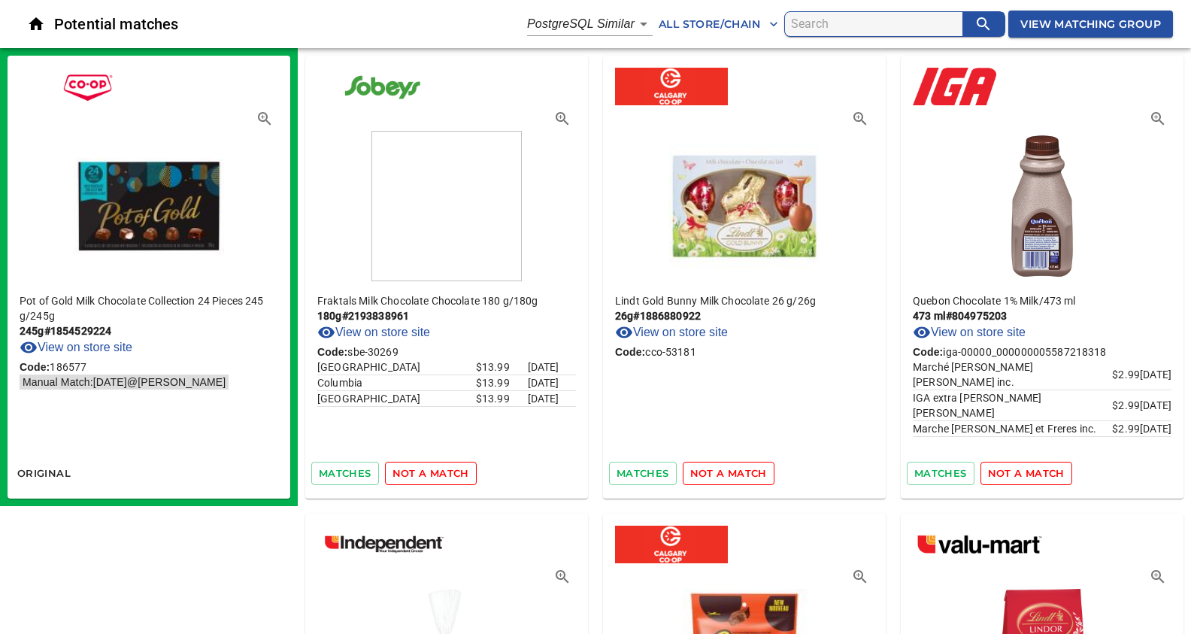
click at [420, 476] on span "not a match" at bounding box center [431, 473] width 77 height 17
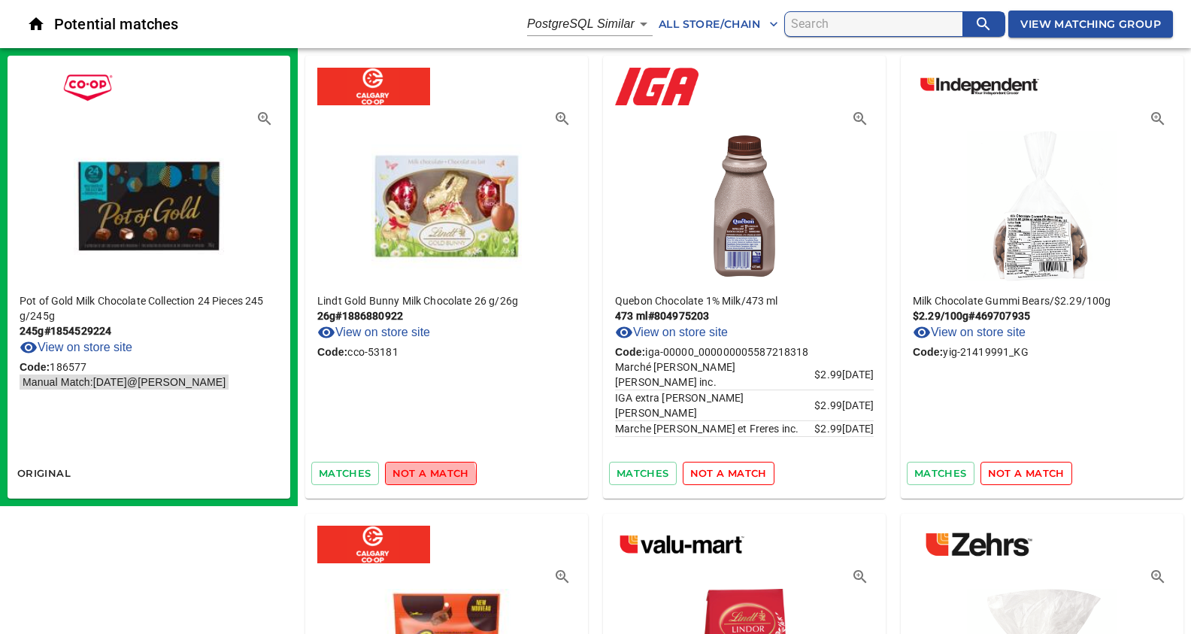
click at [420, 476] on span "not a match" at bounding box center [431, 473] width 77 height 17
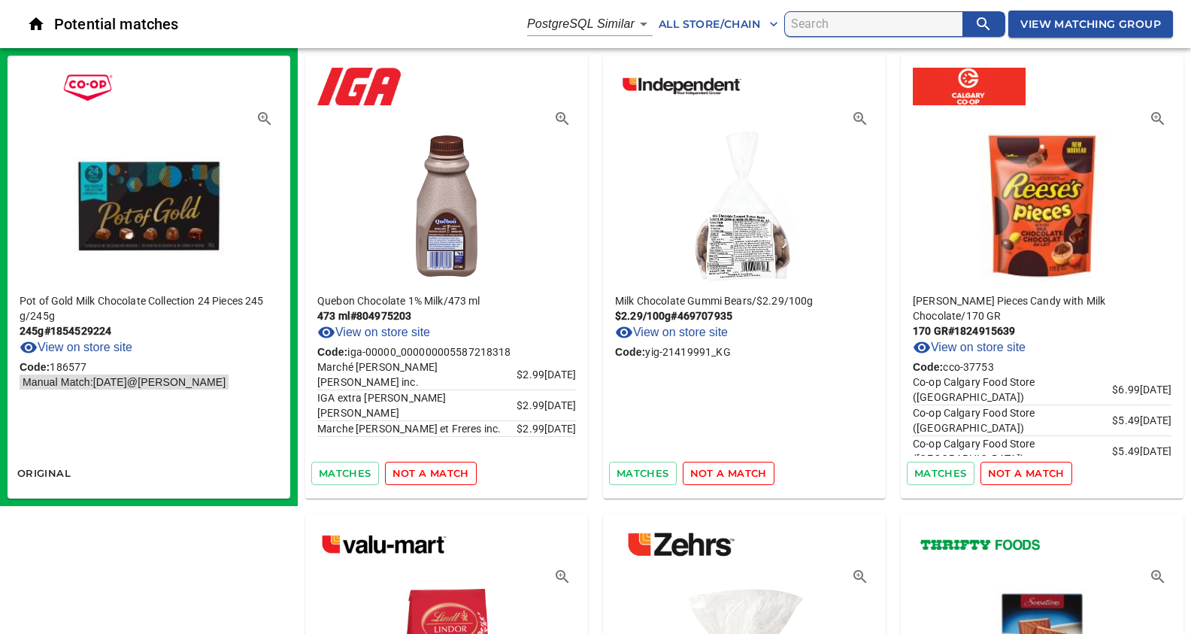
click at [420, 476] on span "not a match" at bounding box center [431, 473] width 77 height 17
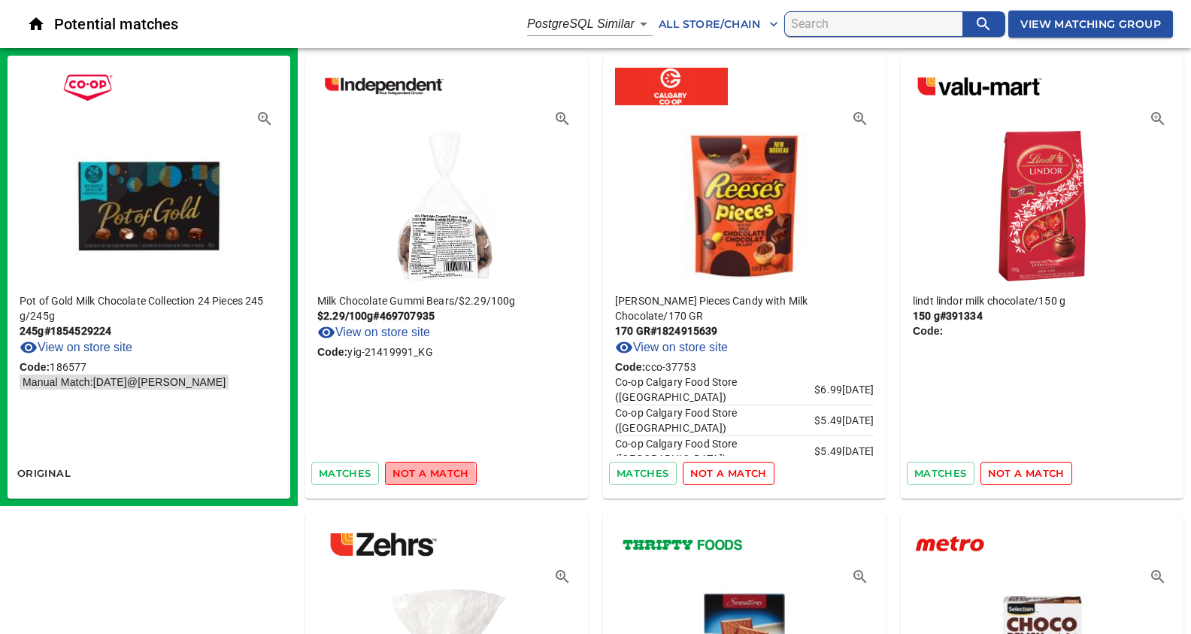
click at [420, 476] on span "not a match" at bounding box center [431, 473] width 77 height 17
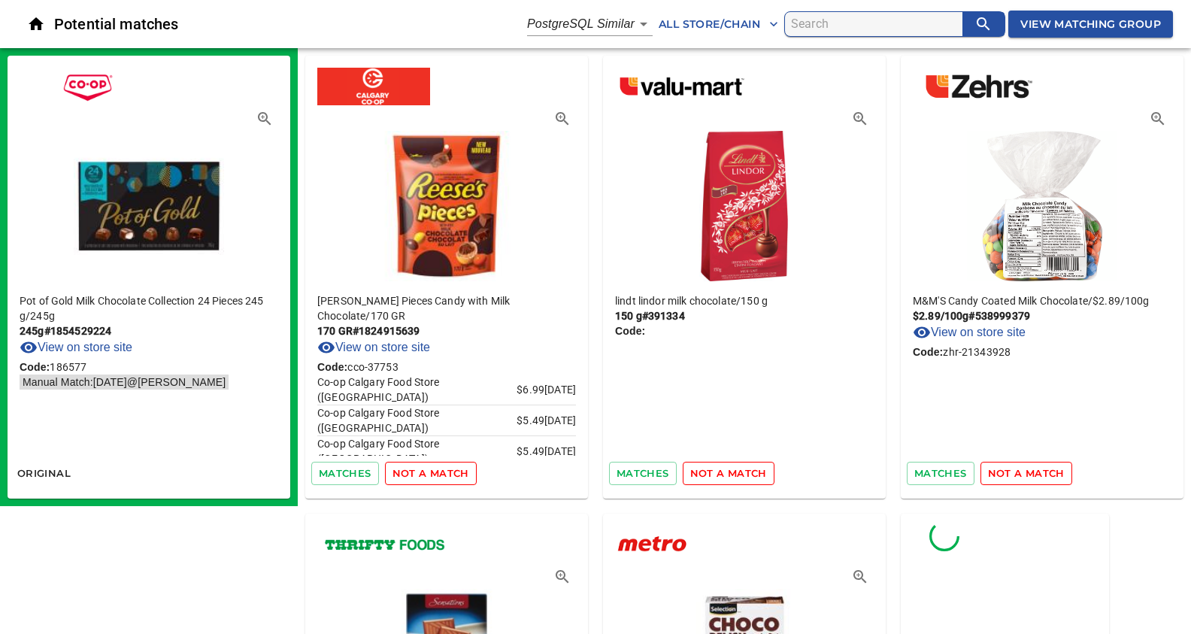
click at [420, 476] on span "not a match" at bounding box center [431, 473] width 77 height 17
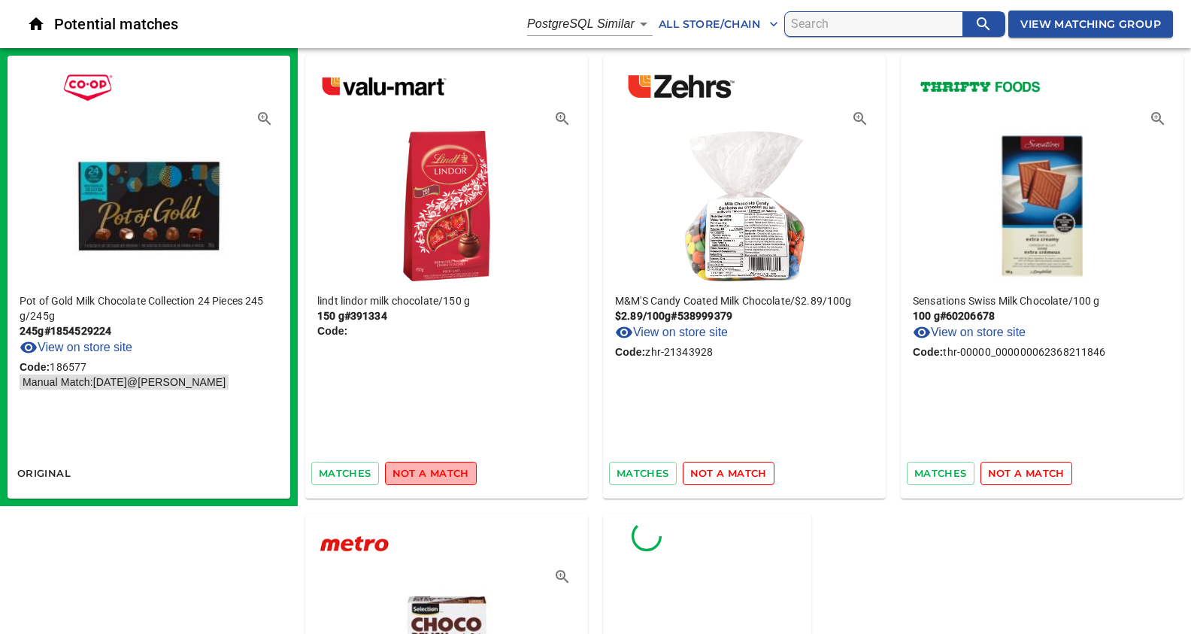
click at [440, 473] on span "not a match" at bounding box center [431, 473] width 77 height 17
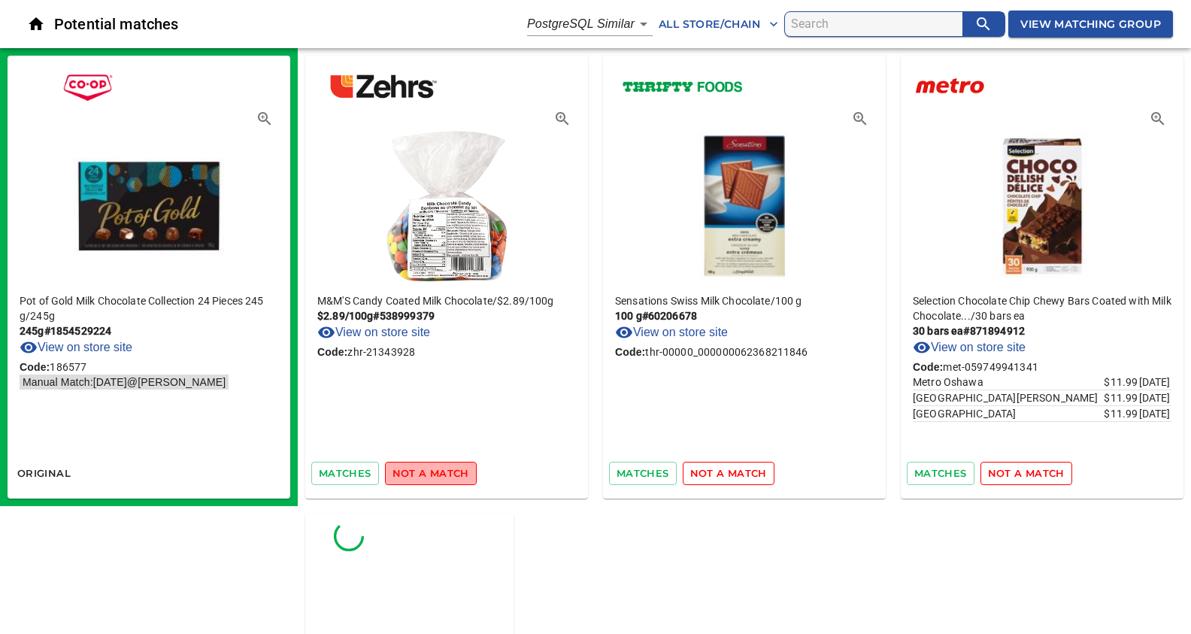
click at [440, 473] on span "not a match" at bounding box center [431, 473] width 77 height 17
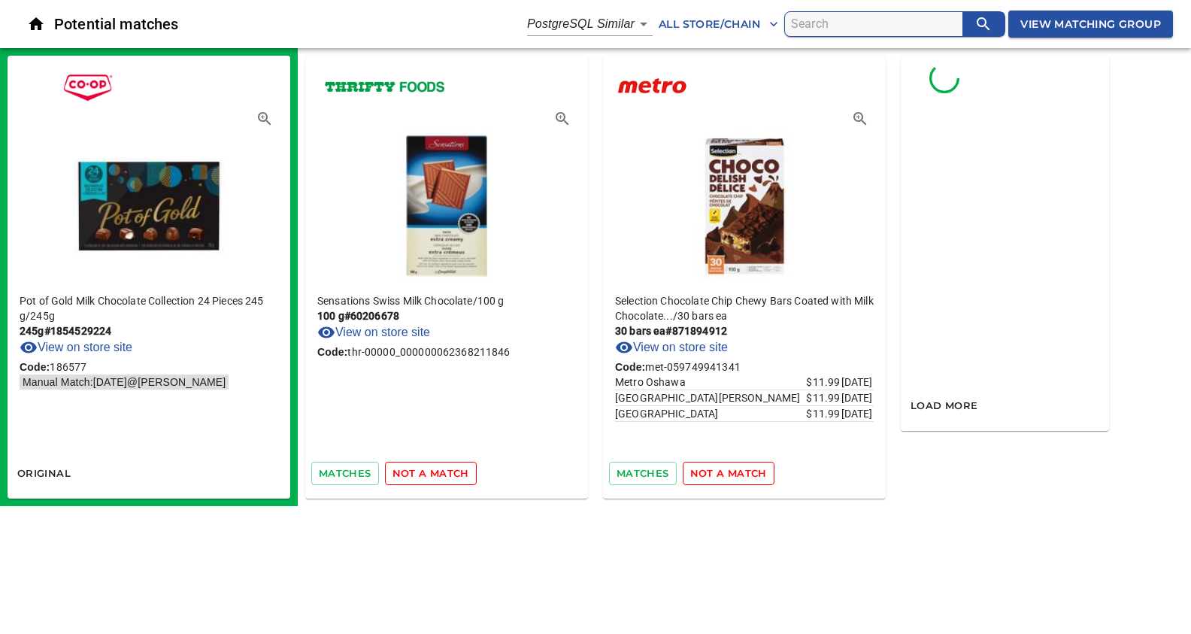
click at [440, 473] on span "not a match" at bounding box center [431, 473] width 77 height 17
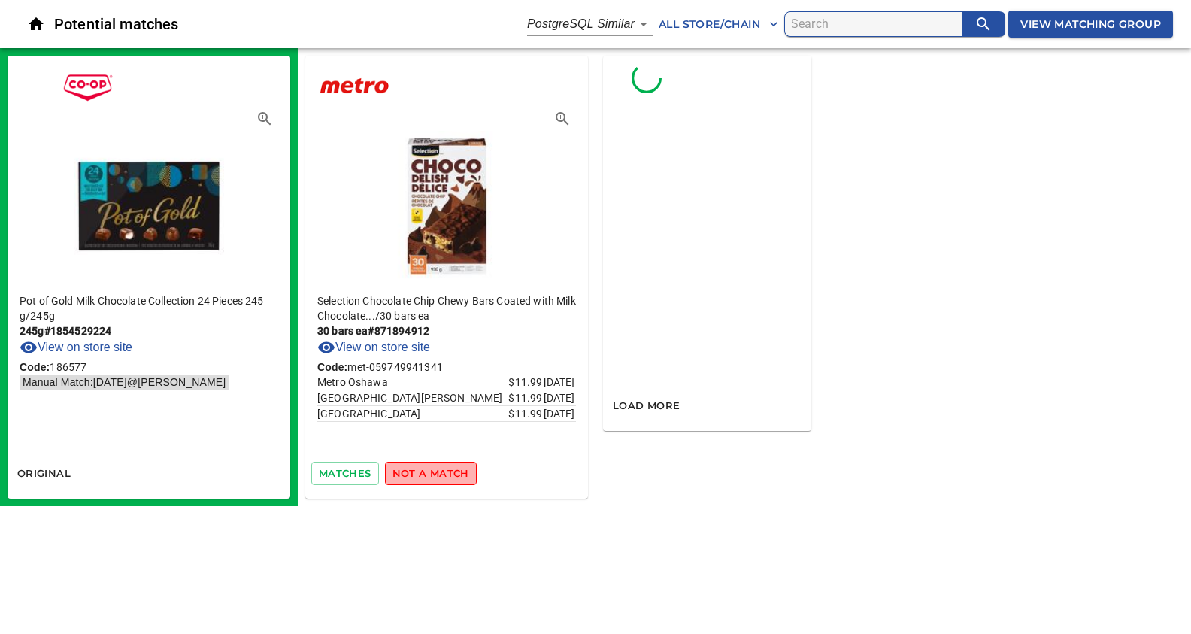
click at [440, 473] on span "not a match" at bounding box center [431, 473] width 77 height 17
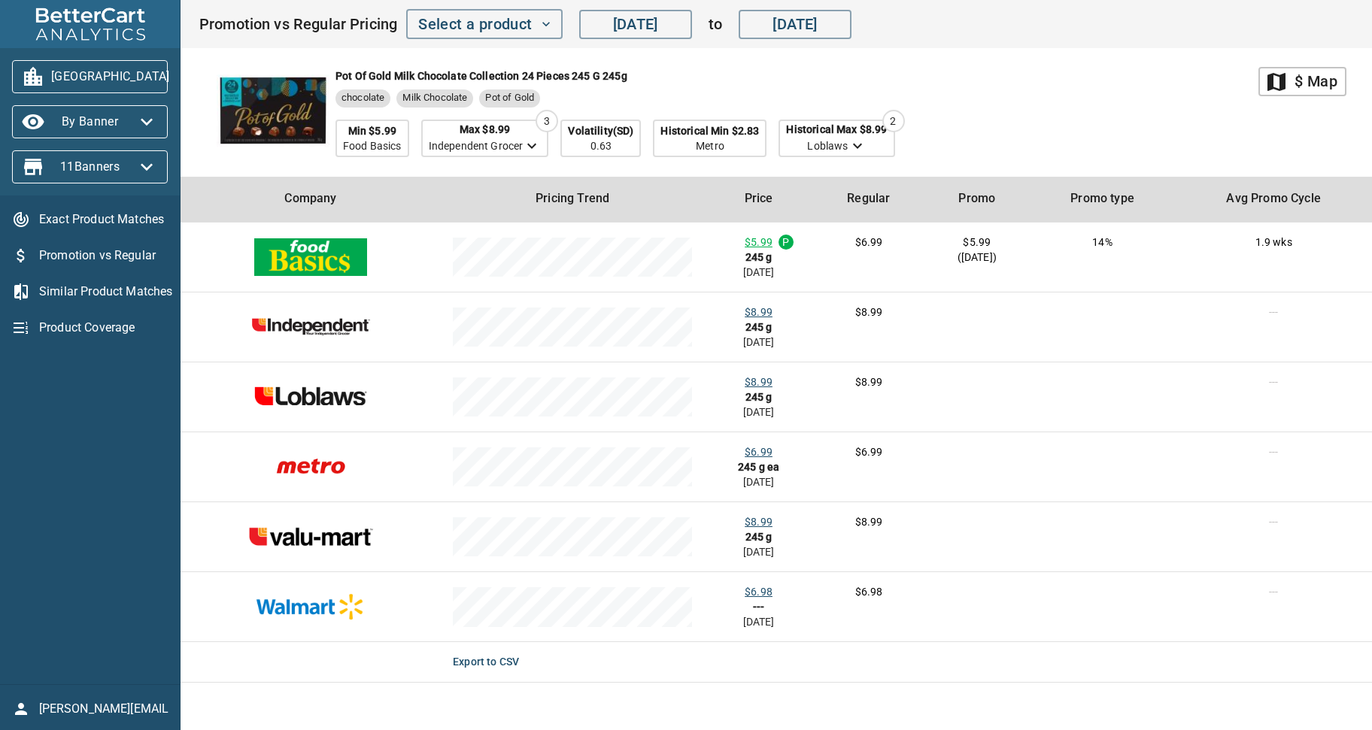
click at [1010, 120] on div "Pot of Gold Milk Chocolate Collection 24 Pieces 245 g 245g chocolate Milk Choco…" at bounding box center [729, 112] width 1060 height 129
click at [544, 22] on icon "button" at bounding box center [546, 24] width 15 height 15
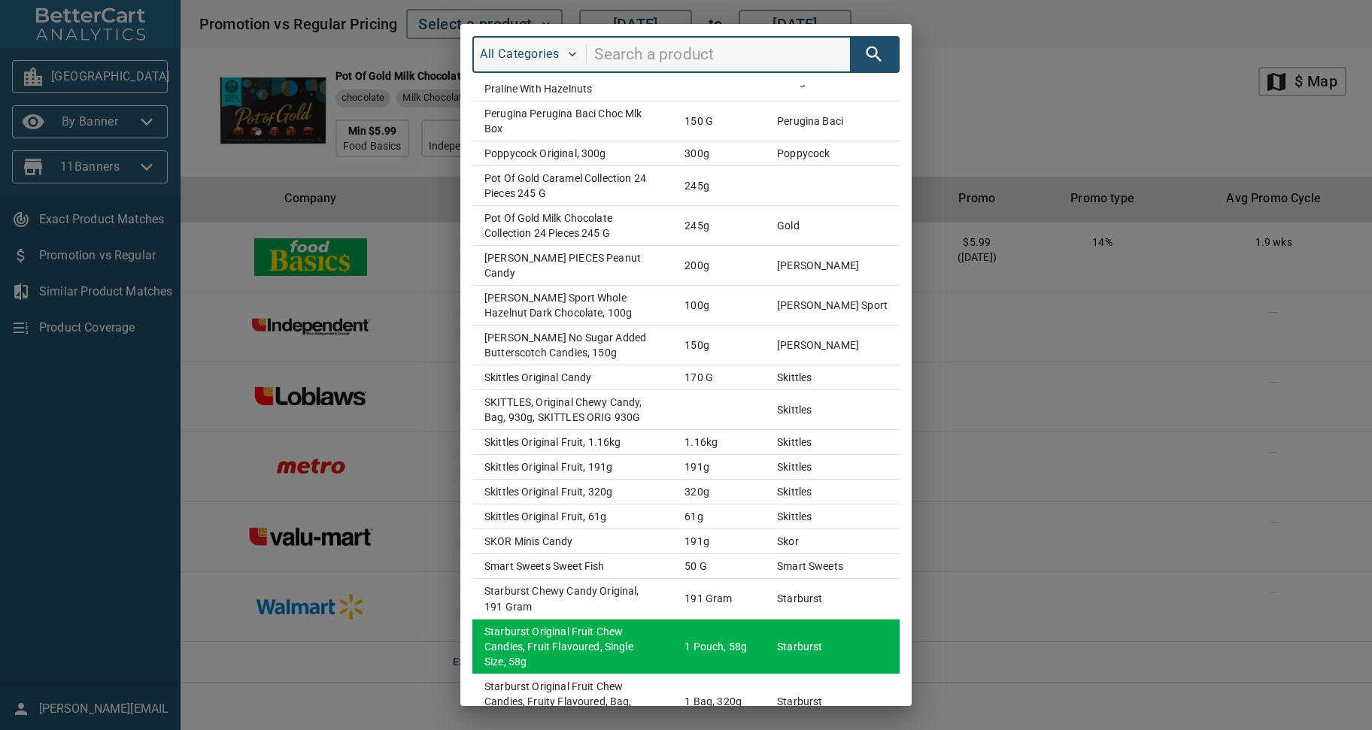
scroll to position [3061, 0]
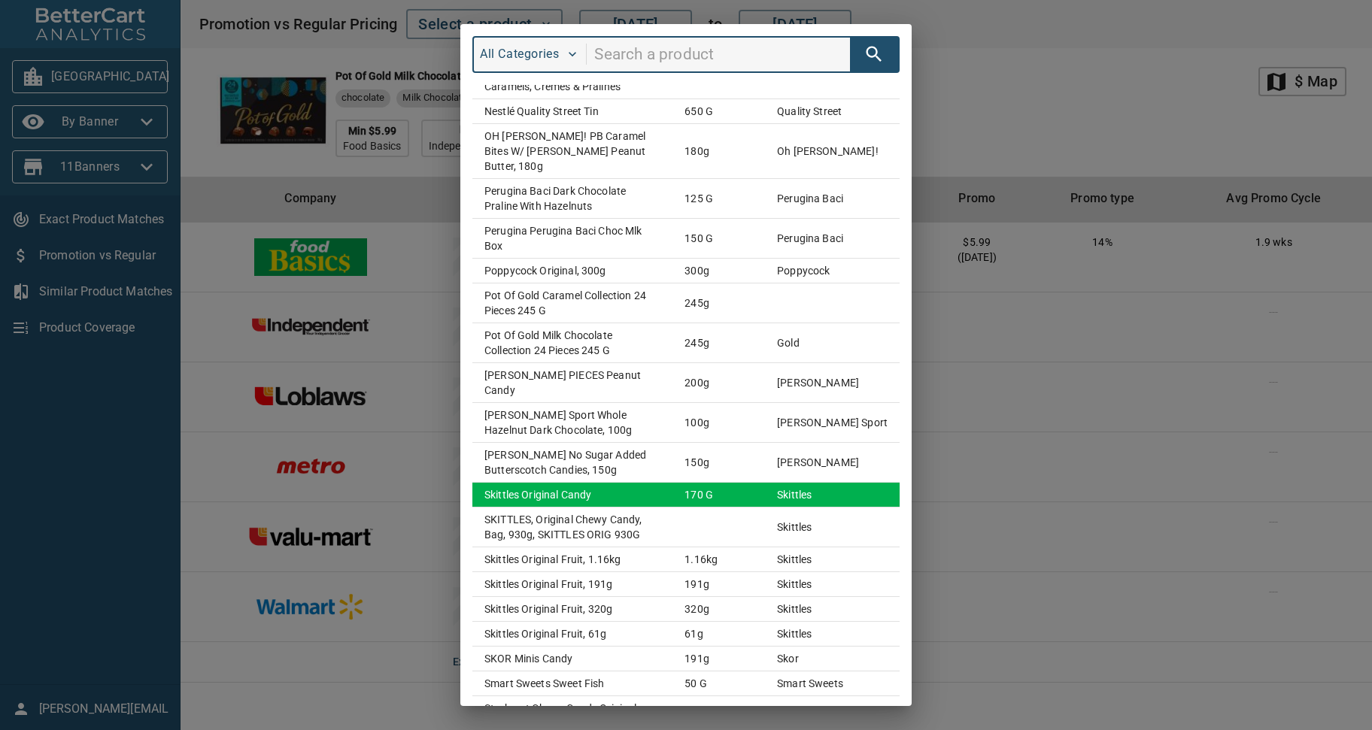
click at [528, 483] on td "Skittles Original Candy" at bounding box center [572, 495] width 200 height 25
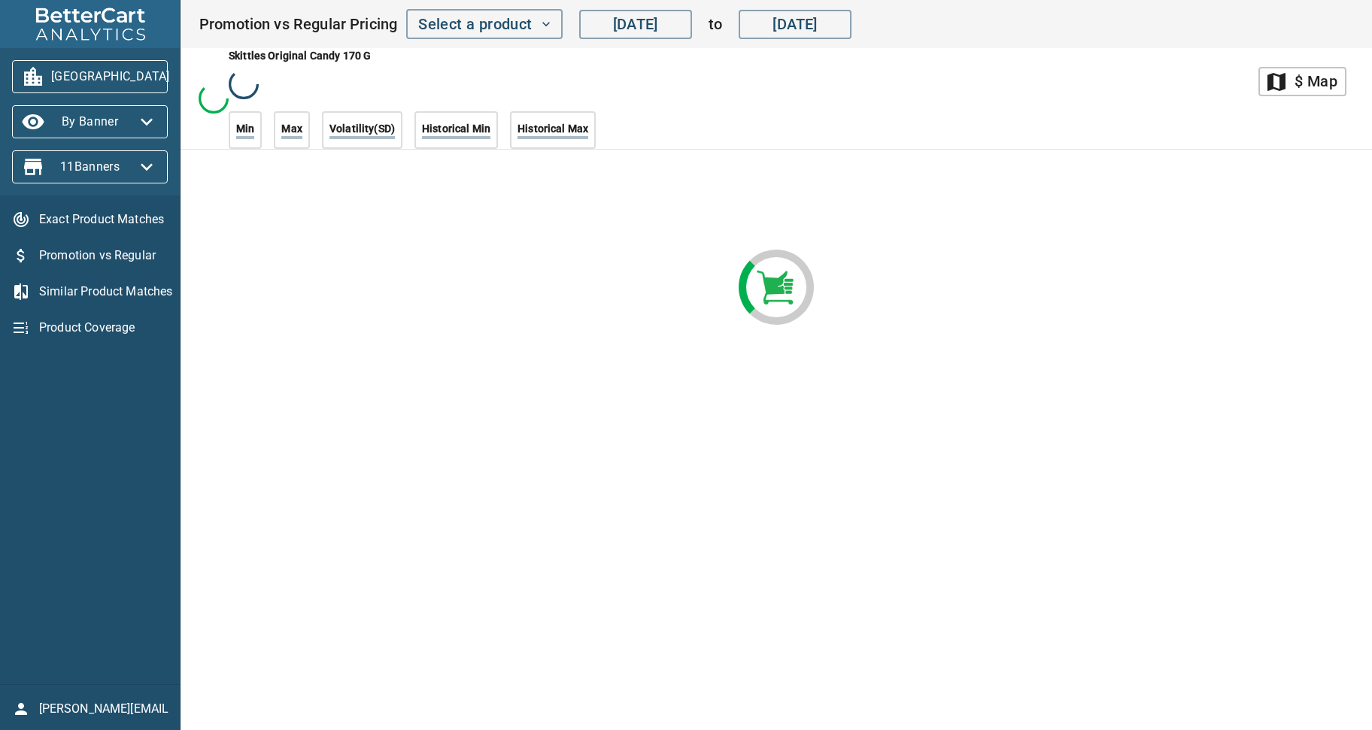
click at [117, 223] on span "Exact Product Matches" at bounding box center [103, 220] width 129 height 18
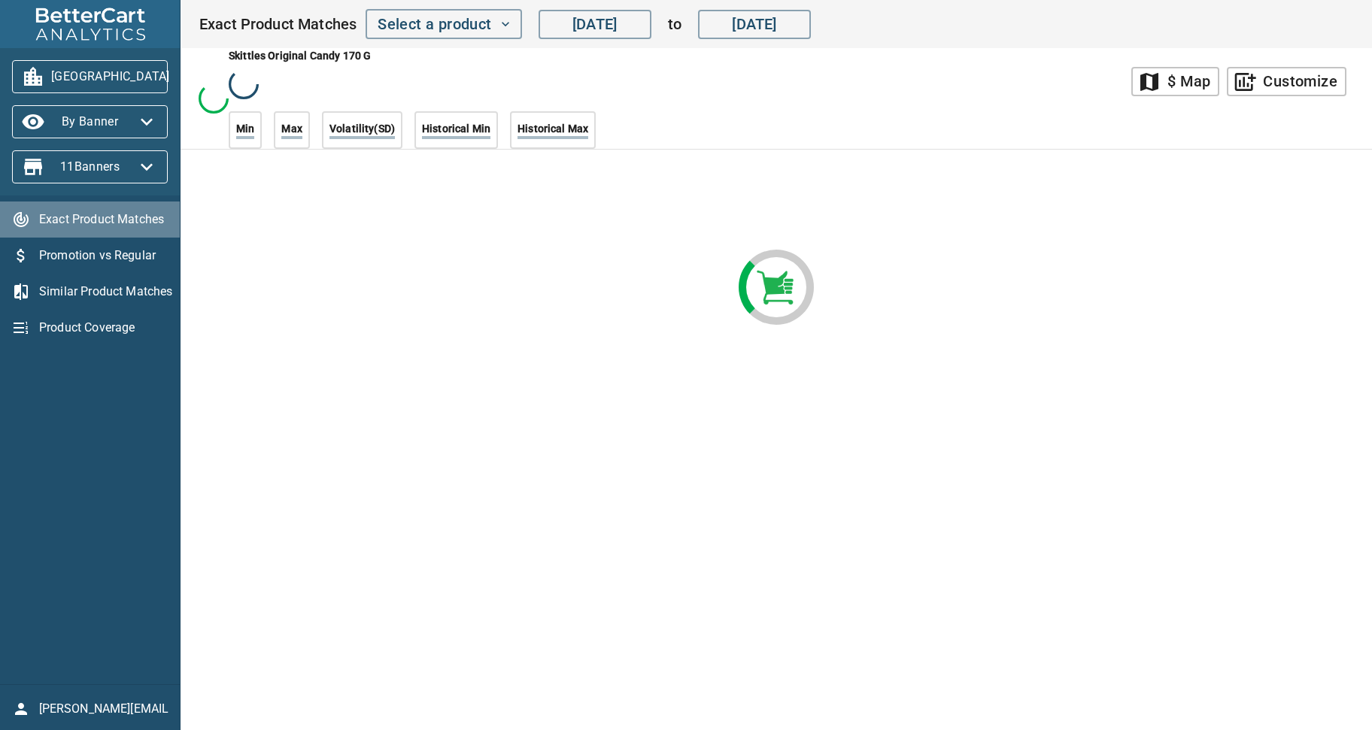
drag, startPoint x: 122, startPoint y: 220, endPoint x: 128, endPoint y: 214, distance: 8.5
click at [122, 219] on span "Exact Product Matches" at bounding box center [103, 220] width 129 height 18
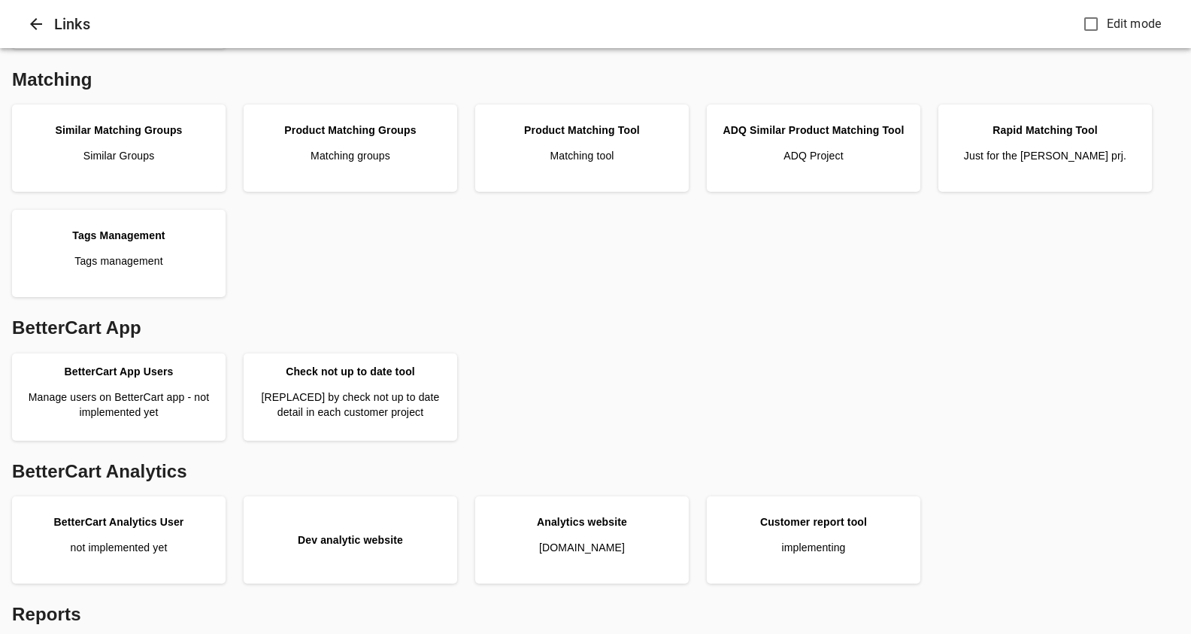
scroll to position [423, 0]
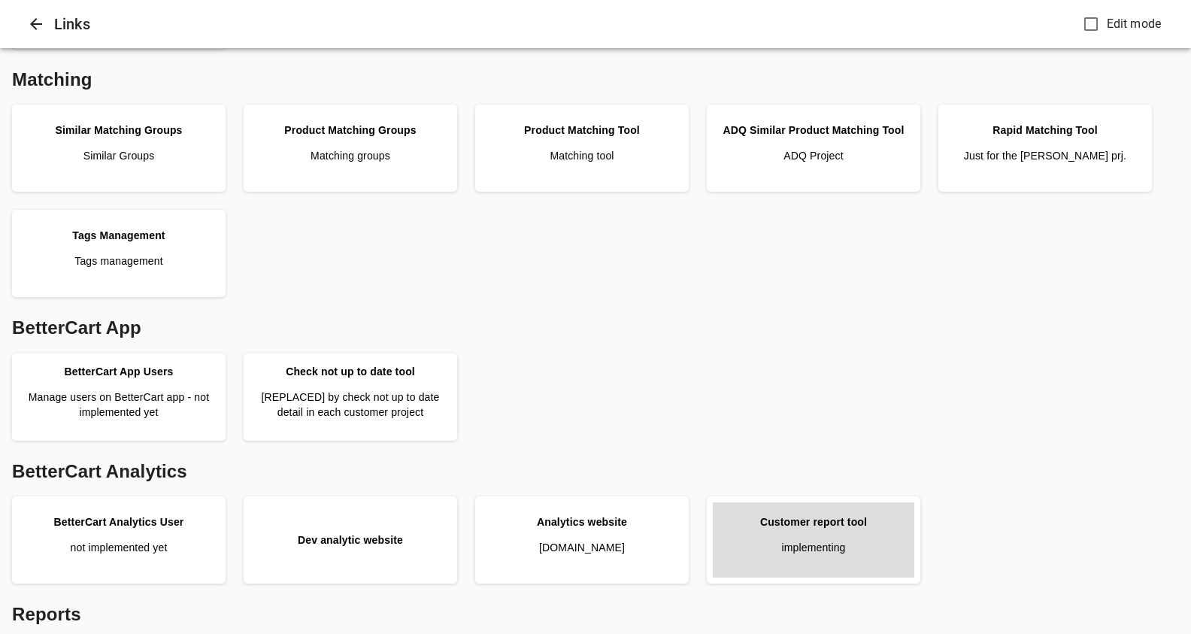
click at [801, 532] on link "Customer report tool implementing" at bounding box center [814, 539] width 202 height 75
click at [823, 547] on p "implementing" at bounding box center [814, 547] width 64 height 15
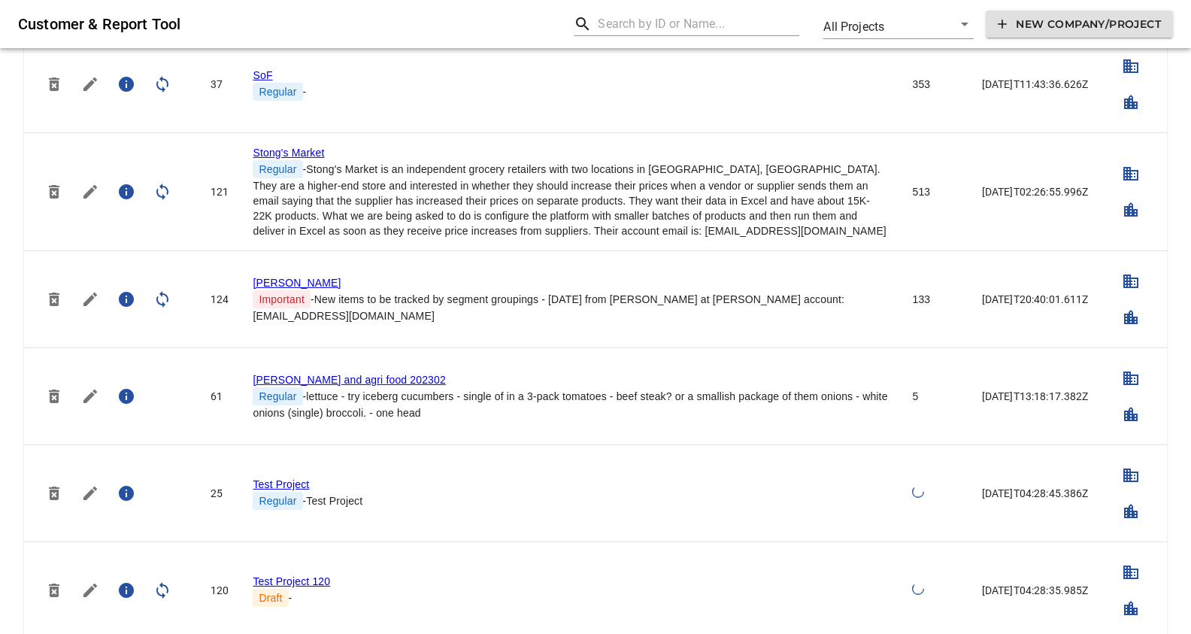
scroll to position [3892, 0]
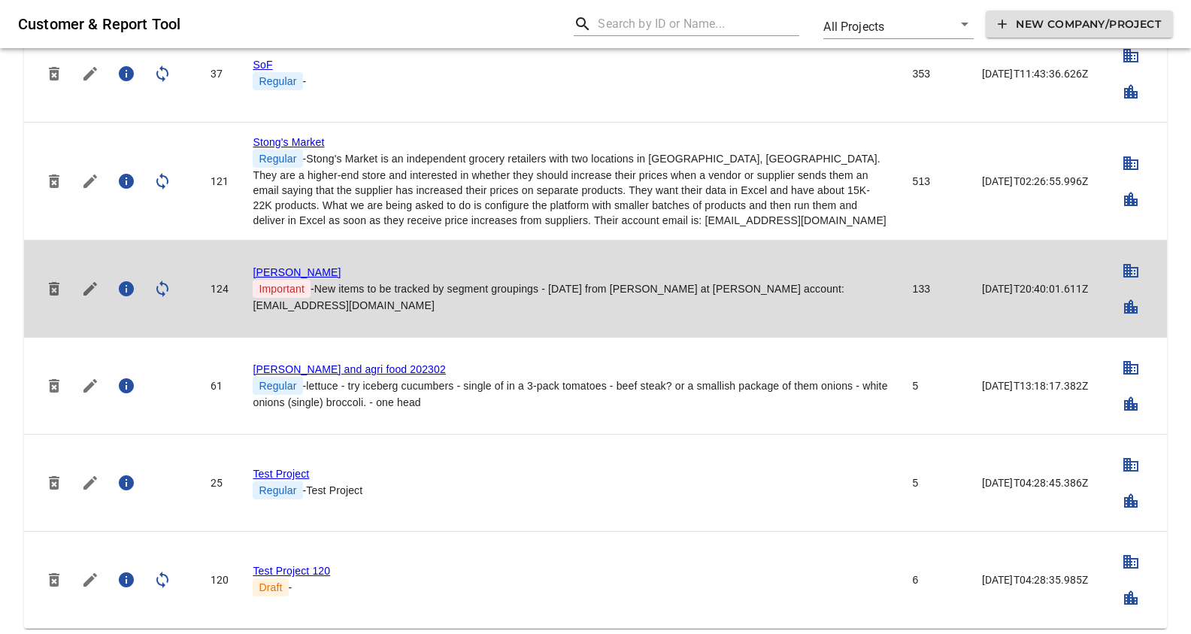
click at [274, 267] on link "[PERSON_NAME]" at bounding box center [297, 272] width 88 height 12
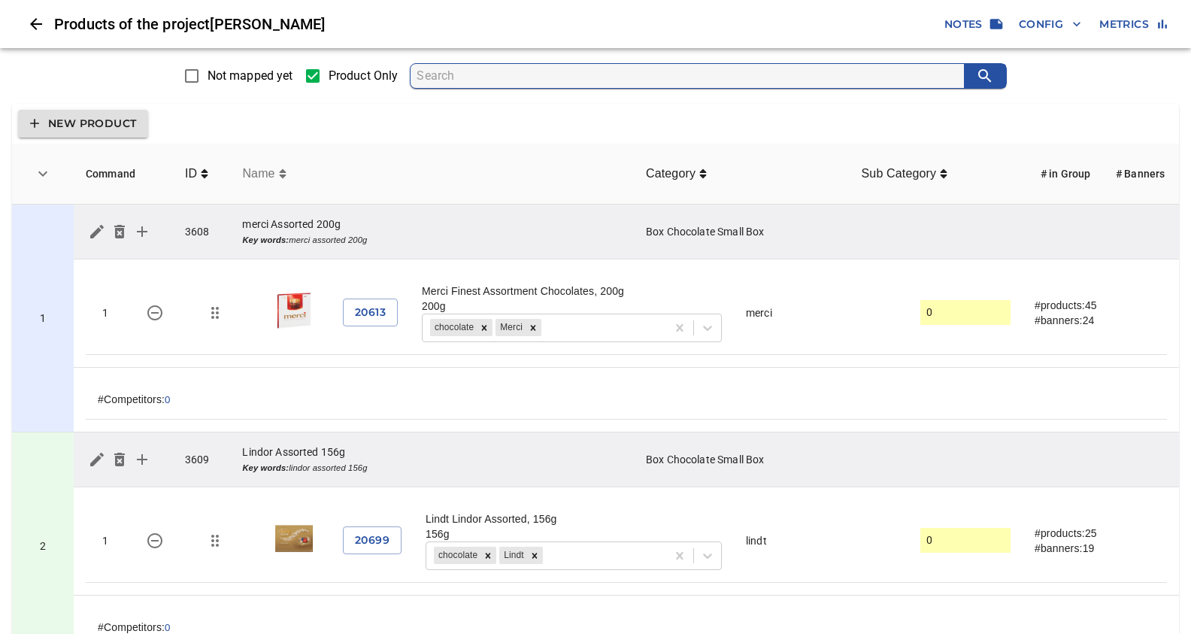
click at [281, 175] on icon "simple table" at bounding box center [283, 174] width 8 height 12
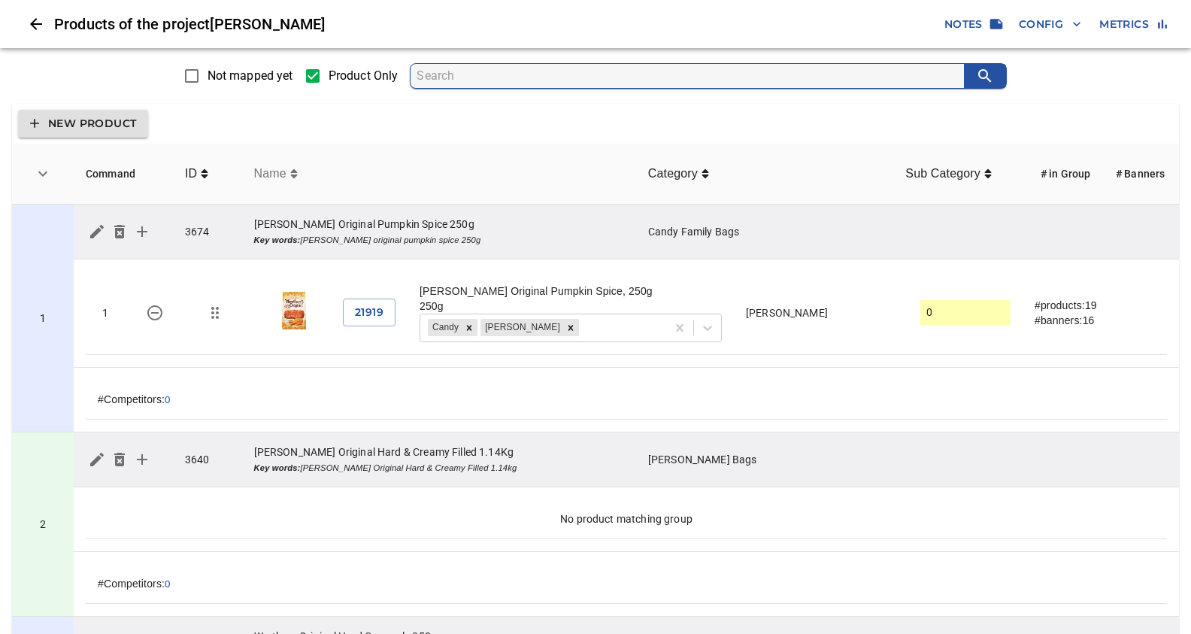
click at [287, 176] on span "Name" at bounding box center [272, 174] width 36 height 18
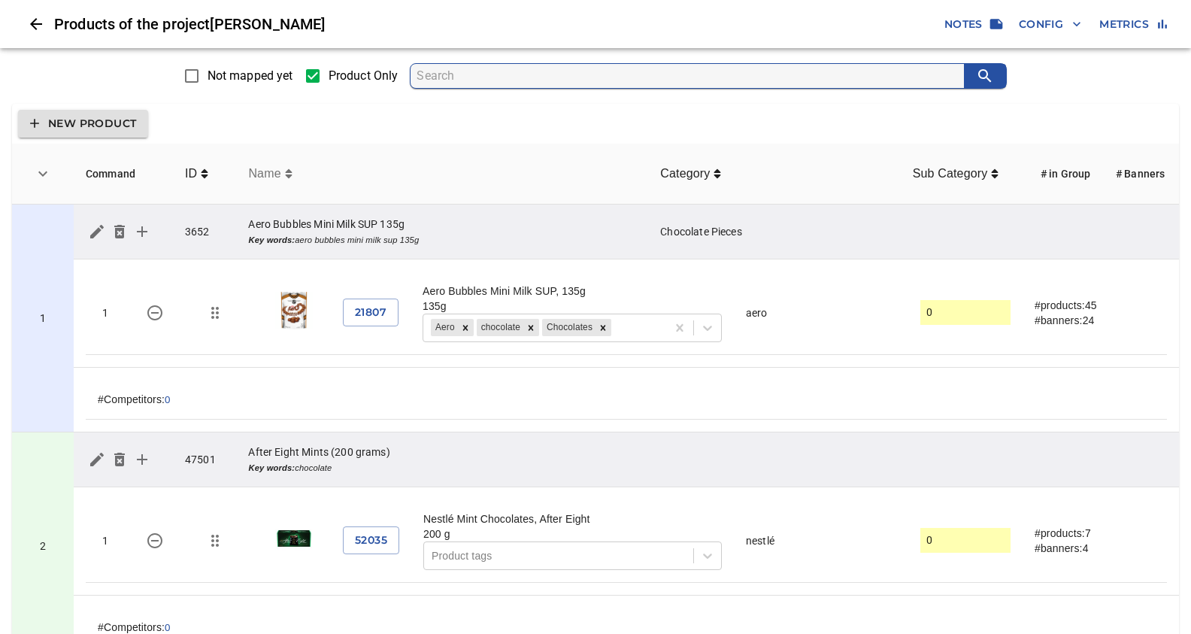
click at [288, 172] on icon "simple table" at bounding box center [288, 173] width 7 height 9
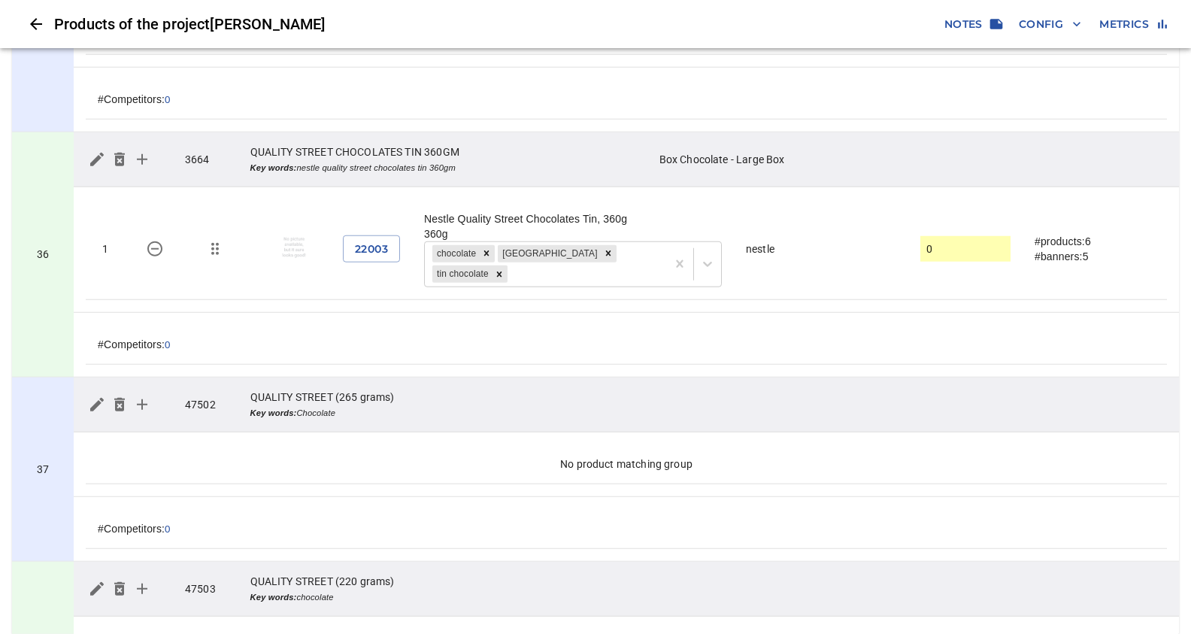
scroll to position [8161, 0]
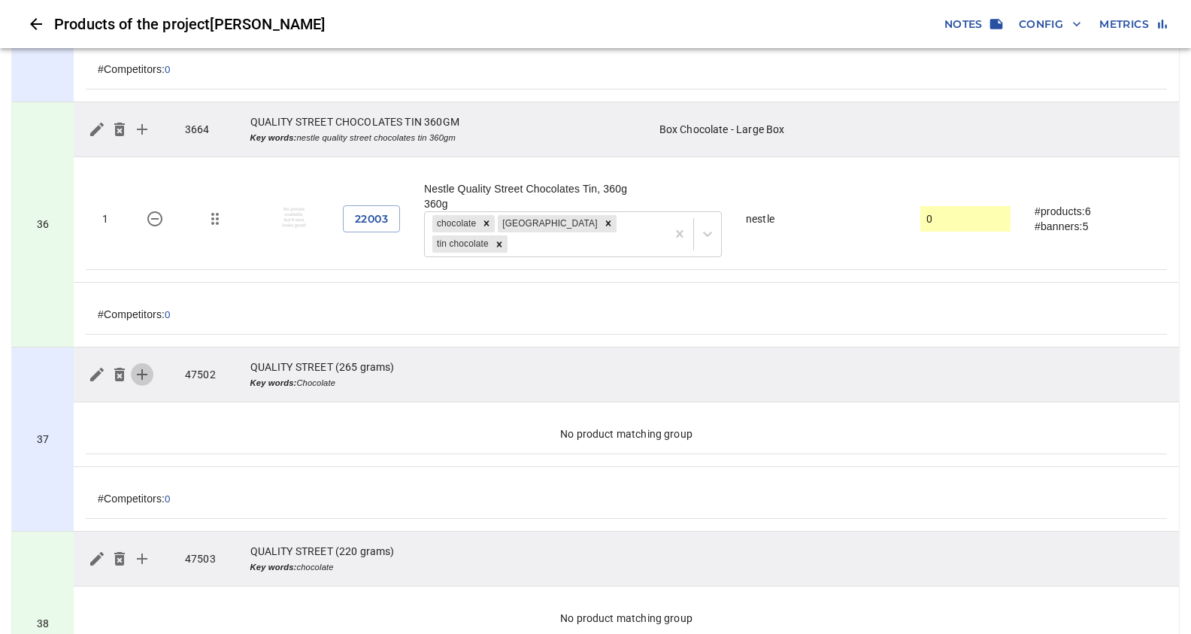
click at [141, 369] on icon "simple table" at bounding box center [142, 374] width 11 height 11
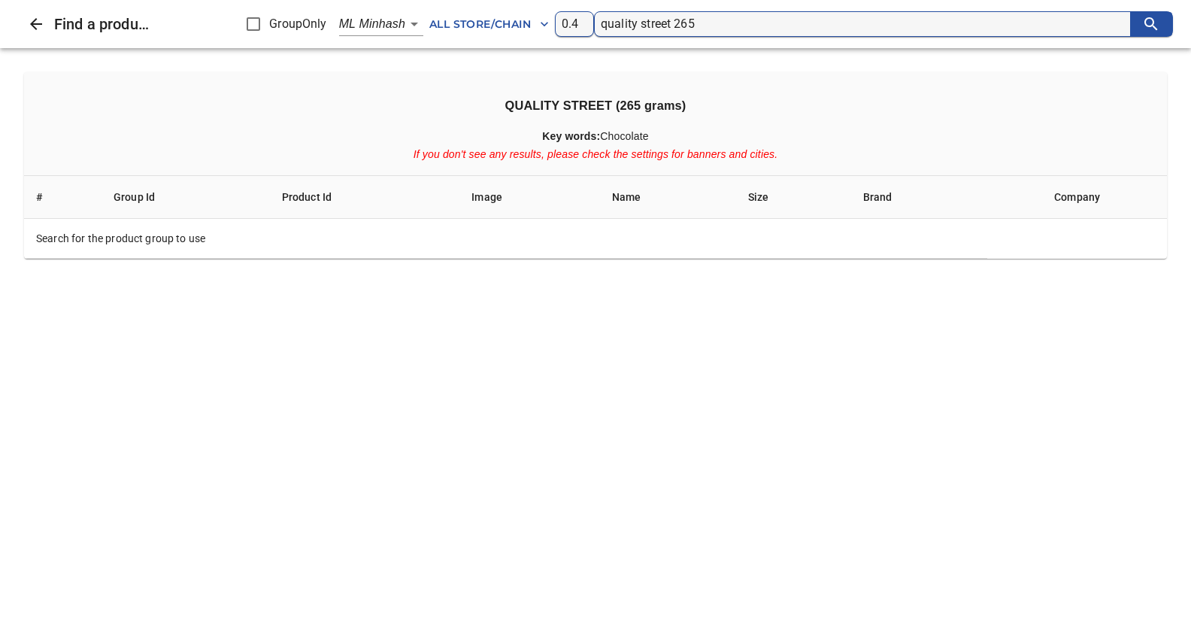
type input "quality street 265"
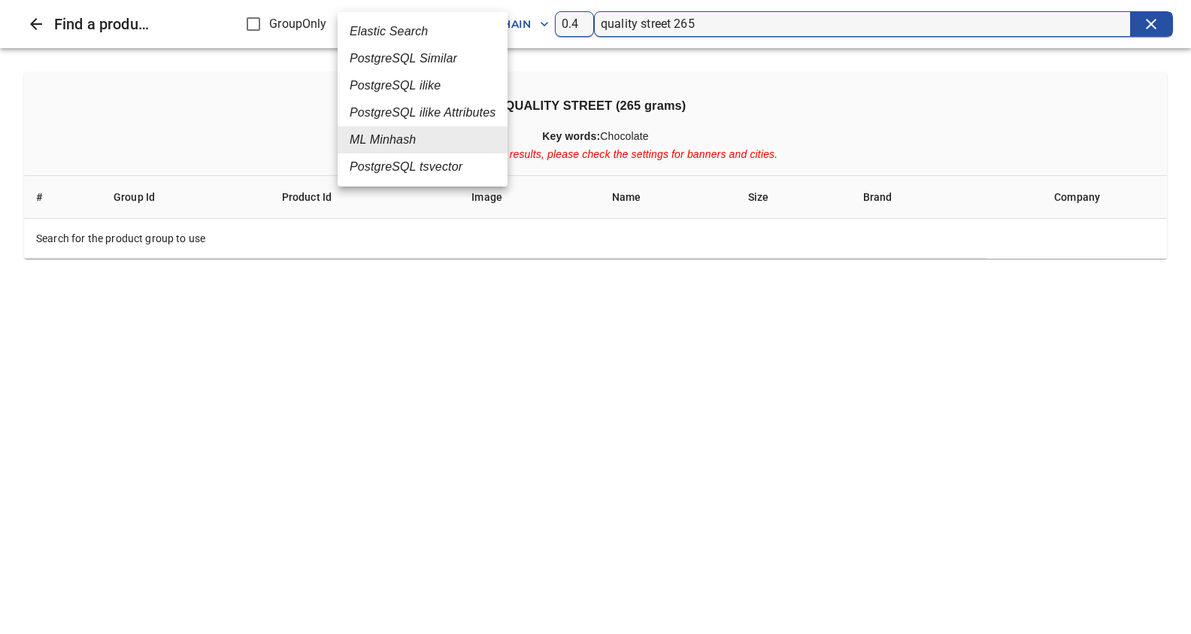
click at [396, 58] on em "PostgreSQL Similar" at bounding box center [404, 59] width 108 height 18
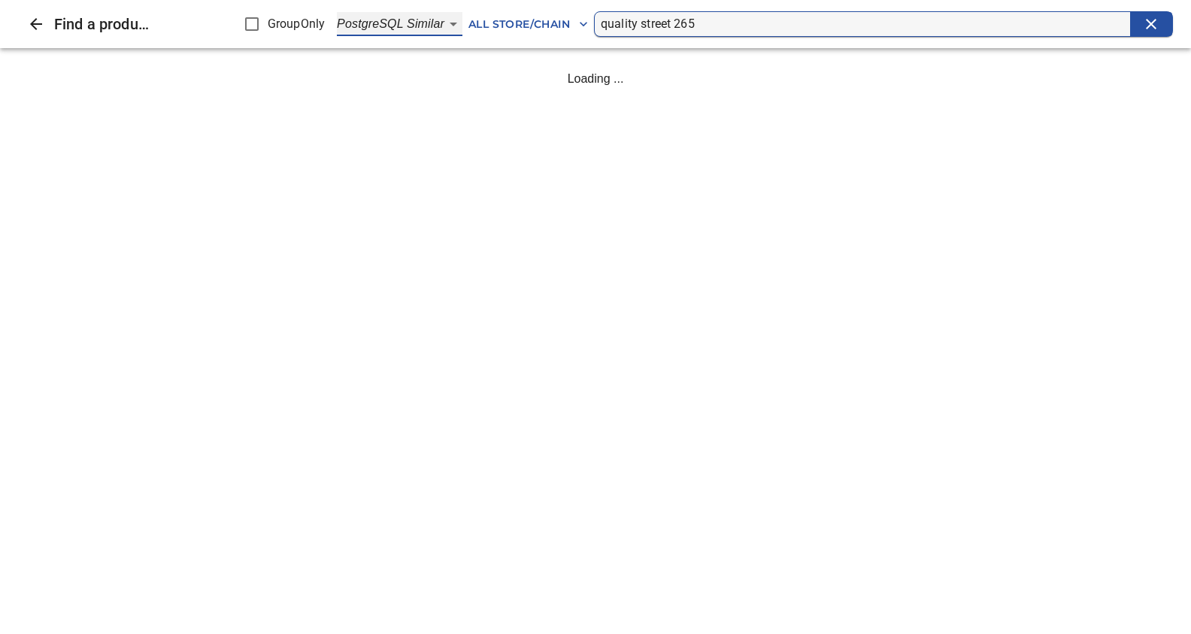
type input "2"
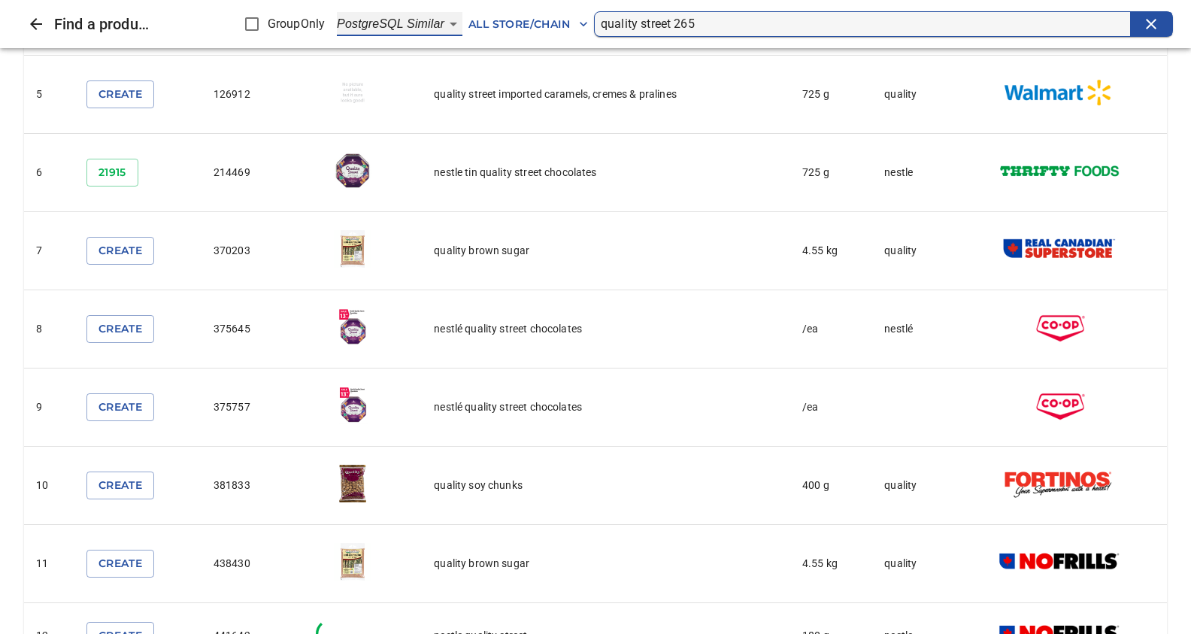
scroll to position [556, 0]
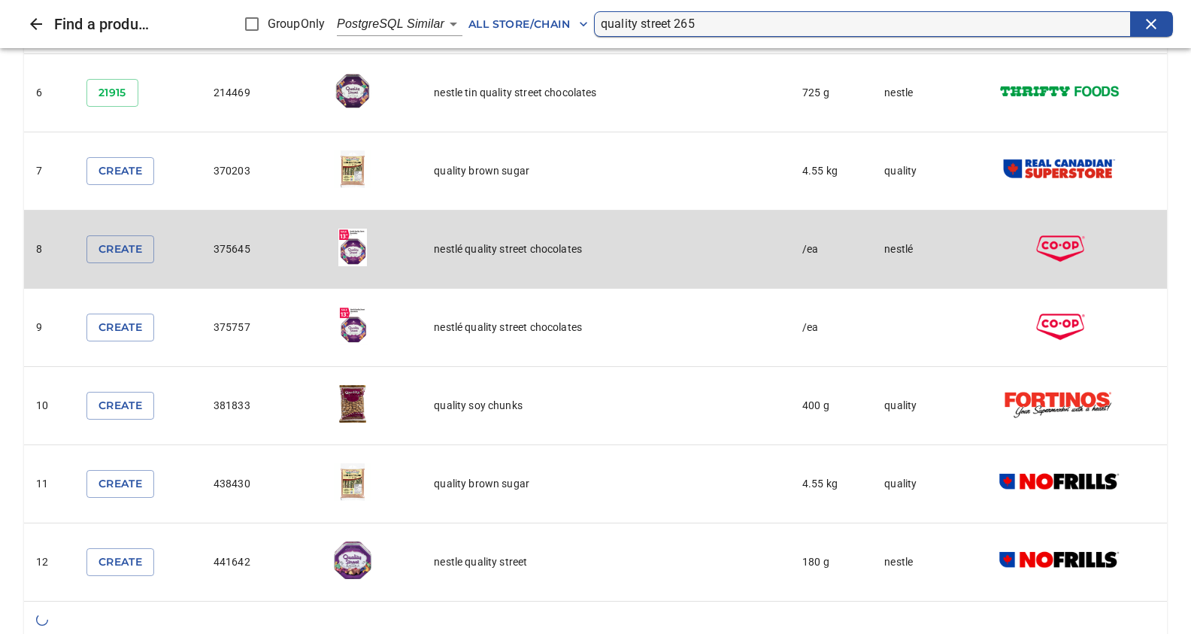
click at [352, 250] on img "simple table" at bounding box center [353, 248] width 38 height 38
click at [354, 244] on img "simple table" at bounding box center [353, 248] width 38 height 38
click at [354, 247] on img "simple table" at bounding box center [353, 248] width 38 height 38
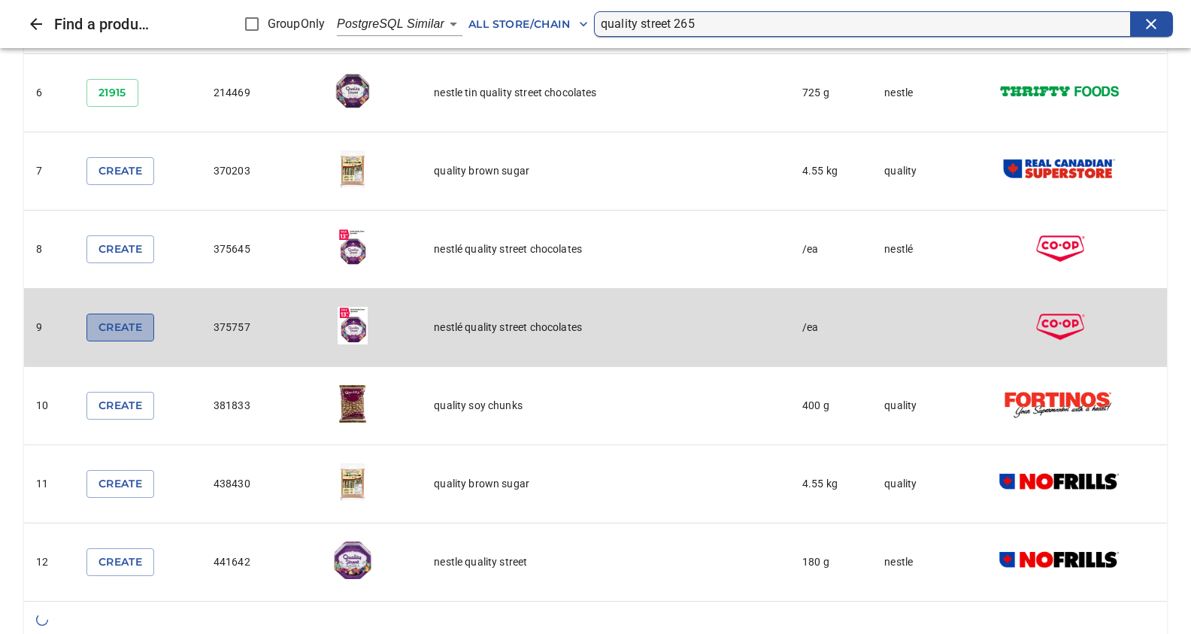
click at [132, 325] on span "Create" at bounding box center [121, 327] width 44 height 19
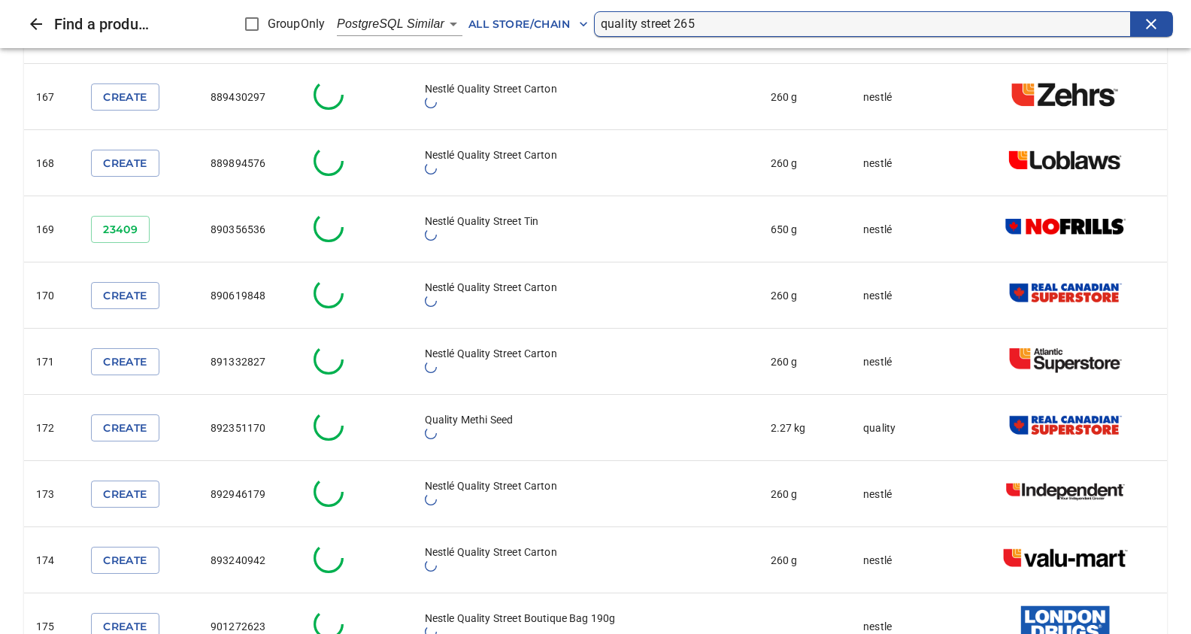
scroll to position [13038, 0]
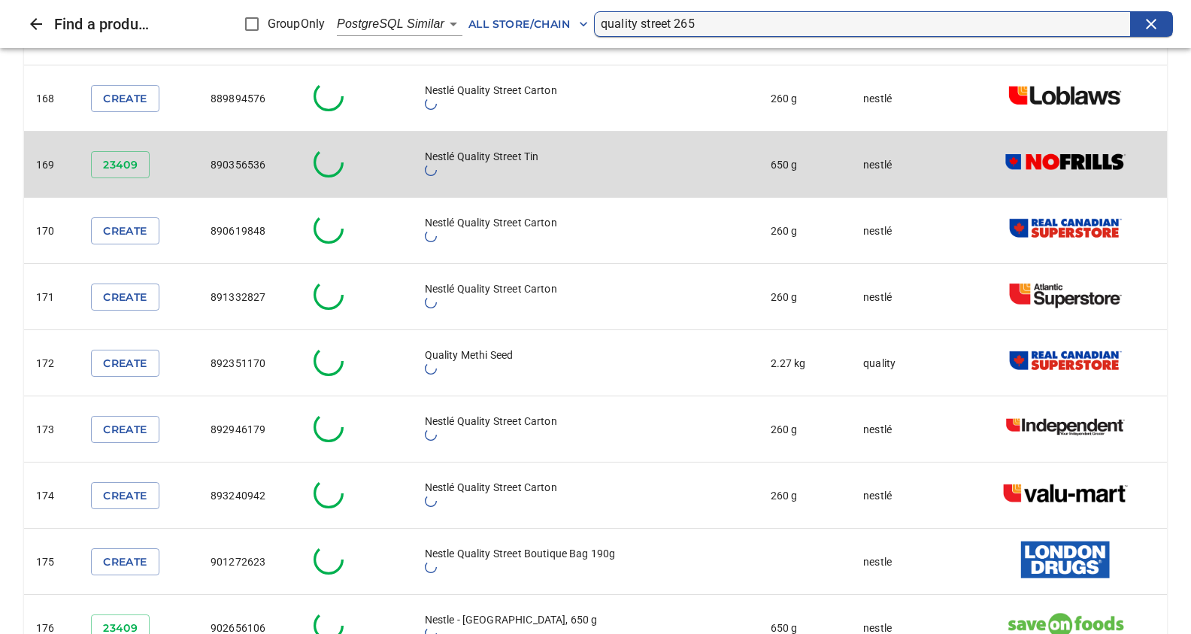
drag, startPoint x: 134, startPoint y: 181, endPoint x: 202, endPoint y: 134, distance: 82.6
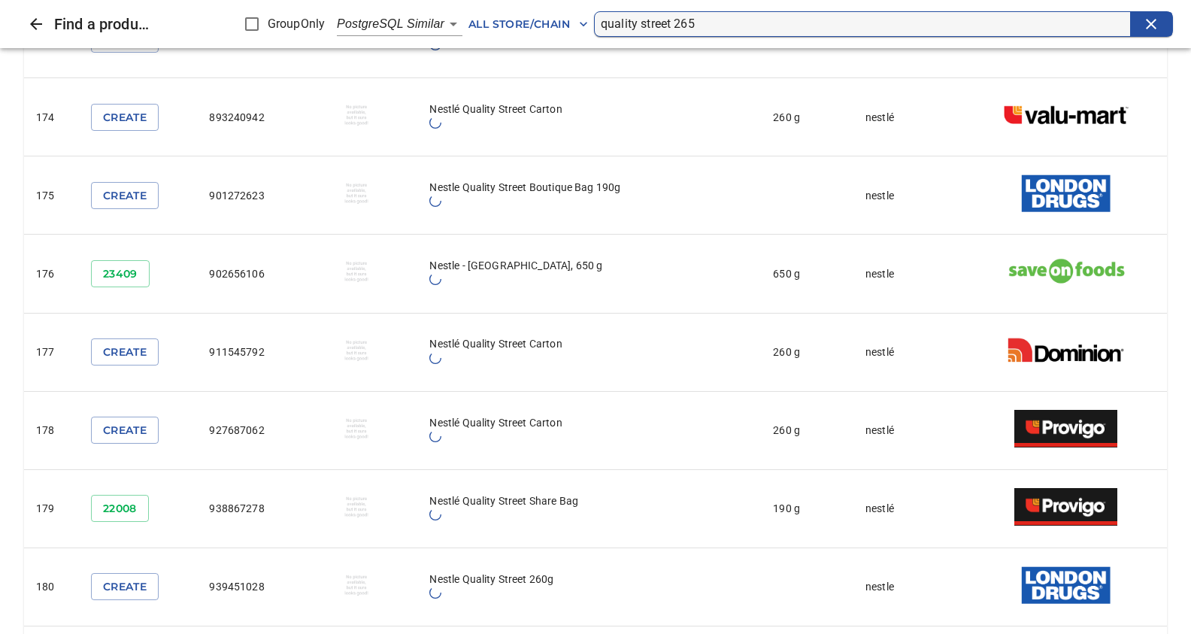
scroll to position [13198, 0]
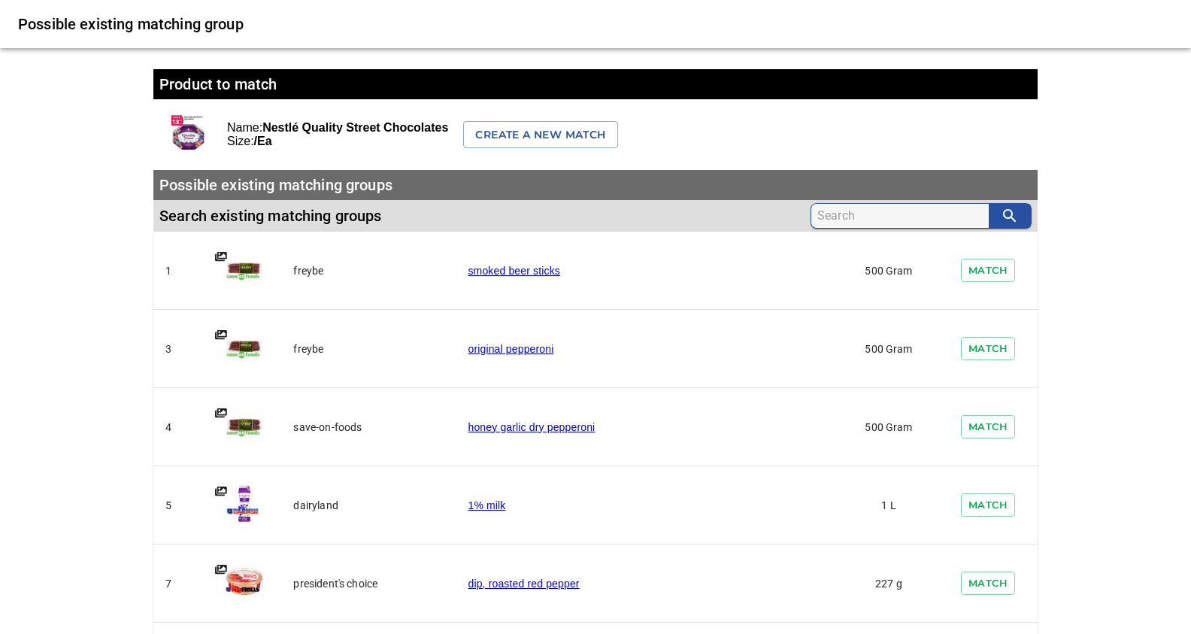
scroll to position [2, 0]
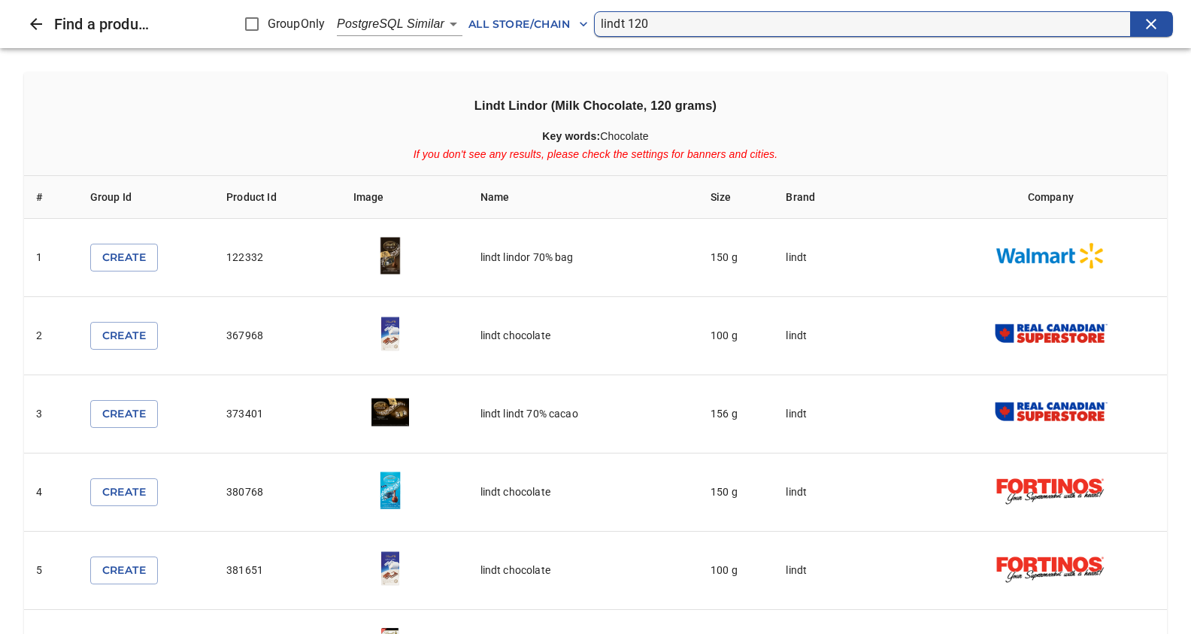
click at [809, 118] on th "Lindt Lindor (Milk Chocolate, 120 grams) Key words: Chocolate If you don't see …" at bounding box center [595, 124] width 1143 height 104
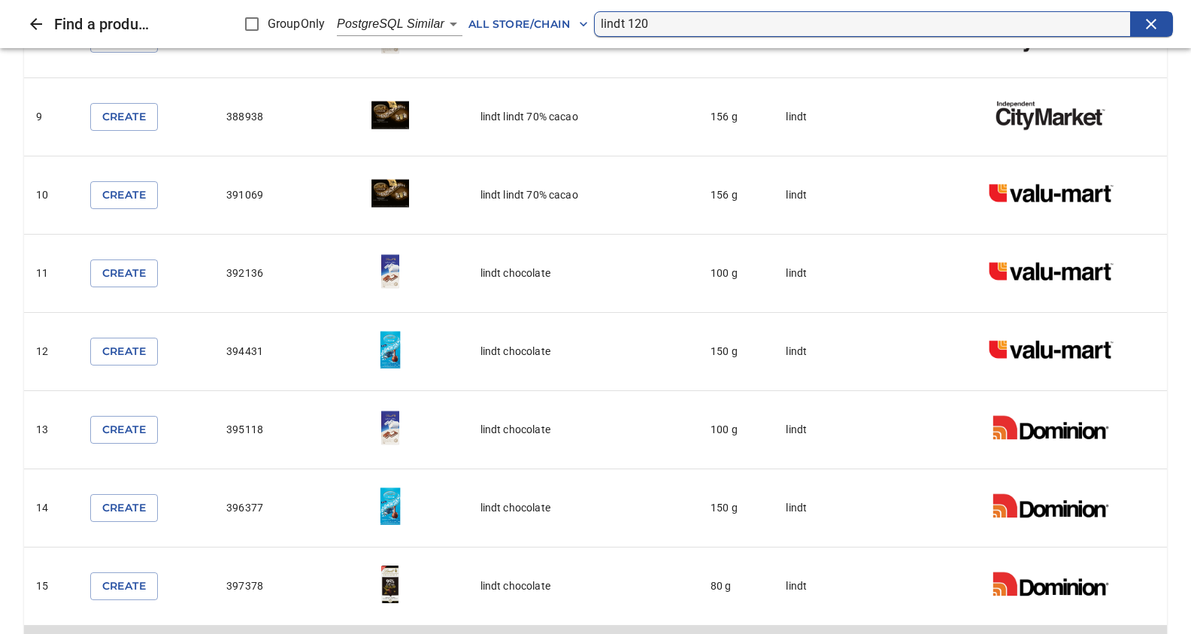
scroll to position [794, 0]
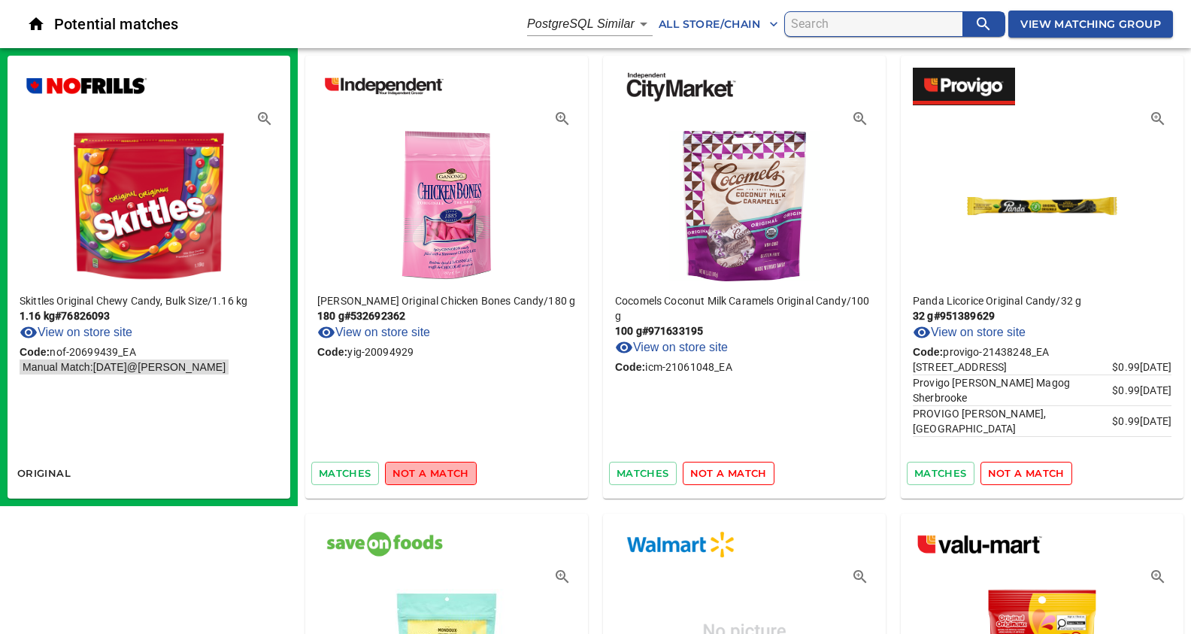
click at [444, 470] on span "not a match" at bounding box center [431, 473] width 77 height 17
click at [720, 472] on span "not a match" at bounding box center [728, 473] width 77 height 17
click at [451, 465] on span "not a match" at bounding box center [431, 473] width 77 height 17
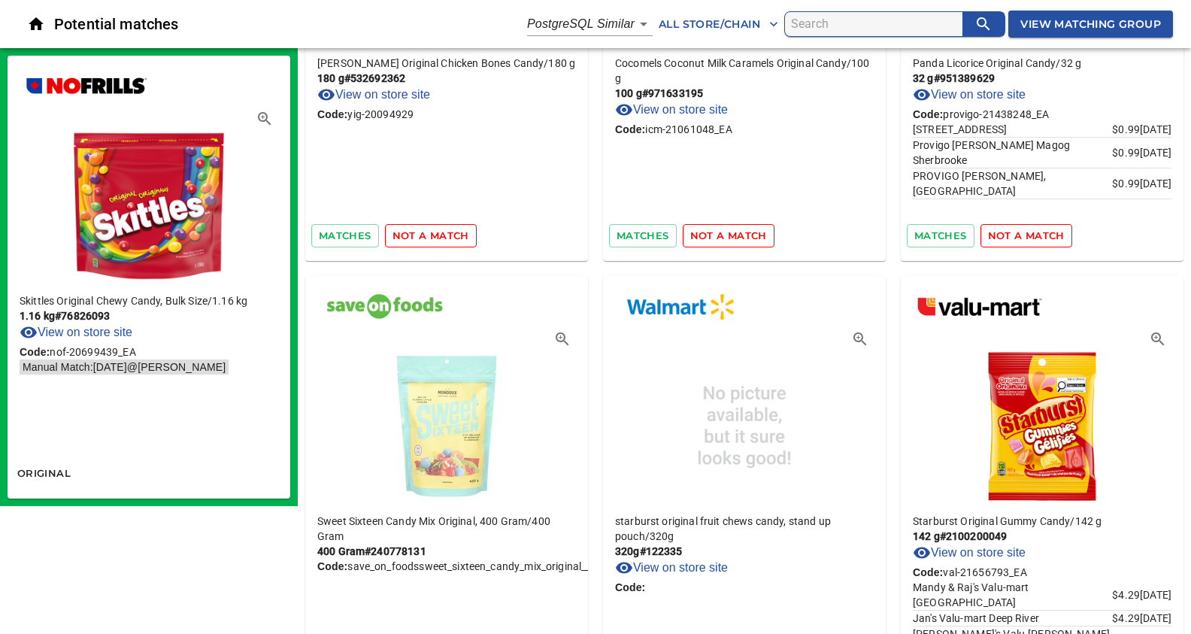
click at [721, 228] on span "not a match" at bounding box center [728, 235] width 77 height 17
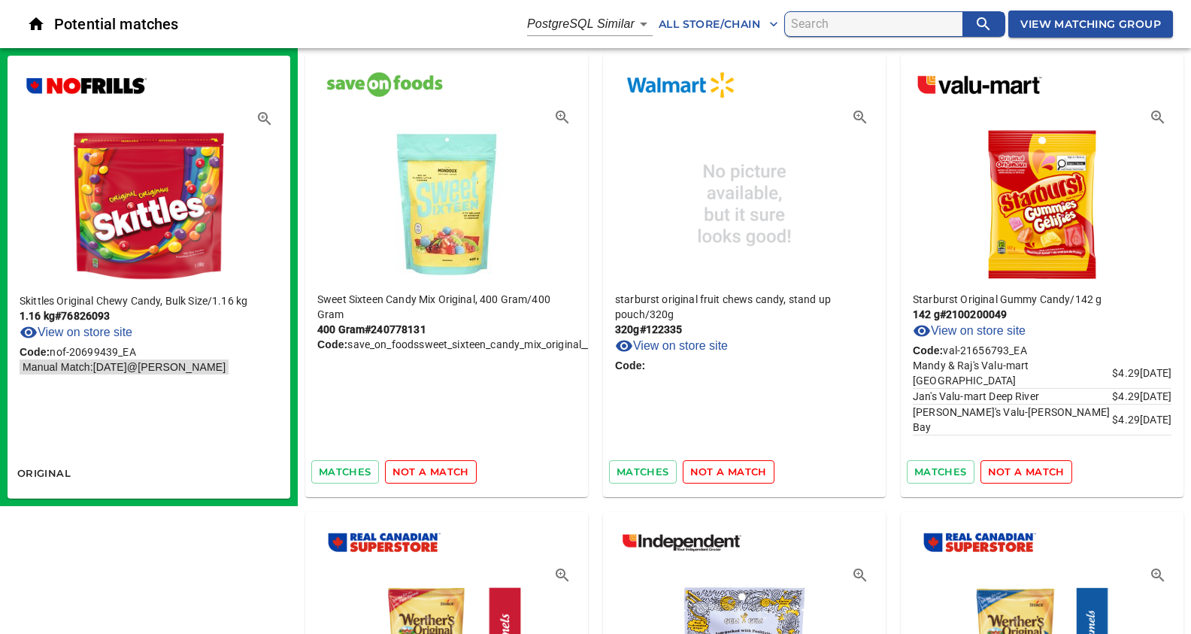
scroll to position [476, 0]
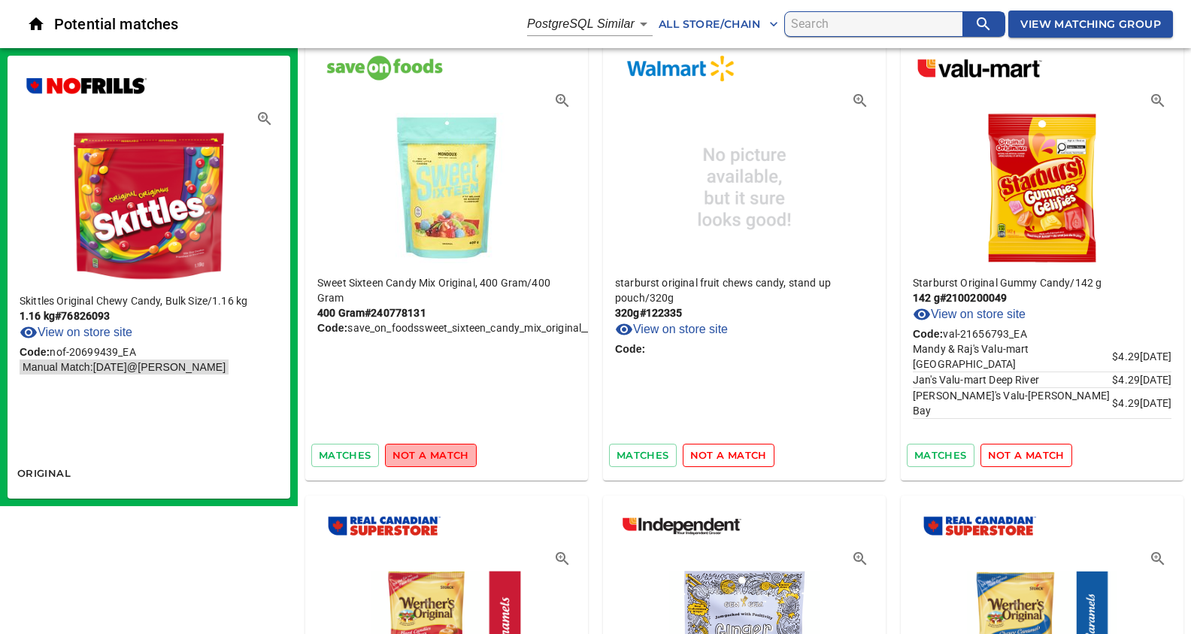
click at [451, 455] on span "not a match" at bounding box center [431, 455] width 77 height 17
click at [1044, 20] on span "View Matching Group" at bounding box center [1091, 24] width 141 height 19
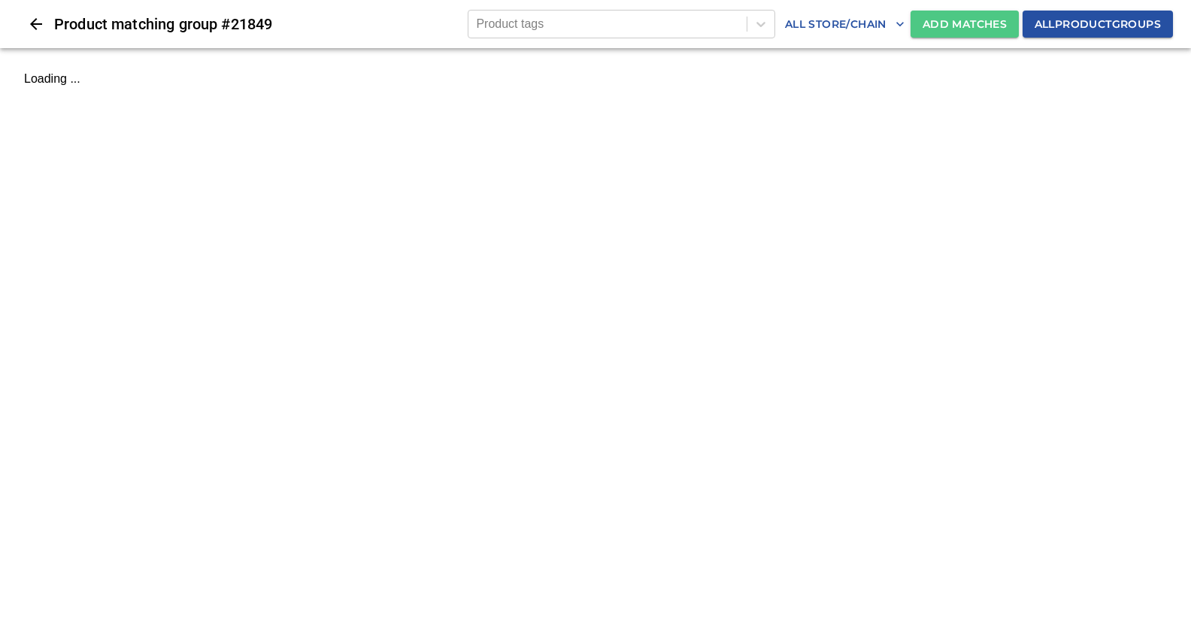
click at [936, 23] on span "Add Matches" at bounding box center [965, 24] width 84 height 19
click at [926, 30] on span "Add Matches" at bounding box center [965, 24] width 84 height 19
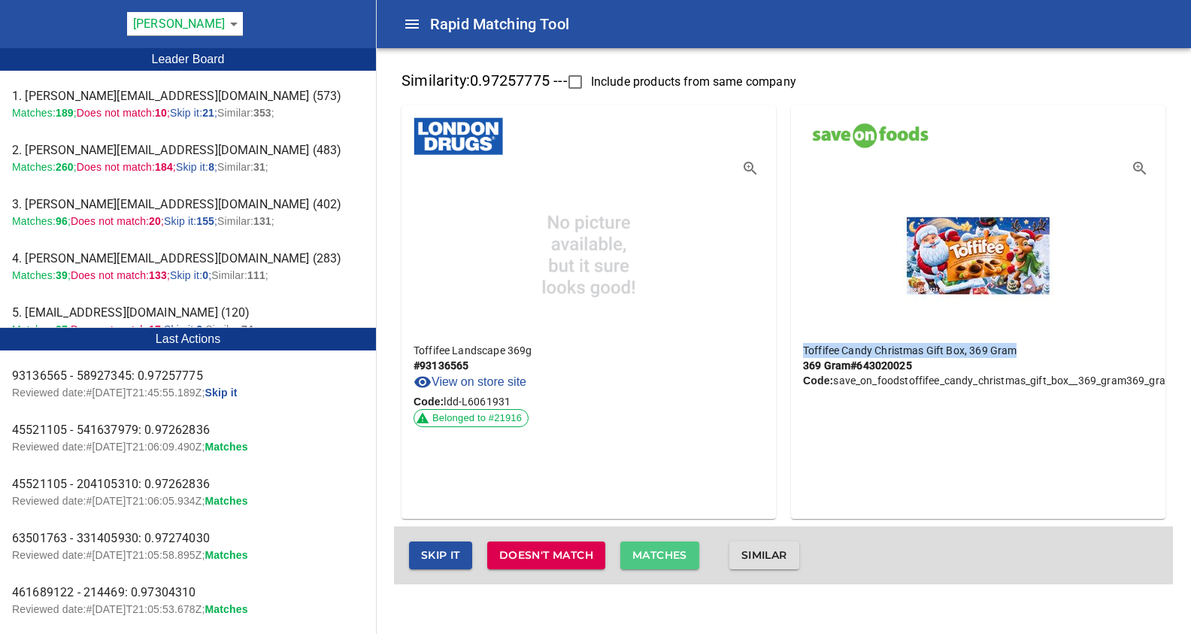
click at [681, 557] on span "Matches" at bounding box center [660, 555] width 55 height 19
click at [657, 551] on span "Matches" at bounding box center [660, 555] width 55 height 19
click at [654, 552] on span "Matches" at bounding box center [660, 555] width 55 height 19
click at [641, 553] on span "Matches" at bounding box center [660, 555] width 55 height 19
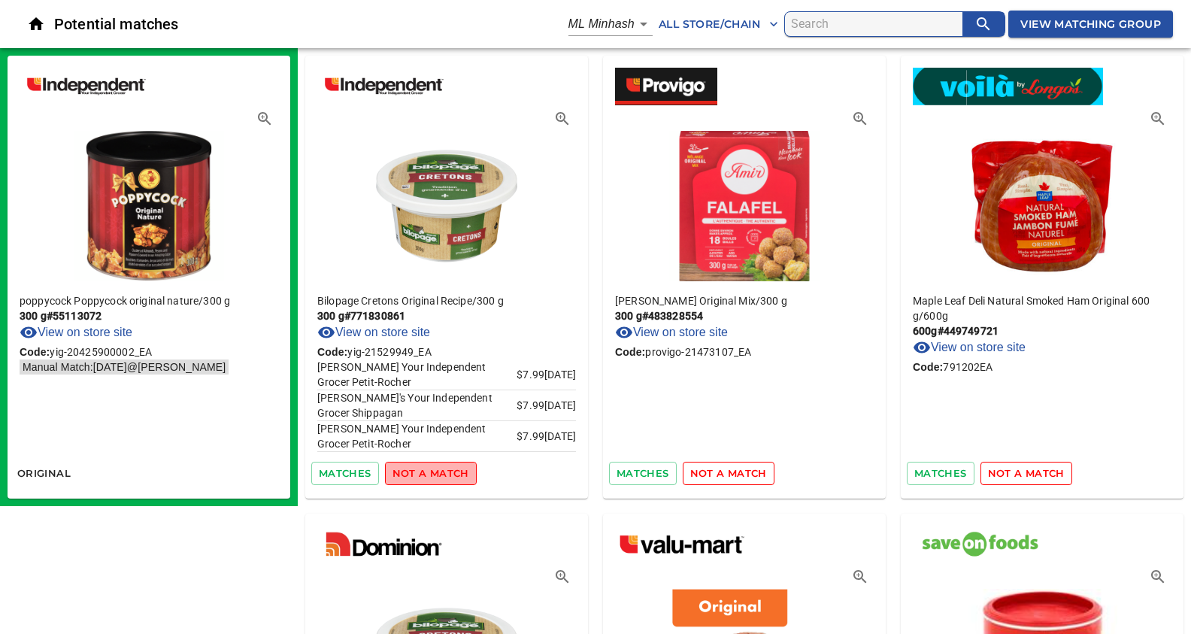
click at [443, 474] on span "not a match" at bounding box center [431, 473] width 77 height 17
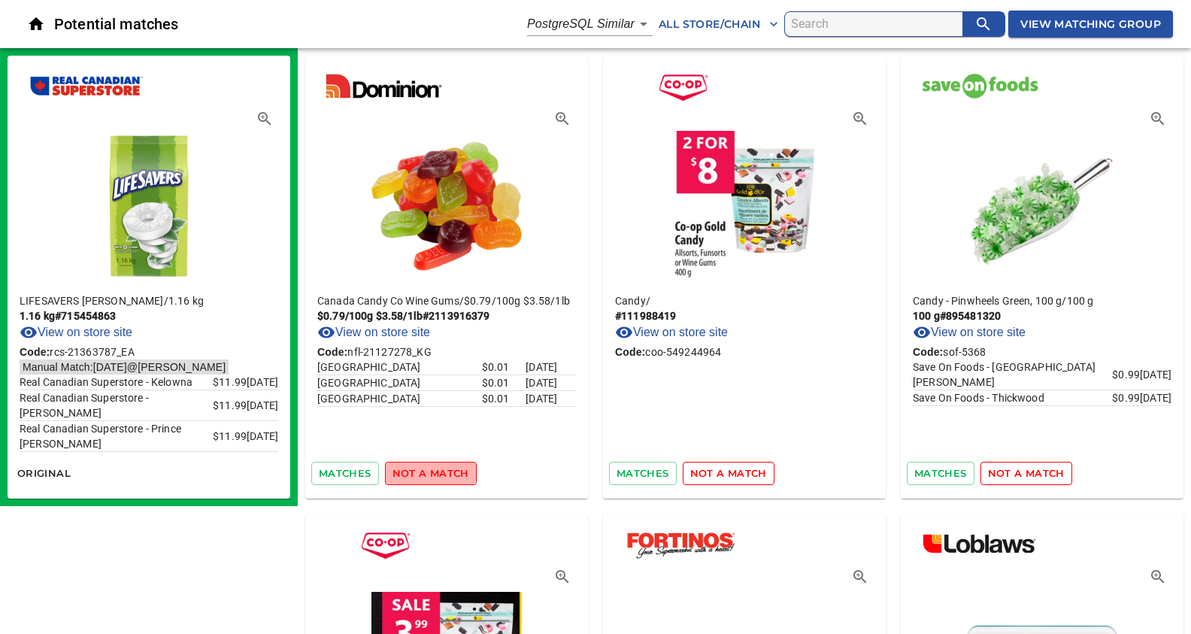
click at [419, 469] on span "not a match" at bounding box center [431, 473] width 77 height 17
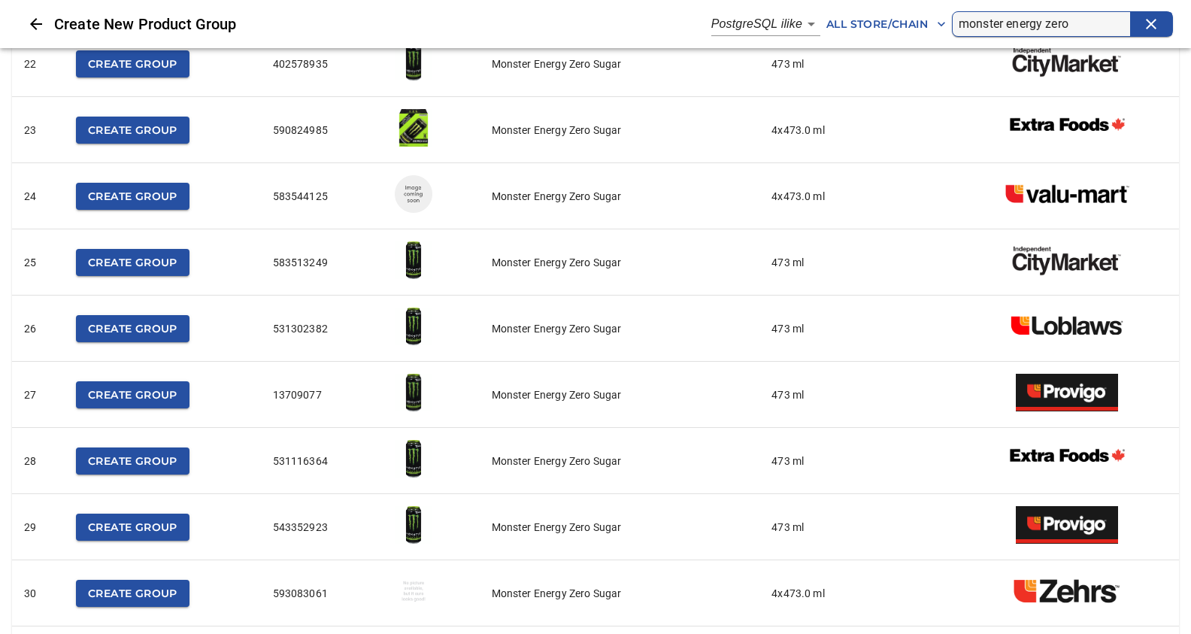
scroll to position [1462, 0]
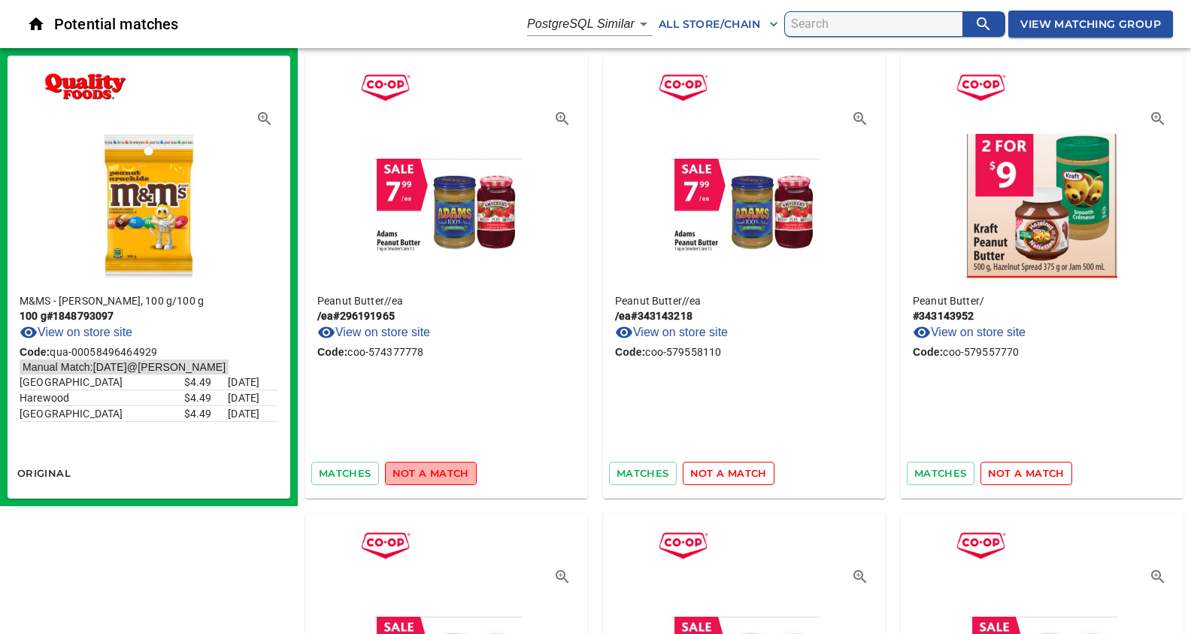
click at [447, 480] on span "not a match" at bounding box center [431, 473] width 77 height 17
click at [694, 475] on span "not a match" at bounding box center [728, 473] width 77 height 17
click at [991, 473] on span "not a match" at bounding box center [1026, 473] width 77 height 17
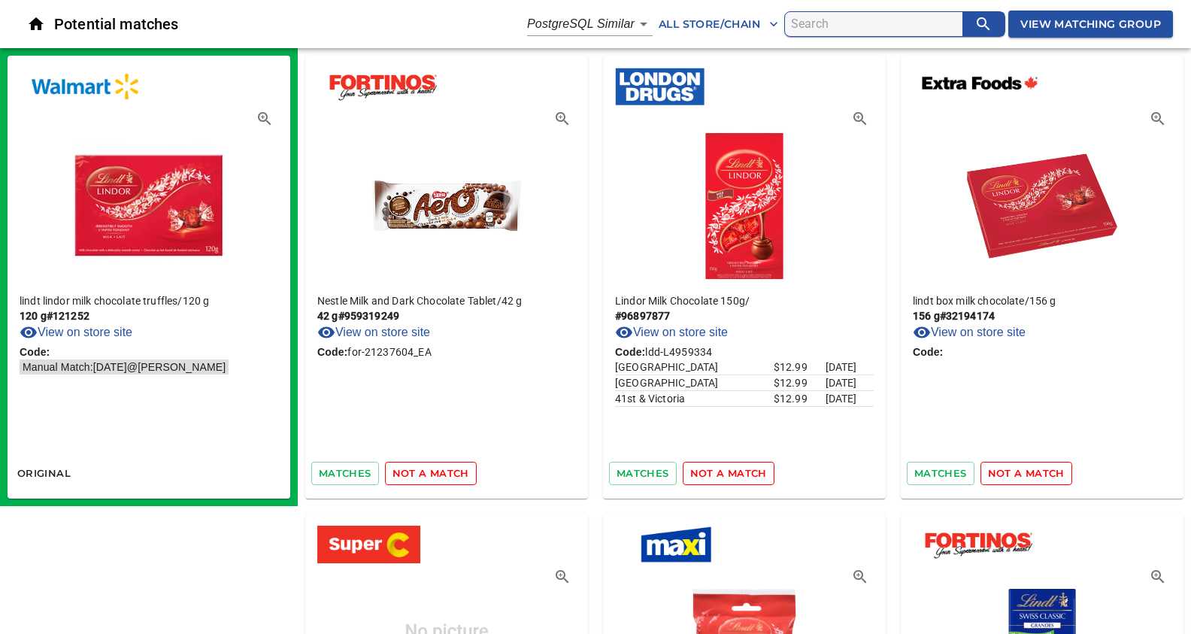
click at [441, 469] on span "not a match" at bounding box center [431, 473] width 77 height 17
click at [716, 474] on span "not a match" at bounding box center [728, 473] width 77 height 17
click at [1032, 475] on span "not a match" at bounding box center [1026, 473] width 77 height 17
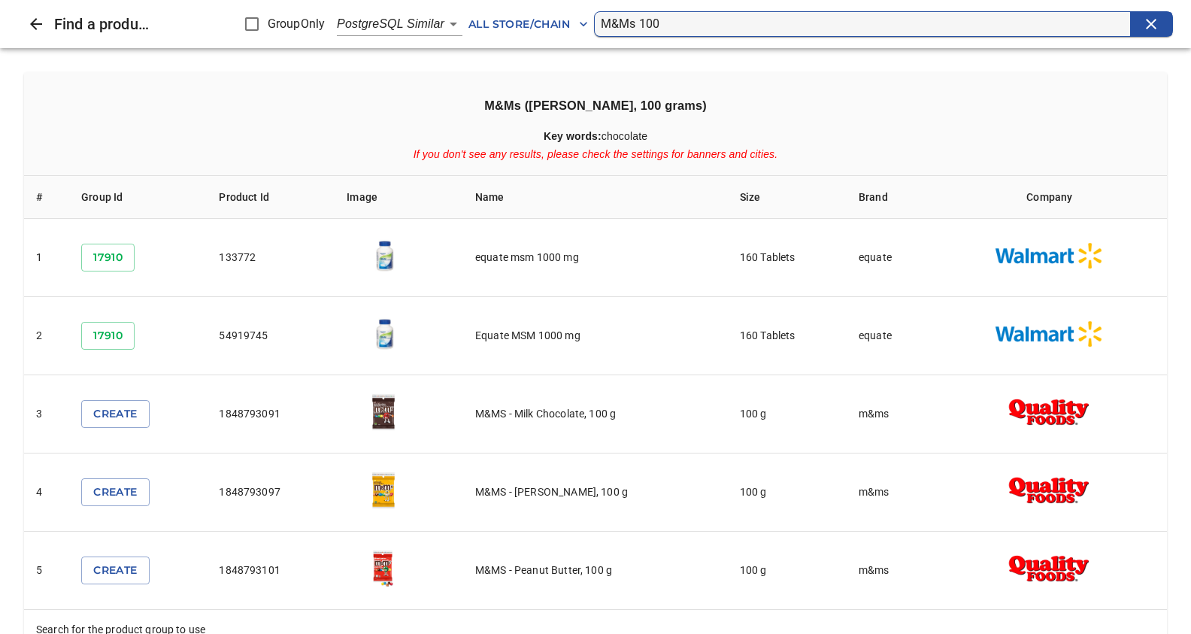
scroll to position [37, 0]
